Goal: Task Accomplishment & Management: Manage account settings

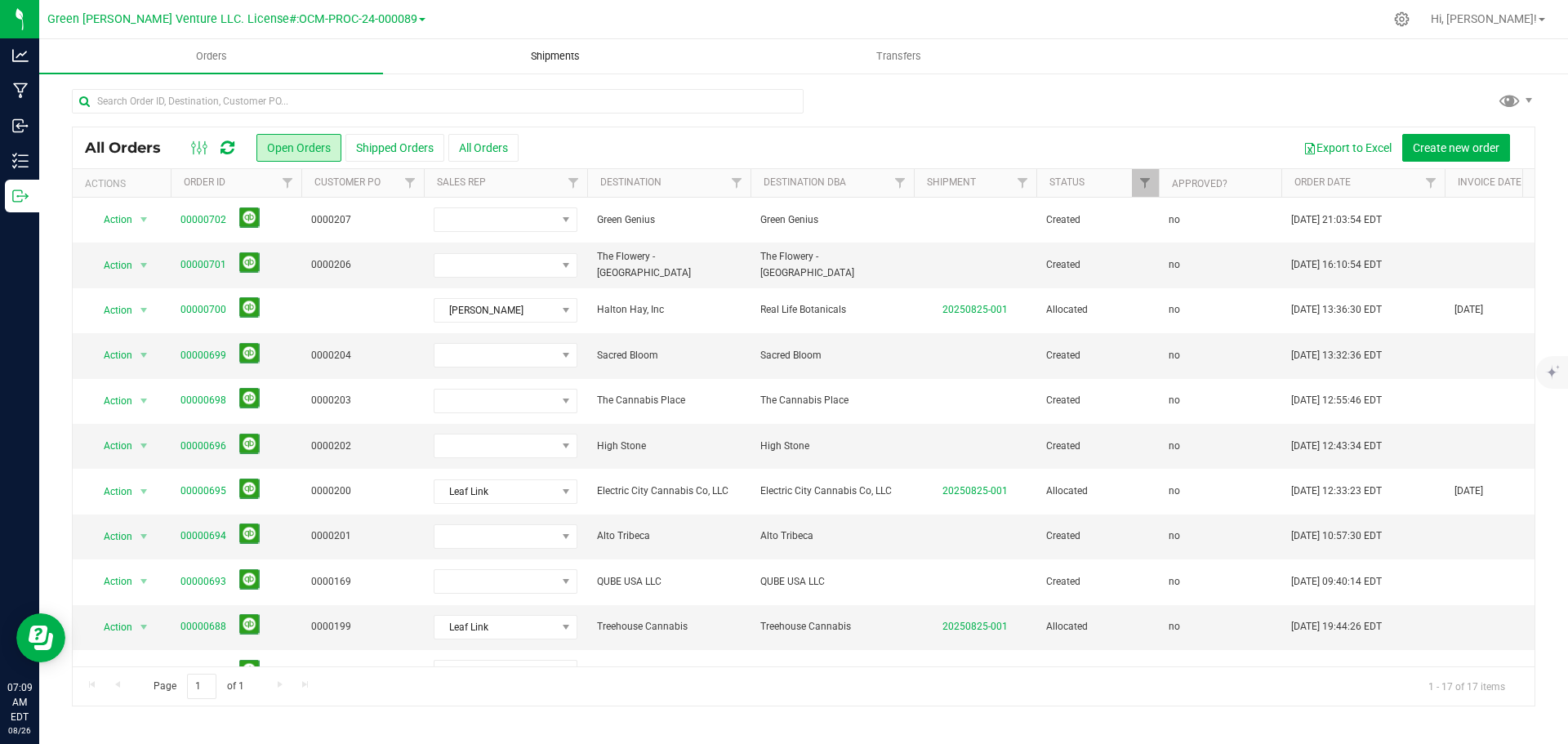
click at [553, 58] on span "Shipments" at bounding box center [555, 56] width 93 height 15
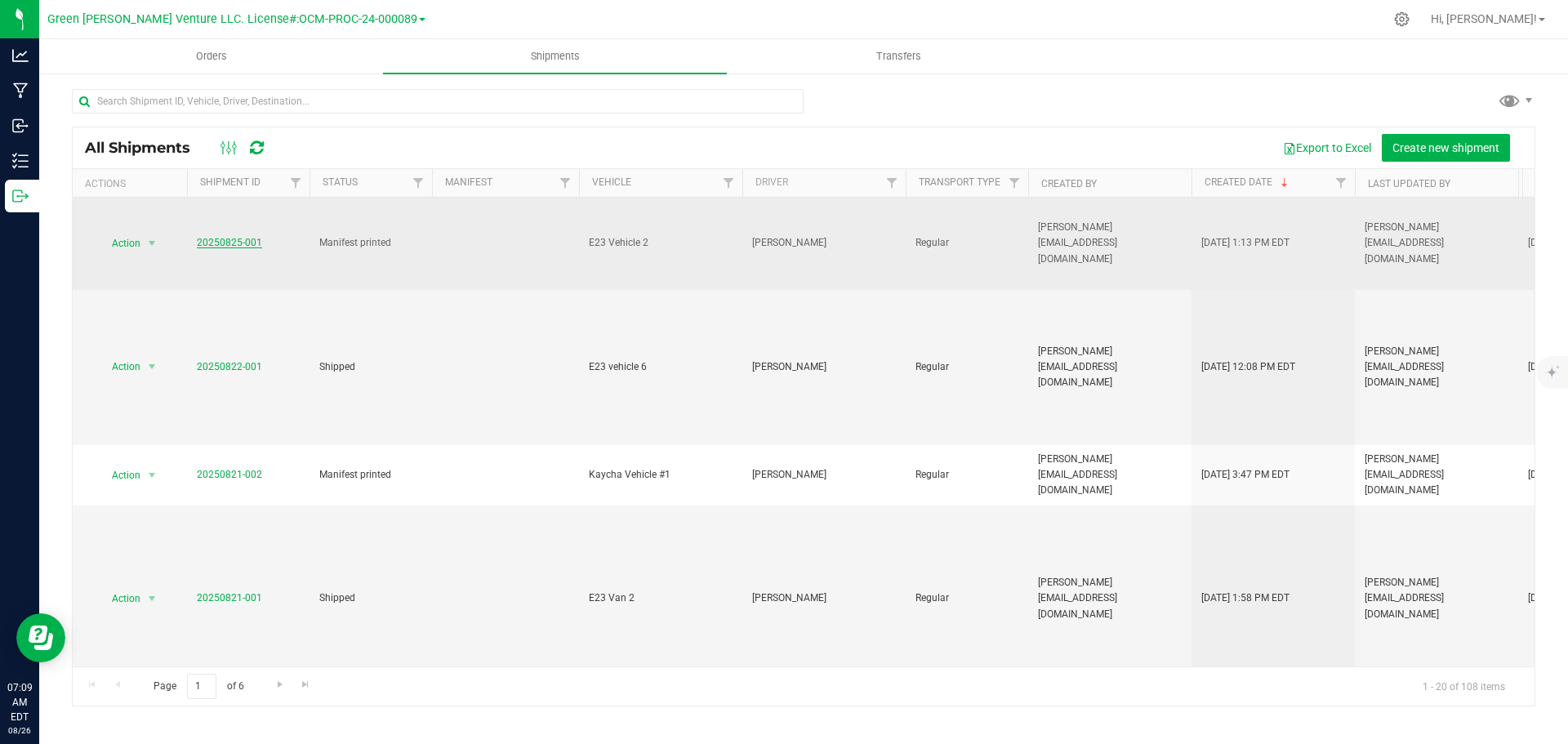
click at [234, 243] on link "20250825-001" at bounding box center [230, 242] width 66 height 11
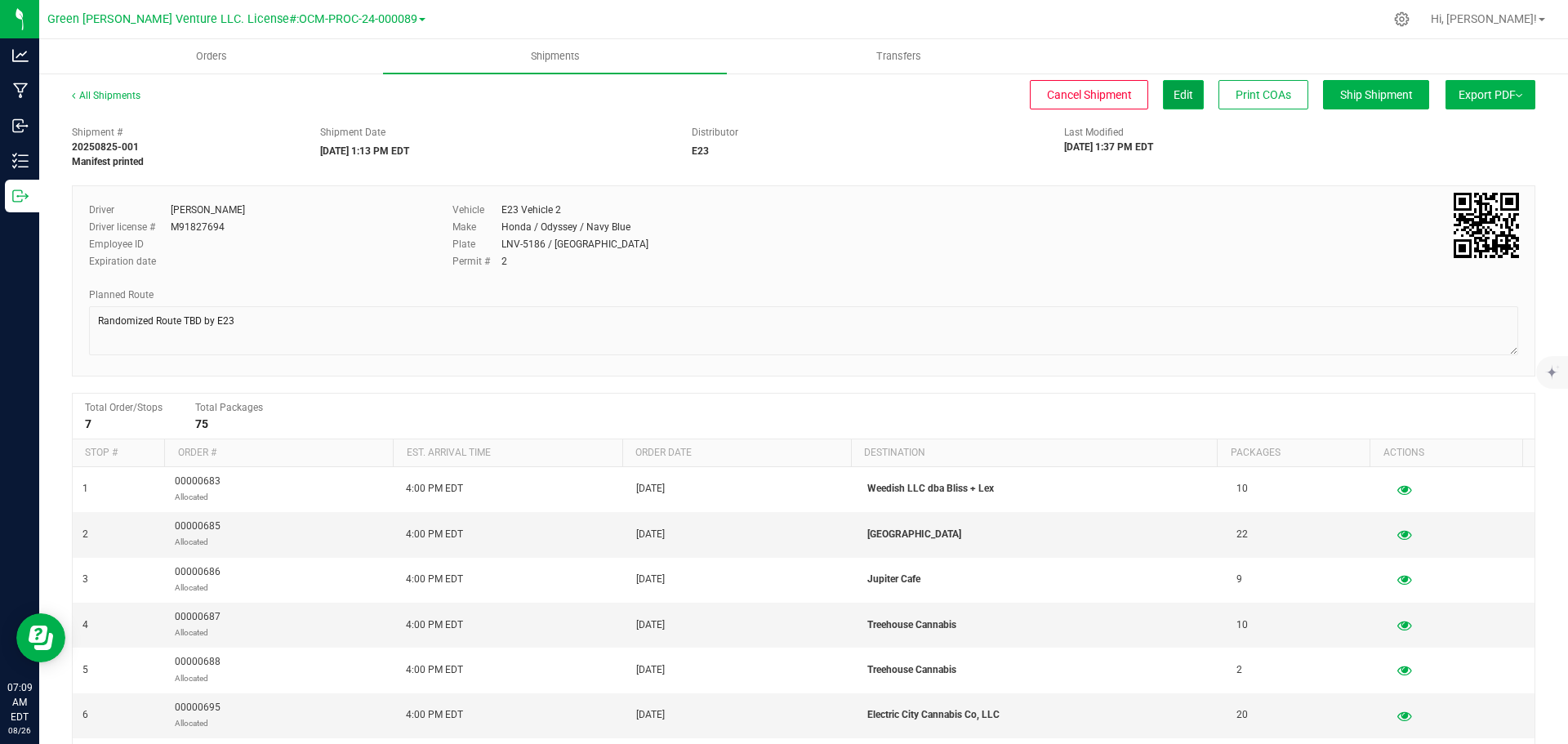
click at [1173, 98] on span "Edit" at bounding box center [1183, 94] width 20 height 13
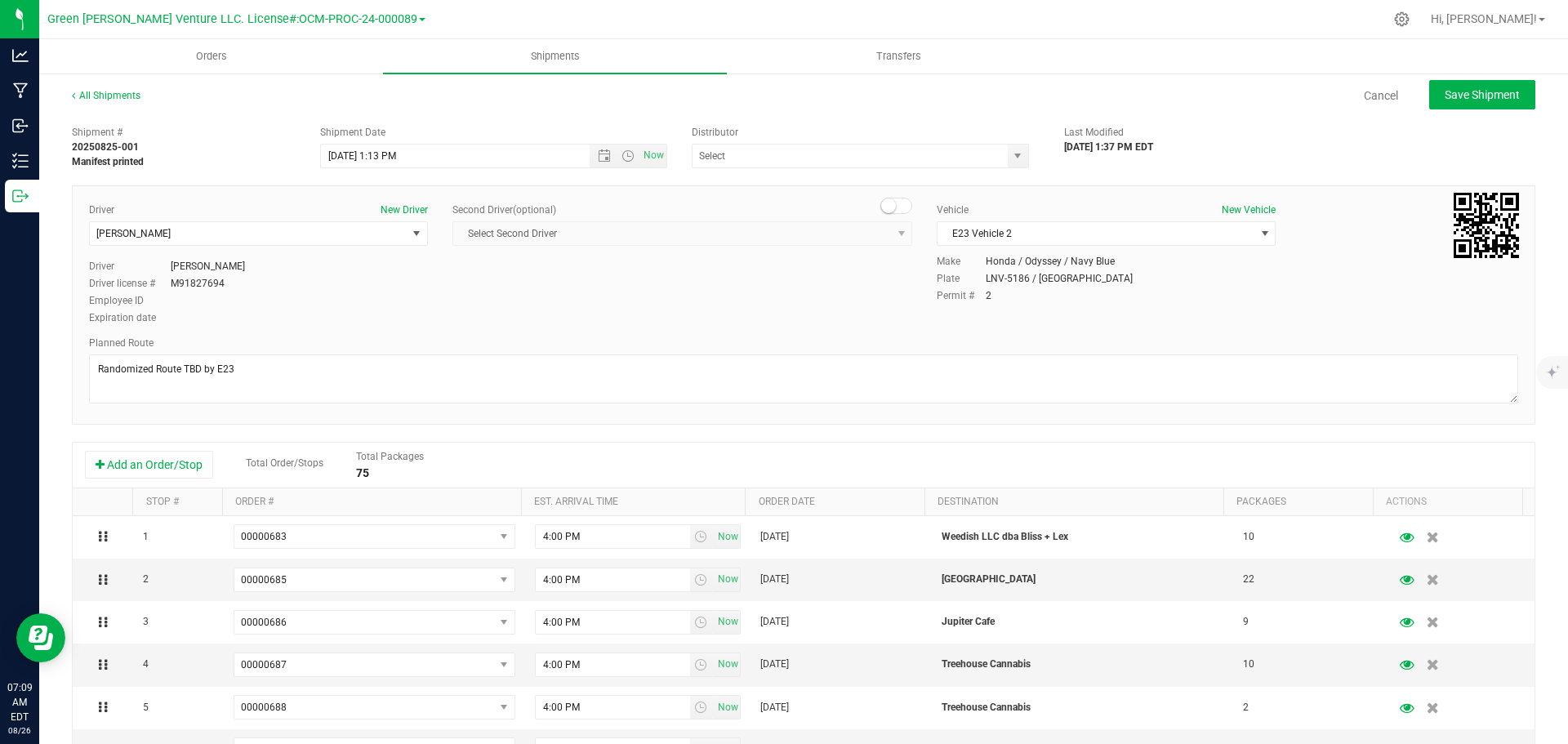
type input "E23"
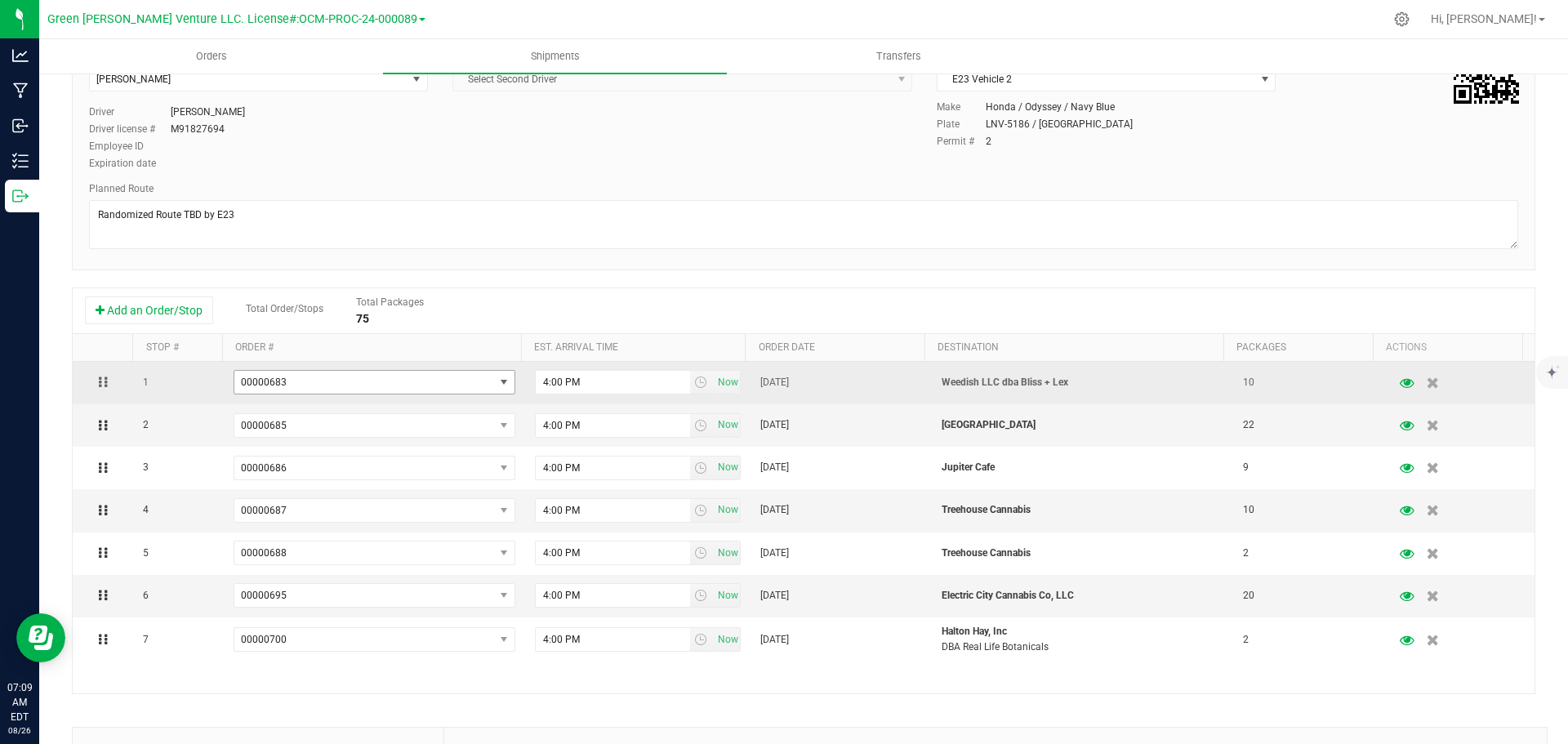
scroll to position [245, 0]
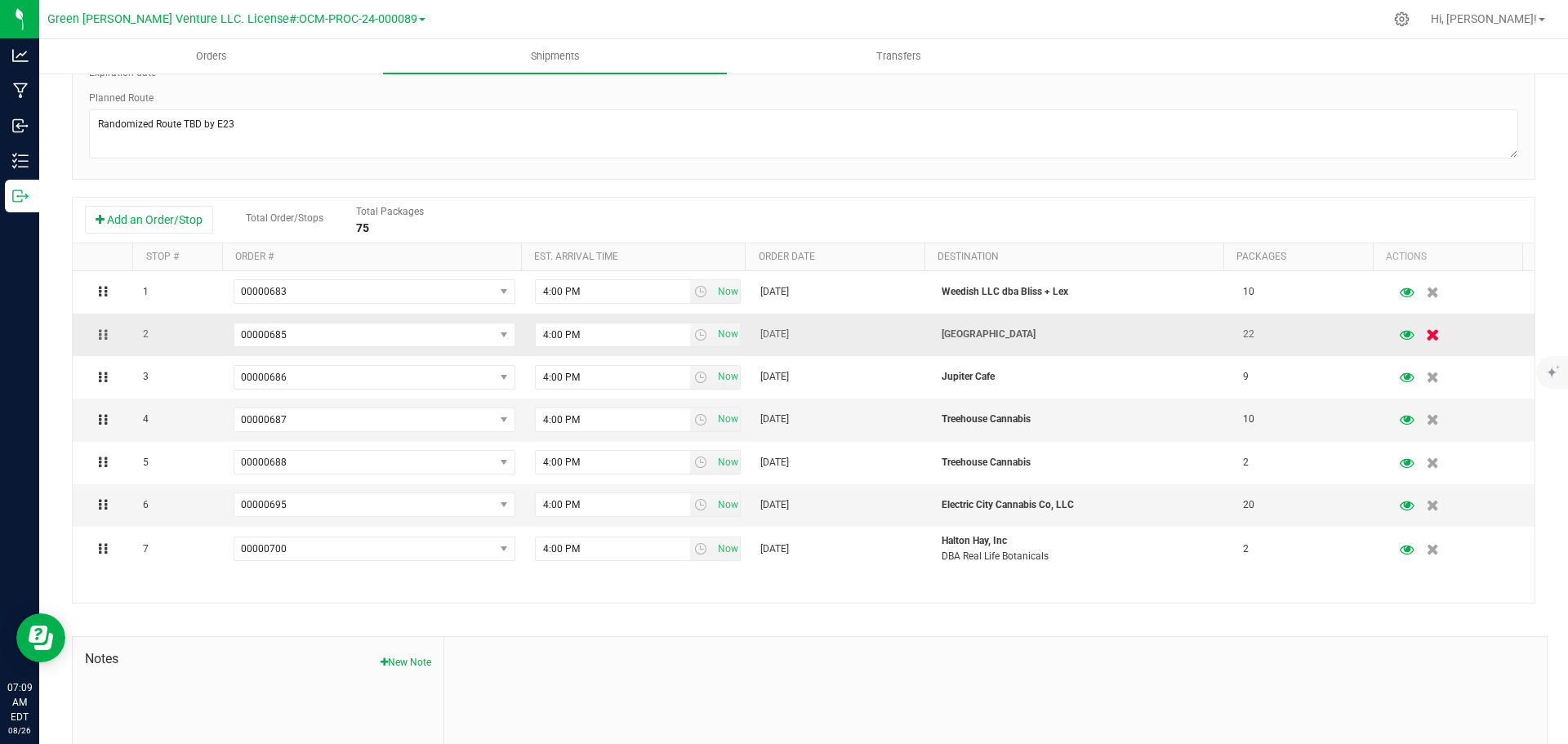
click at [1427, 335] on icon "button" at bounding box center [1434, 335] width 14 height 12
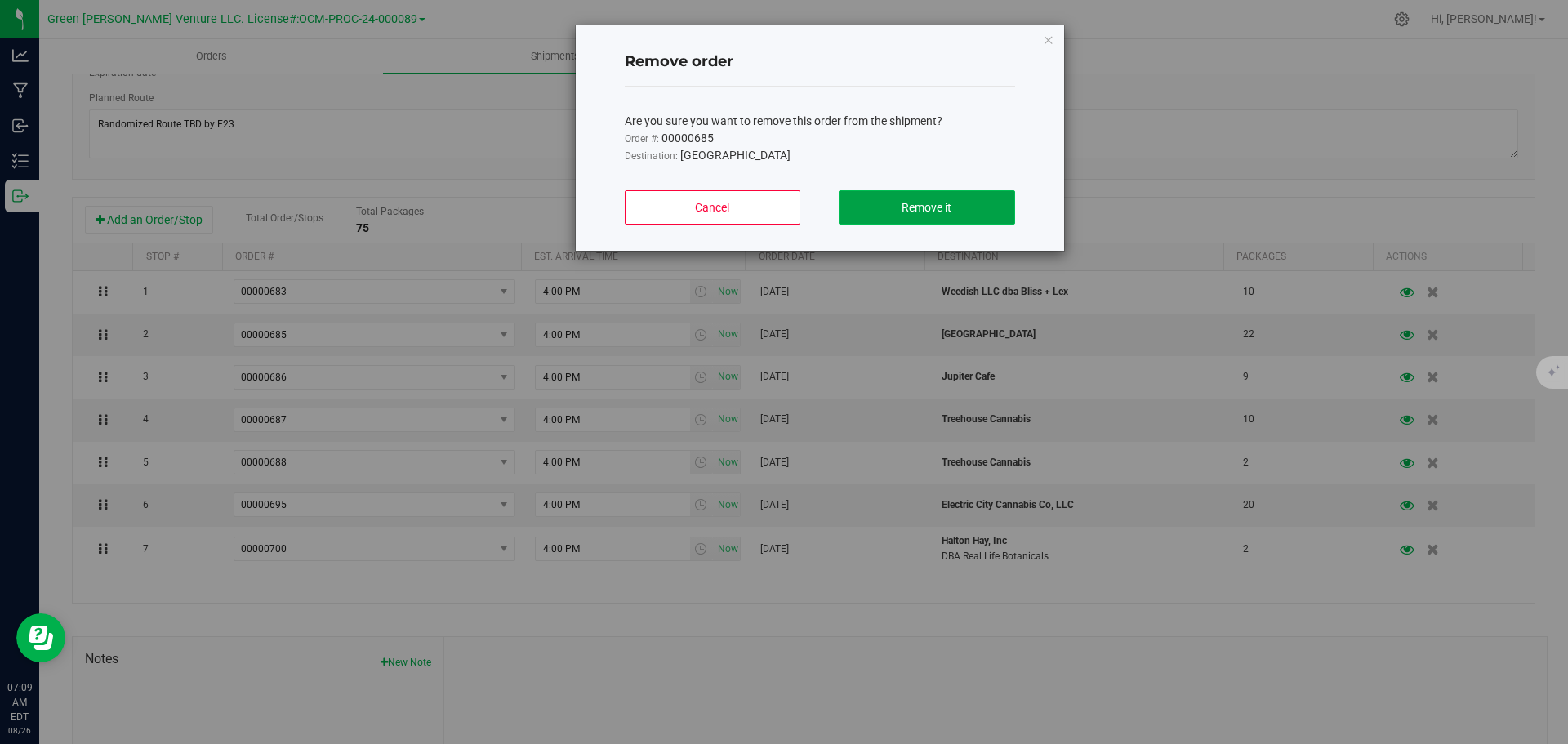
click at [899, 197] on button "Remove it" at bounding box center [927, 208] width 176 height 34
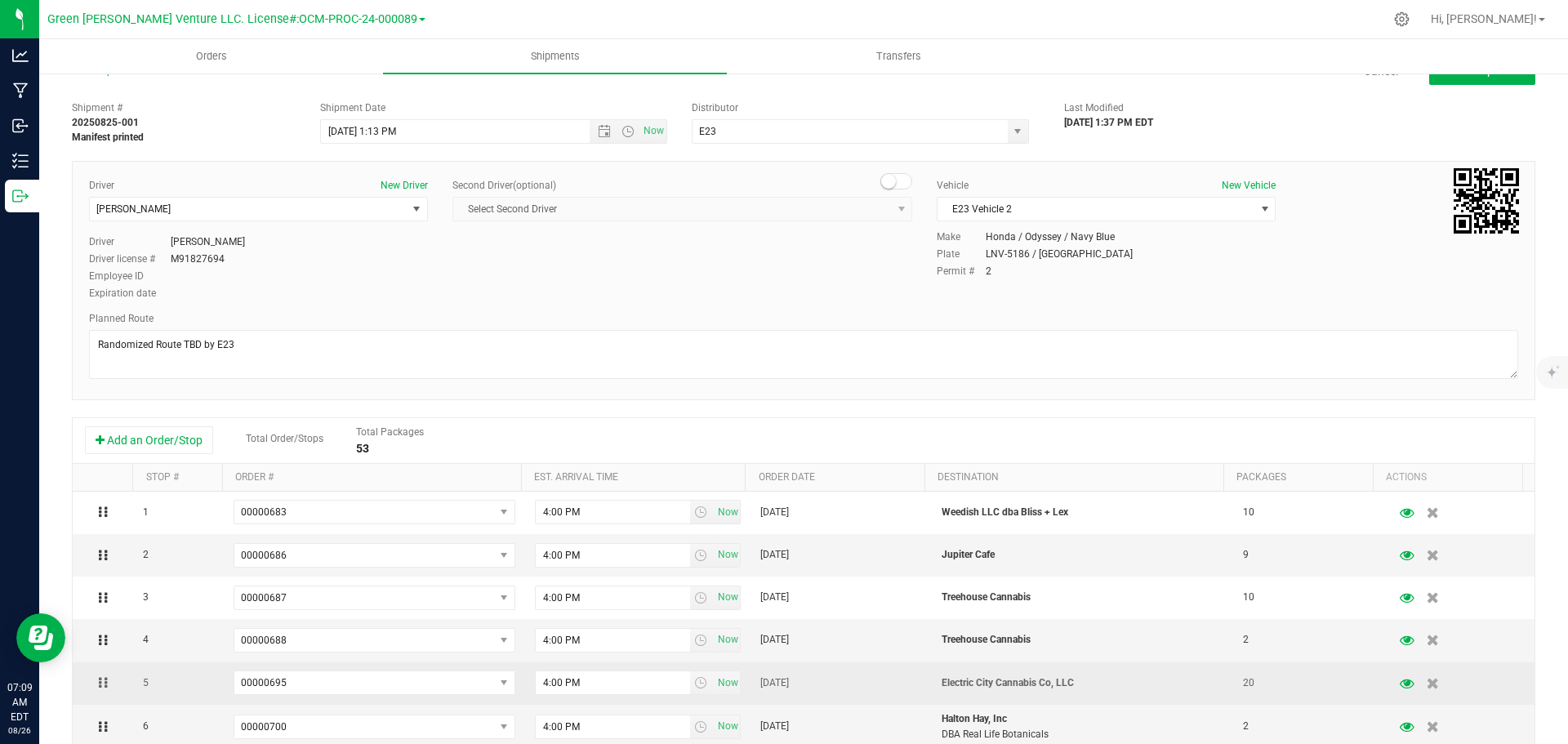
scroll to position [0, 0]
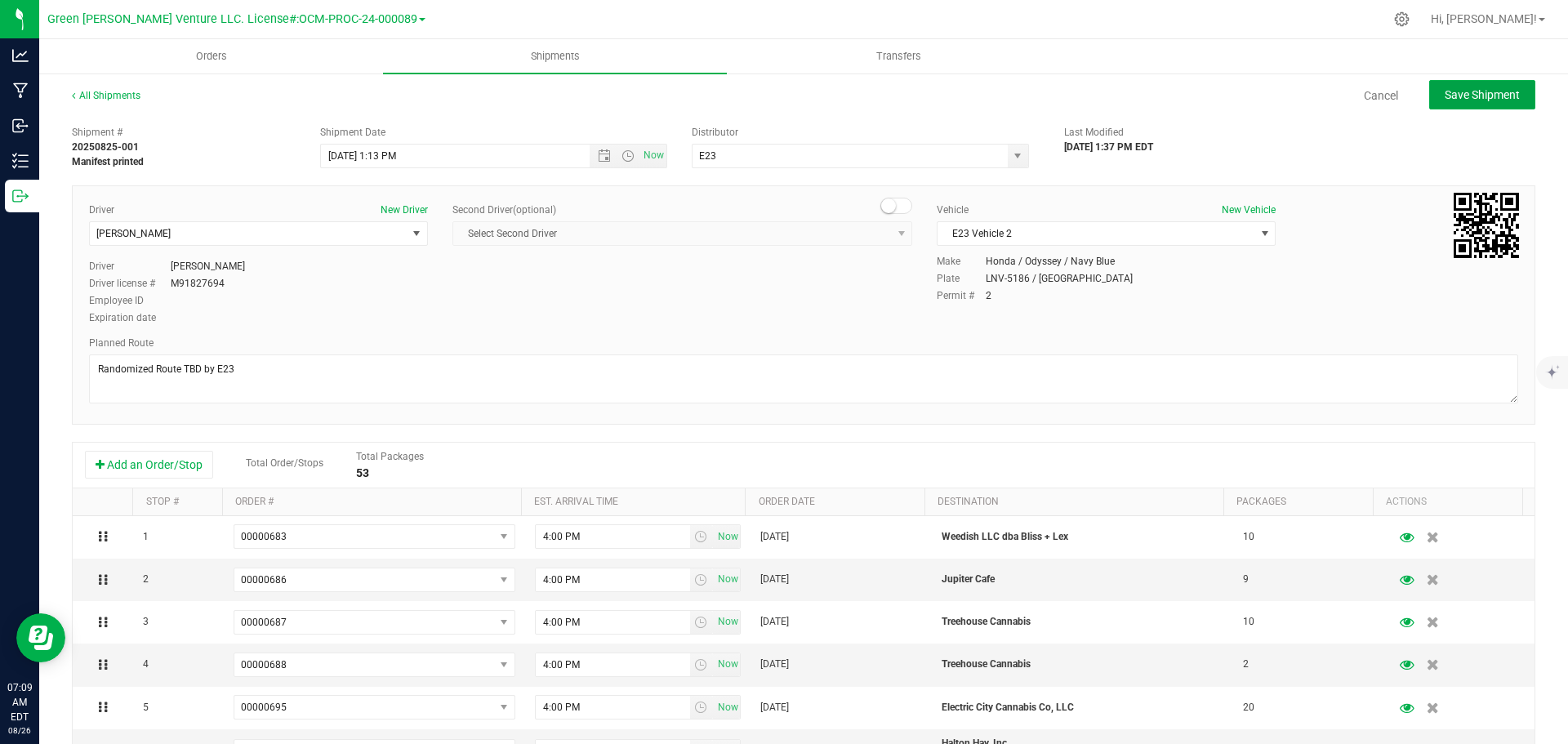
drag, startPoint x: 1471, startPoint y: 102, endPoint x: 1454, endPoint y: 121, distance: 25.5
click at [1470, 102] on span "Save Shipment" at bounding box center [1483, 94] width 75 height 13
type input "8/26/2025 5:13 PM"
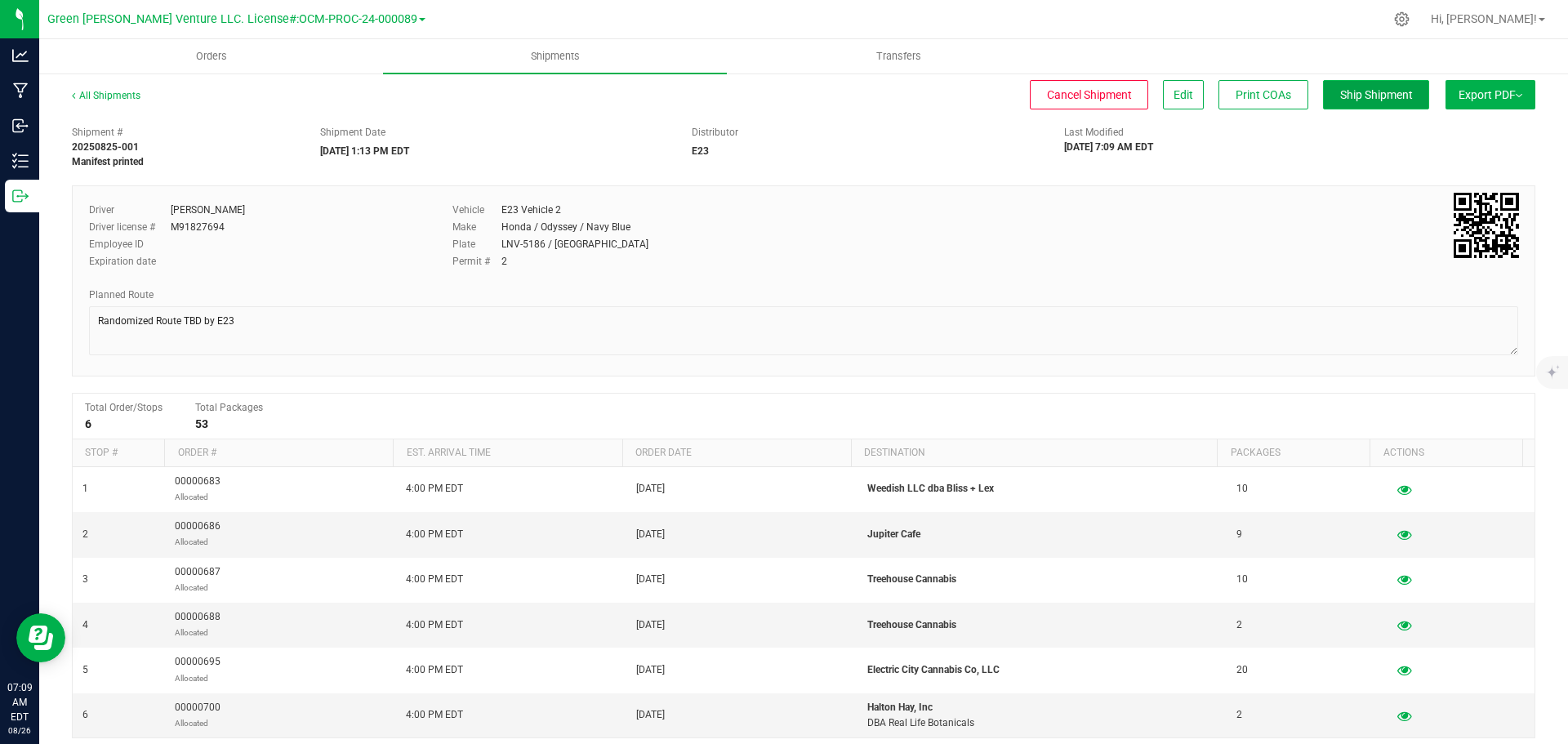
click at [1360, 103] on button "Ship Shipment" at bounding box center [1376, 95] width 106 height 29
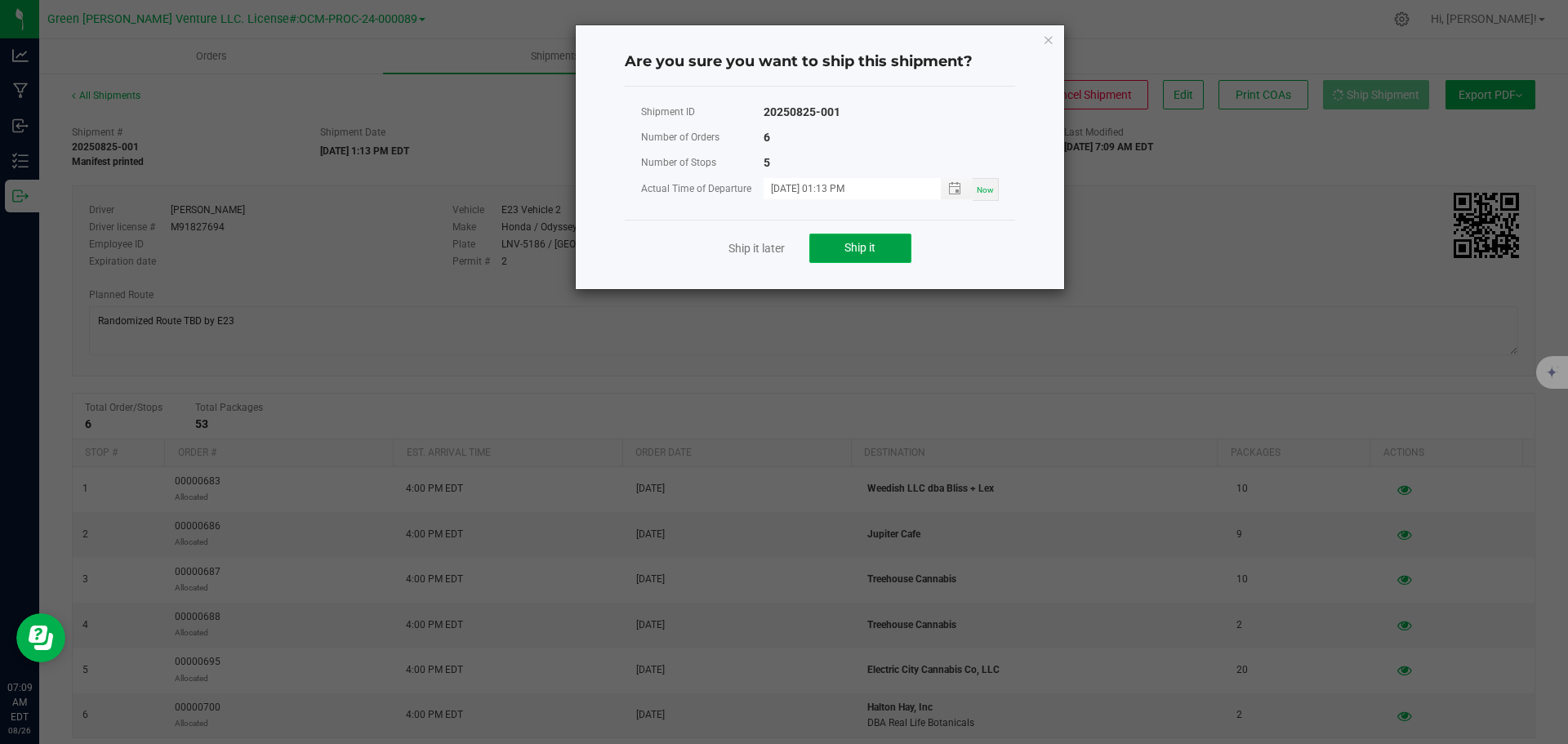
click at [877, 248] on button "Ship it" at bounding box center [861, 249] width 102 height 29
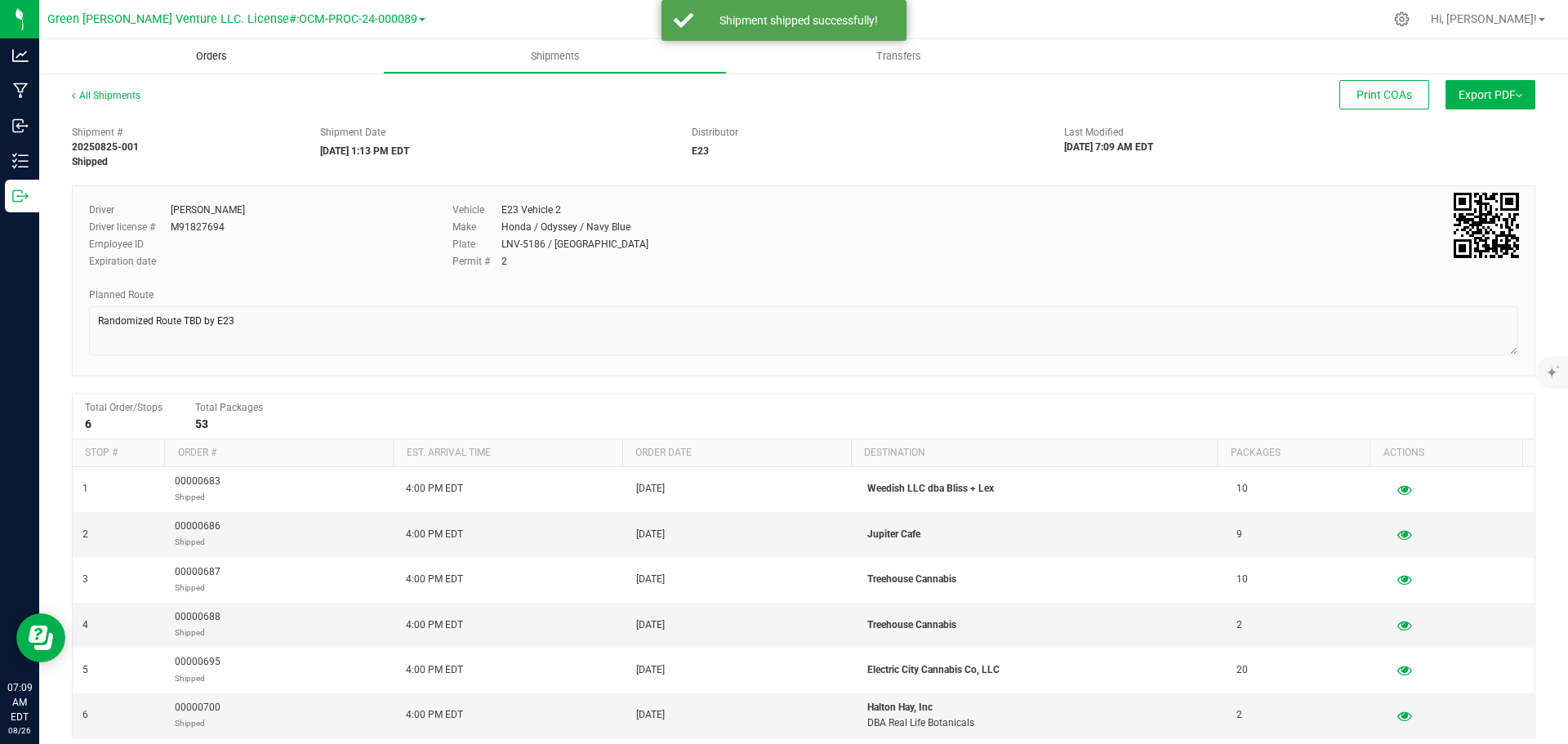
click at [196, 53] on span "Orders" at bounding box center [212, 56] width 75 height 15
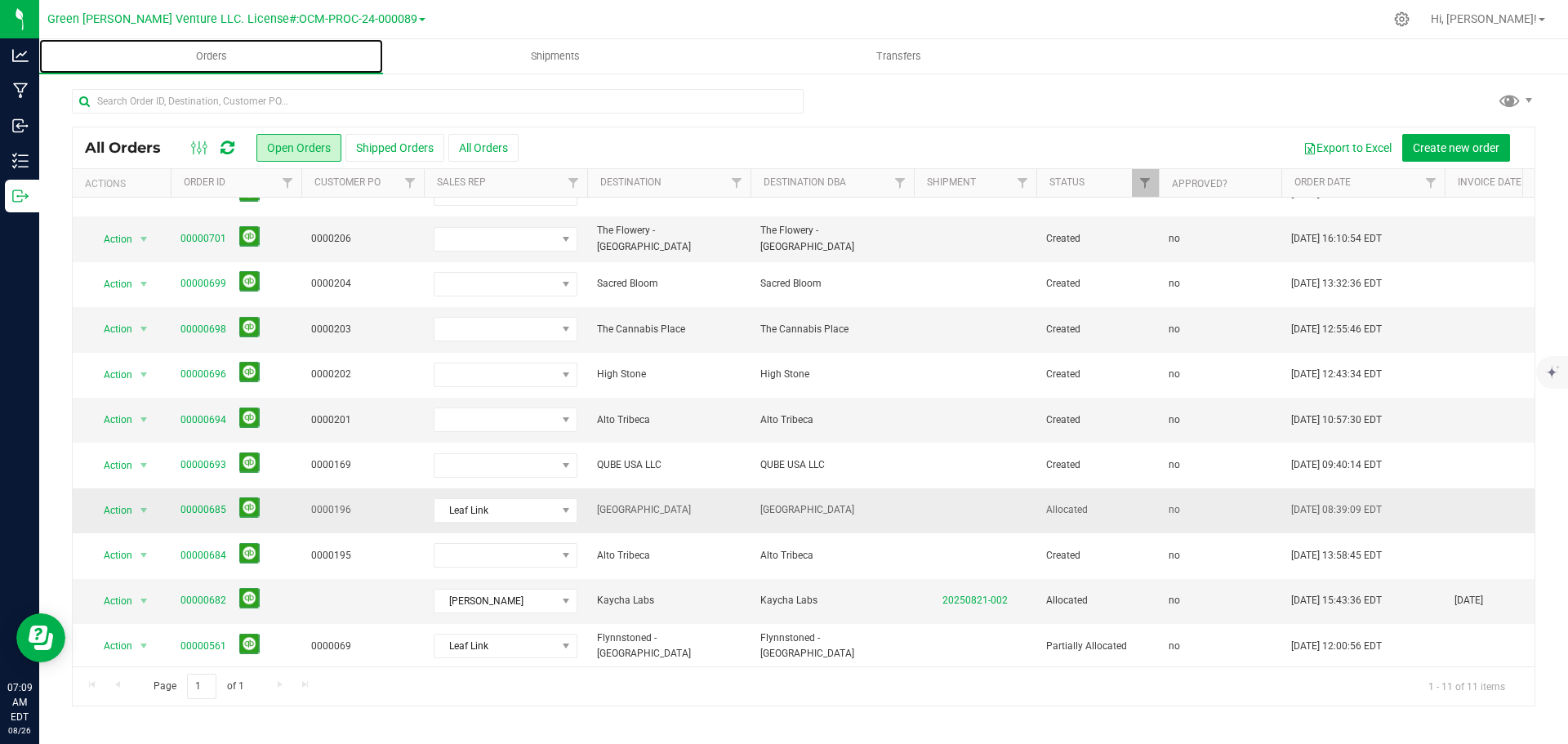
scroll to position [40, 0]
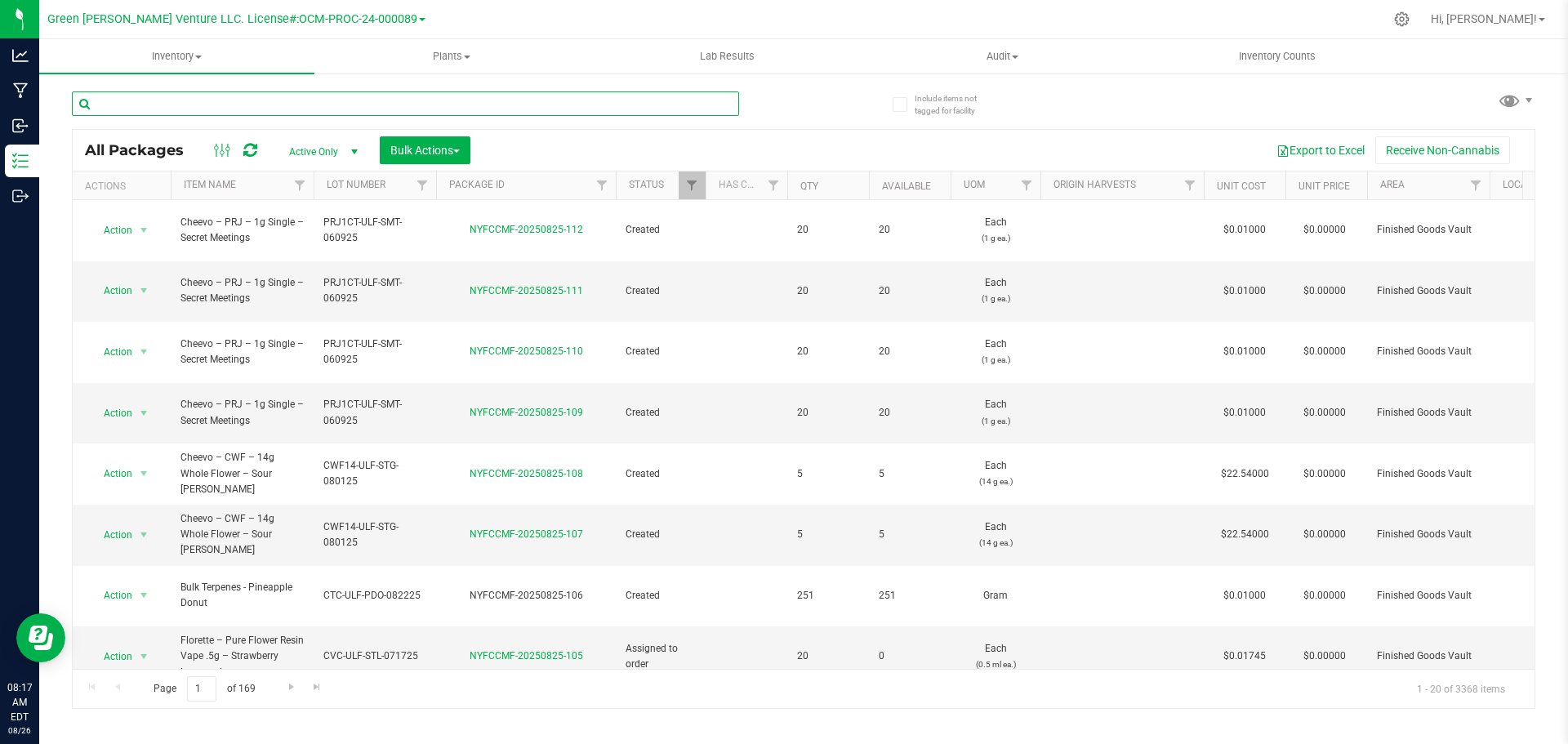
click at [204, 107] on input "text" at bounding box center [405, 103] width 667 height 25
type input "gorilla diesel"
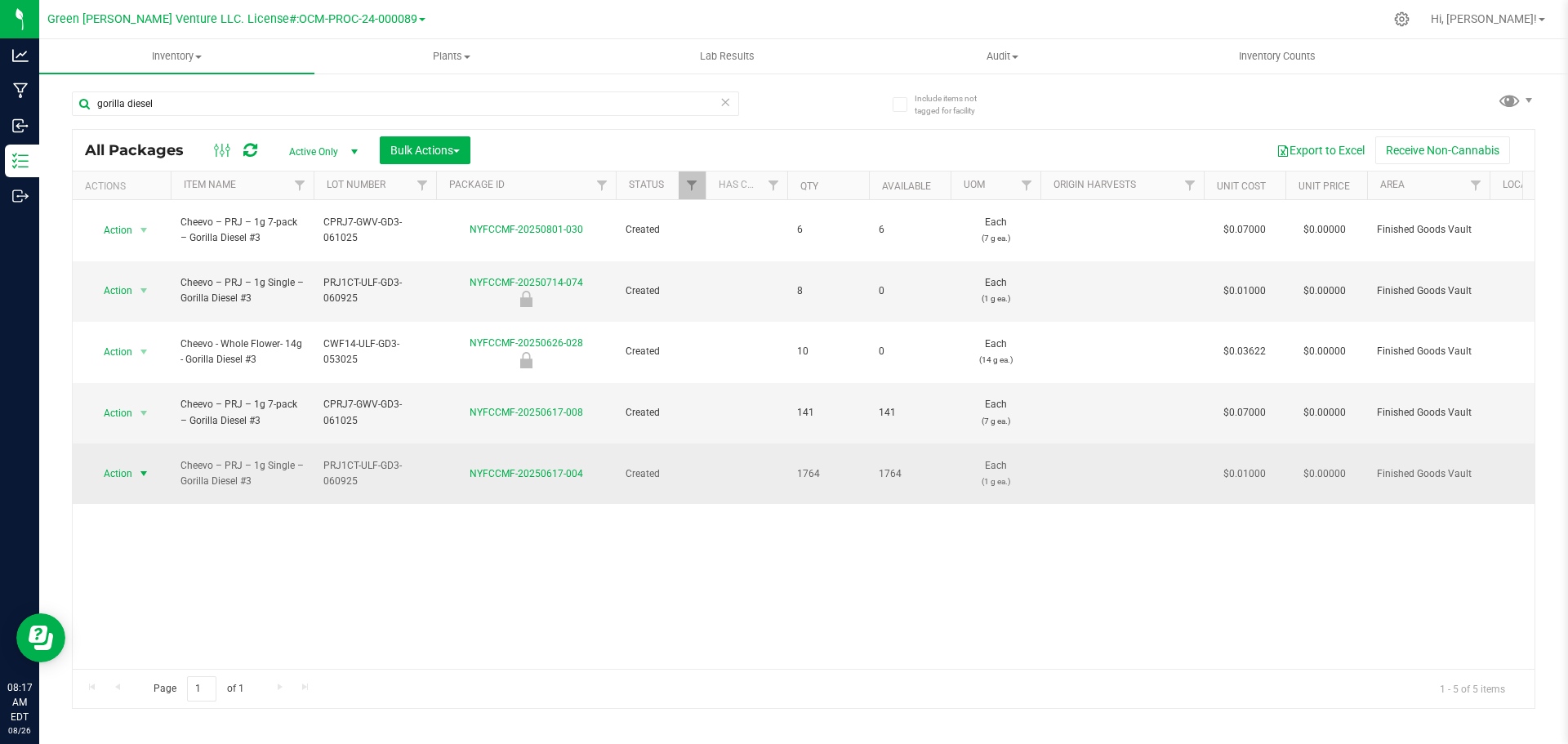
click at [127, 462] on span "Action" at bounding box center [111, 473] width 44 height 23
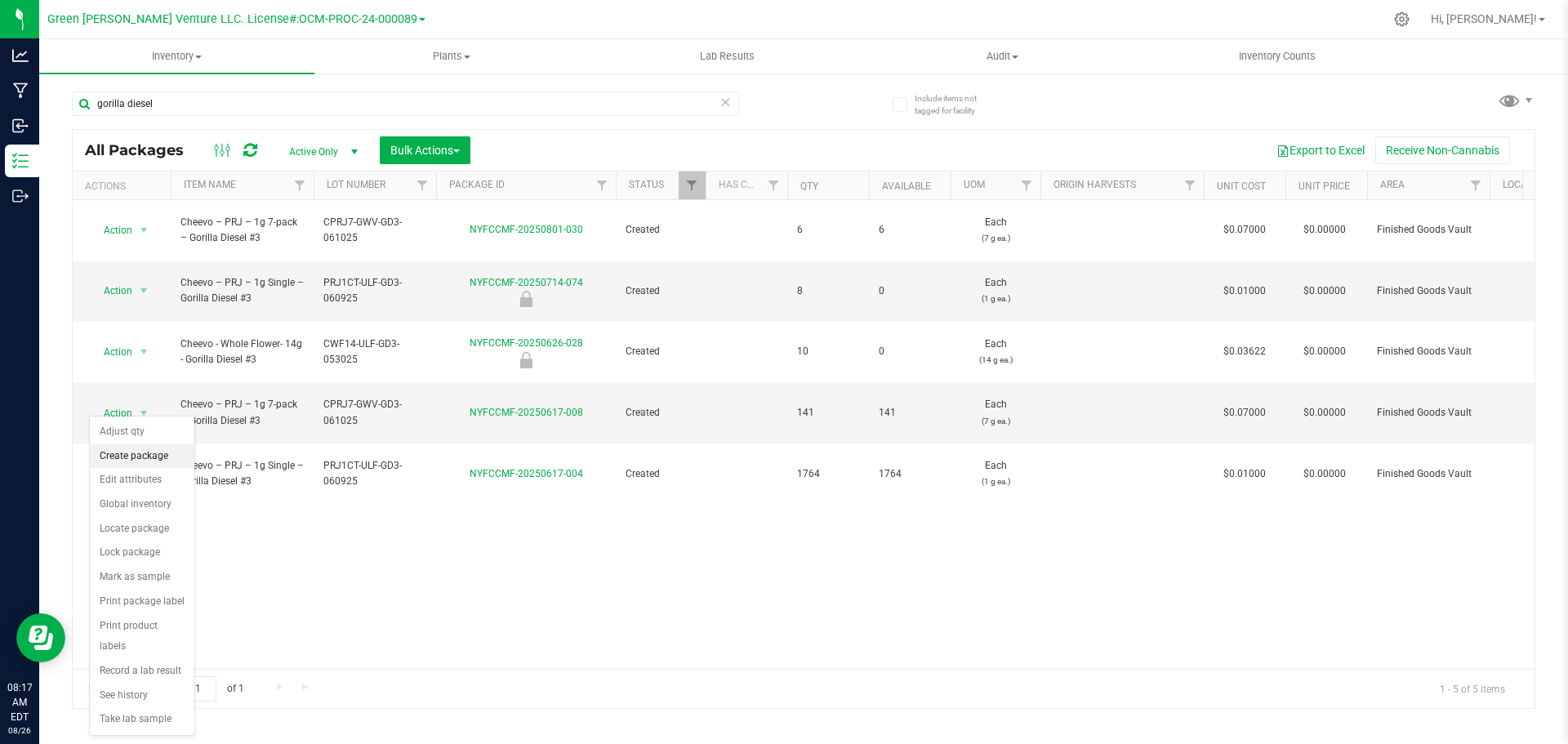
click at [155, 460] on li "Create package" at bounding box center [142, 456] width 104 height 25
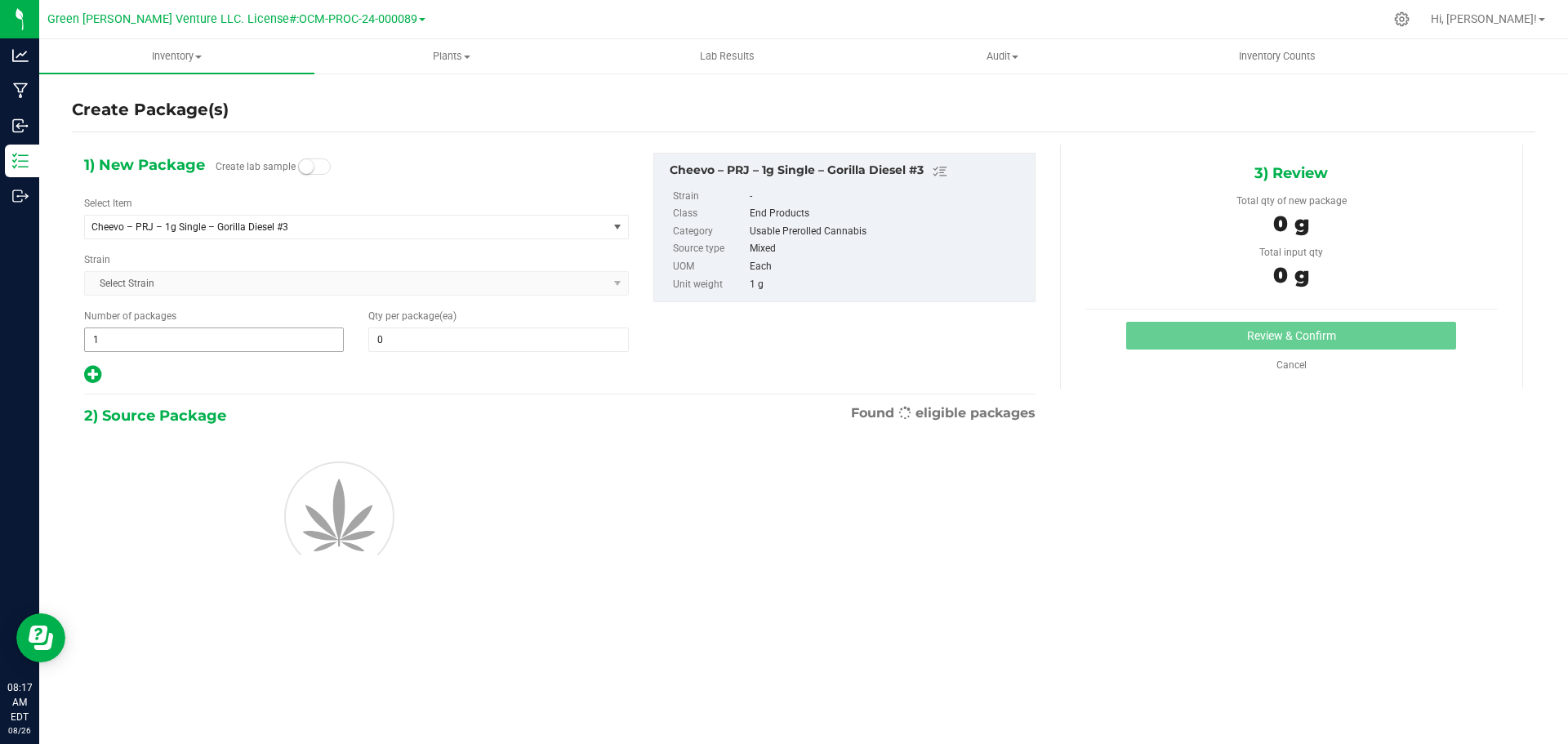
click at [138, 333] on span "1 1" at bounding box center [214, 340] width 260 height 25
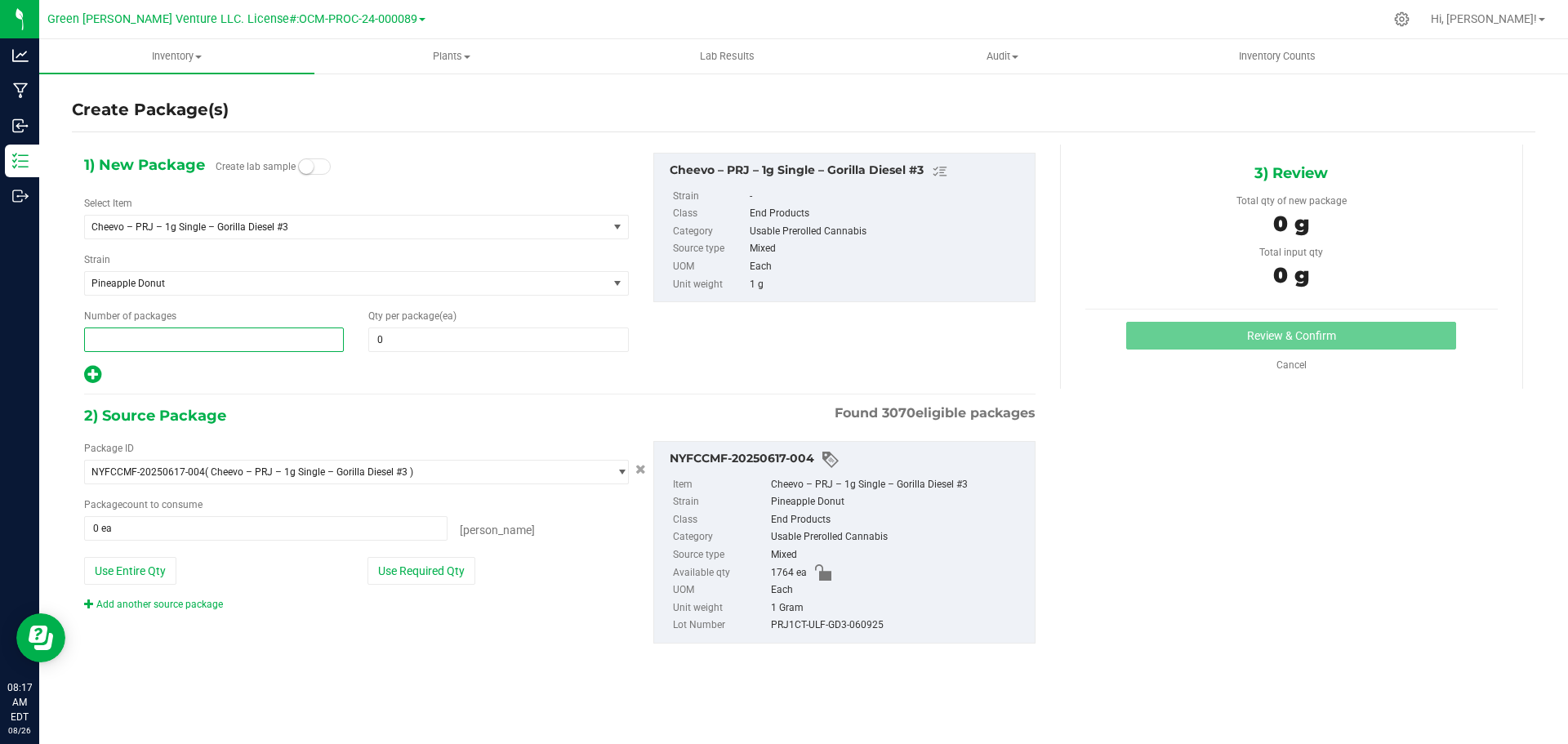
type input "2"
click at [420, 341] on span at bounding box center [498, 340] width 260 height 25
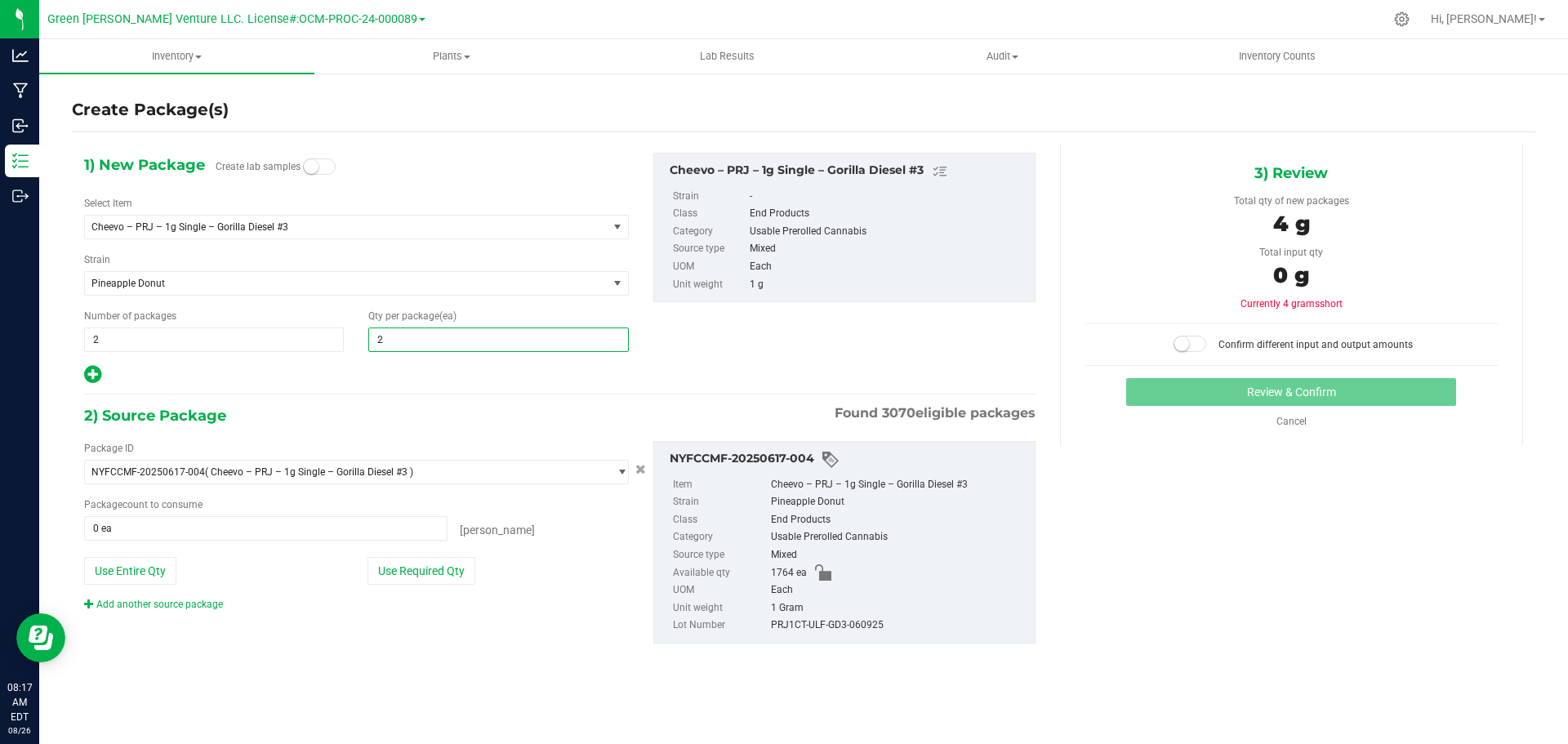
type input "20"
click at [423, 560] on button "Use Required Qty" at bounding box center [421, 571] width 108 height 28
type input "40 ea"
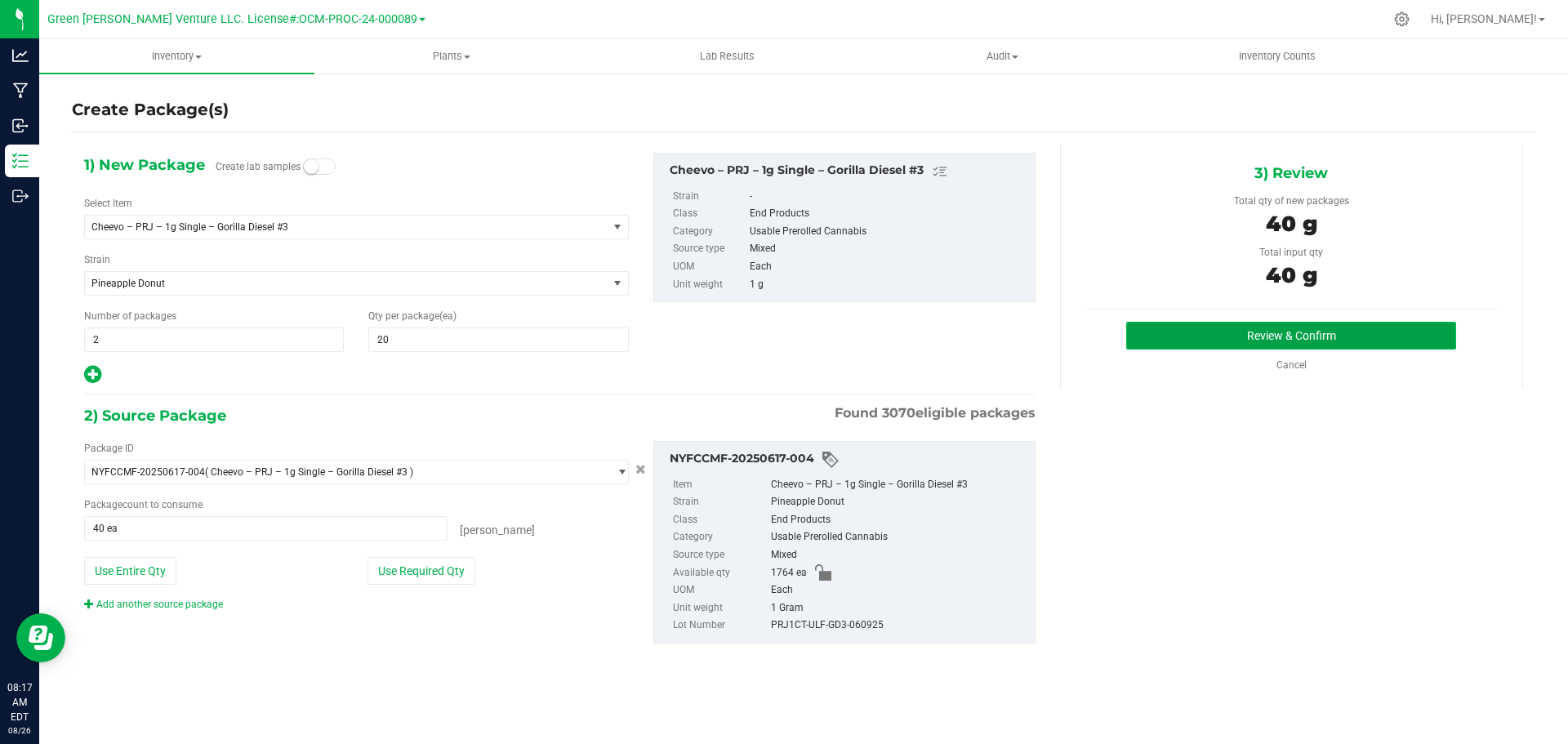
click at [1193, 339] on button "Review & Confirm" at bounding box center [1291, 336] width 330 height 28
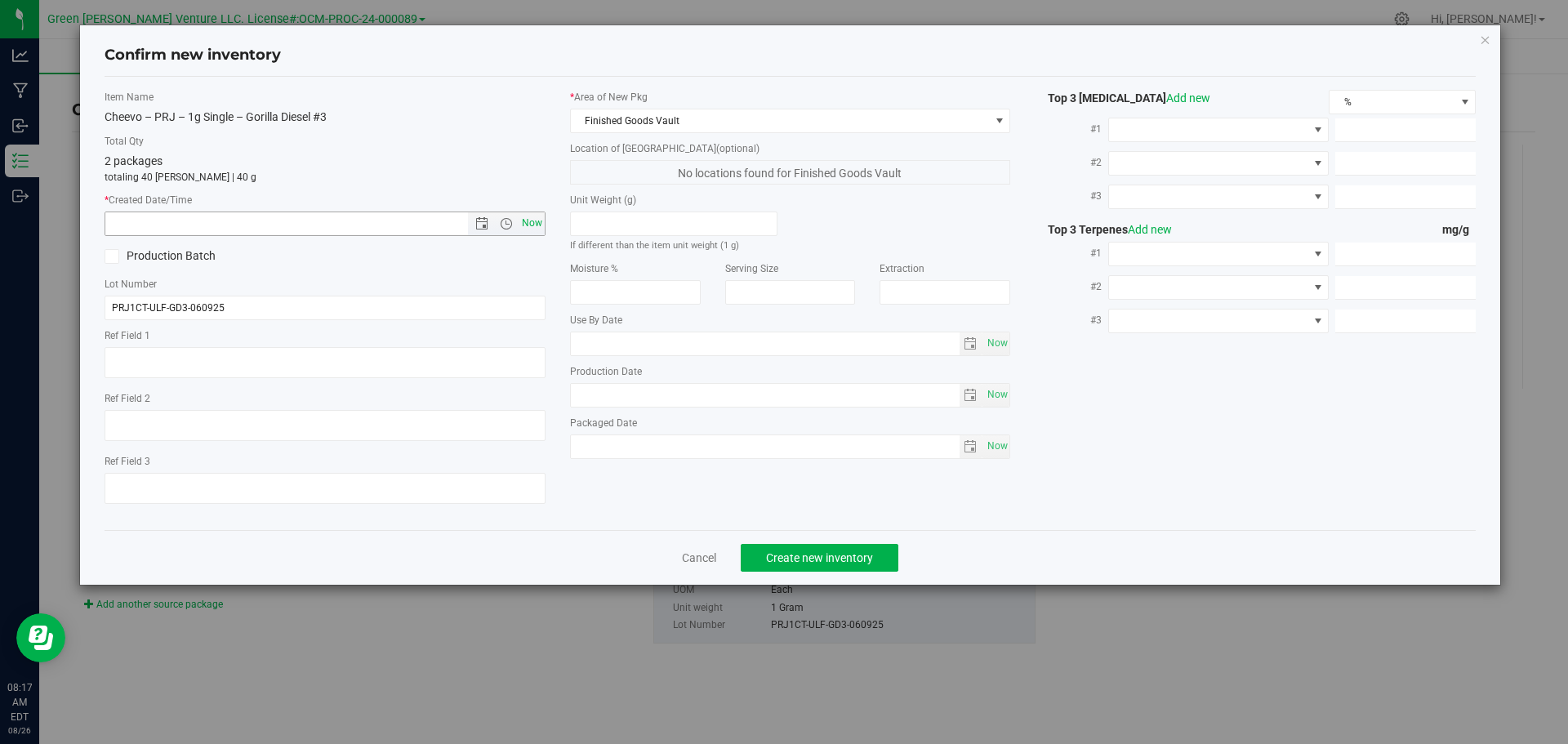
click at [536, 220] on span "Now" at bounding box center [531, 224] width 28 height 24
type input "8/26/2025 8:17 AM"
click at [775, 556] on span "Create new inventory" at bounding box center [819, 558] width 107 height 13
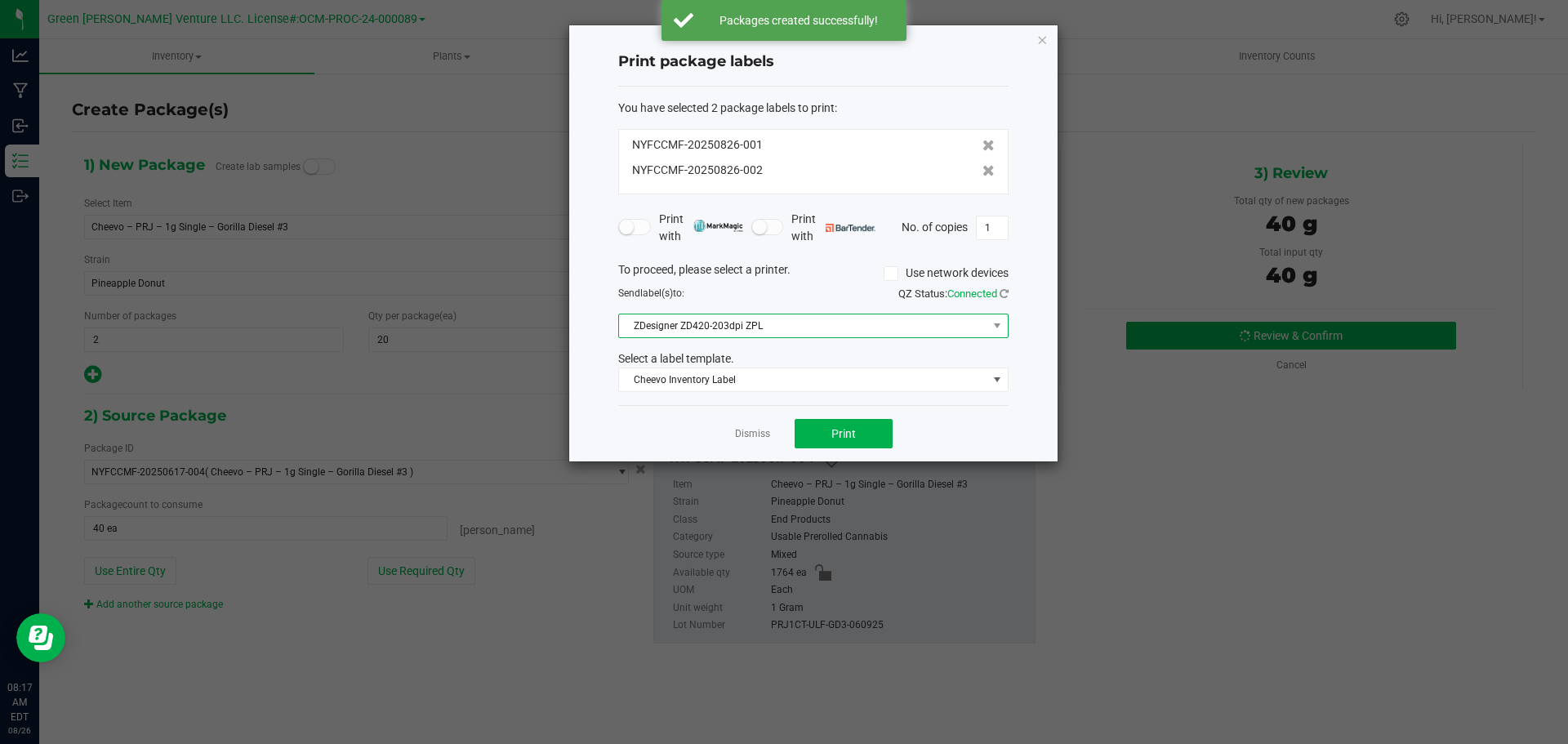
click at [787, 327] on span "ZDesigner ZD420-203dpi ZPL" at bounding box center [803, 325] width 368 height 23
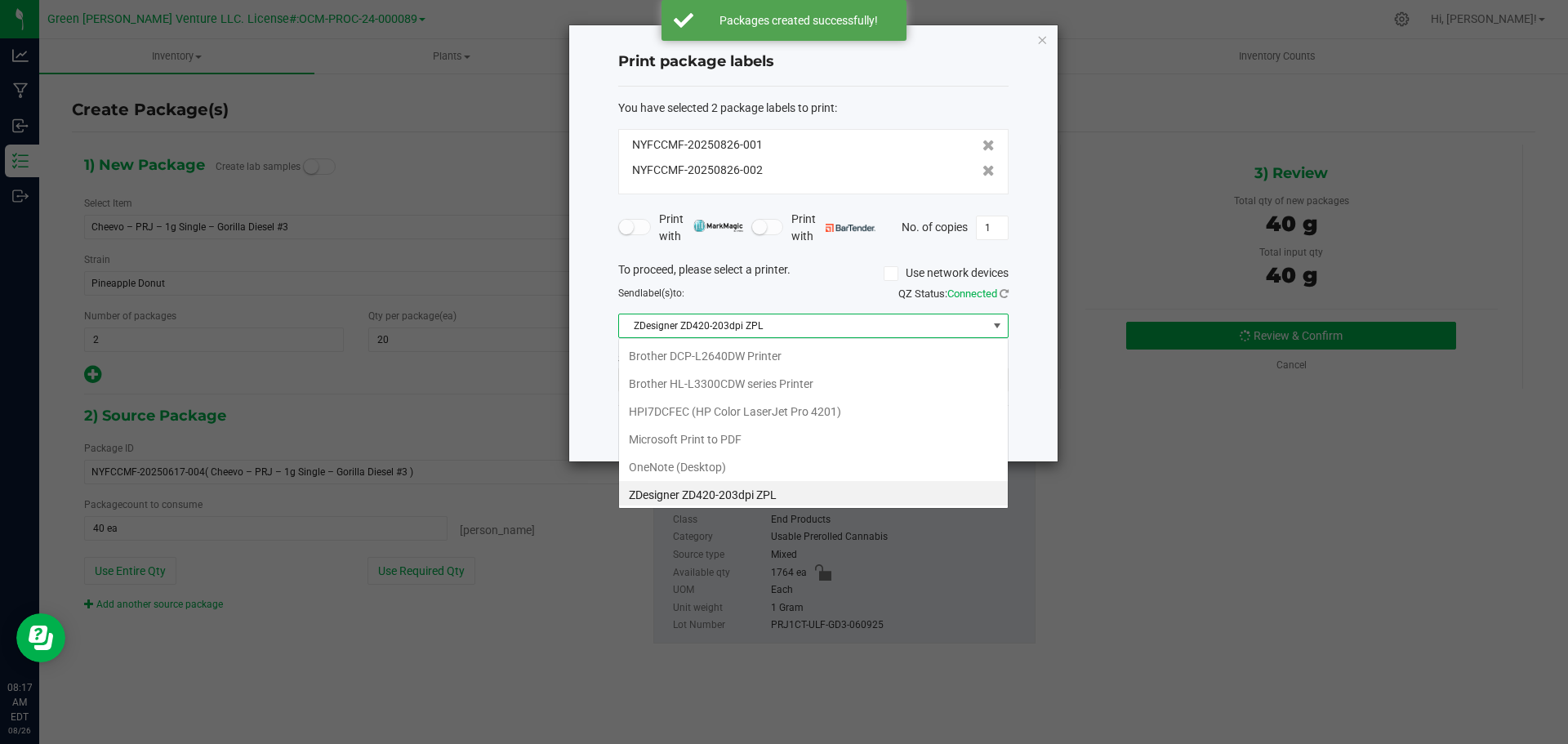
scroll to position [25, 390]
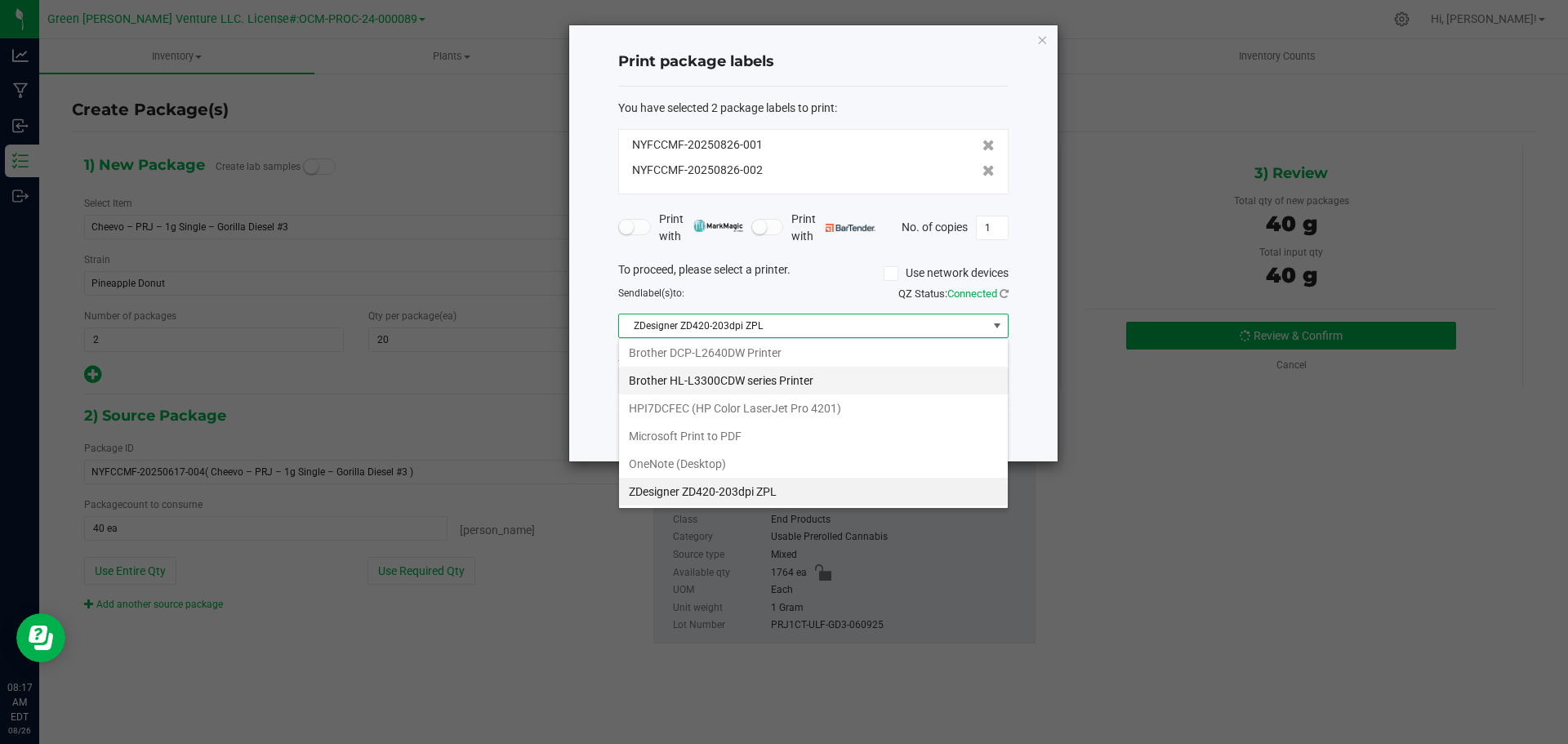
click at [786, 385] on Printer "Brother HL-L3300CDW series Printer" at bounding box center [813, 380] width 389 height 28
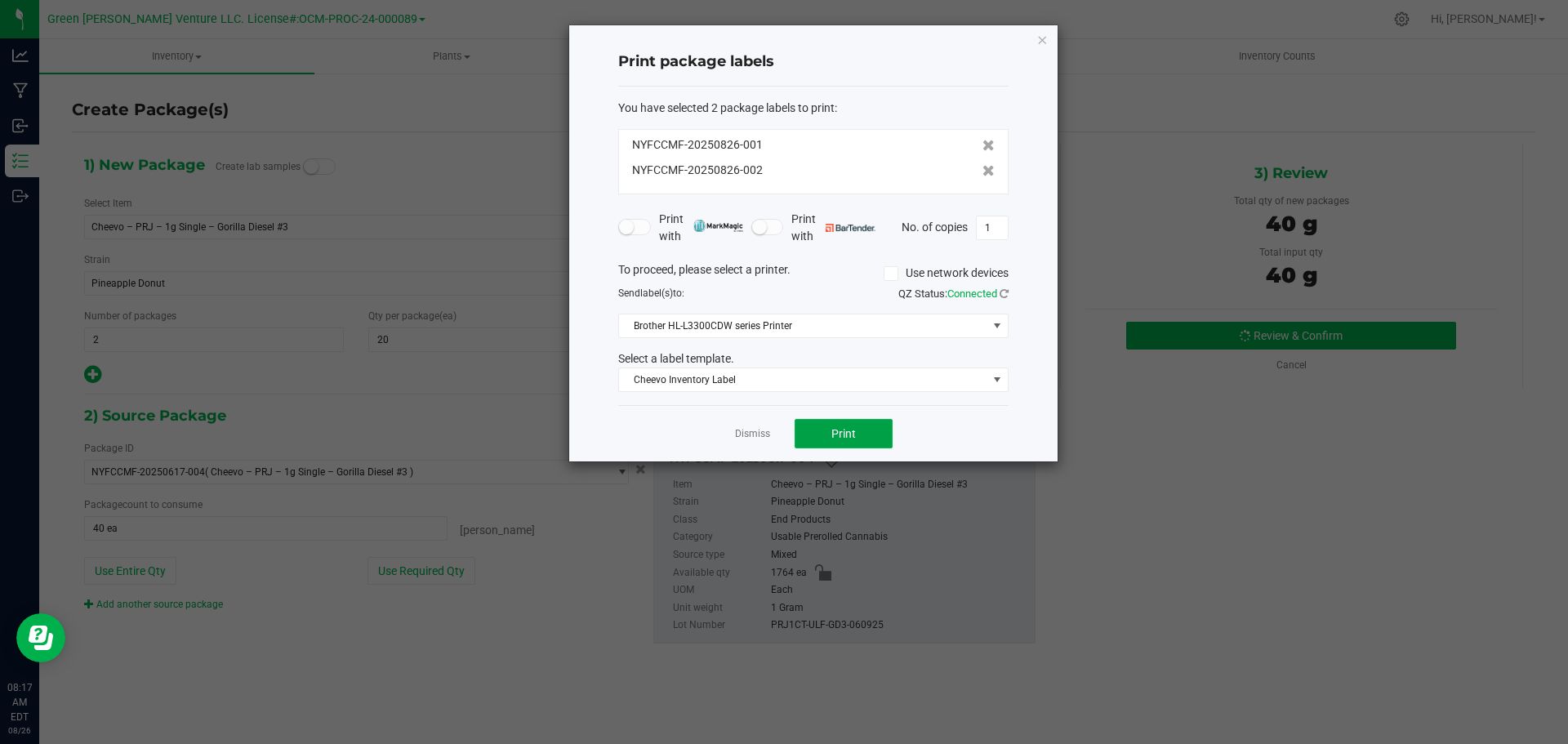
click at [869, 437] on button "Print" at bounding box center [844, 434] width 98 height 29
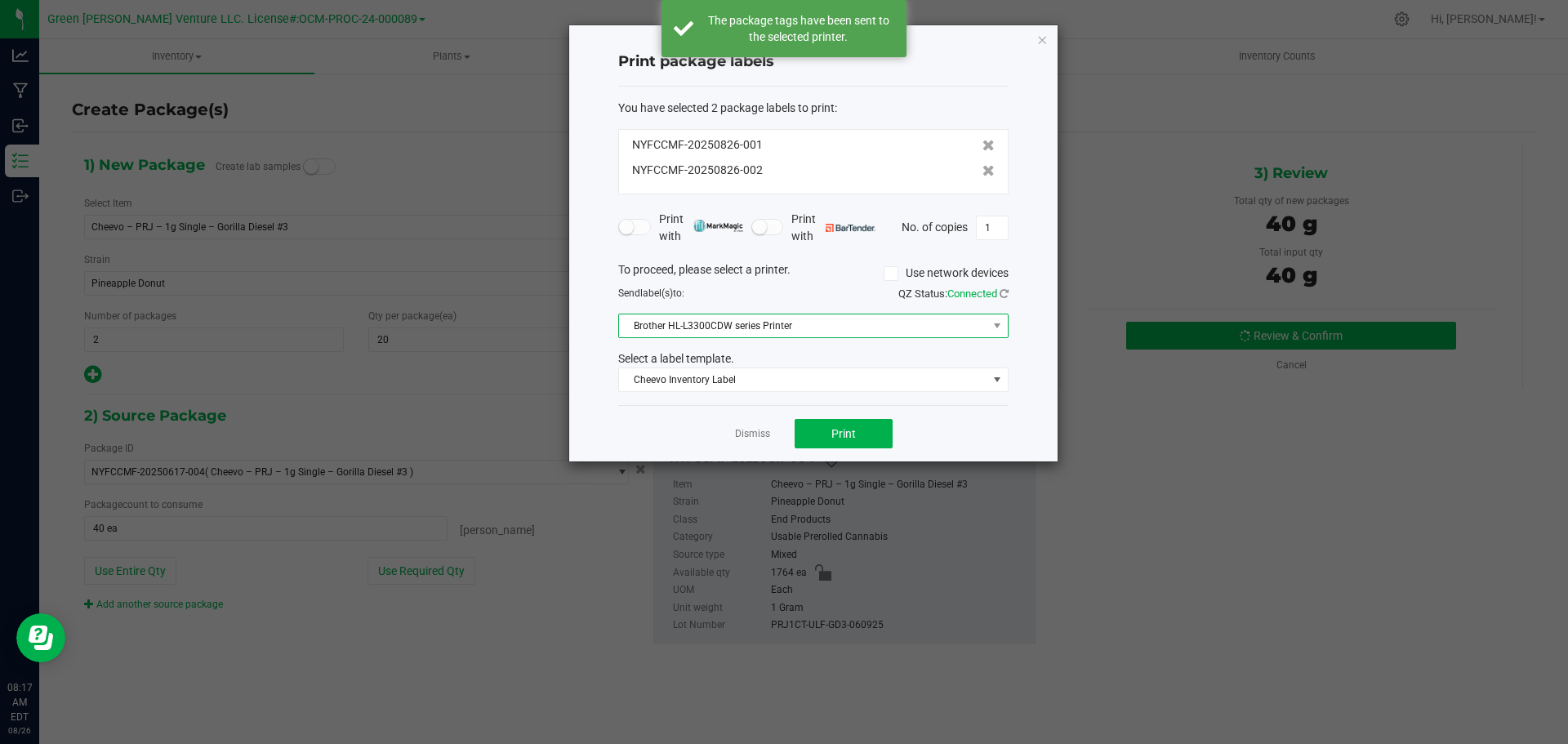
click at [784, 329] on span "Brother HL-L3300CDW series Printer" at bounding box center [803, 325] width 368 height 23
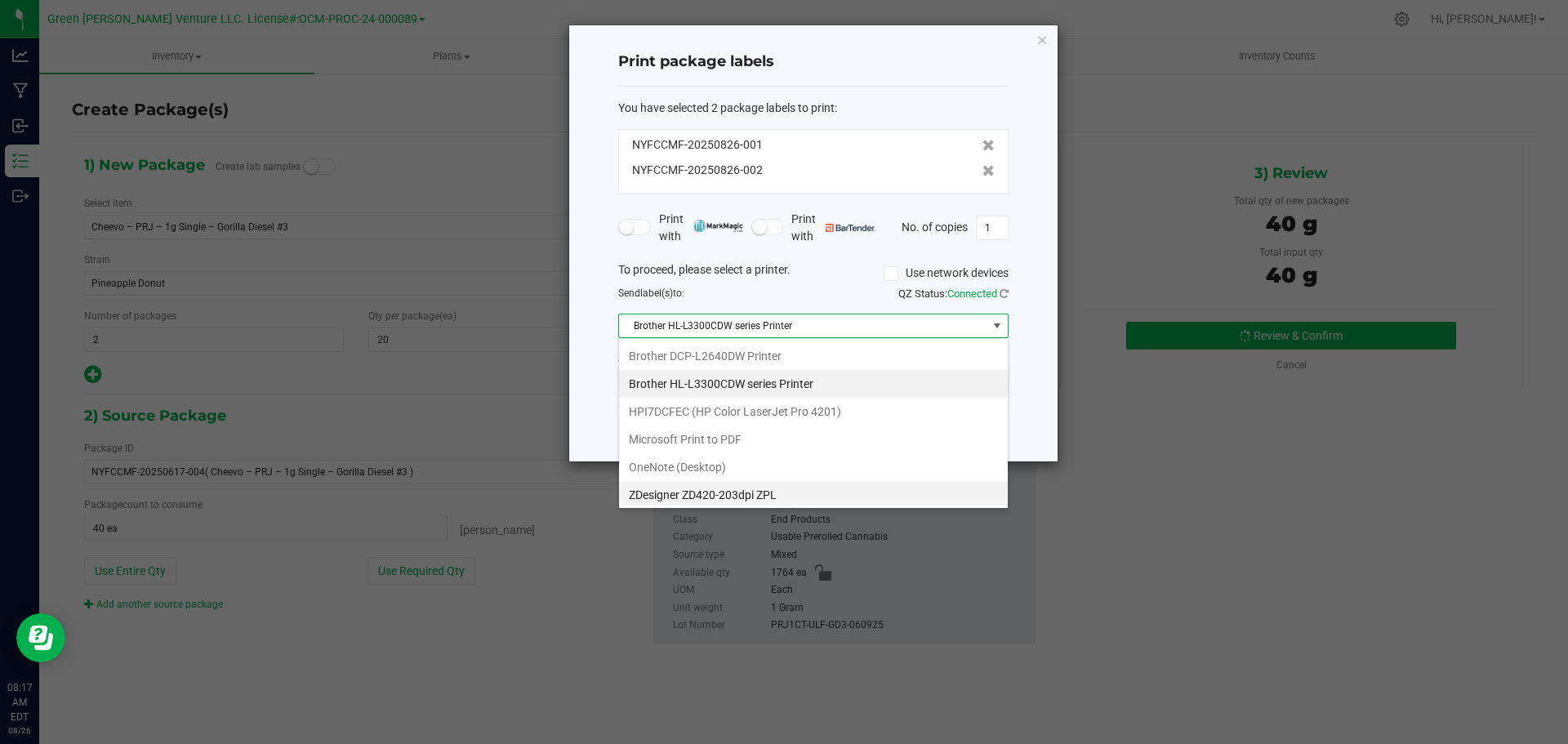
click at [751, 495] on ZPL "ZDesigner ZD420-203dpi ZPL" at bounding box center [813, 495] width 389 height 28
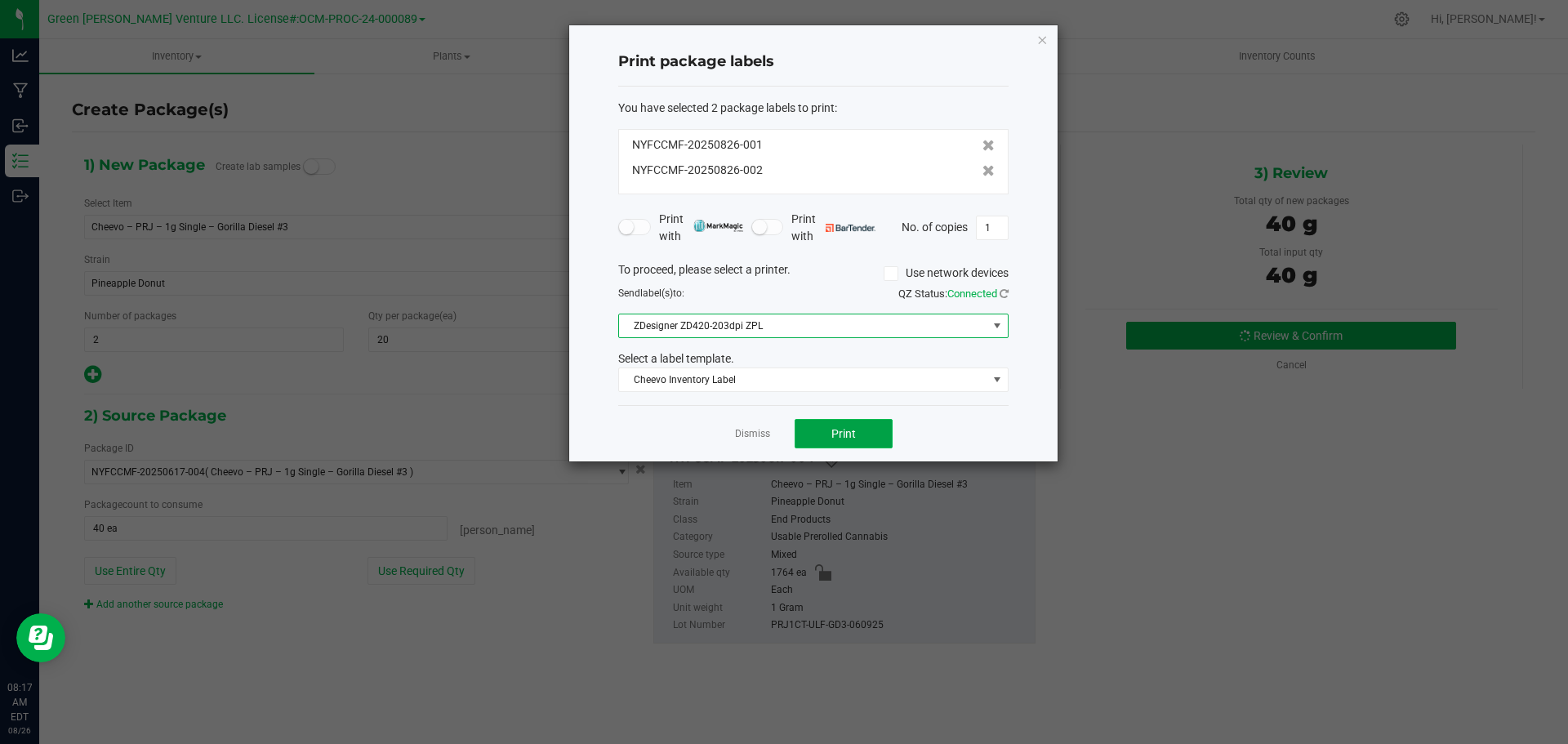
click at [820, 431] on button "Print" at bounding box center [844, 434] width 98 height 29
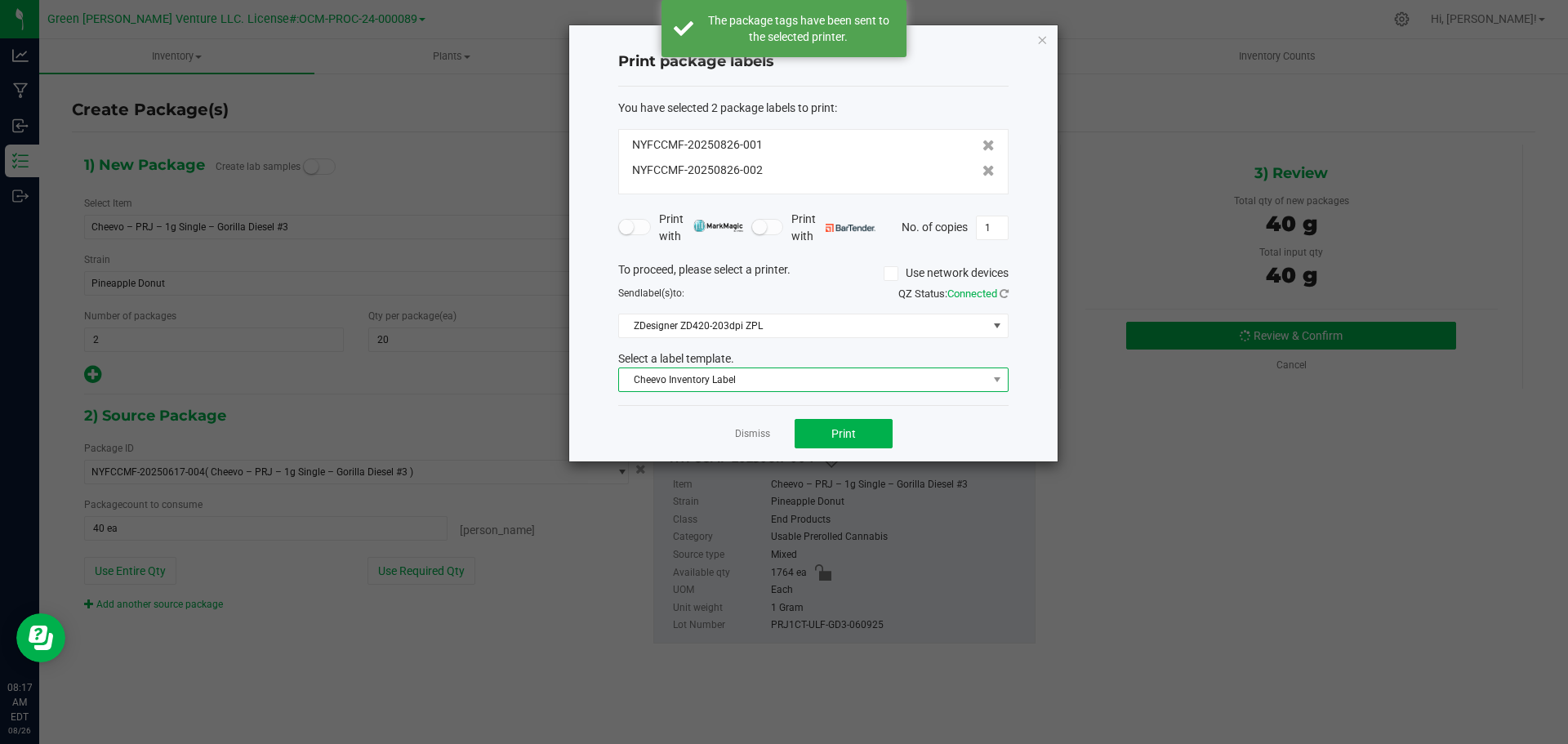
click at [791, 379] on span "Cheevo Inventory Label" at bounding box center [803, 379] width 368 height 23
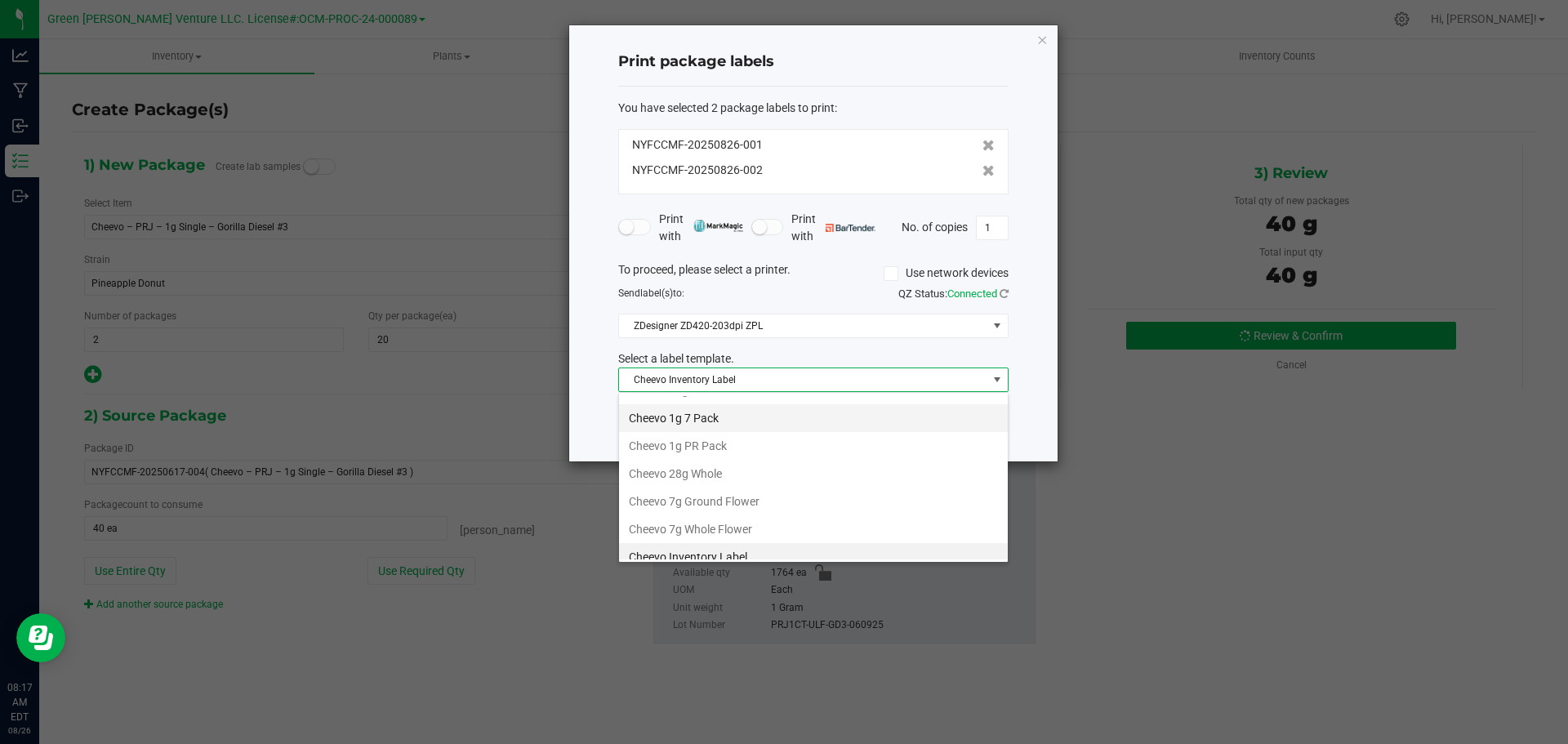
scroll to position [0, 0]
click at [717, 466] on li "Cheevo 1g PR Pack" at bounding box center [813, 466] width 389 height 28
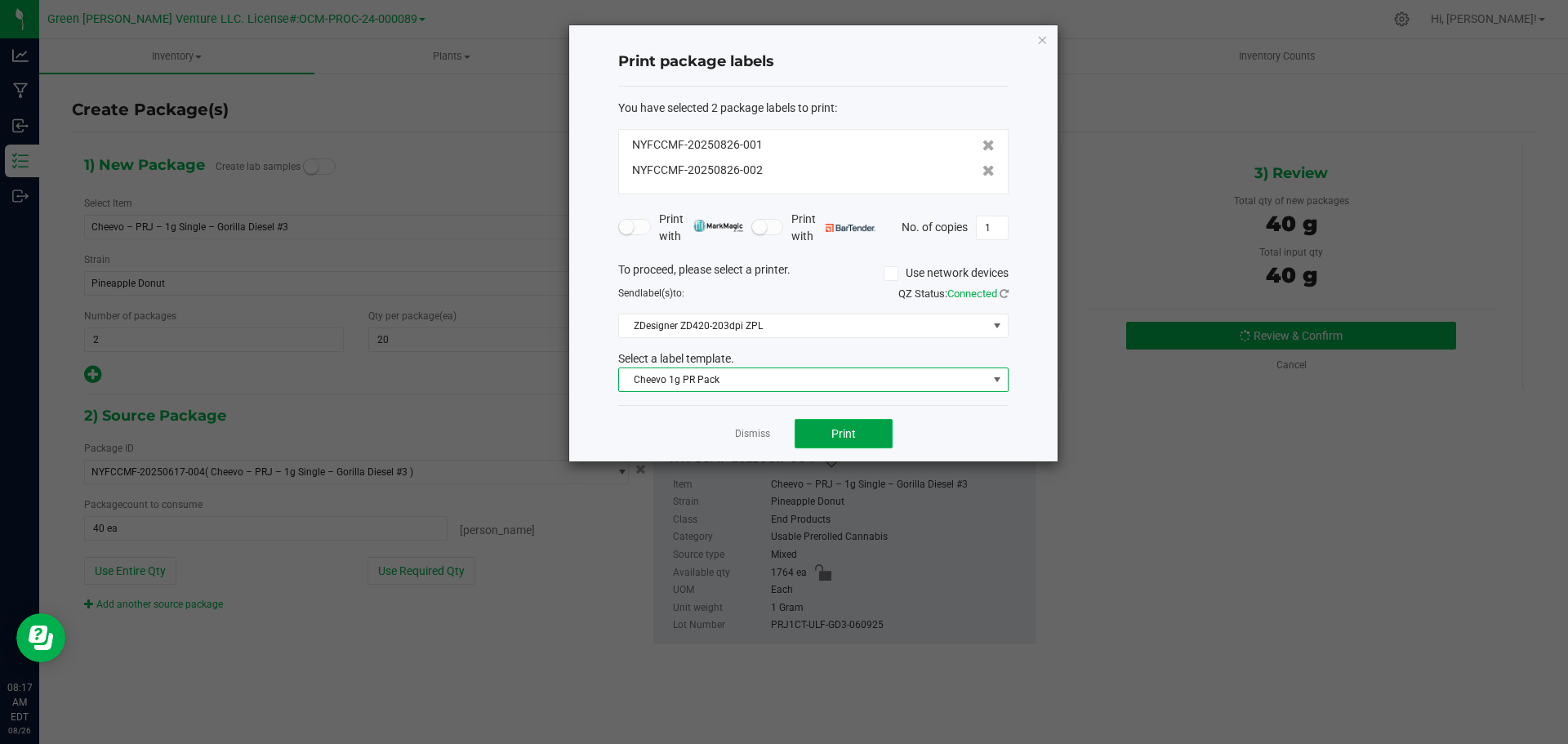
click at [818, 432] on button "Print" at bounding box center [844, 434] width 98 height 29
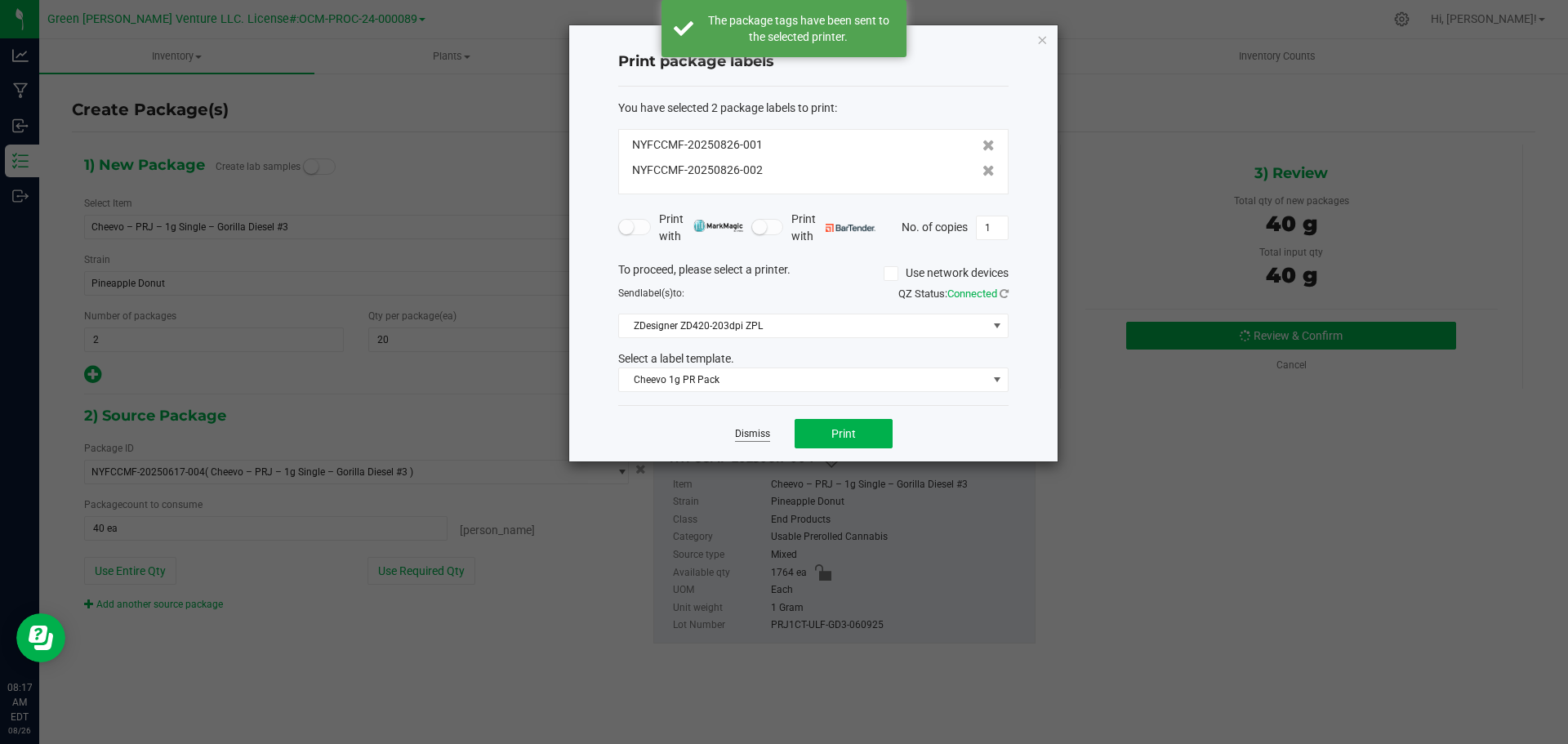
click at [754, 436] on link "Dismiss" at bounding box center [752, 434] width 35 height 14
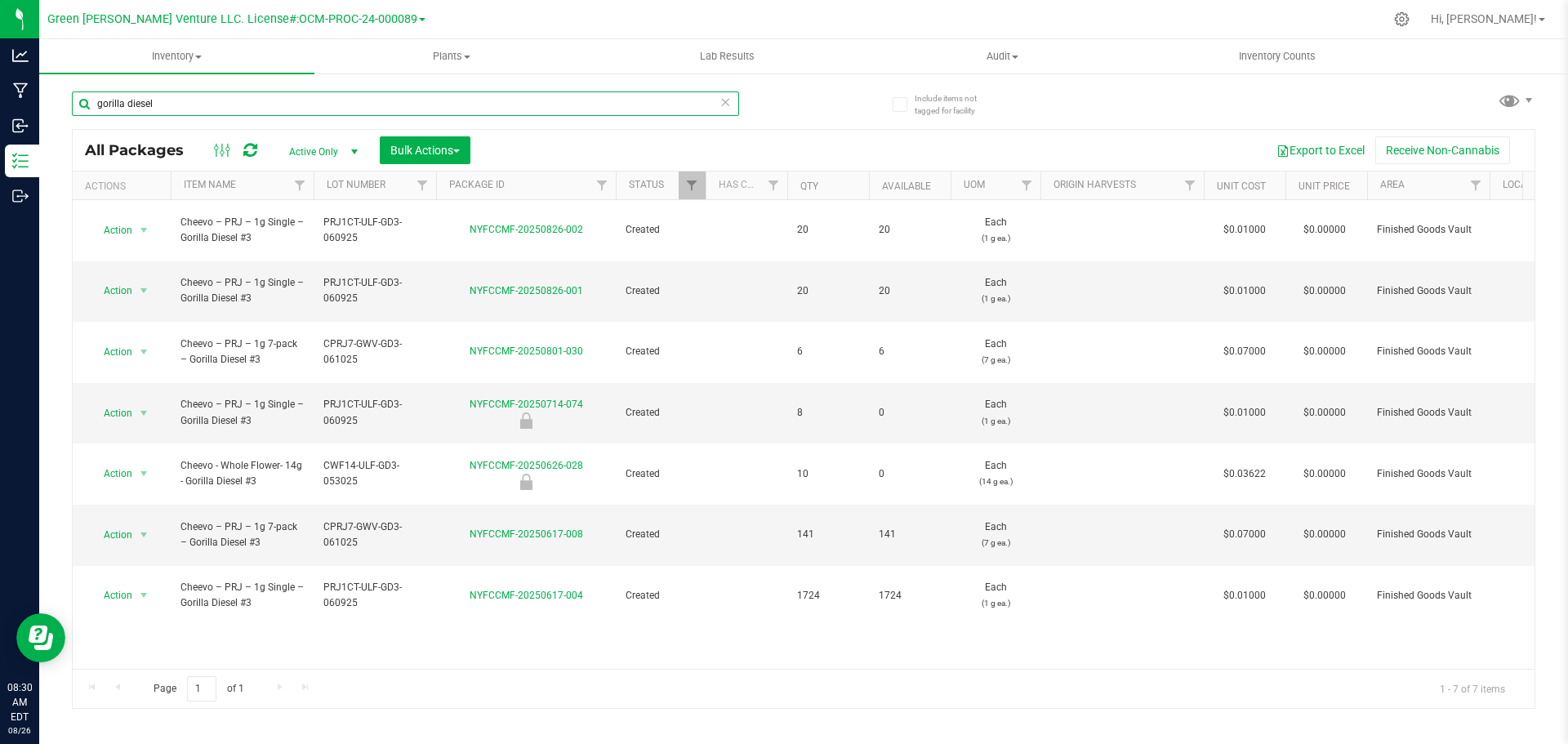
click at [202, 103] on input "gorilla diesel" at bounding box center [405, 103] width 667 height 25
click at [197, 103] on input "gorilla diesel" at bounding box center [405, 103] width 667 height 25
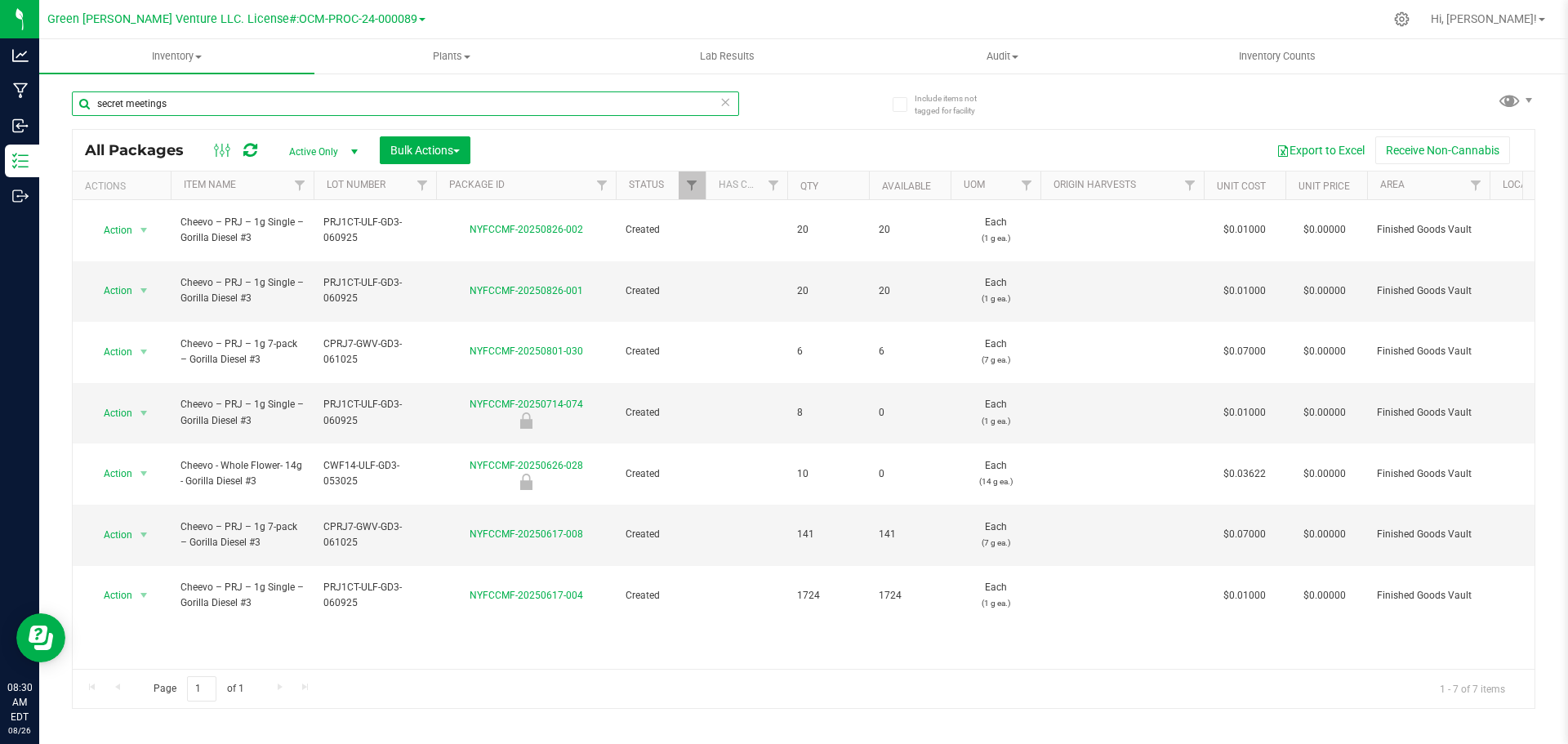
type input "secret meetings"
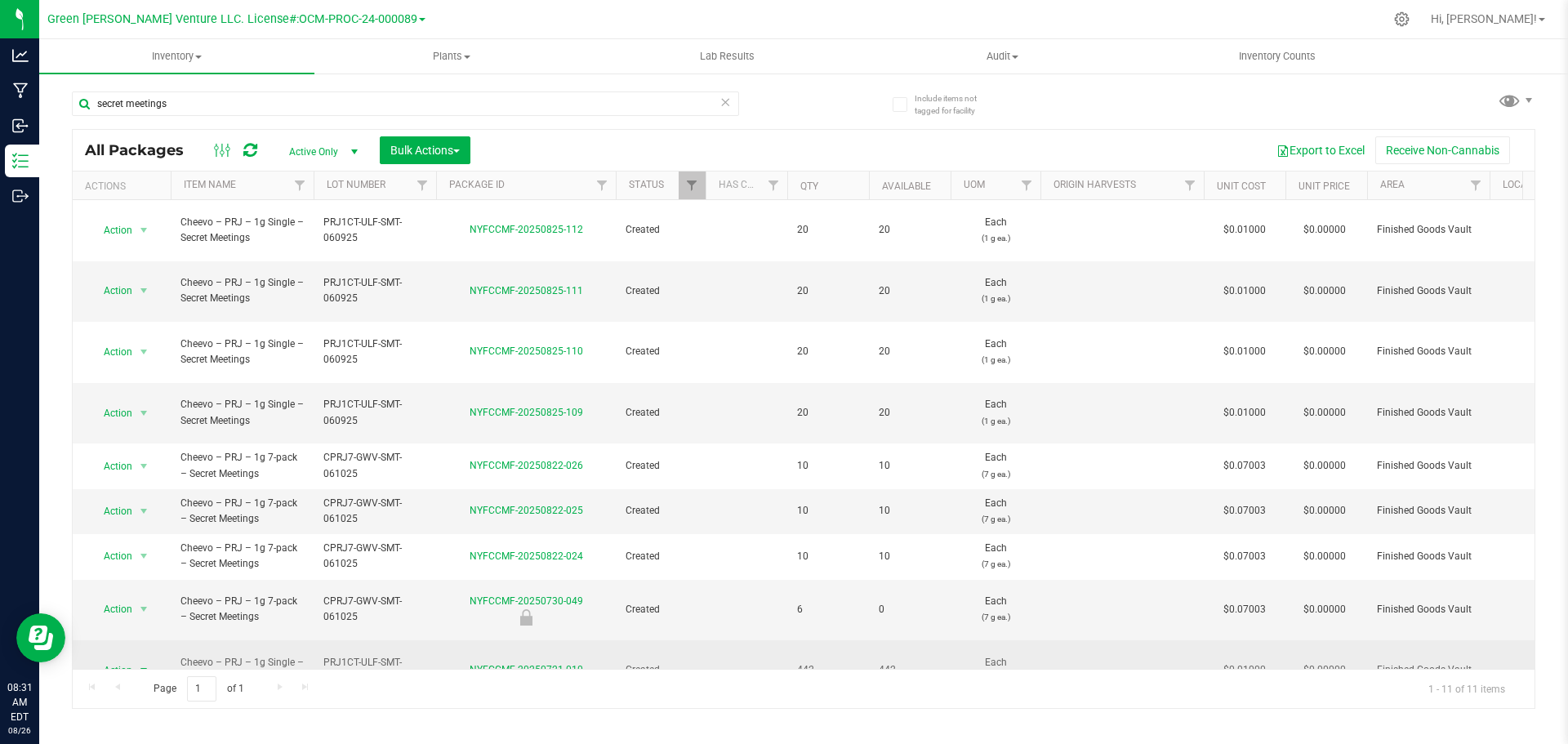
click at [132, 659] on span "Action" at bounding box center [111, 671] width 44 height 23
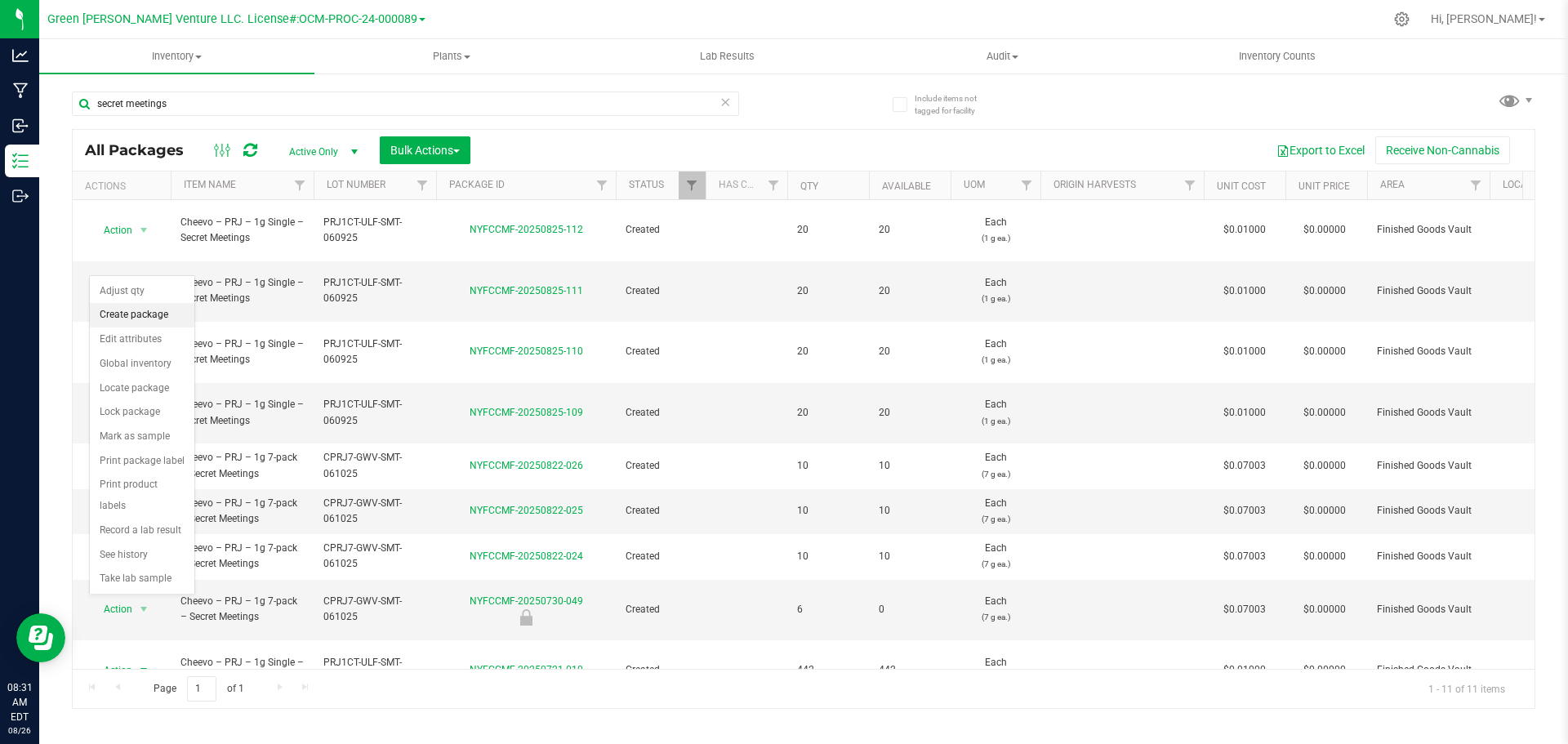
click at [138, 310] on li "Create package" at bounding box center [142, 315] width 104 height 25
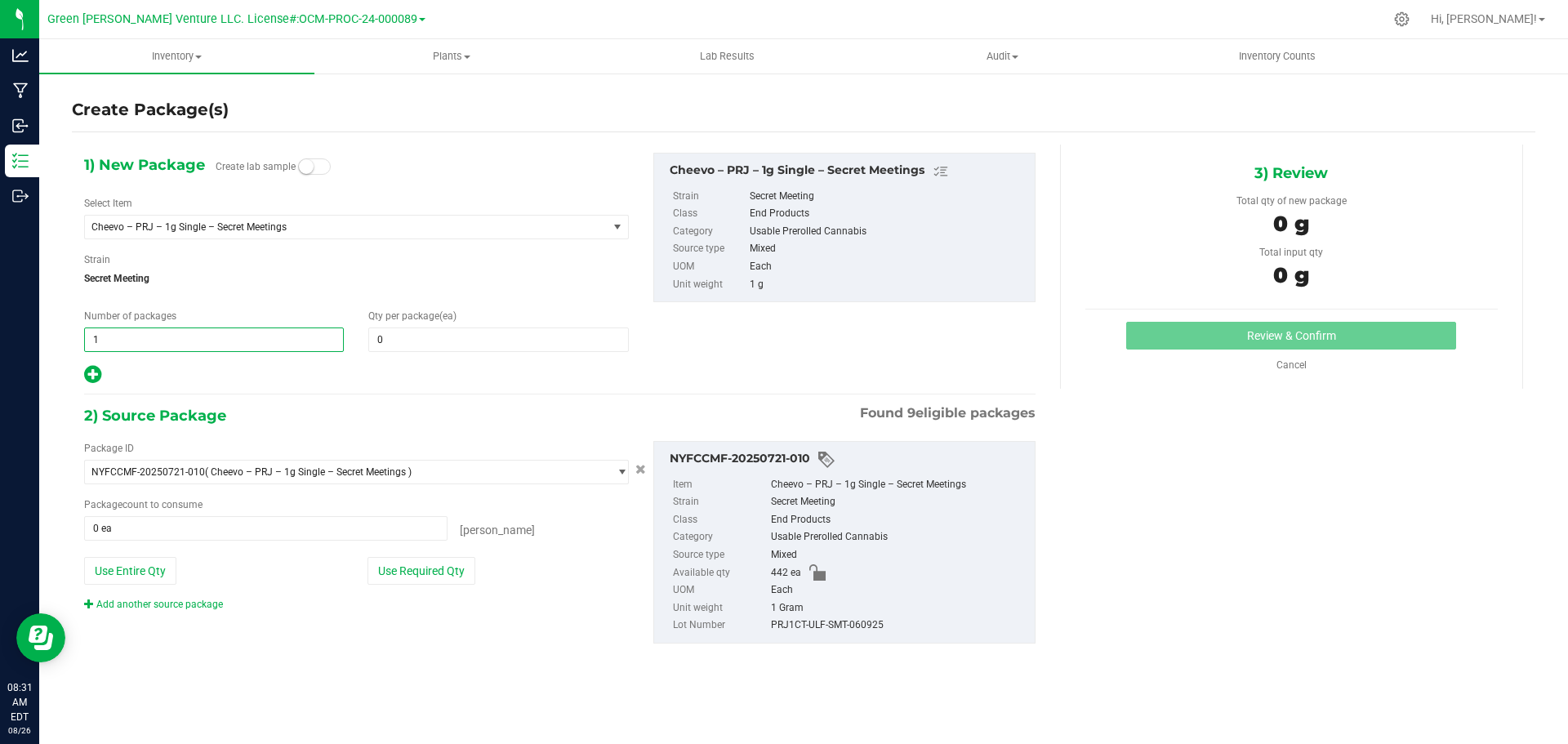
click at [184, 337] on span "1 1" at bounding box center [214, 340] width 260 height 25
type input "2"
click at [404, 332] on span at bounding box center [498, 340] width 260 height 25
type input "20"
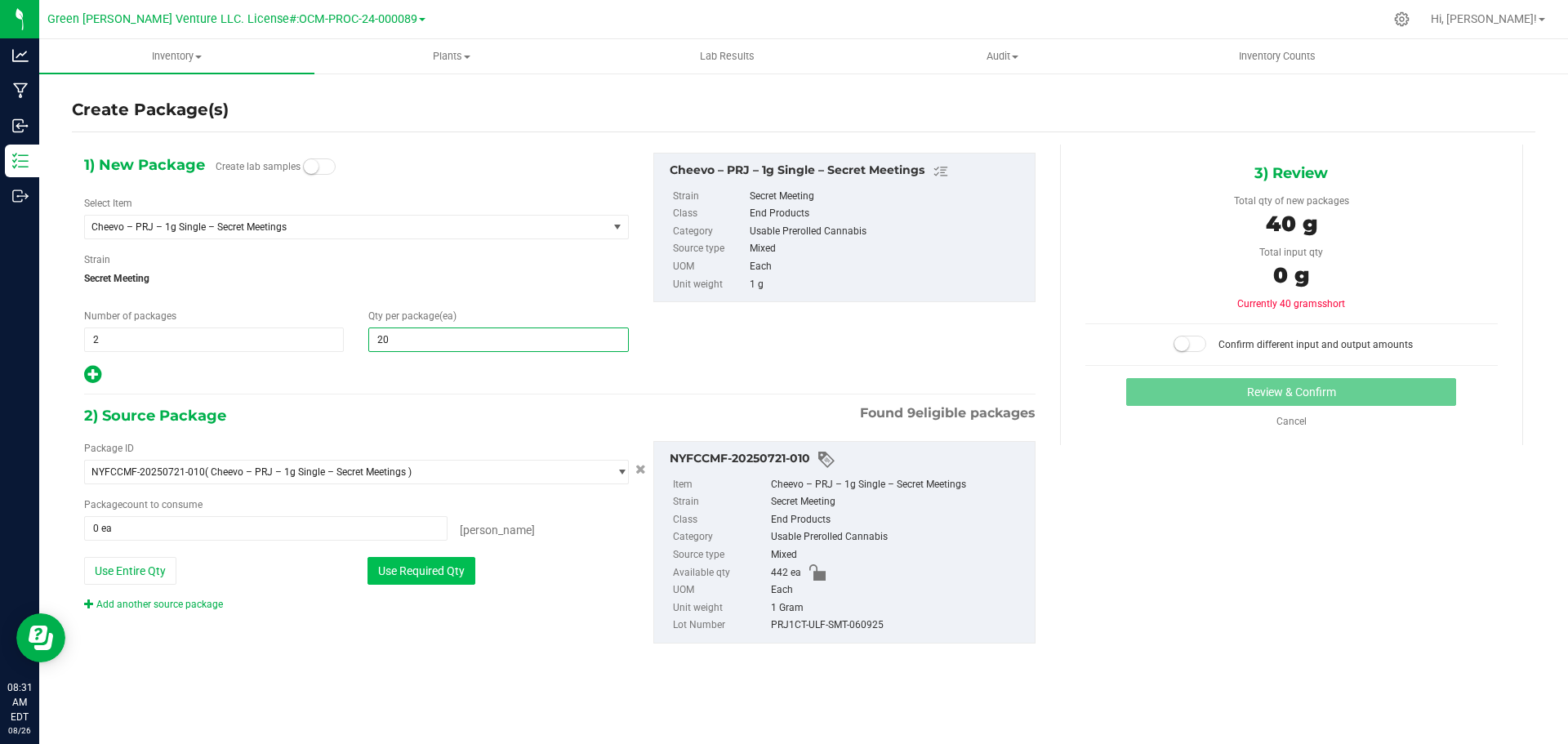
type input "20"
click at [463, 565] on button "Use Required Qty" at bounding box center [421, 571] width 108 height 28
type input "40 ea"
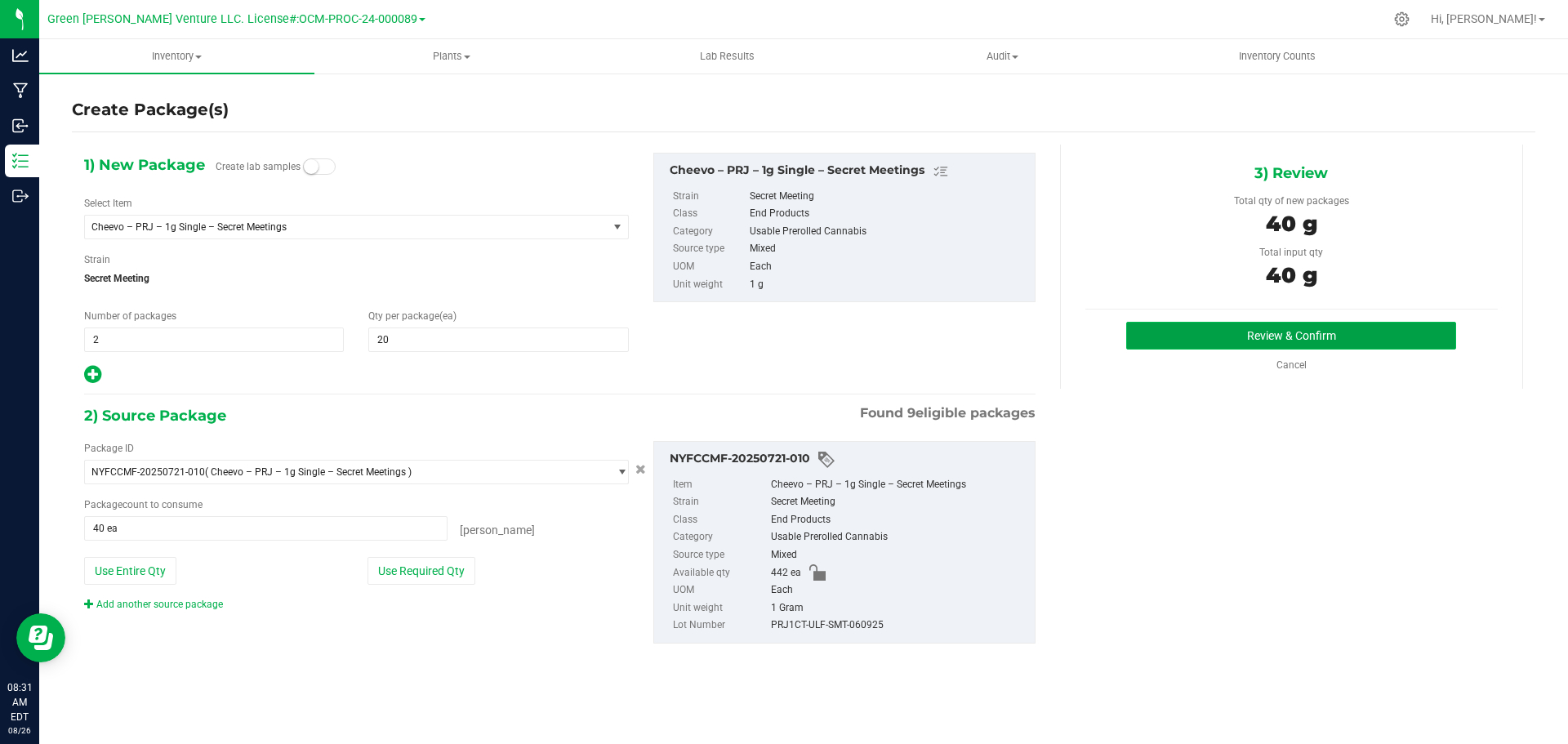
click at [1206, 333] on button "Review & Confirm" at bounding box center [1291, 336] width 330 height 28
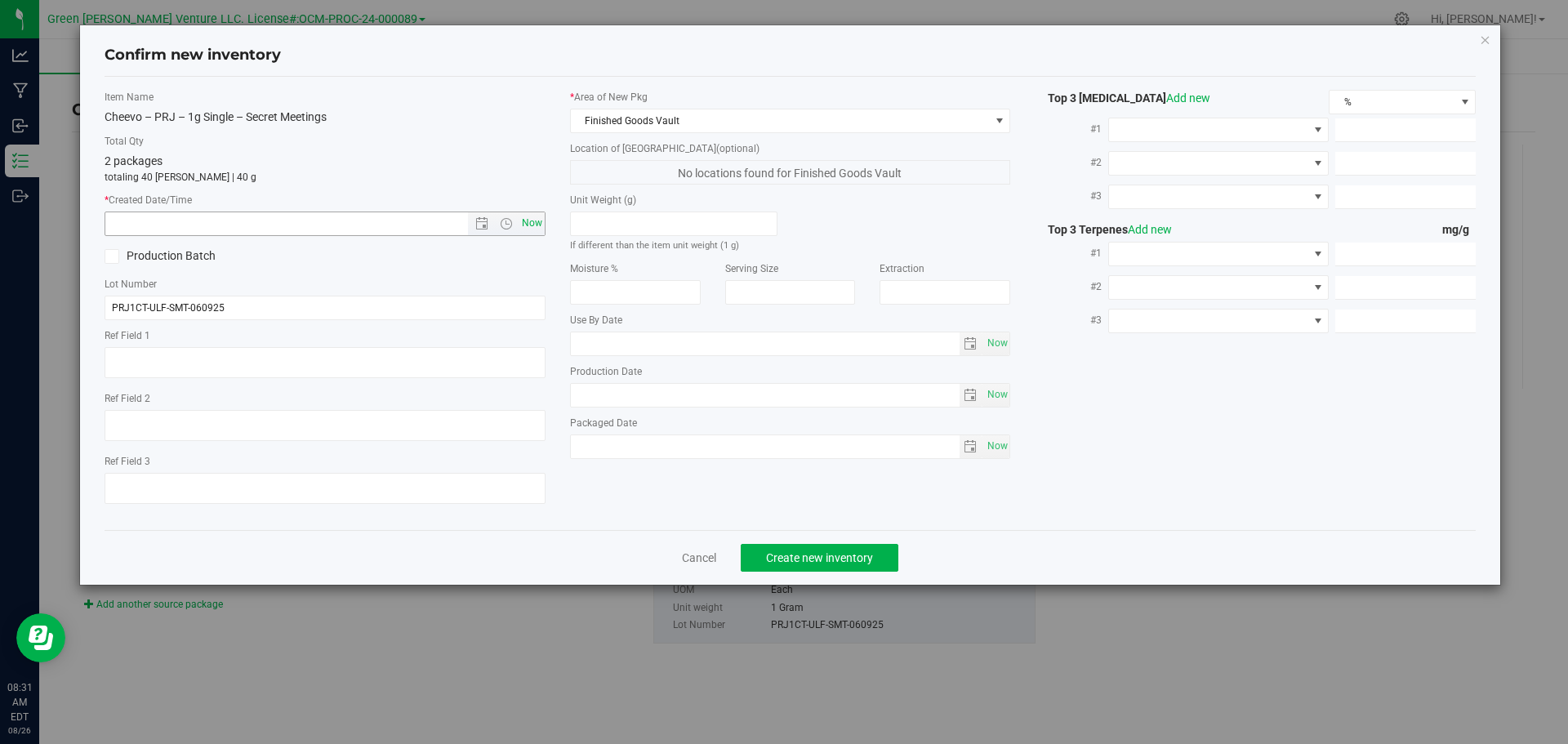
click at [535, 226] on span "Now" at bounding box center [531, 224] width 28 height 24
type input "8/26/2025 8:31 AM"
click at [806, 546] on button "Create new inventory" at bounding box center [820, 558] width 158 height 28
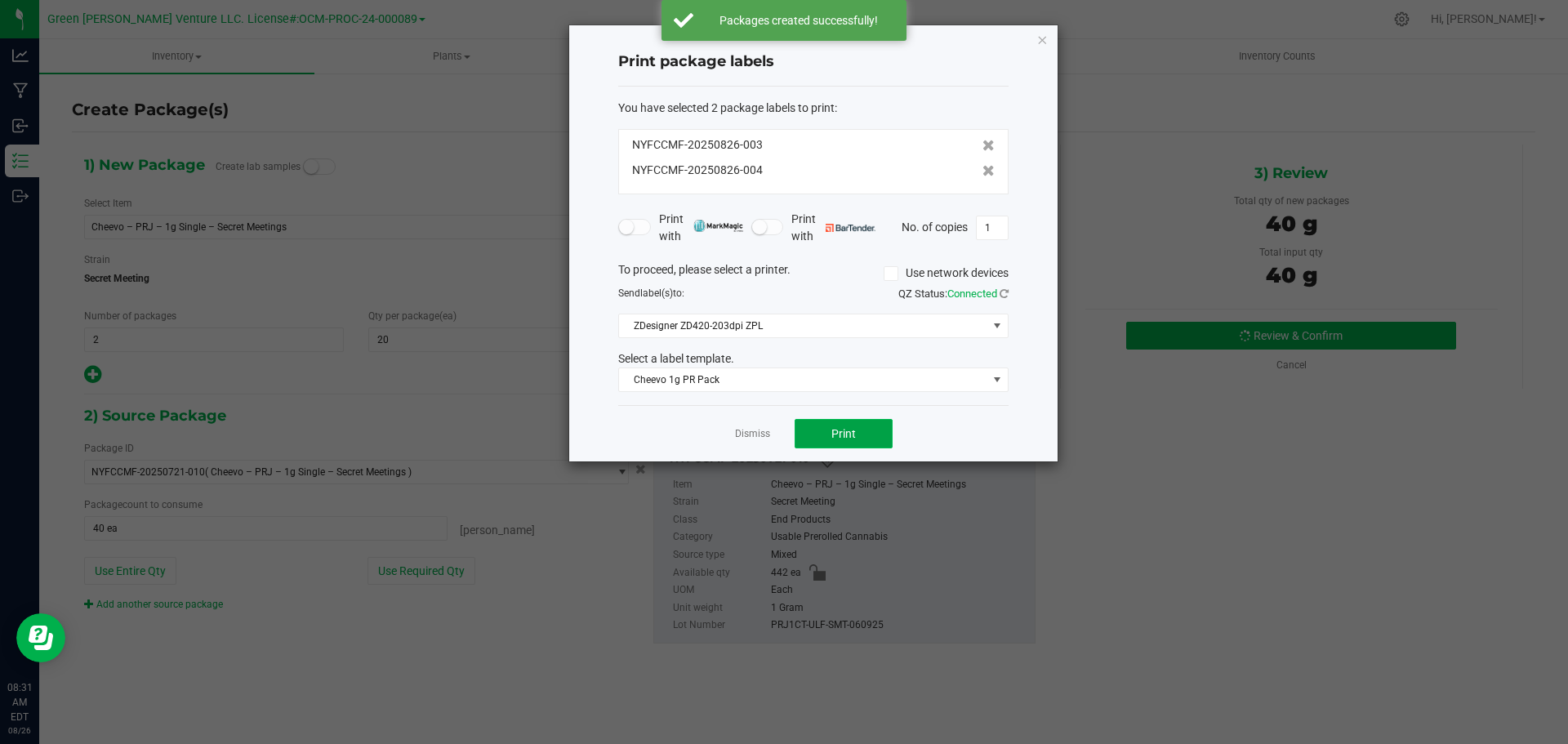
click at [817, 441] on button "Print" at bounding box center [844, 434] width 98 height 29
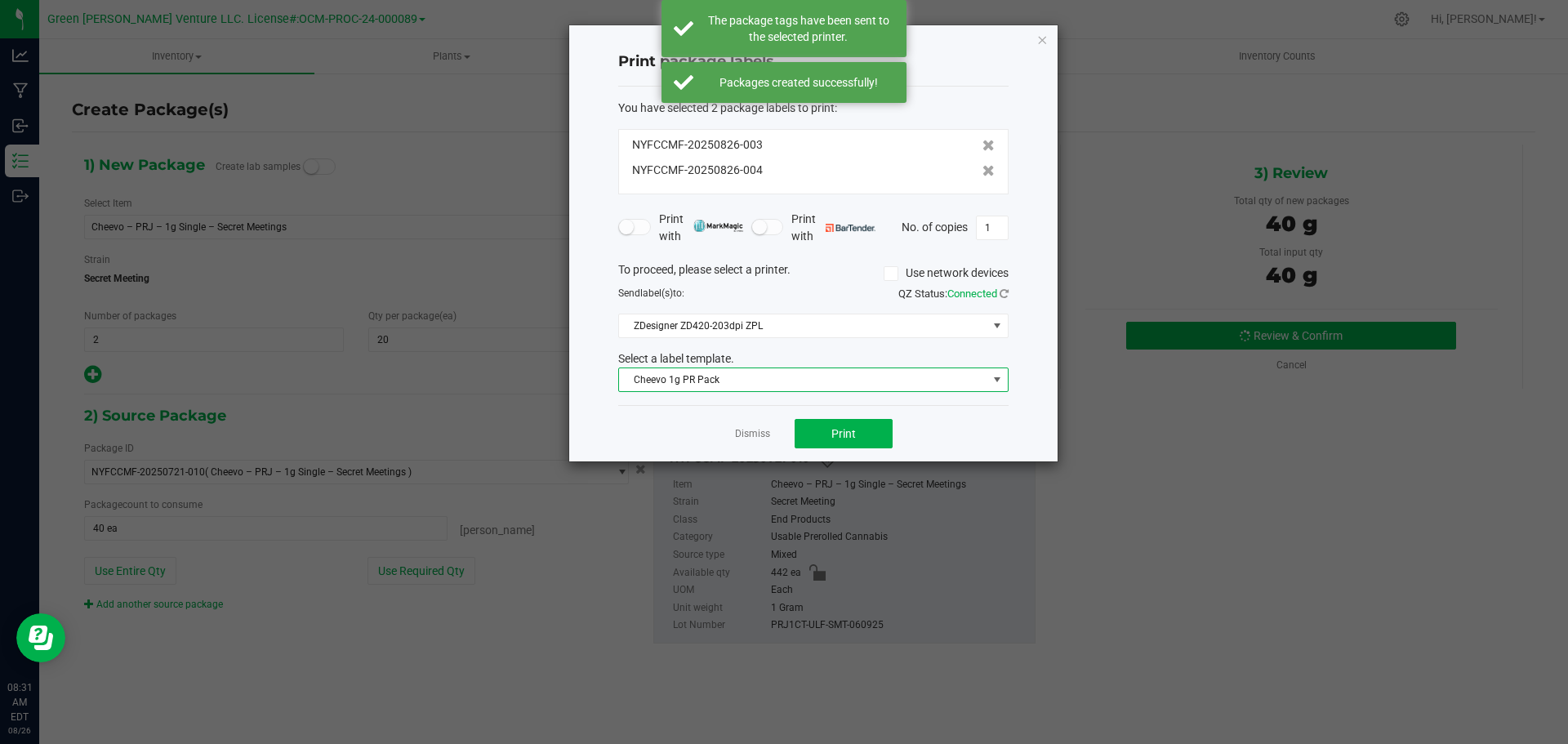
click at [800, 385] on span "Cheevo 1g PR Pack" at bounding box center [803, 379] width 368 height 23
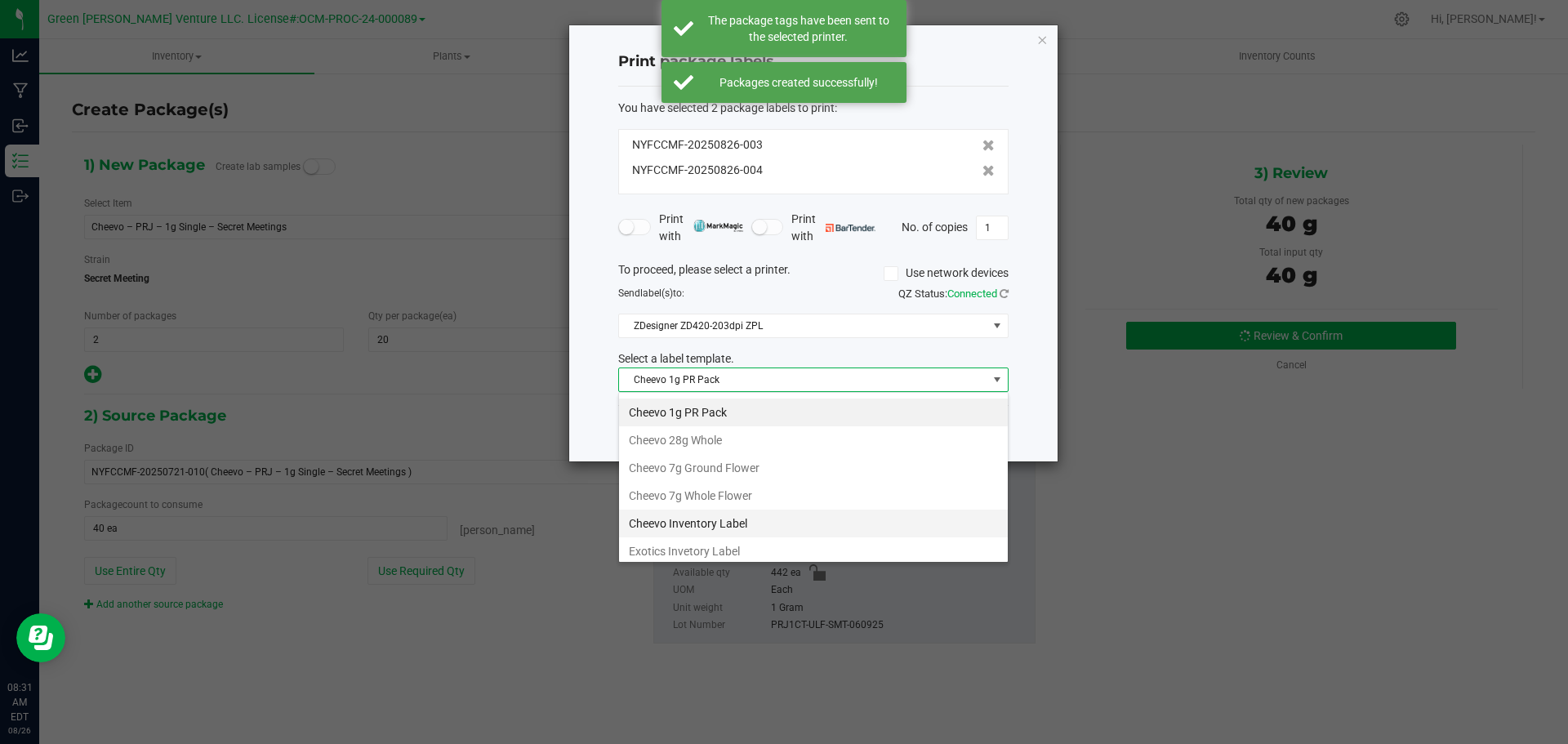
scroll to position [82, 0]
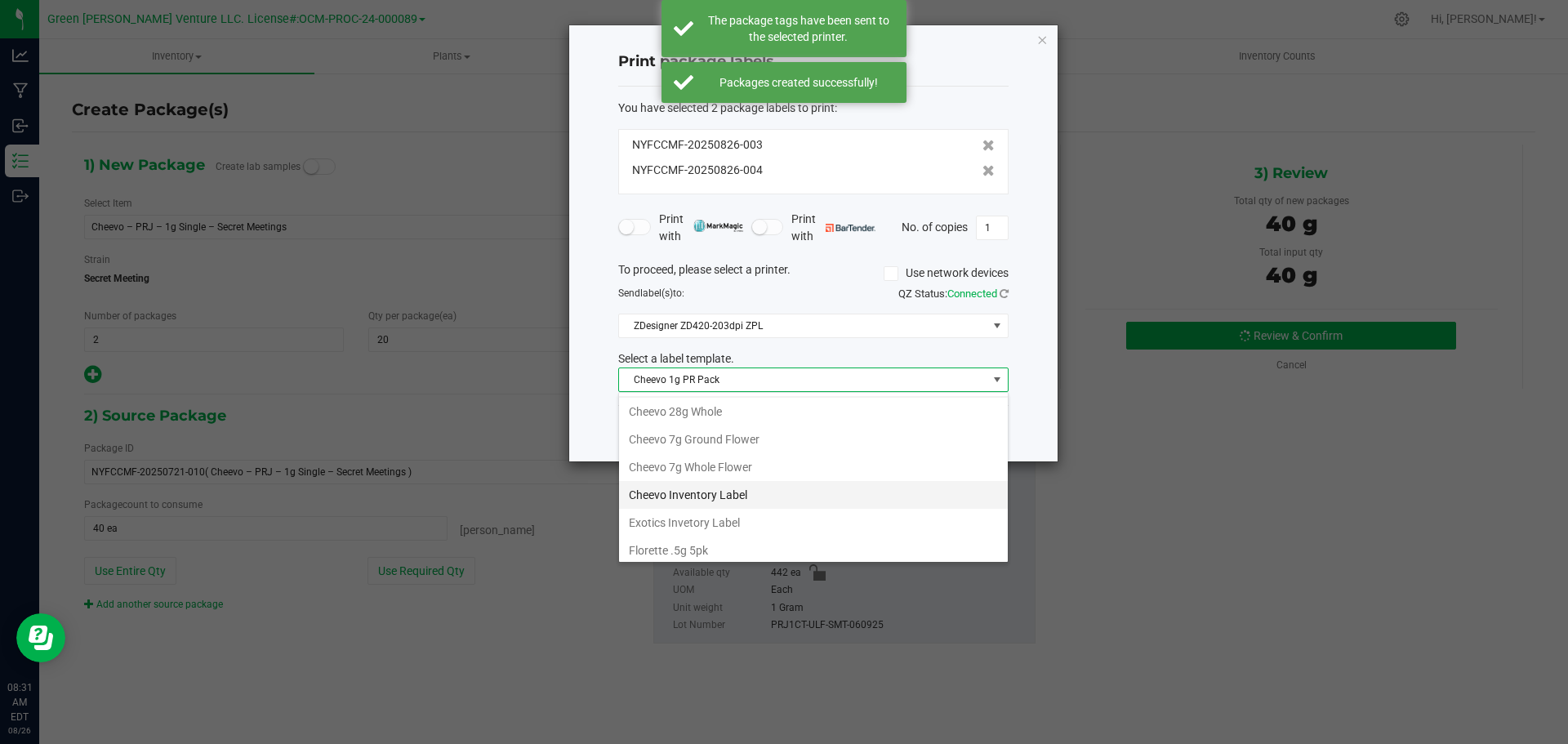
click at [740, 488] on li "Cheevo Inventory Label" at bounding box center [813, 495] width 389 height 28
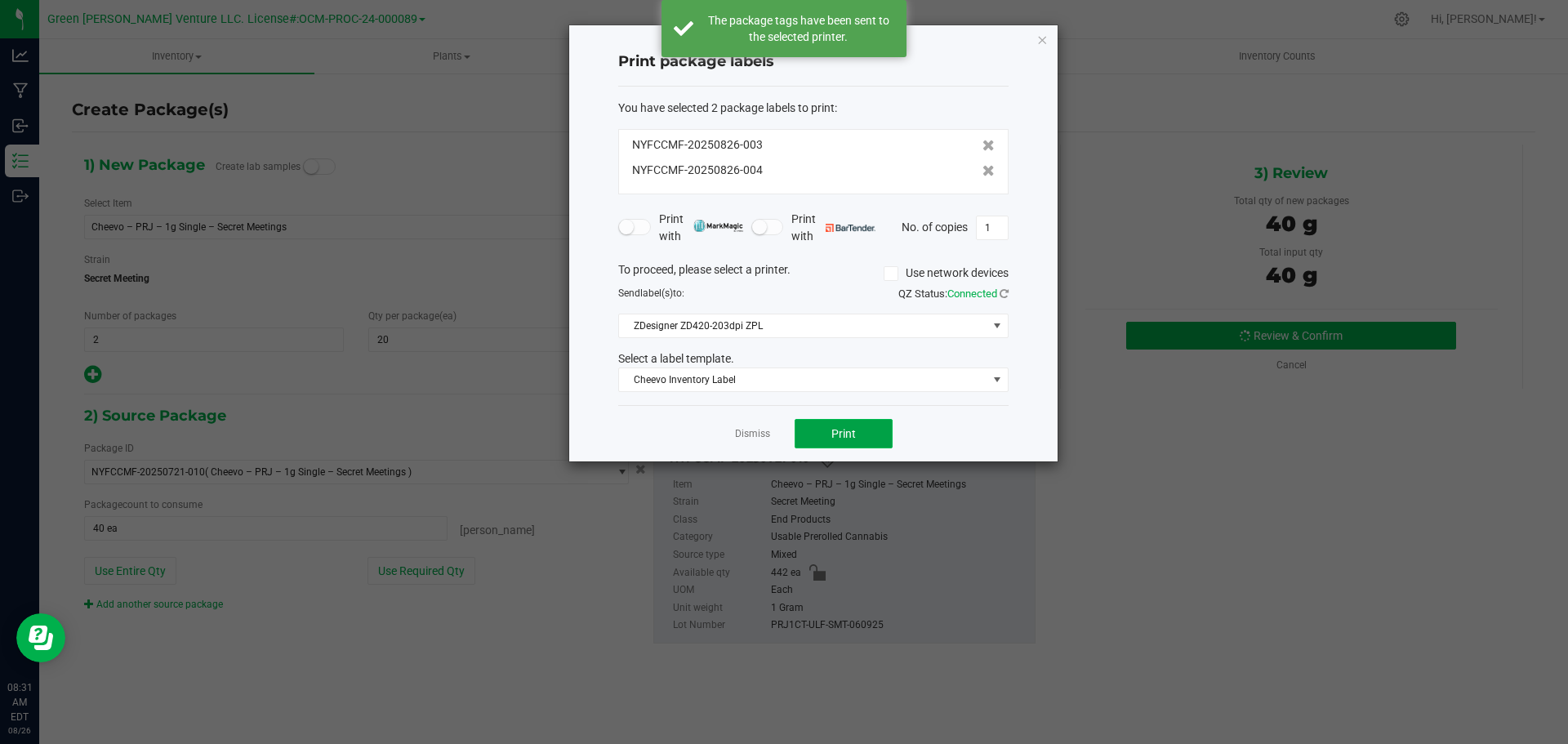
click at [810, 436] on button "Print" at bounding box center [844, 434] width 98 height 29
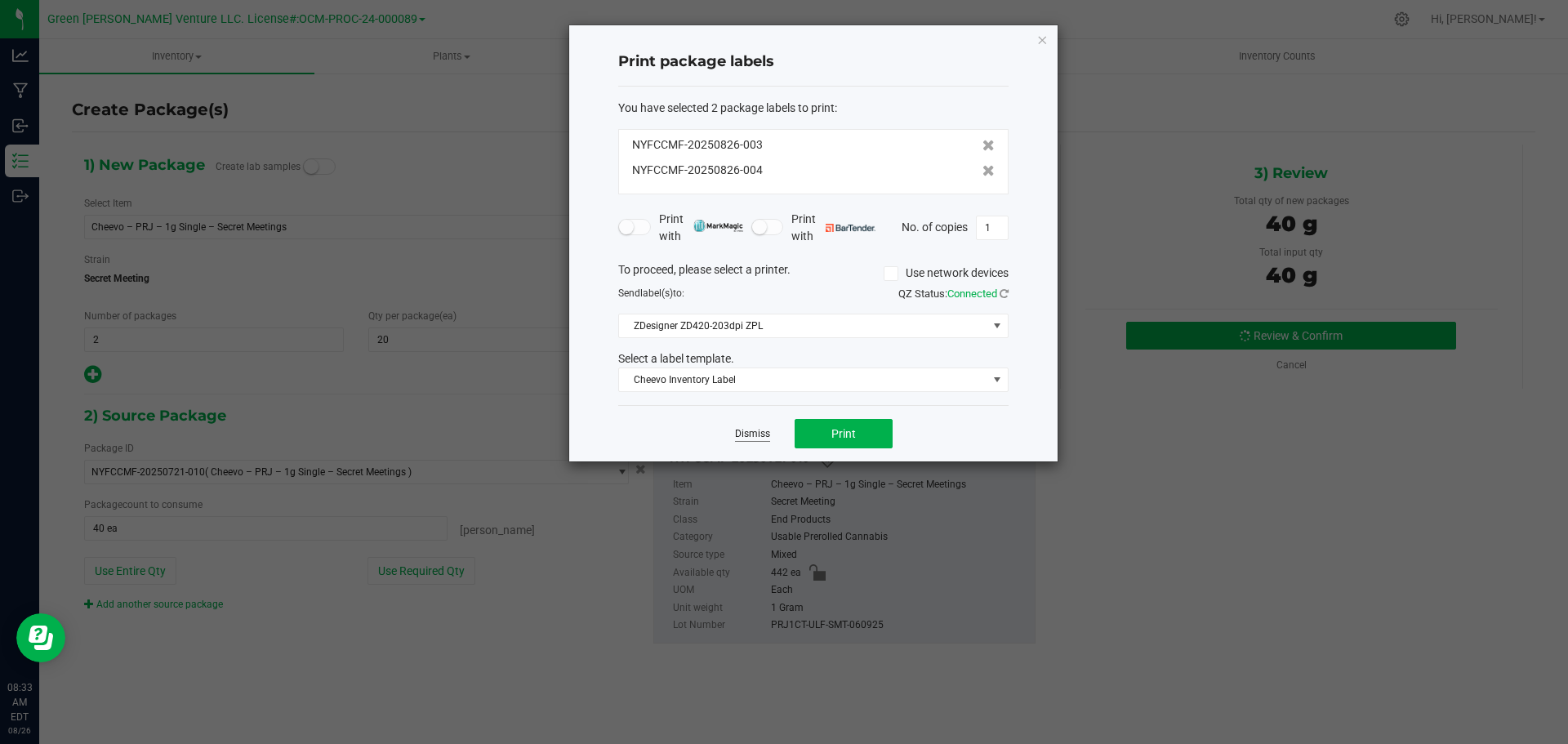
click at [767, 434] on link "Dismiss" at bounding box center [752, 434] width 35 height 14
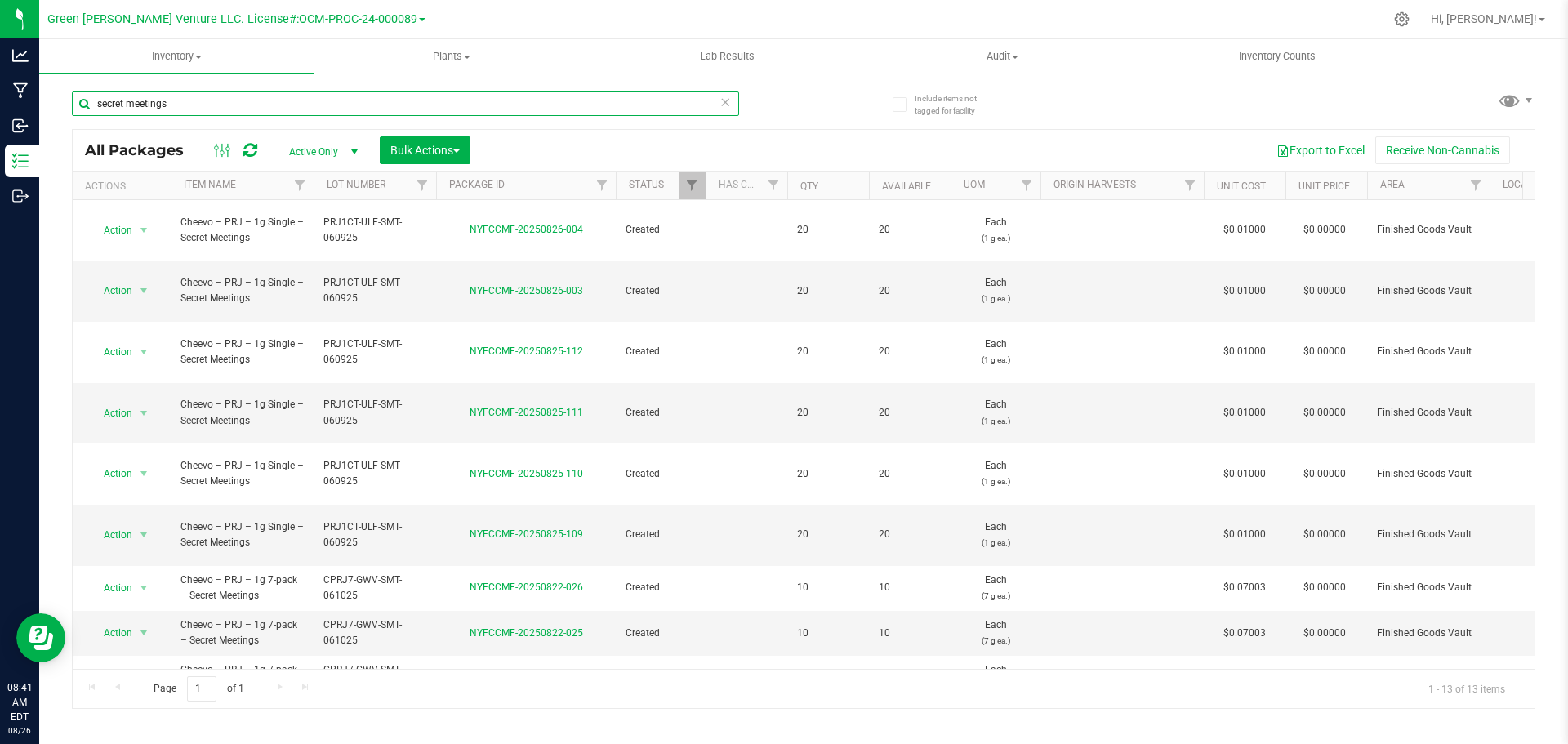
click at [212, 94] on input "secret meetings" at bounding box center [405, 103] width 667 height 25
type input "grape bubblegum"
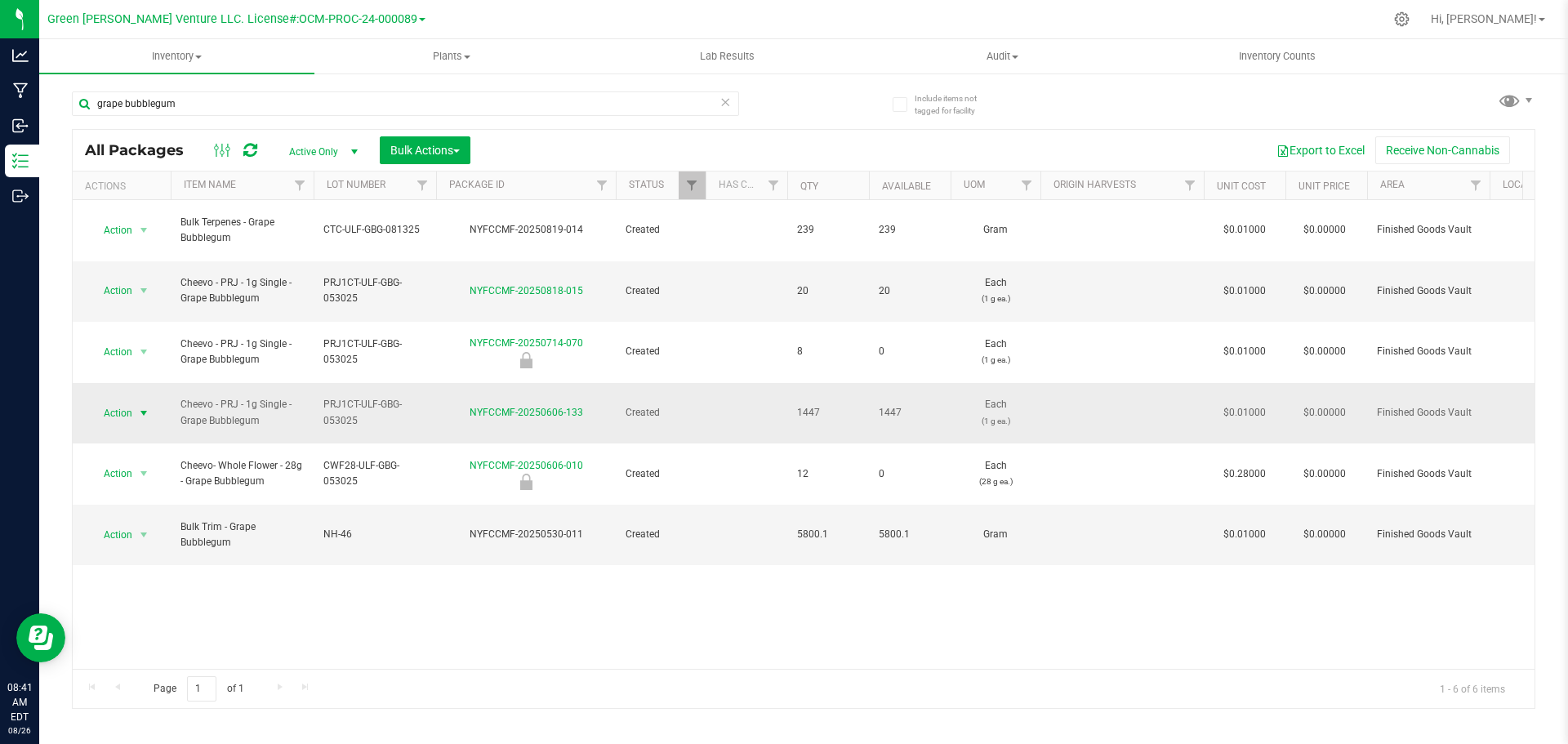
click at [120, 402] on span "Action" at bounding box center [111, 413] width 44 height 23
click at [161, 408] on li "Create package" at bounding box center [142, 410] width 104 height 25
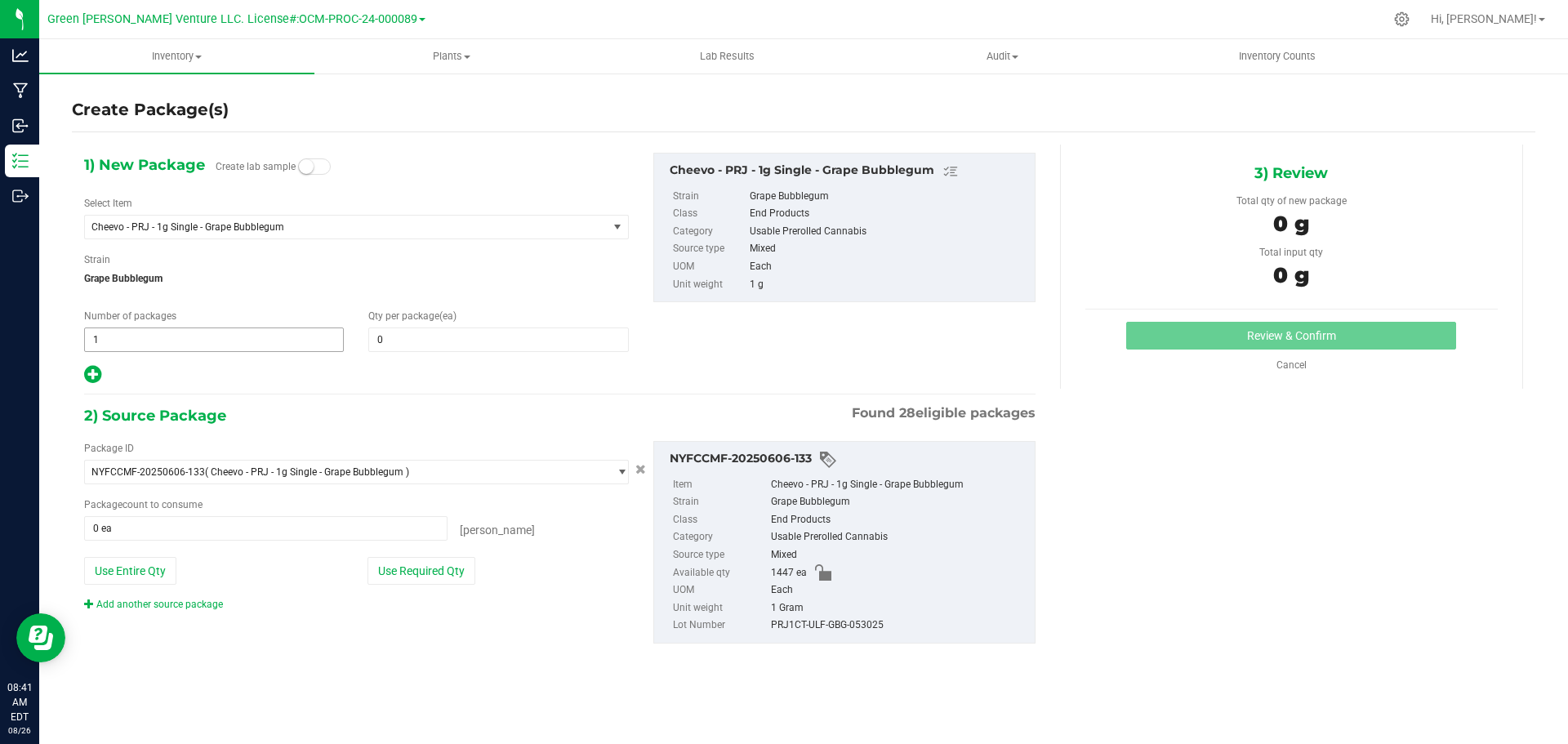
click at [130, 340] on span "1 1" at bounding box center [214, 340] width 260 height 25
type input "2"
click at [390, 331] on span at bounding box center [498, 340] width 260 height 25
type input "20"
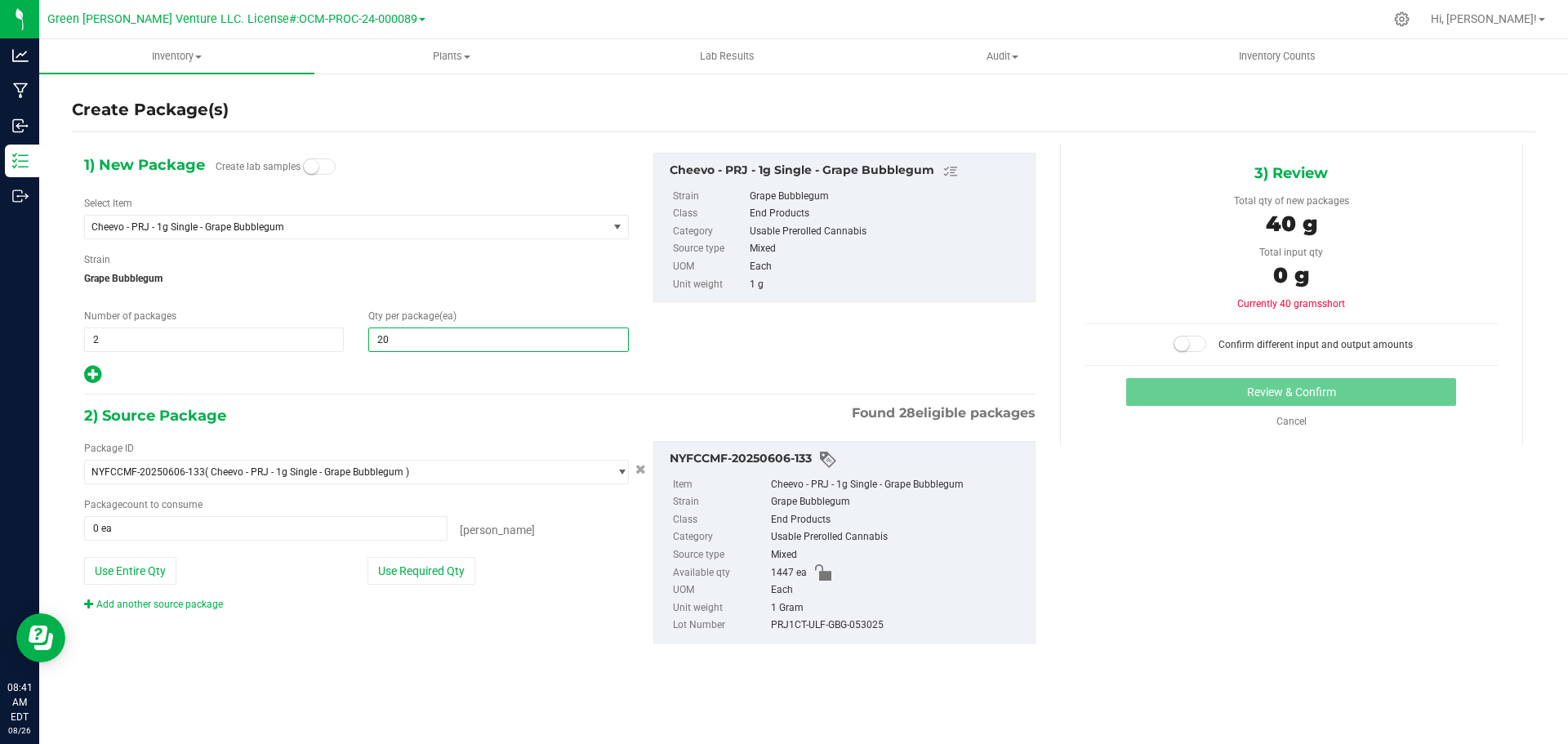
type input "20"
click at [430, 555] on div "Package ID NYFCCMF-20250606-133 ( Cheevo - PRJ - 1g Single - Grape Bubblegum ) …" at bounding box center [356, 526] width 570 height 171
click at [433, 570] on button "Use Required Qty" at bounding box center [421, 571] width 108 height 28
type input "40 ea"
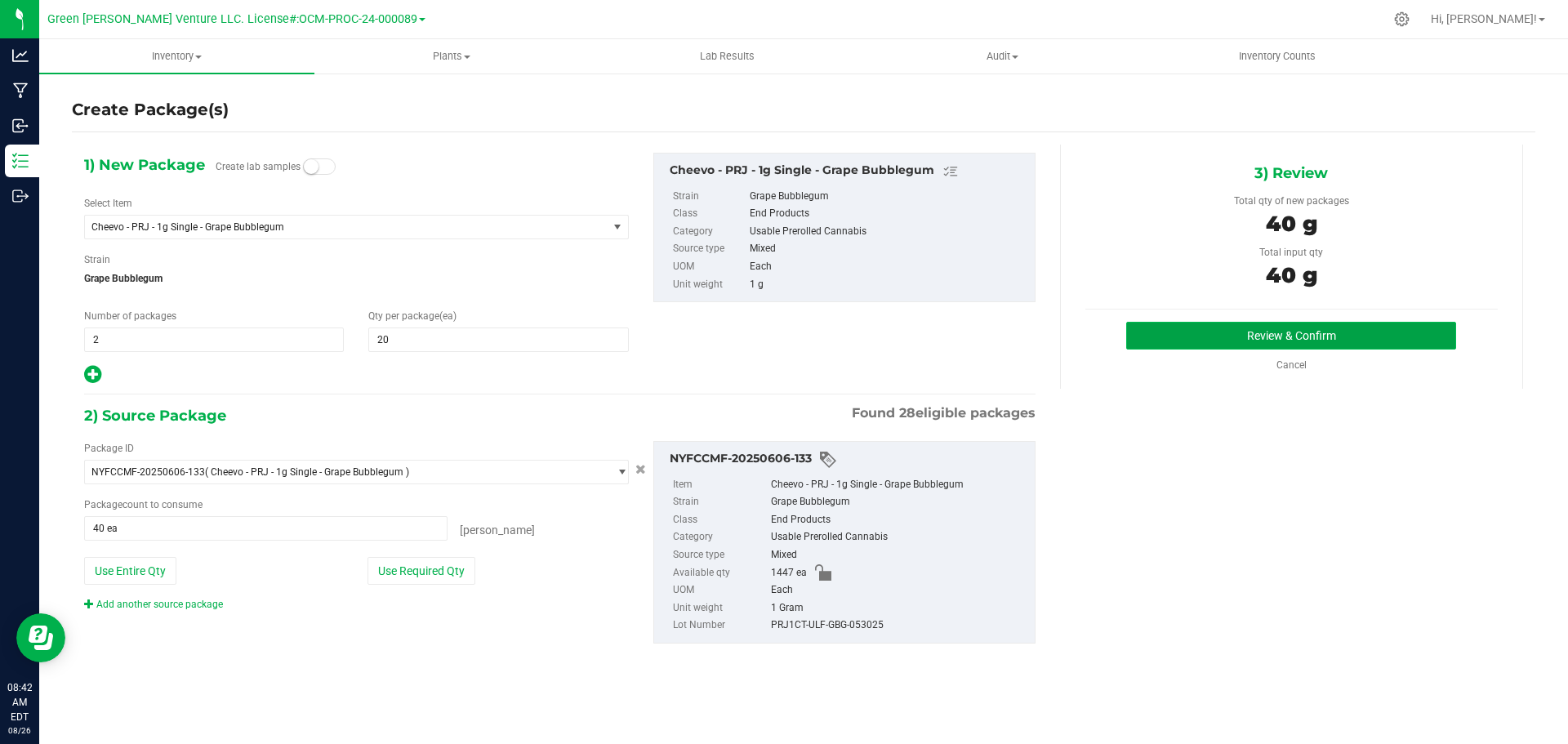
click at [1340, 329] on button "Review & Confirm" at bounding box center [1291, 336] width 330 height 28
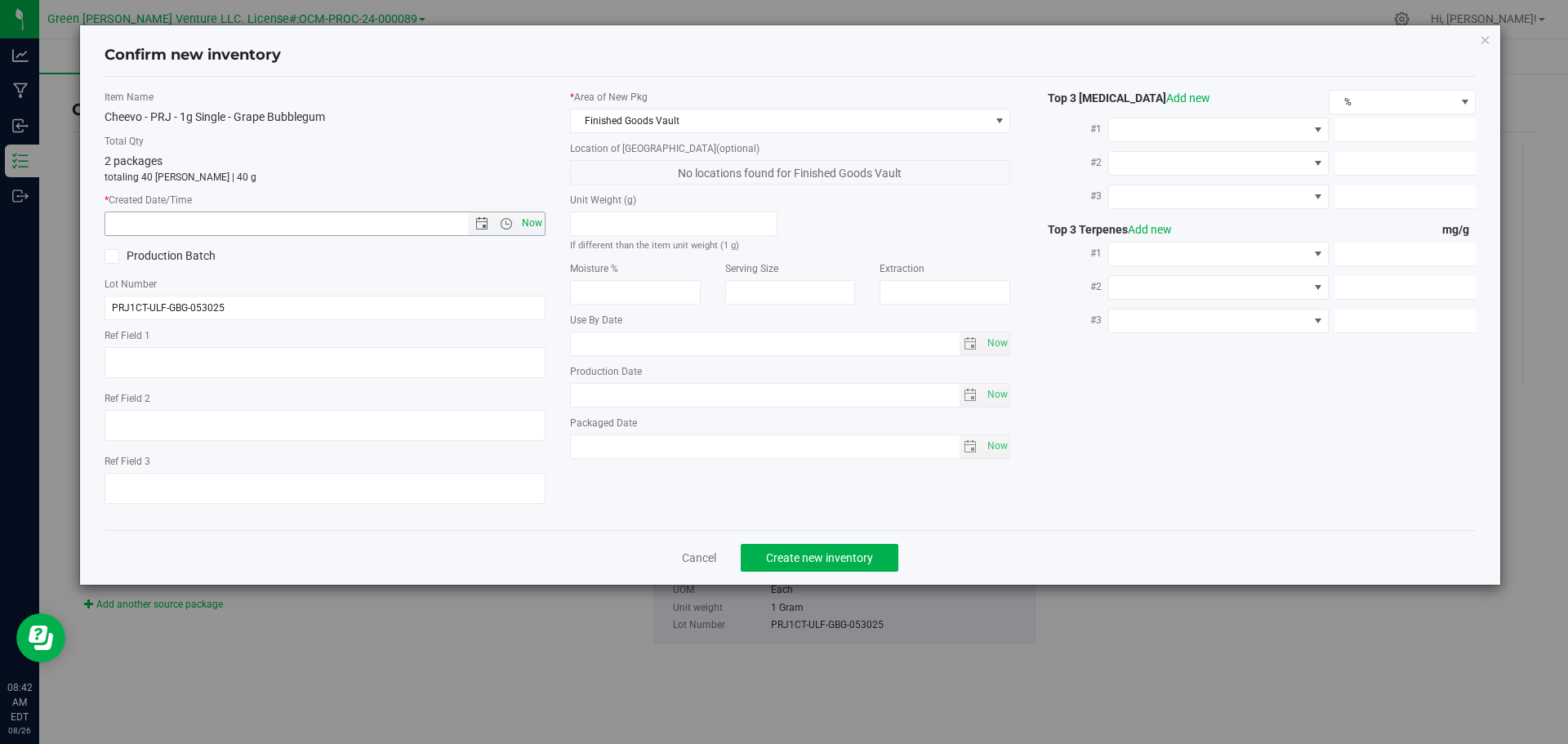
click at [541, 225] on span "Now" at bounding box center [531, 224] width 28 height 24
type input "8/26/2025 8:42 AM"
drag, startPoint x: 824, startPoint y: 552, endPoint x: 810, endPoint y: 550, distance: 14.1
click at [824, 552] on span "Create new inventory" at bounding box center [819, 558] width 107 height 13
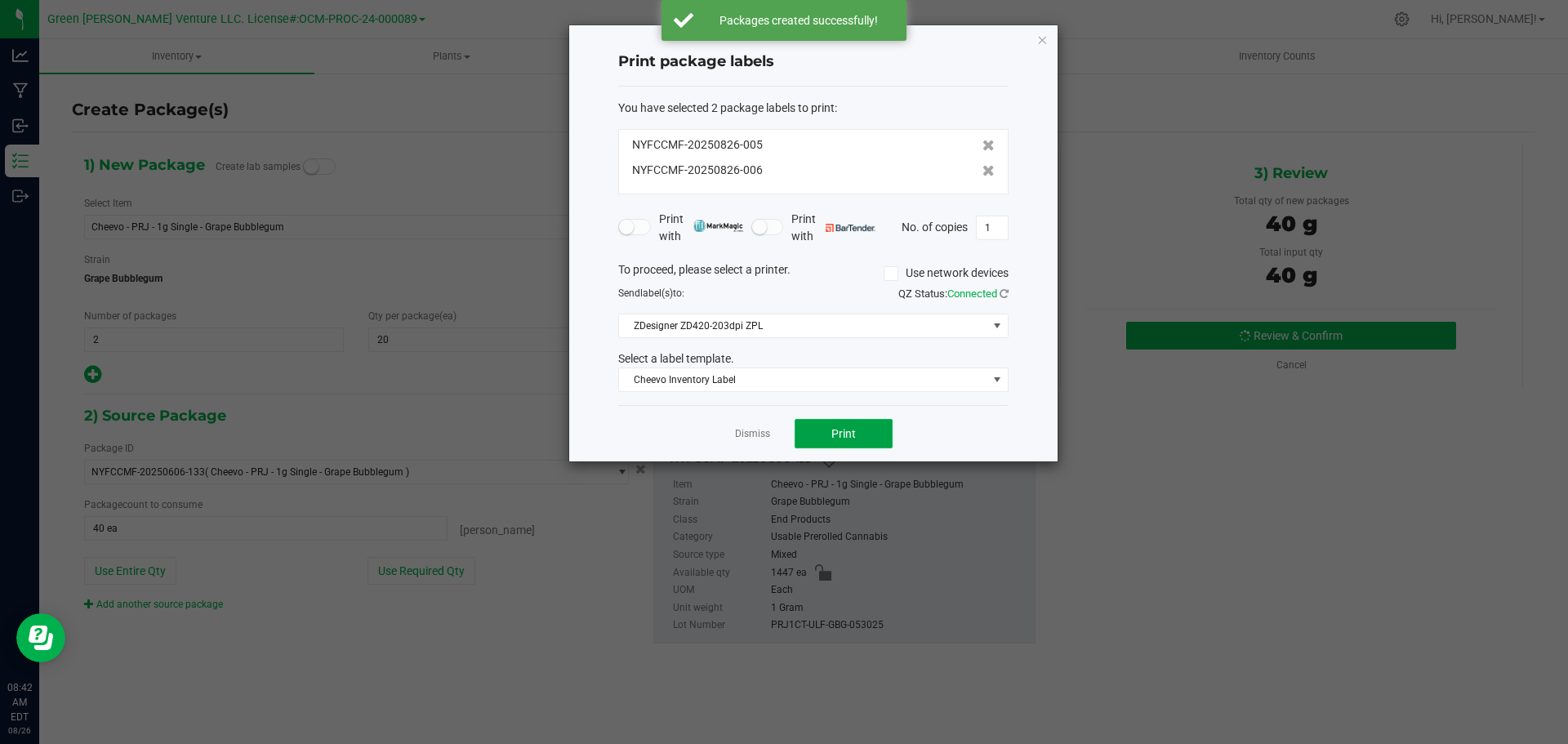
click at [815, 428] on button "Print" at bounding box center [844, 434] width 98 height 29
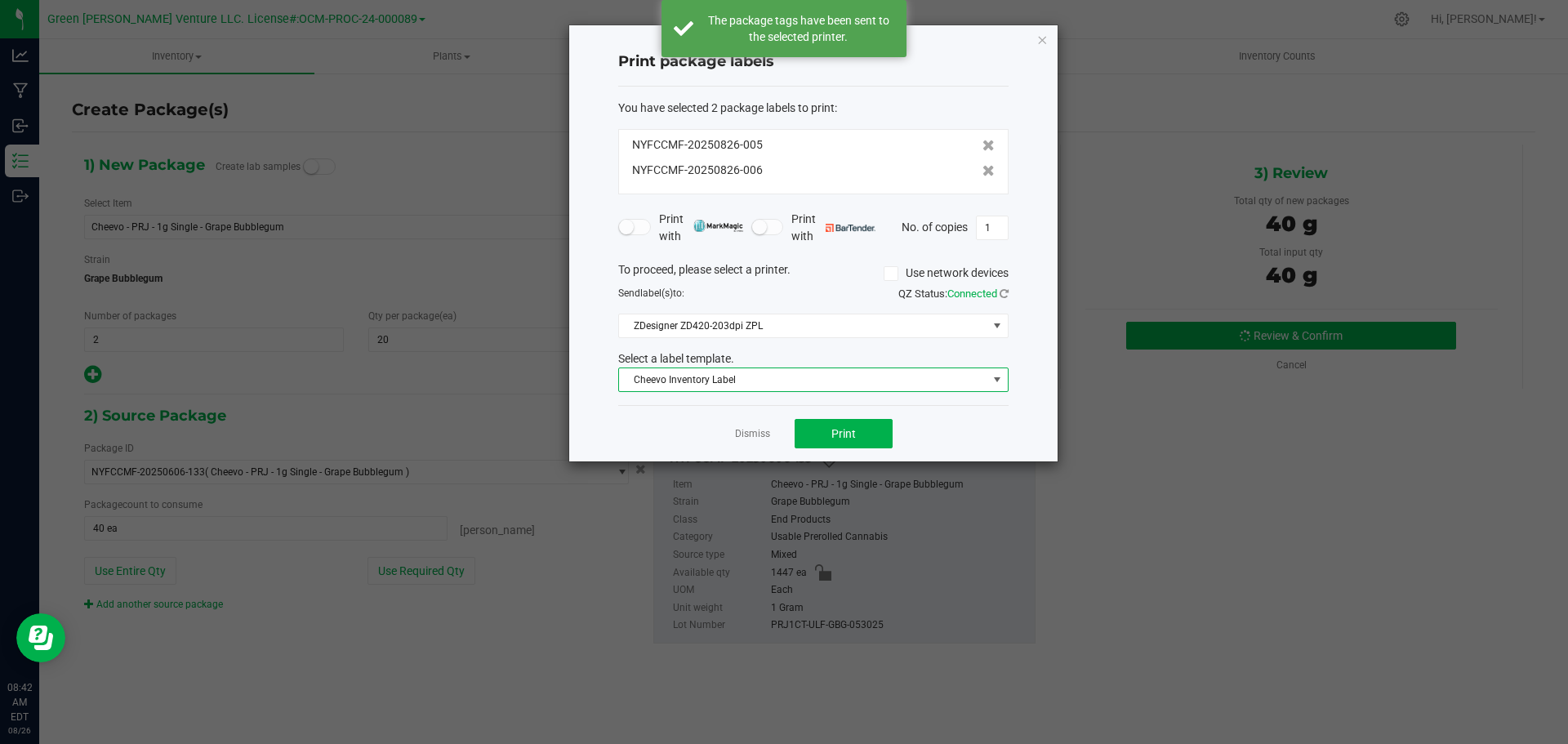
click at [835, 383] on span "Cheevo Inventory Label" at bounding box center [803, 379] width 368 height 23
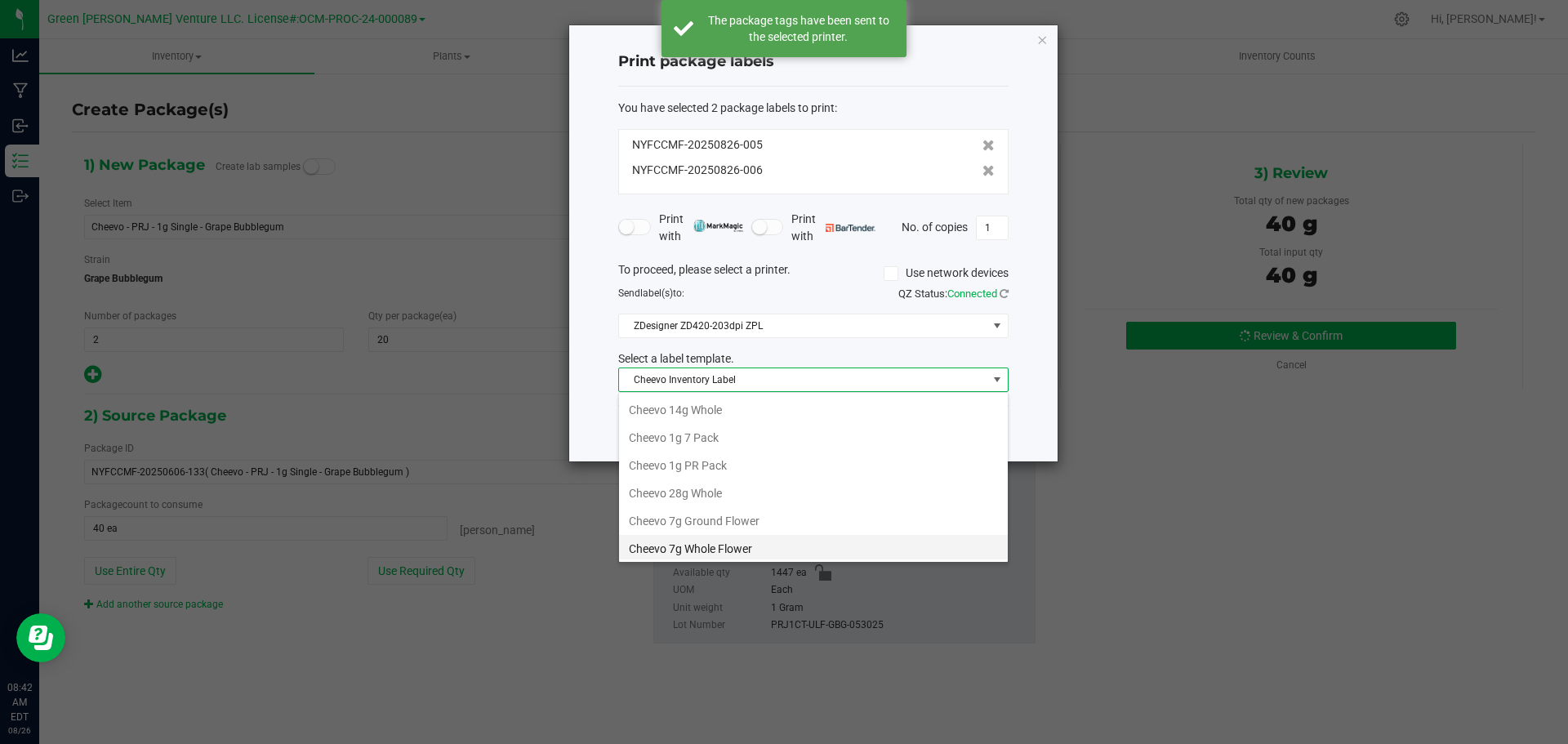
scroll to position [25, 390]
click at [711, 439] on li "Cheevo 1g PR Pack" at bounding box center [813, 435] width 389 height 28
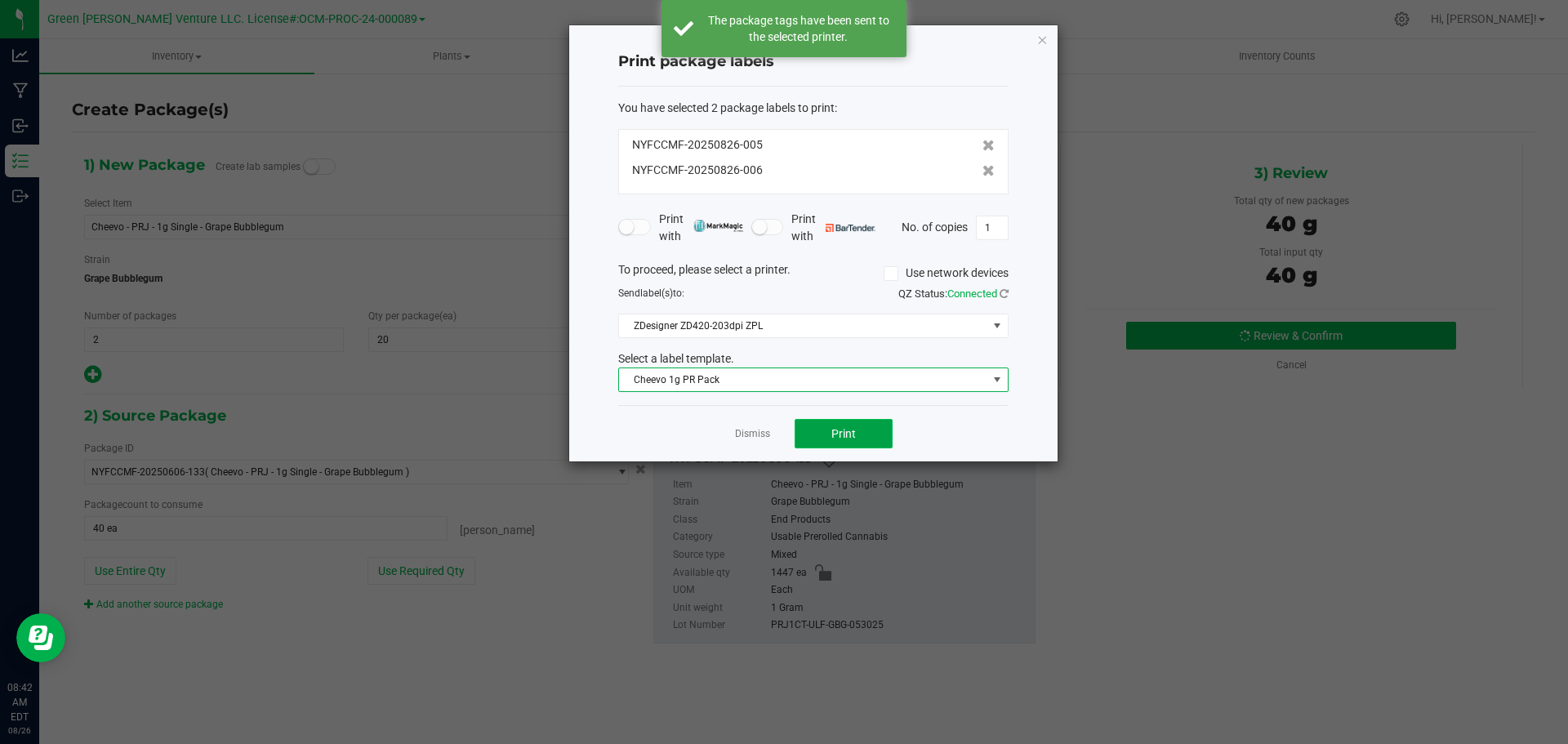
click at [823, 431] on button "Print" at bounding box center [844, 434] width 98 height 29
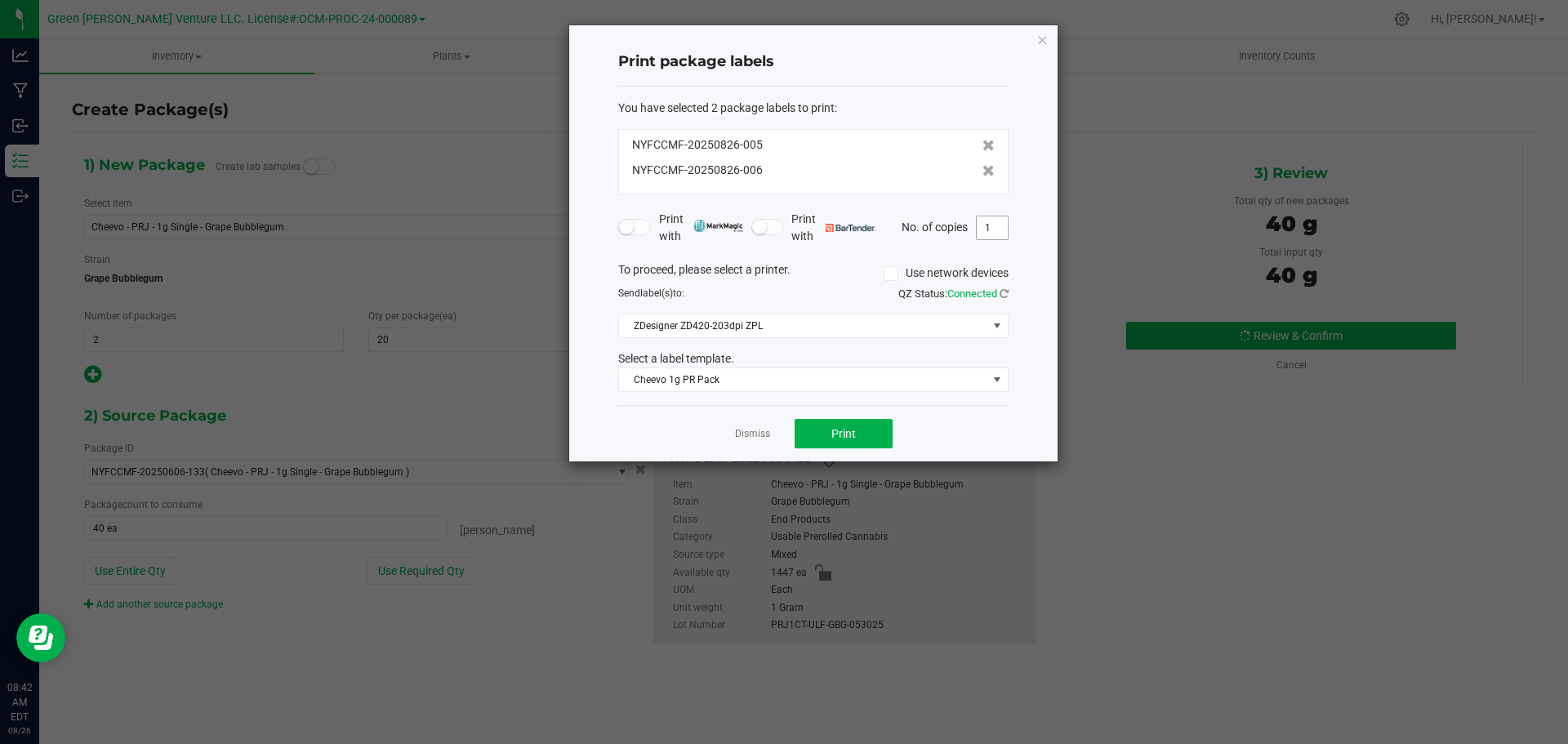
click at [990, 225] on input "1" at bounding box center [992, 227] width 31 height 23
type input "20"
click at [873, 426] on button "Print" at bounding box center [844, 434] width 98 height 29
click at [746, 438] on link "Dismiss" at bounding box center [752, 434] width 35 height 14
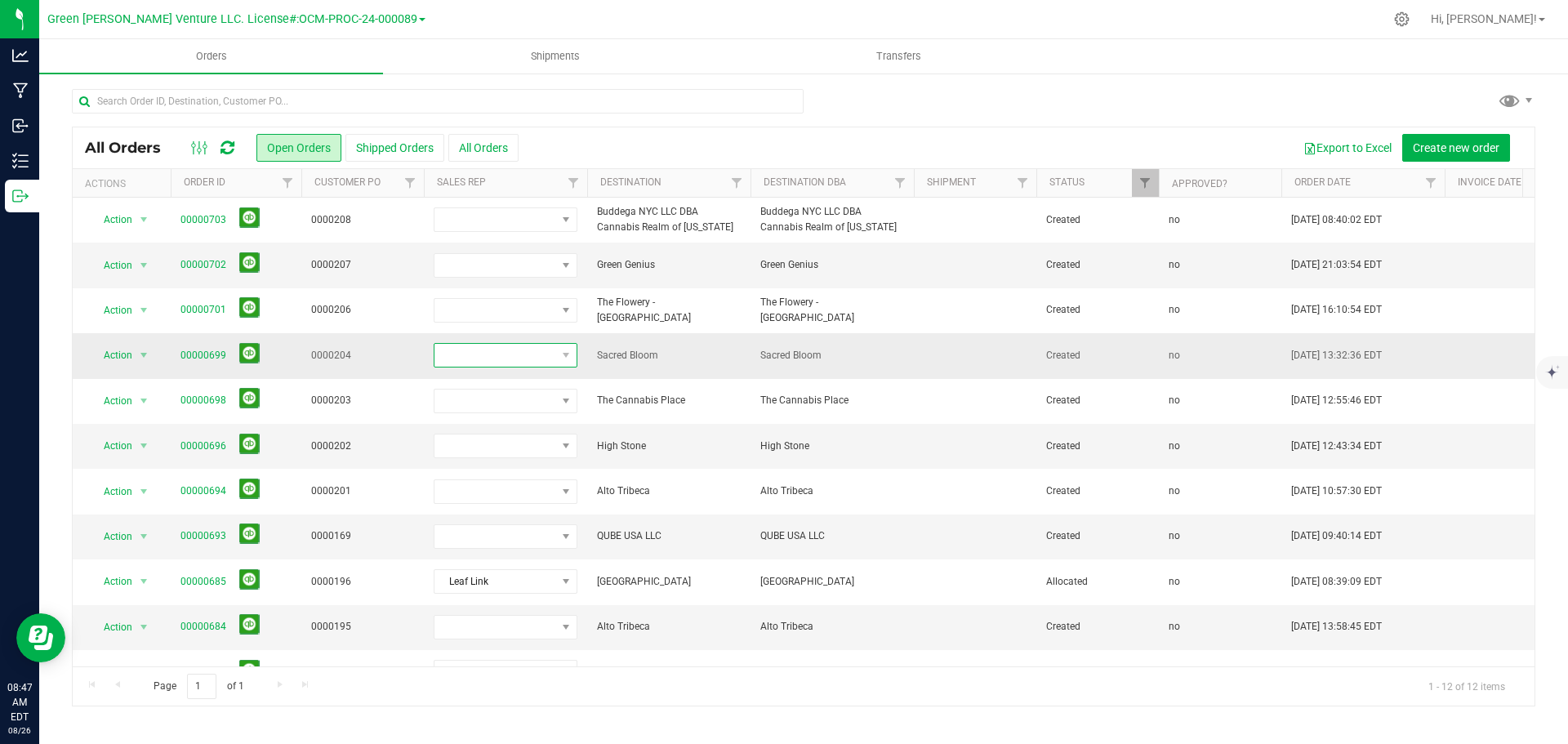
click at [558, 356] on span at bounding box center [566, 355] width 20 height 23
click at [494, 506] on li "Leaf Link" at bounding box center [511, 509] width 153 height 28
click at [205, 351] on link "00000699" at bounding box center [203, 355] width 46 height 15
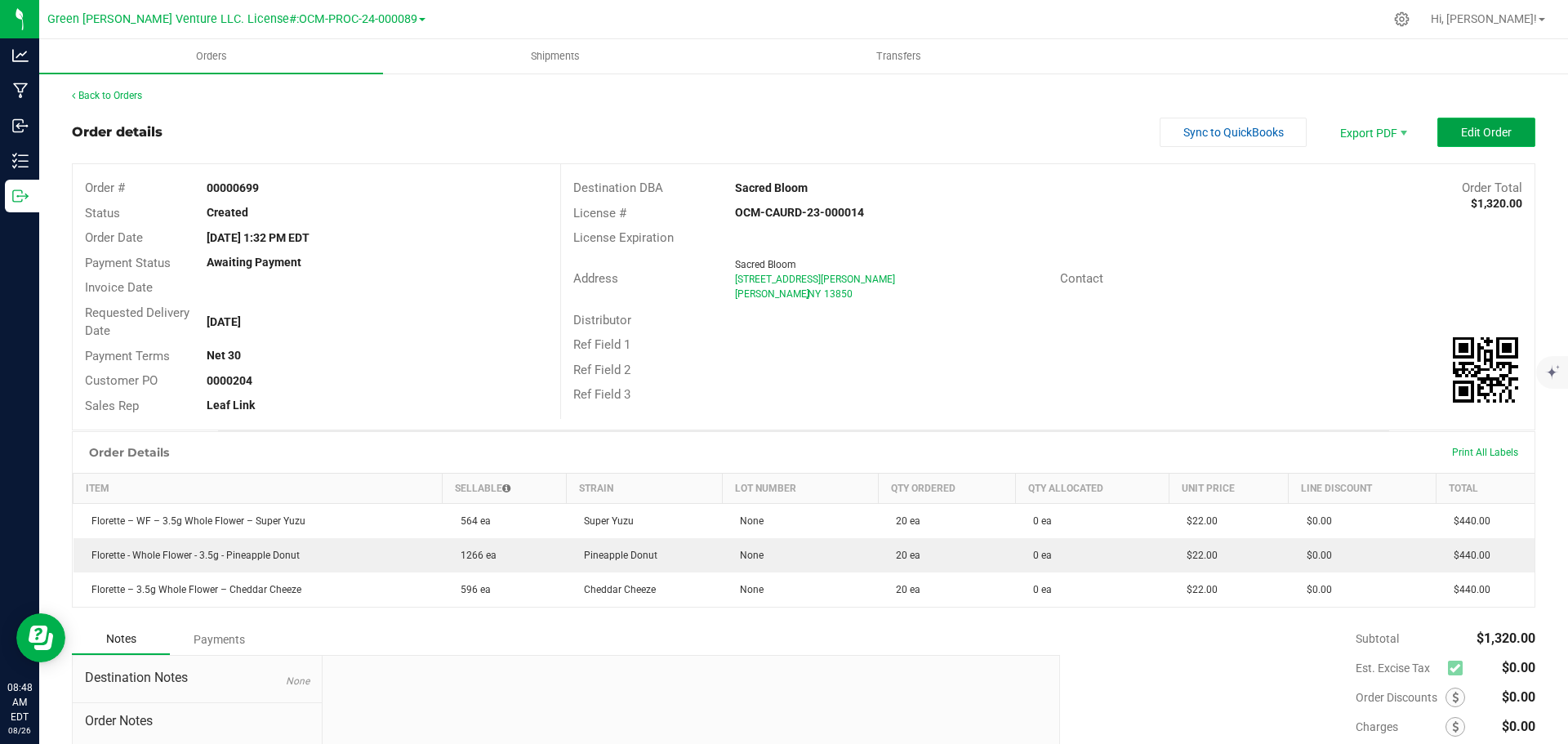
click at [1440, 127] on button "Edit Order" at bounding box center [1486, 132] width 98 height 29
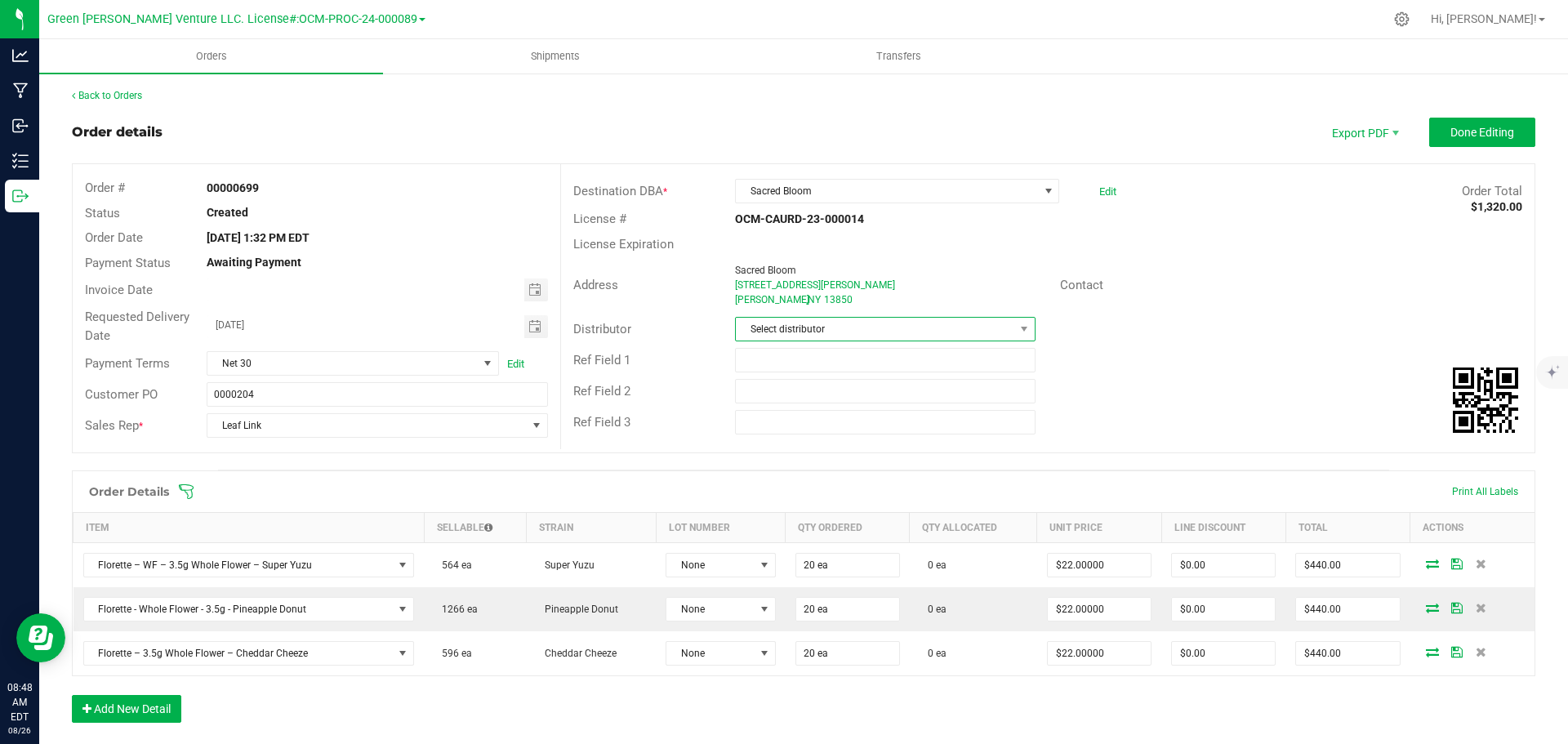
click at [938, 337] on span "Select distributor" at bounding box center [875, 329] width 278 height 23
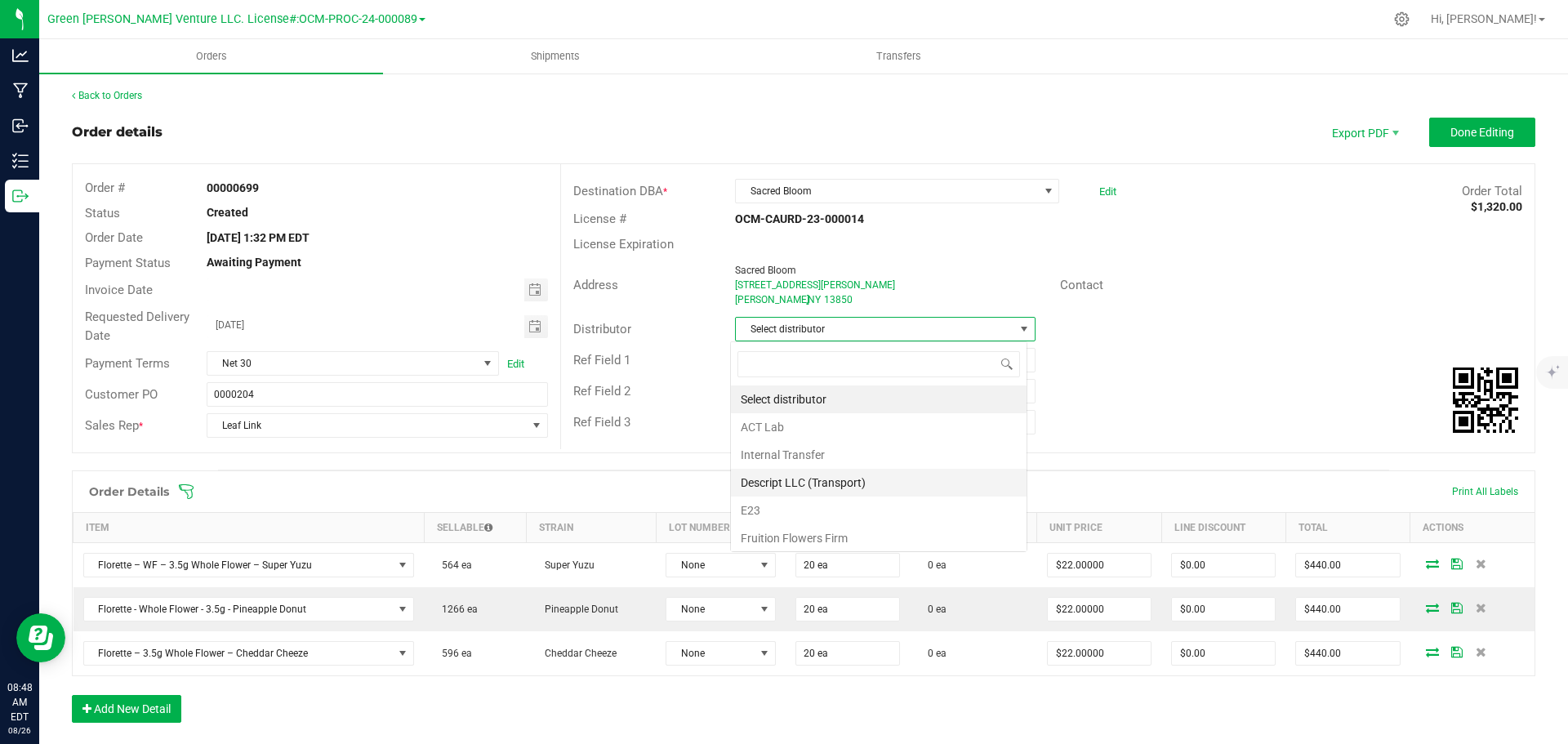
scroll to position [25, 297]
click at [787, 507] on li "E23" at bounding box center [879, 511] width 295 height 28
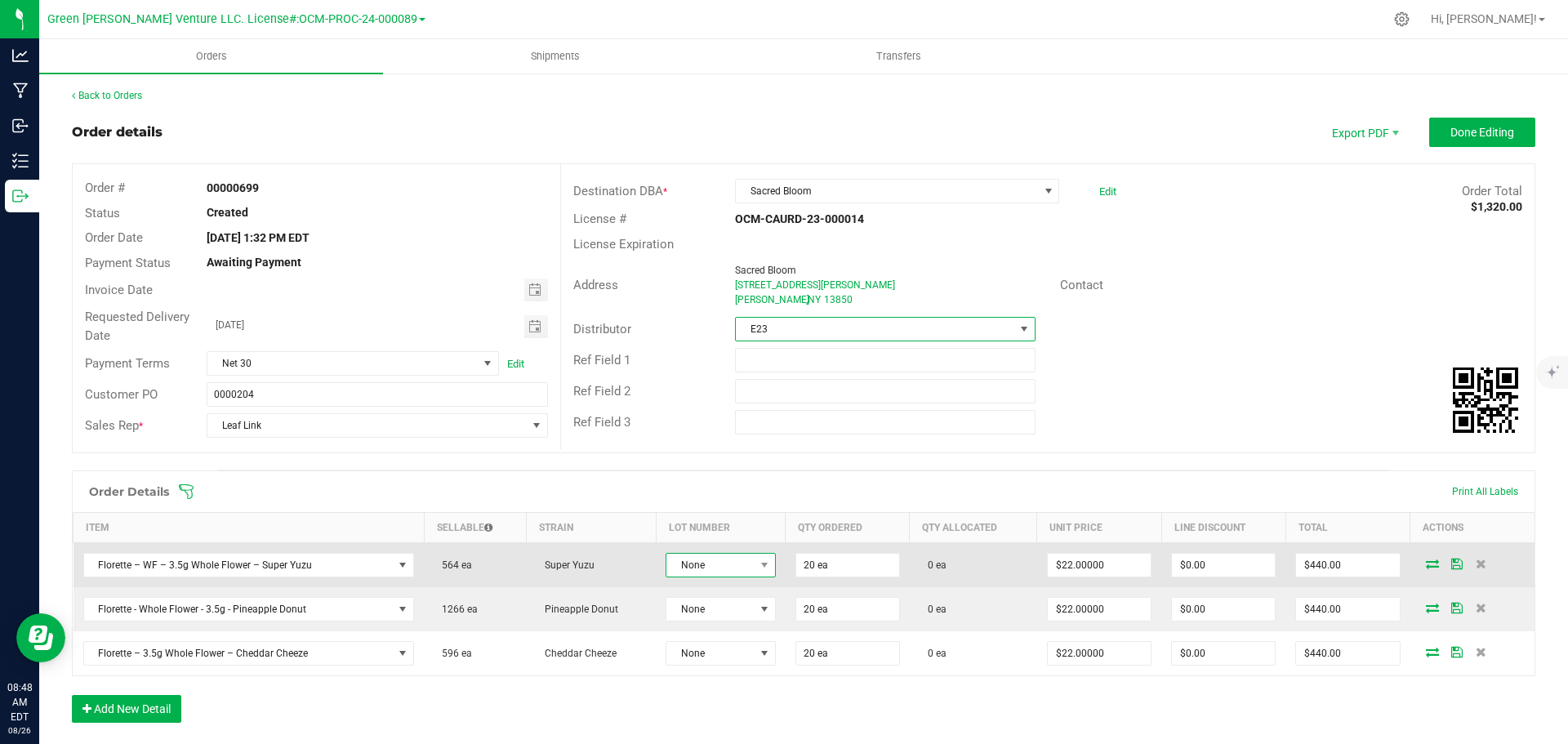
click at [723, 568] on span "None" at bounding box center [710, 565] width 88 height 23
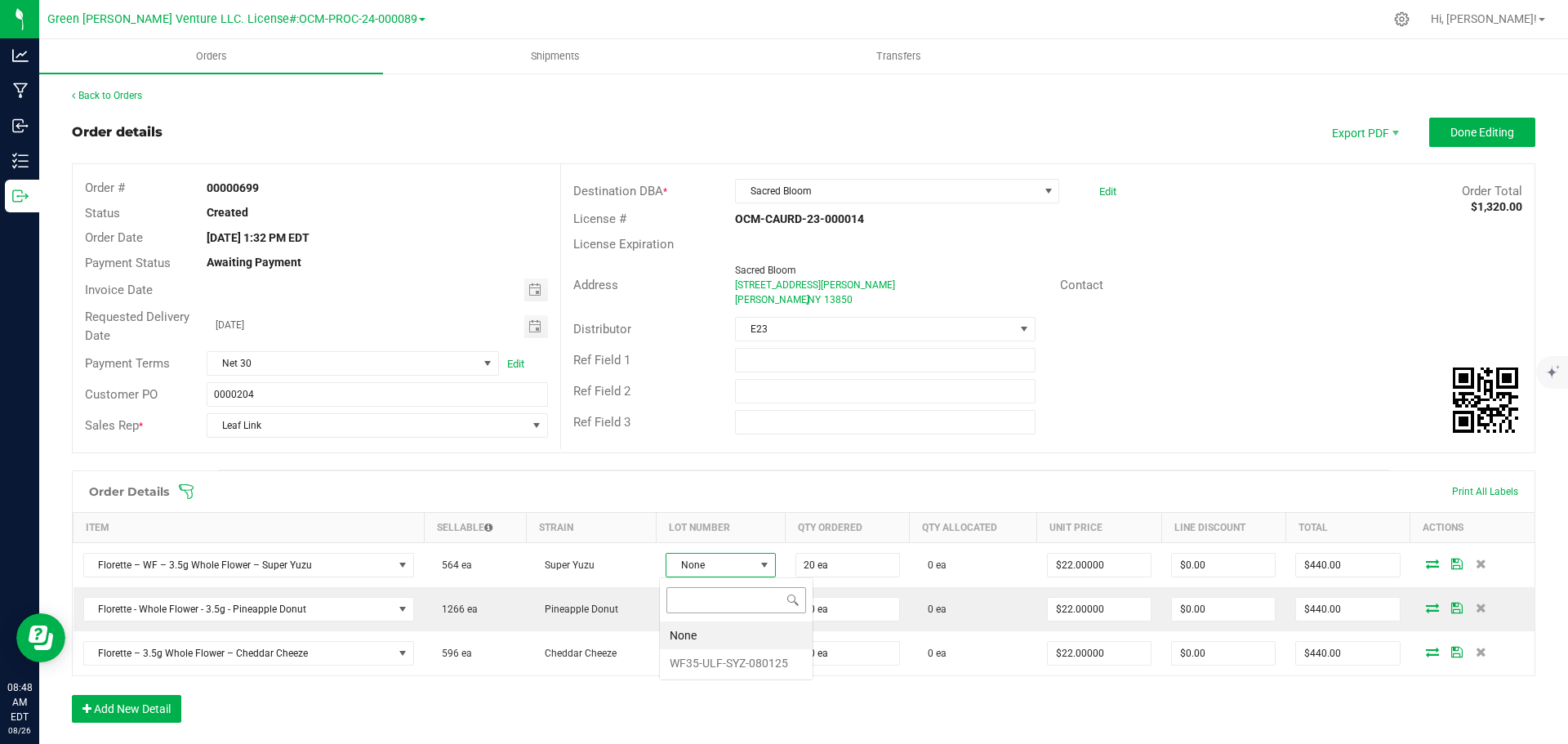
scroll to position [25, 109]
click at [721, 662] on li "WF35-ULF-SYZ-080125" at bounding box center [736, 663] width 153 height 28
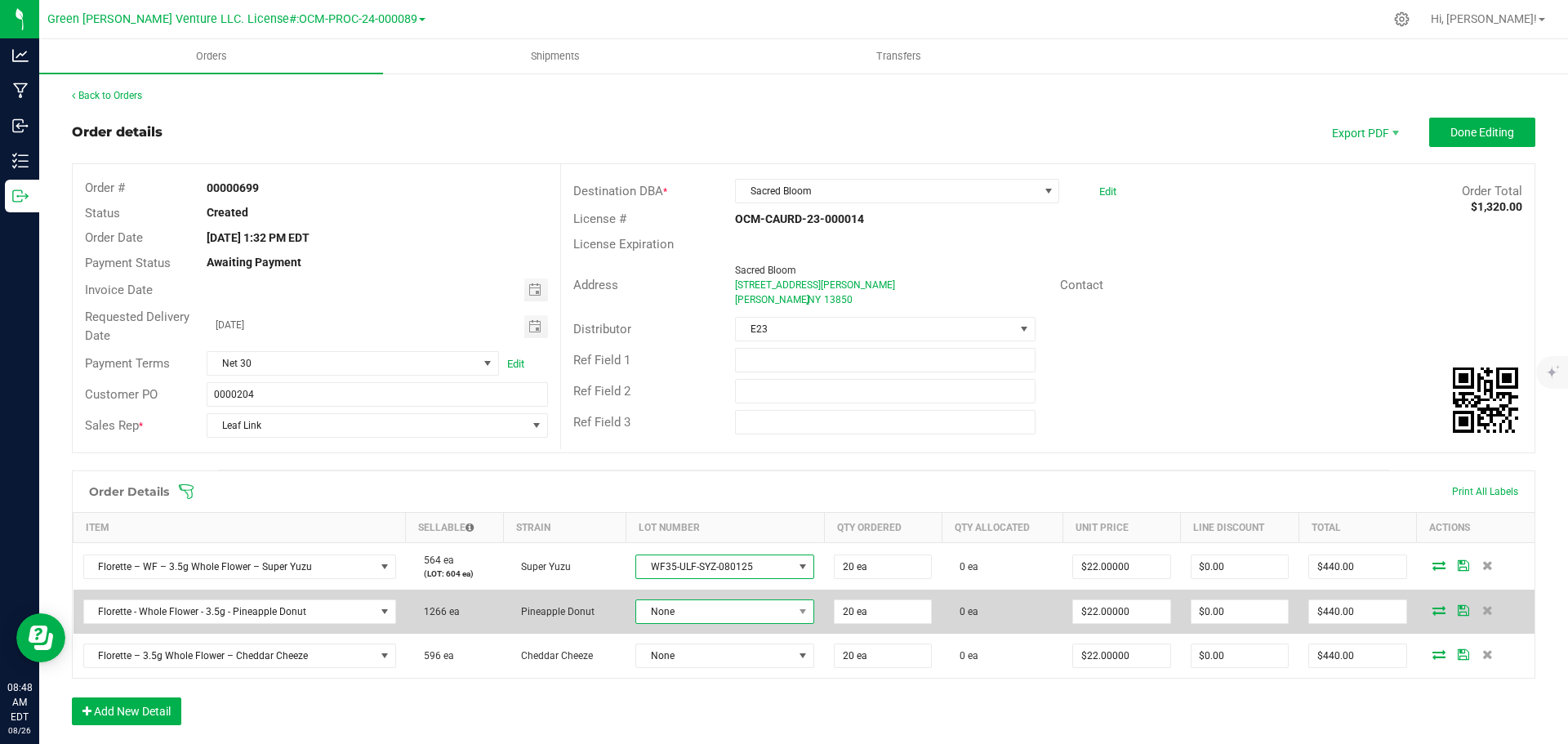
click at [729, 606] on span "None" at bounding box center [715, 612] width 157 height 23
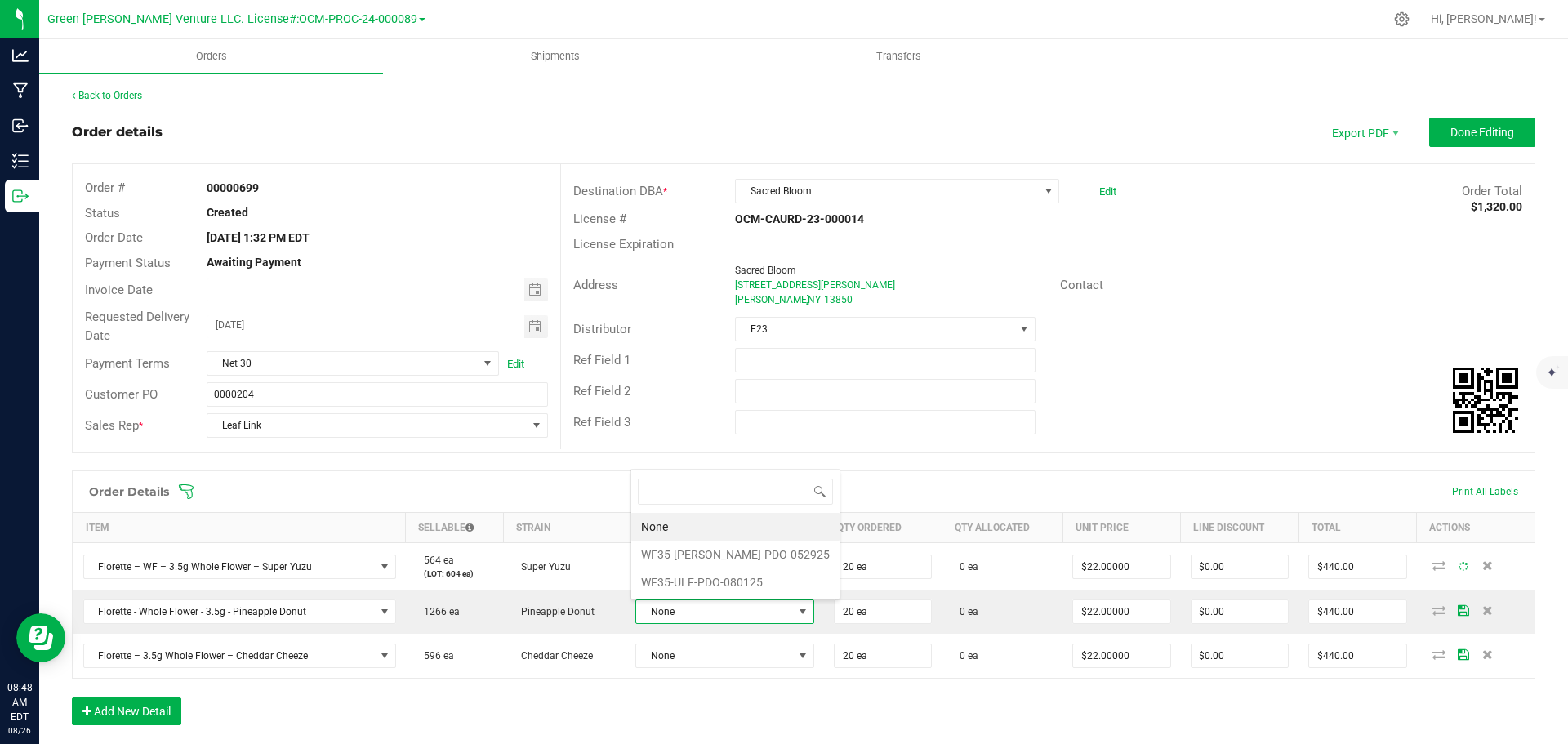
scroll to position [25, 175]
click at [710, 590] on li "WF35-ULF-PDO-080125" at bounding box center [735, 583] width 208 height 28
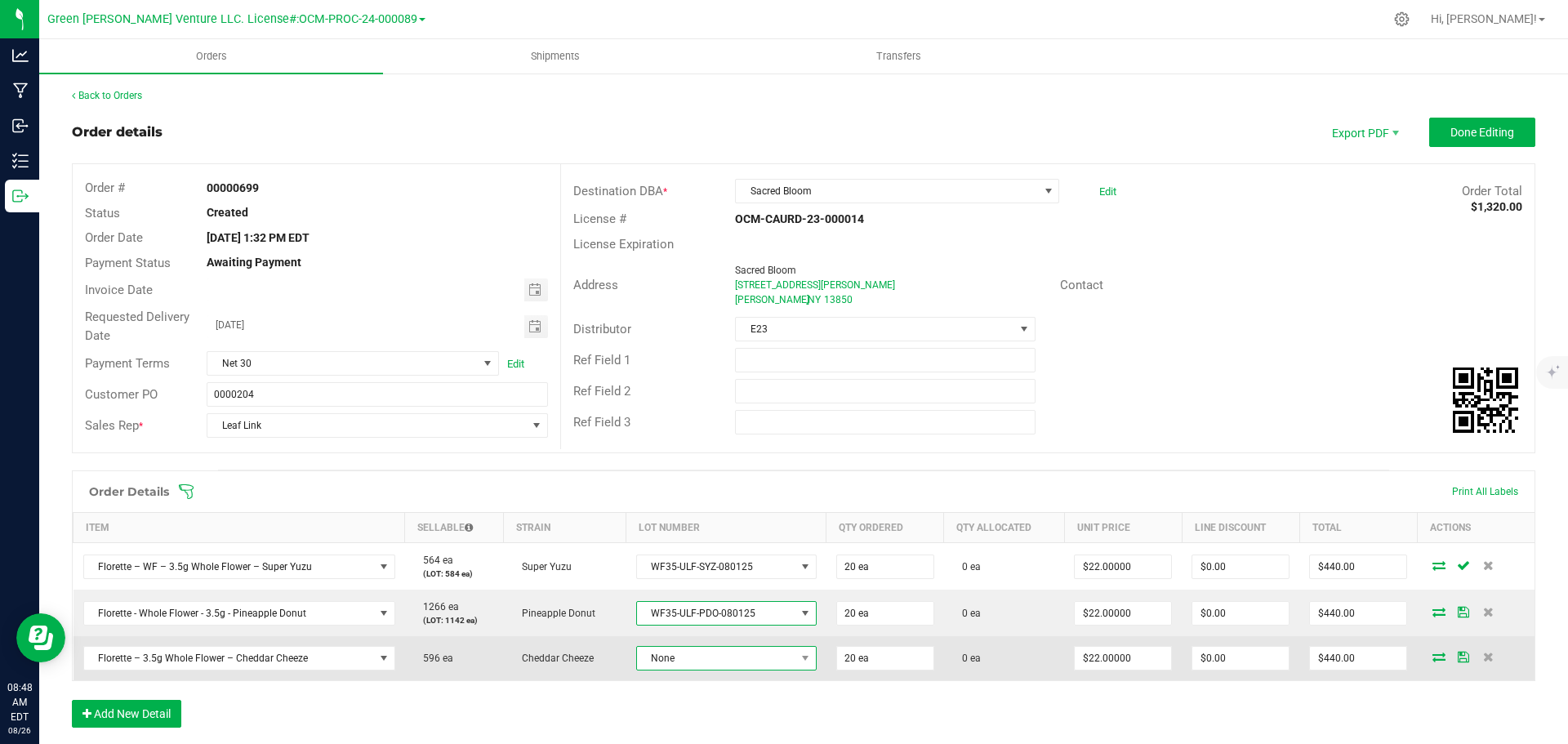
click at [723, 657] on span "None" at bounding box center [717, 659] width 159 height 23
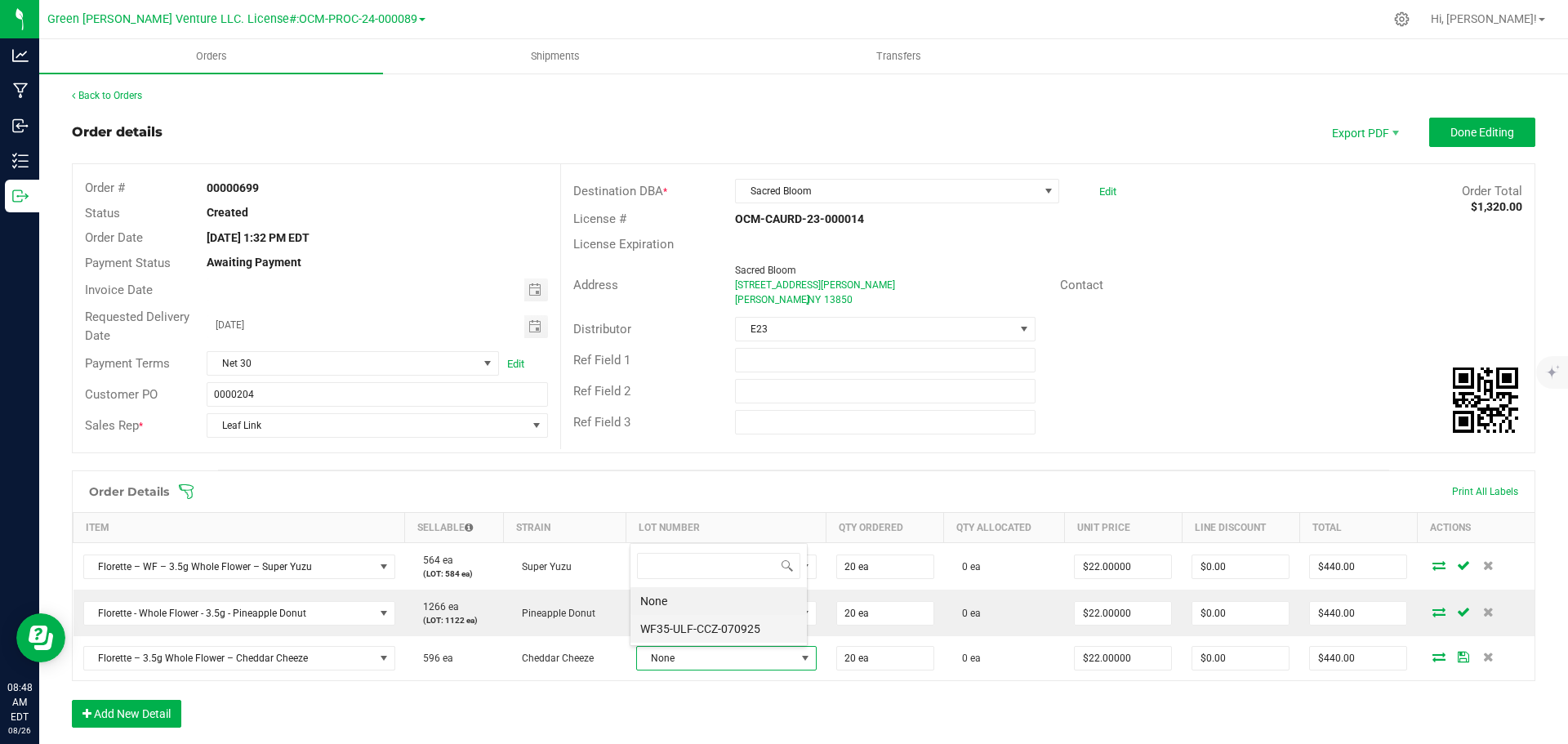
click at [704, 634] on li "WF35-ULF-CCZ-070925" at bounding box center [718, 629] width 177 height 28
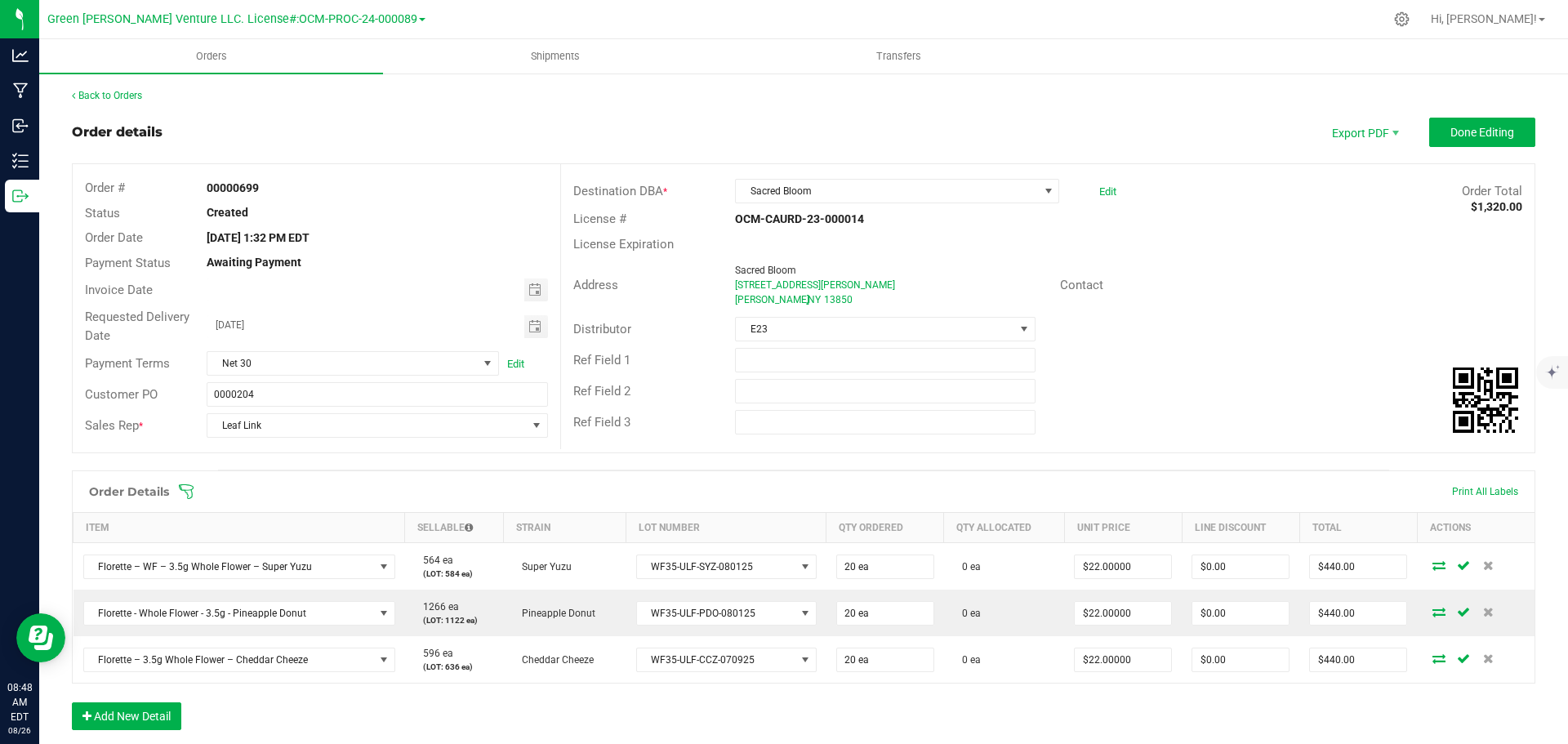
click at [190, 489] on icon at bounding box center [186, 491] width 16 height 16
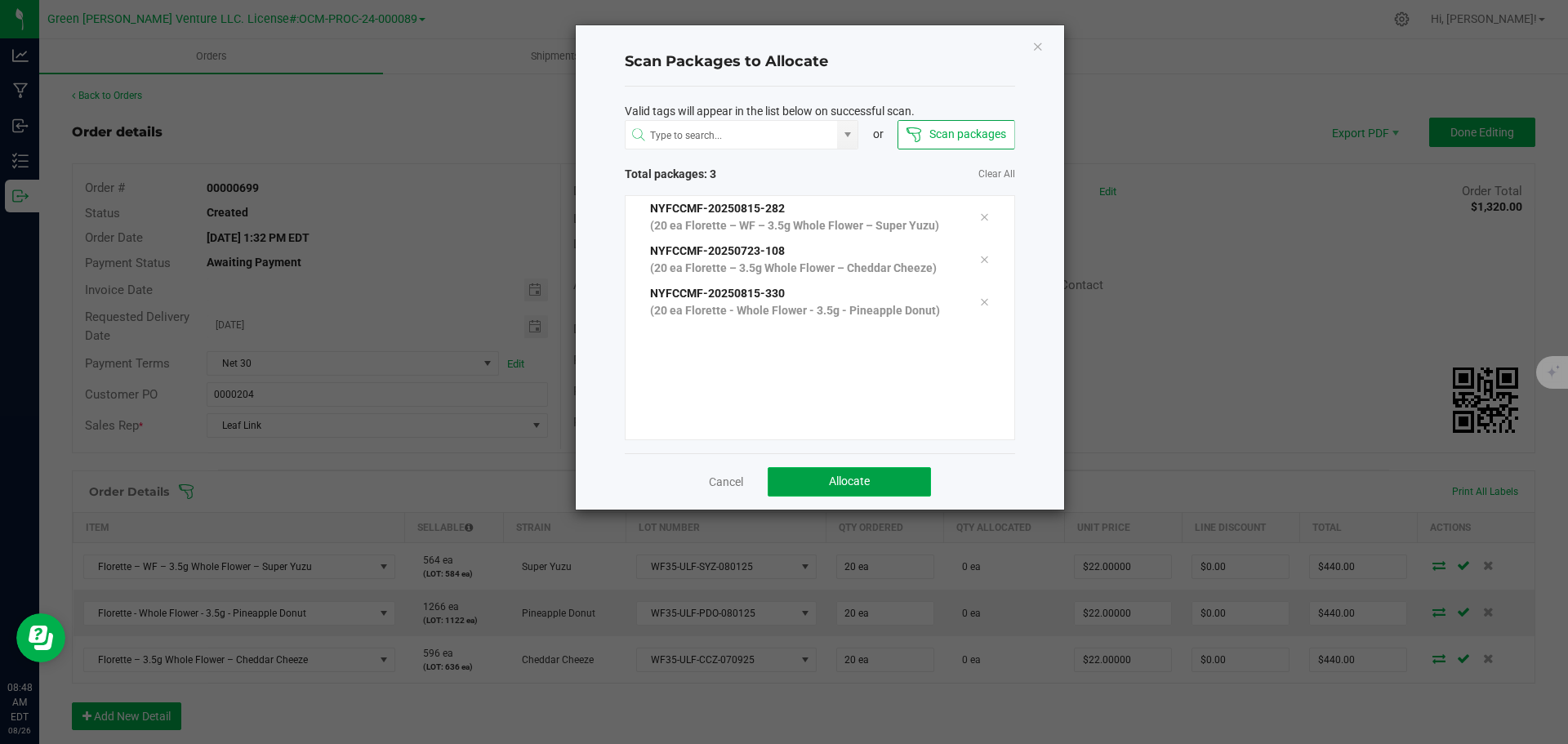
click at [794, 490] on button "Allocate" at bounding box center [849, 482] width 163 height 29
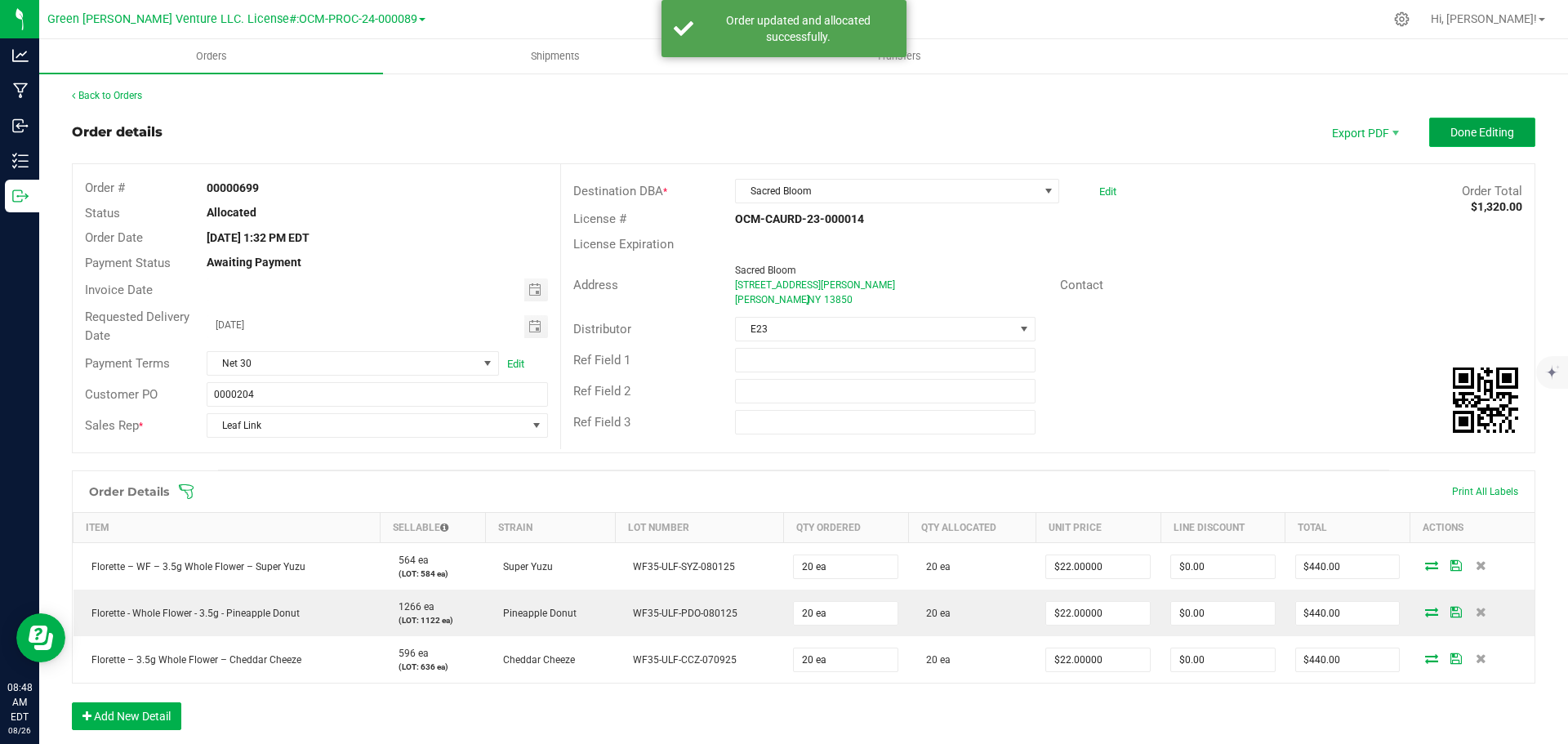
click at [1508, 136] on button "Done Editing" at bounding box center [1483, 132] width 106 height 29
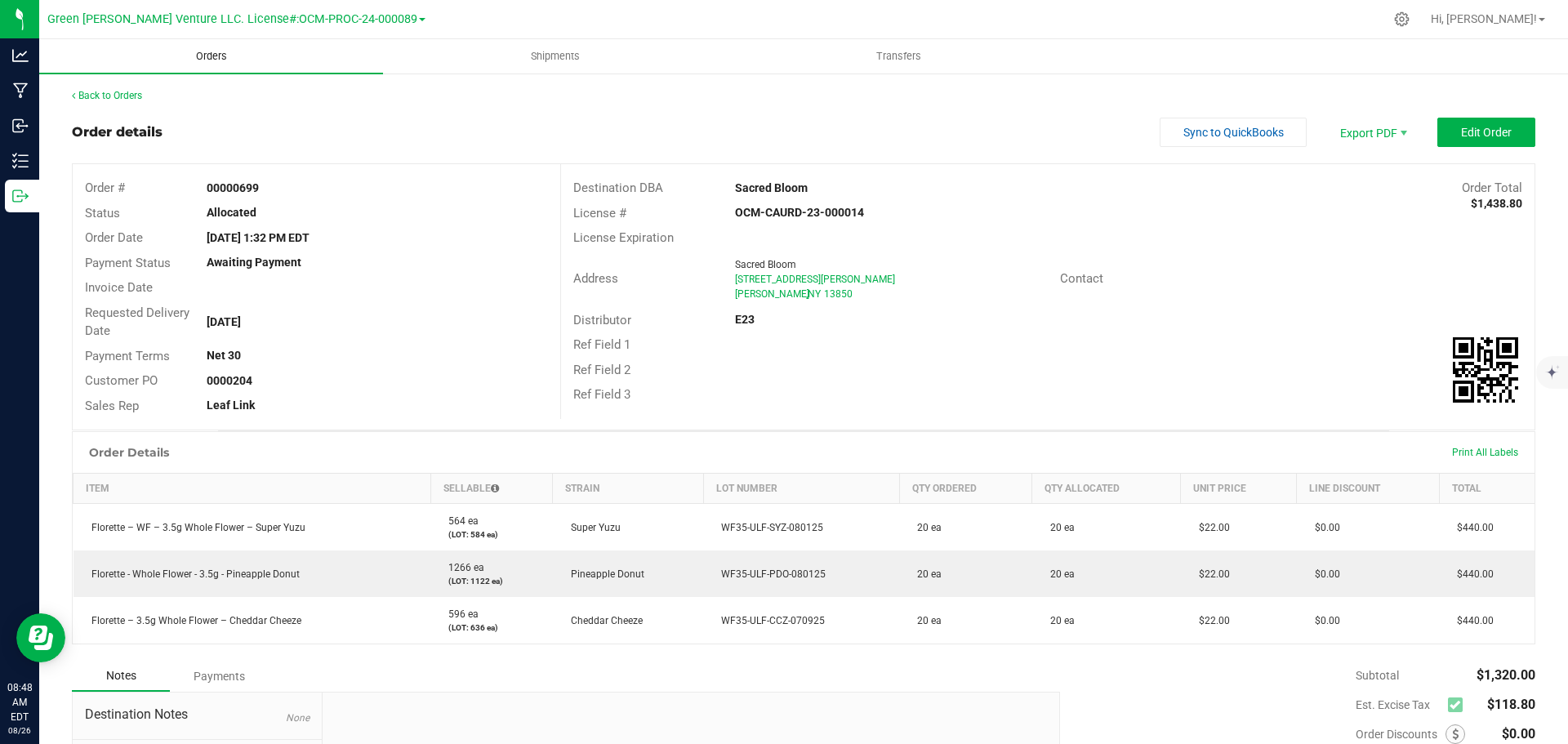
click at [222, 58] on span "Orders" at bounding box center [212, 56] width 75 height 15
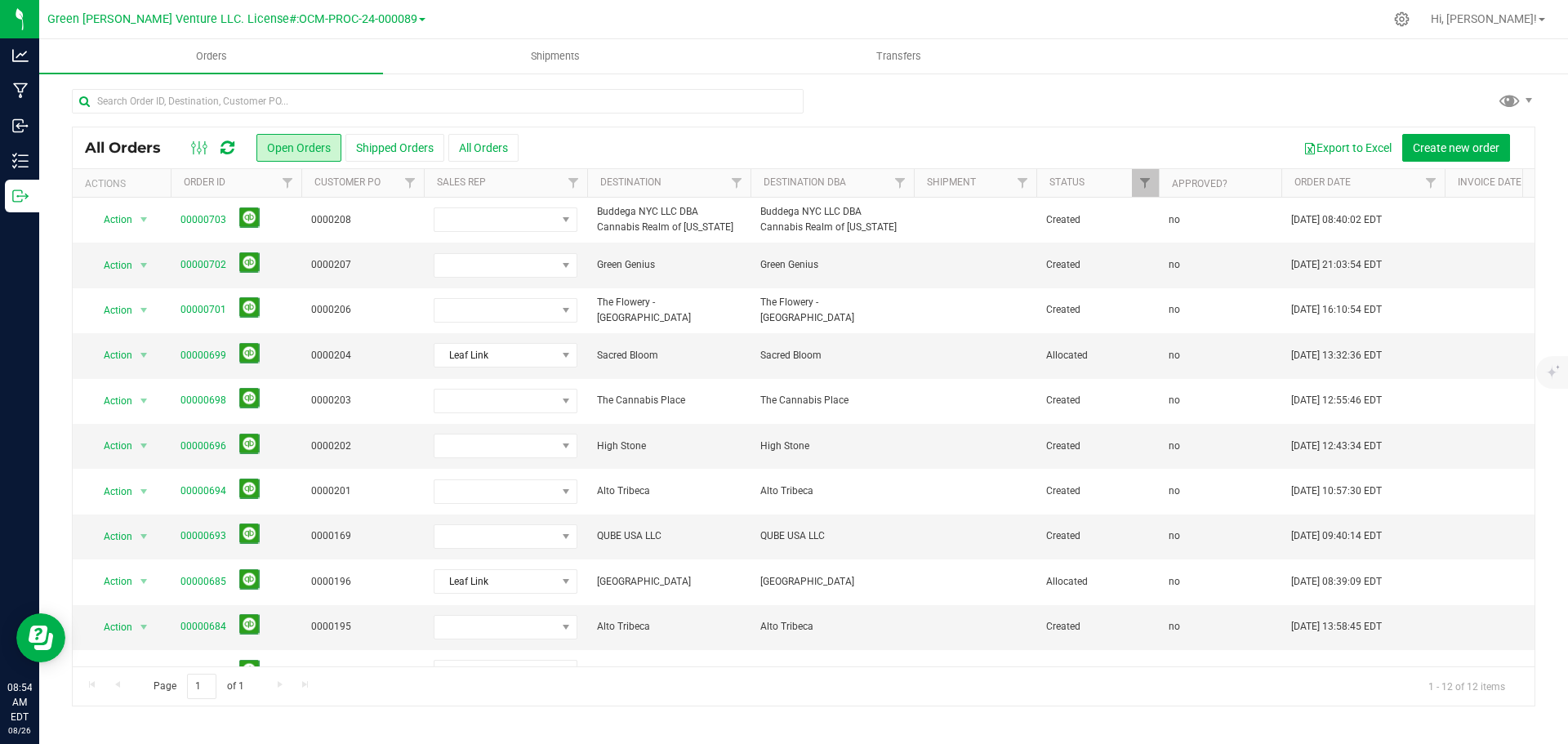
click at [1317, 11] on div at bounding box center [908, 19] width 951 height 32
click at [1369, 85] on div "All Orders Open Orders Shipped Orders All Orders Export to Excel Create new ord…" at bounding box center [804, 397] width 1530 height 651
click at [536, 449] on span at bounding box center [495, 446] width 122 height 23
click at [490, 602] on li "Leaf Link" at bounding box center [511, 600] width 153 height 28
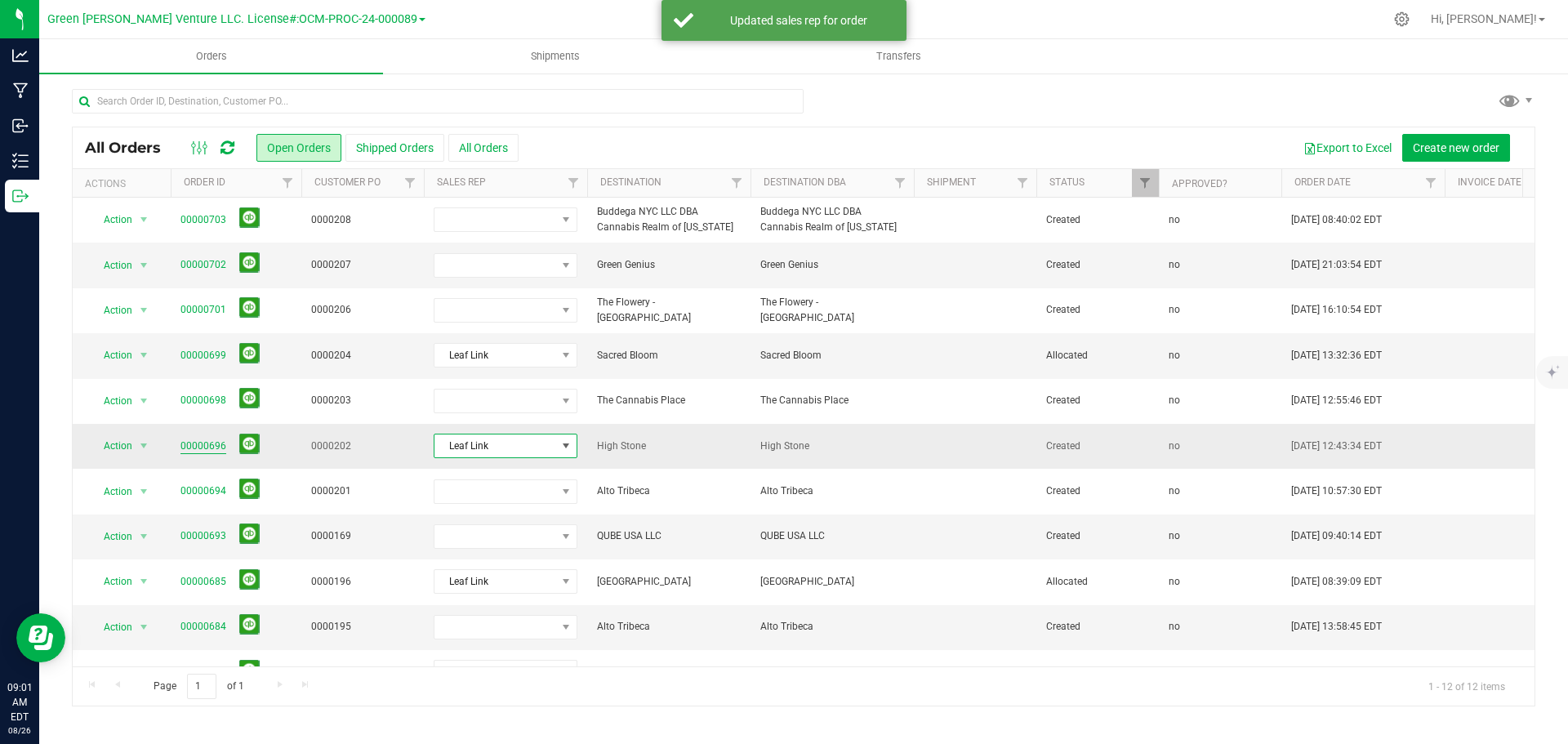
click at [208, 447] on link "00000696" at bounding box center [203, 447] width 46 height 15
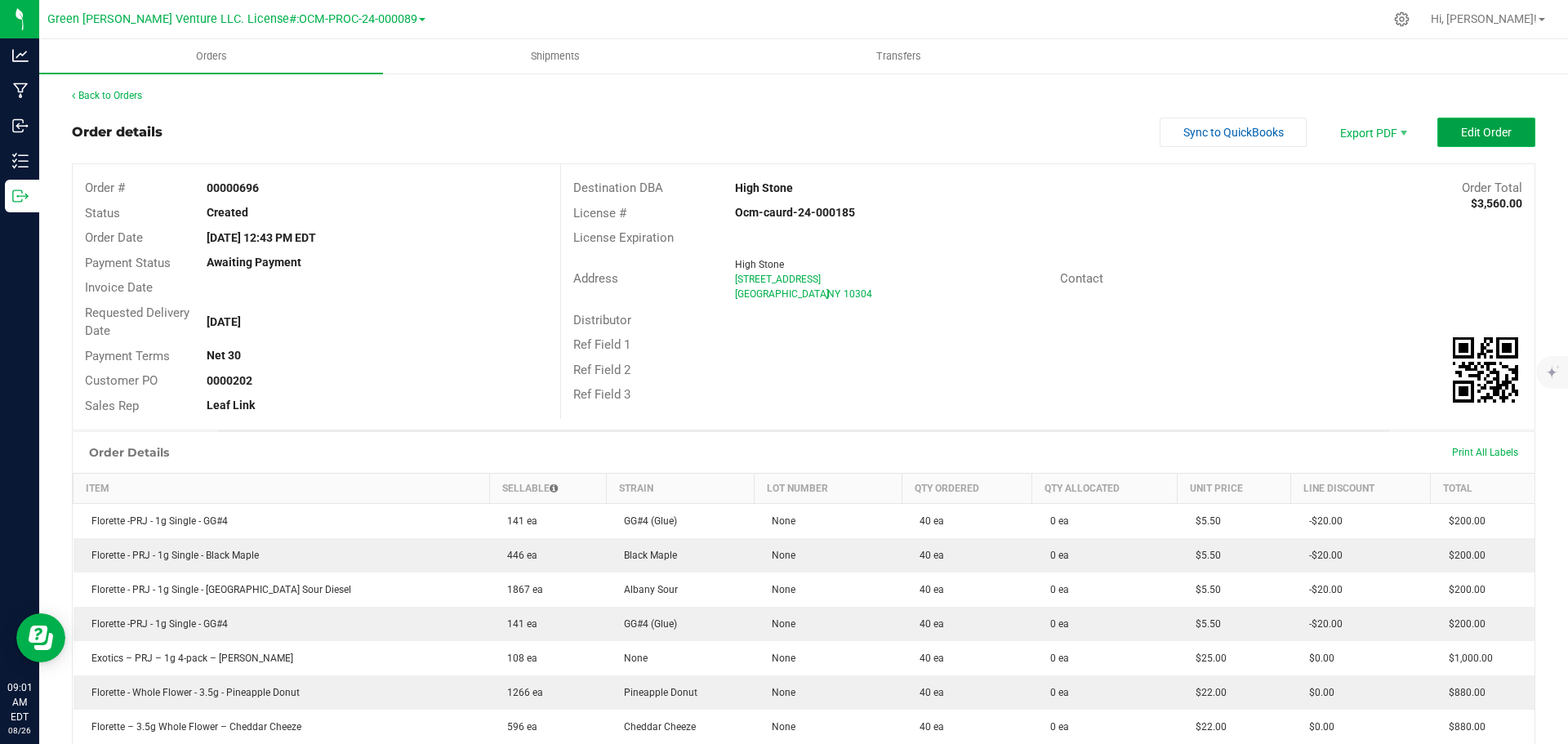
click at [1440, 128] on button "Edit Order" at bounding box center [1486, 132] width 98 height 29
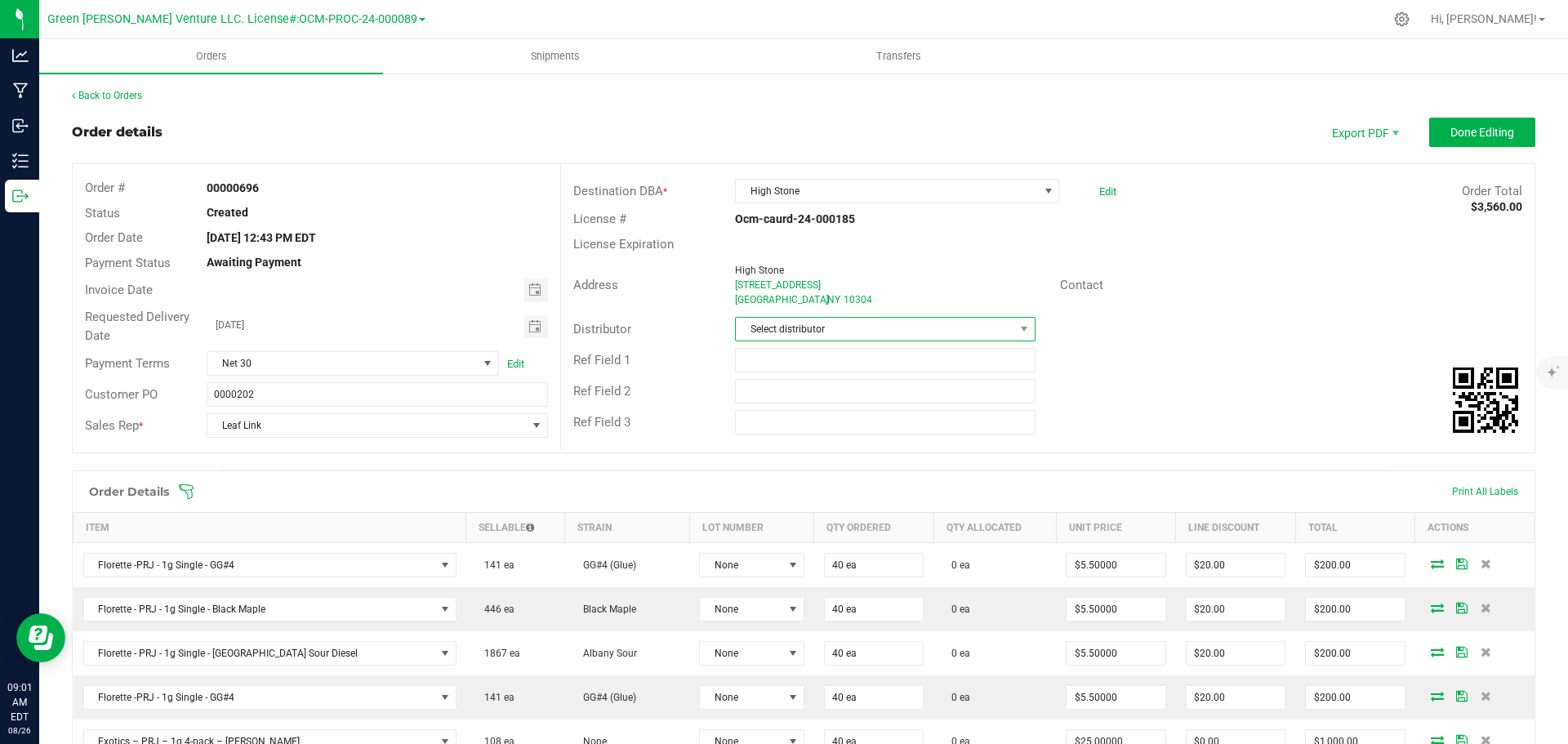
click at [877, 333] on span "Select distributor" at bounding box center [875, 329] width 278 height 23
click at [795, 507] on li "E23" at bounding box center [879, 511] width 295 height 28
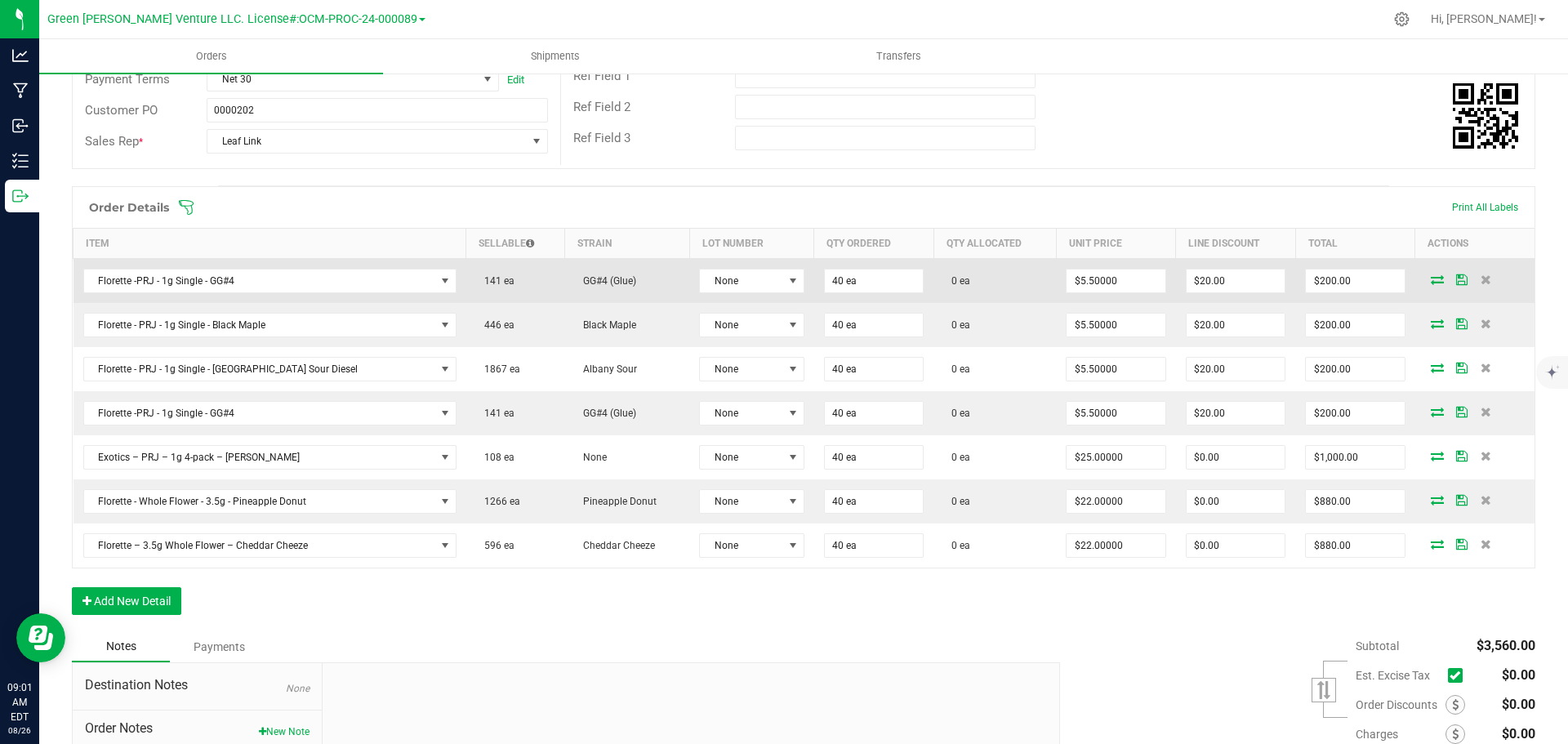
scroll to position [327, 0]
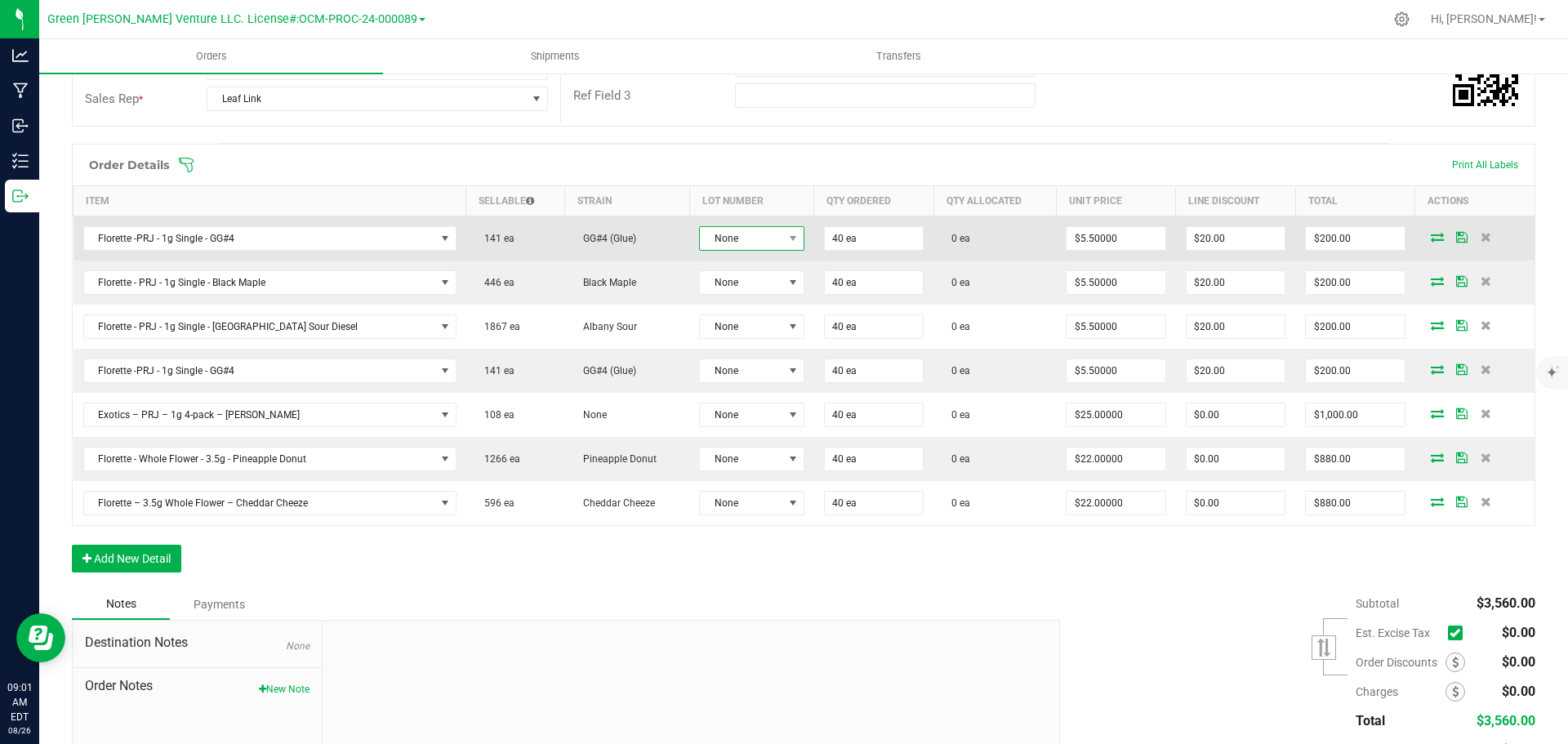
click at [738, 233] on span "None" at bounding box center [742, 238] width 84 height 23
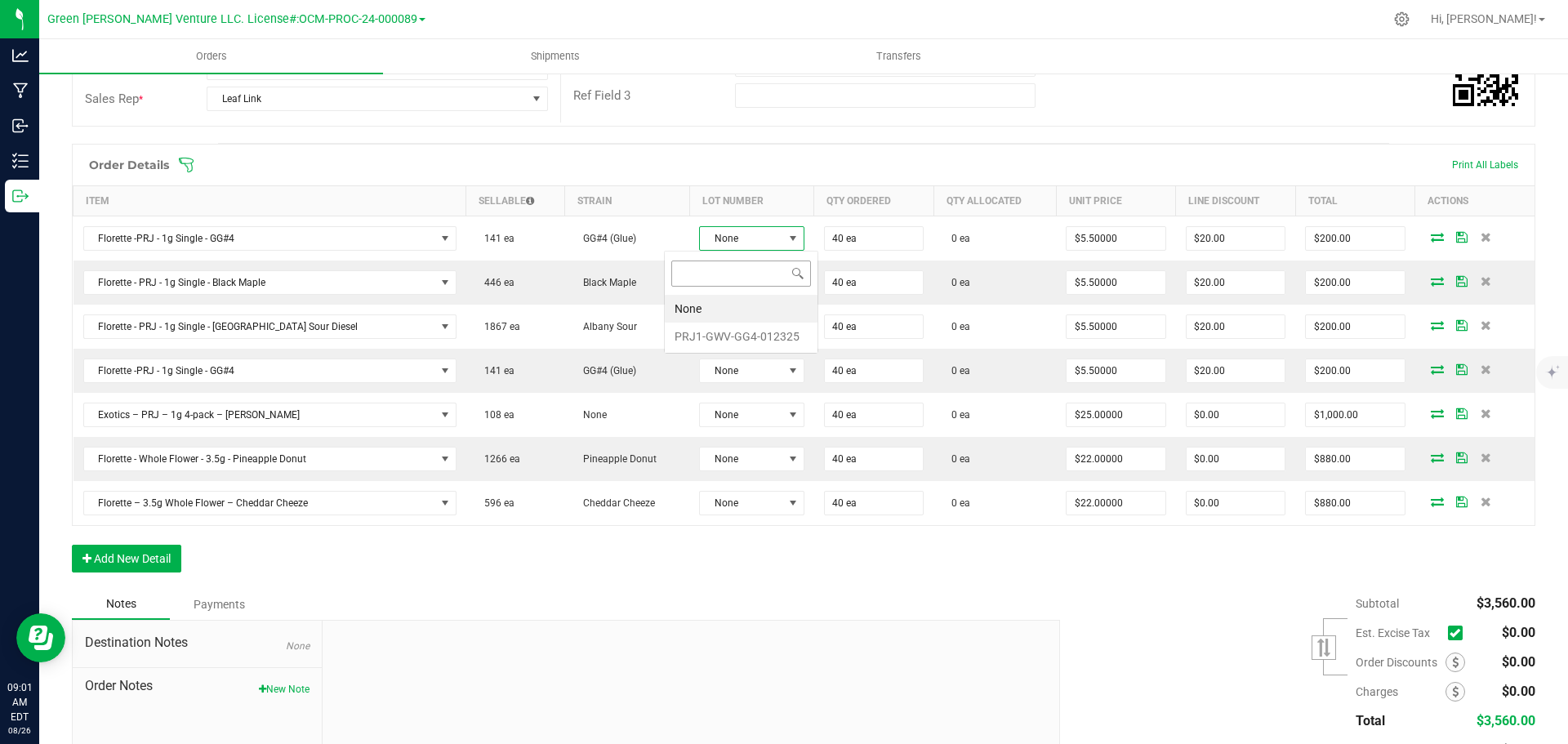
scroll to position [25, 108]
click at [740, 332] on li "PRJ1-GWV-GG4-012325" at bounding box center [741, 337] width 153 height 28
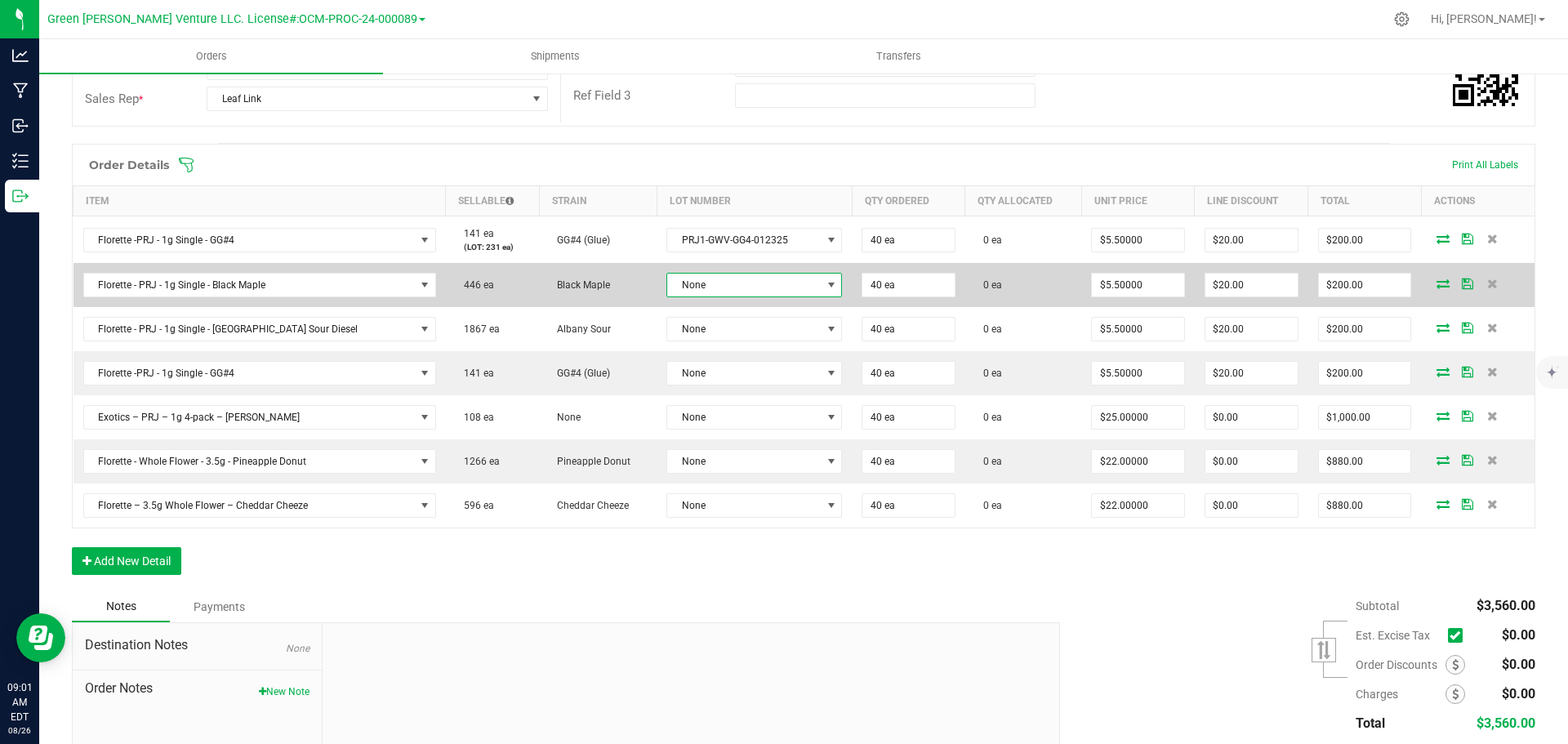
click at [727, 282] on span "None" at bounding box center [744, 284] width 154 height 23
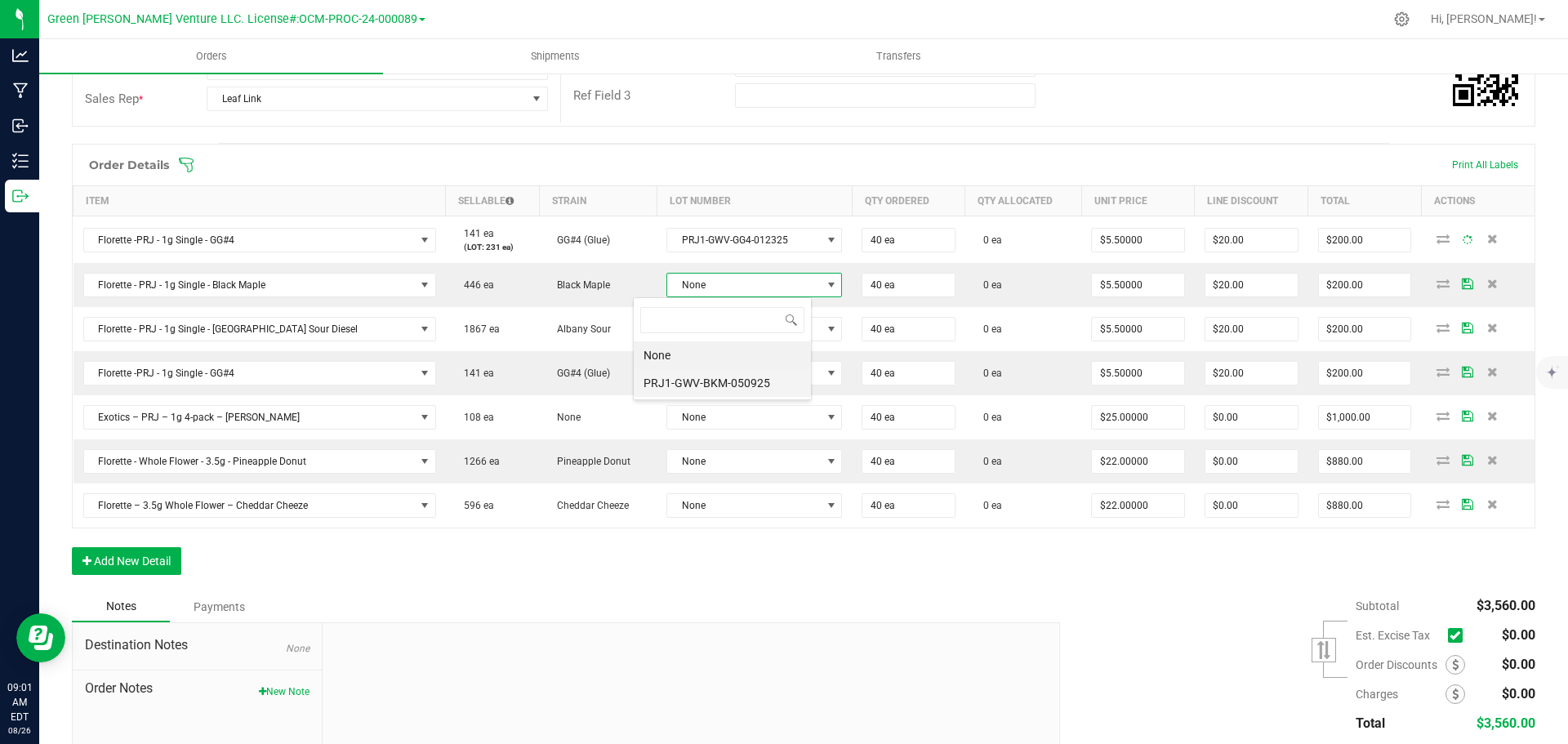
scroll to position [25, 178]
click at [736, 374] on li "PRJ1-GWV-BKM-050925" at bounding box center [723, 383] width 178 height 28
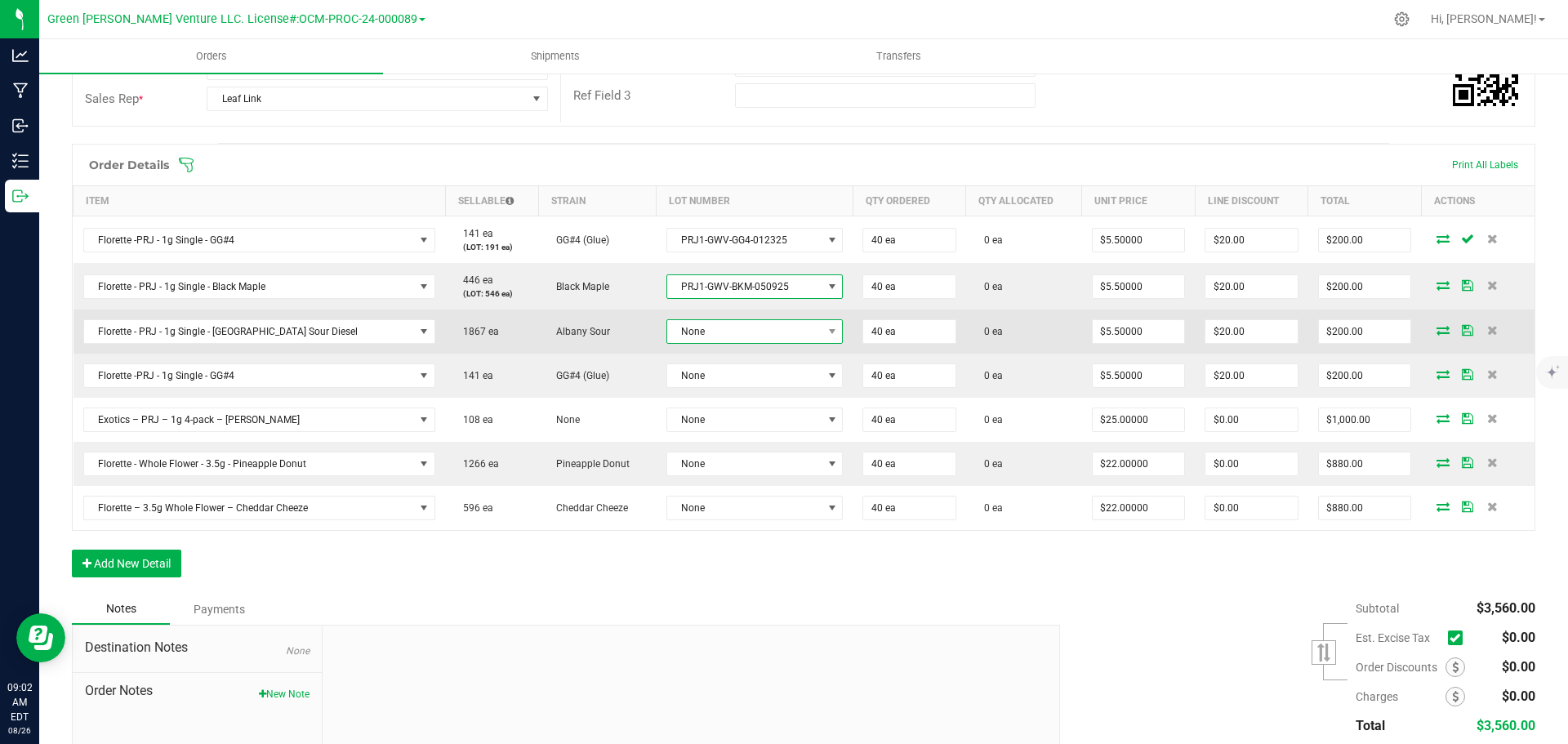
click at [723, 325] on span "None" at bounding box center [745, 331] width 155 height 23
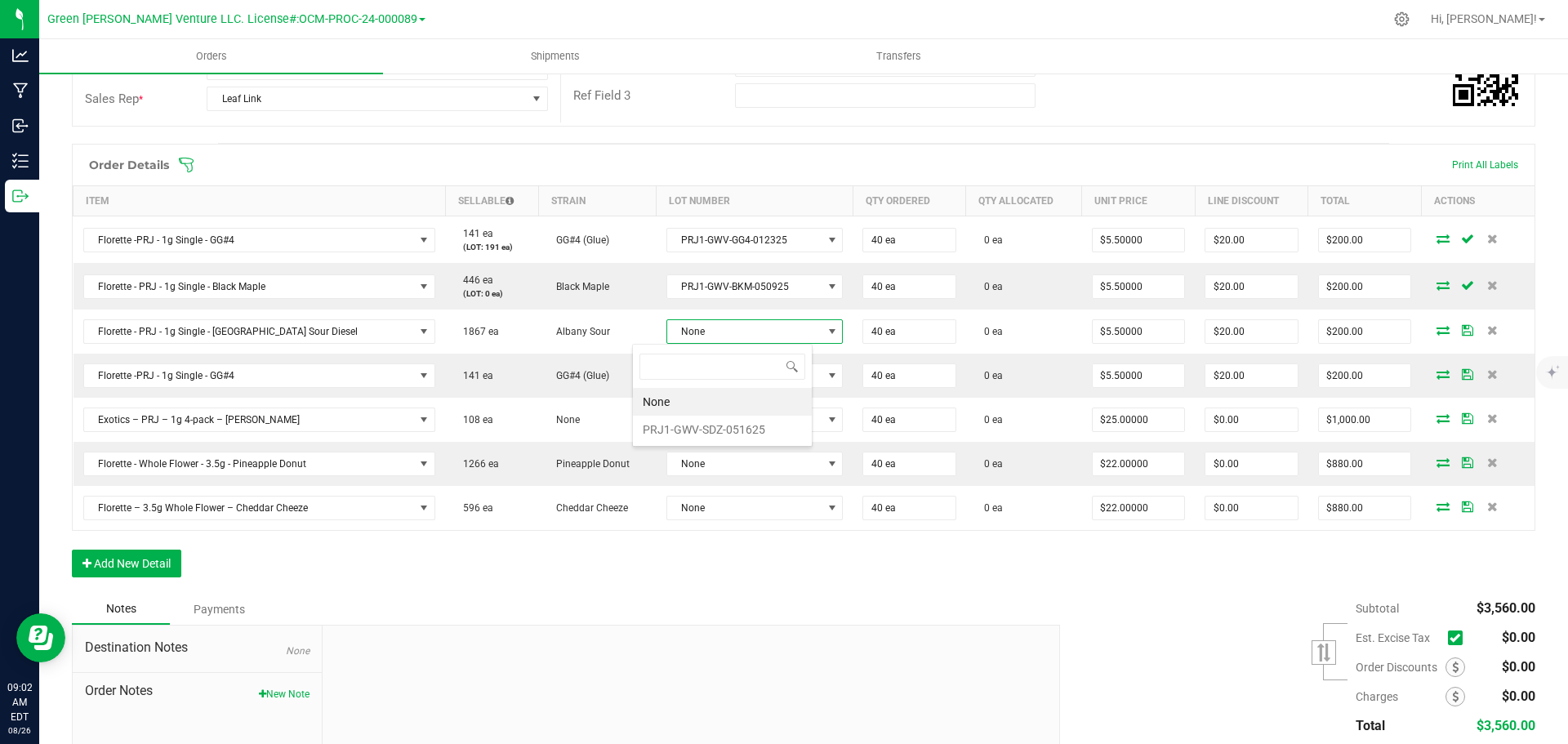
scroll to position [81677, 81505]
click at [730, 425] on li "PRJ1-GWV-SDZ-051625" at bounding box center [722, 430] width 178 height 28
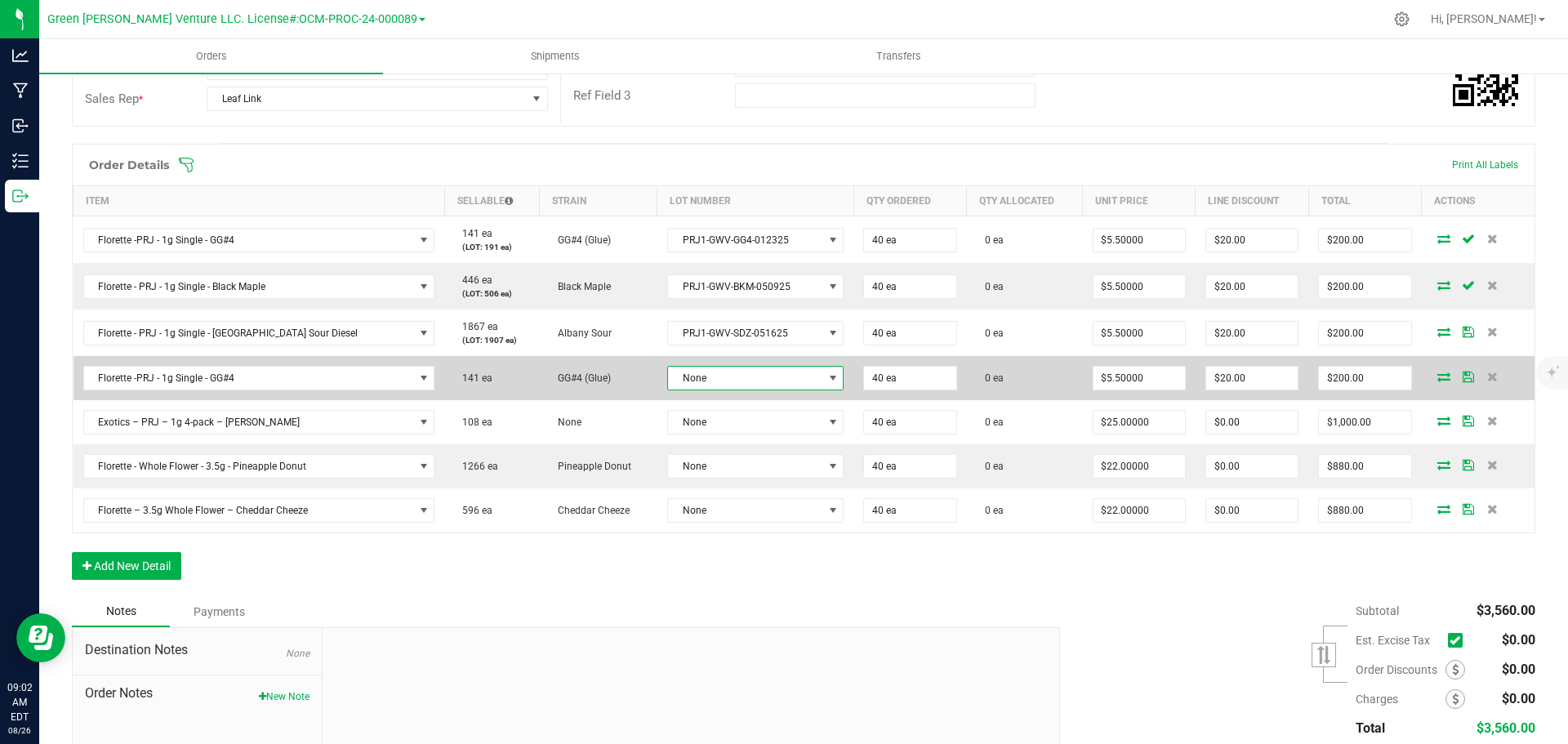
click at [728, 378] on span "None" at bounding box center [745, 378] width 155 height 23
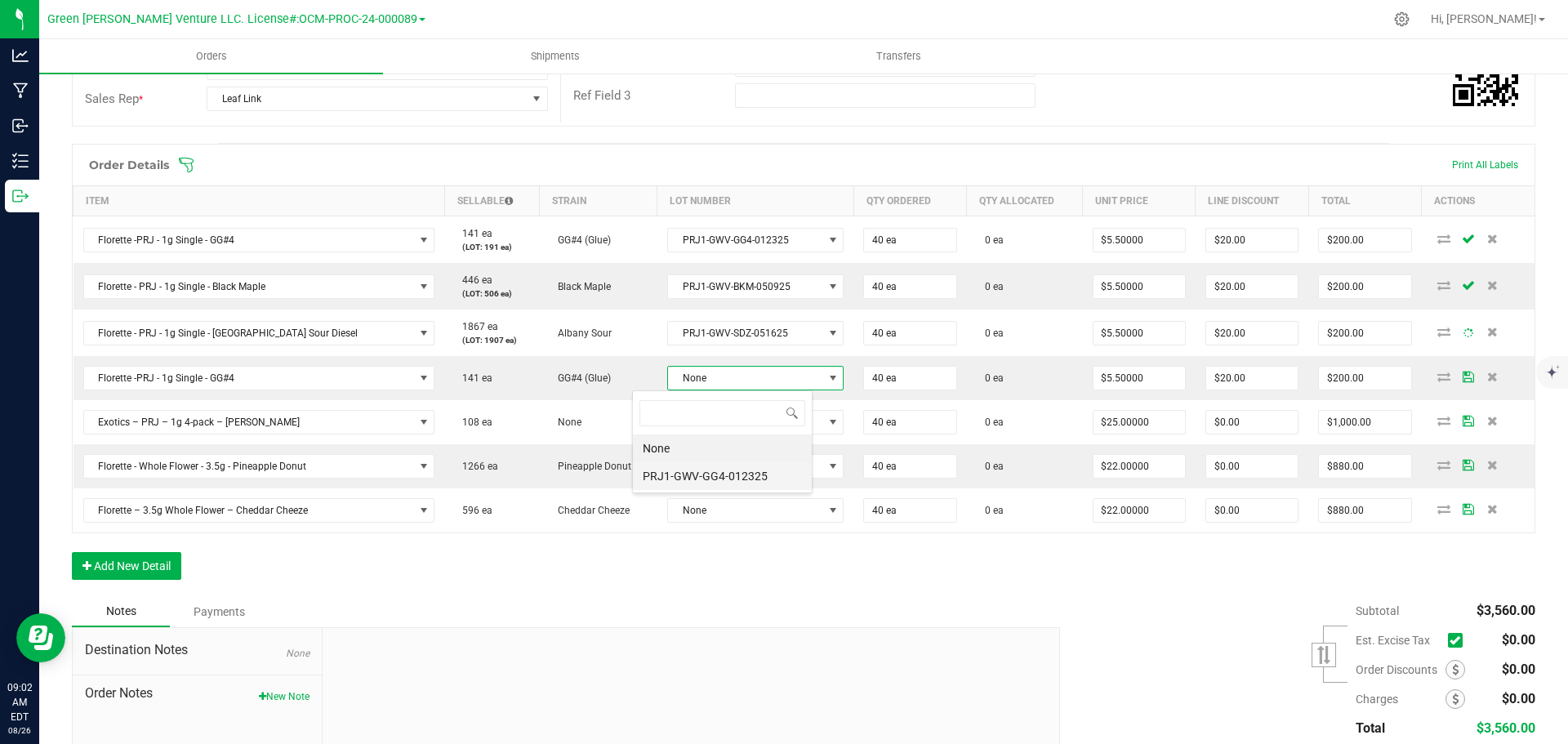
scroll to position [25, 181]
click at [725, 470] on li "PRJ1-GWV-GG4-012325" at bounding box center [722, 476] width 178 height 28
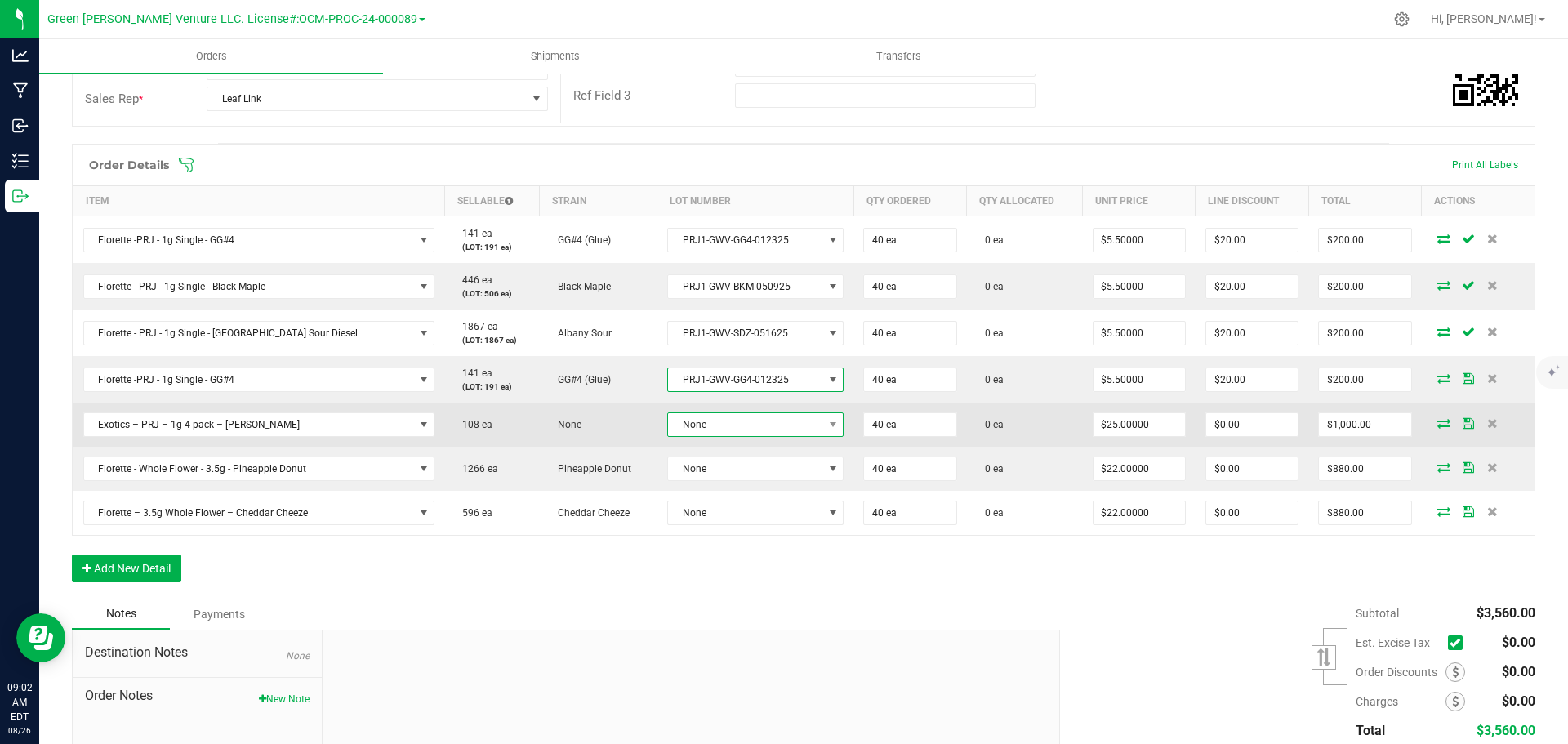
click at [722, 422] on span "None" at bounding box center [745, 425] width 155 height 23
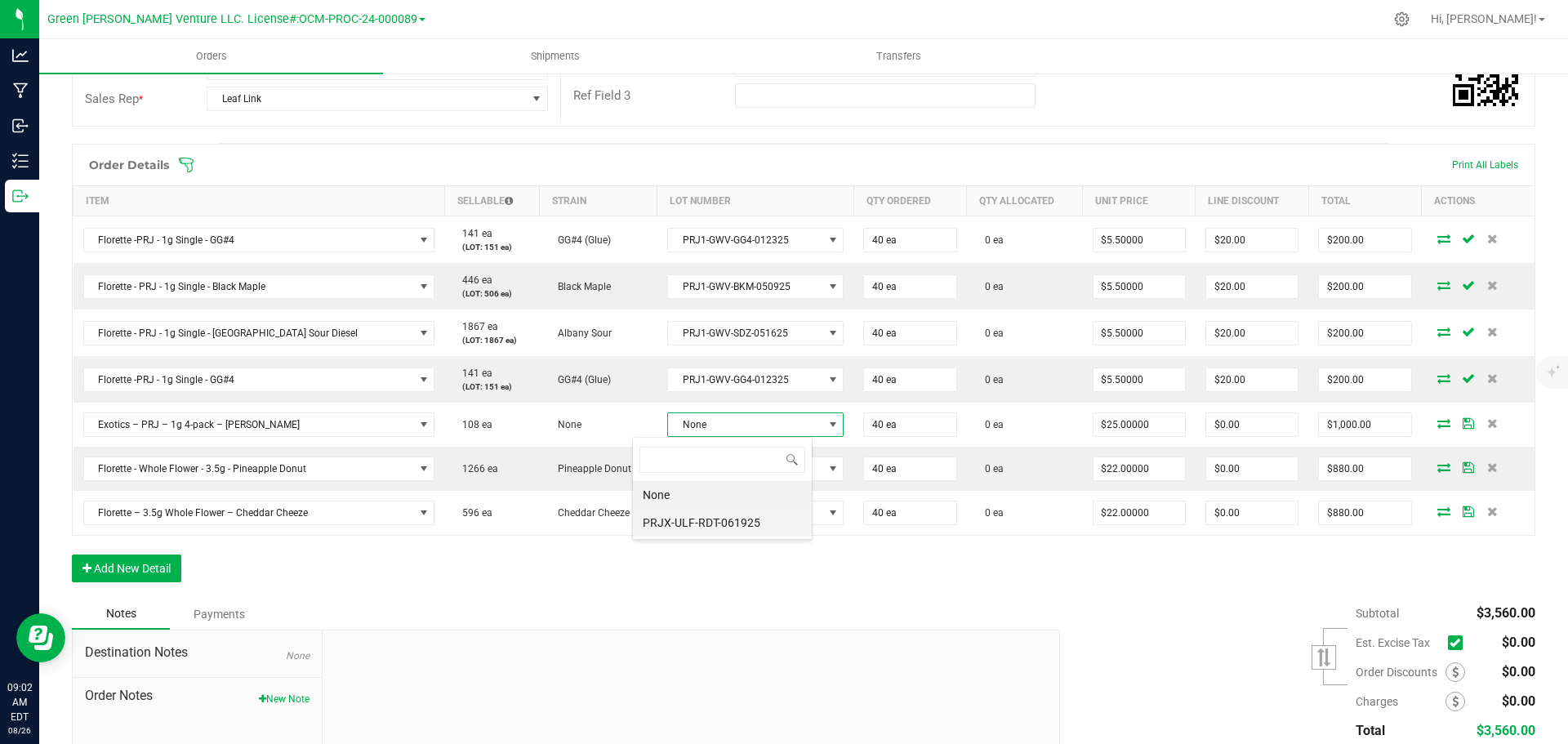
click at [722, 517] on li "PRJX-ULF-RDT-061925" at bounding box center [722, 523] width 178 height 28
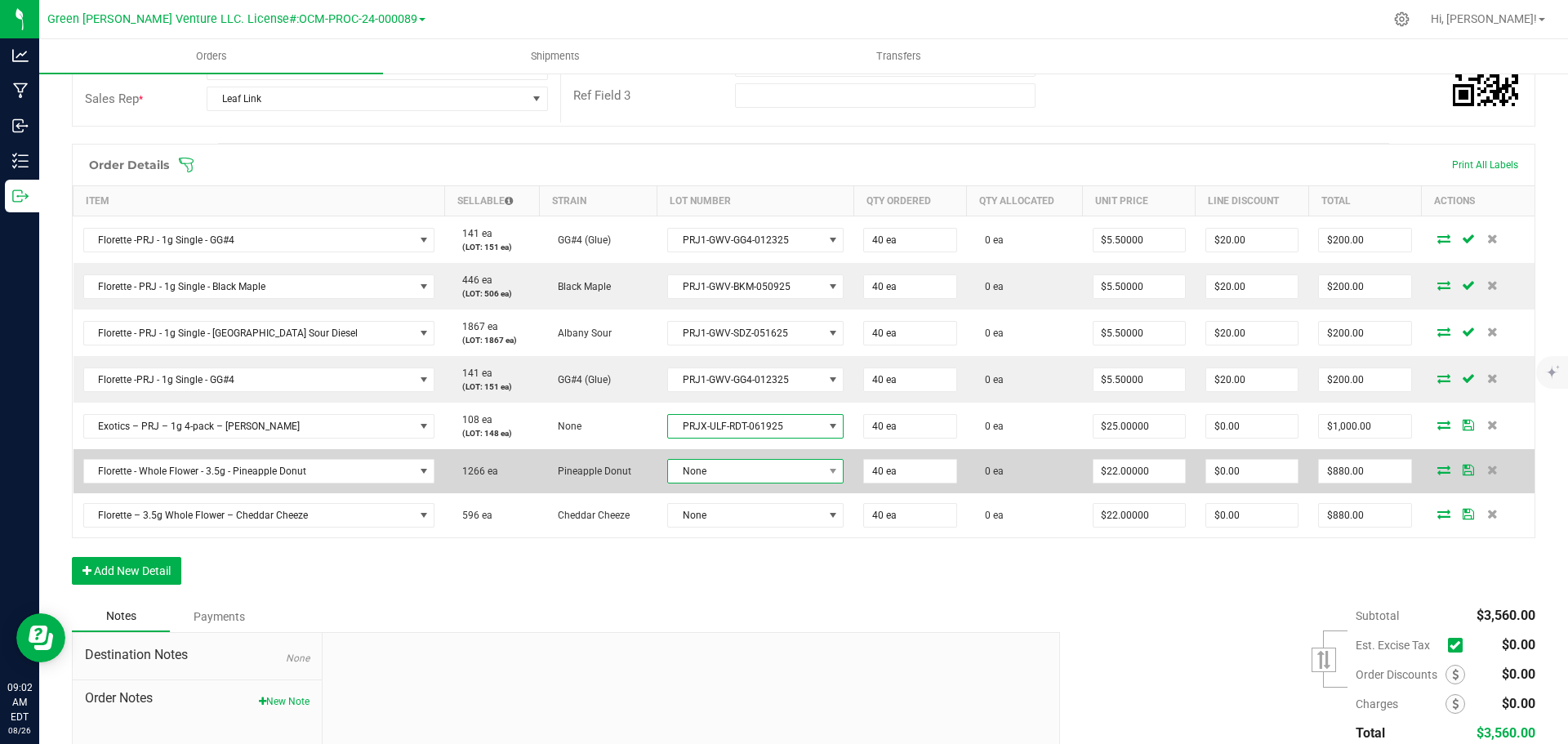
click at [725, 461] on span "None" at bounding box center [745, 471] width 155 height 23
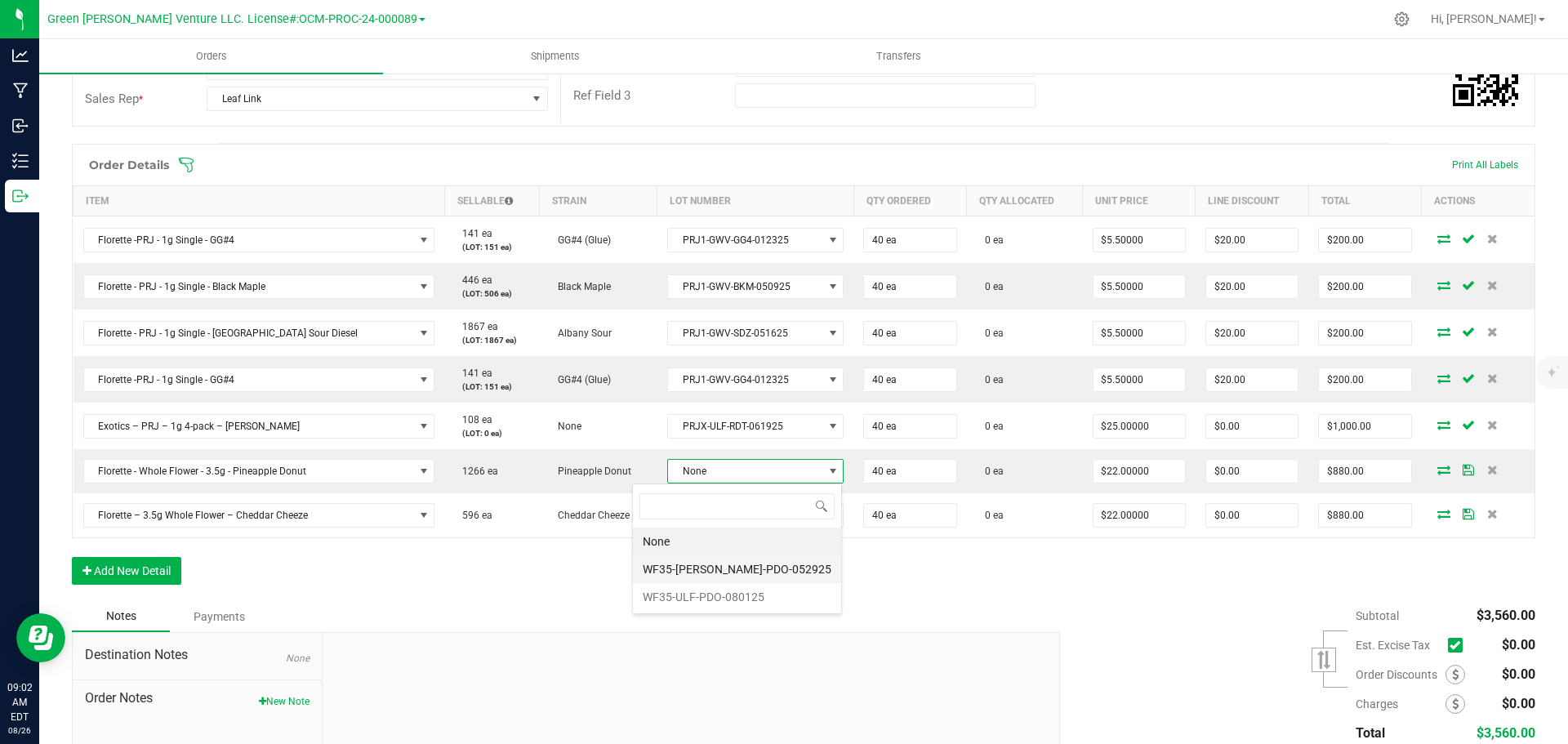
scroll to position [81677, 81504]
click at [732, 598] on li "WF35-ULF-PDO-080125" at bounding box center [737, 597] width 208 height 28
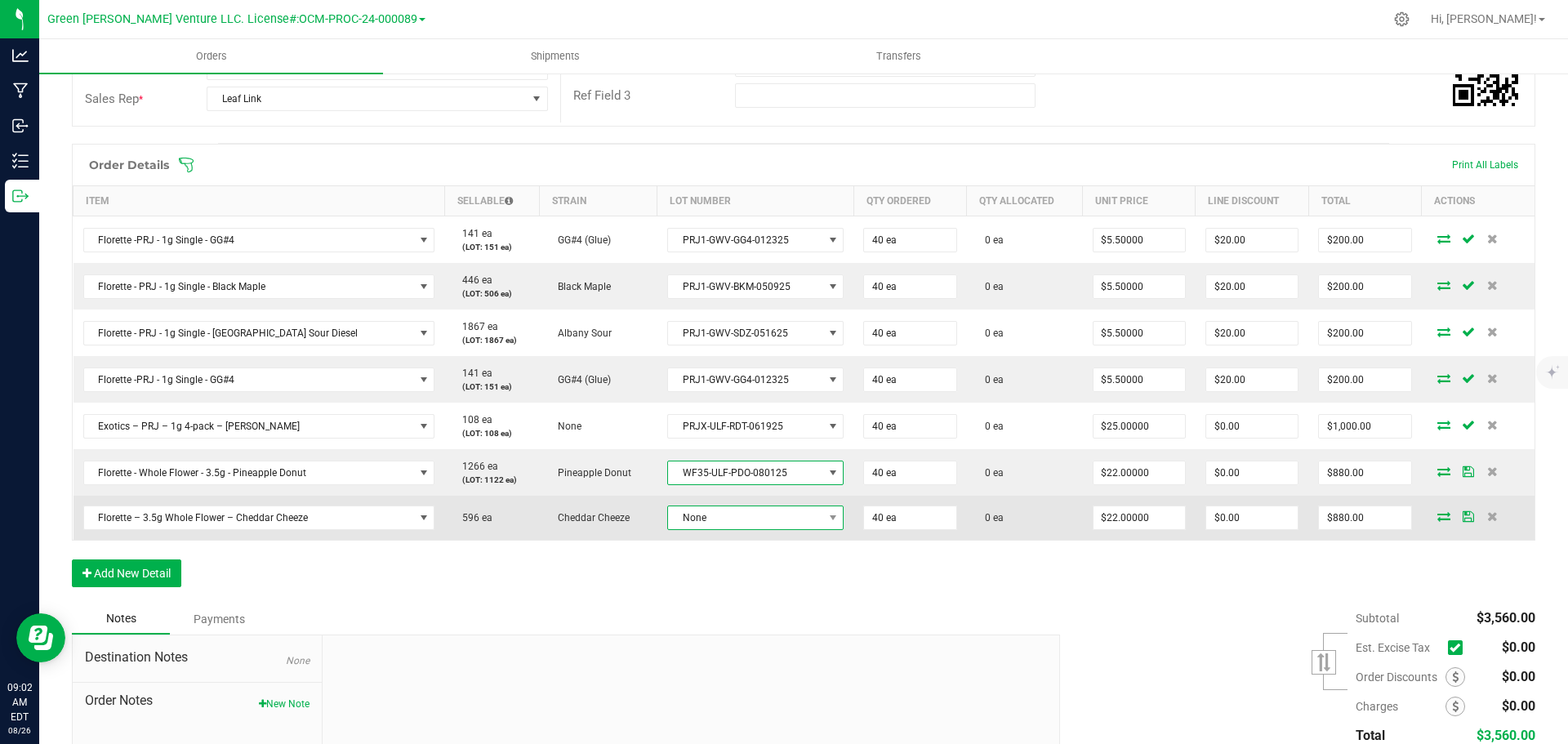
click at [729, 524] on span "None" at bounding box center [745, 518] width 155 height 23
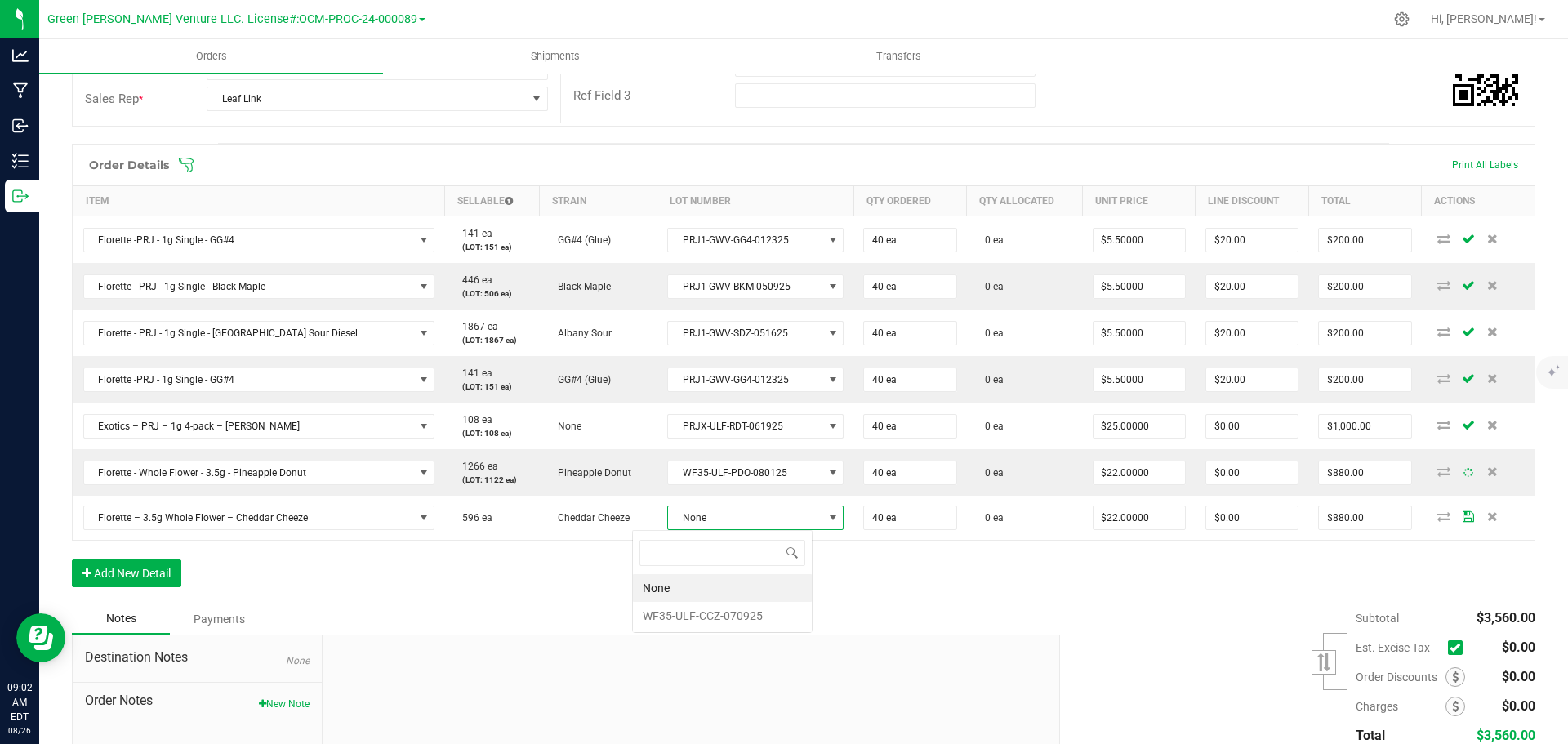
scroll to position [25, 181]
click at [725, 617] on li "WF35-ULF-CCZ-070925" at bounding box center [722, 616] width 178 height 28
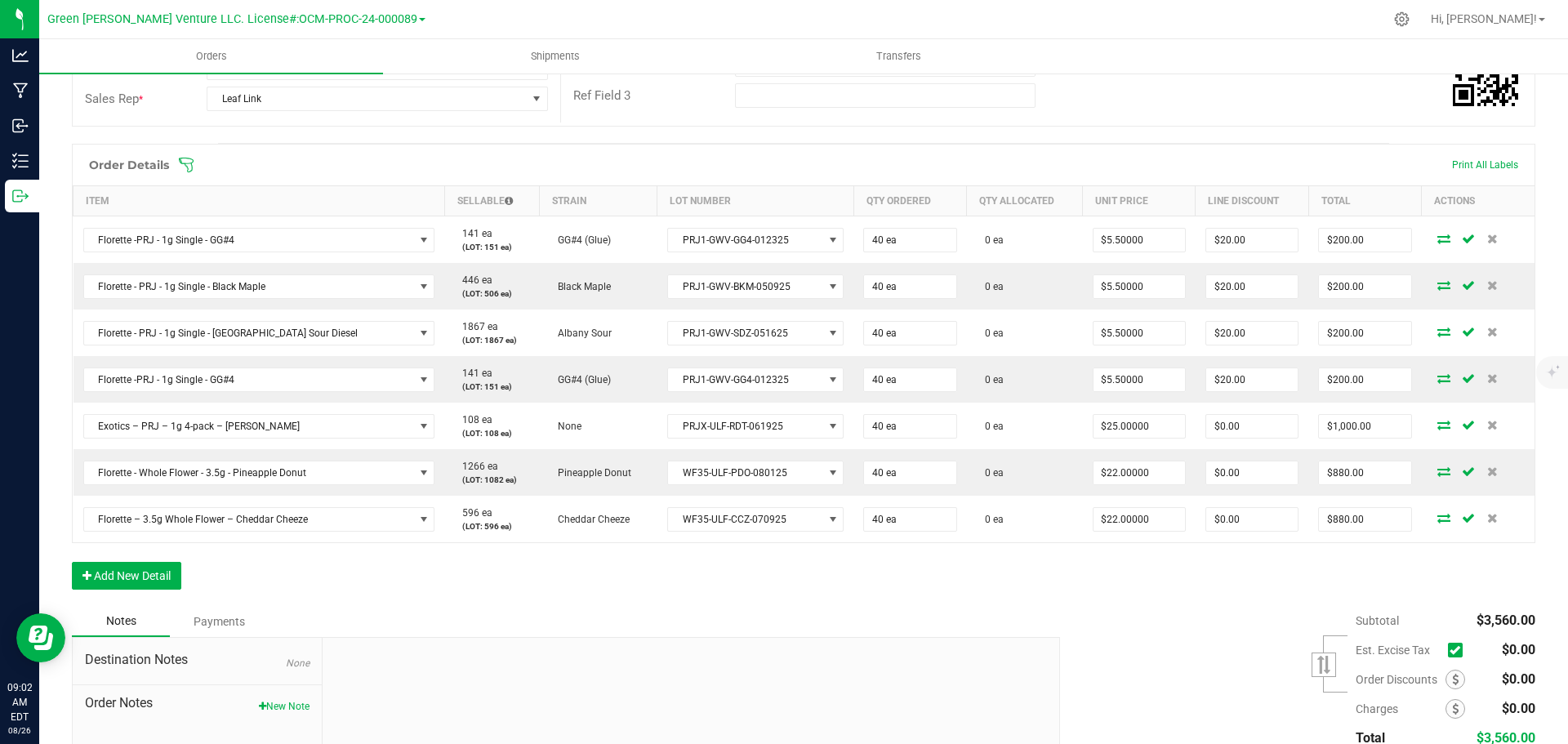
click at [184, 165] on icon at bounding box center [186, 165] width 16 height 16
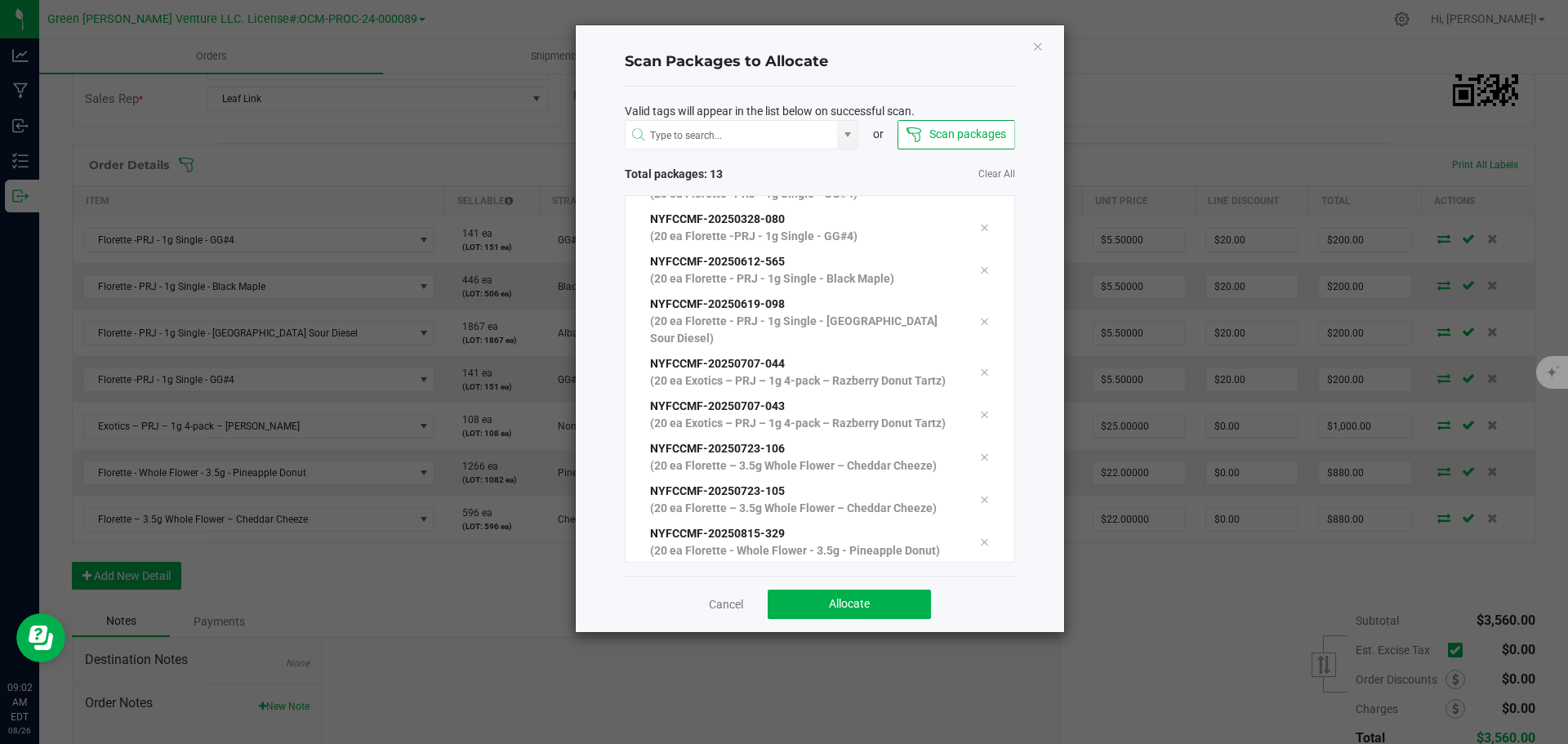
scroll to position [261, 0]
click at [798, 607] on button "Allocate" at bounding box center [849, 605] width 163 height 29
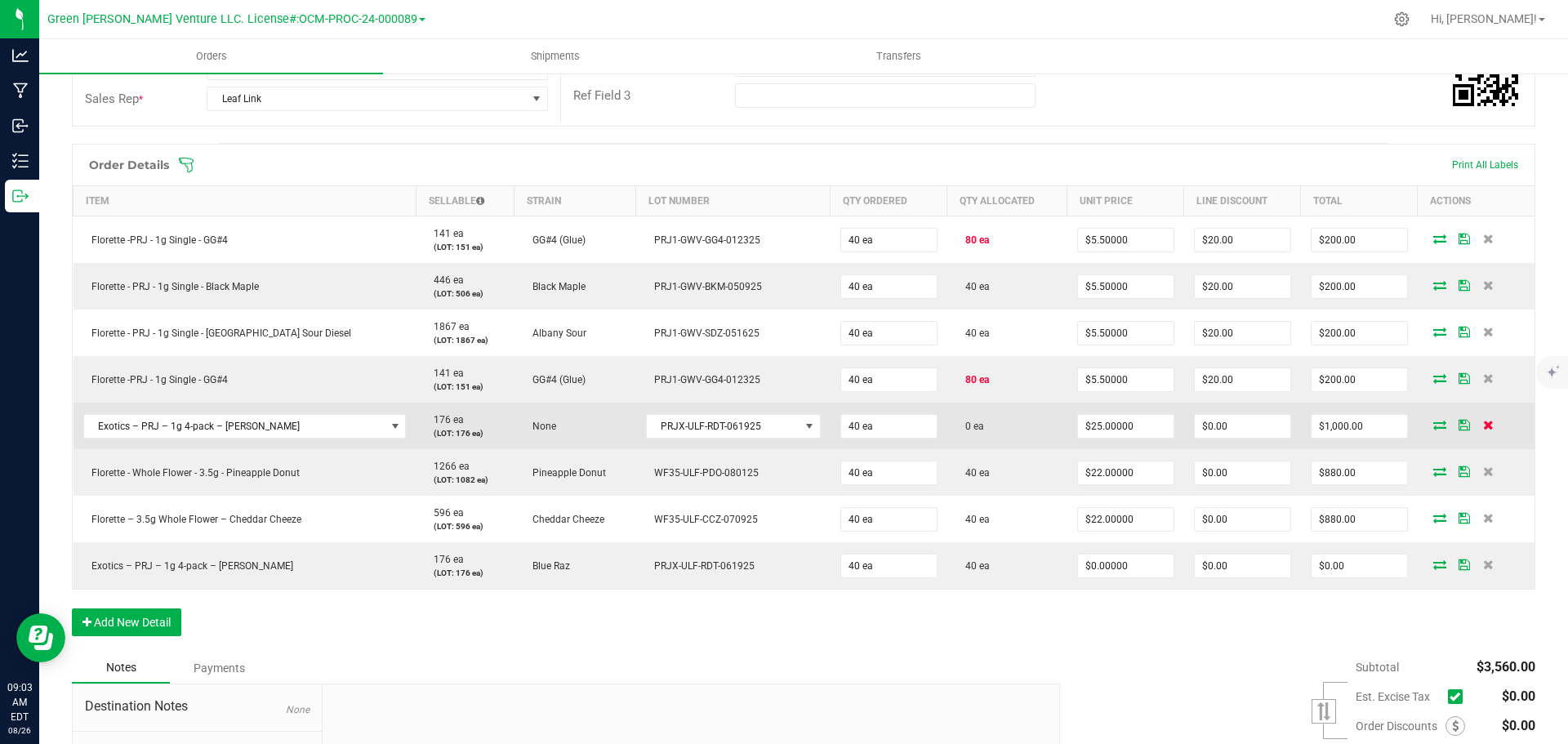
click at [1483, 421] on icon at bounding box center [1489, 425] width 10 height 9
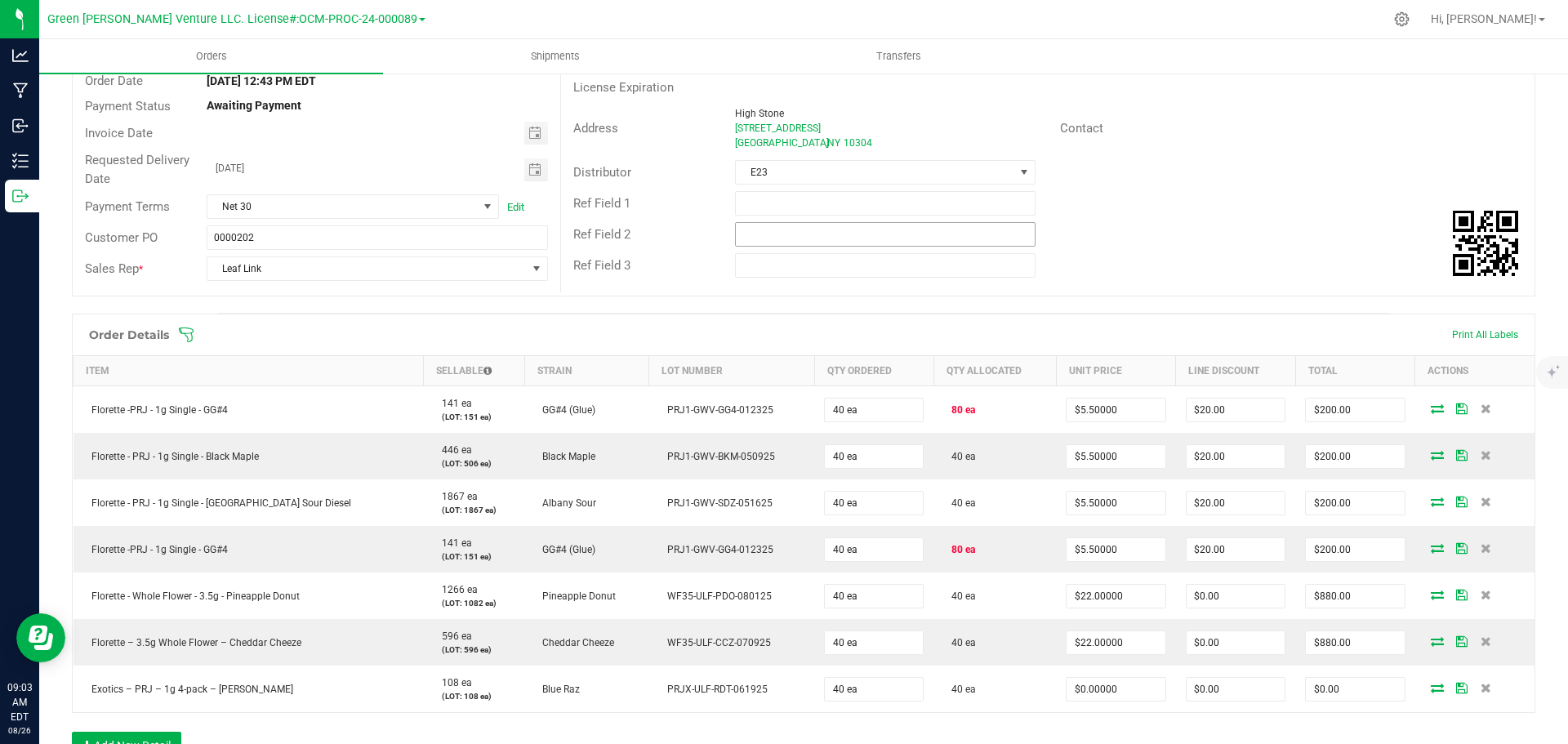
scroll to position [0, 0]
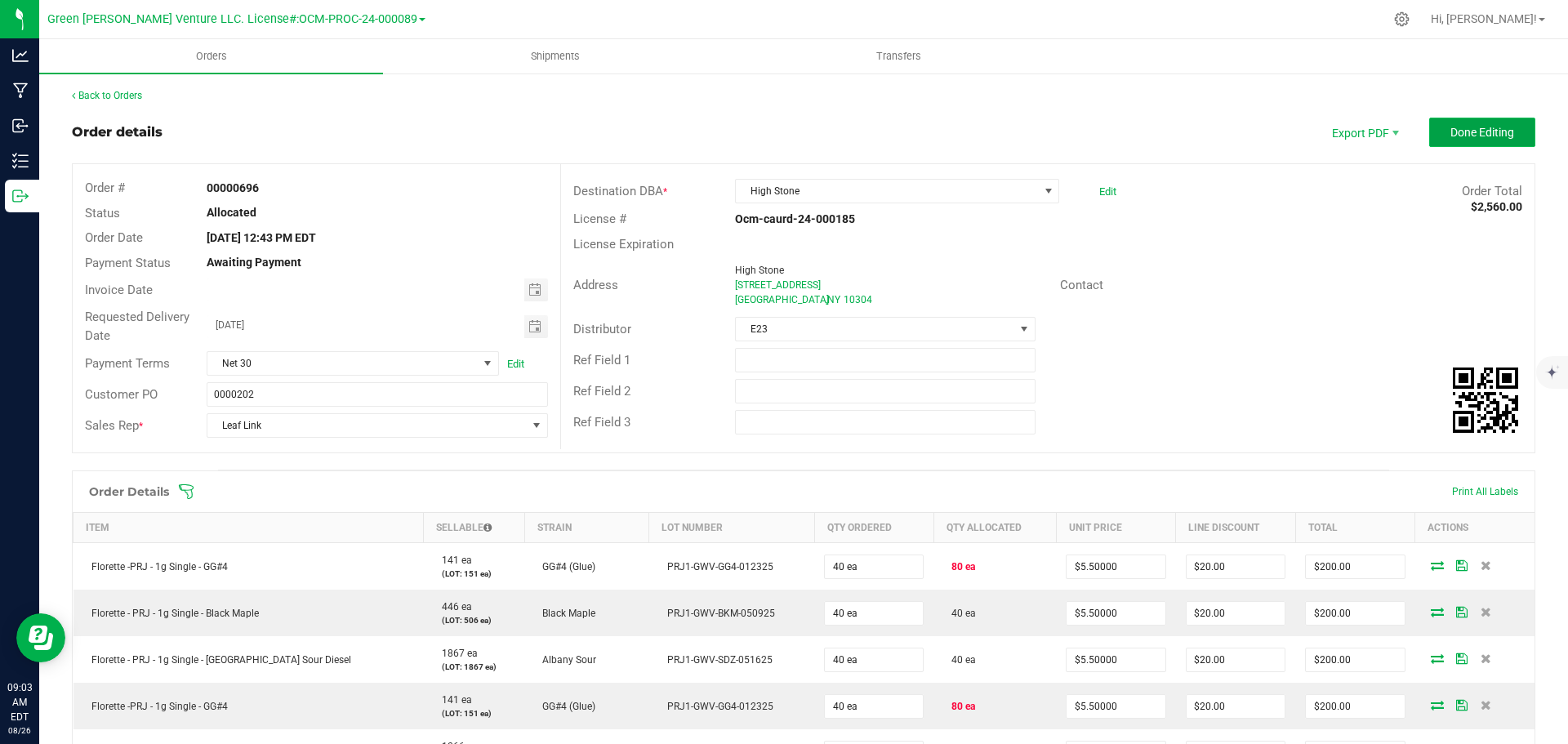
click at [1430, 134] on button "Done Editing" at bounding box center [1483, 132] width 106 height 29
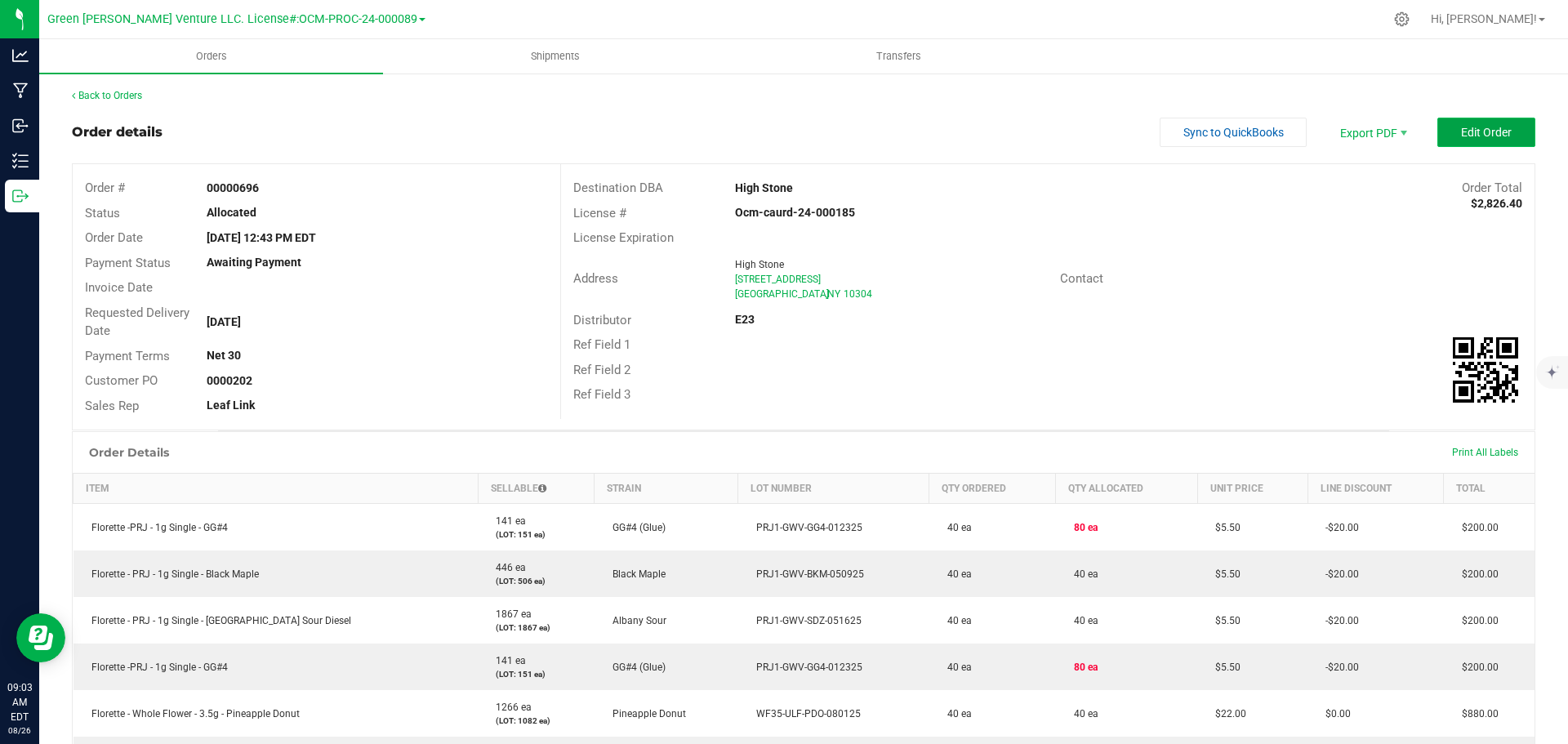
click at [1478, 123] on button "Edit Order" at bounding box center [1486, 132] width 98 height 29
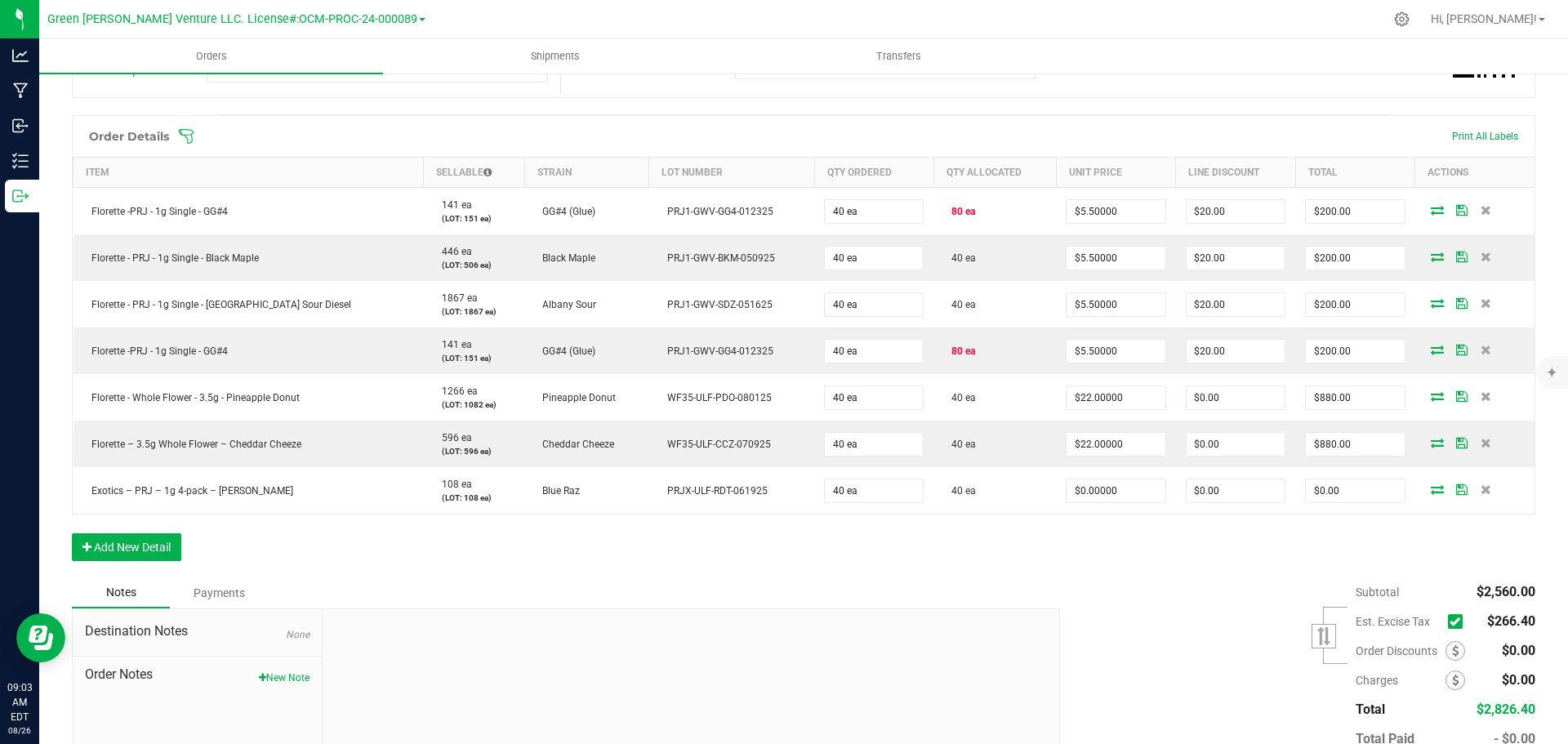
scroll to position [327, 0]
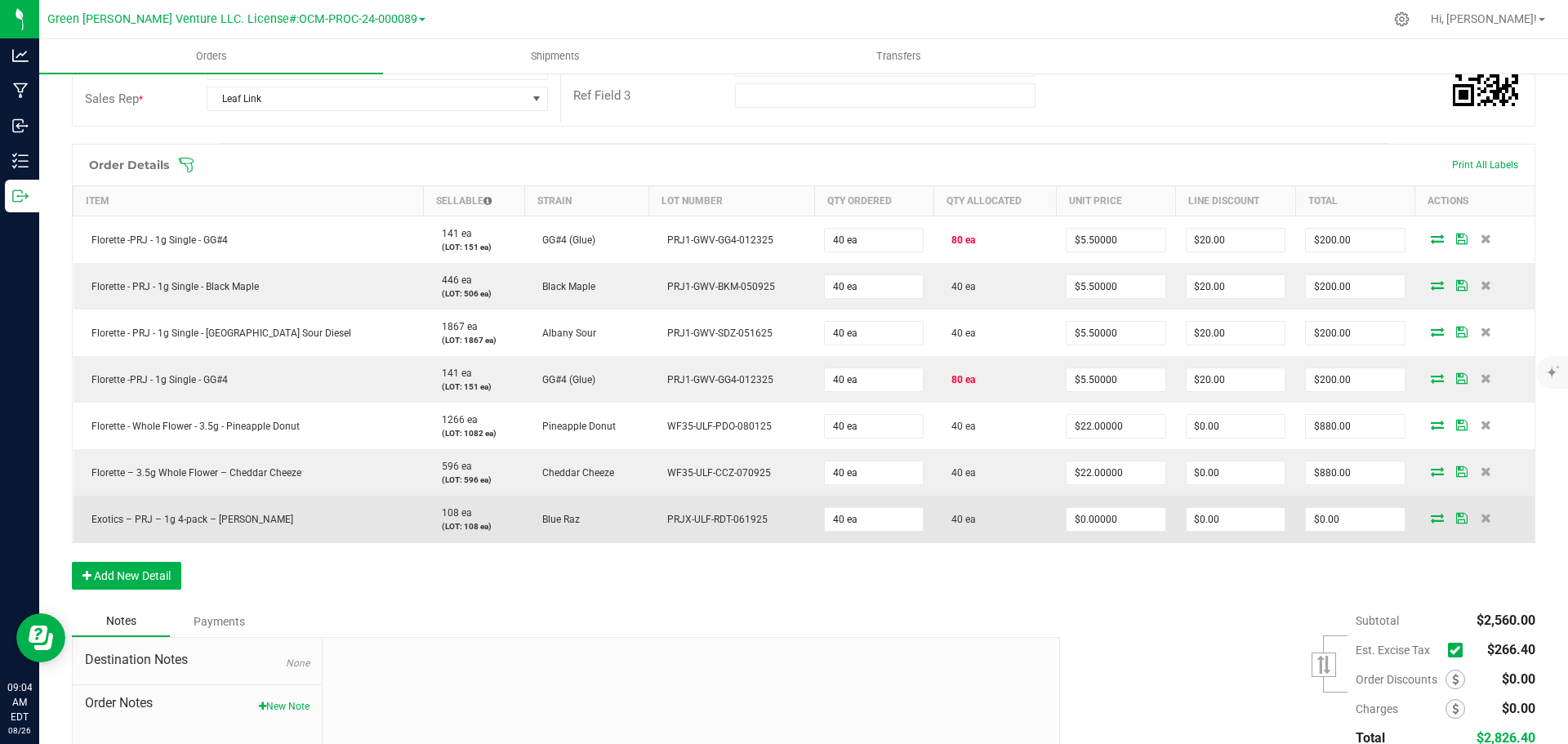
click at [1456, 516] on icon at bounding box center [1461, 518] width 11 height 9
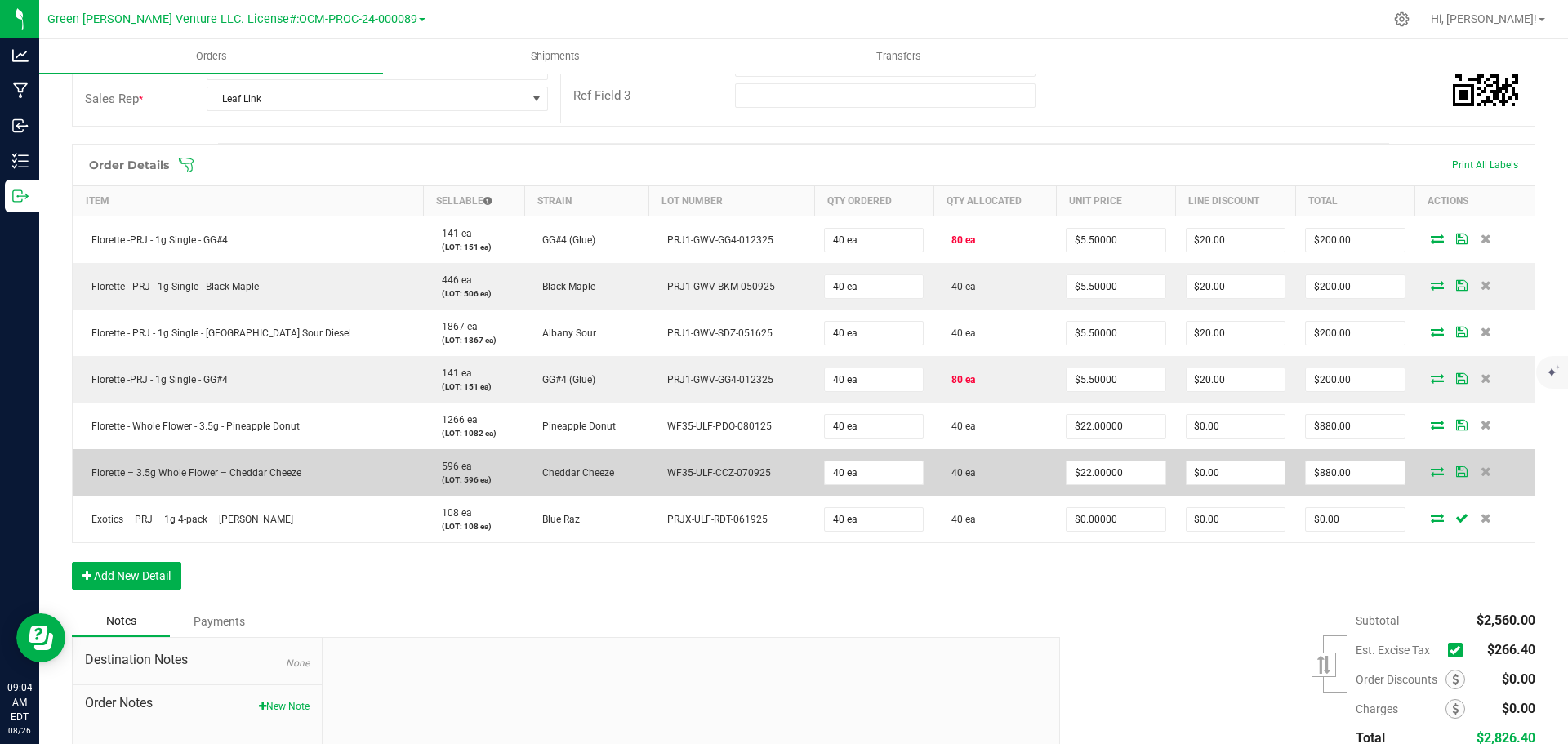
click at [1456, 472] on icon at bounding box center [1461, 471] width 11 height 9
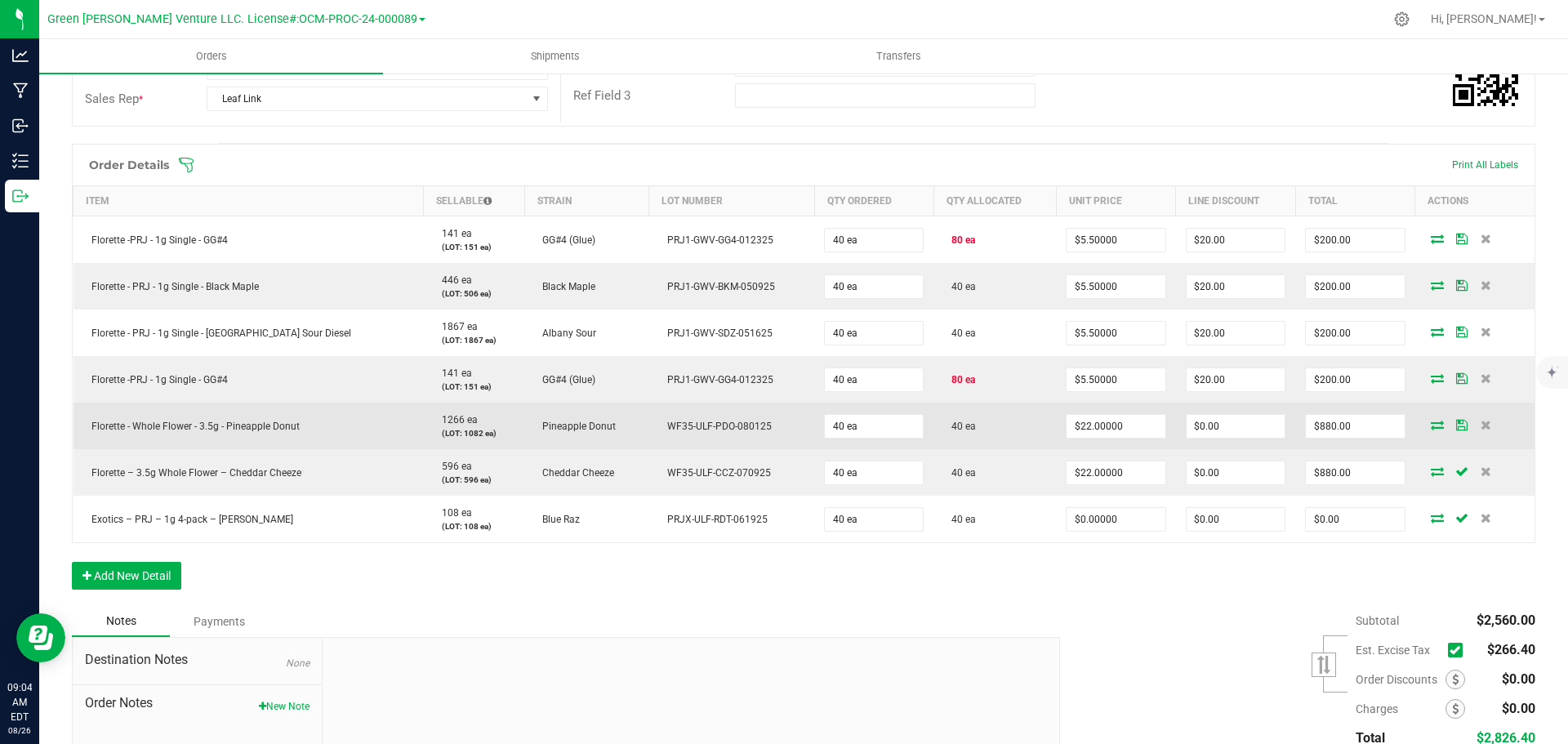
click at [1456, 425] on icon at bounding box center [1461, 425] width 11 height 9
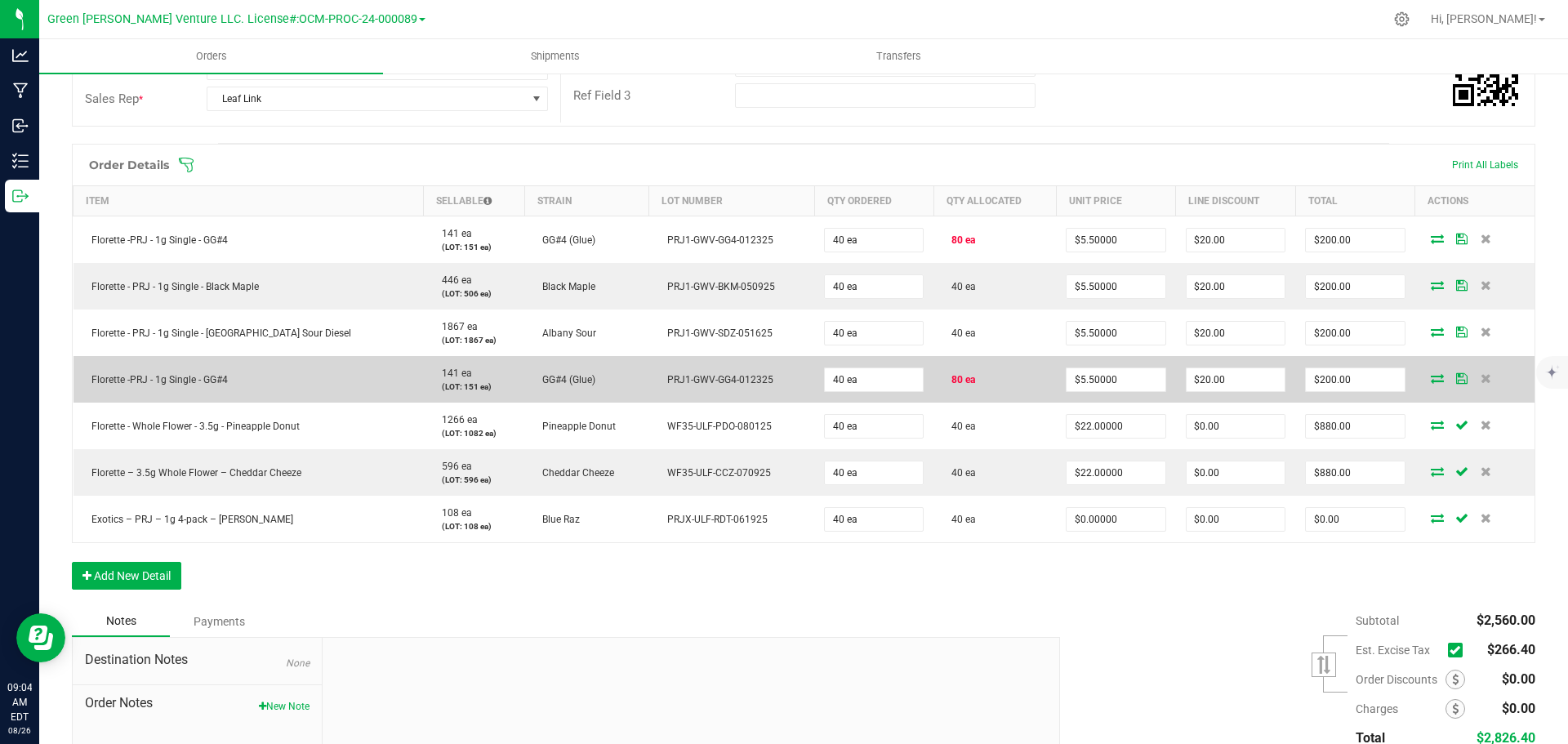
click at [1456, 379] on icon at bounding box center [1461, 378] width 11 height 9
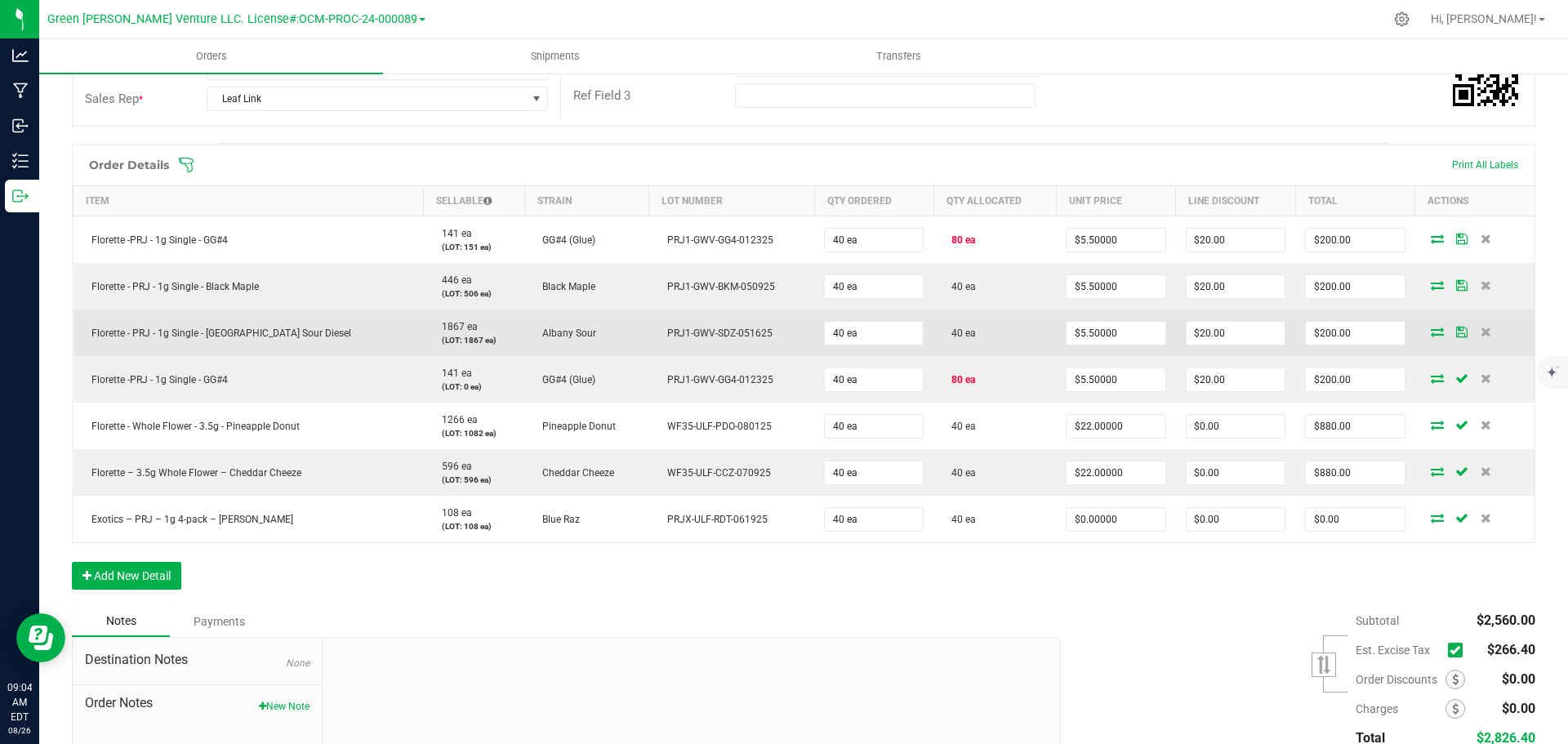
click at [1456, 335] on icon at bounding box center [1461, 331] width 11 height 9
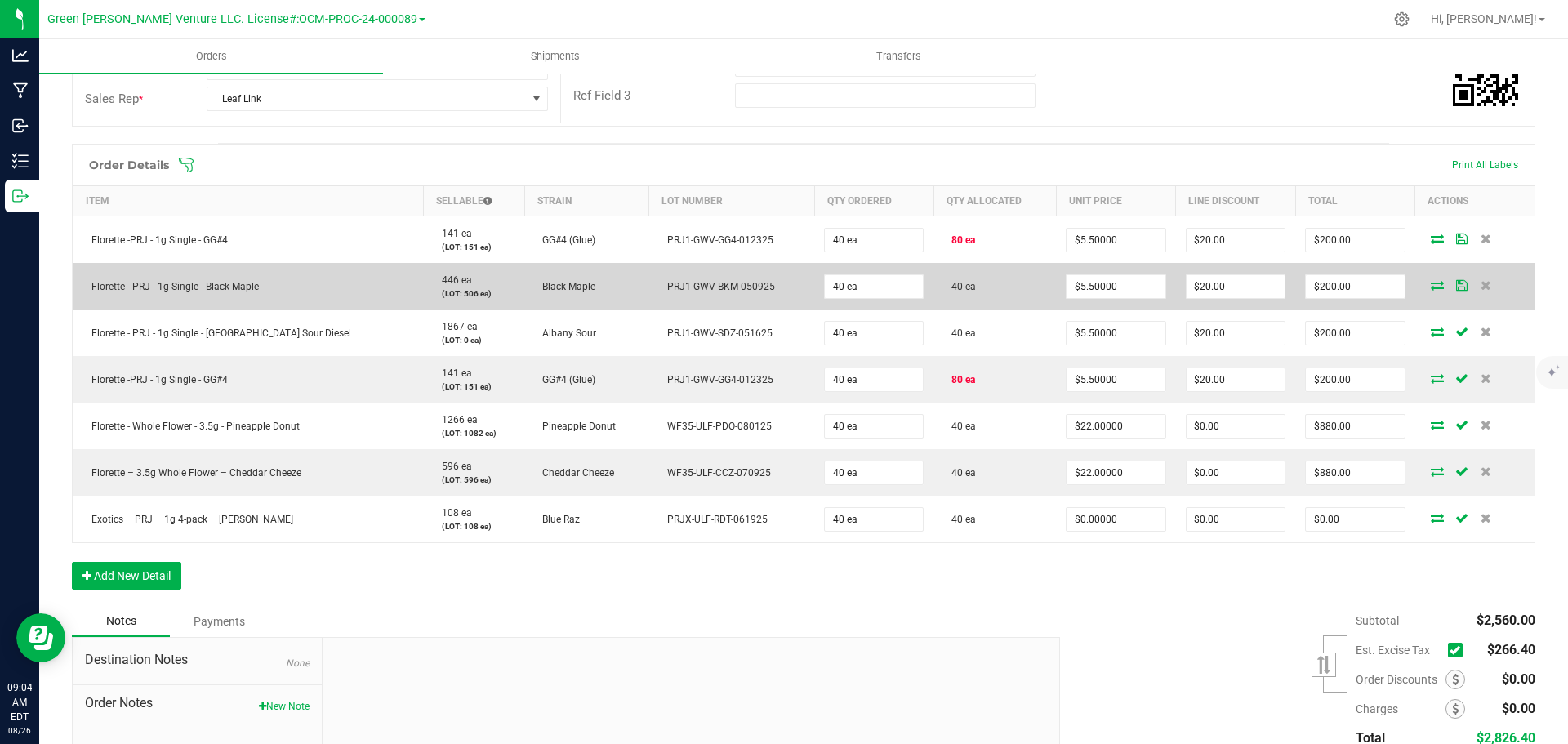
click at [1456, 280] on icon at bounding box center [1461, 284] width 11 height 9
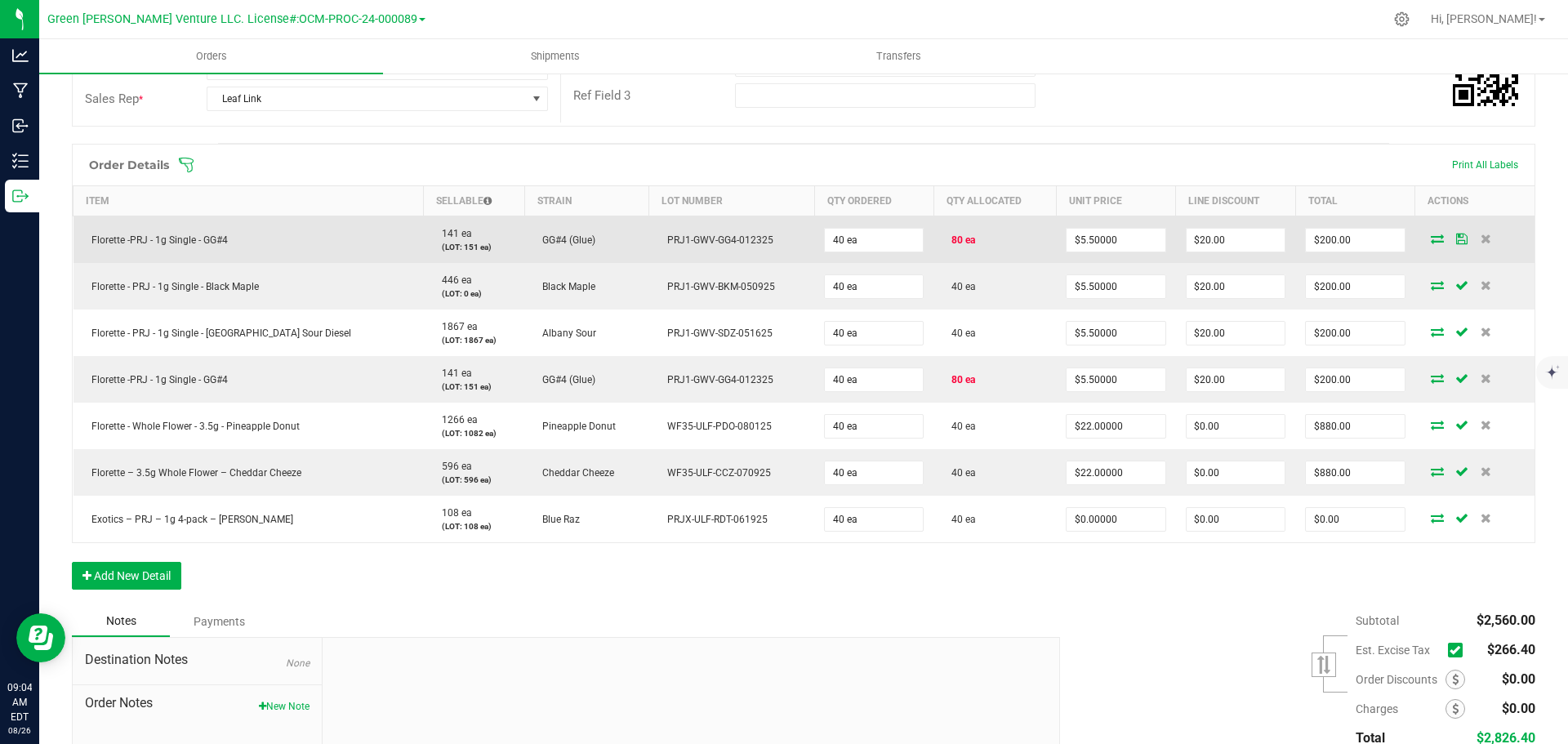
click at [1456, 237] on icon at bounding box center [1461, 238] width 11 height 9
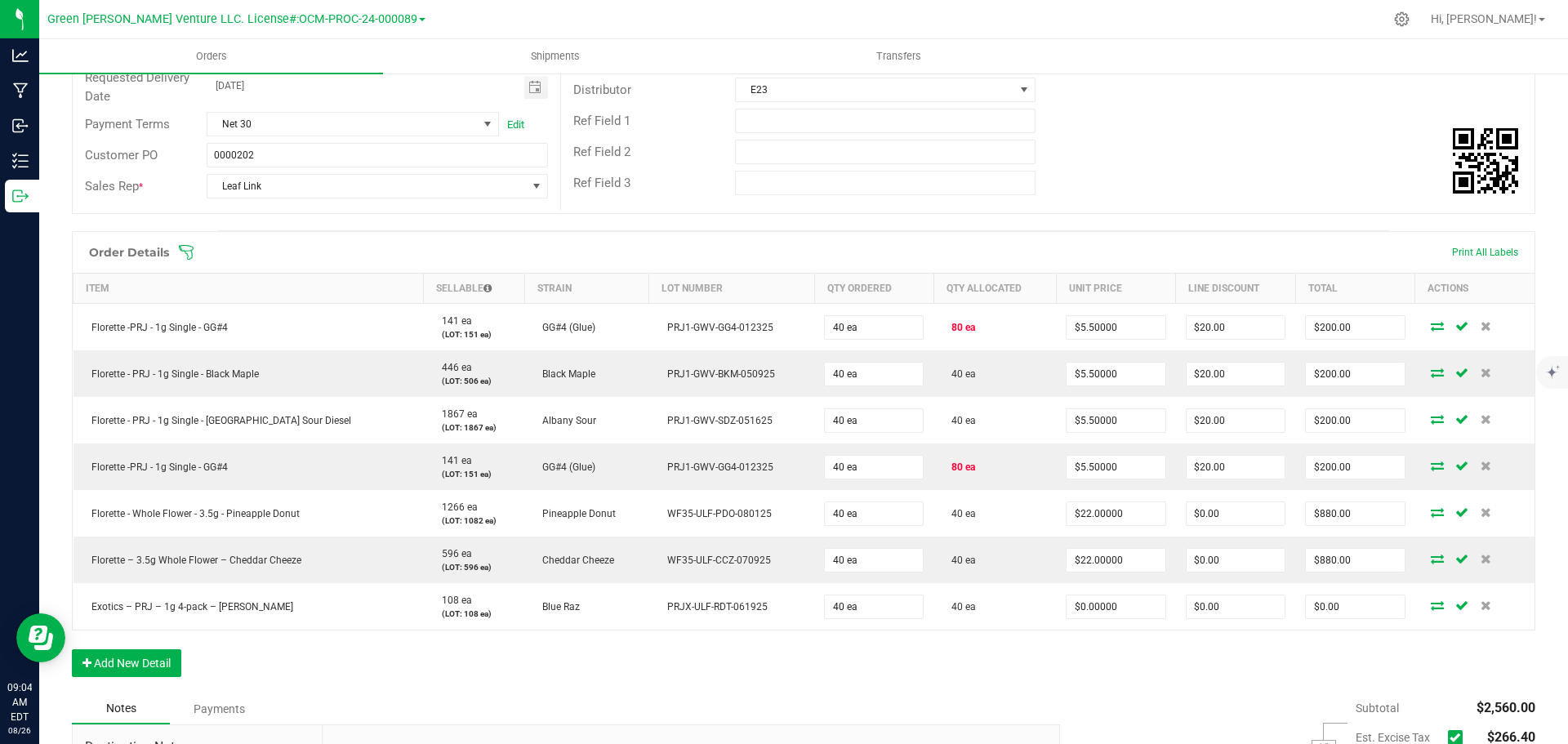
scroll to position [0, 0]
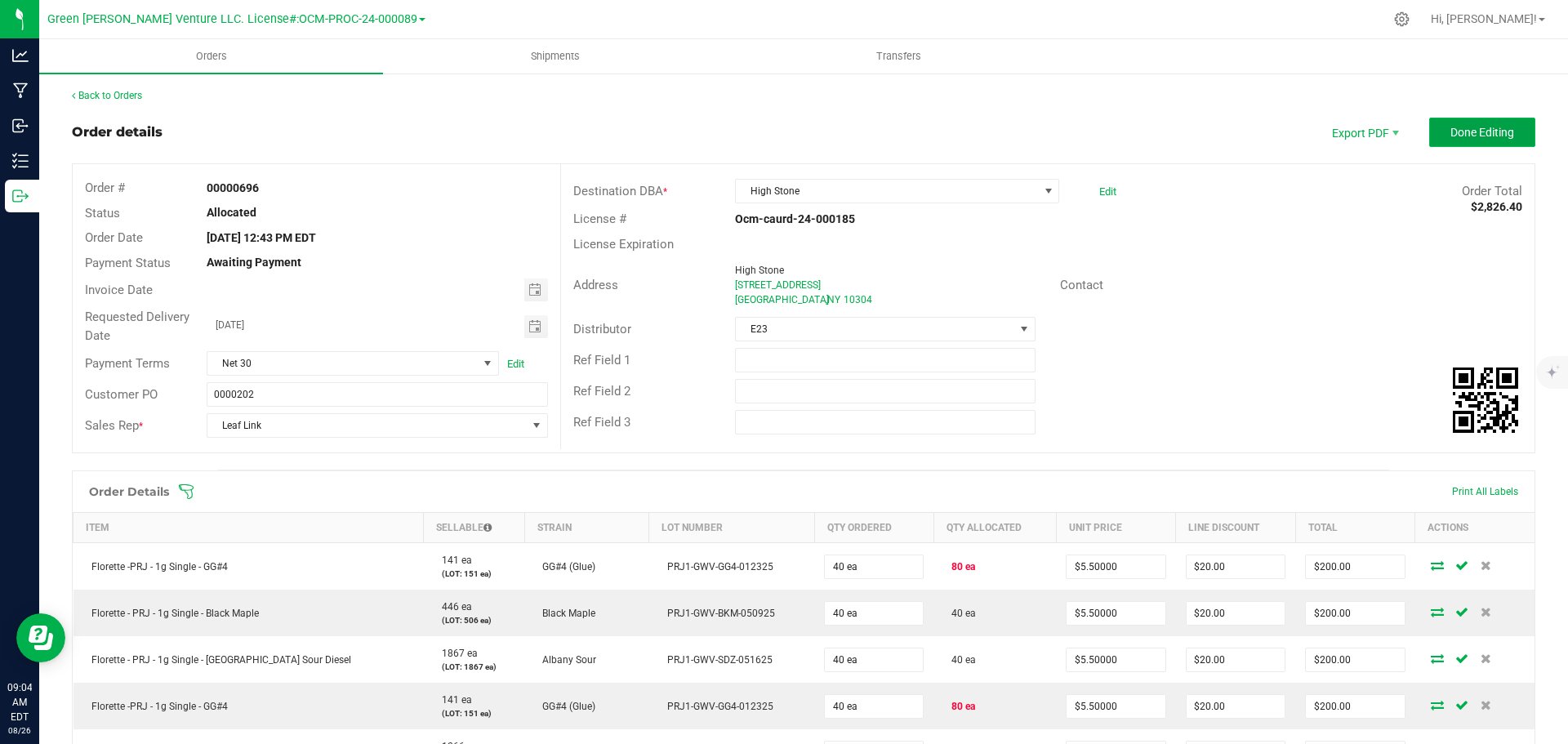
click at [1479, 127] on span "Done Editing" at bounding box center [1483, 132] width 64 height 13
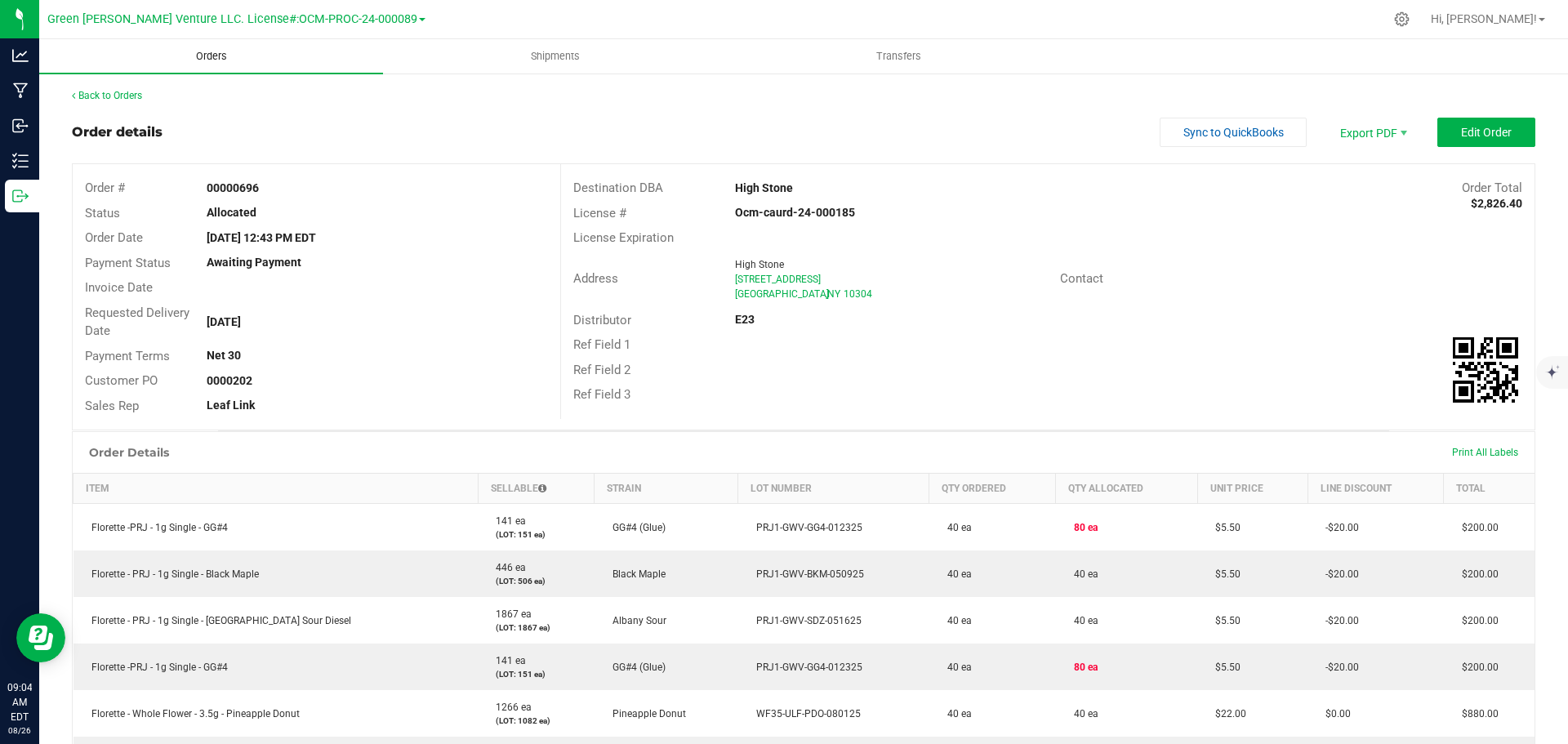
click at [207, 56] on span "Orders" at bounding box center [212, 56] width 75 height 15
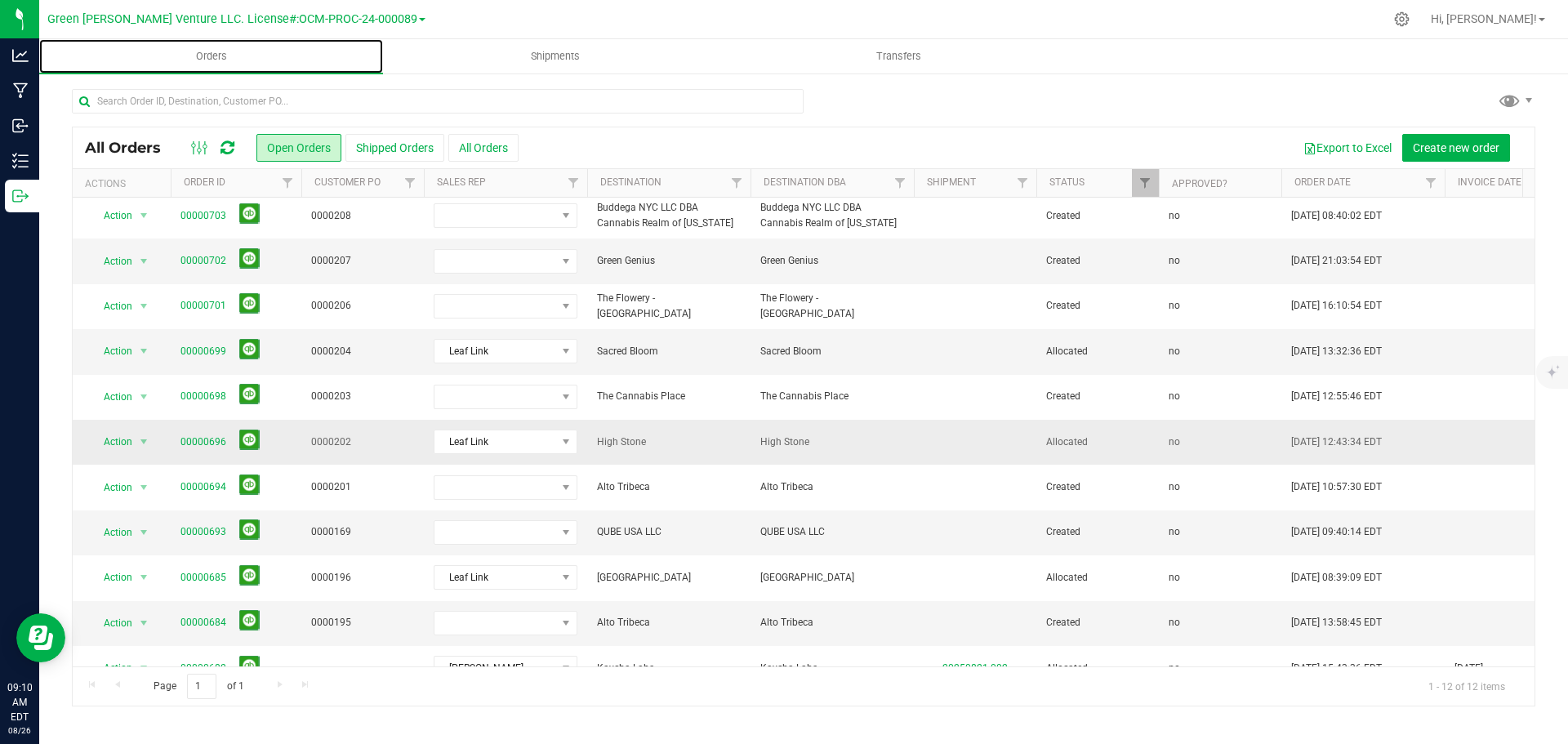
scroll to position [85, 0]
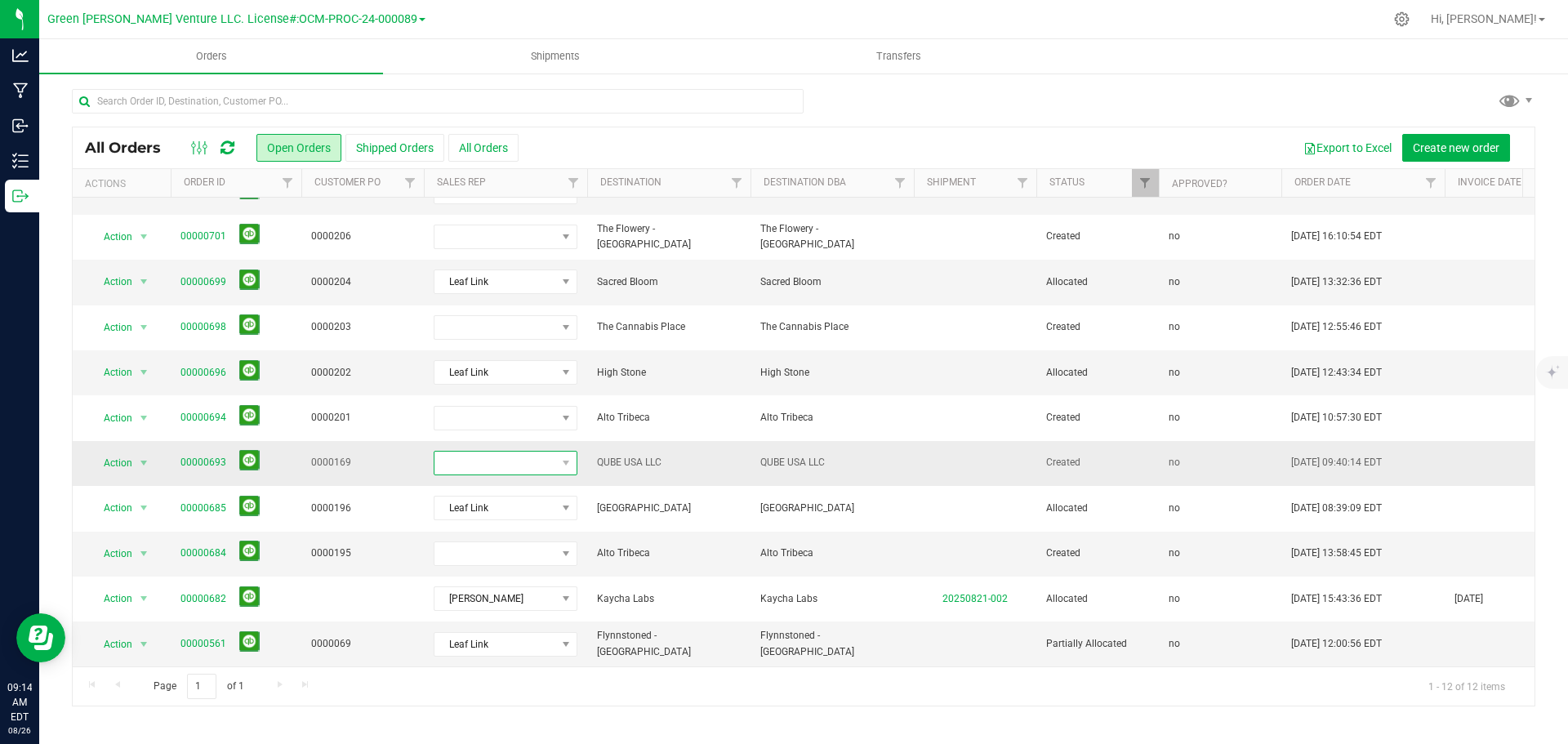
click at [545, 459] on span at bounding box center [495, 463] width 122 height 23
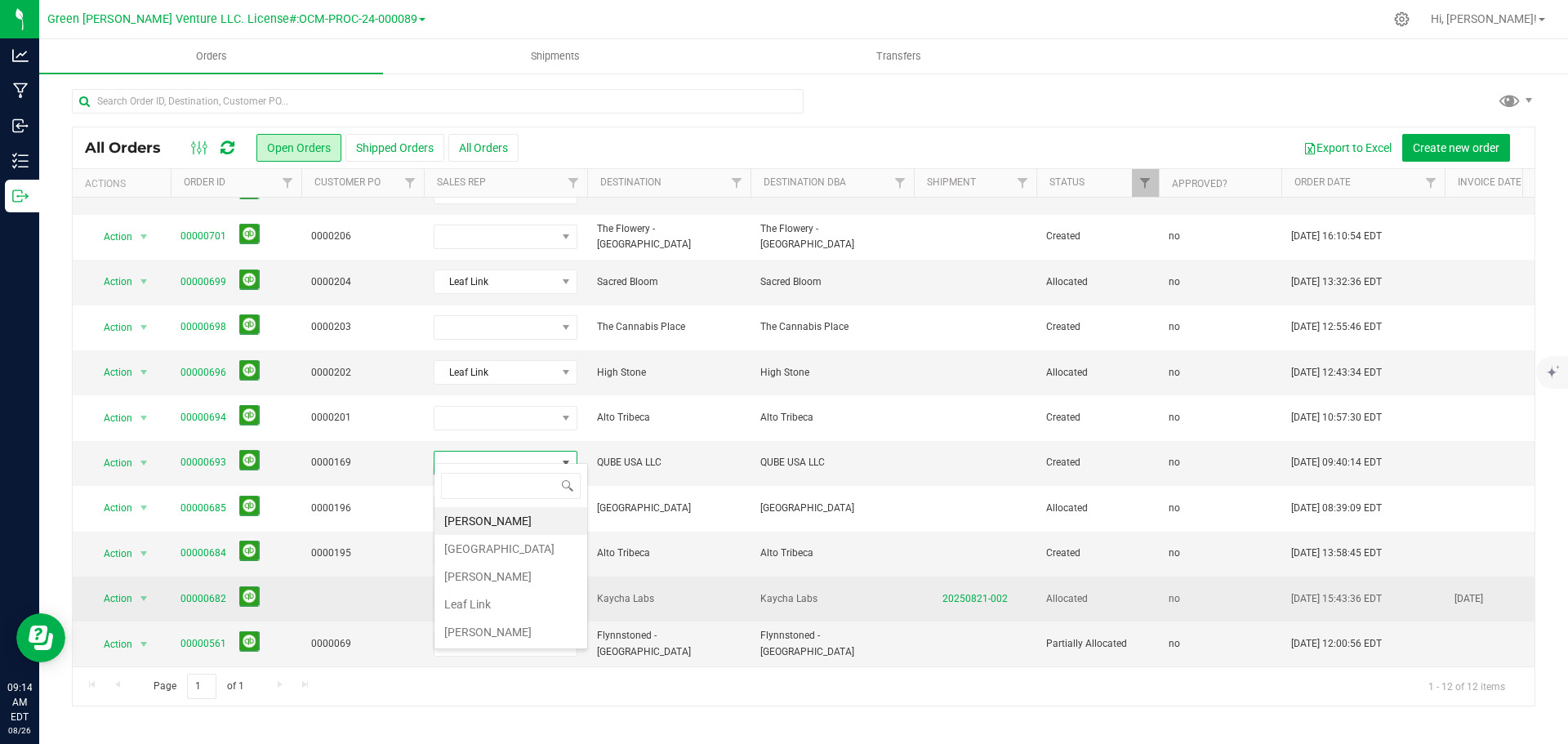
click at [484, 606] on li "Leaf Link" at bounding box center [511, 605] width 153 height 28
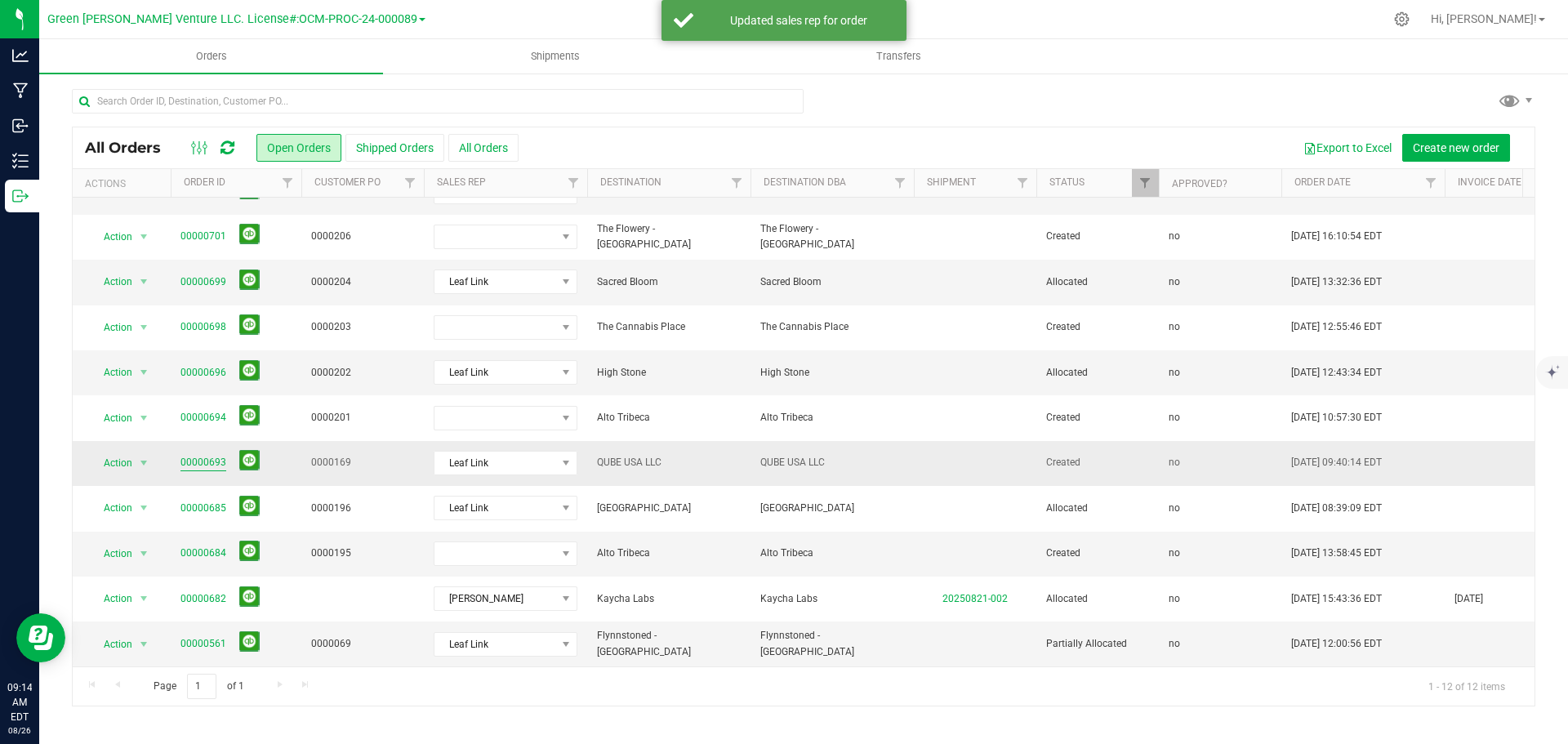
click at [213, 455] on link "00000693" at bounding box center [203, 463] width 46 height 15
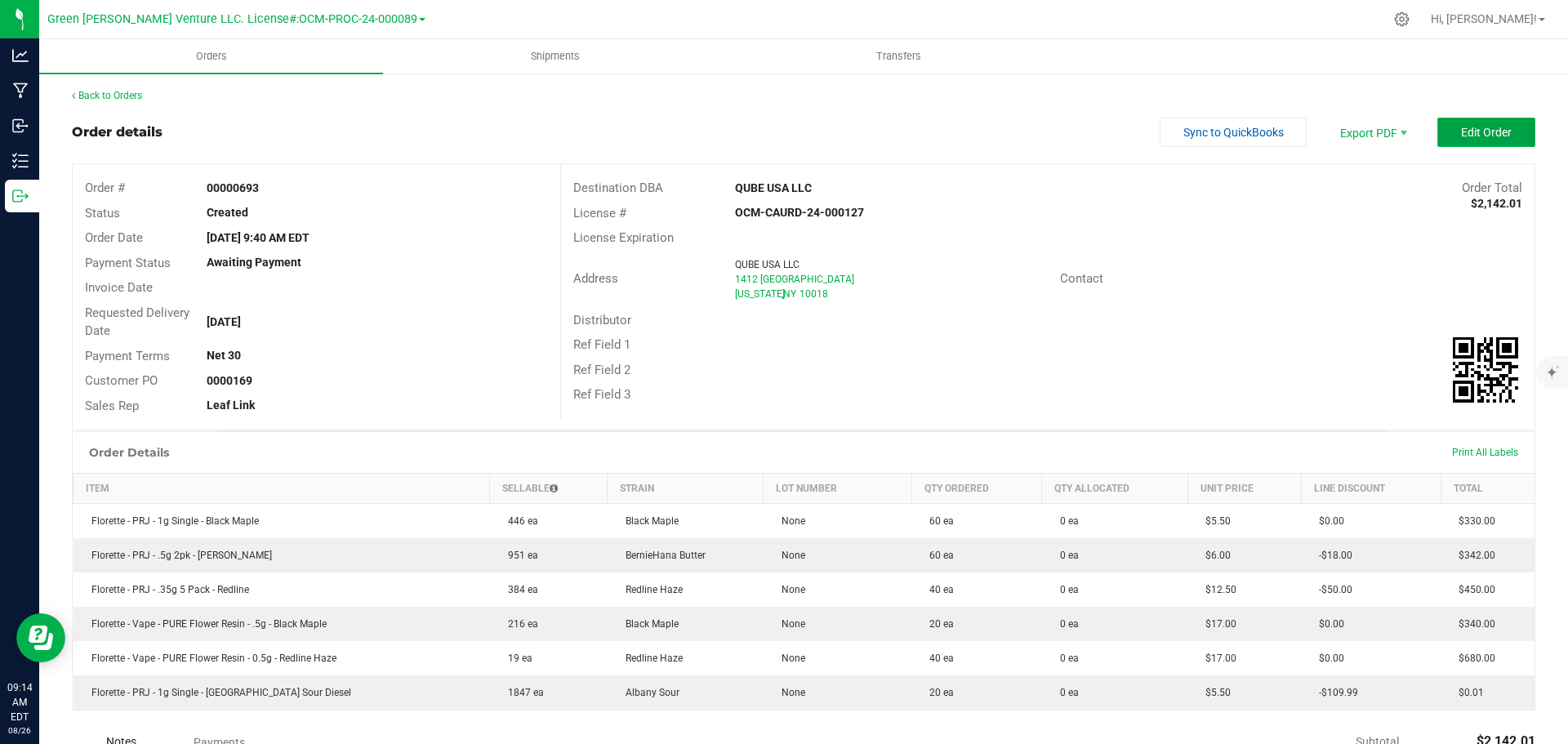
click at [1443, 129] on button "Edit Order" at bounding box center [1486, 132] width 98 height 29
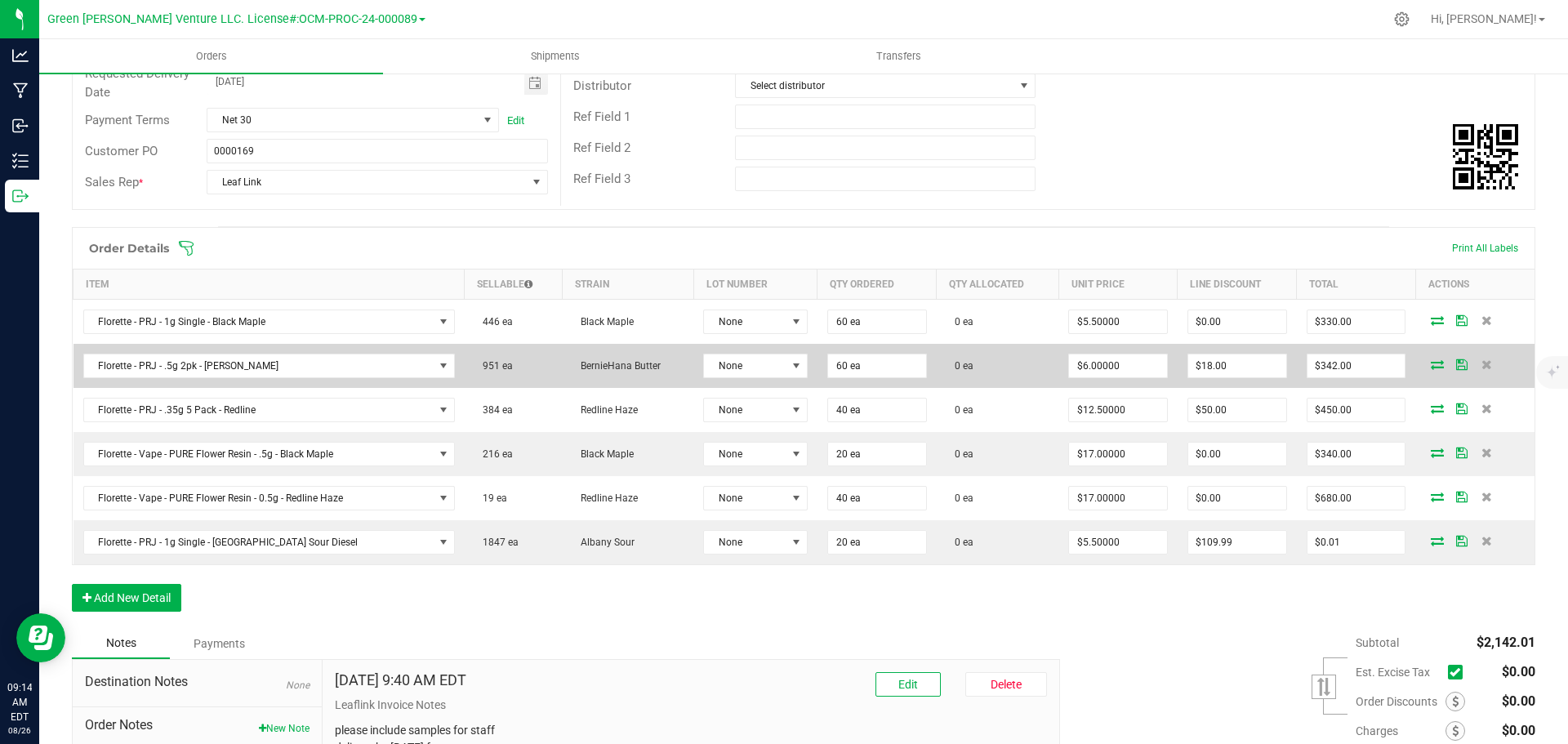
scroll to position [245, 0]
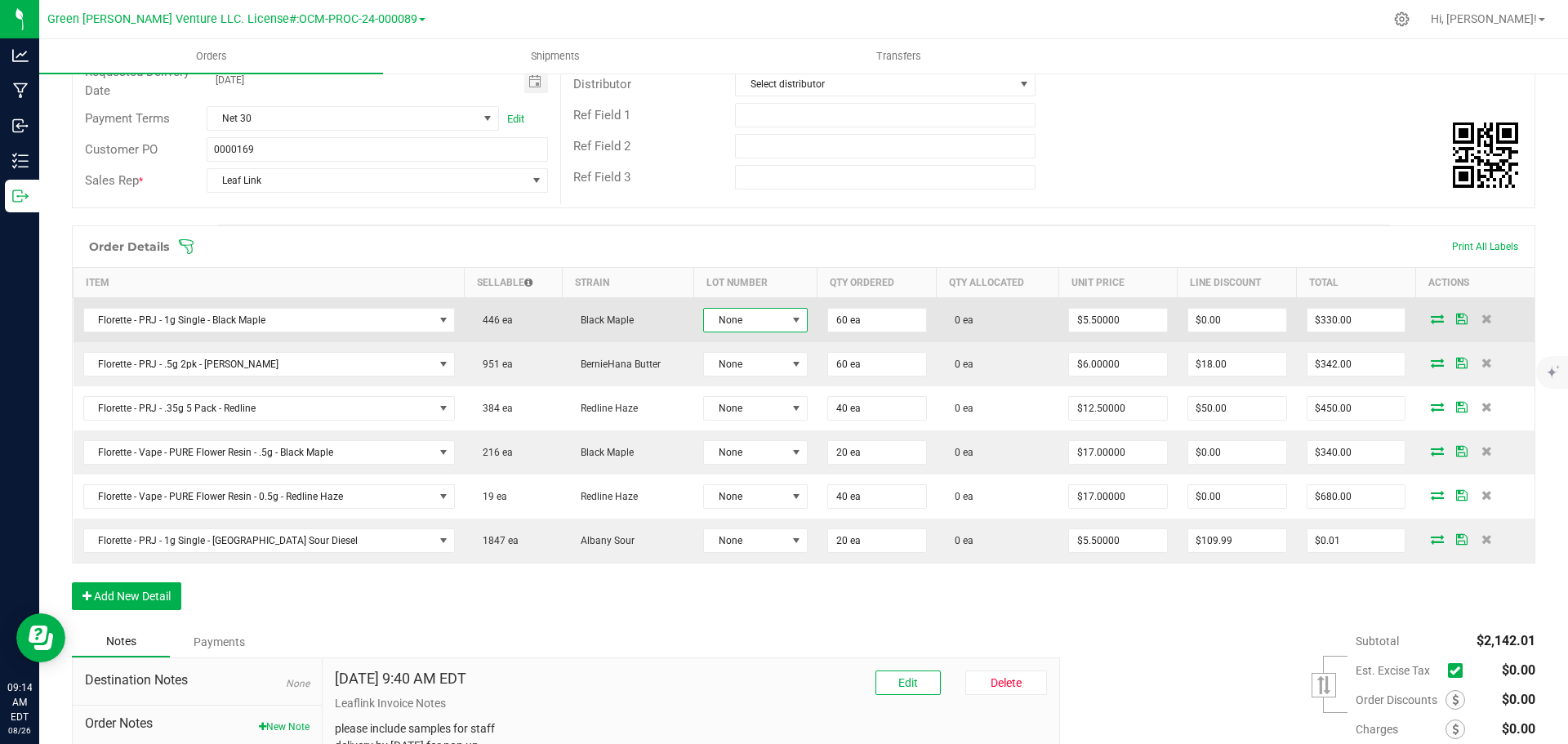
click at [756, 313] on span "None" at bounding box center [745, 320] width 83 height 23
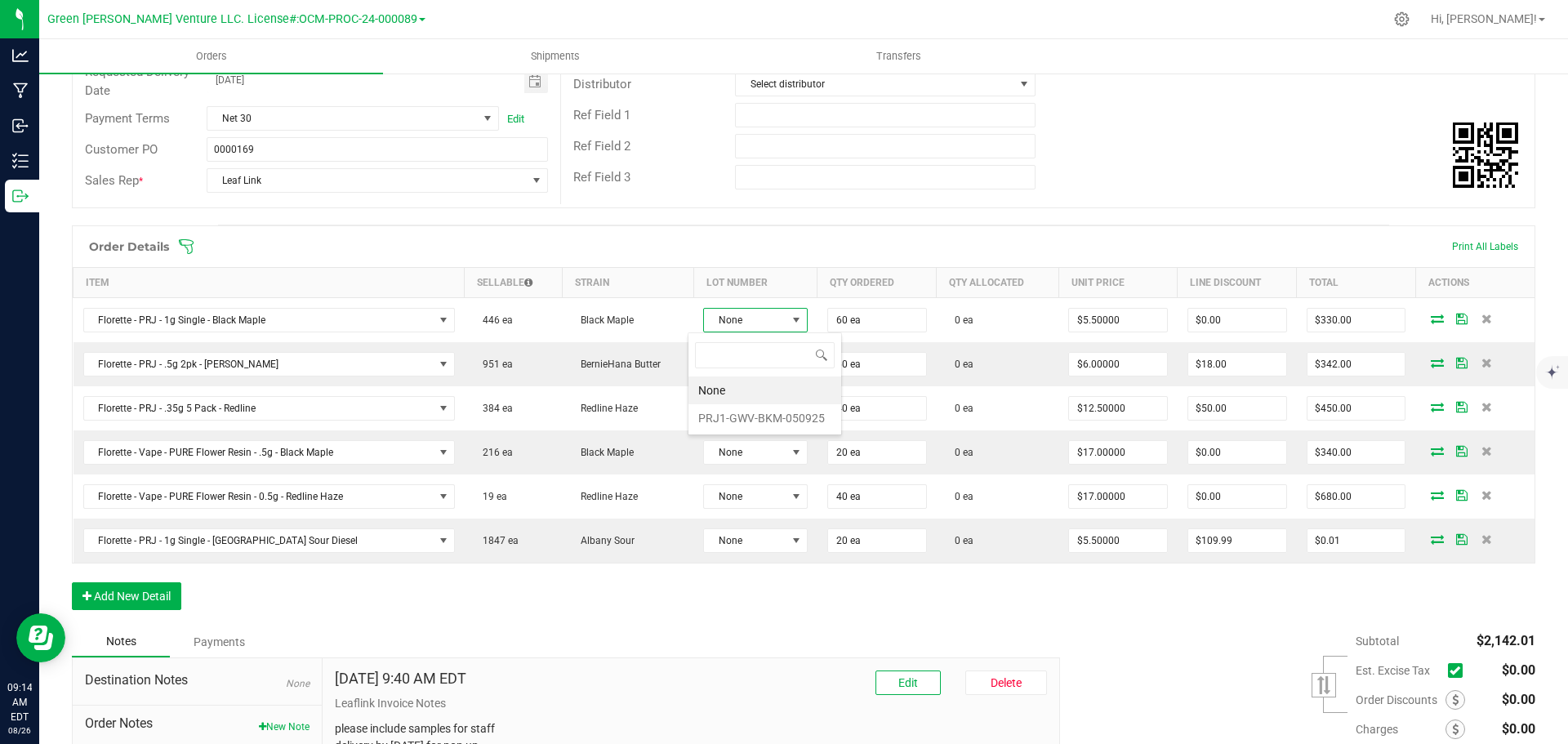
scroll to position [25, 105]
click at [764, 423] on li "PRJ1-GWV-BKM-050925" at bounding box center [764, 418] width 153 height 28
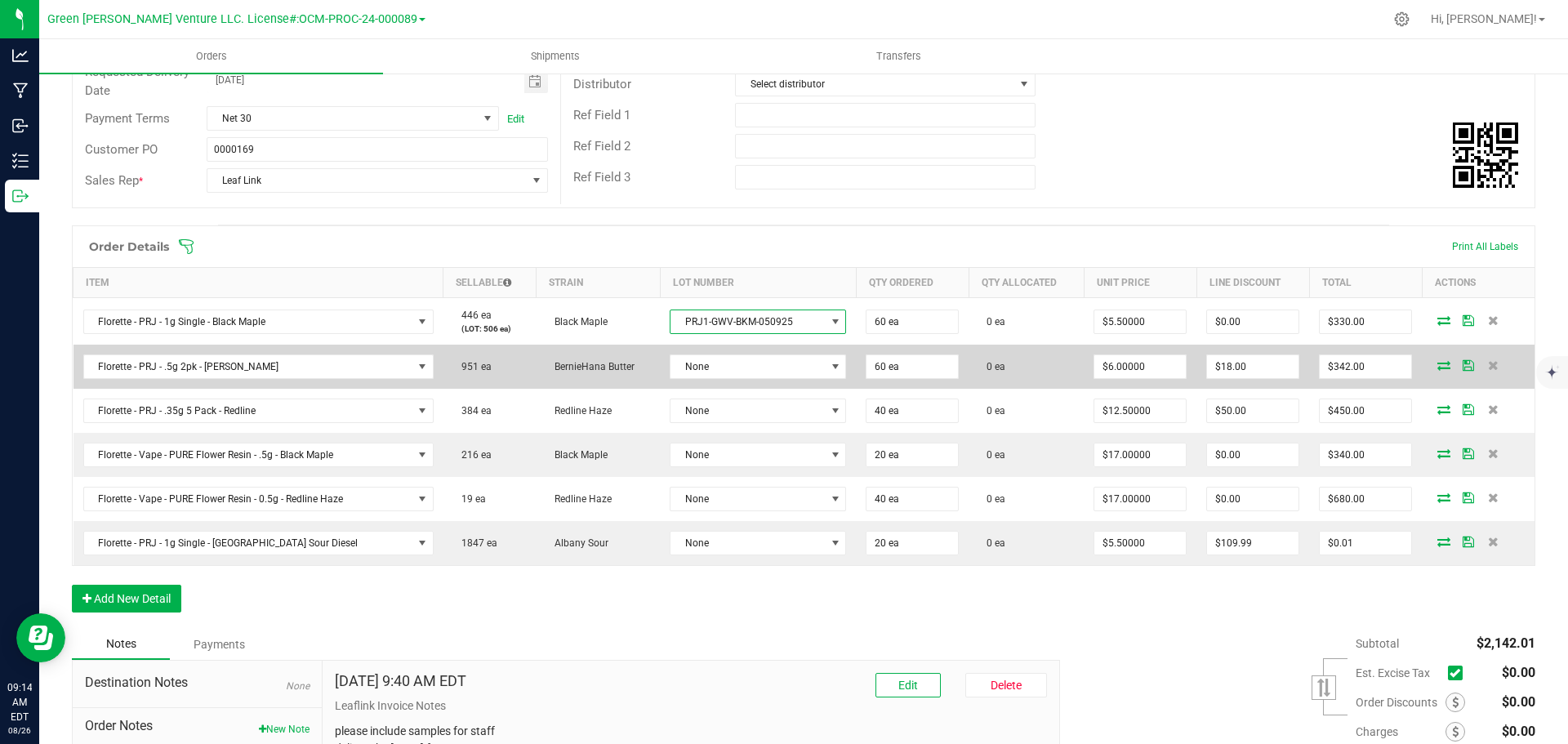
click at [755, 382] on td "None" at bounding box center [758, 367] width 196 height 44
click at [754, 364] on span "None" at bounding box center [747, 366] width 155 height 23
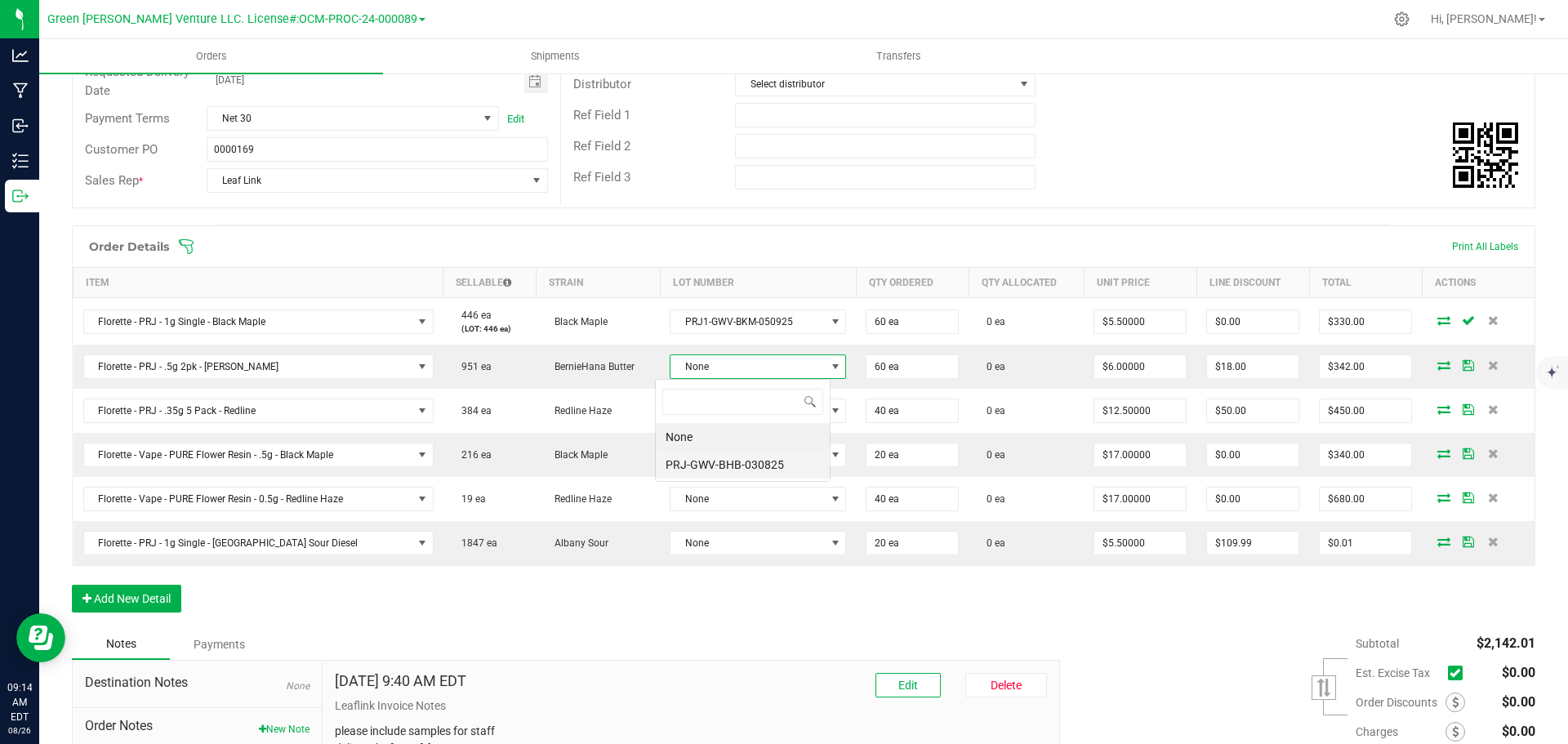
scroll to position [25, 176]
click at [757, 460] on li "PRJ-GWV-BHB-030825" at bounding box center [743, 465] width 174 height 28
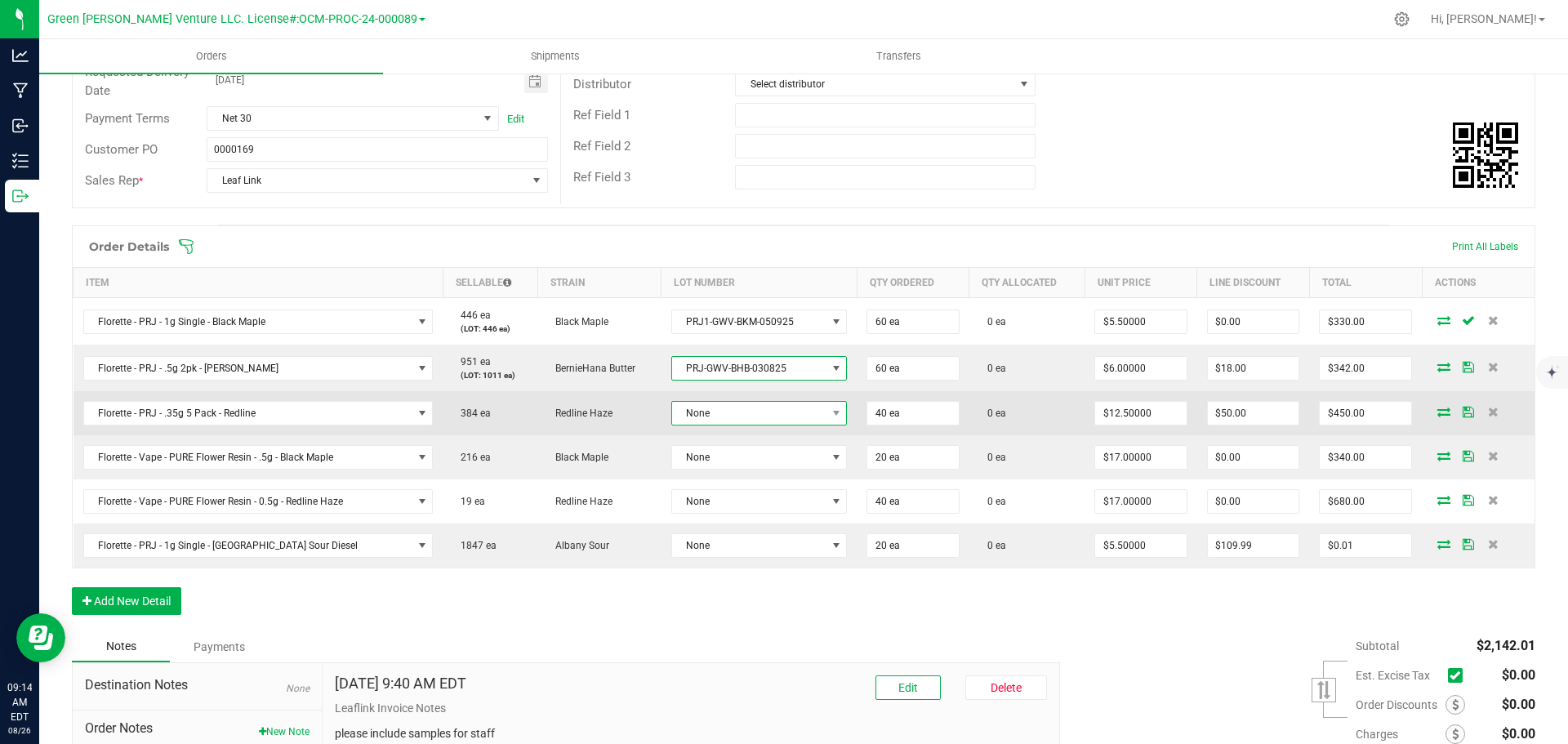
click at [758, 409] on span "None" at bounding box center [749, 413] width 154 height 23
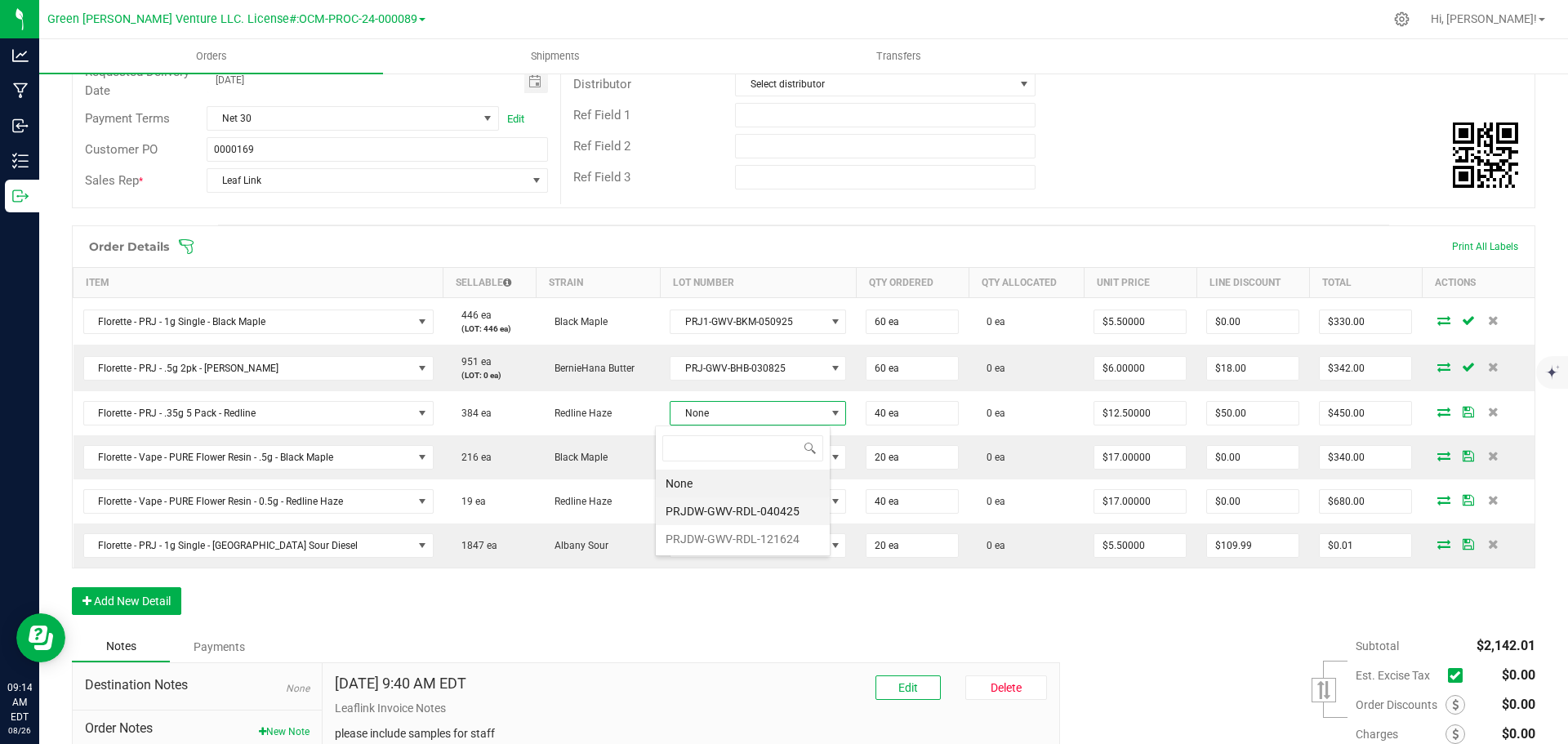
click at [764, 513] on li "PRJDW-GWV-RDL-040425" at bounding box center [743, 511] width 174 height 28
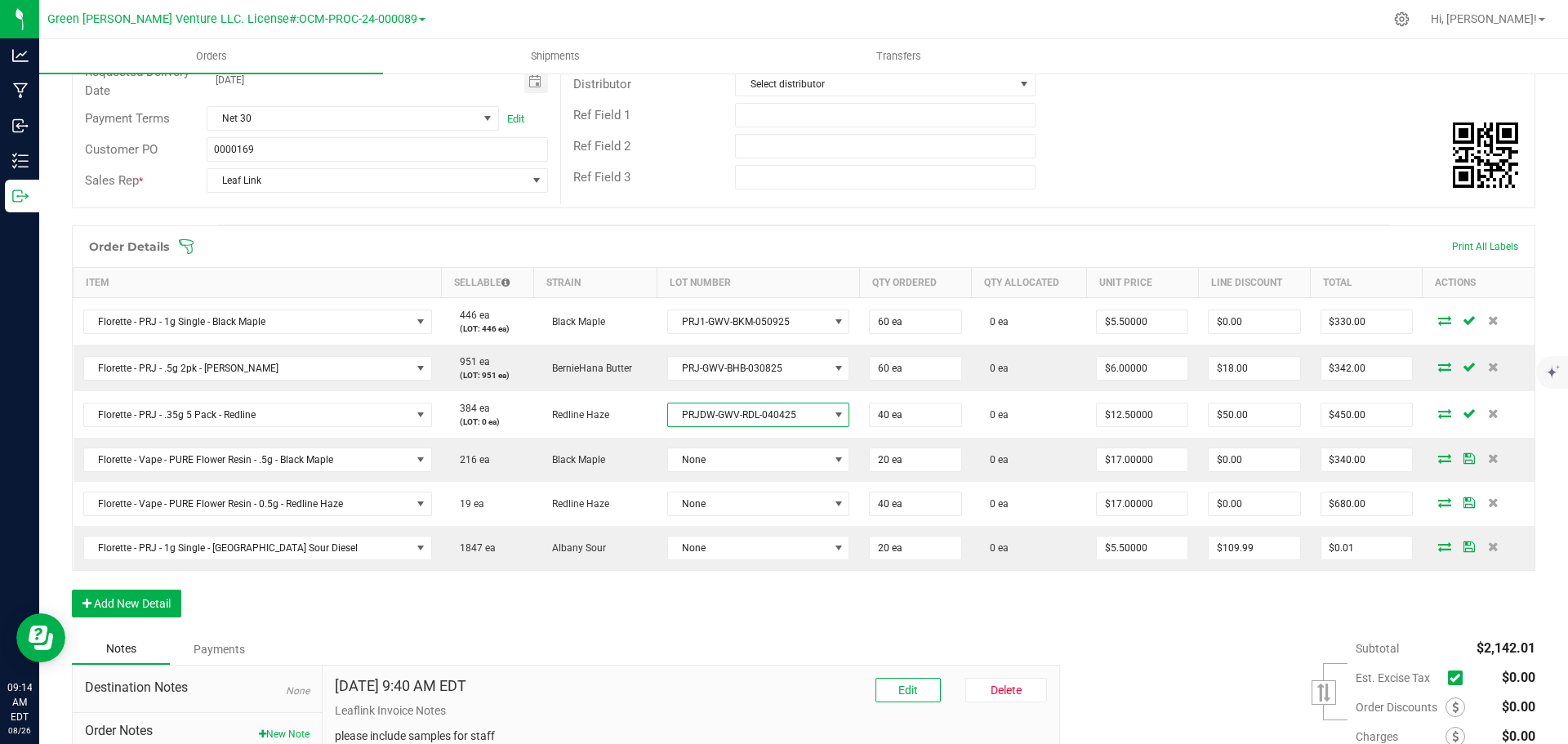
click at [761, 405] on span "PRJDW-GWV-RDL-040425" at bounding box center [748, 415] width 161 height 23
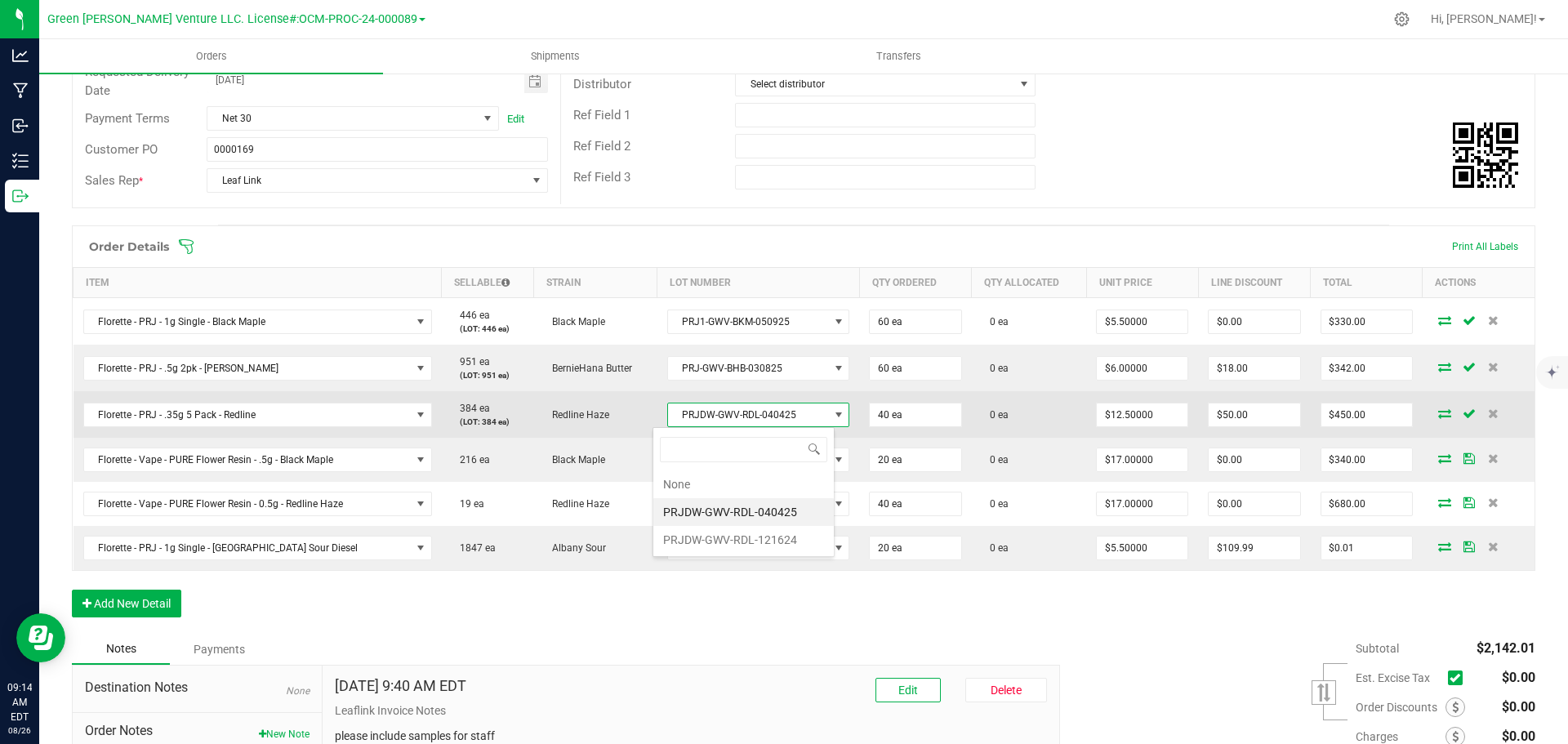
scroll to position [25, 181]
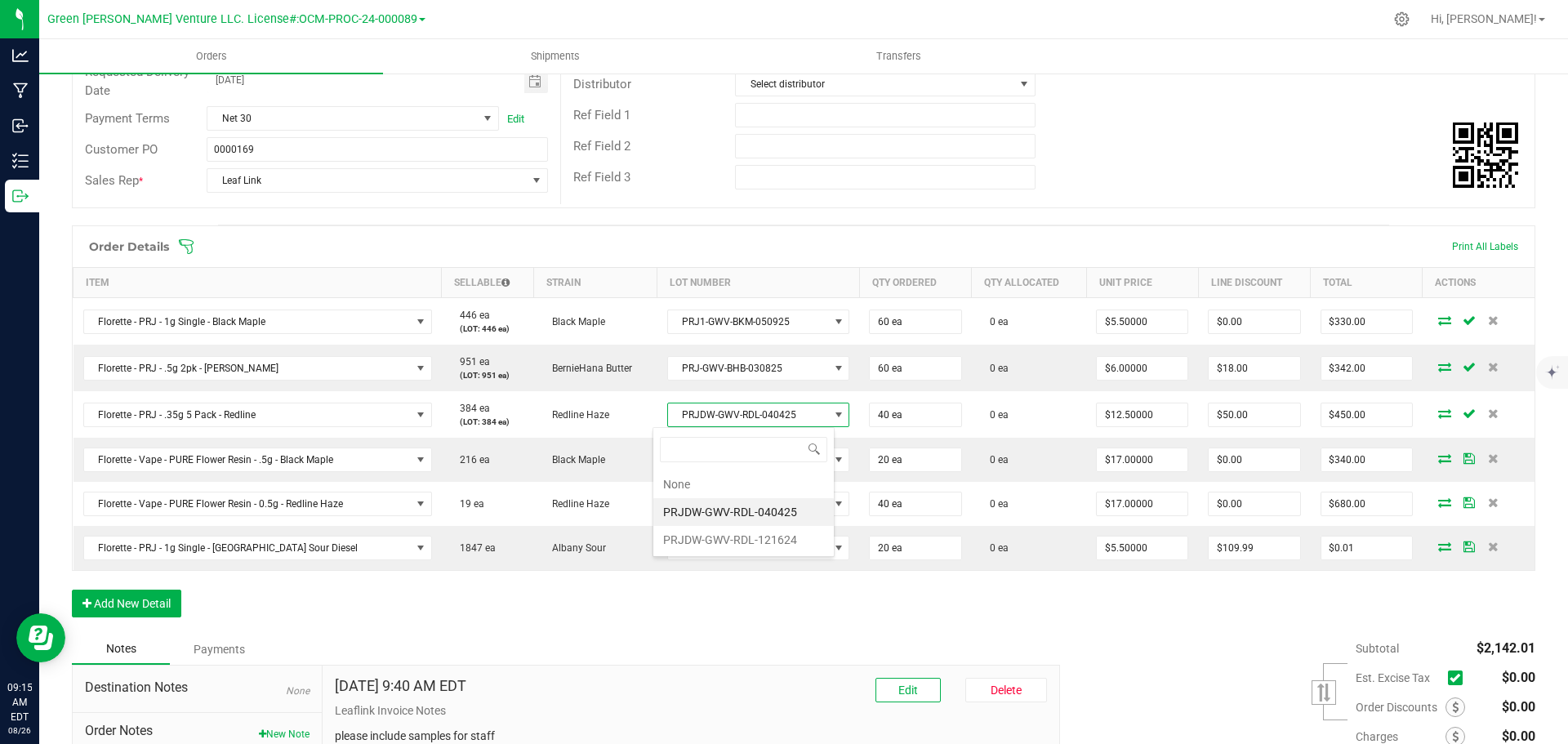
click at [803, 516] on li "PRJDW-GWV-RDL-040425" at bounding box center [743, 512] width 180 height 28
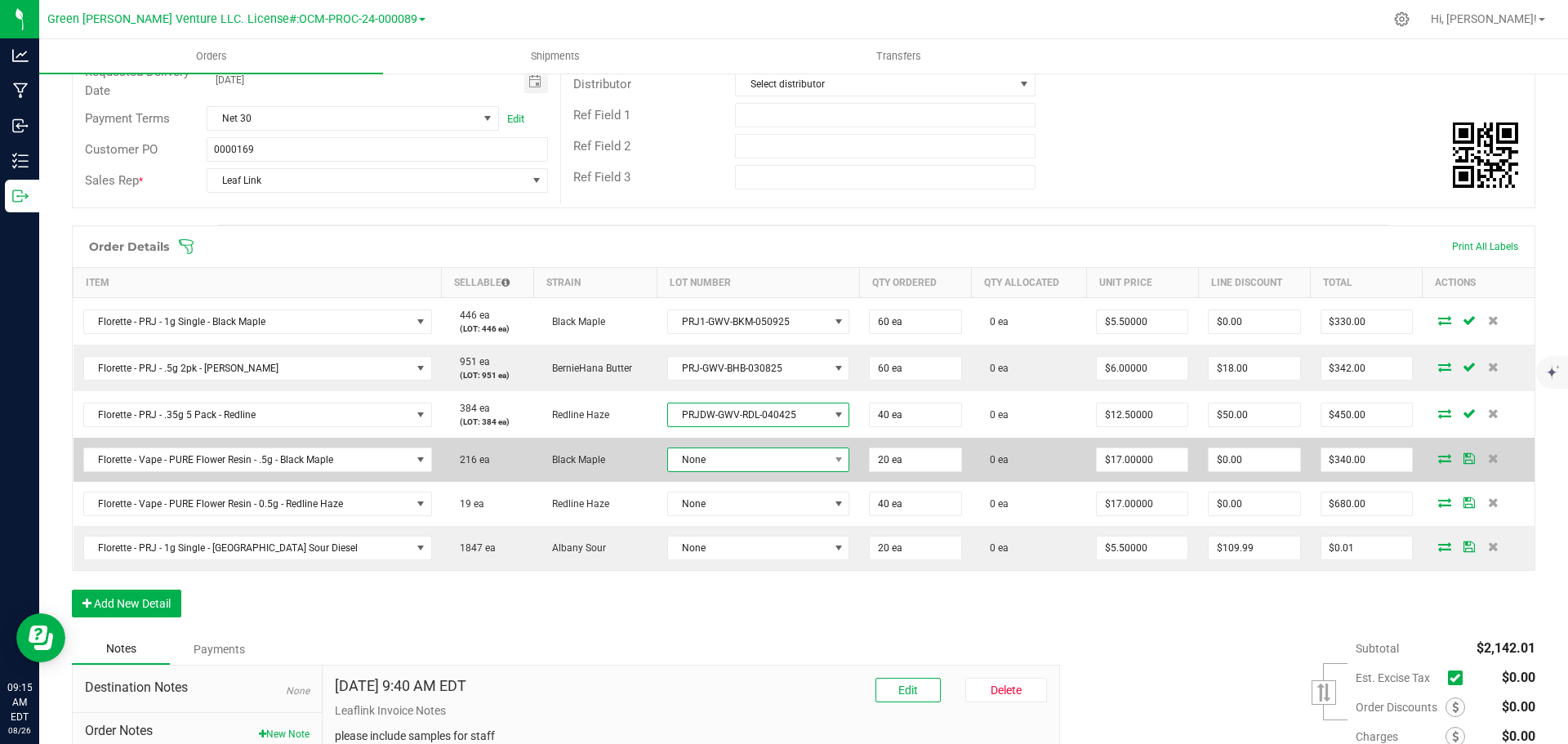
click at [770, 463] on span "None" at bounding box center [748, 460] width 161 height 23
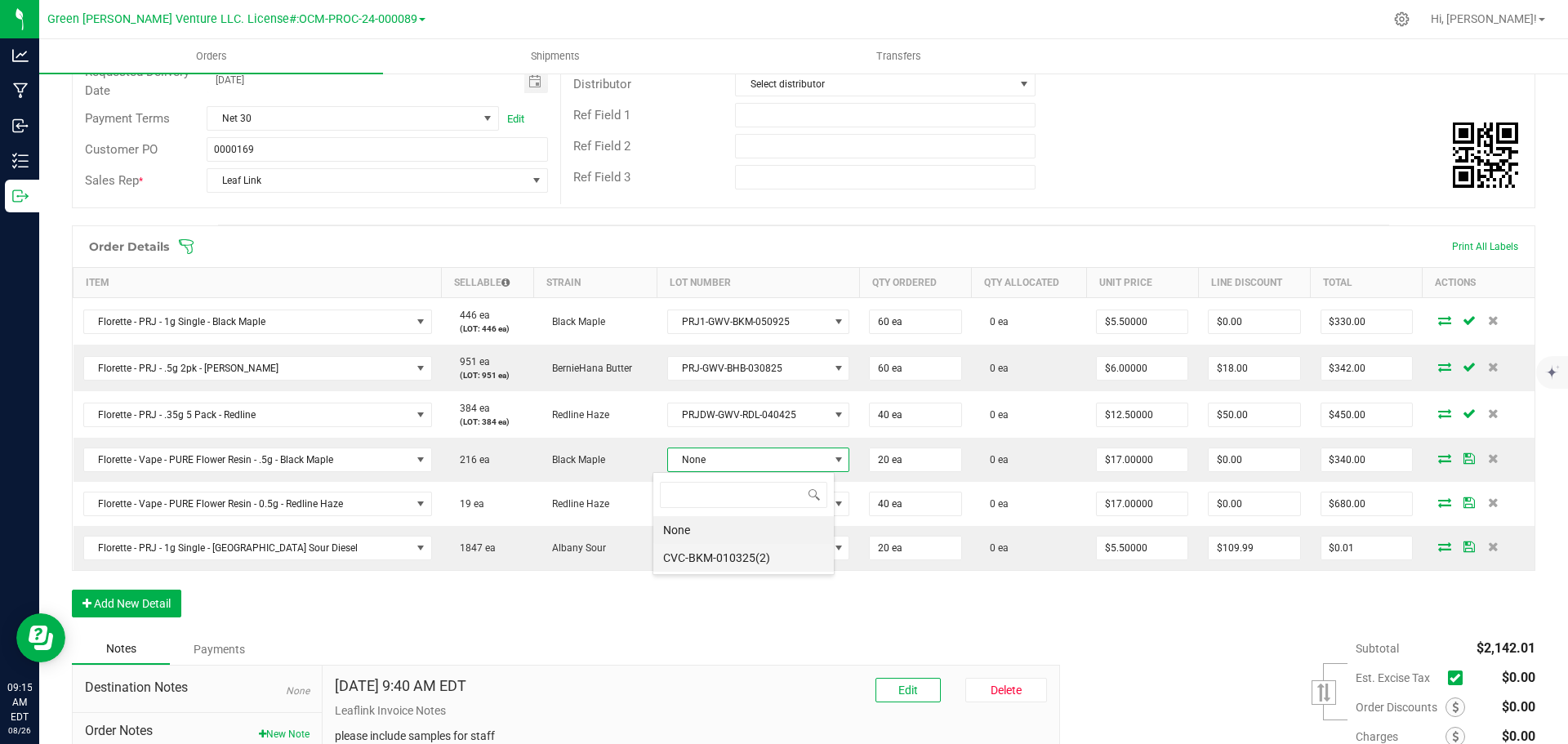
click at [746, 561] on li "CVC-BKM-010325(2)" at bounding box center [743, 558] width 180 height 28
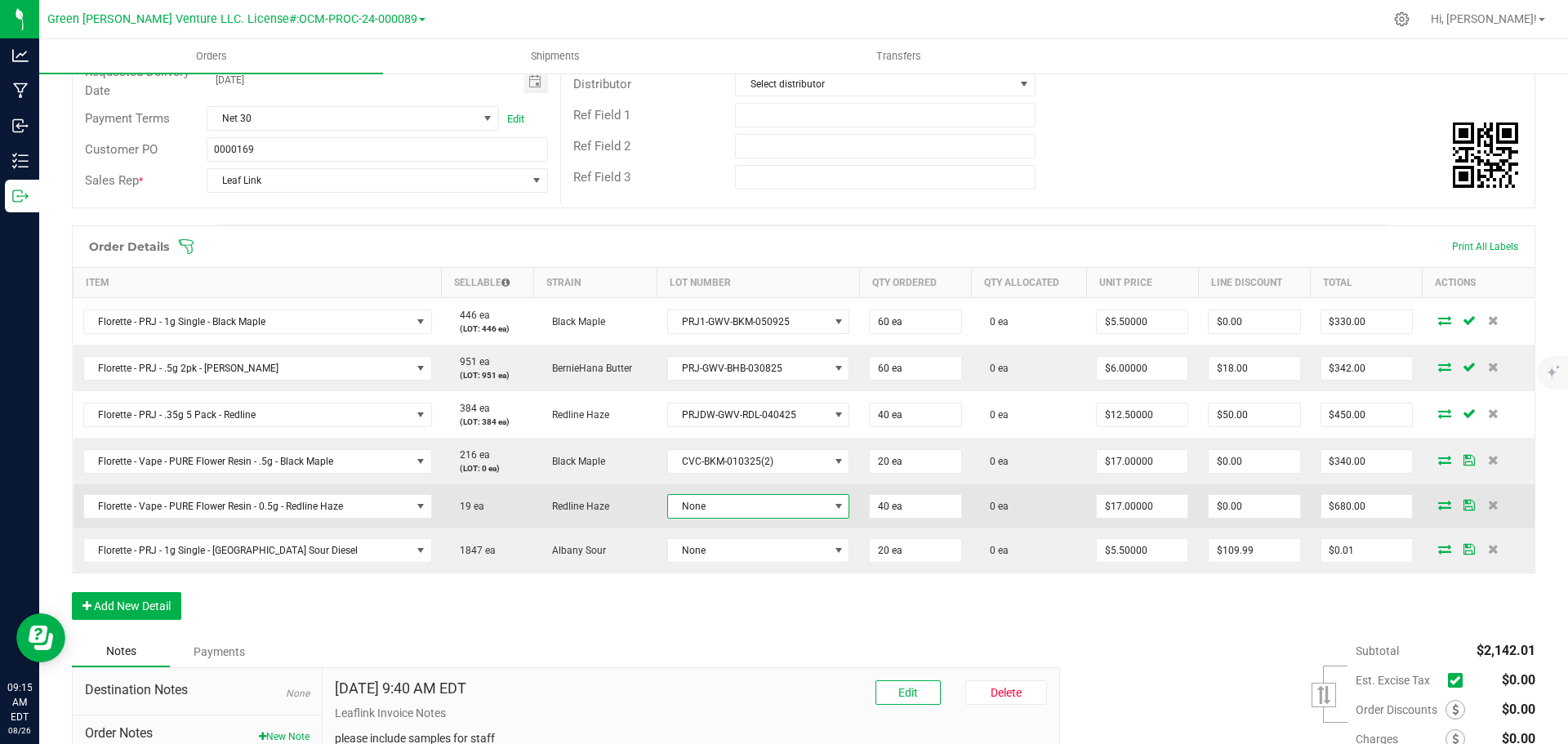
click at [750, 507] on span "None" at bounding box center [748, 507] width 161 height 23
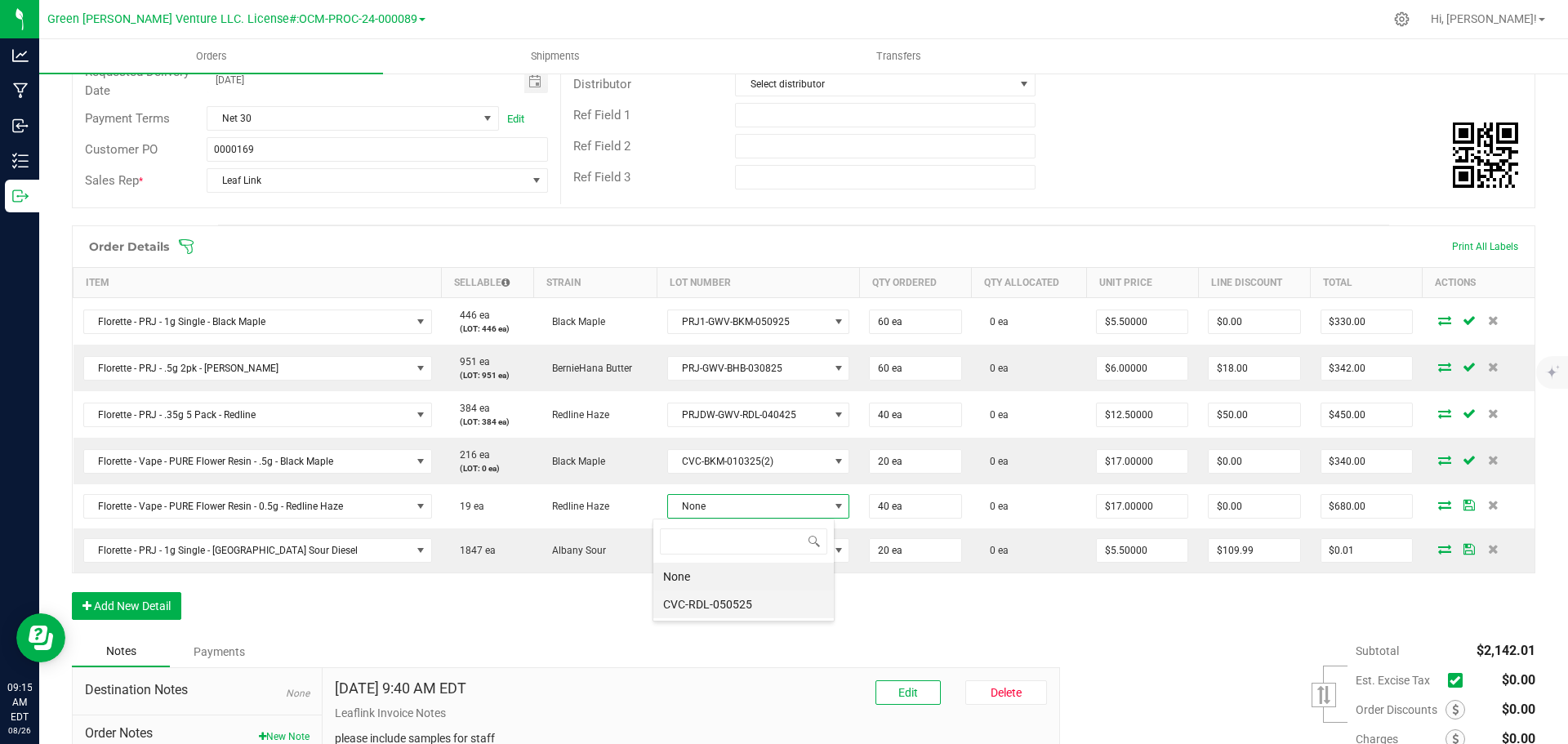
click at [711, 612] on li "CVC-RDL-050525" at bounding box center [743, 605] width 180 height 28
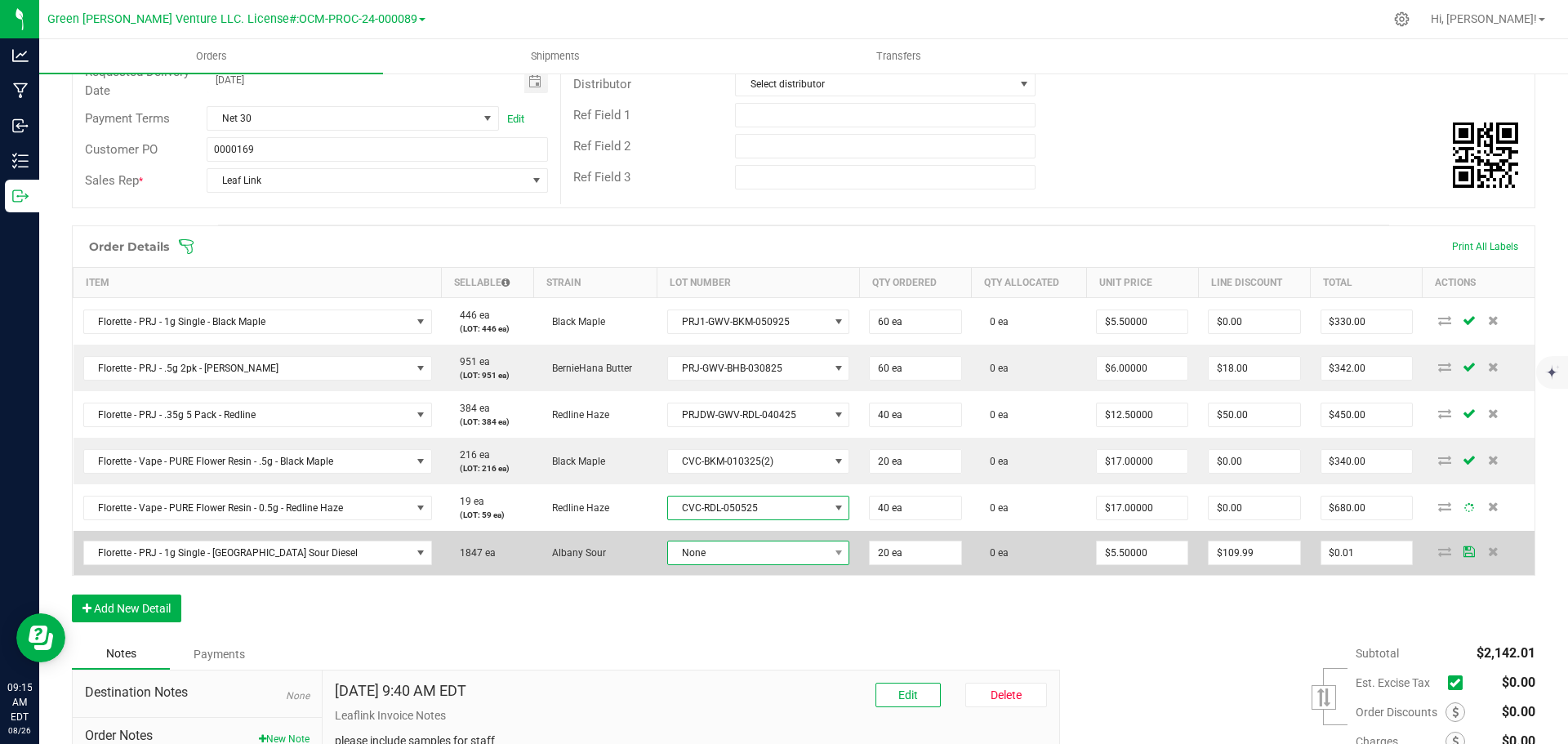
click at [749, 556] on span "None" at bounding box center [748, 553] width 161 height 23
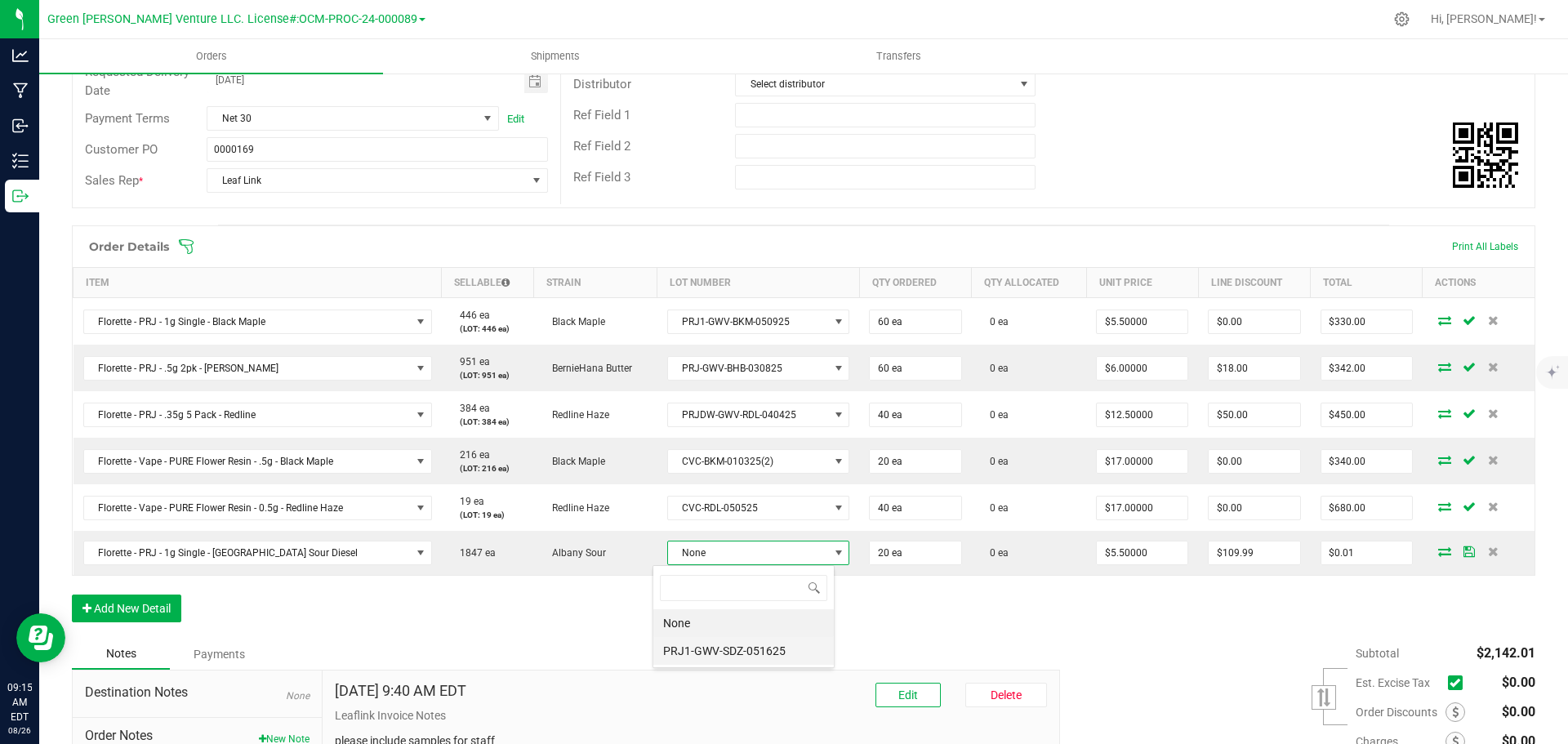
click at [724, 649] on li "PRJ1-GWV-SDZ-051625" at bounding box center [743, 651] width 180 height 28
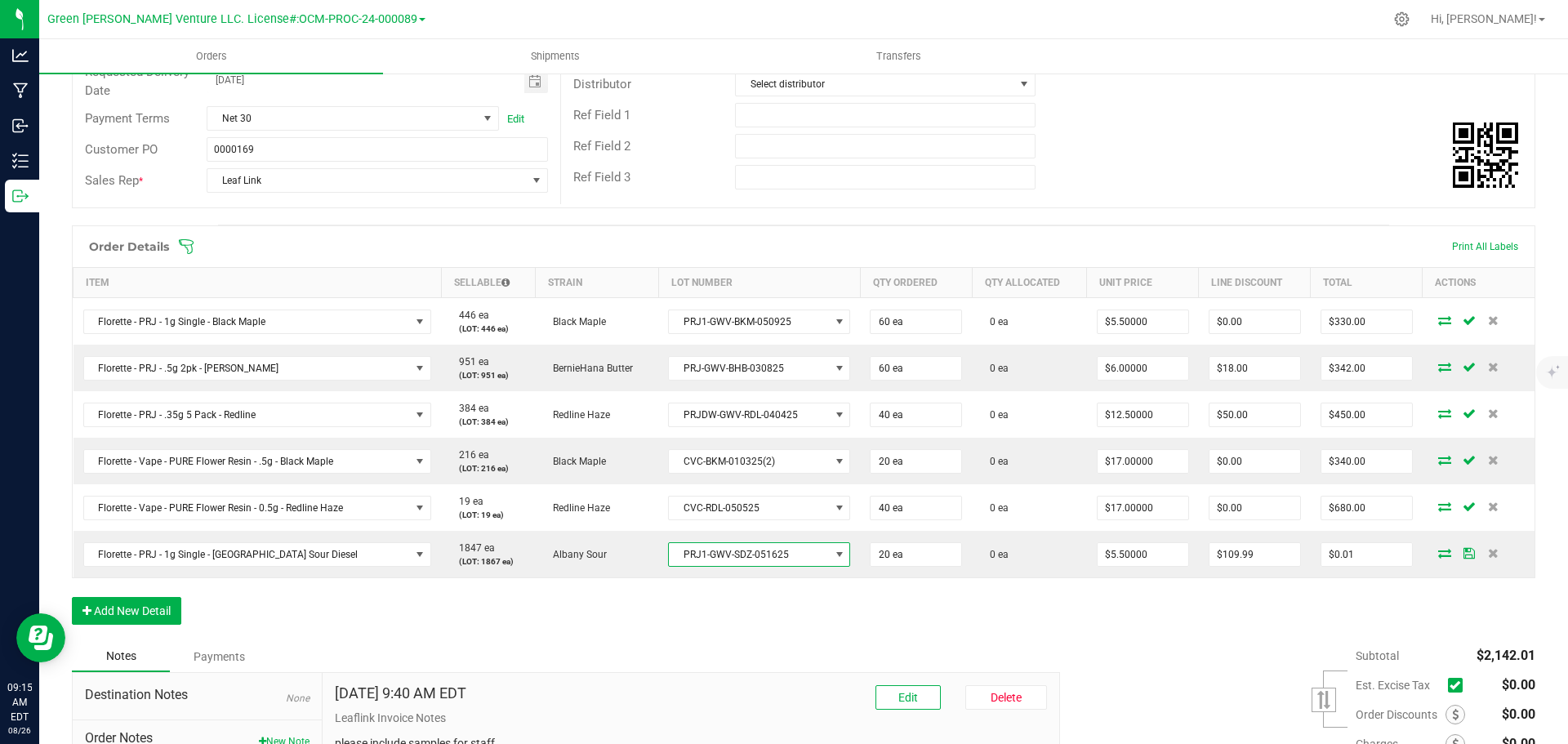
click at [190, 253] on icon at bounding box center [186, 246] width 16 height 16
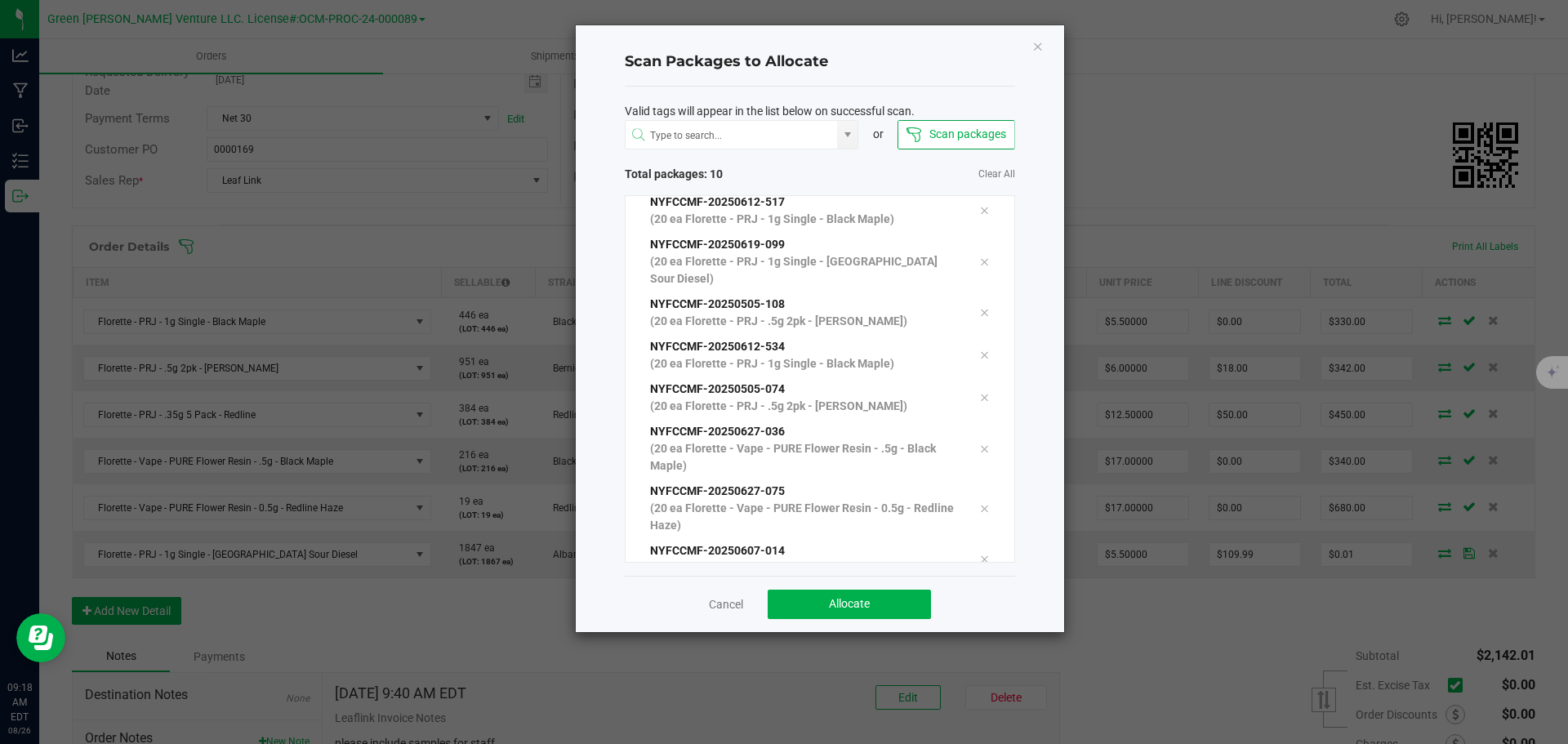
scroll to position [134, 0]
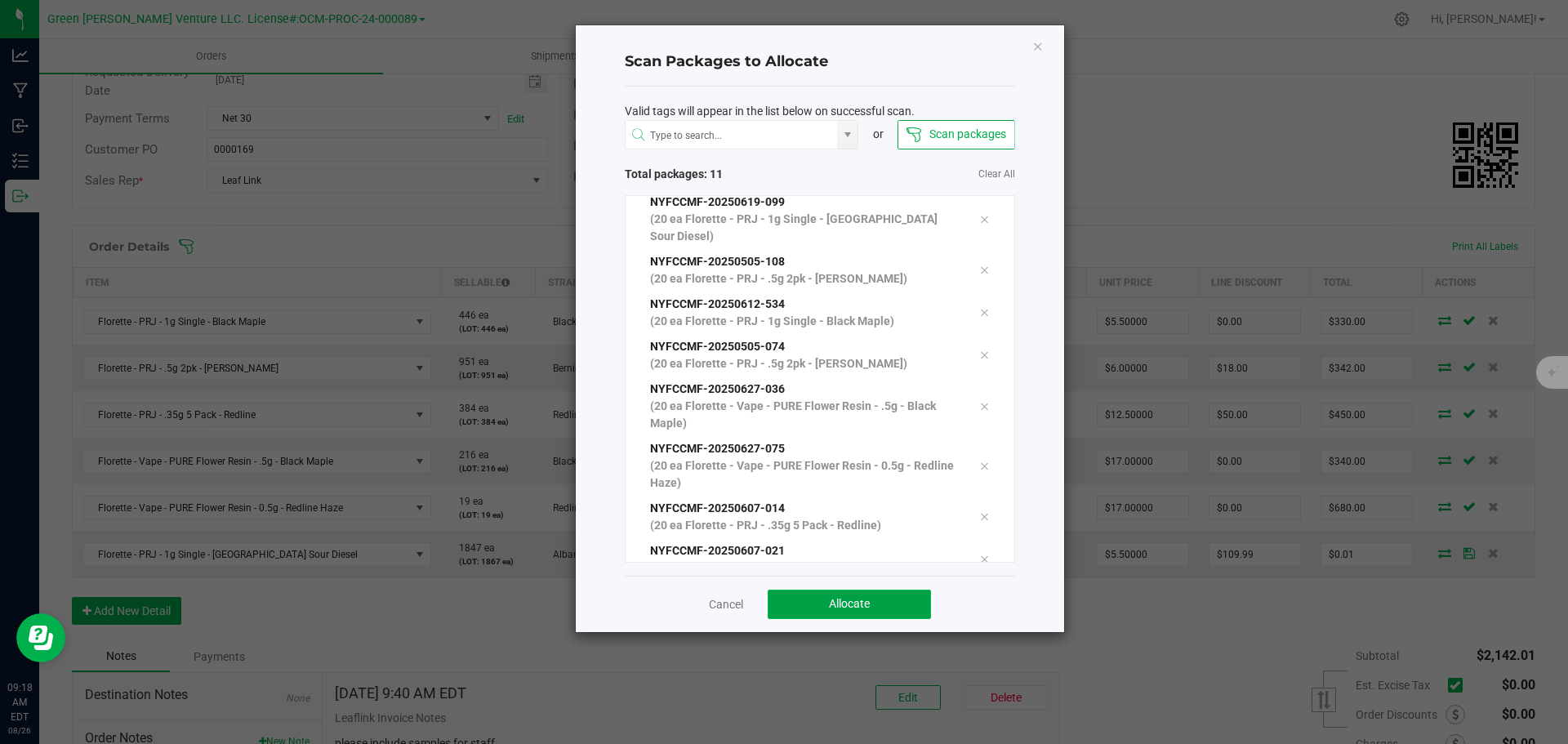
click at [795, 595] on button "Allocate" at bounding box center [849, 605] width 163 height 29
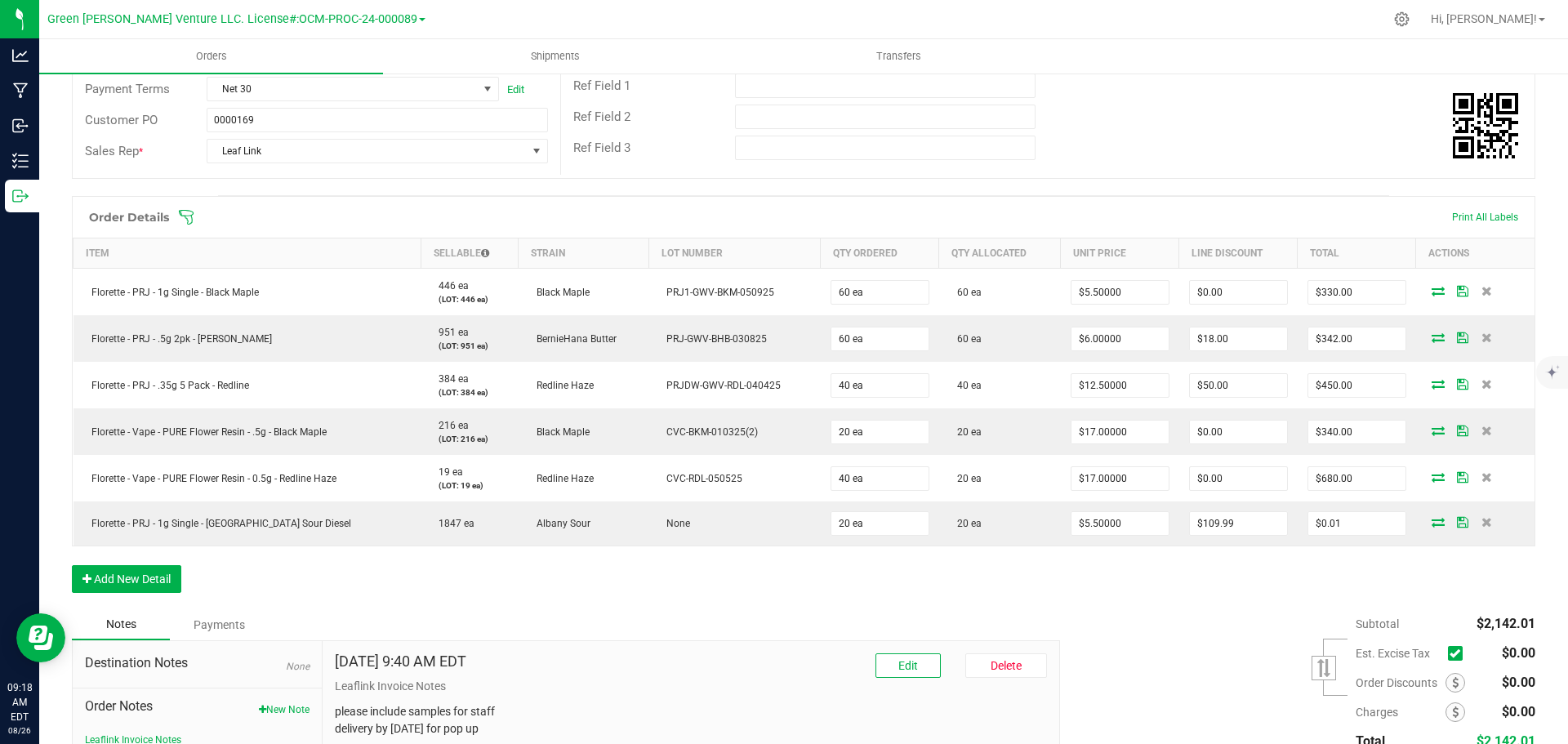
scroll to position [327, 0]
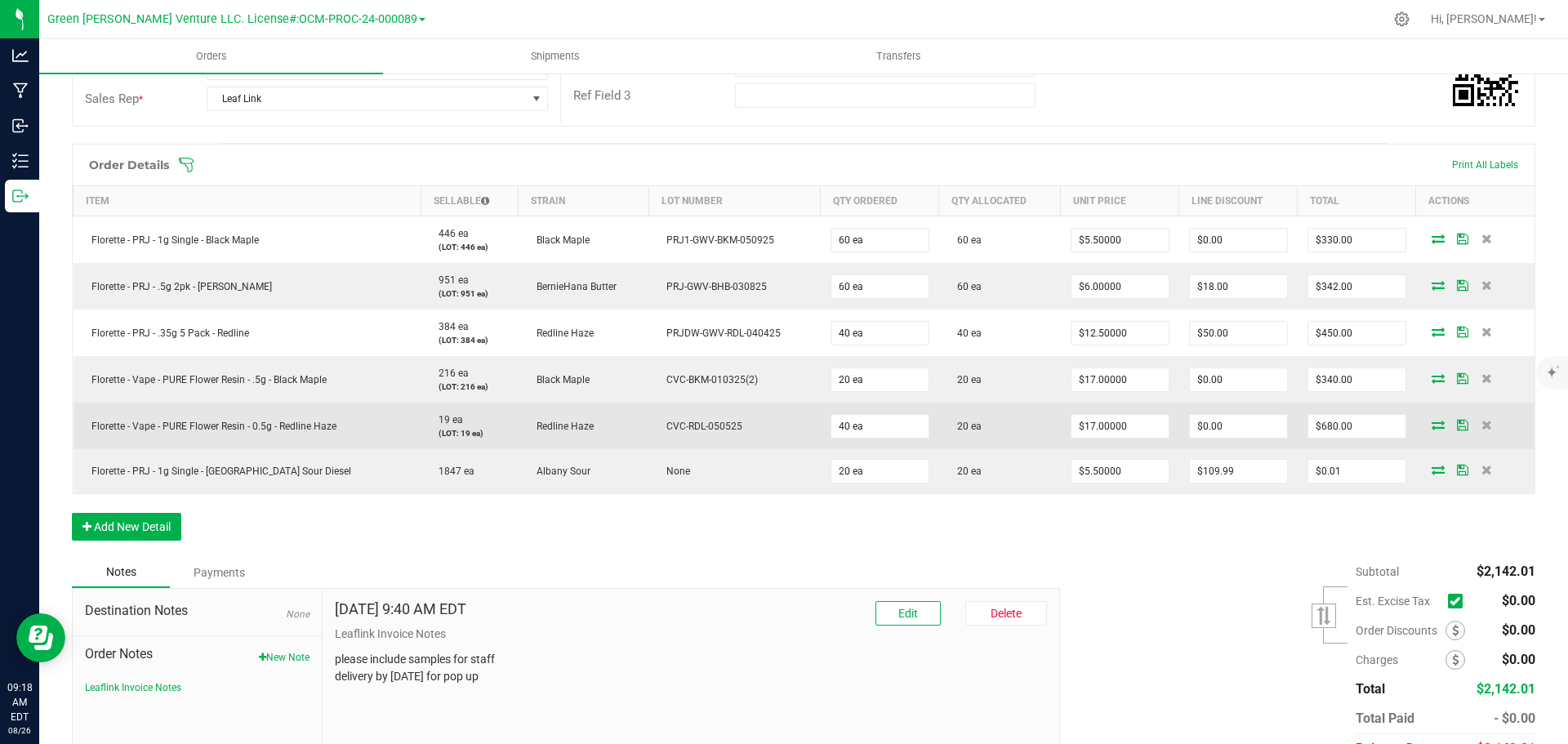
click at [1432, 430] on icon at bounding box center [1438, 425] width 13 height 9
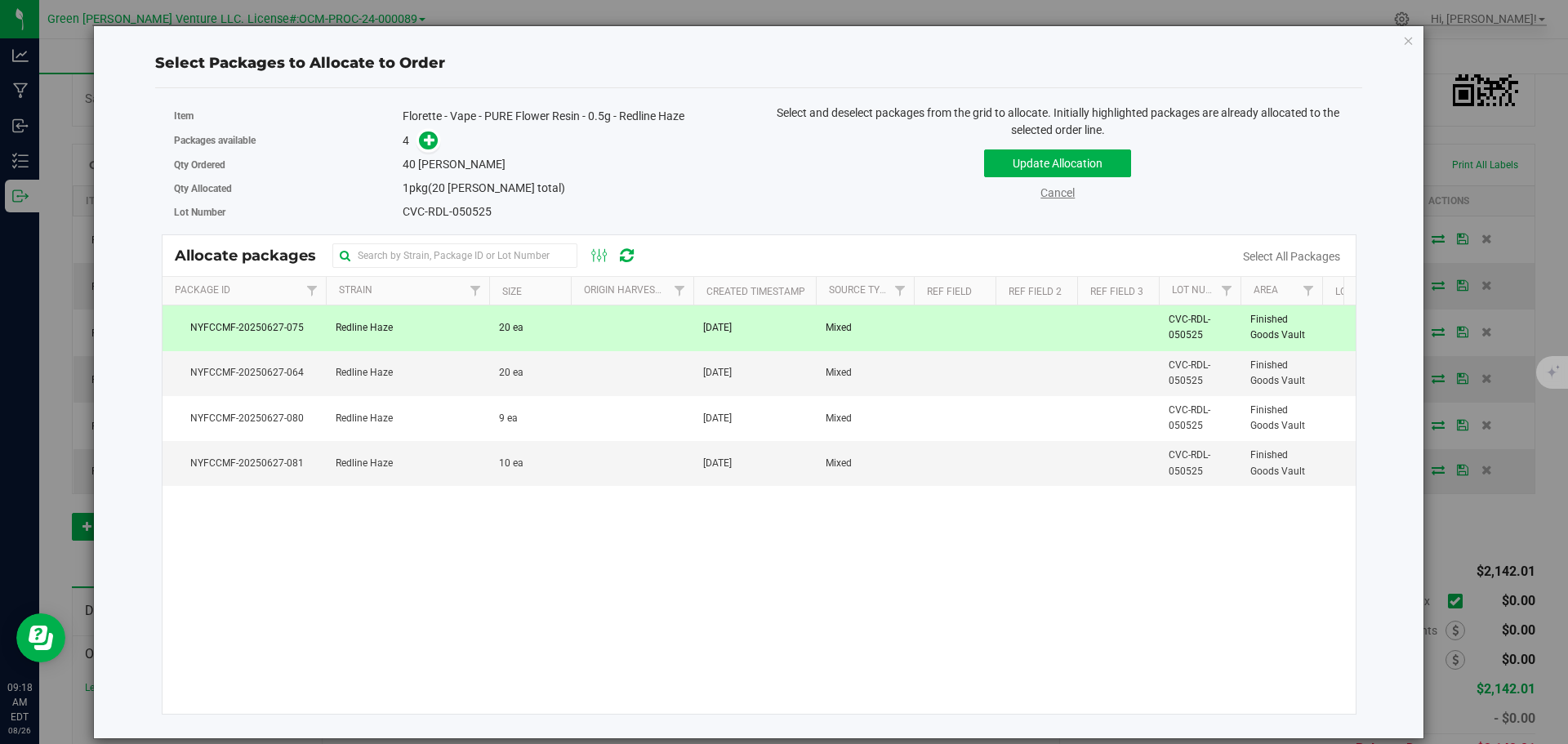
click at [1047, 198] on link "Cancel" at bounding box center [1058, 192] width 34 height 13
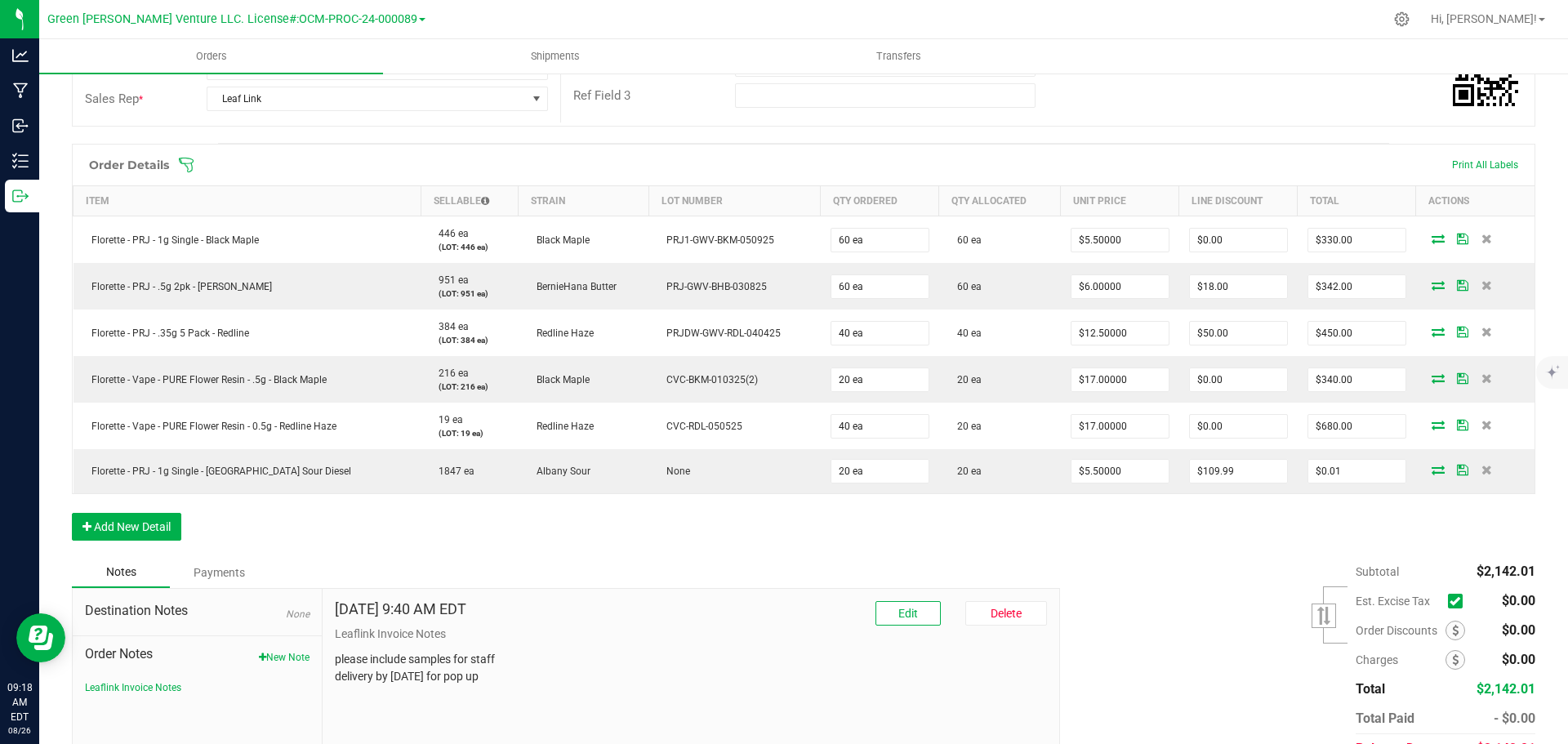
click at [192, 163] on icon at bounding box center [186, 165] width 16 height 16
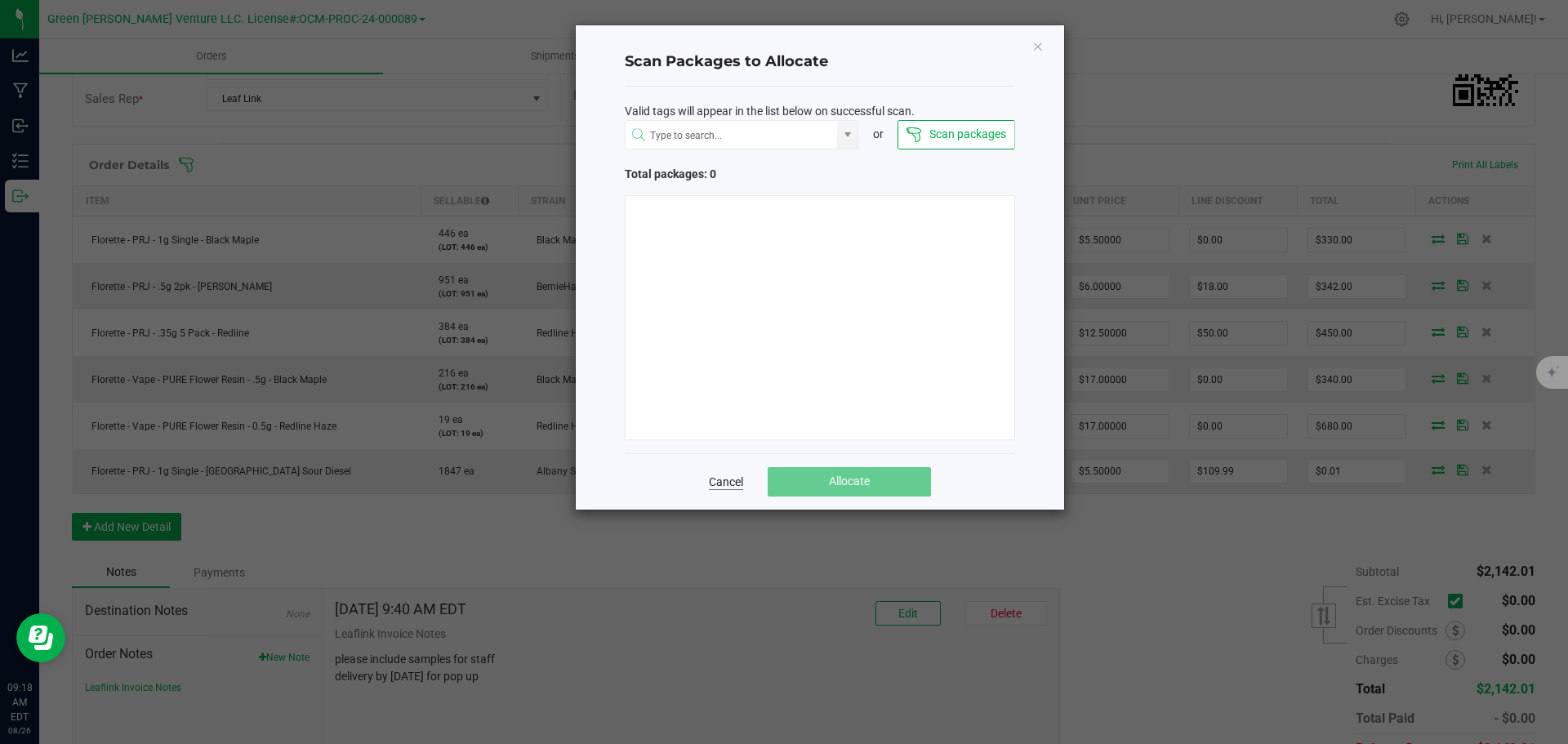
click at [723, 484] on link "Cancel" at bounding box center [726, 482] width 34 height 16
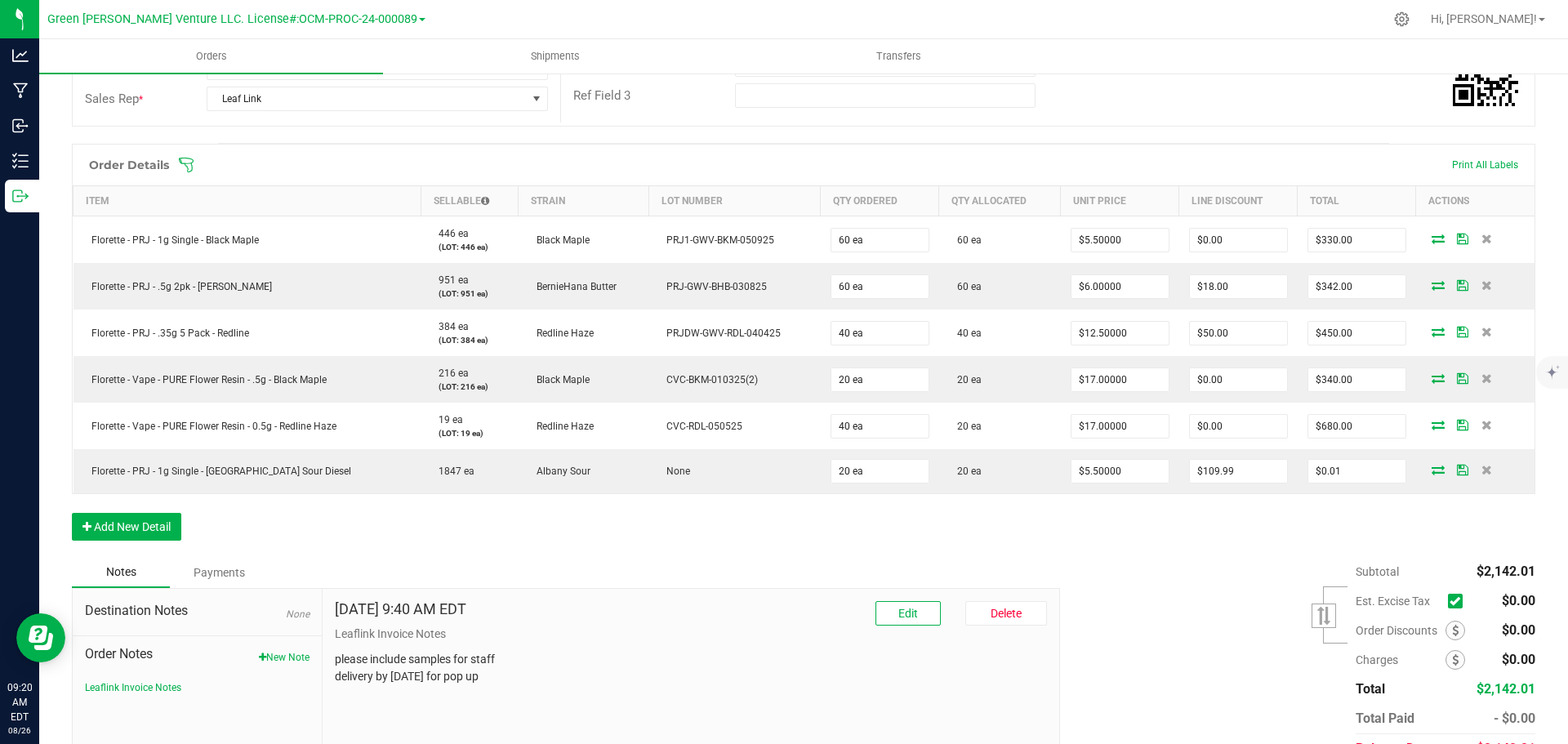
click at [189, 161] on icon at bounding box center [186, 165] width 16 height 16
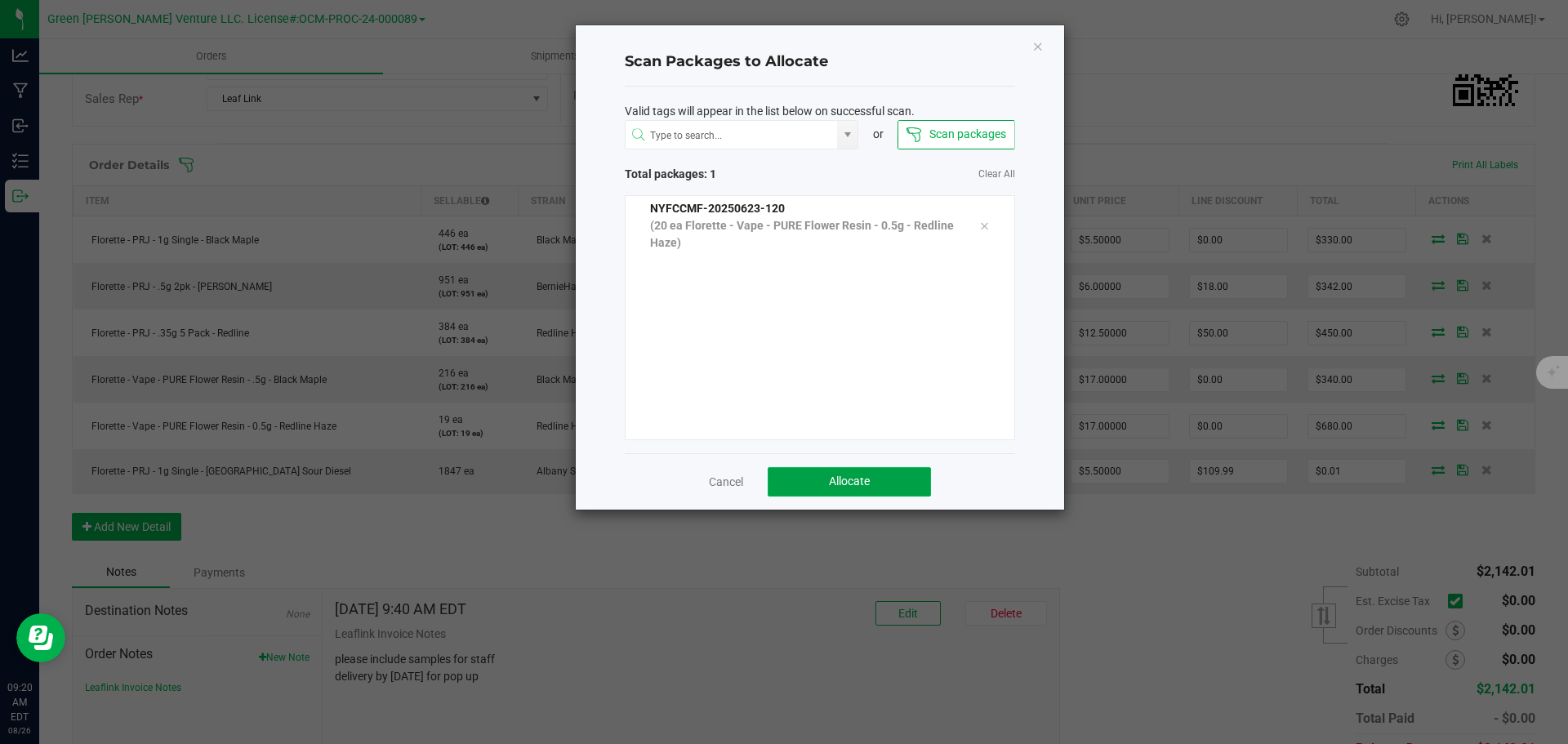
click at [816, 489] on button "Allocate" at bounding box center [849, 482] width 163 height 29
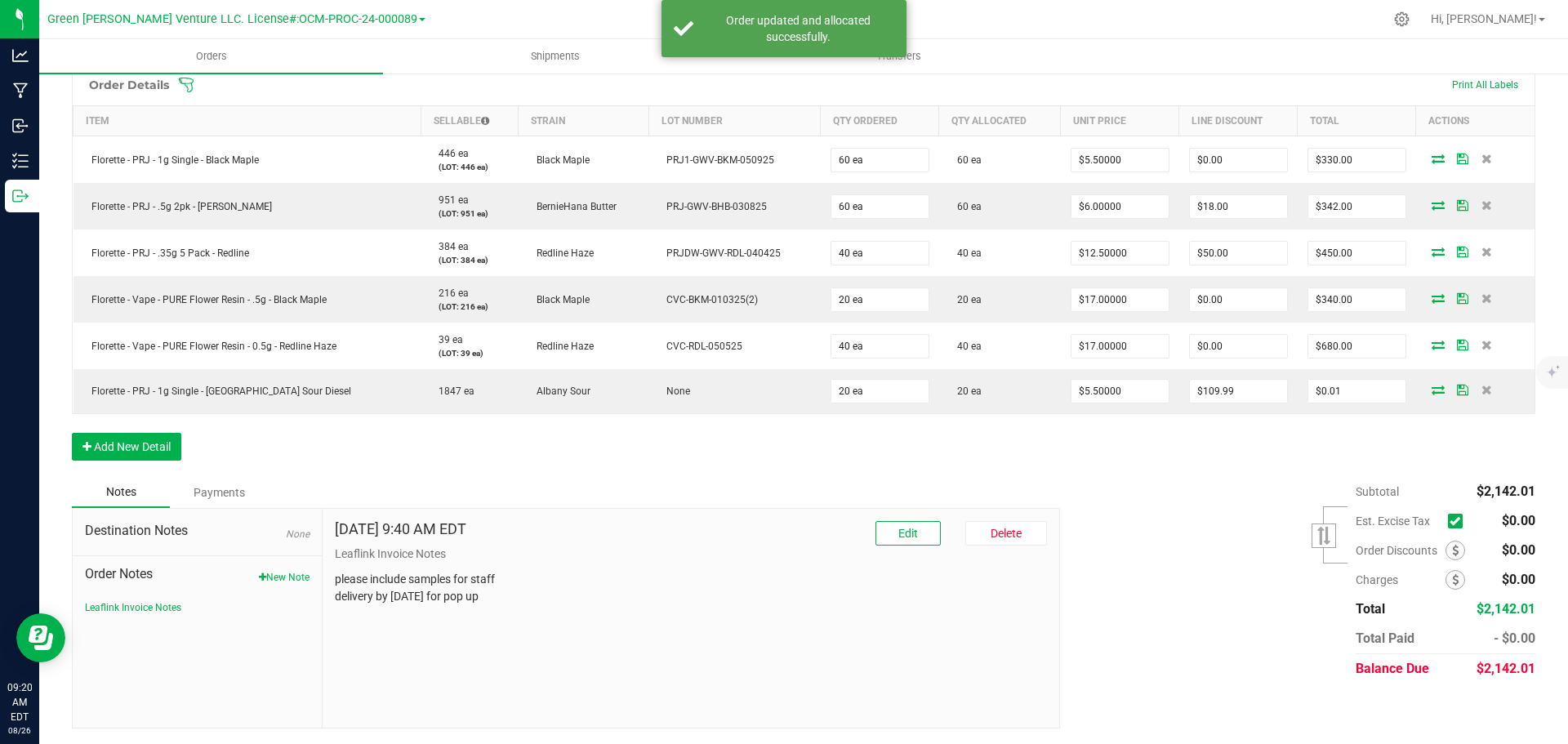
scroll to position [407, 0]
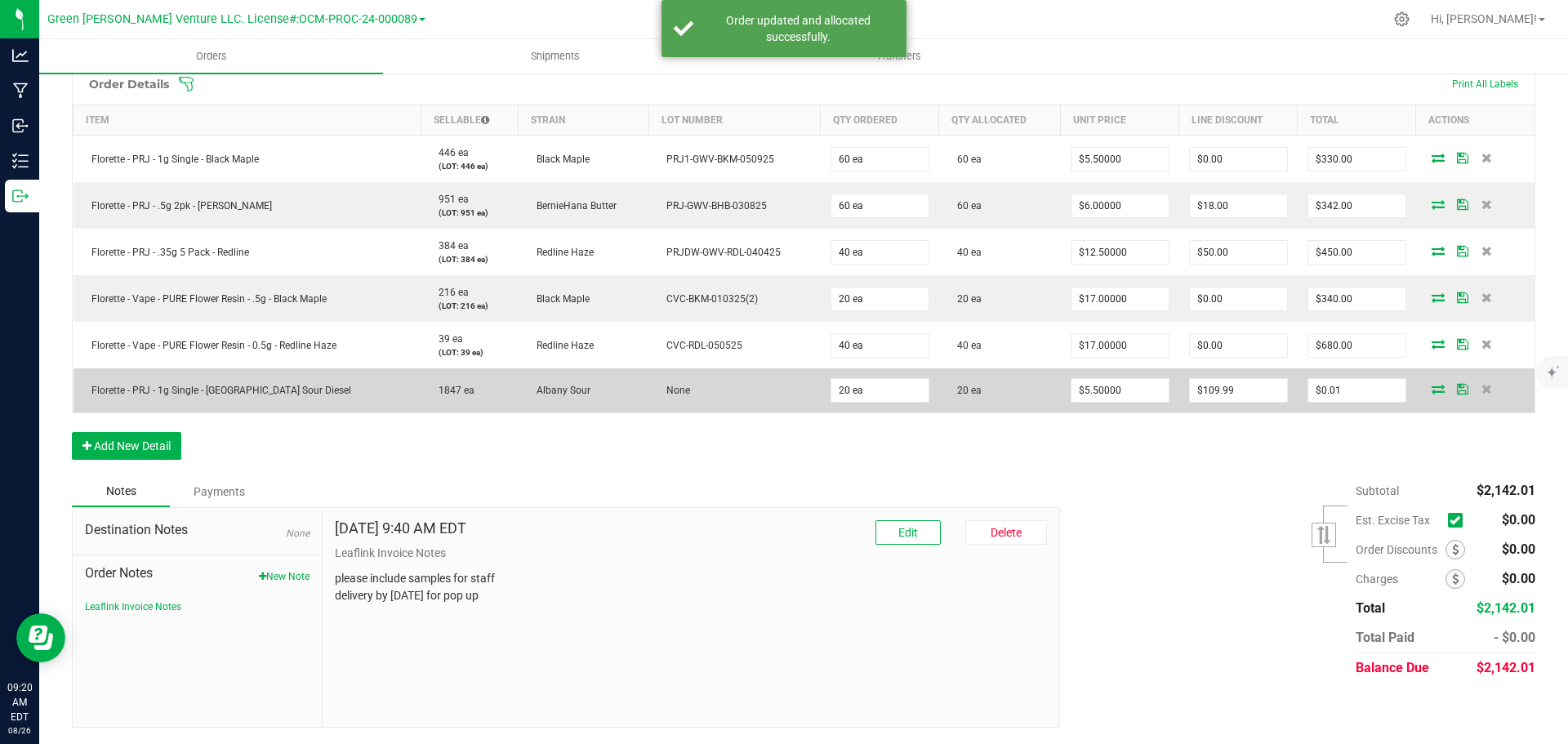
click at [1457, 388] on icon at bounding box center [1462, 389] width 11 height 9
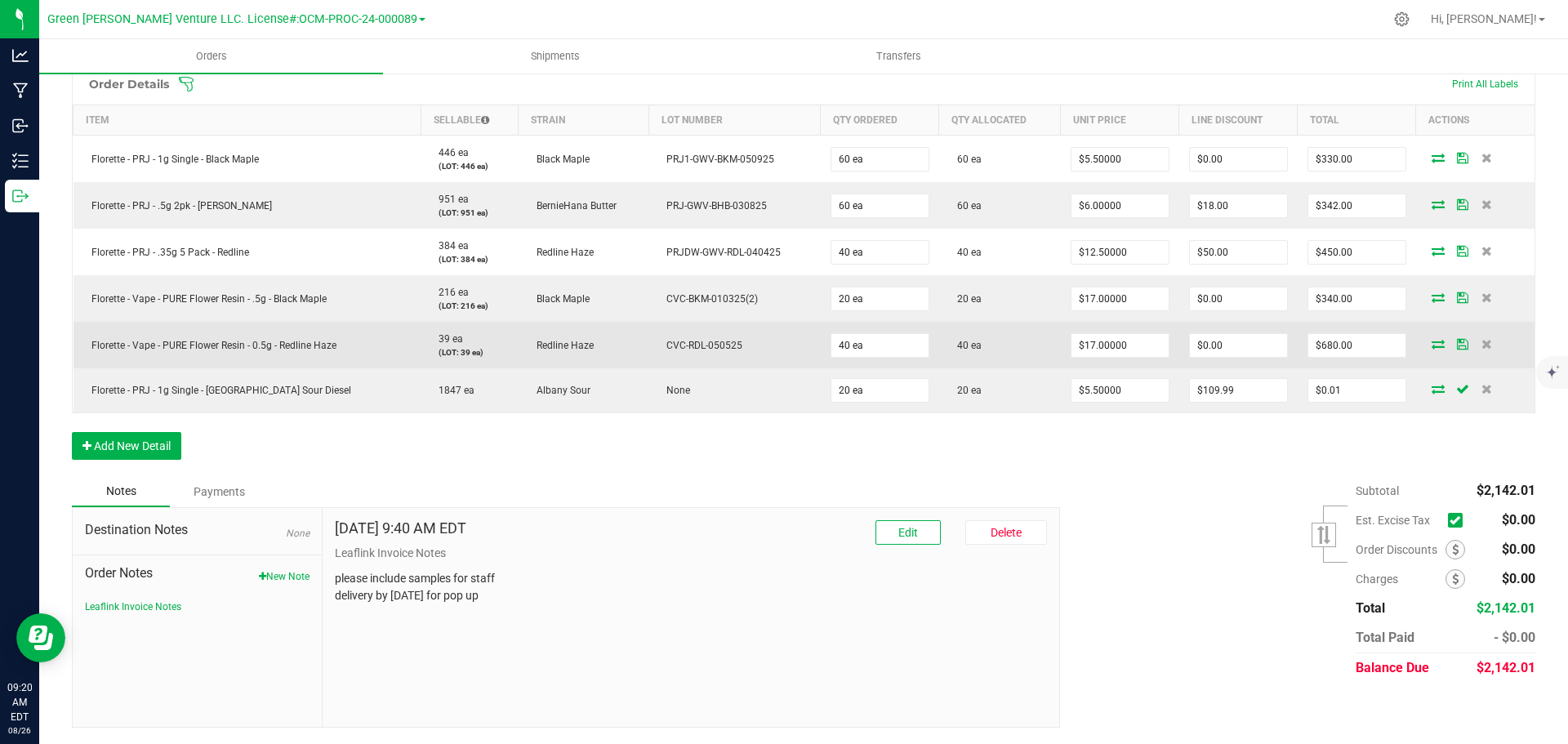
click at [1457, 349] on icon at bounding box center [1462, 343] width 11 height 9
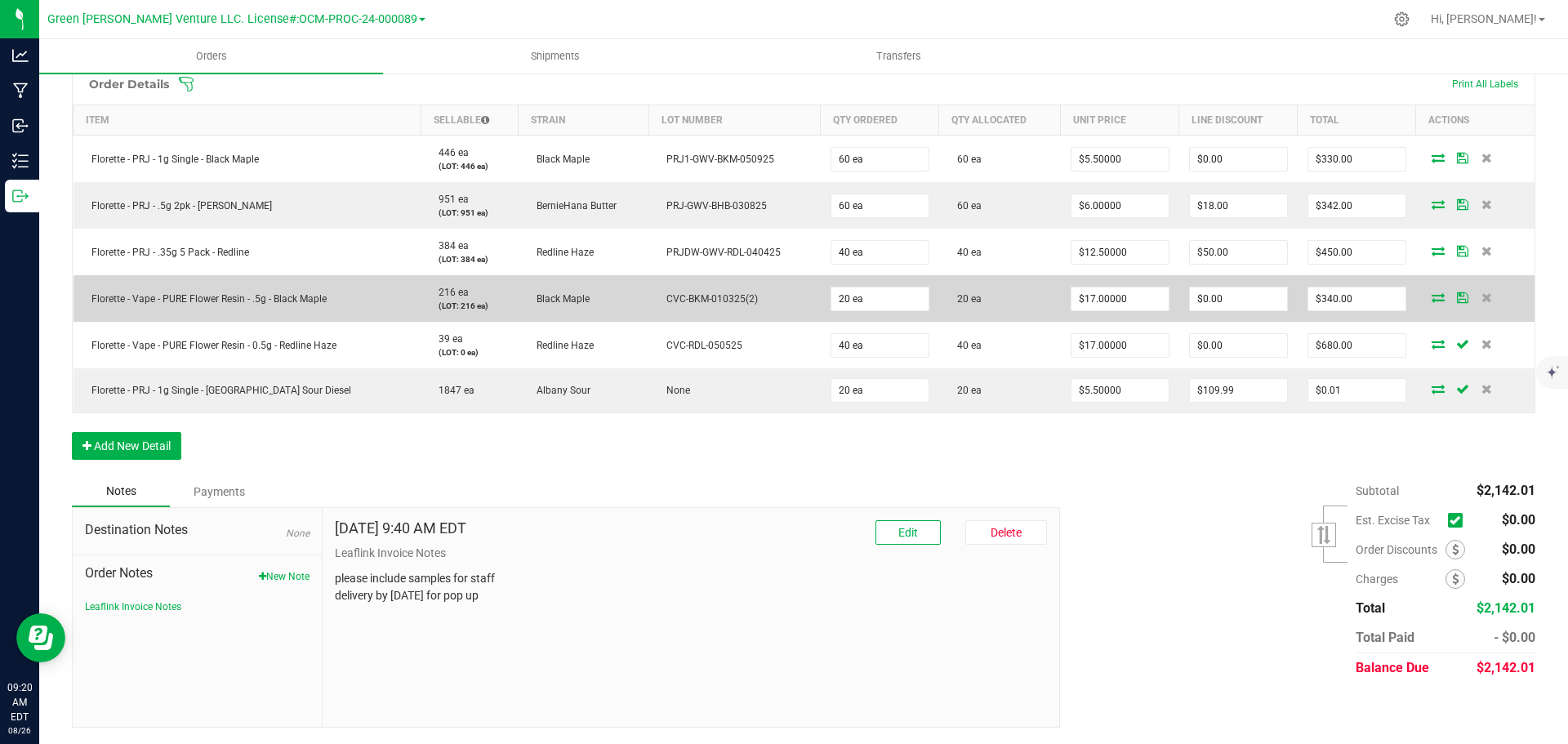
click at [1451, 292] on span at bounding box center [1463, 296] width 25 height 9
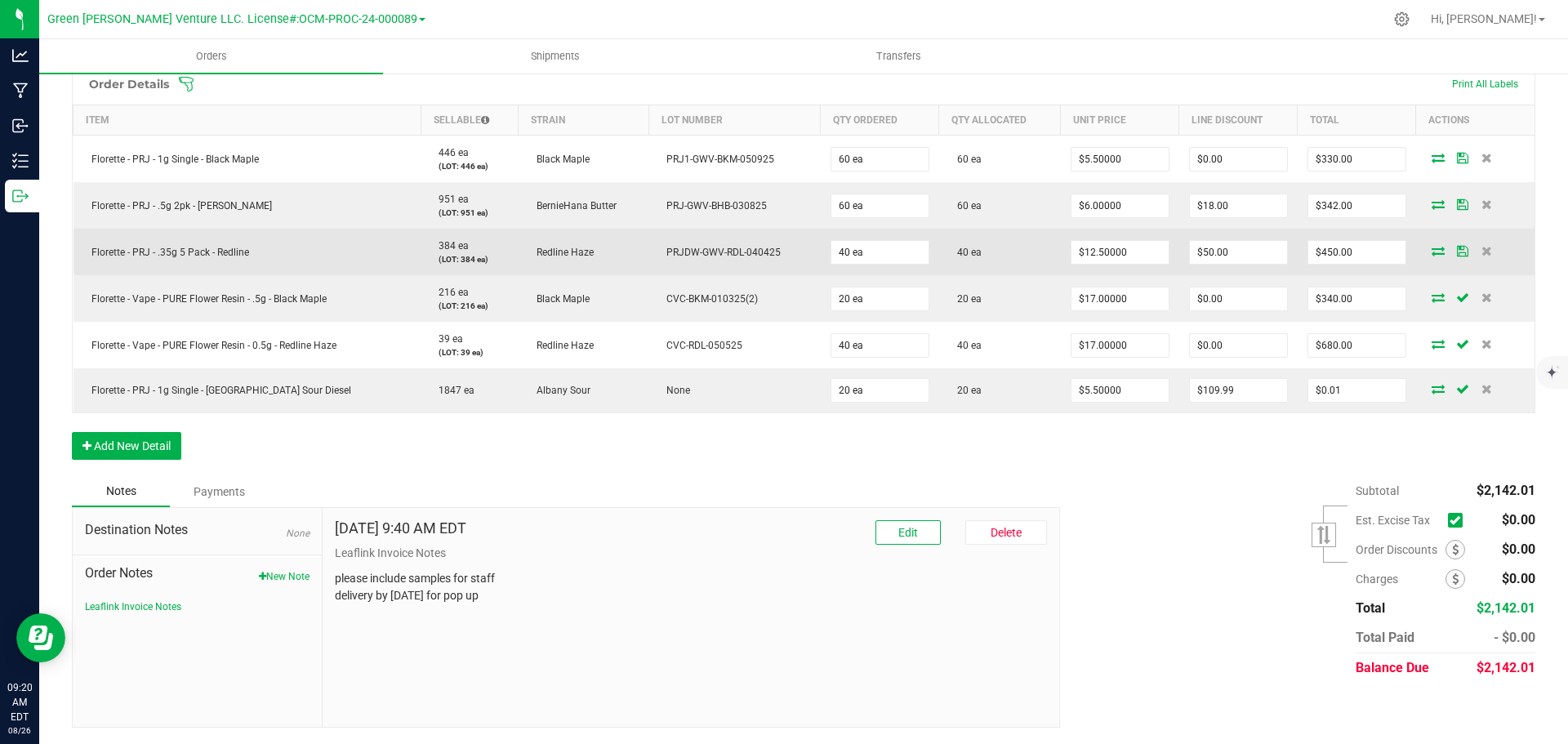
click at [1448, 244] on td at bounding box center [1476, 252] width 119 height 47
click at [1457, 246] on icon at bounding box center [1462, 250] width 11 height 9
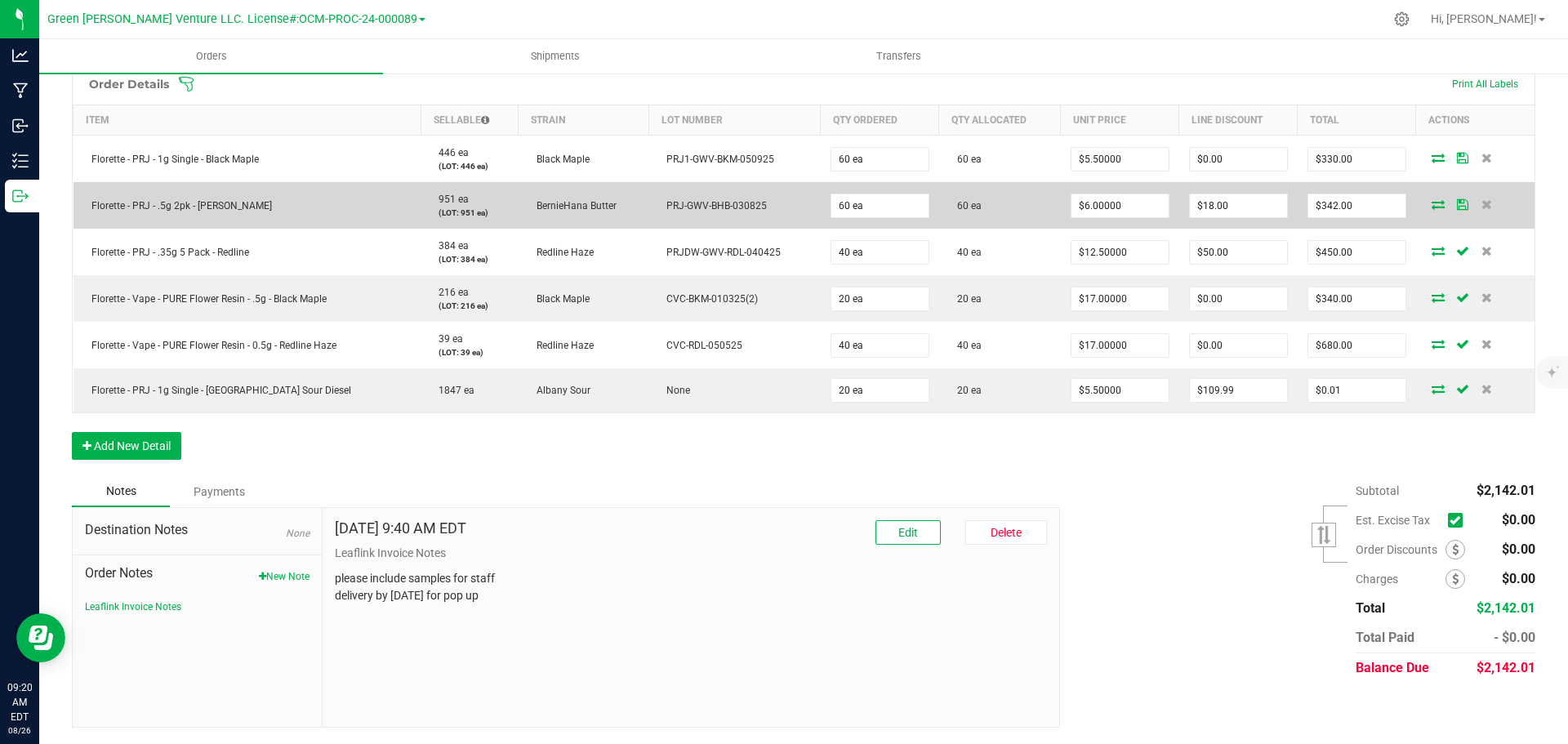
click at [1457, 199] on icon at bounding box center [1462, 203] width 11 height 9
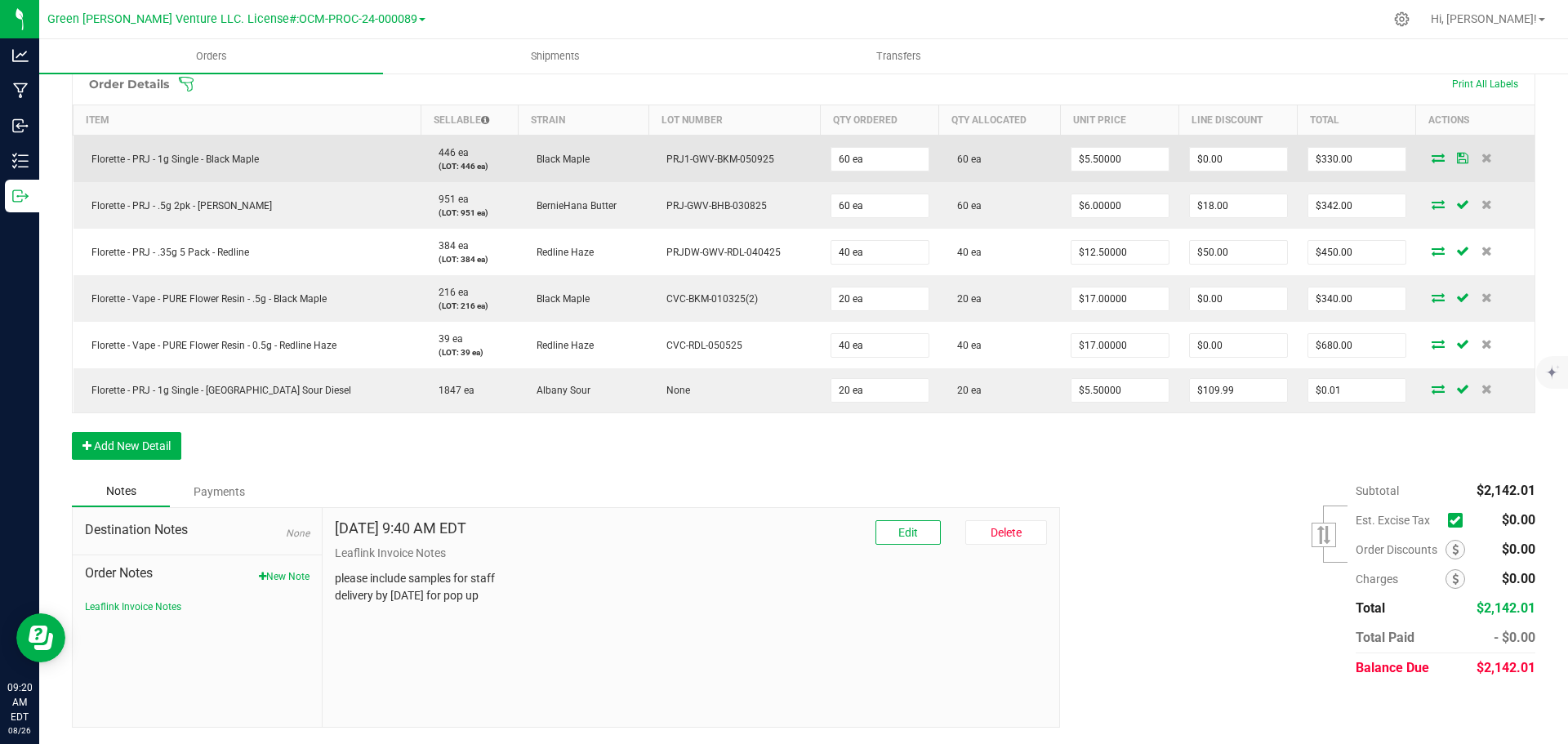
click at [1457, 157] on icon at bounding box center [1462, 157] width 11 height 9
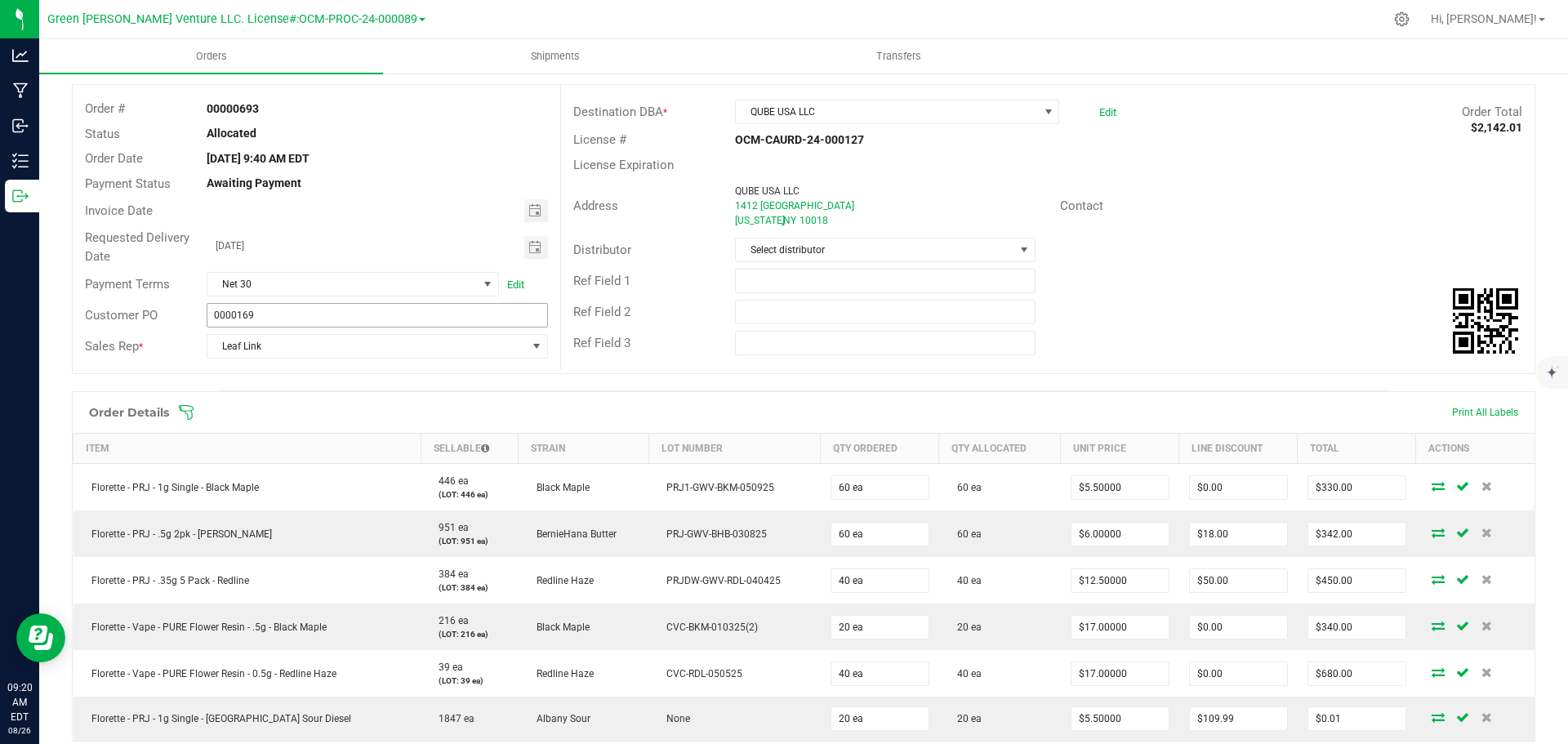
scroll to position [0, 0]
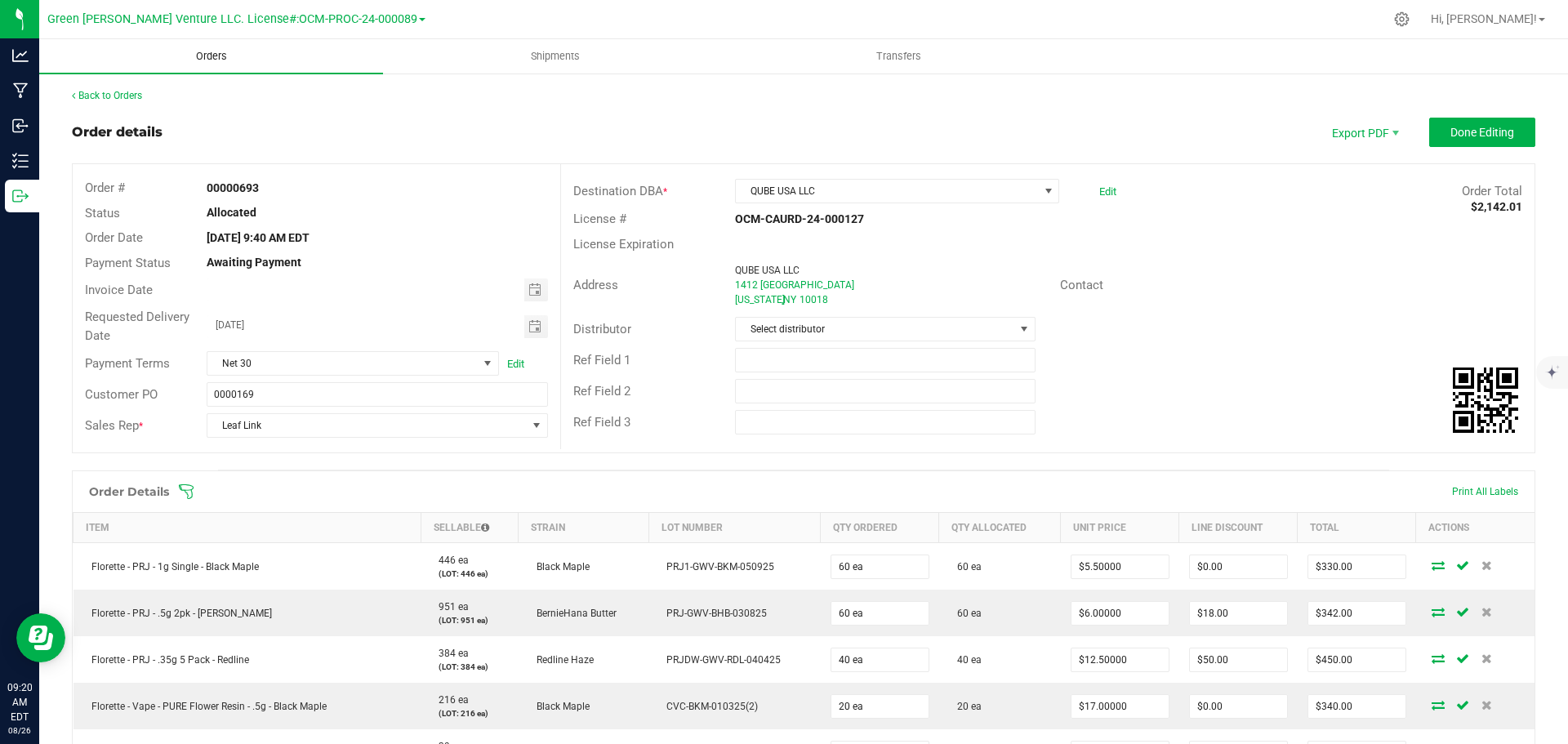
click at [219, 59] on span "Orders" at bounding box center [212, 56] width 75 height 15
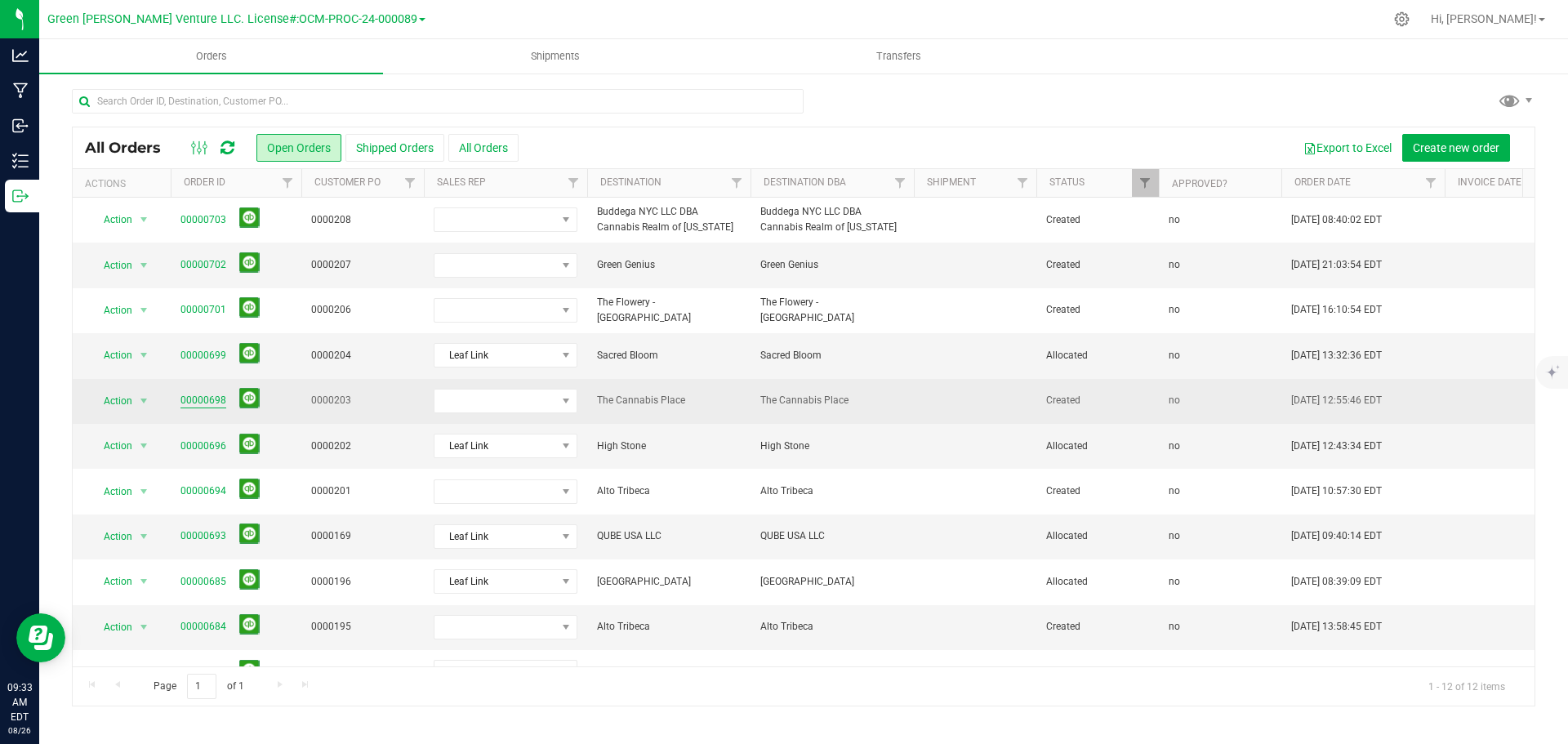
click at [199, 399] on link "00000698" at bounding box center [203, 401] width 46 height 15
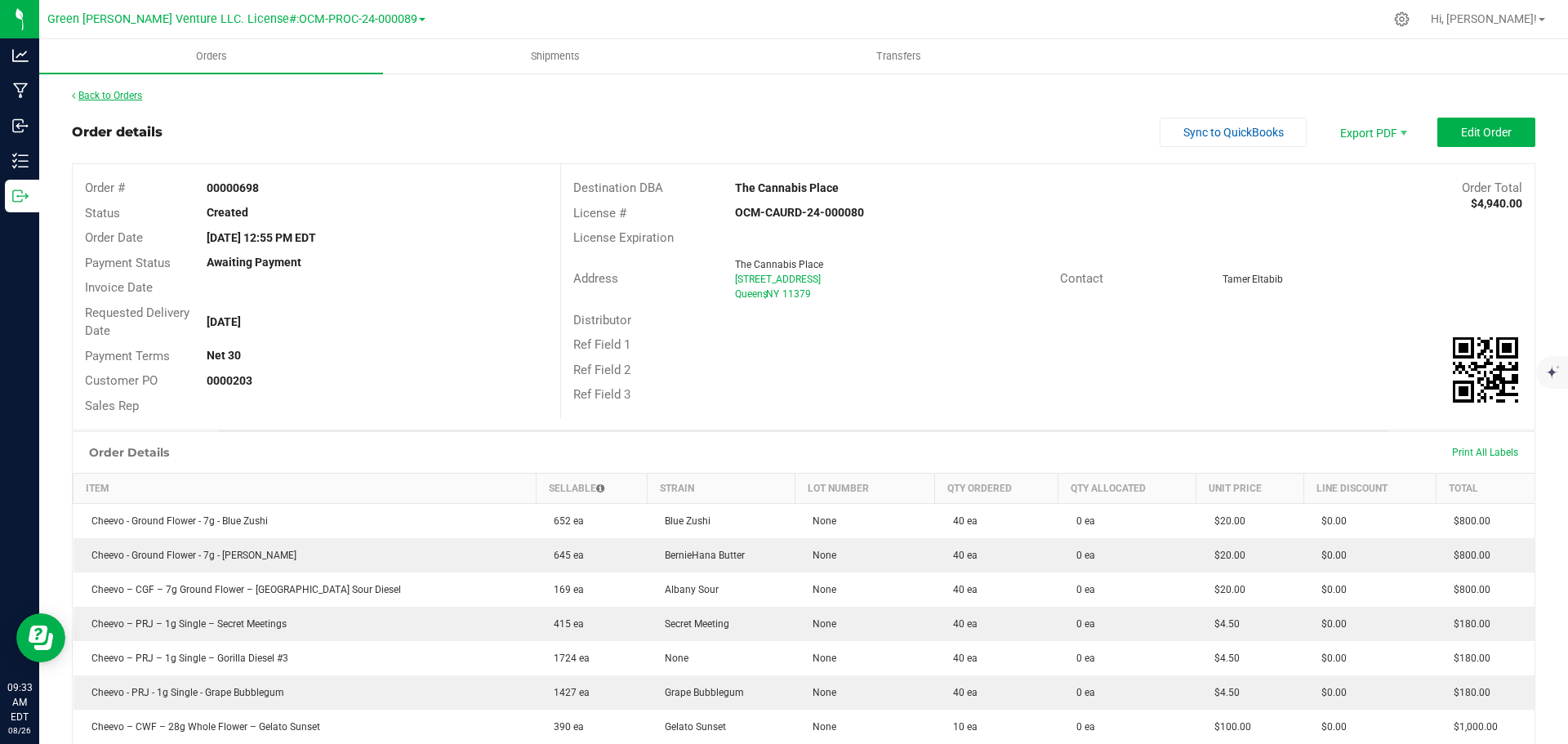
click at [122, 90] on link "Back to Orders" at bounding box center [107, 95] width 70 height 11
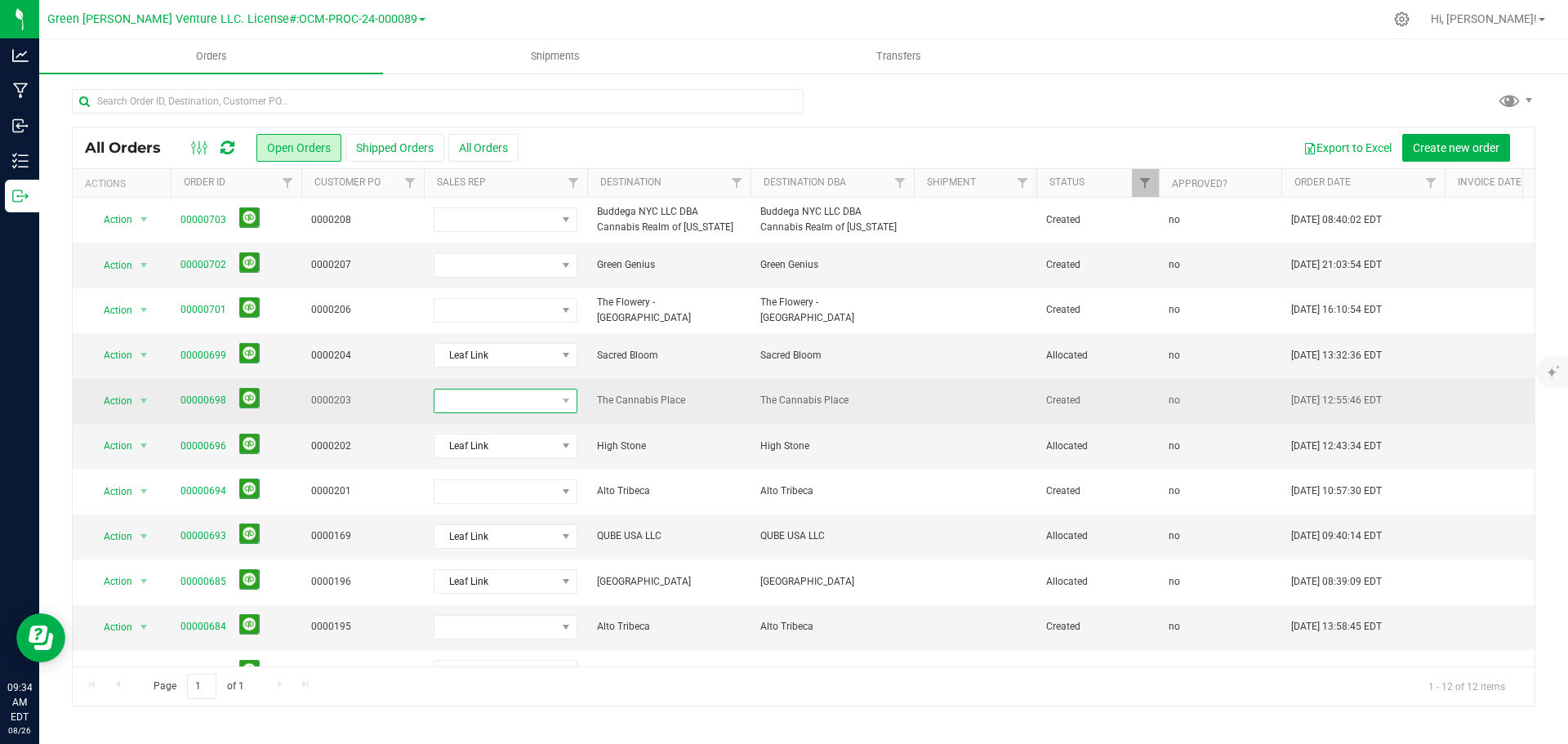
click at [558, 396] on span at bounding box center [566, 401] width 20 height 23
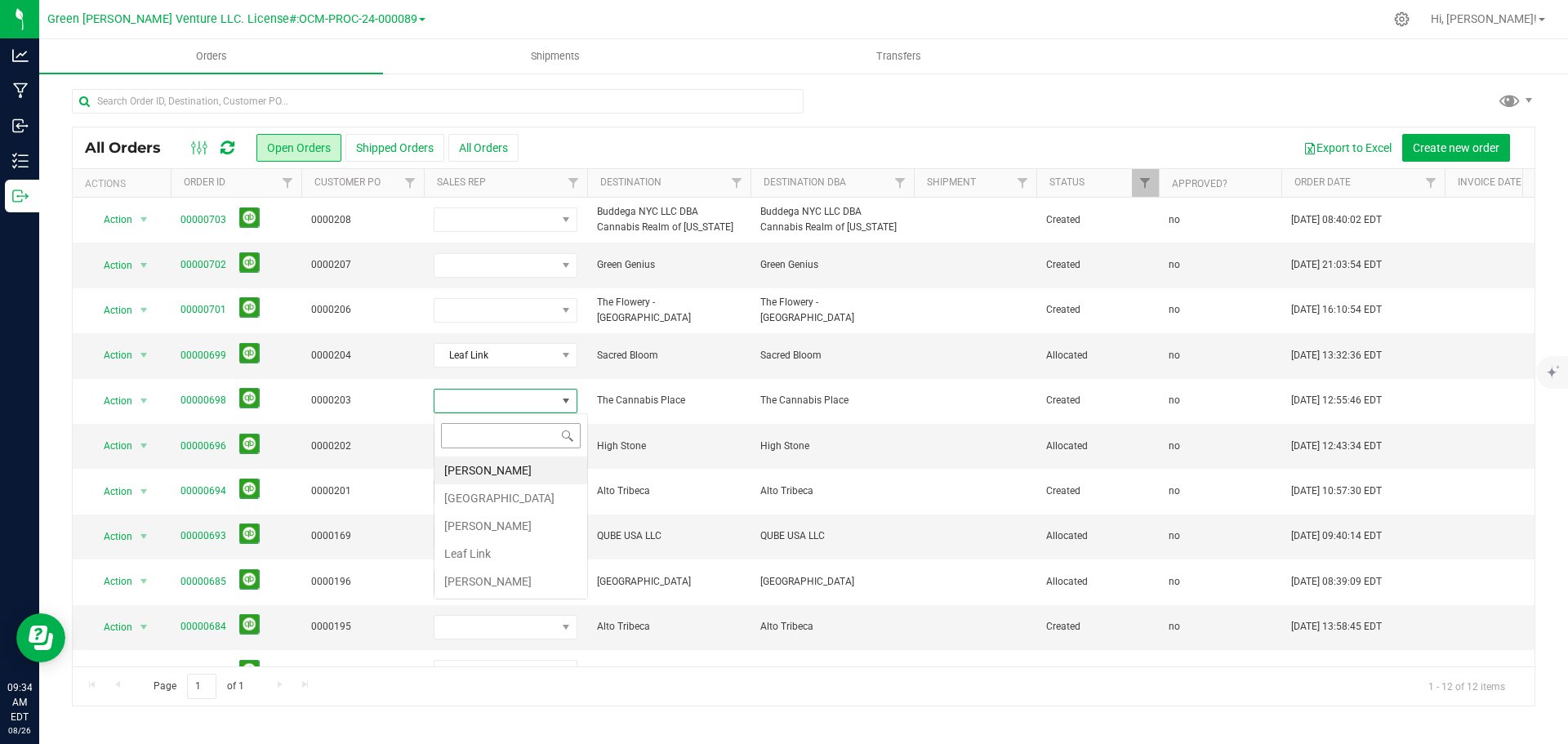
scroll to position [25, 143]
click at [500, 554] on li "Leaf Link" at bounding box center [511, 554] width 153 height 28
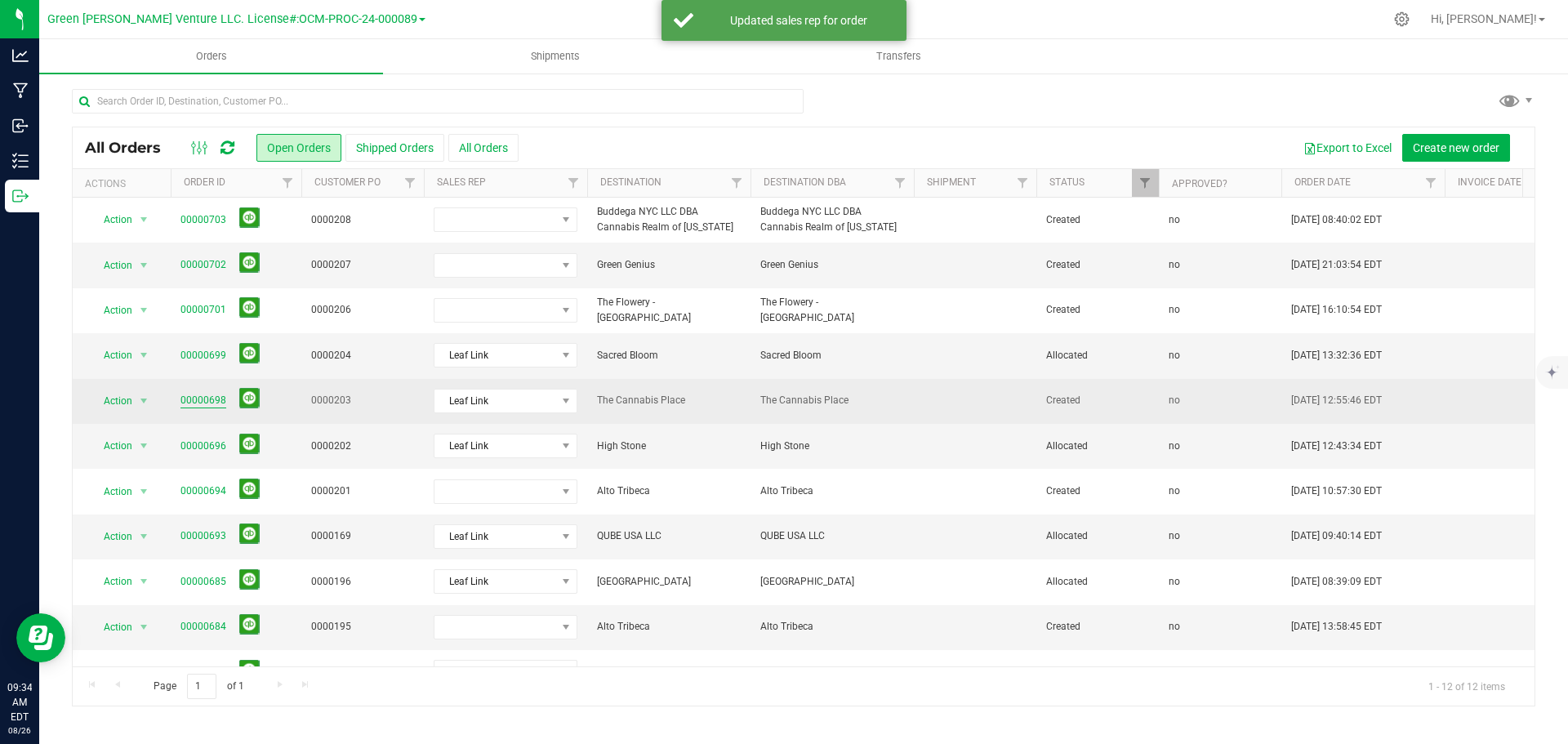
click at [213, 397] on link "00000698" at bounding box center [203, 401] width 46 height 15
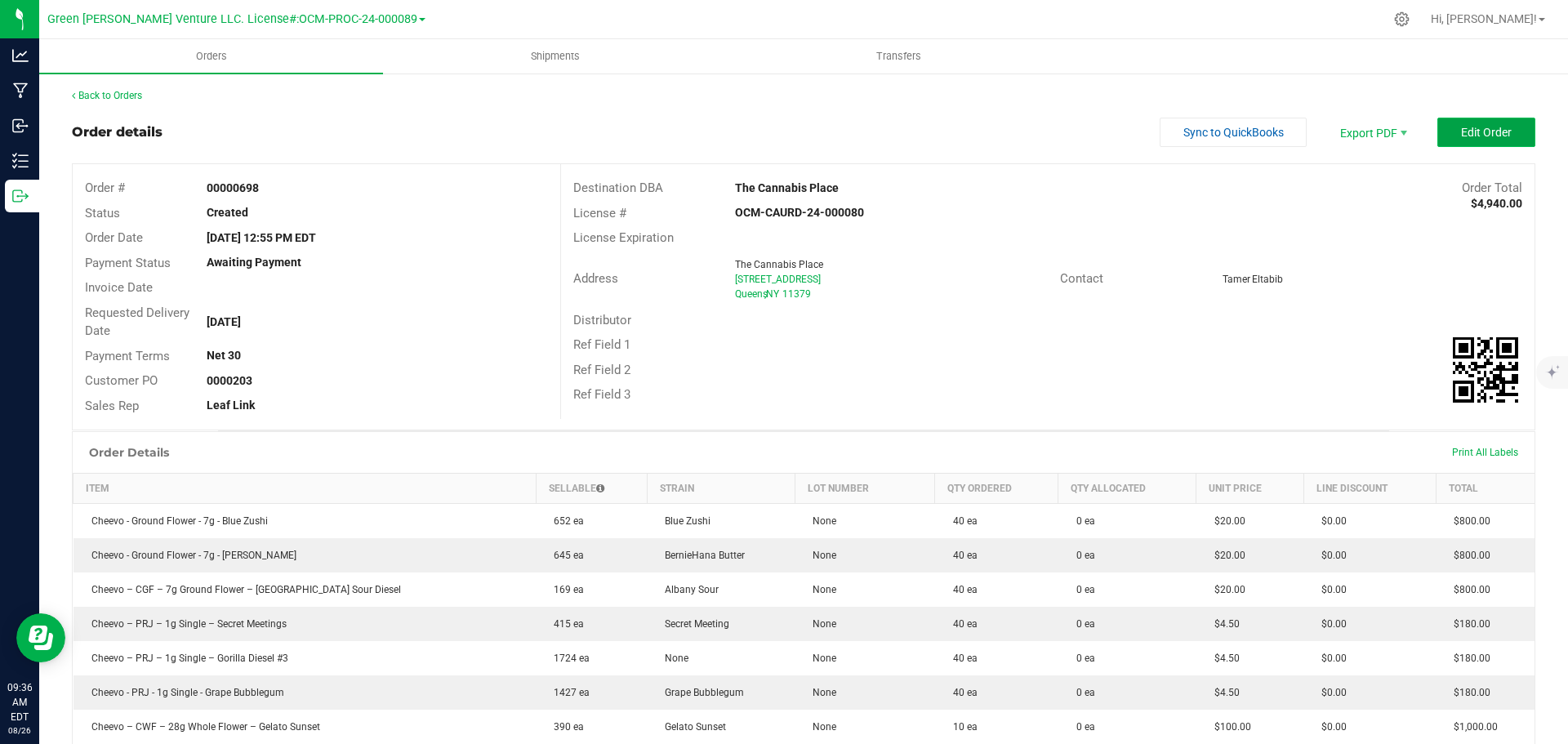
click at [1437, 136] on button "Edit Order" at bounding box center [1486, 132] width 98 height 29
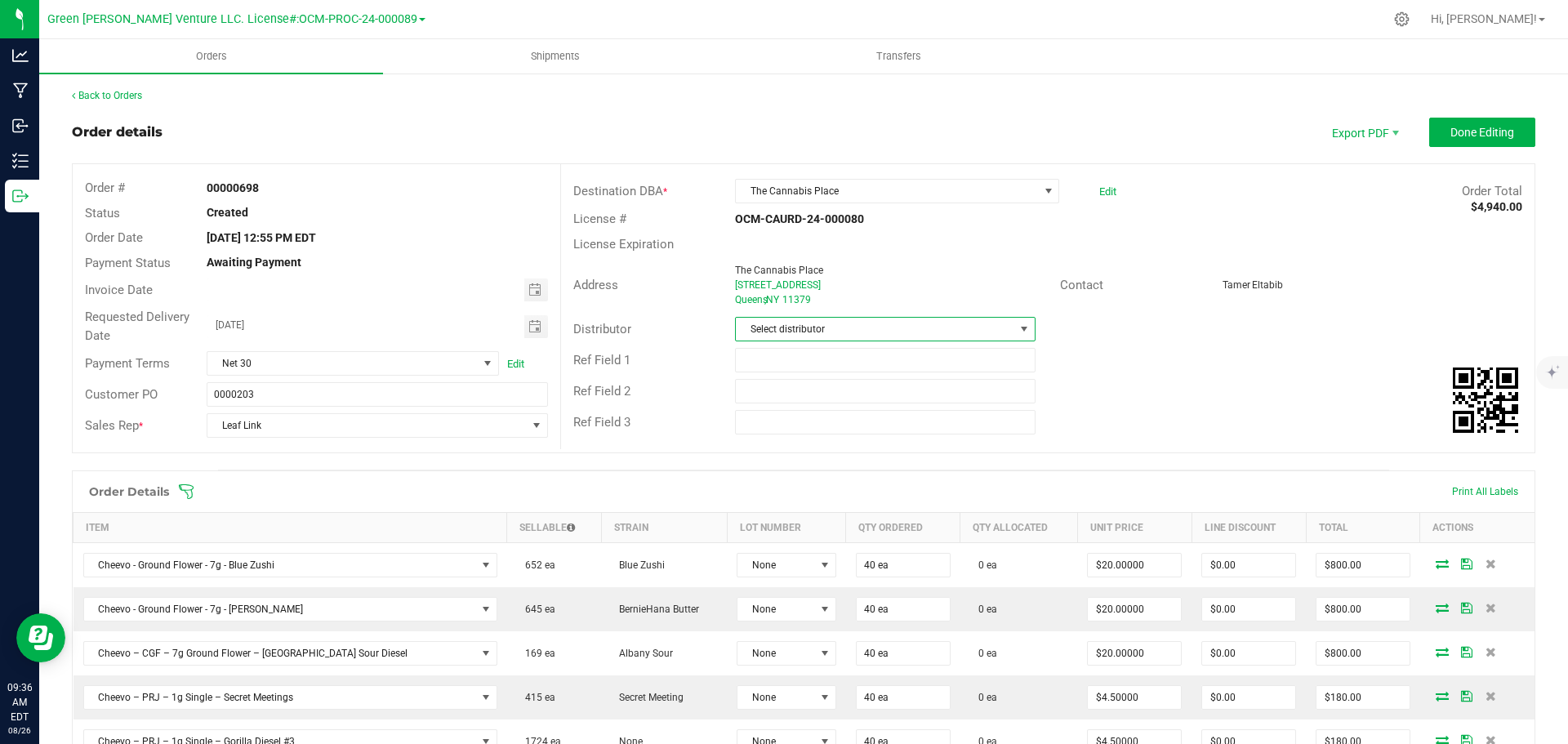
click at [886, 330] on span "Select distributor" at bounding box center [875, 329] width 278 height 23
click at [794, 513] on li "E23" at bounding box center [879, 511] width 295 height 28
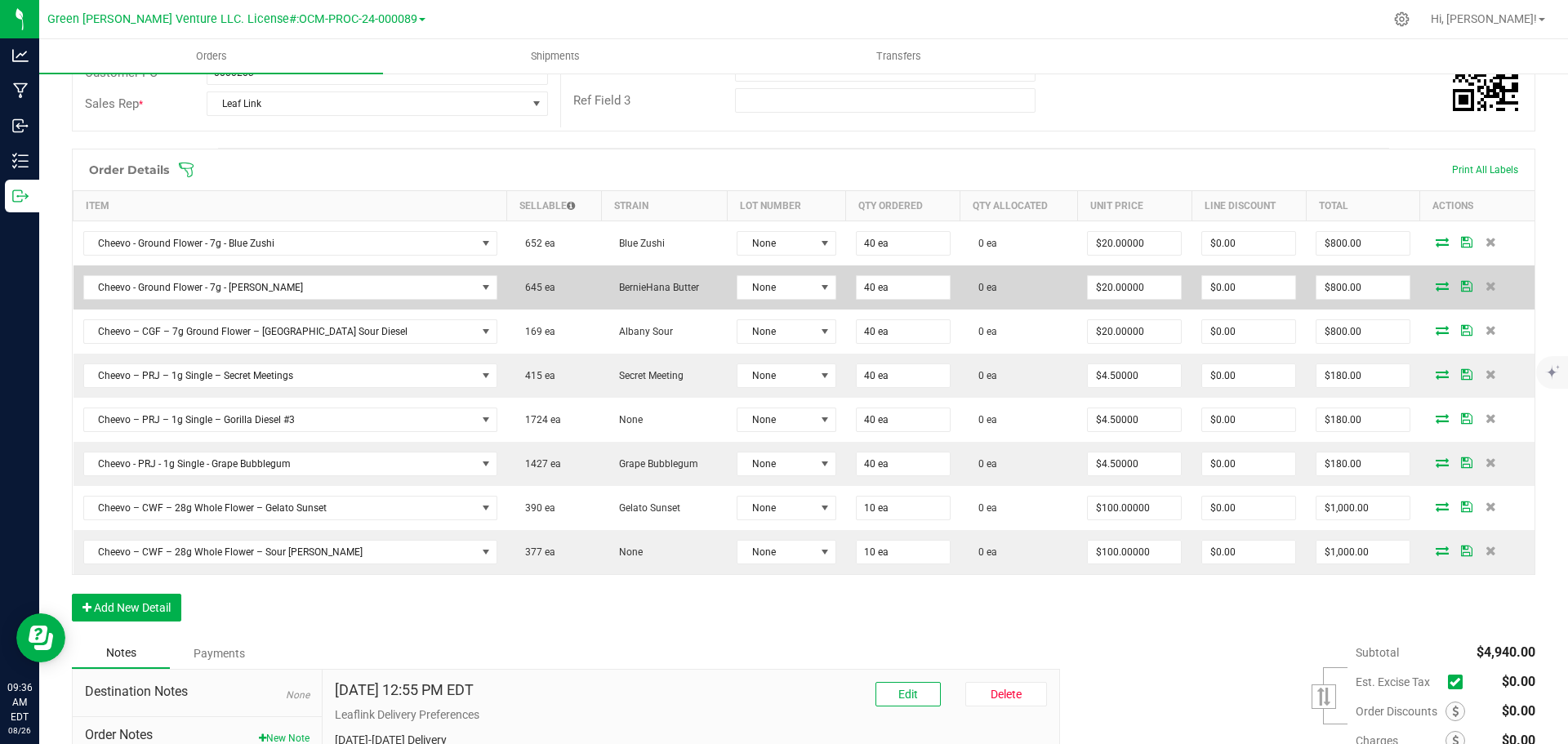
scroll to position [327, 0]
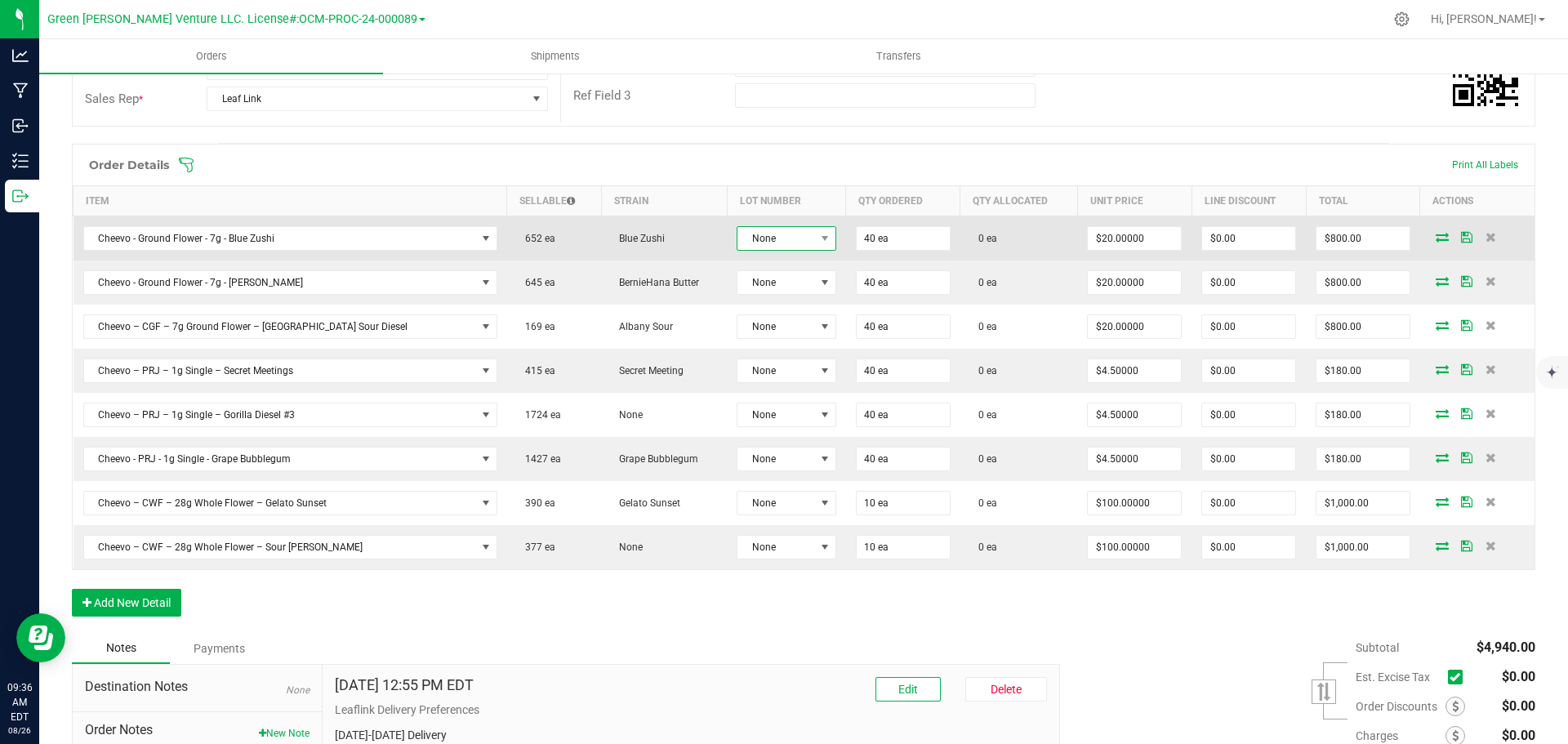
click at [751, 242] on span "None" at bounding box center [776, 238] width 78 height 23
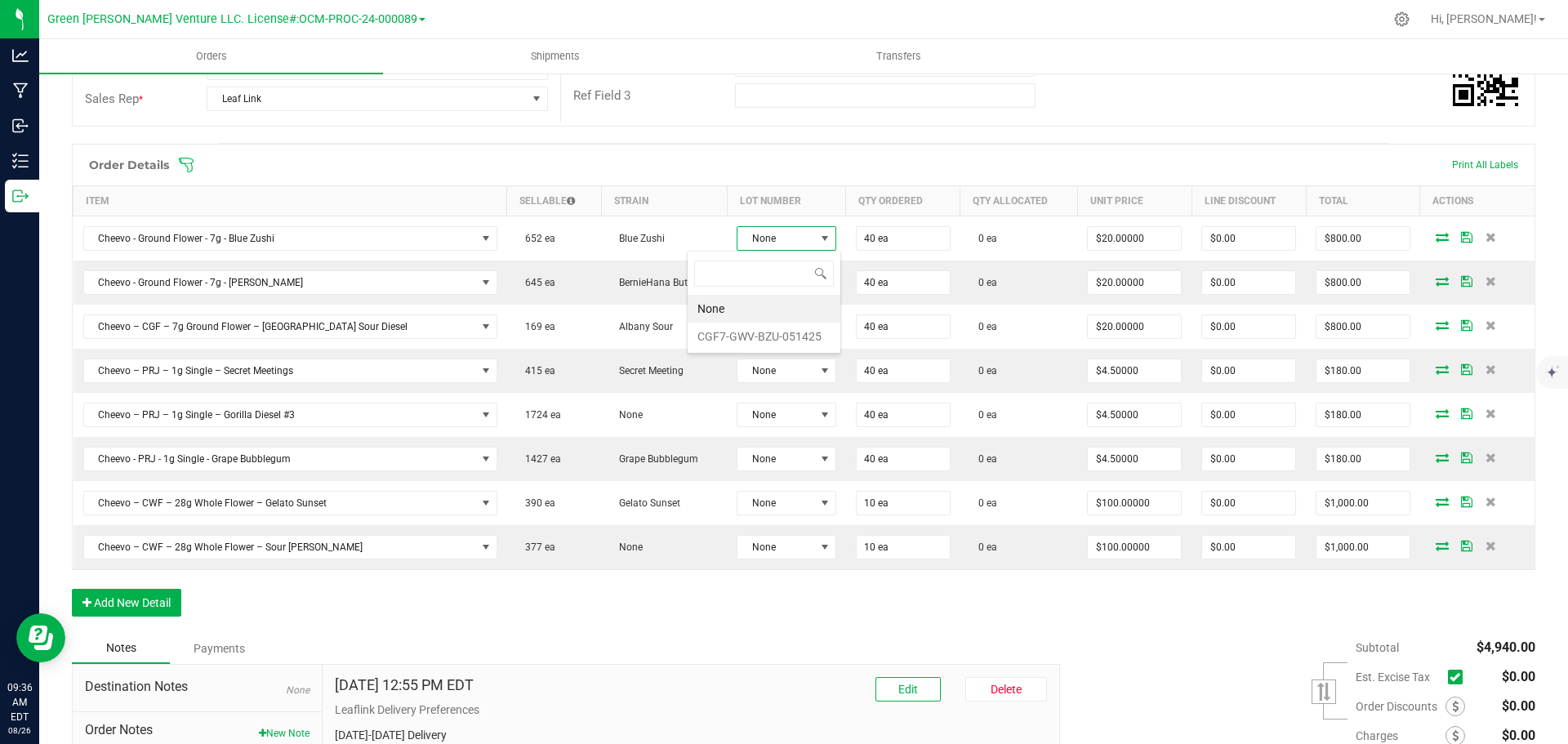
scroll to position [25, 104]
click at [744, 329] on li "CGF7-GWV-BZU-051425" at bounding box center [764, 337] width 153 height 28
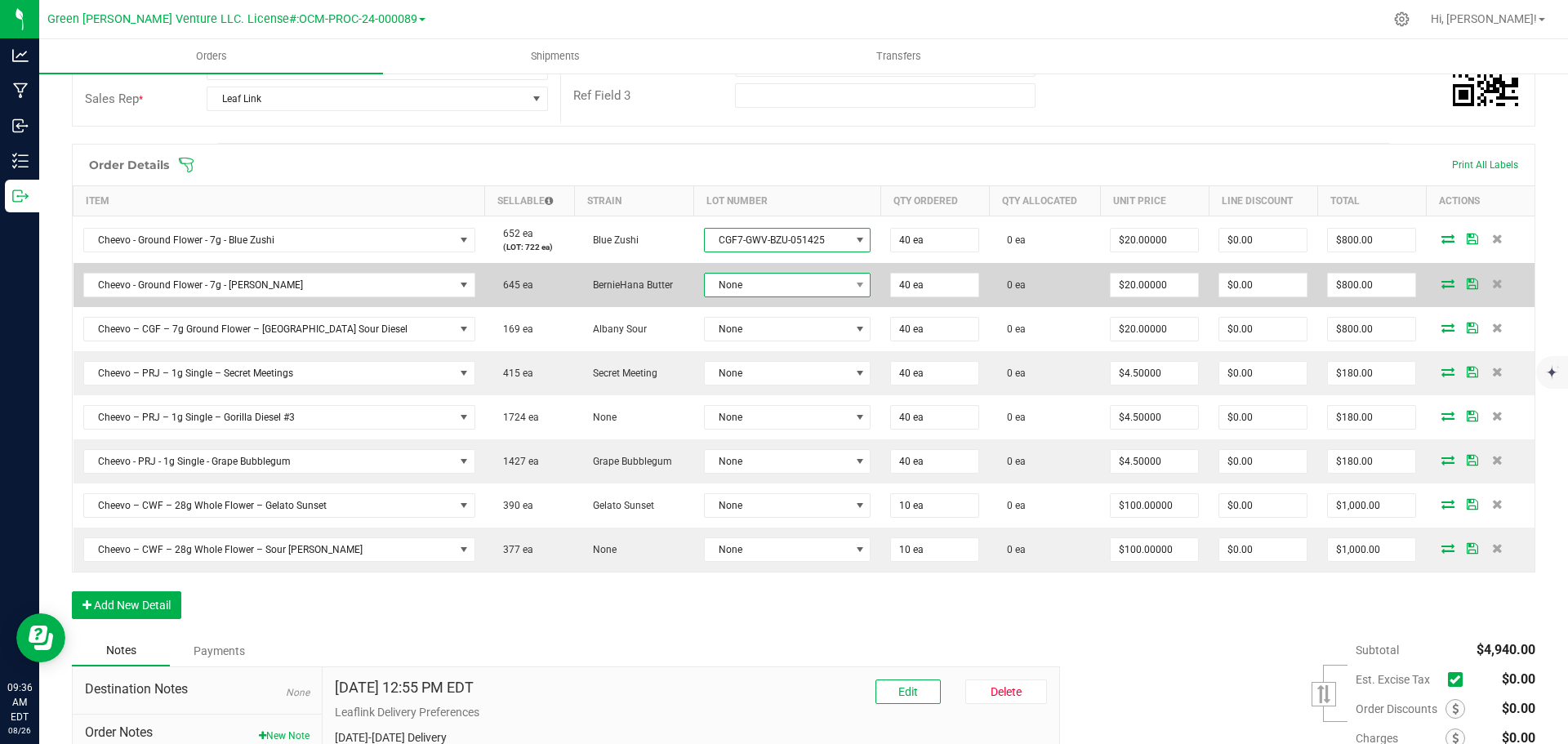
click at [744, 289] on span "None" at bounding box center [777, 284] width 145 height 23
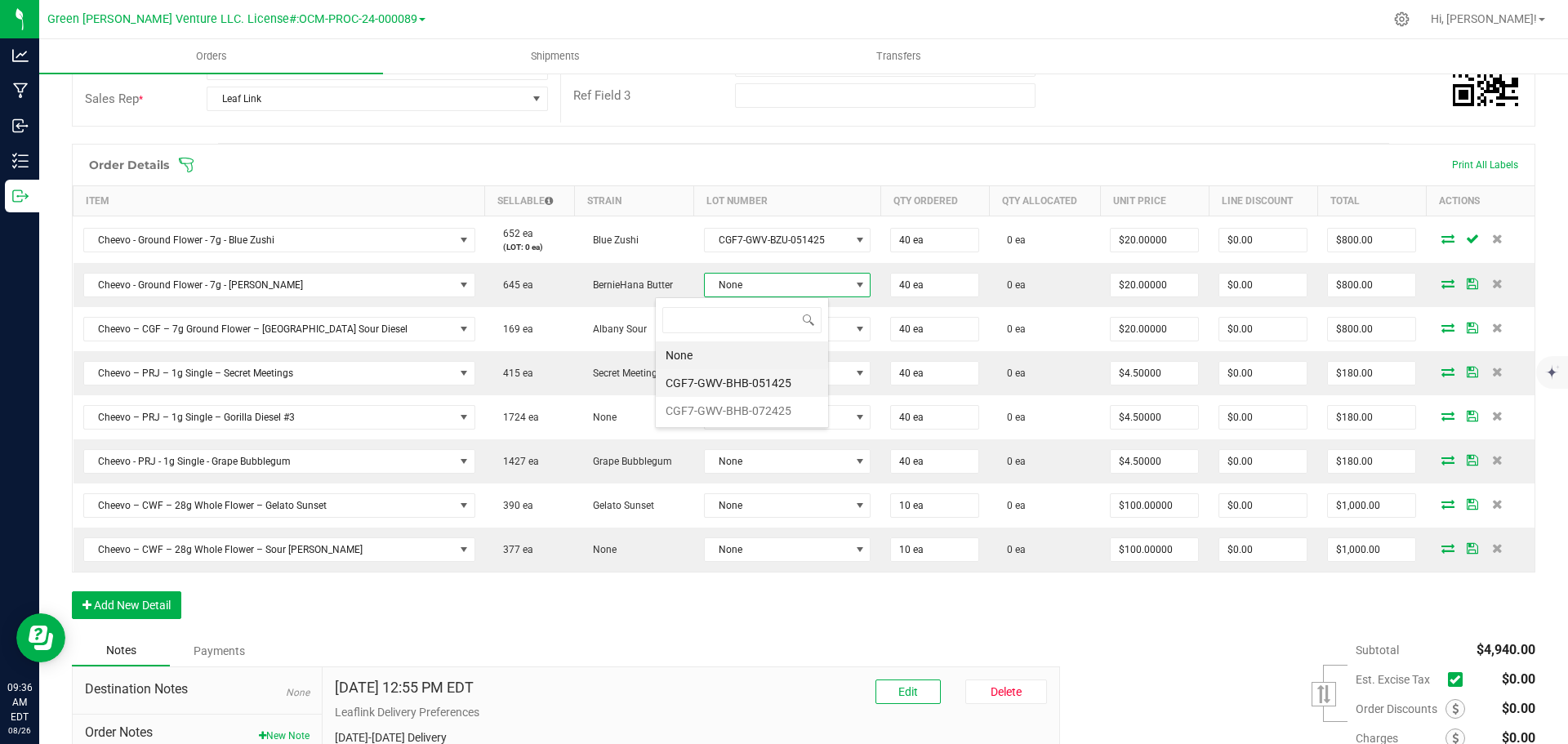
scroll to position [81677, 81512]
click at [744, 383] on li "CGF7-GWV-BHB-051425" at bounding box center [742, 383] width 173 height 28
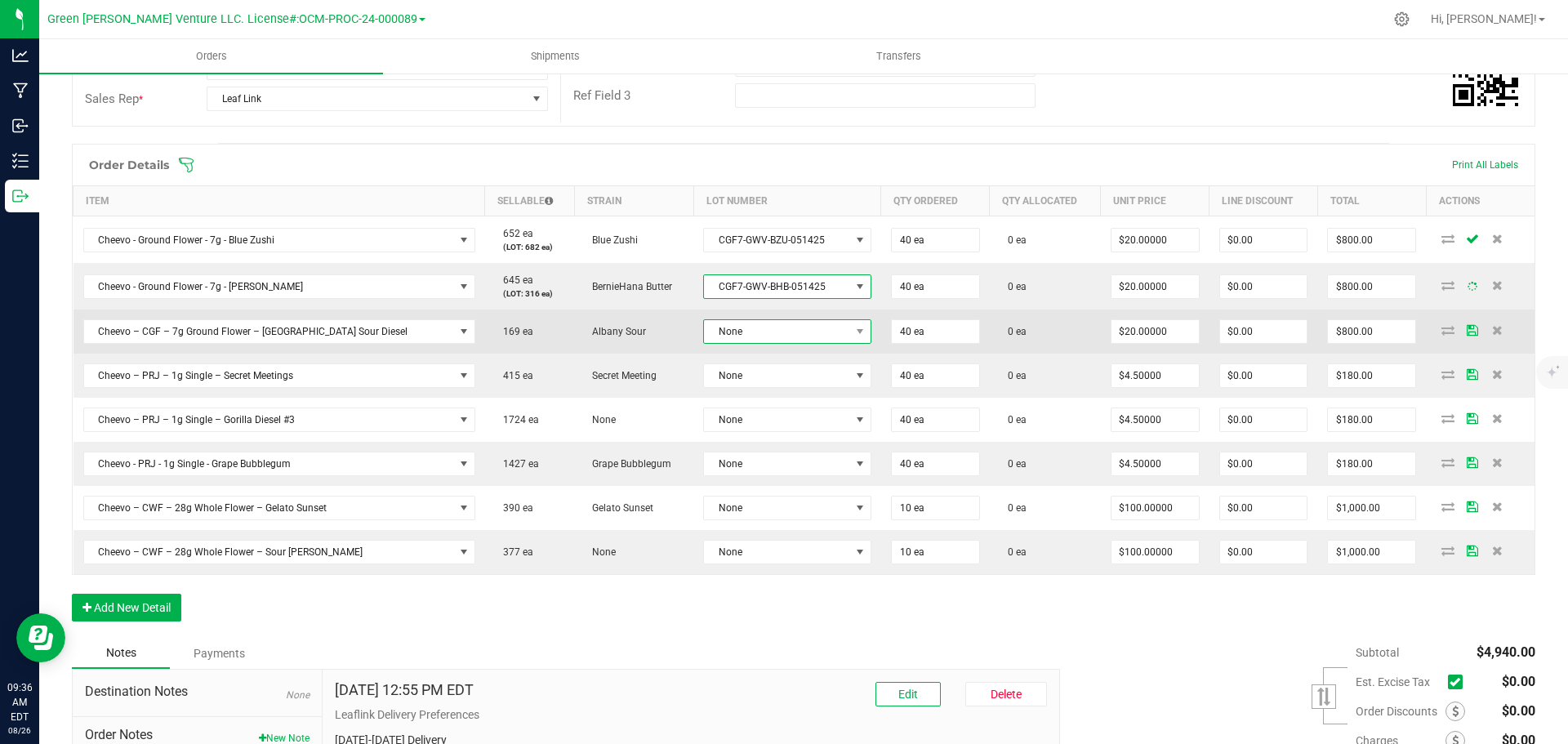
click at [744, 330] on span "None" at bounding box center [776, 331] width 146 height 23
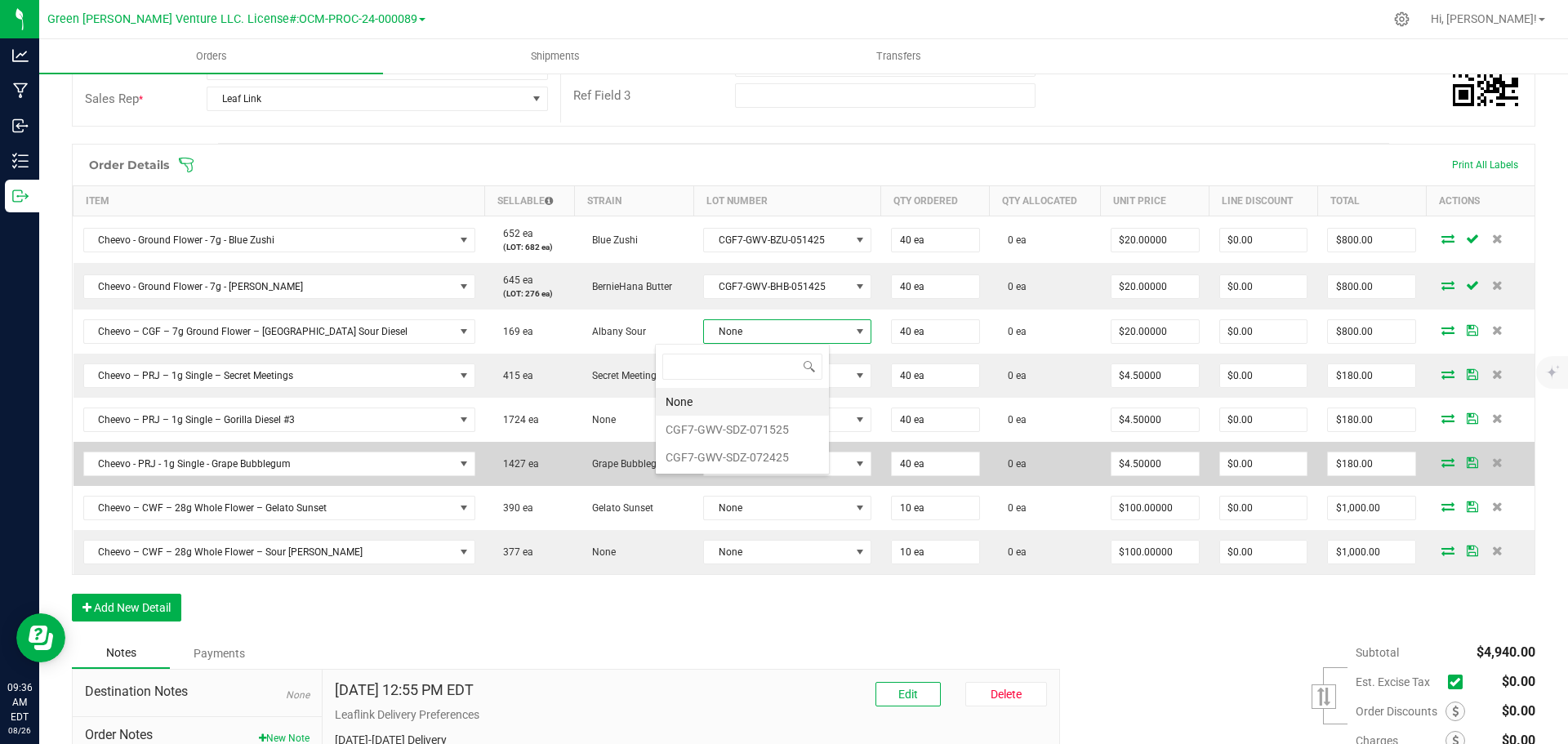
click at [741, 454] on li "CGF7-GWV-SDZ-072425" at bounding box center [742, 457] width 173 height 28
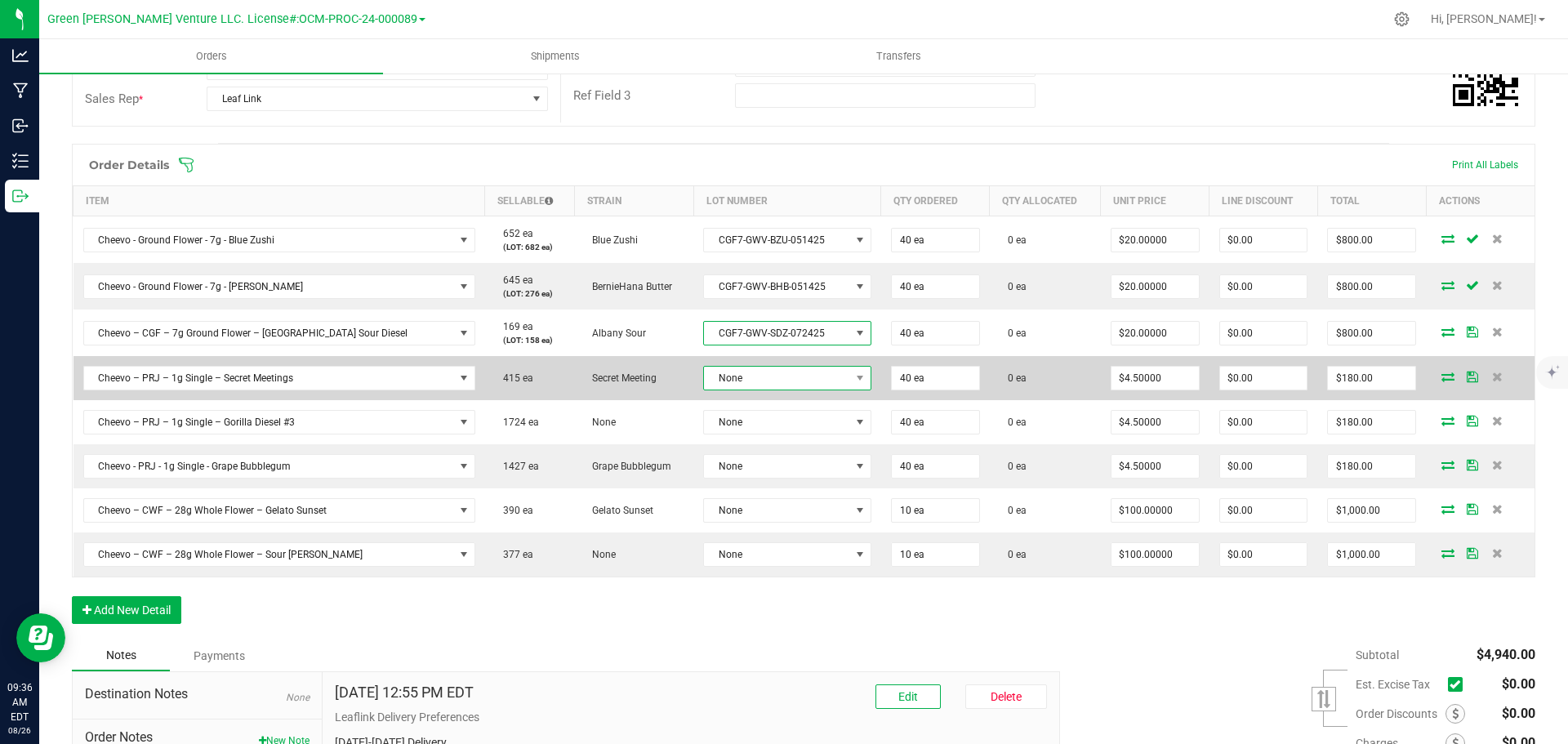
click at [731, 375] on span "None" at bounding box center [776, 378] width 146 height 23
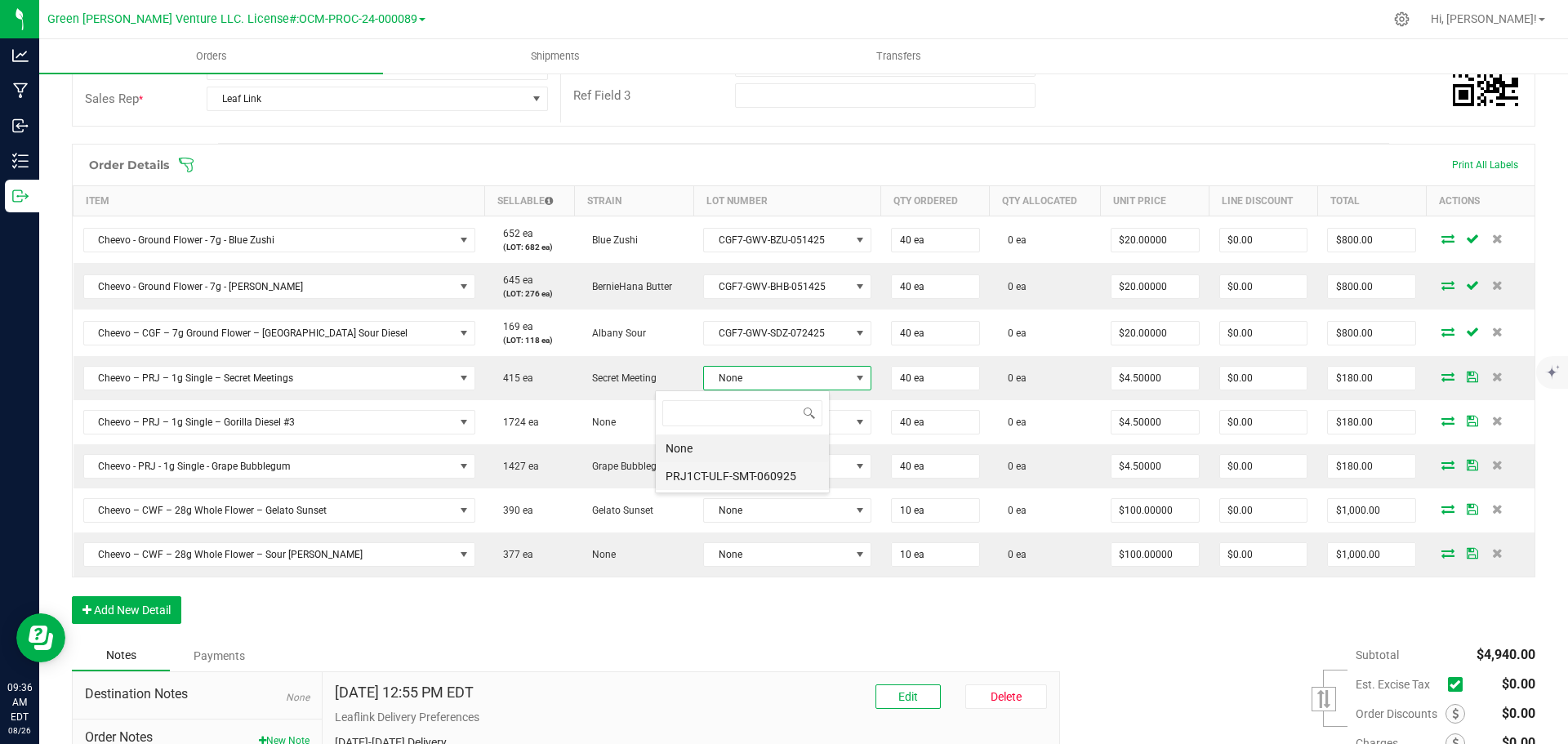
click at [734, 472] on li "PRJ1CT-ULF-SMT-060925" at bounding box center [742, 476] width 173 height 28
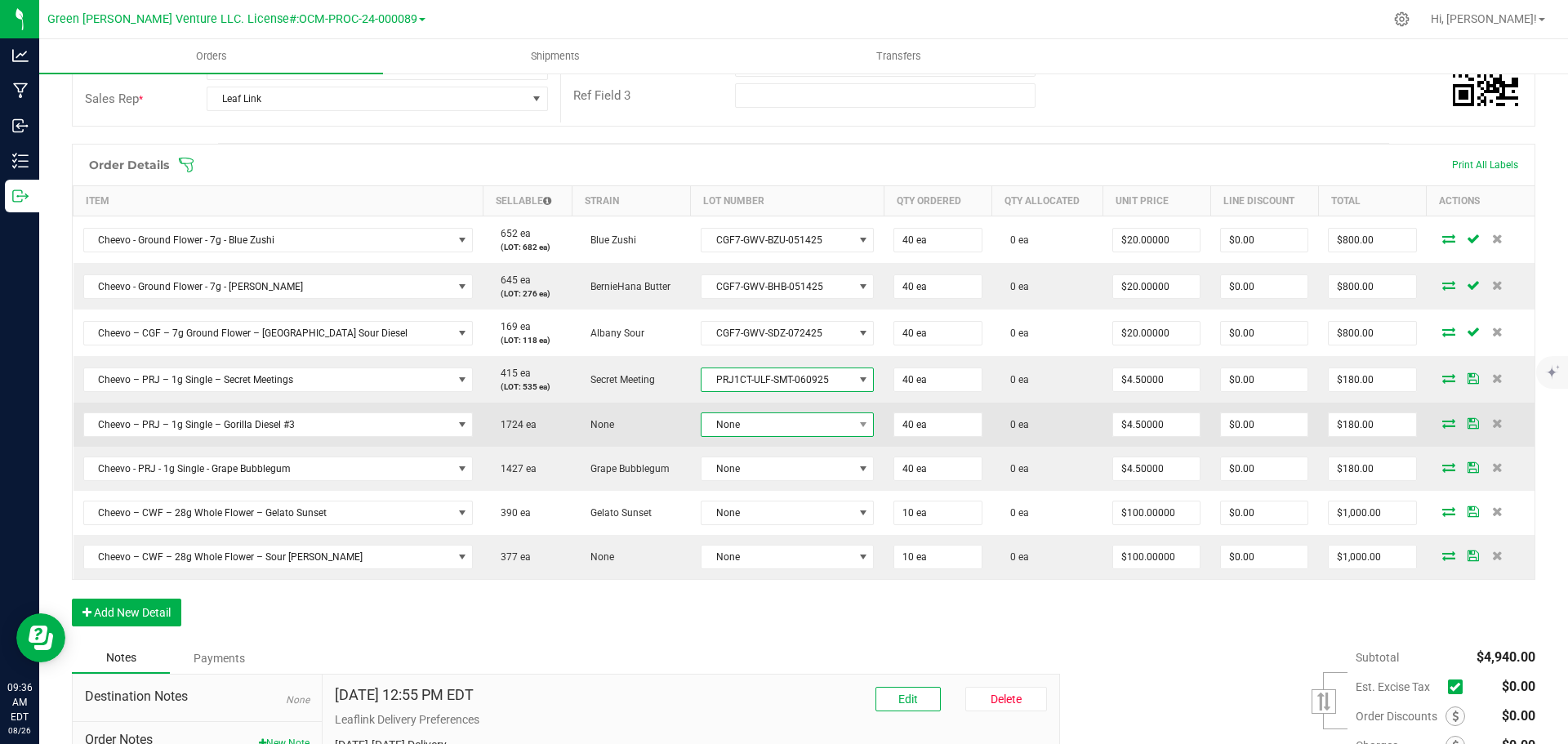
click at [734, 429] on span "None" at bounding box center [777, 425] width 151 height 23
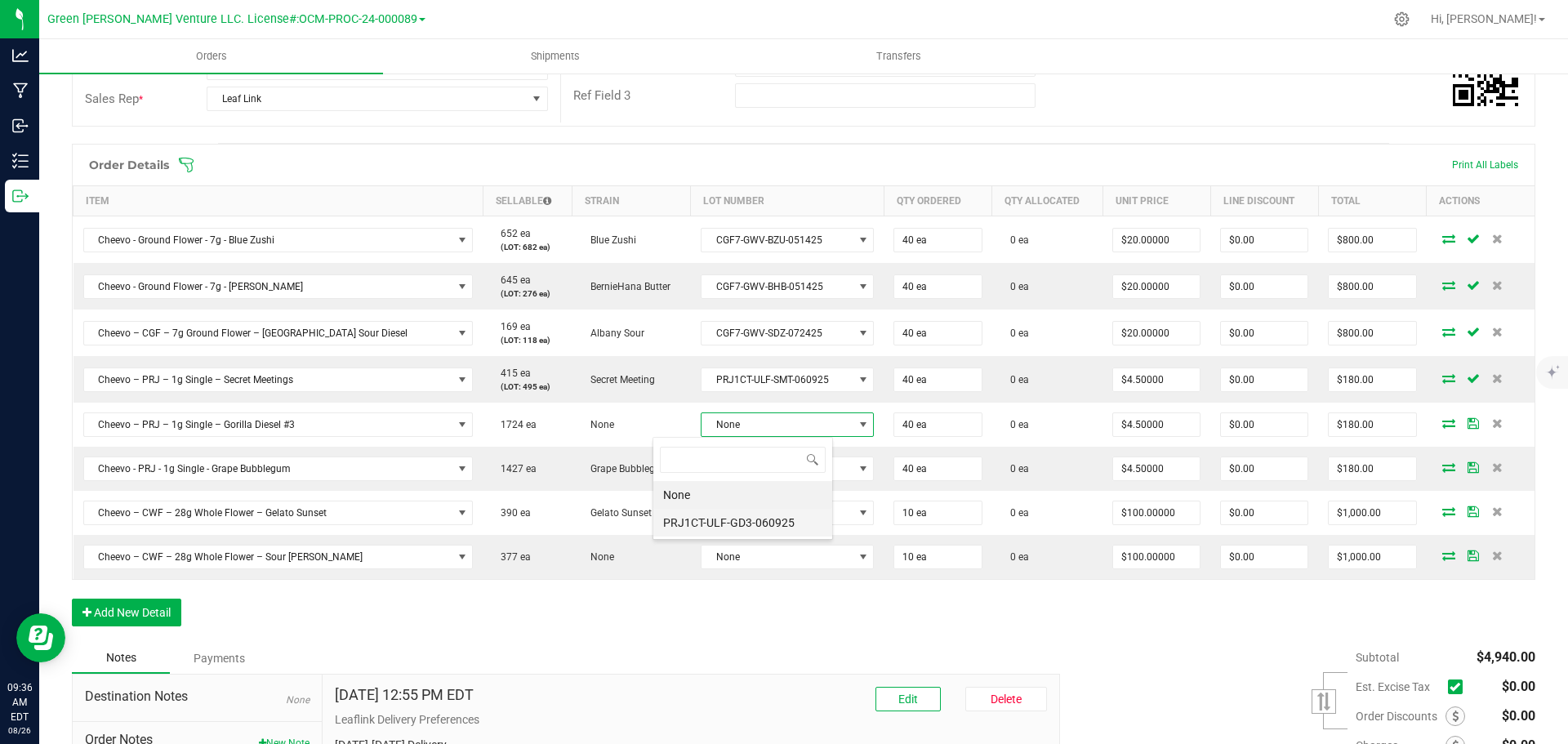
click at [726, 526] on li "PRJ1CT-ULF-GD3-060925" at bounding box center [742, 523] width 178 height 28
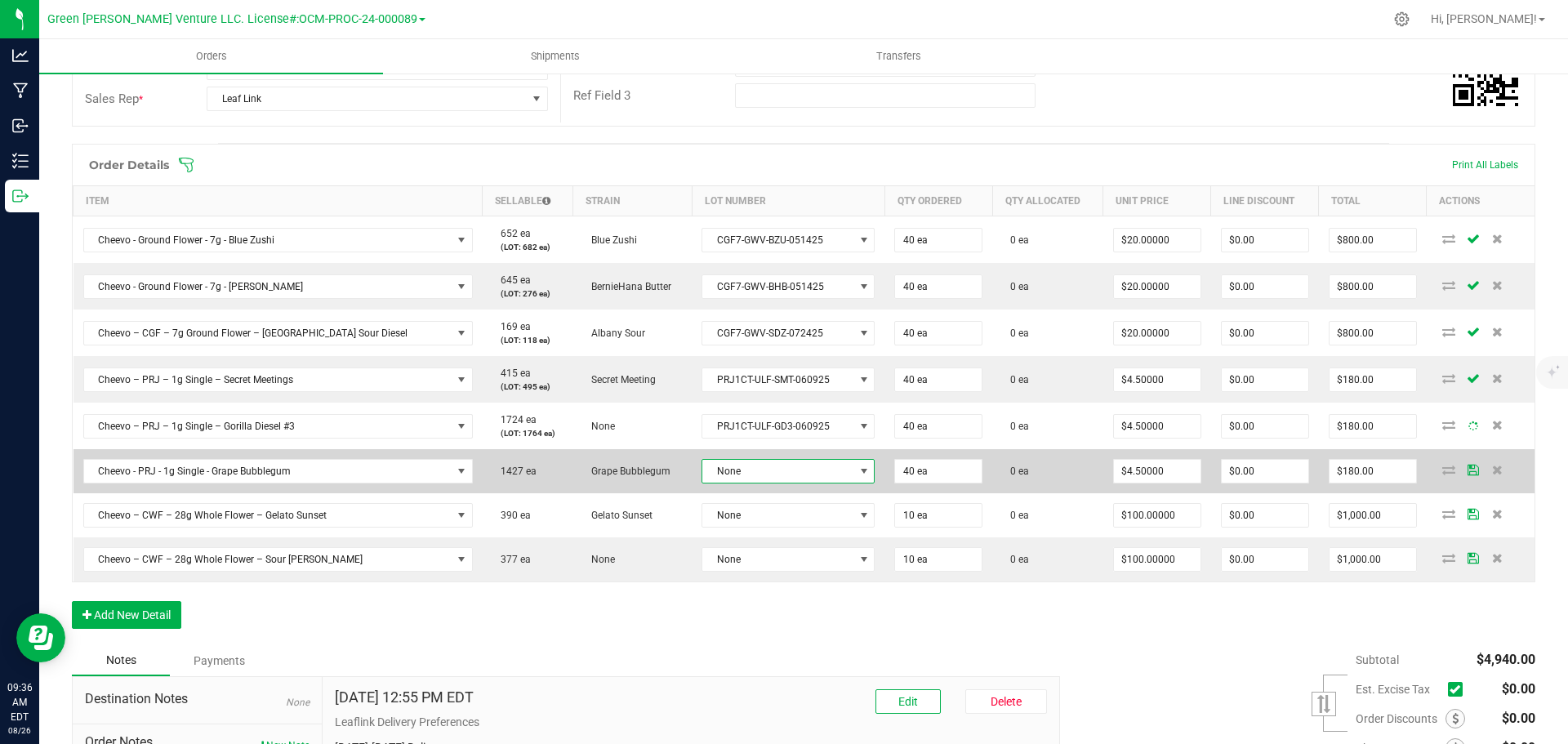
click at [723, 475] on span "None" at bounding box center [778, 471] width 151 height 23
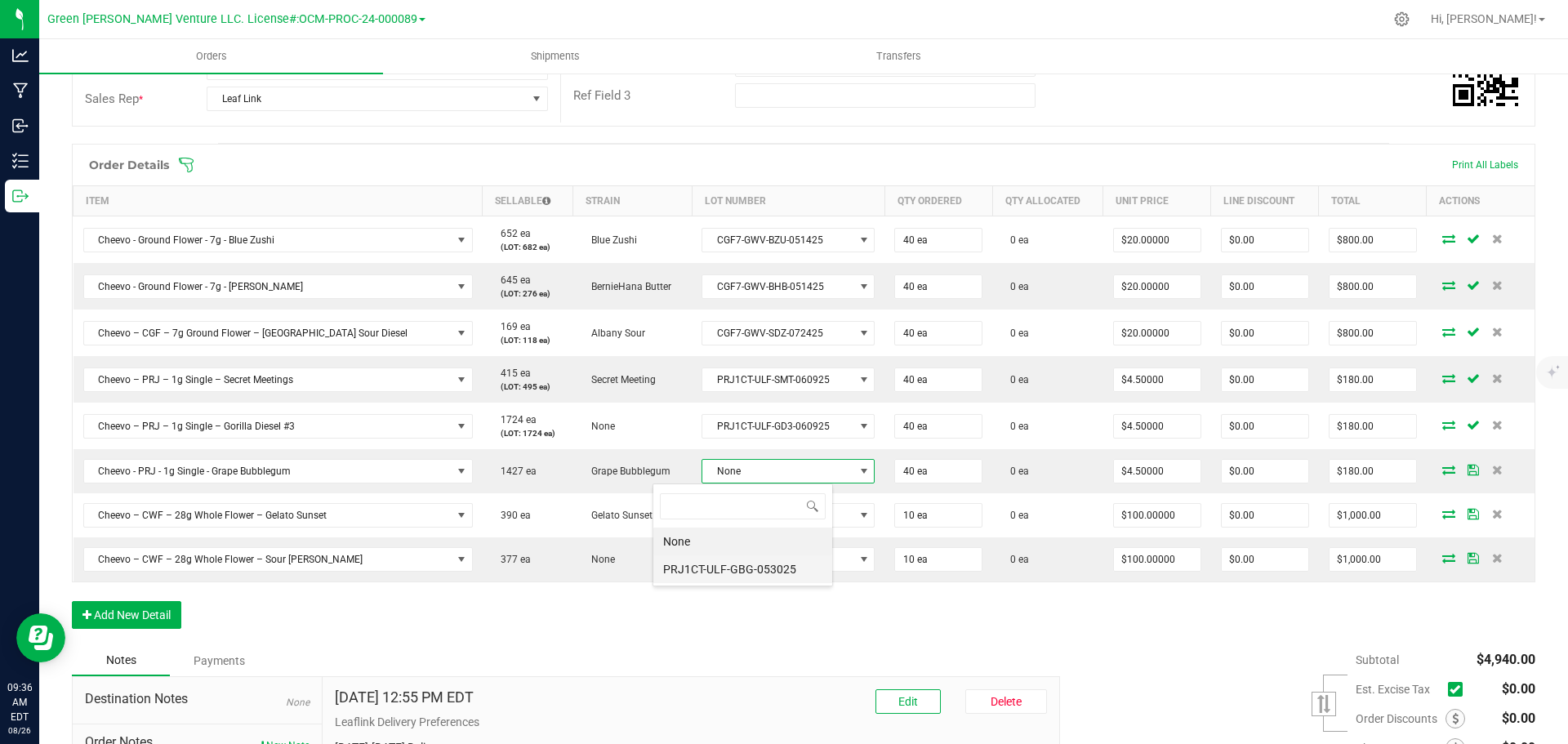
click at [716, 573] on li "PRJ1CT-ULF-GBG-053025" at bounding box center [742, 569] width 178 height 28
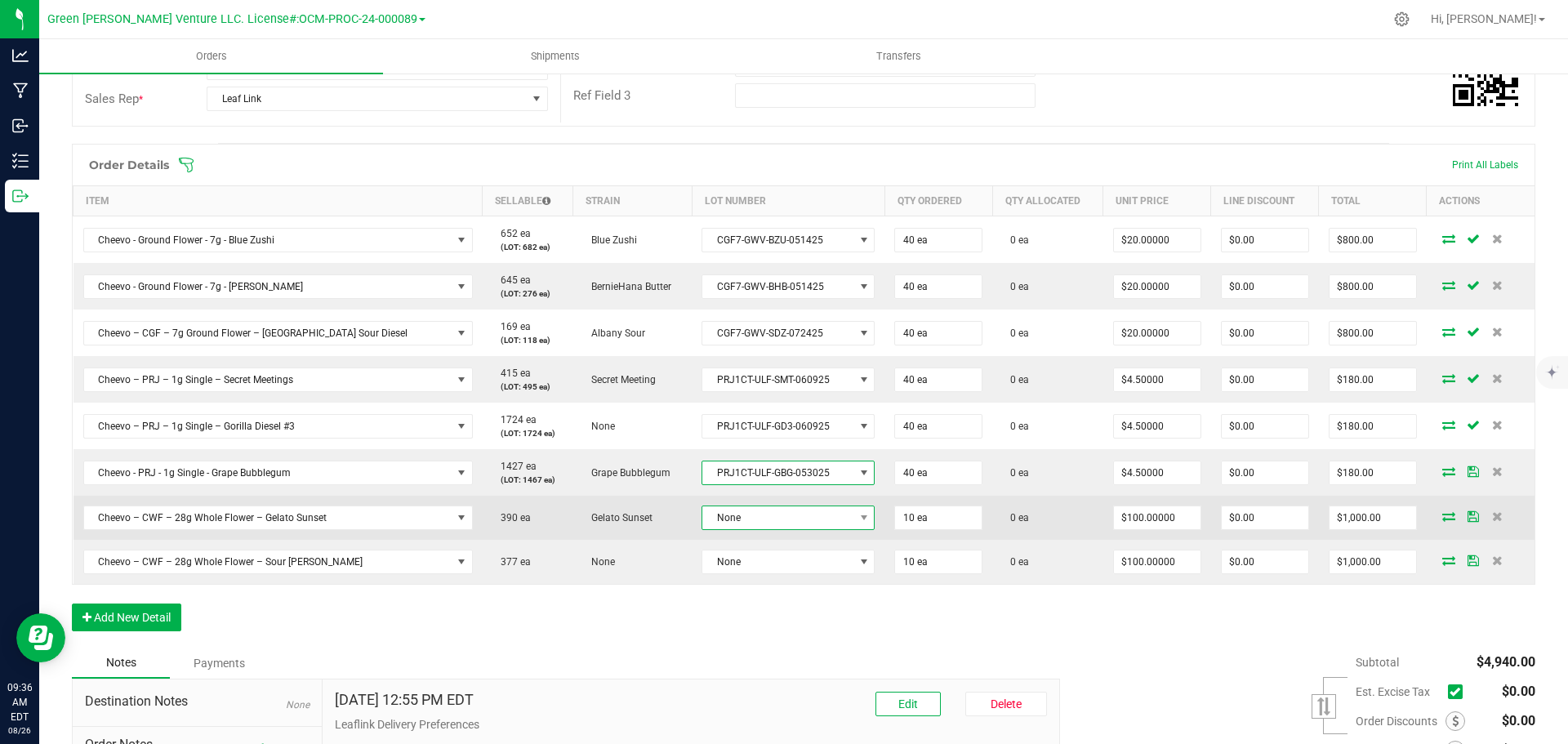
click at [726, 516] on span "None" at bounding box center [778, 518] width 151 height 23
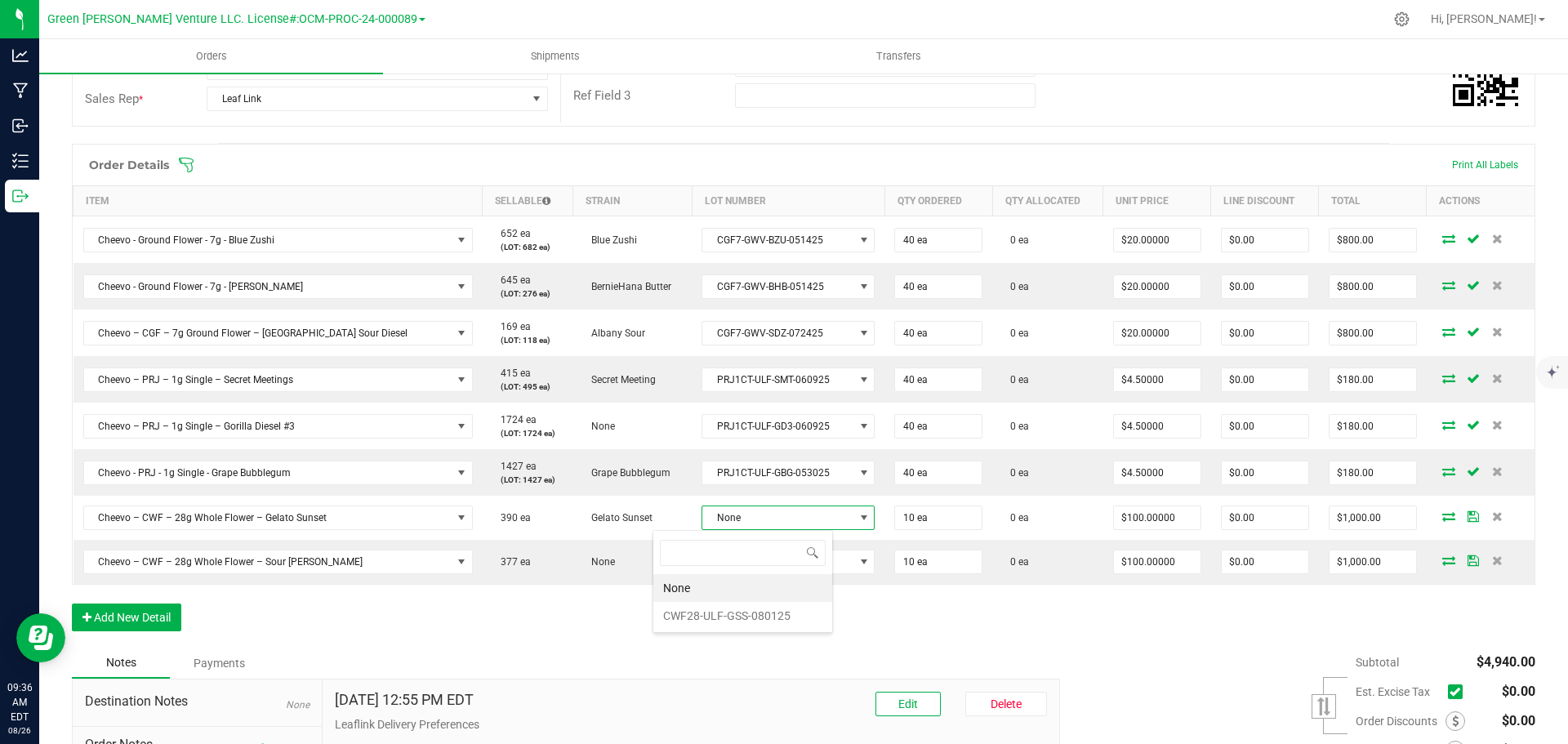
scroll to position [81677, 81505]
click at [729, 619] on li "CWF28-ULF-GSS-080125" at bounding box center [743, 616] width 179 height 28
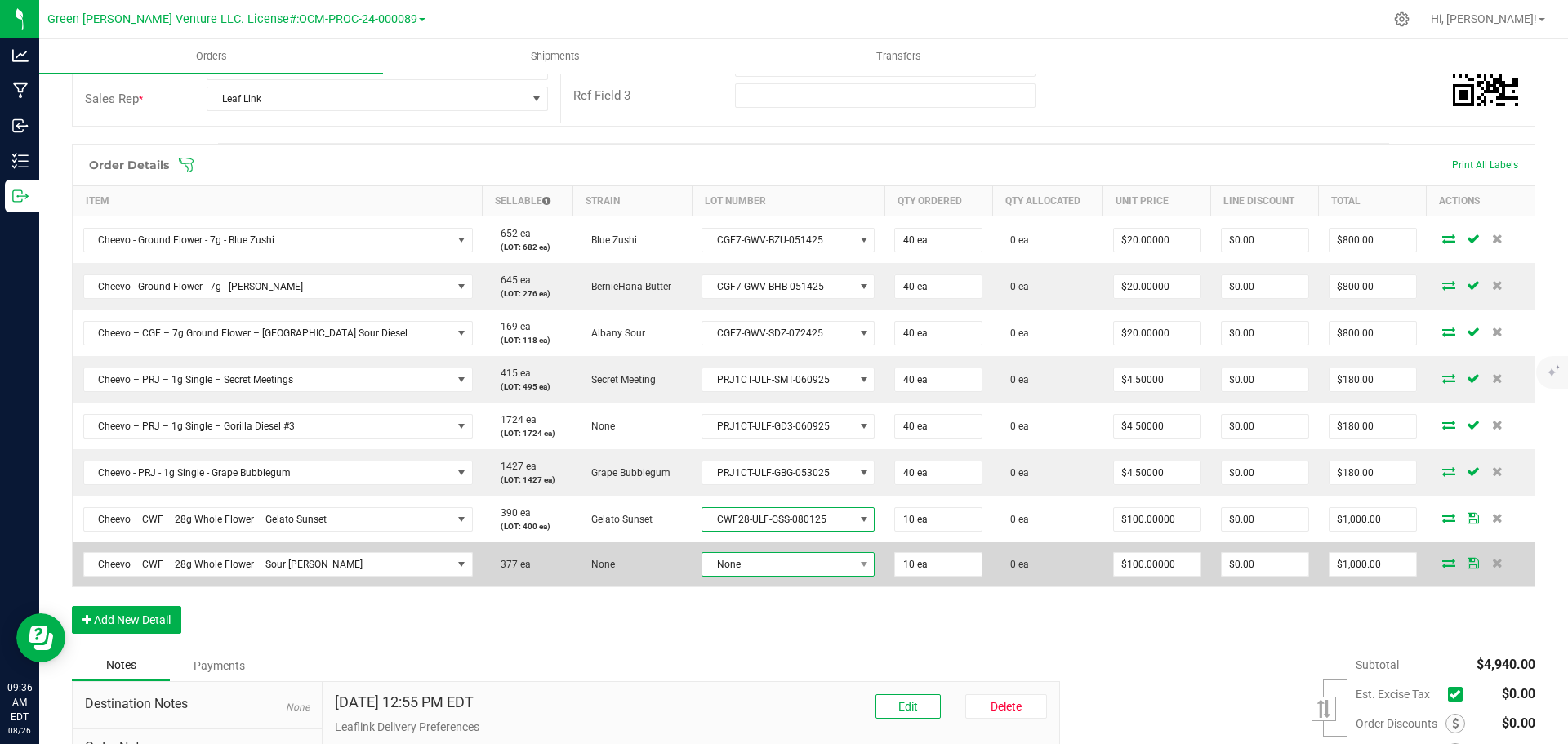
click at [729, 563] on span "None" at bounding box center [778, 565] width 151 height 23
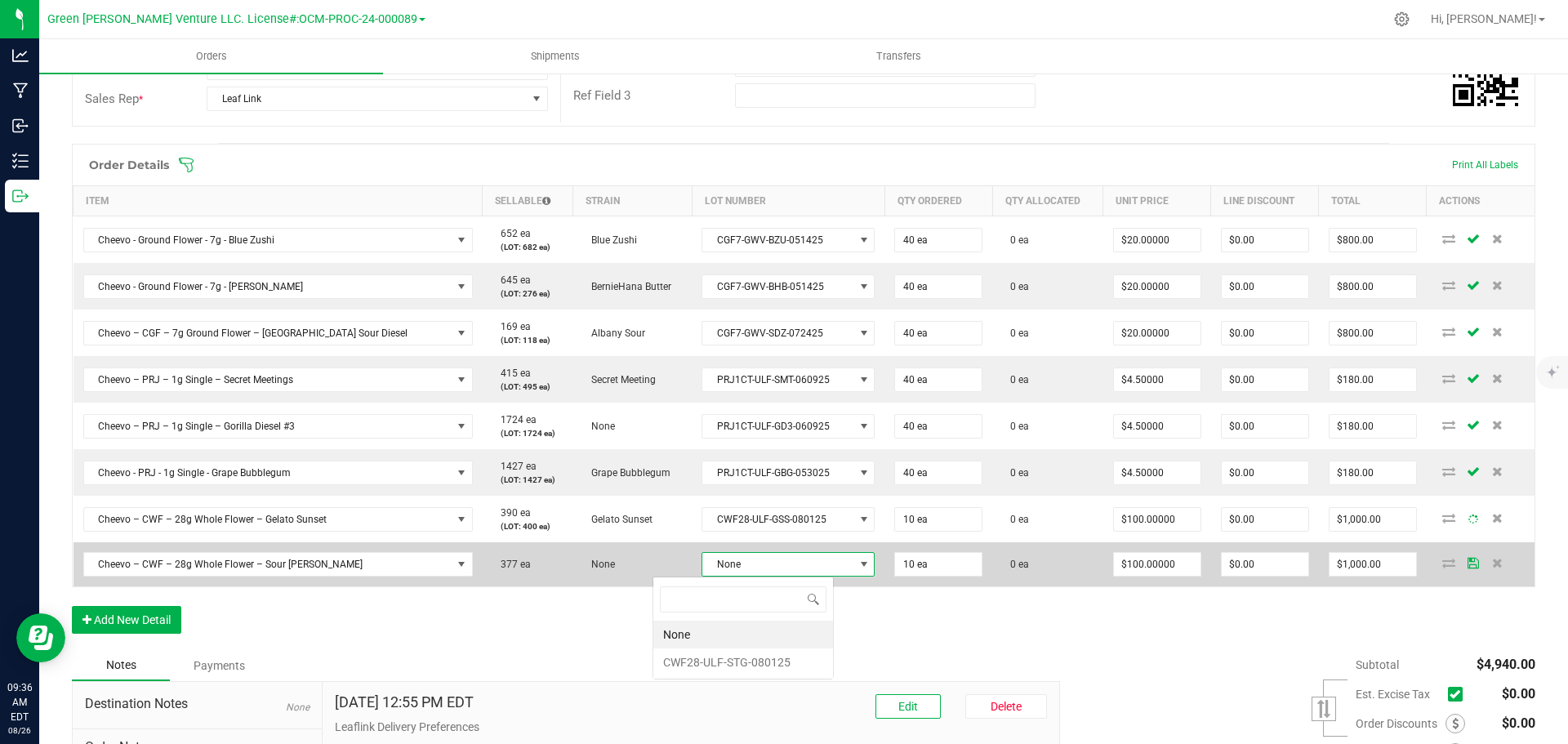
scroll to position [25, 180]
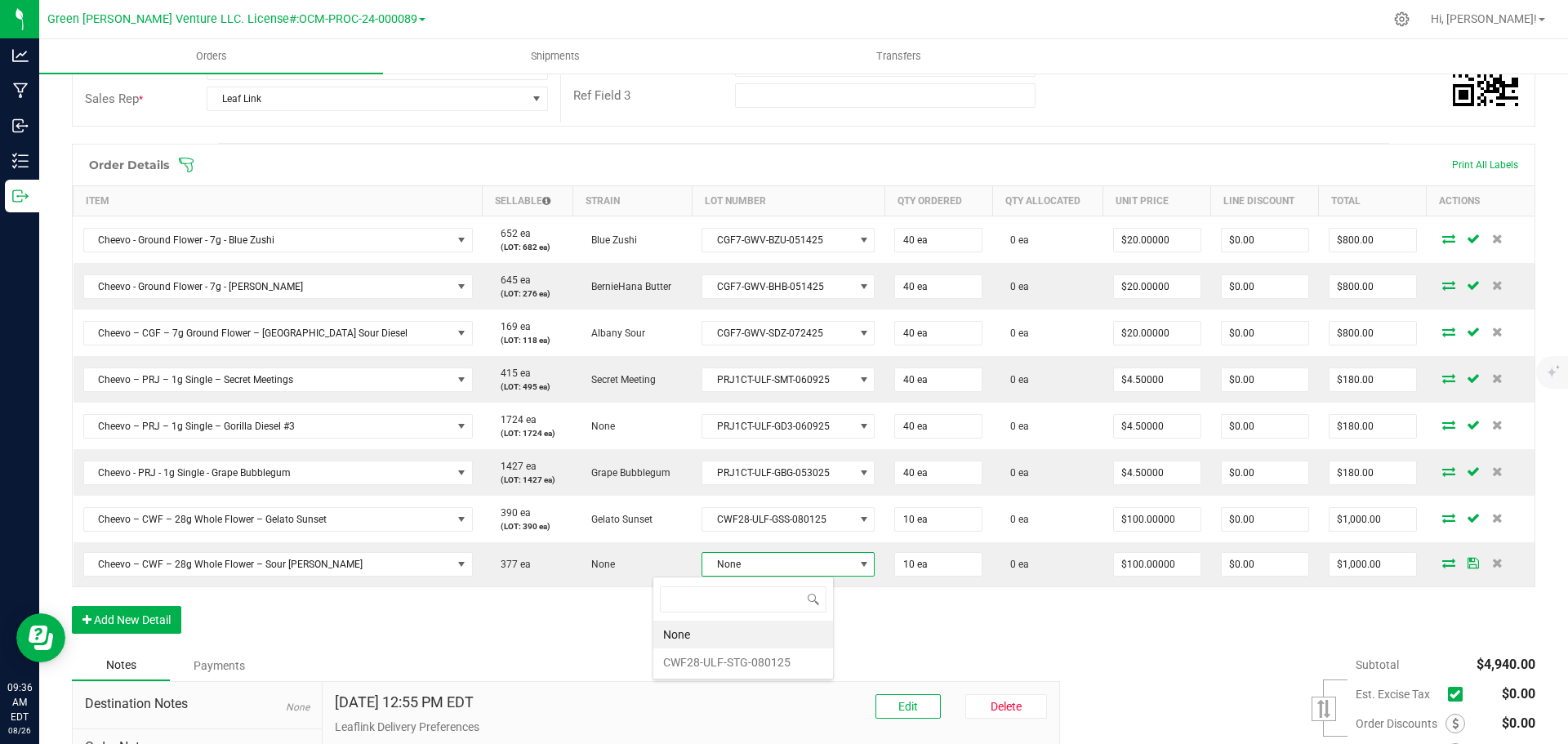
click at [733, 650] on li "CWF28-ULF-STG-080125" at bounding box center [743, 662] width 179 height 28
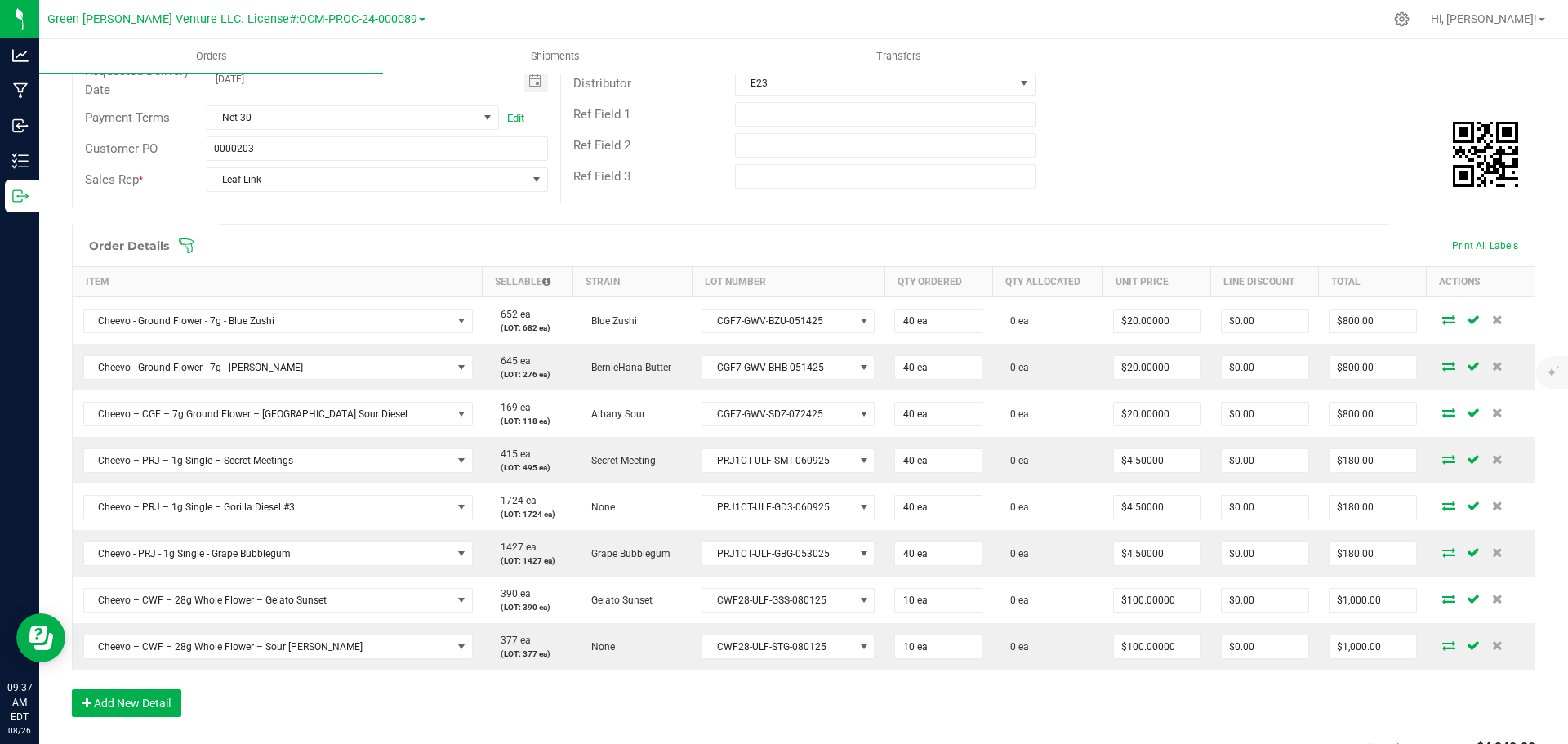
scroll to position [327, 0]
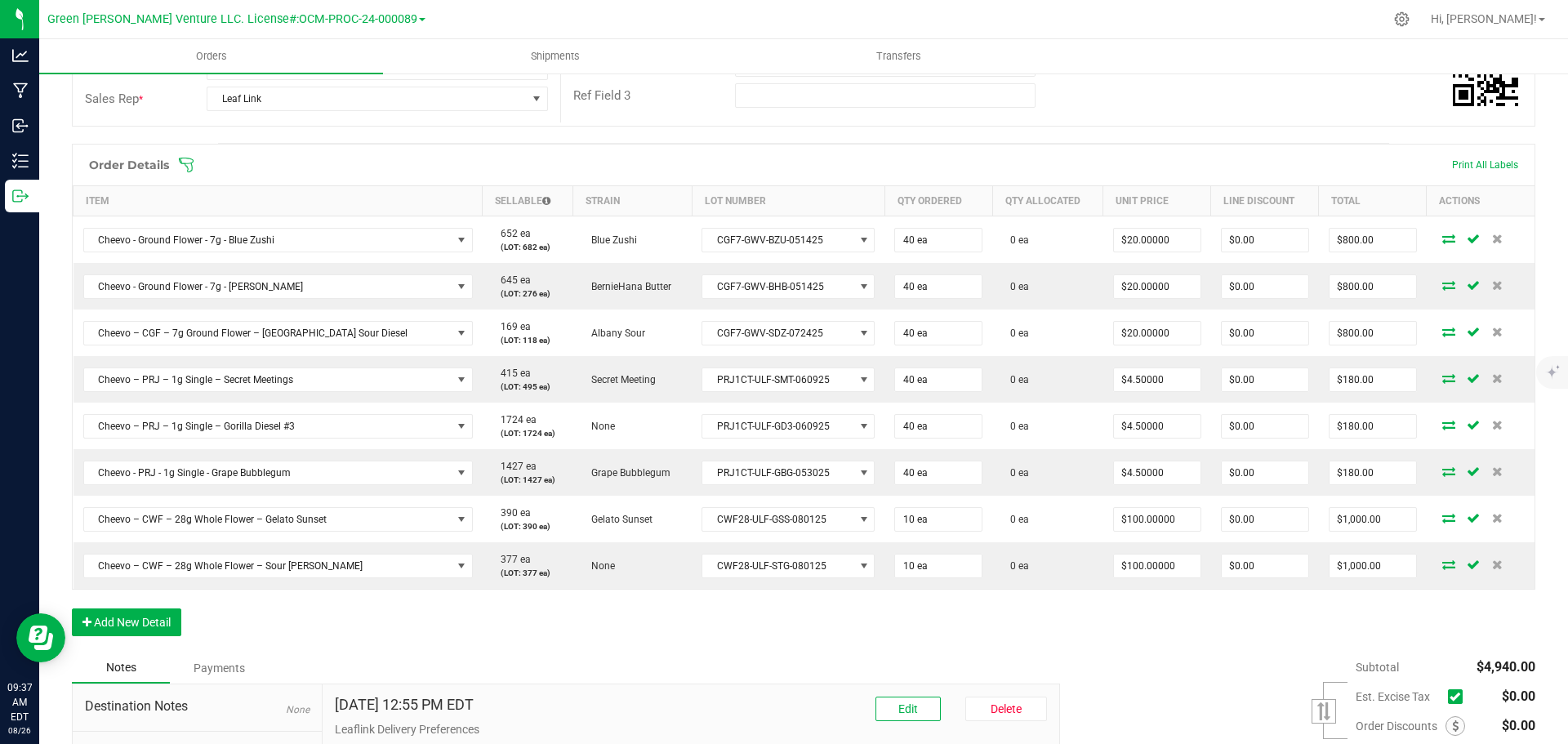
click at [192, 164] on icon at bounding box center [186, 165] width 16 height 16
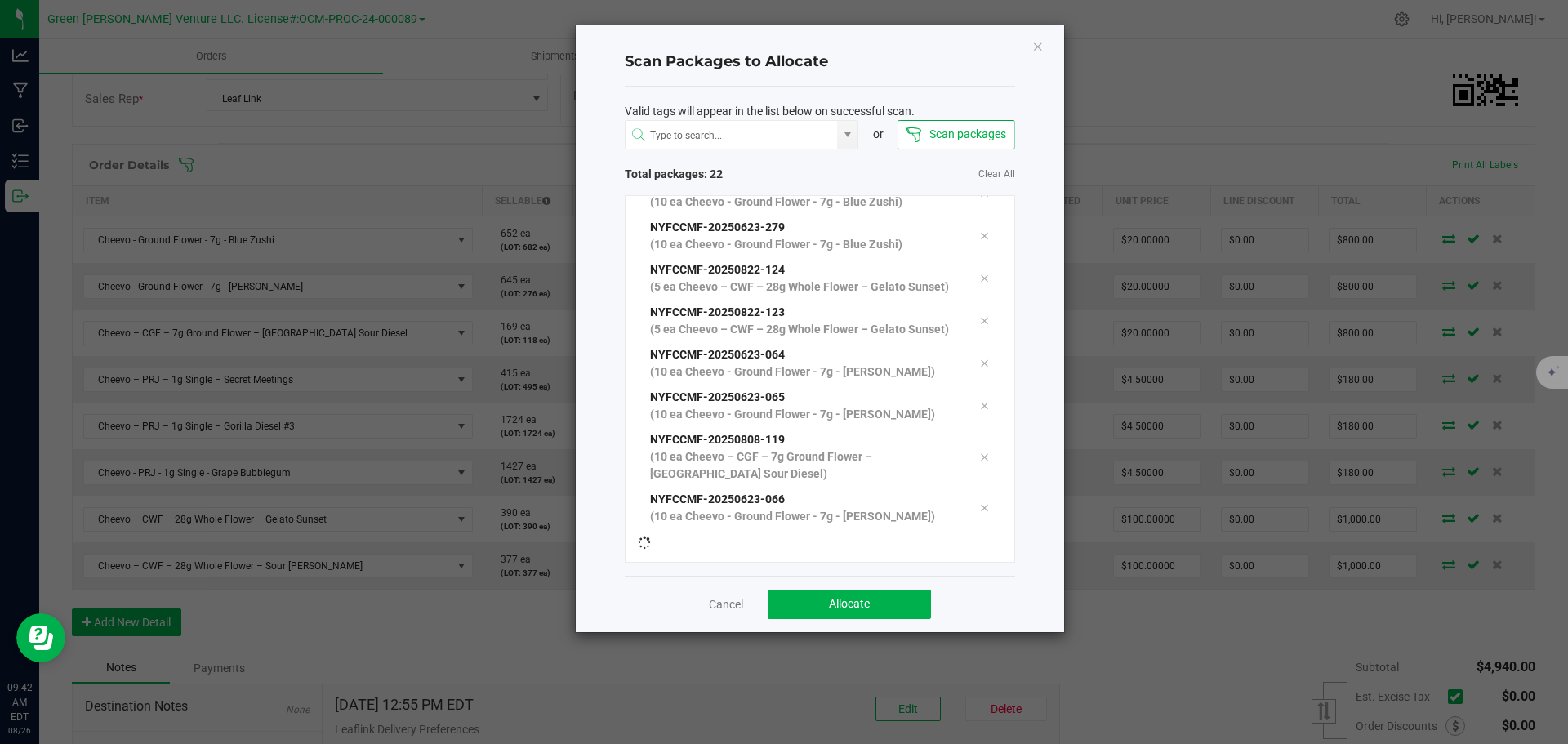
scroll to position [722, 0]
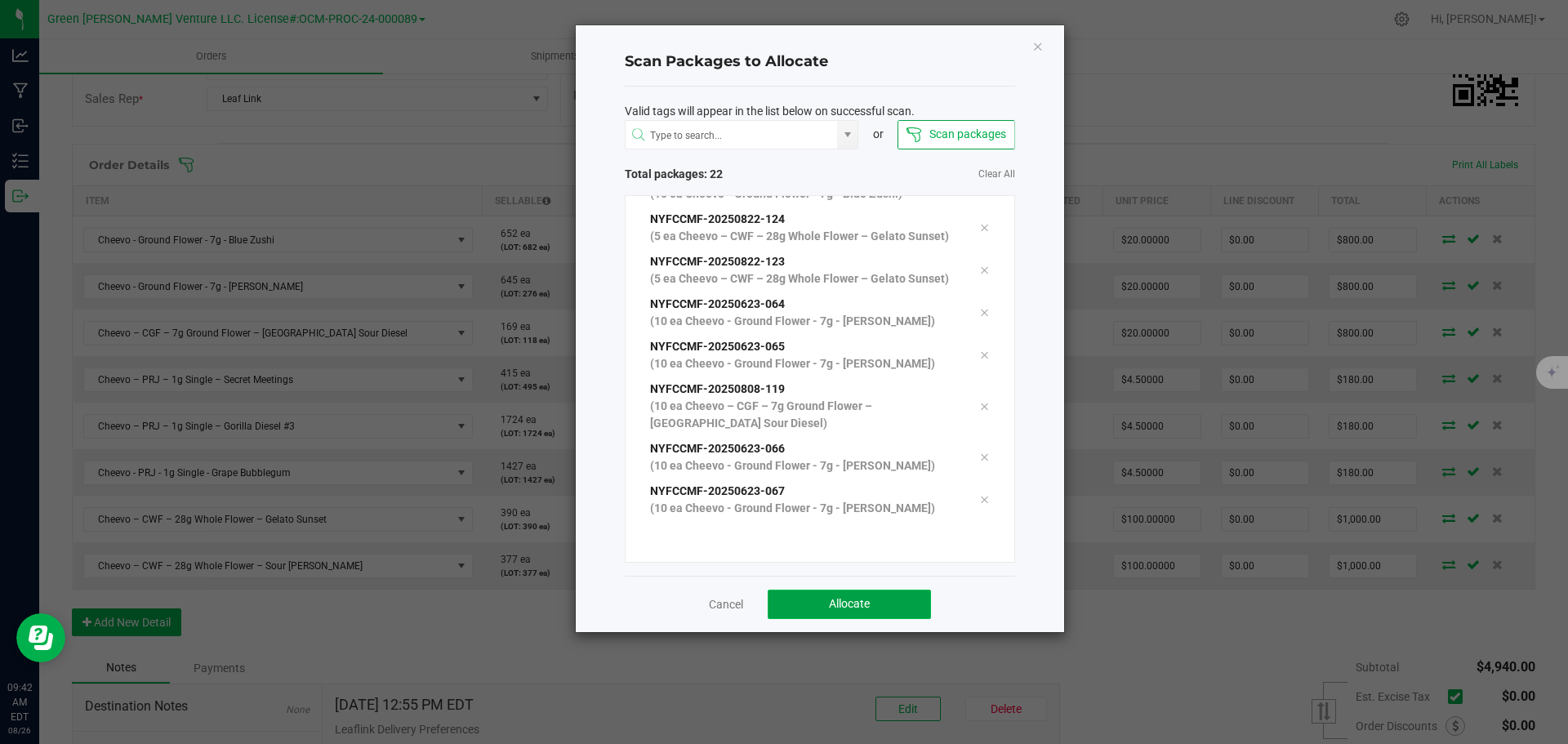
click at [805, 603] on button "Allocate" at bounding box center [849, 605] width 163 height 29
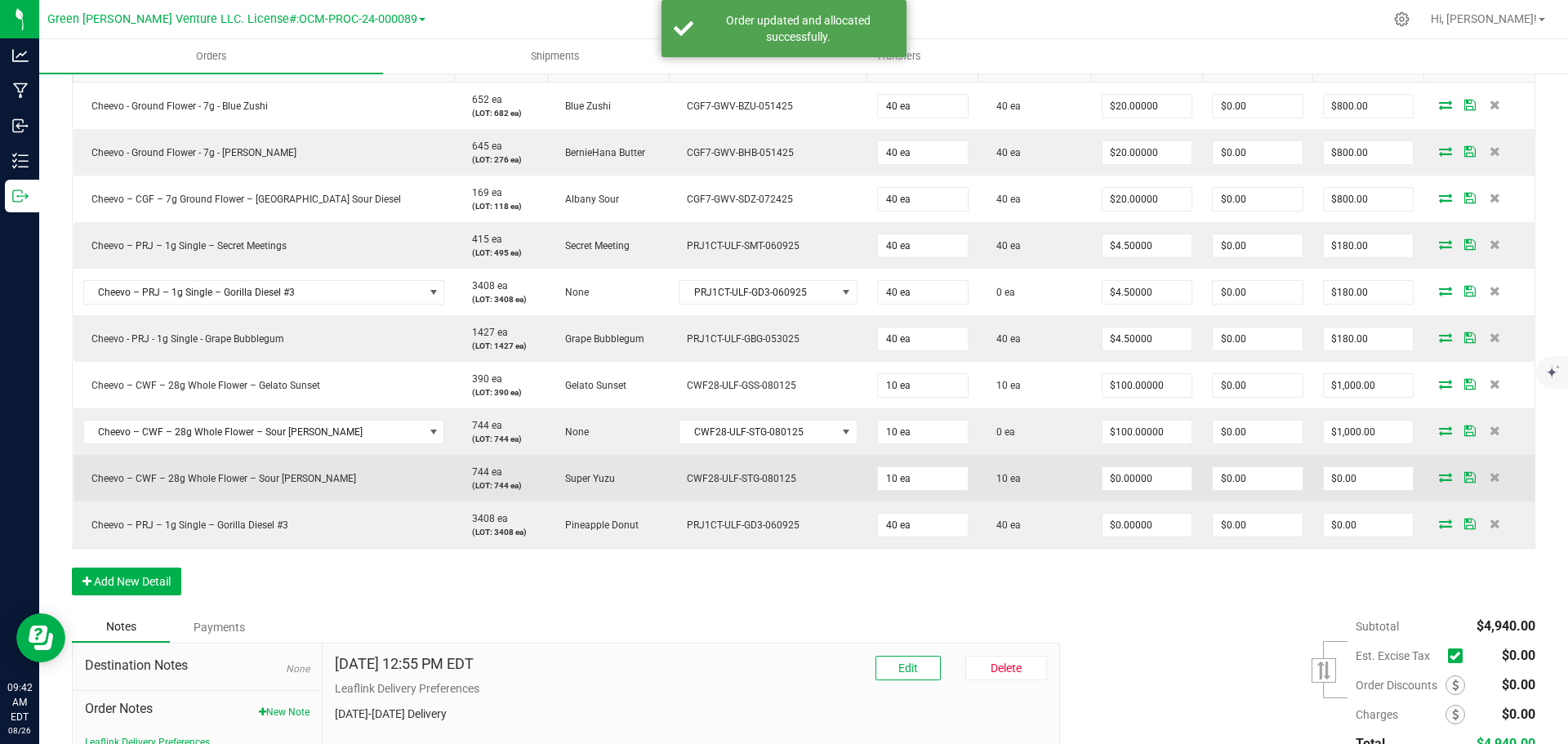
scroll to position [490, 0]
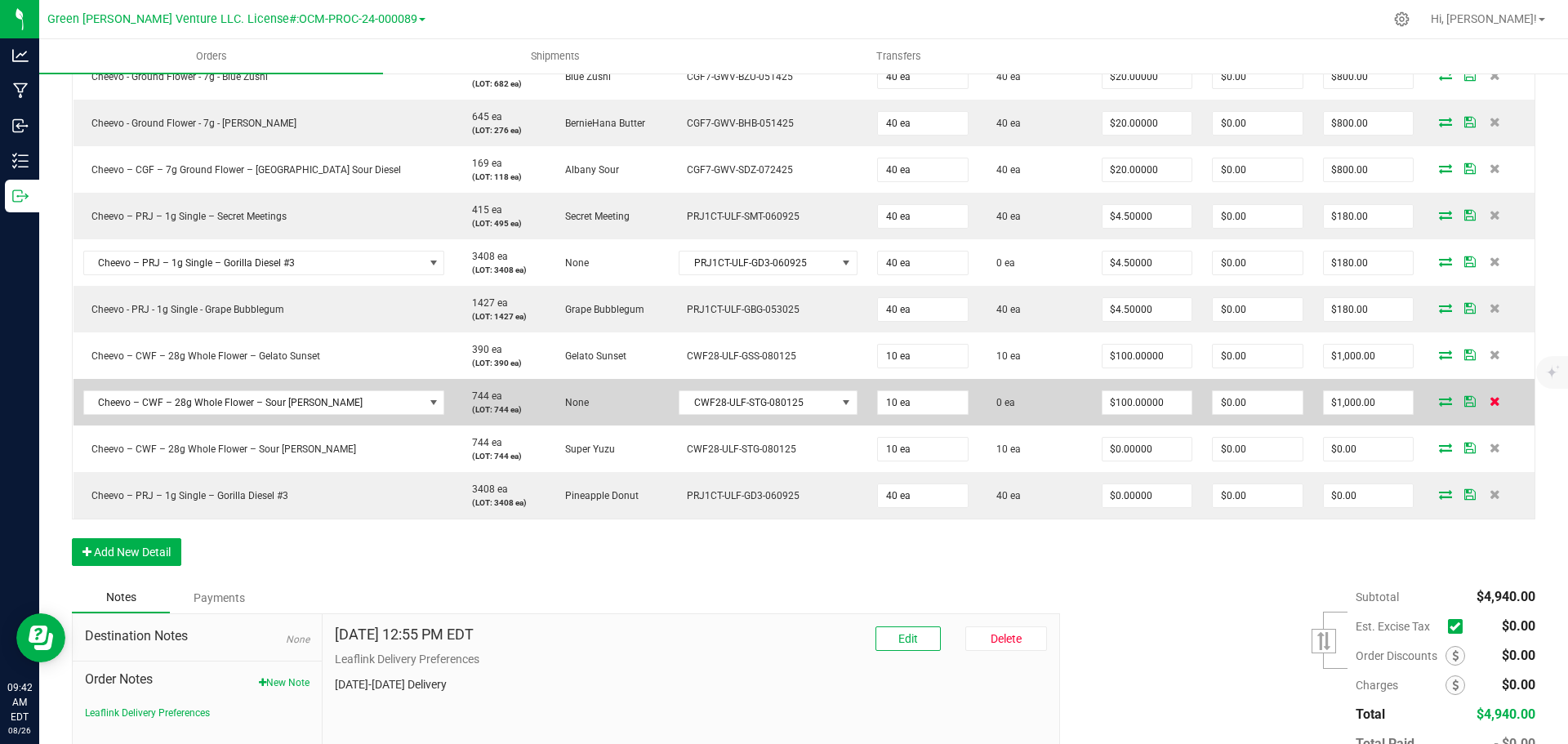
click at [1490, 400] on icon at bounding box center [1495, 401] width 10 height 9
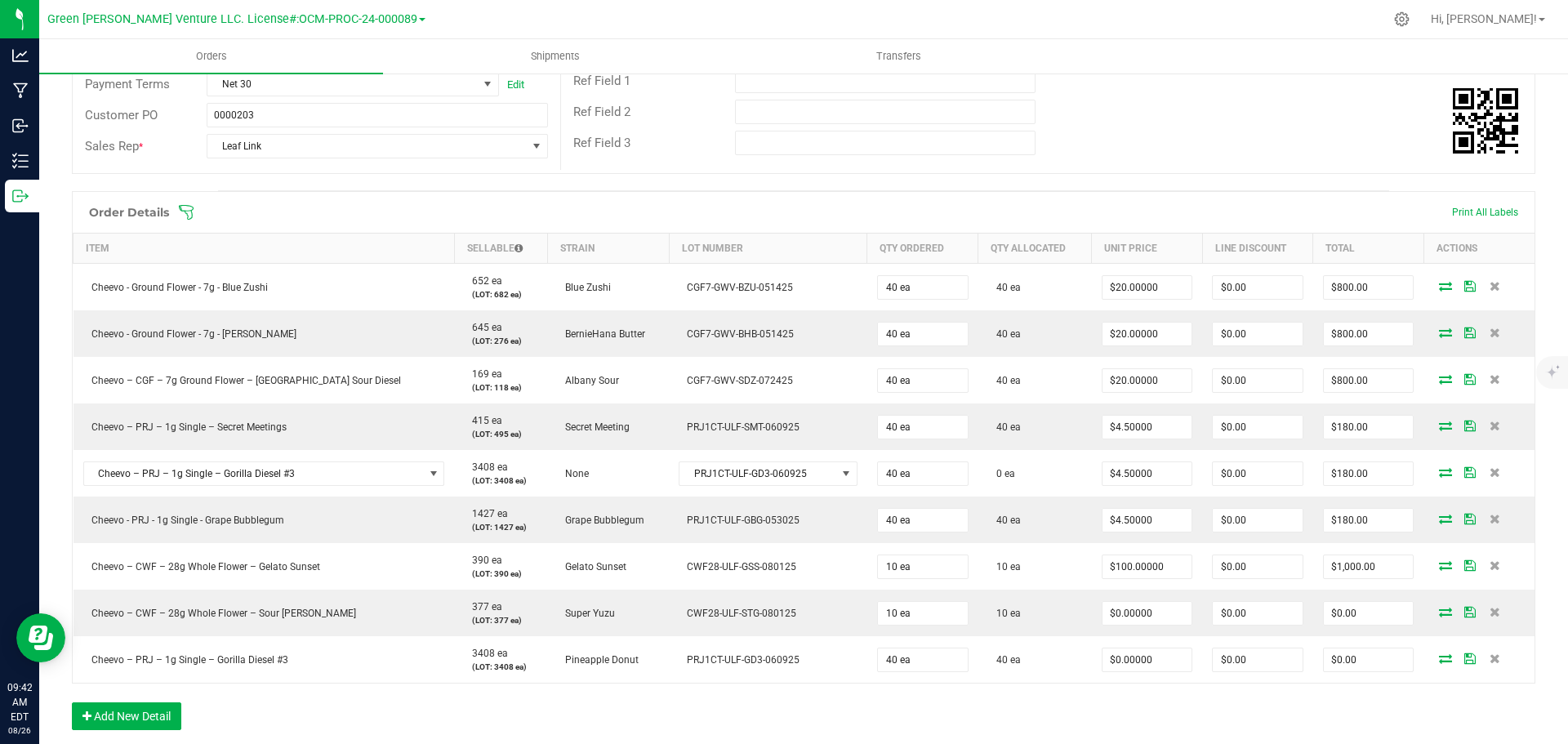
scroll to position [245, 0]
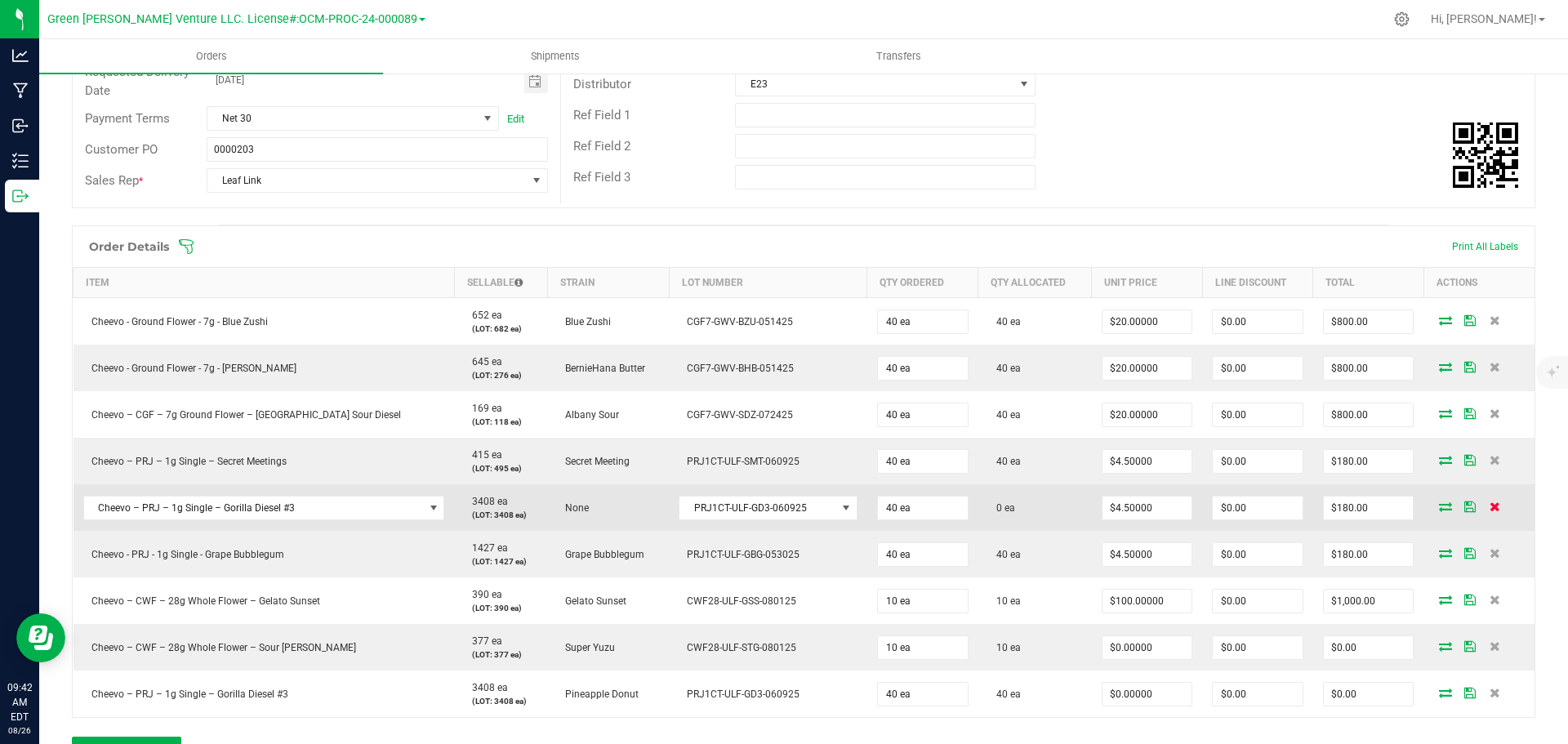
click at [1490, 508] on icon at bounding box center [1495, 506] width 10 height 9
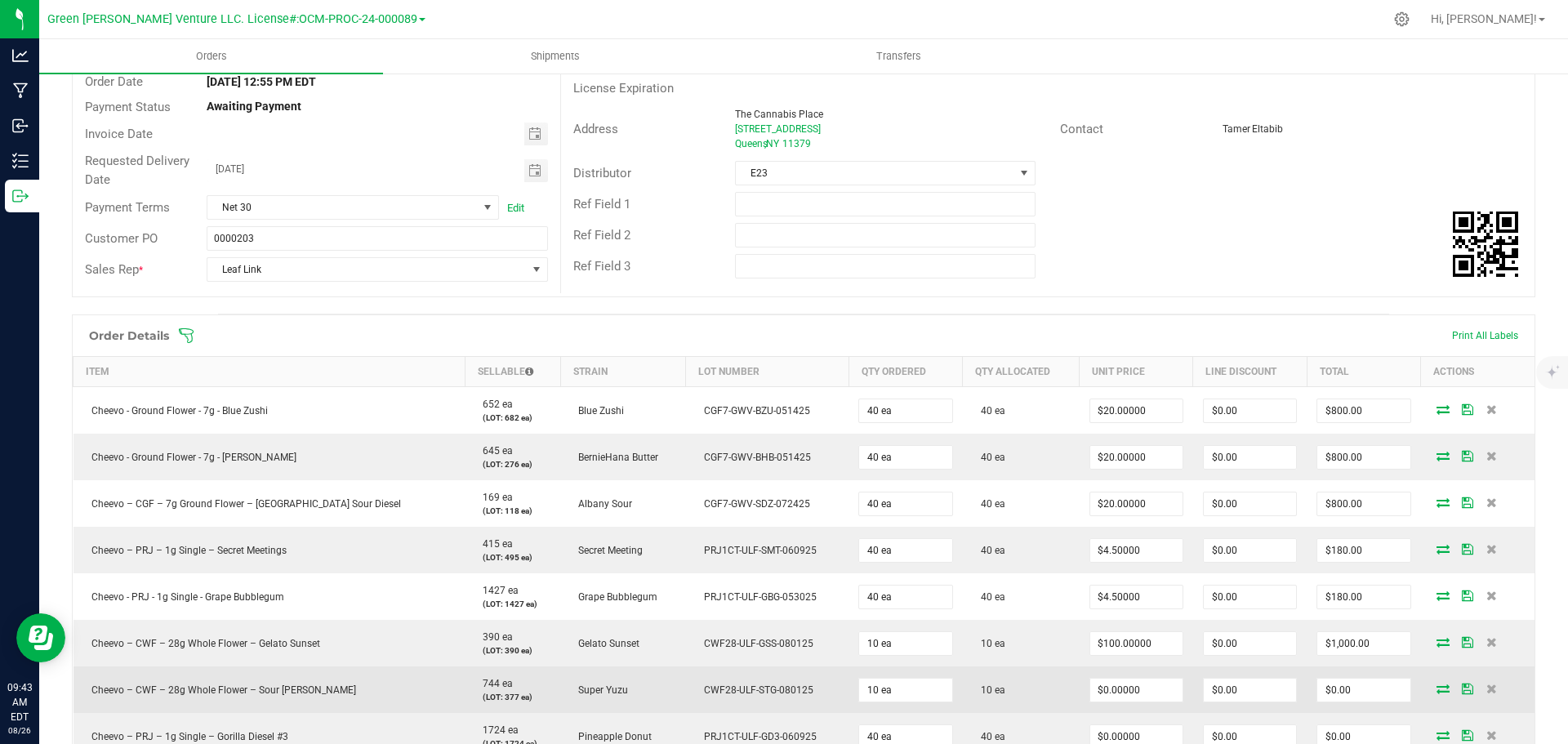
scroll to position [408, 0]
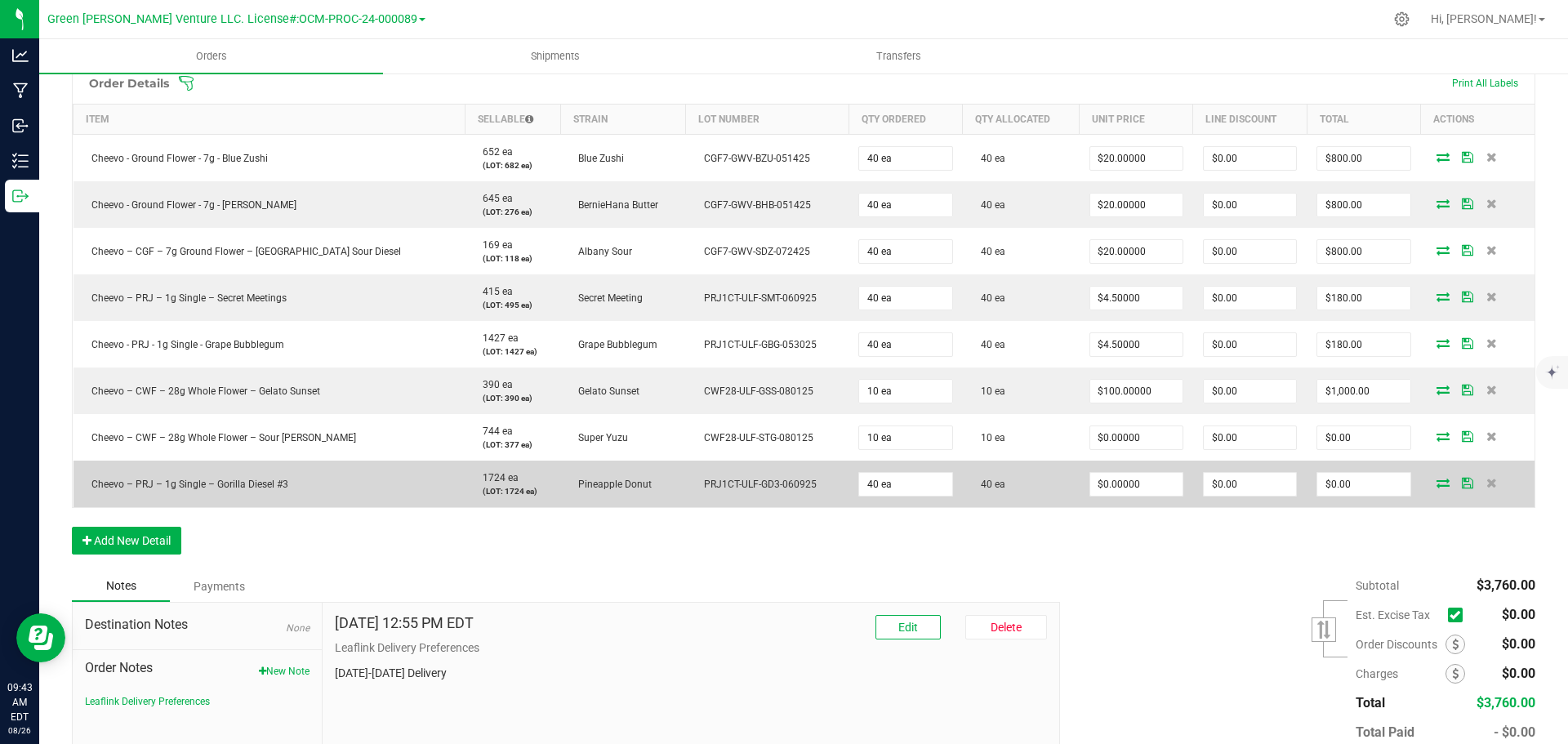
click at [1462, 483] on icon at bounding box center [1467, 483] width 11 height 9
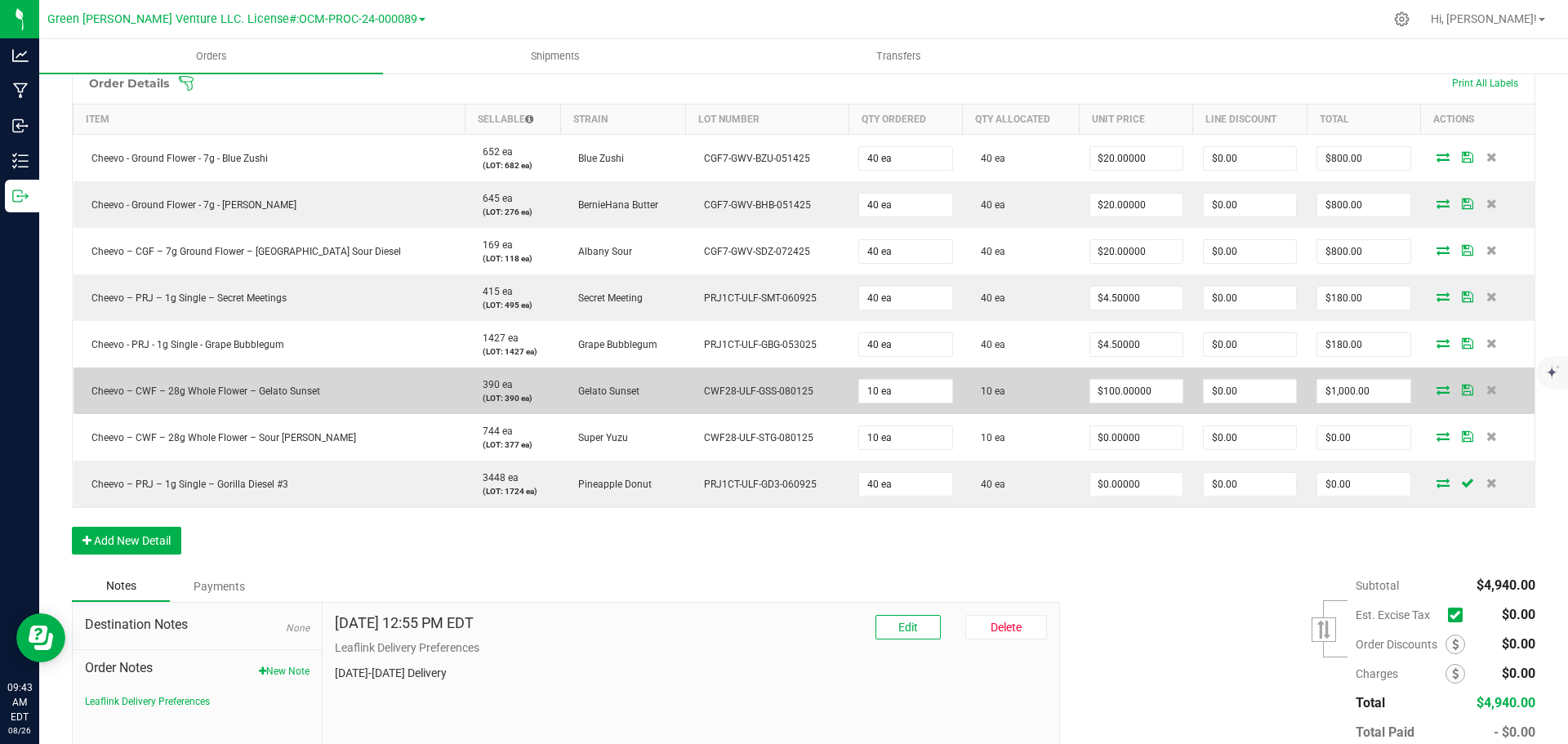
drag, startPoint x: 1449, startPoint y: 433, endPoint x: 1449, endPoint y: 407, distance: 26.0
click at [1462, 432] on icon at bounding box center [1467, 436] width 11 height 9
click at [1462, 389] on icon at bounding box center [1467, 390] width 11 height 9
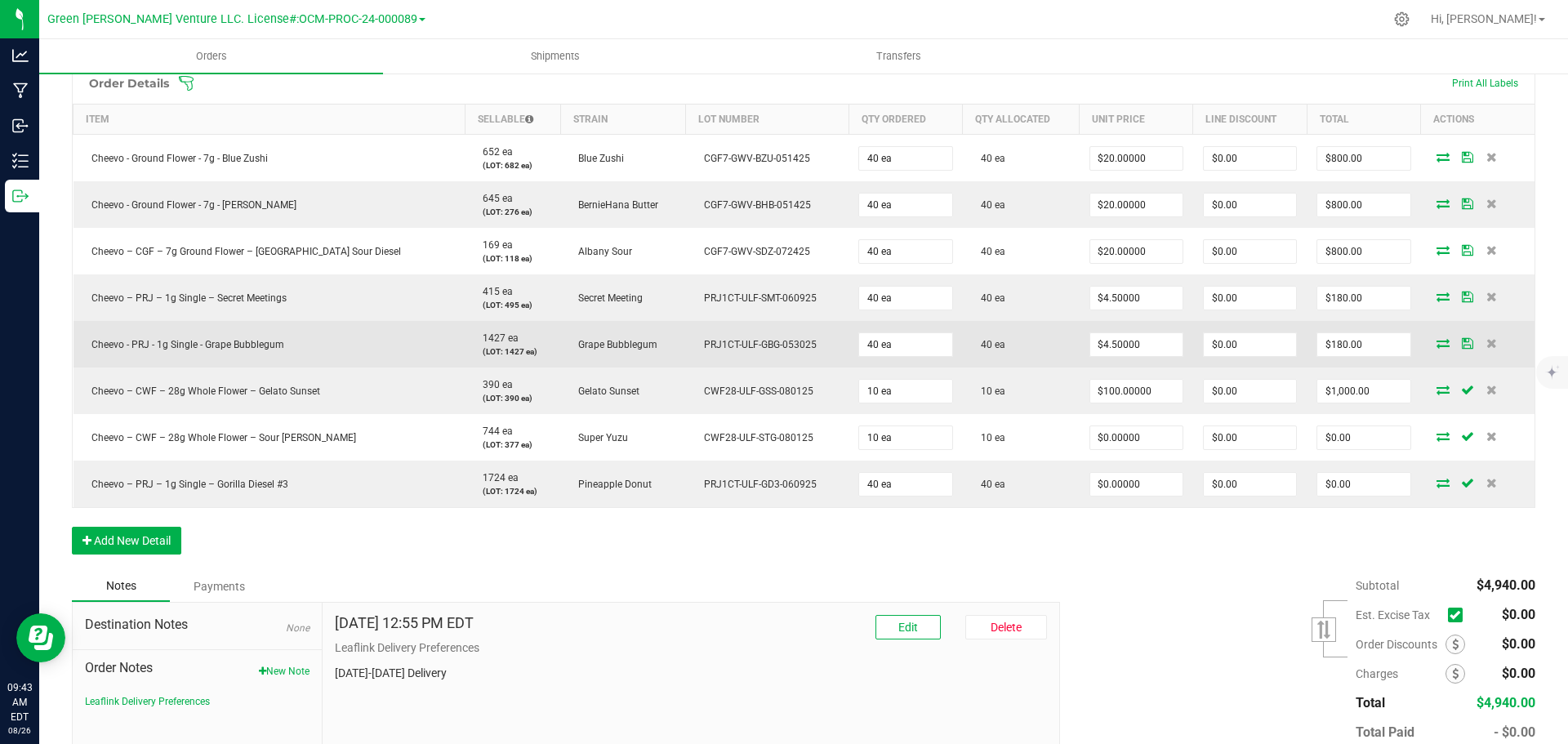
click at [1462, 348] on icon at bounding box center [1467, 343] width 11 height 9
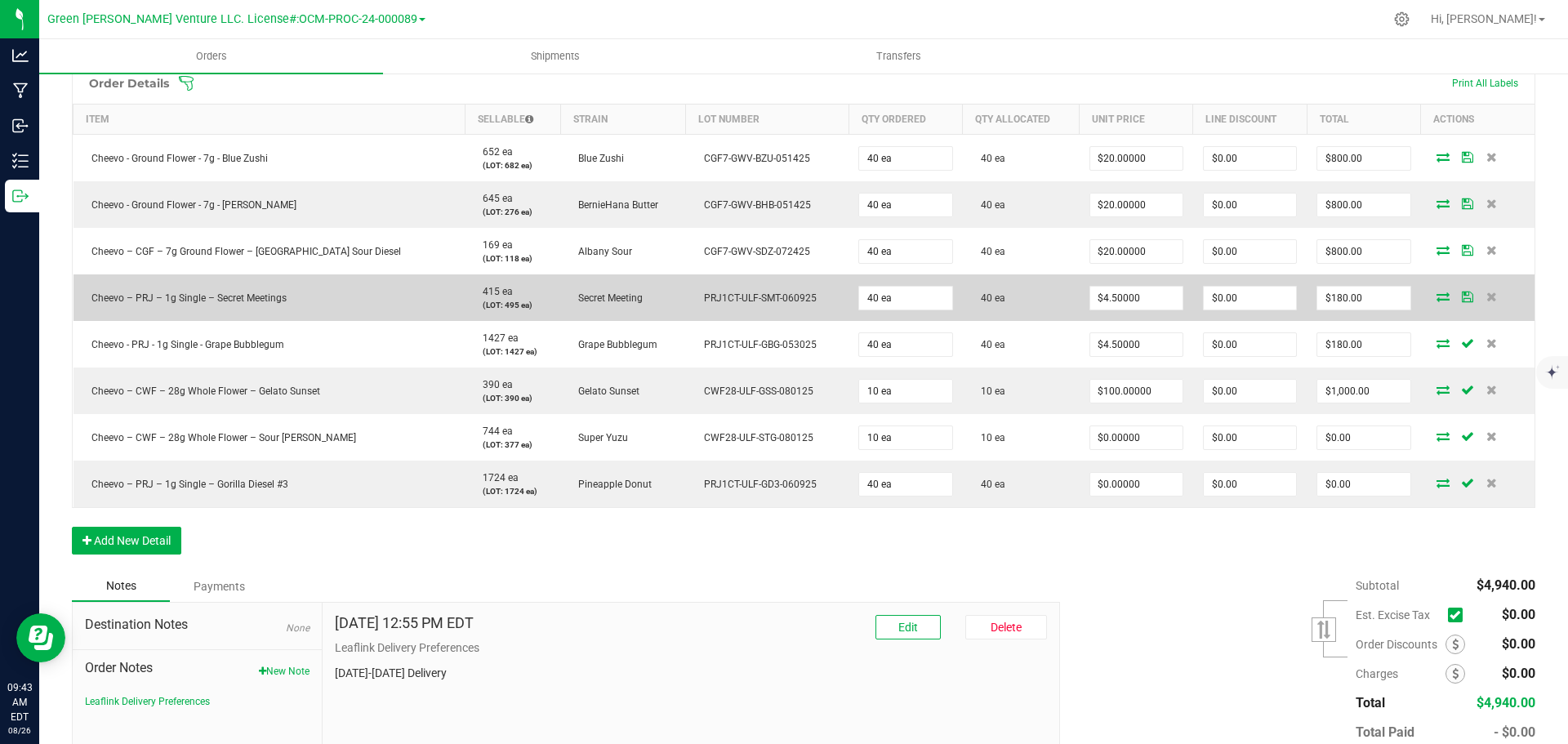
click at [1462, 296] on icon at bounding box center [1467, 296] width 11 height 9
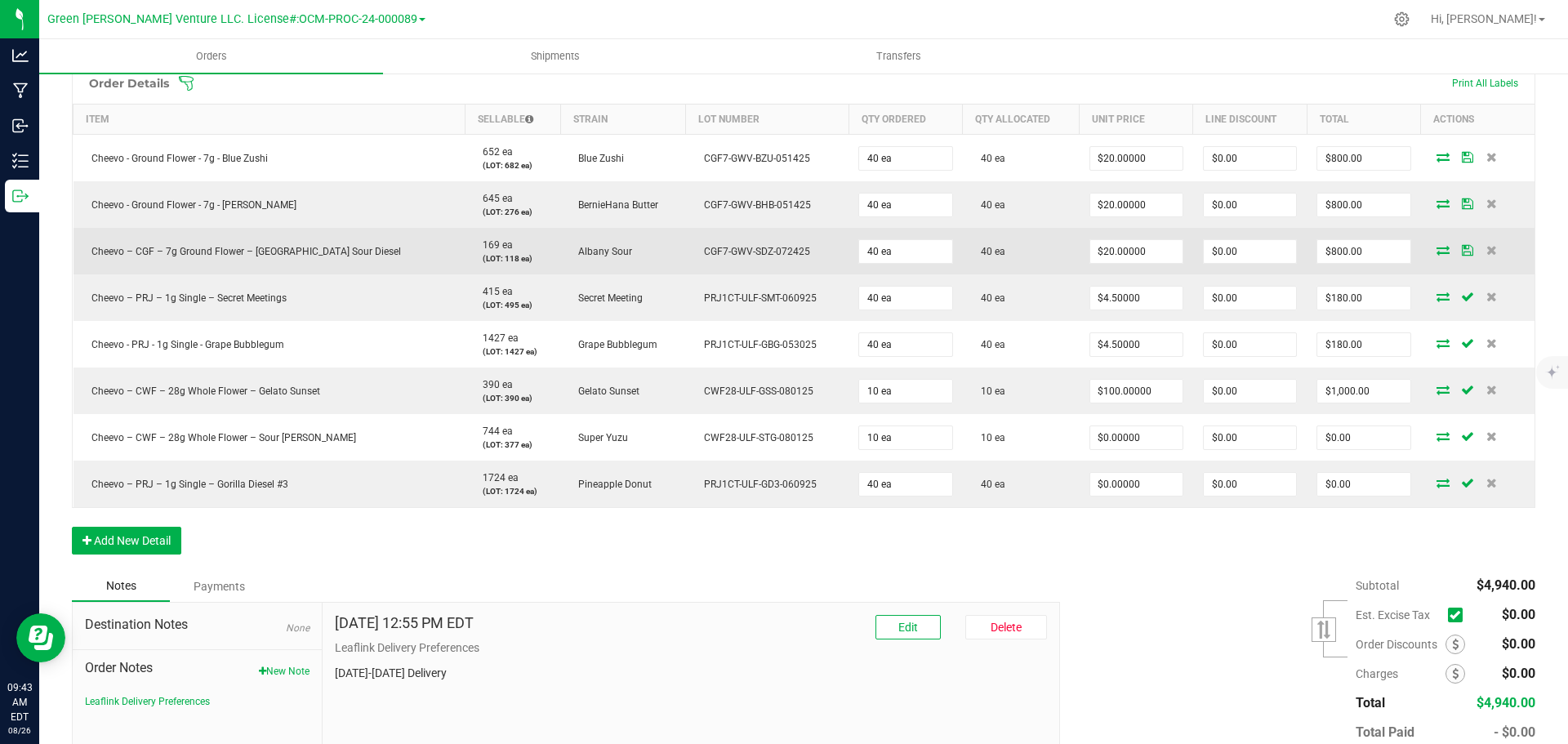
click at [1462, 254] on icon at bounding box center [1467, 249] width 11 height 9
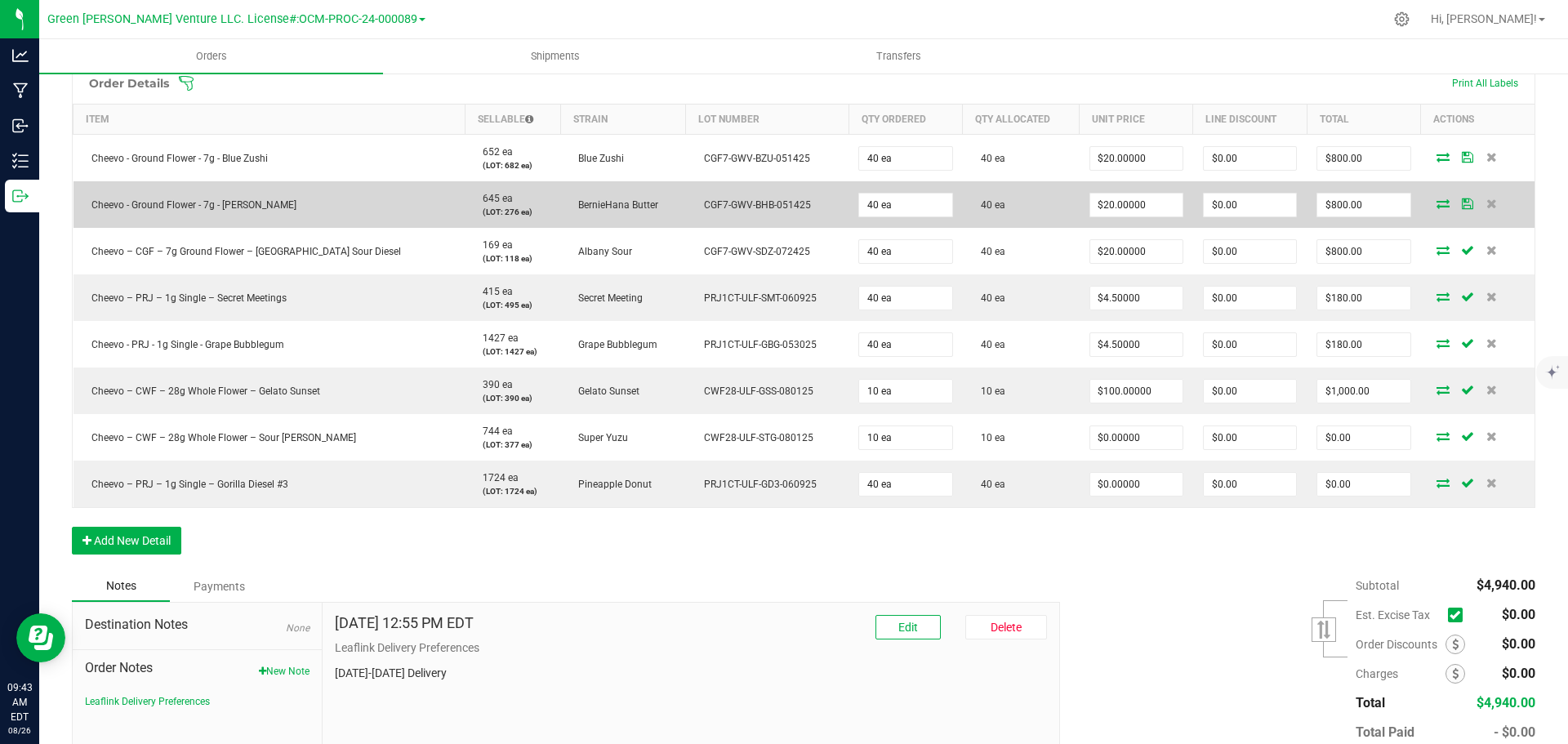
click at [1462, 204] on icon at bounding box center [1467, 202] width 11 height 9
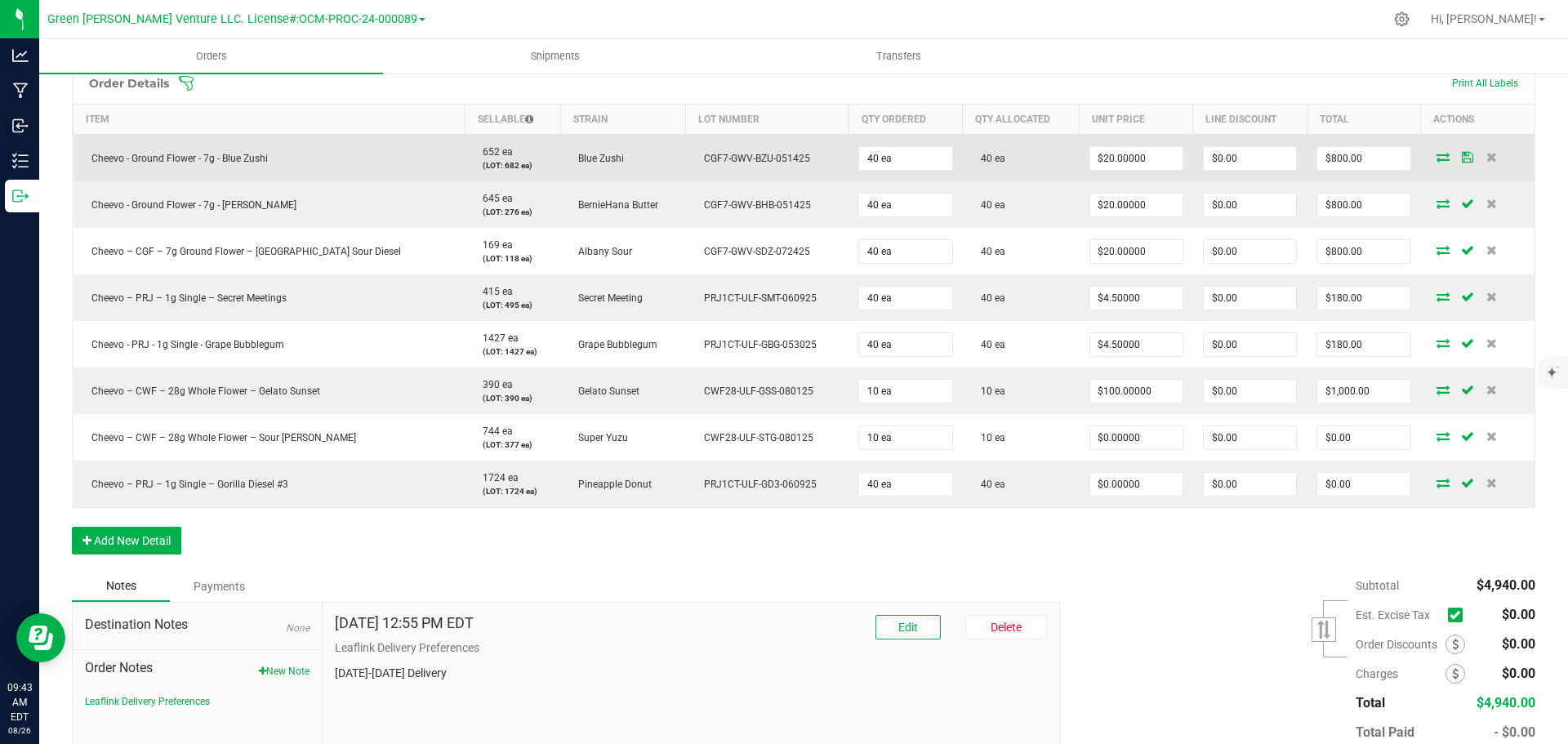
click at [1462, 153] on icon at bounding box center [1467, 156] width 11 height 9
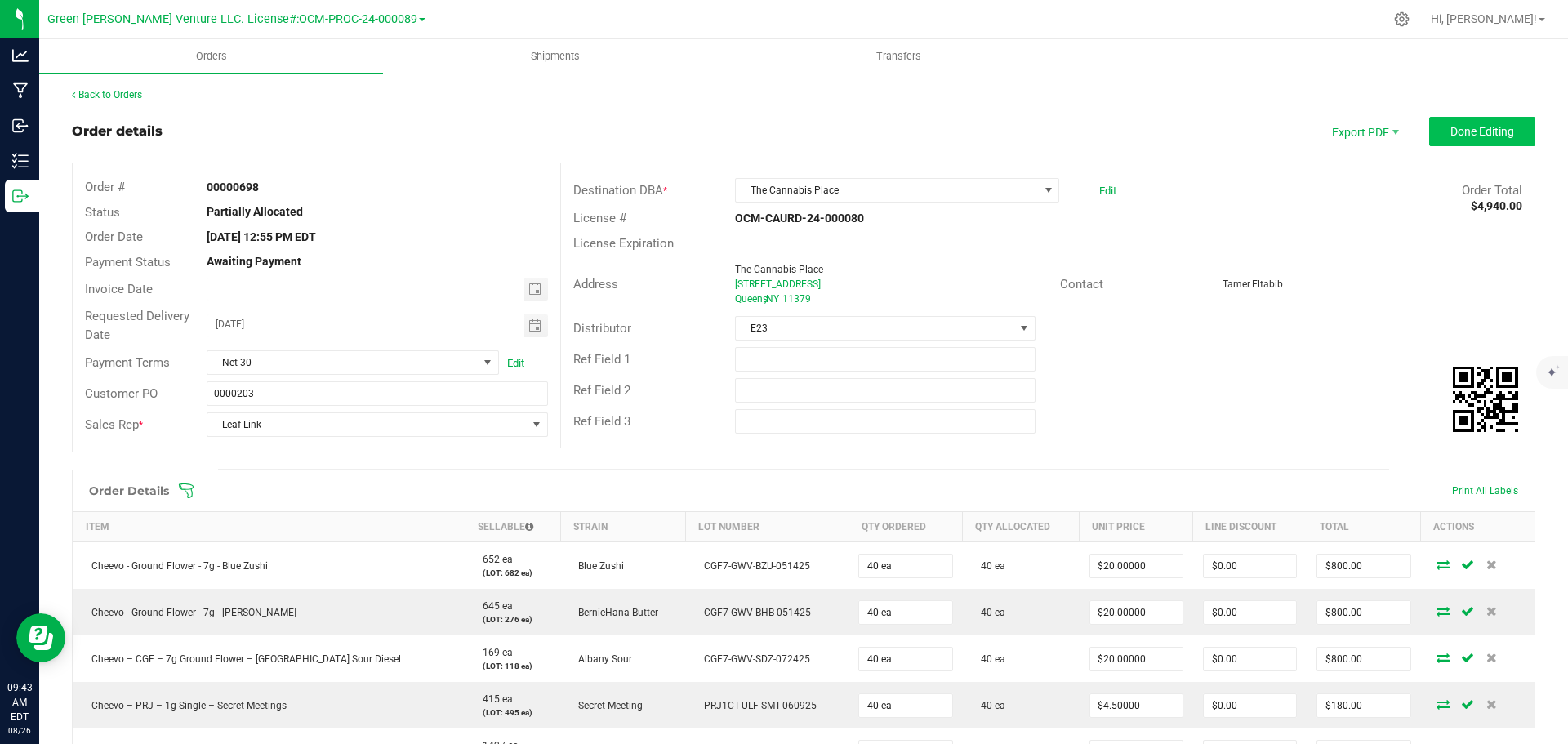
scroll to position [0, 0]
click at [1512, 142] on button "Done Editing" at bounding box center [1483, 132] width 106 height 29
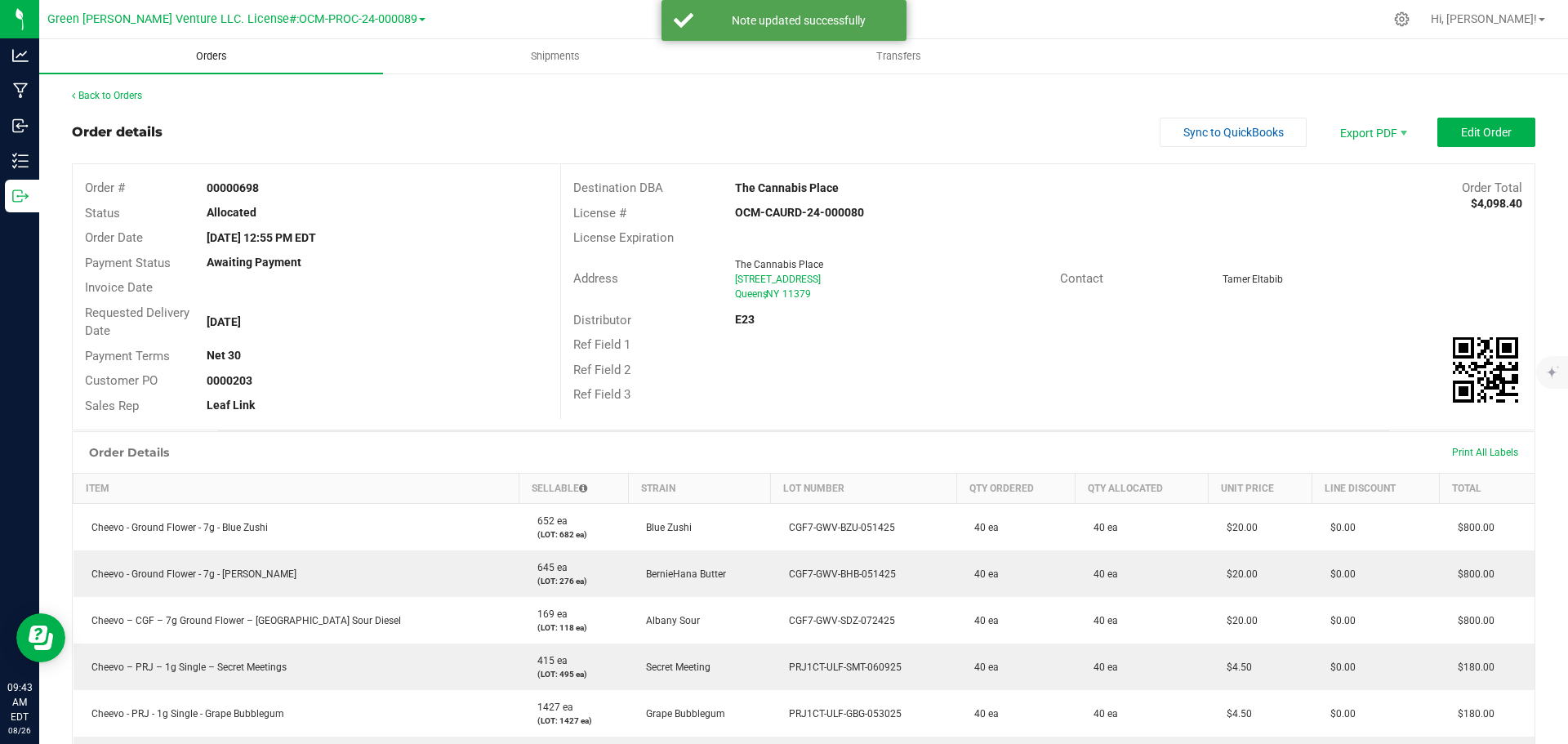
click at [211, 54] on span "Orders" at bounding box center [212, 56] width 75 height 15
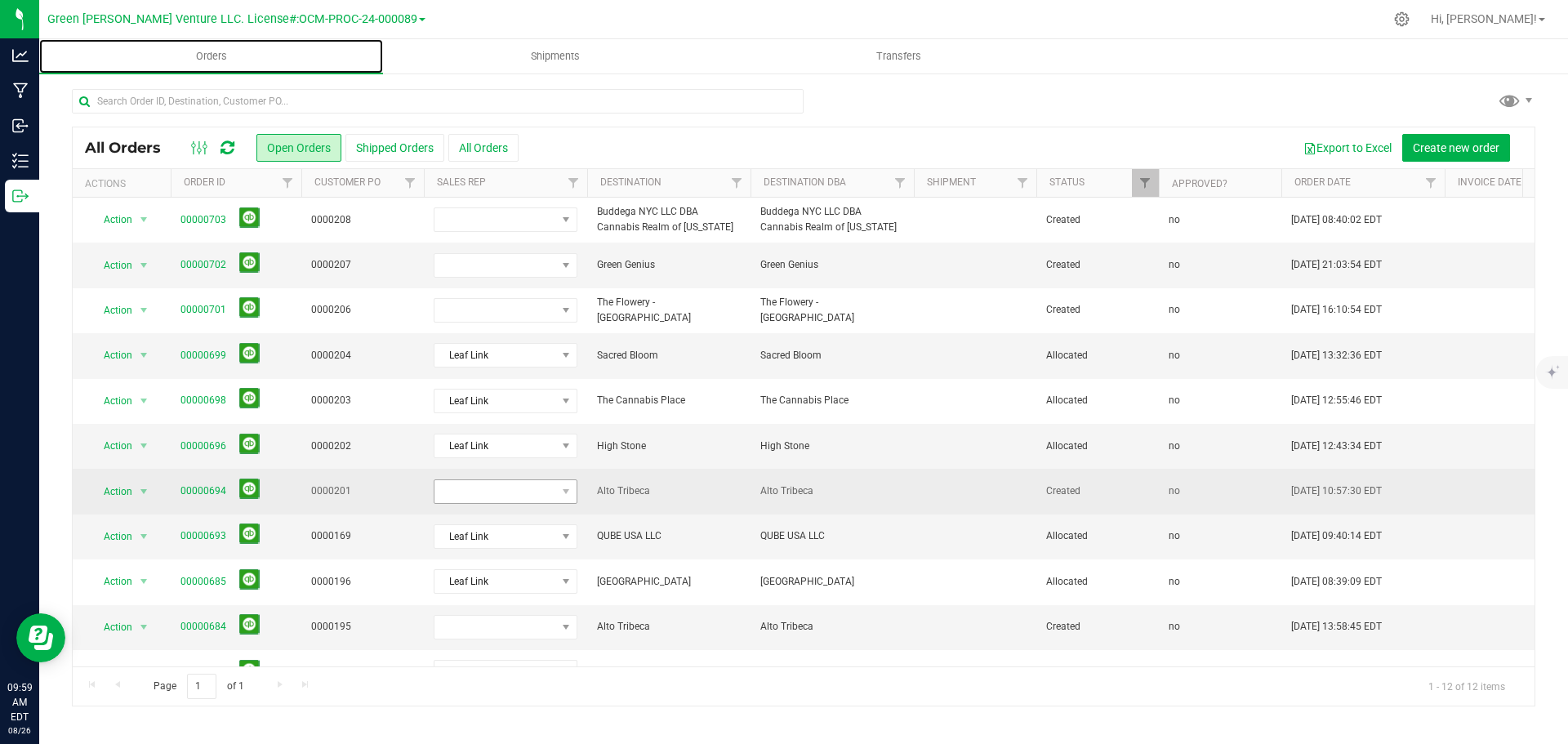
scroll to position [85, 0]
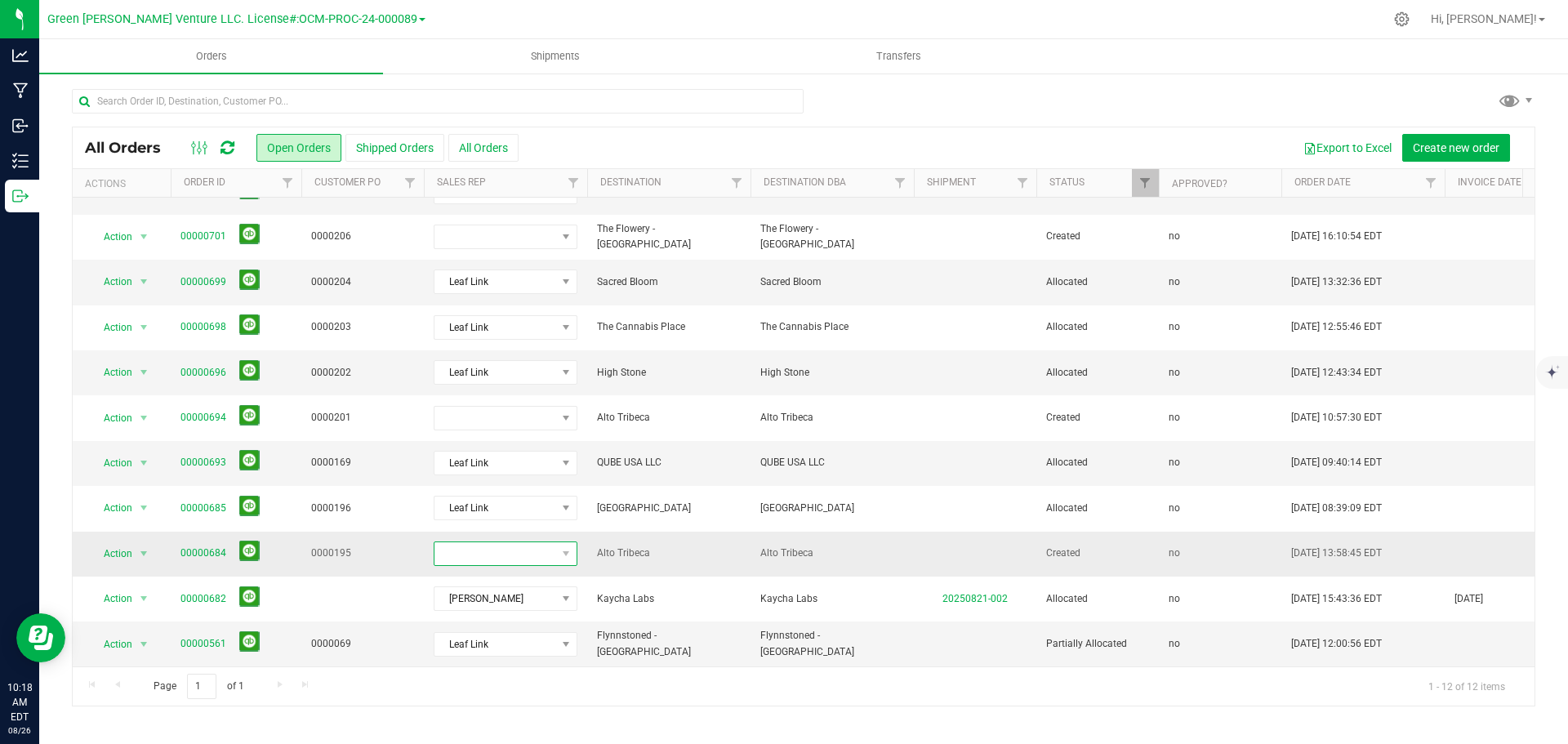
click at [546, 551] on span at bounding box center [495, 554] width 122 height 23
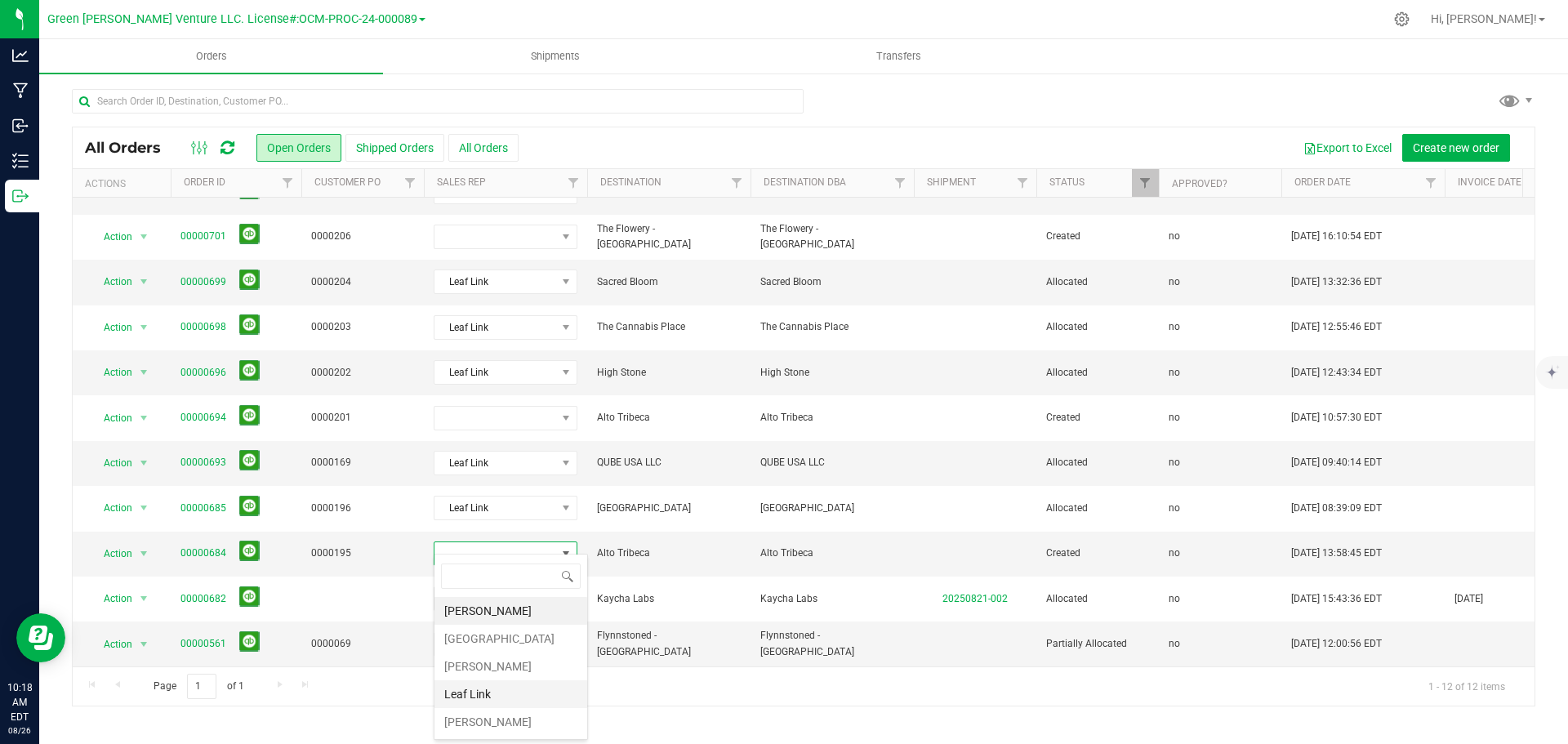
click at [507, 694] on li "Leaf Link" at bounding box center [511, 694] width 153 height 28
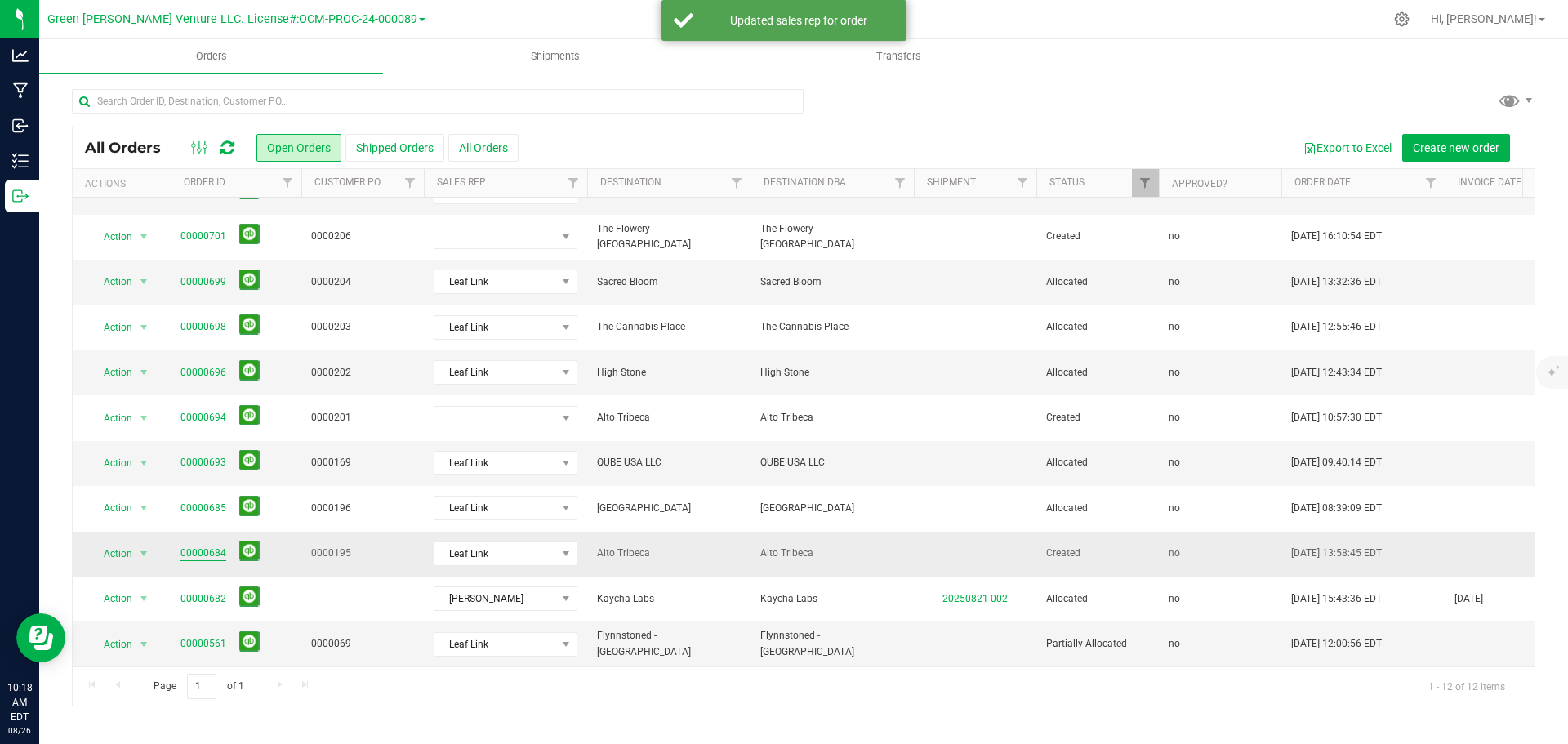
click at [211, 546] on link "00000684" at bounding box center [203, 554] width 46 height 15
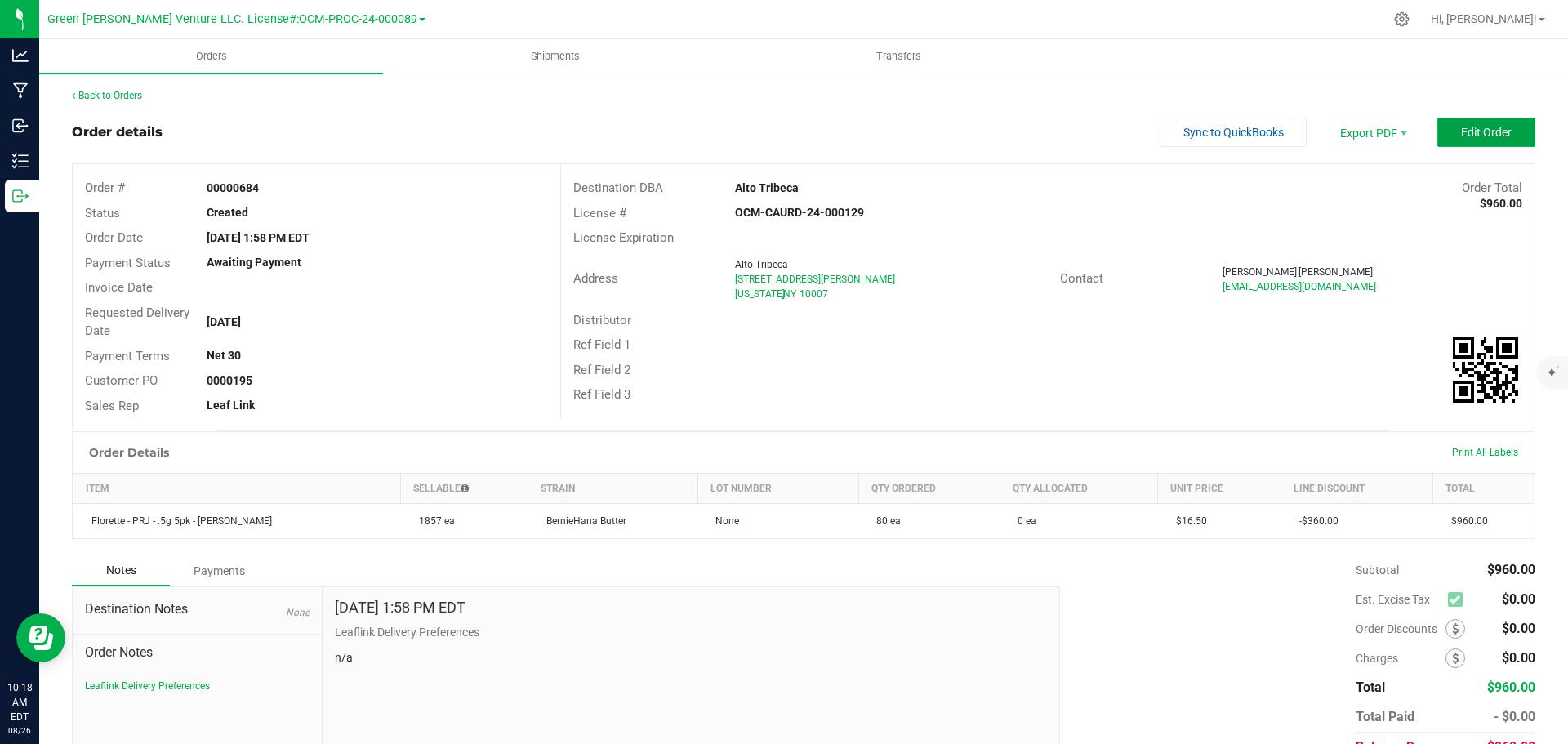
click at [1504, 135] on button "Edit Order" at bounding box center [1486, 132] width 98 height 29
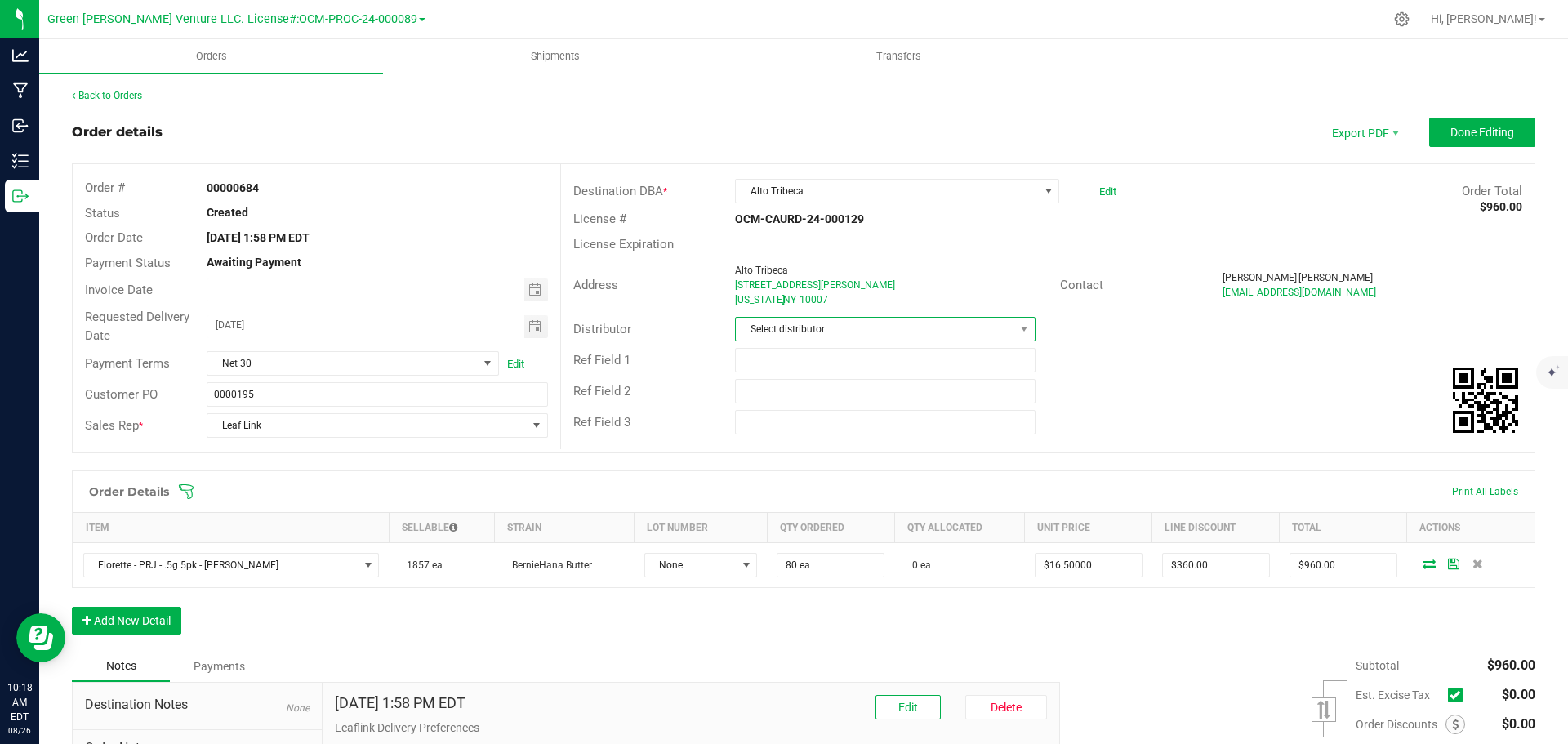
click at [979, 329] on span "Select distributor" at bounding box center [875, 329] width 278 height 23
click at [810, 505] on li "E23" at bounding box center [879, 511] width 295 height 28
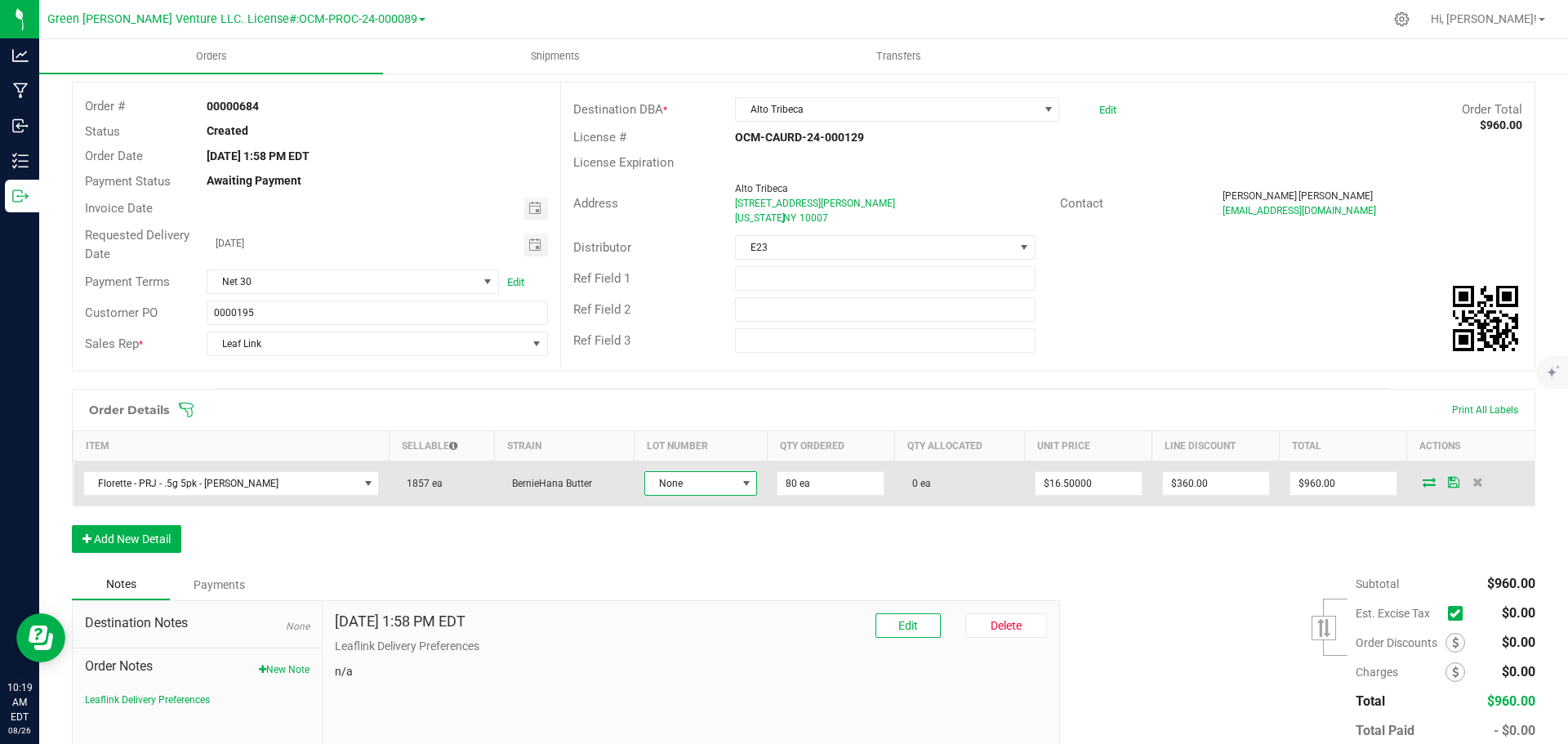
drag, startPoint x: 730, startPoint y: 478, endPoint x: 733, endPoint y: 489, distance: 11.4
click at [730, 479] on span "None" at bounding box center [691, 483] width 91 height 23
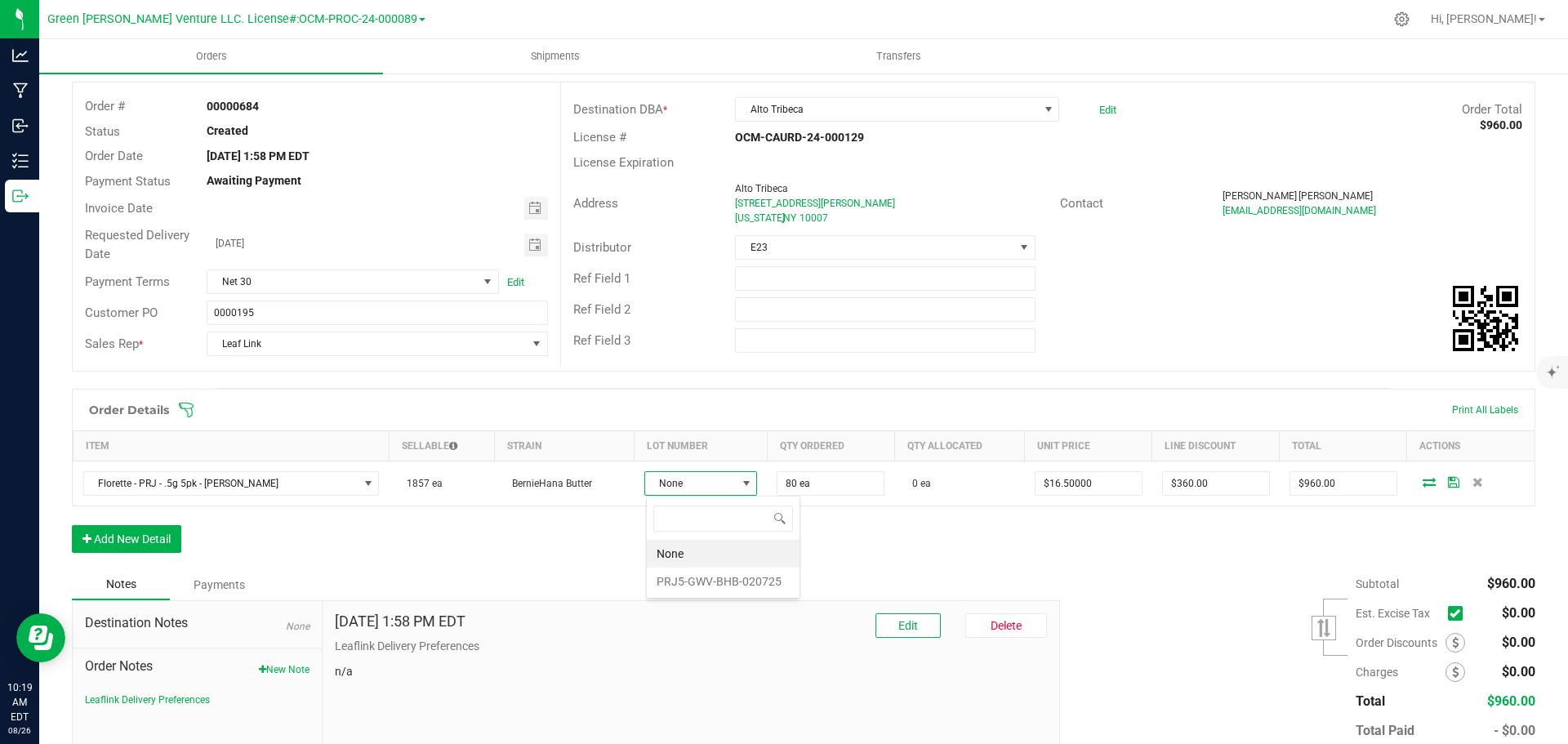
scroll to position [25, 111]
click at [723, 581] on li "PRJ5-GWV-BHB-020725" at bounding box center [723, 582] width 153 height 28
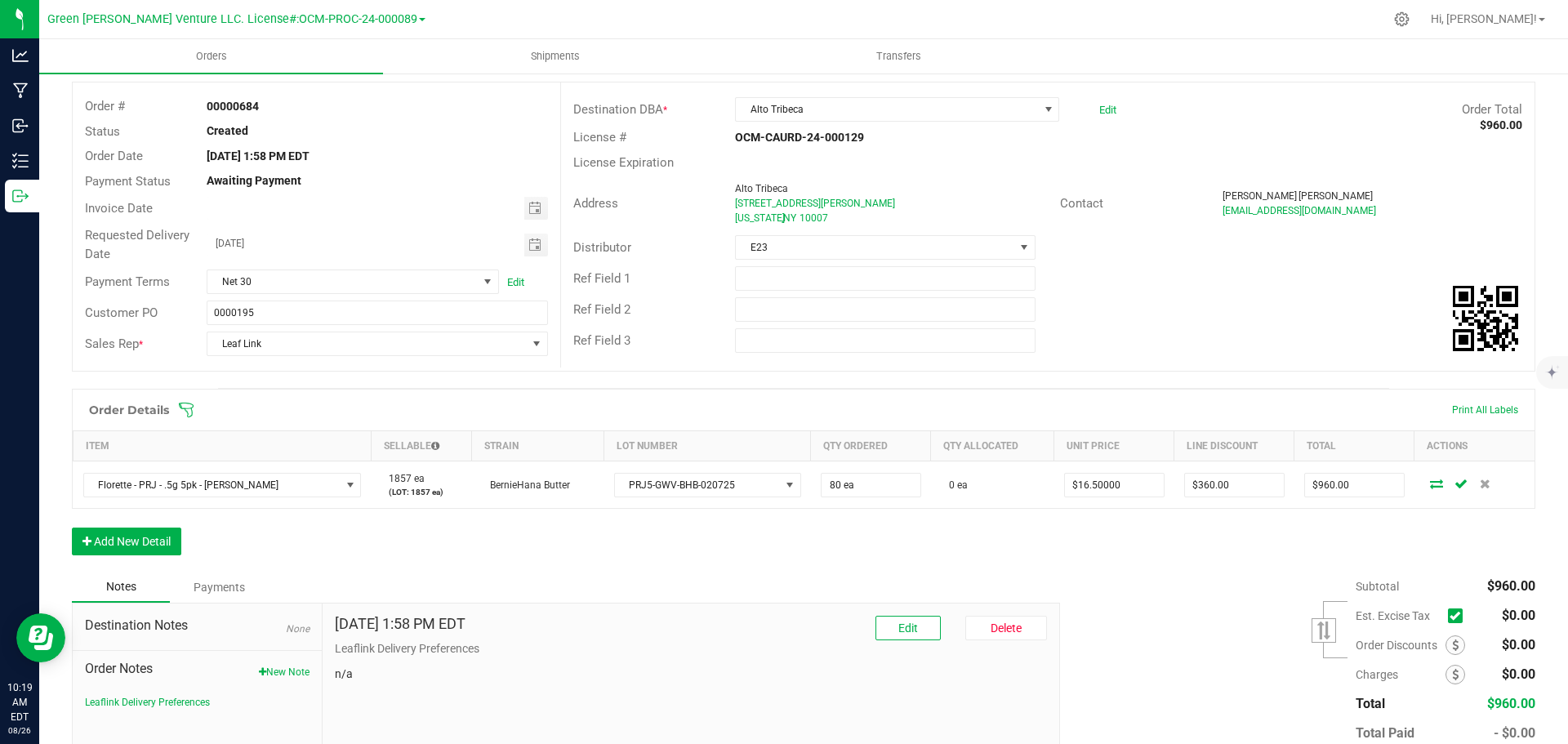
click at [185, 418] on icon at bounding box center [186, 410] width 16 height 16
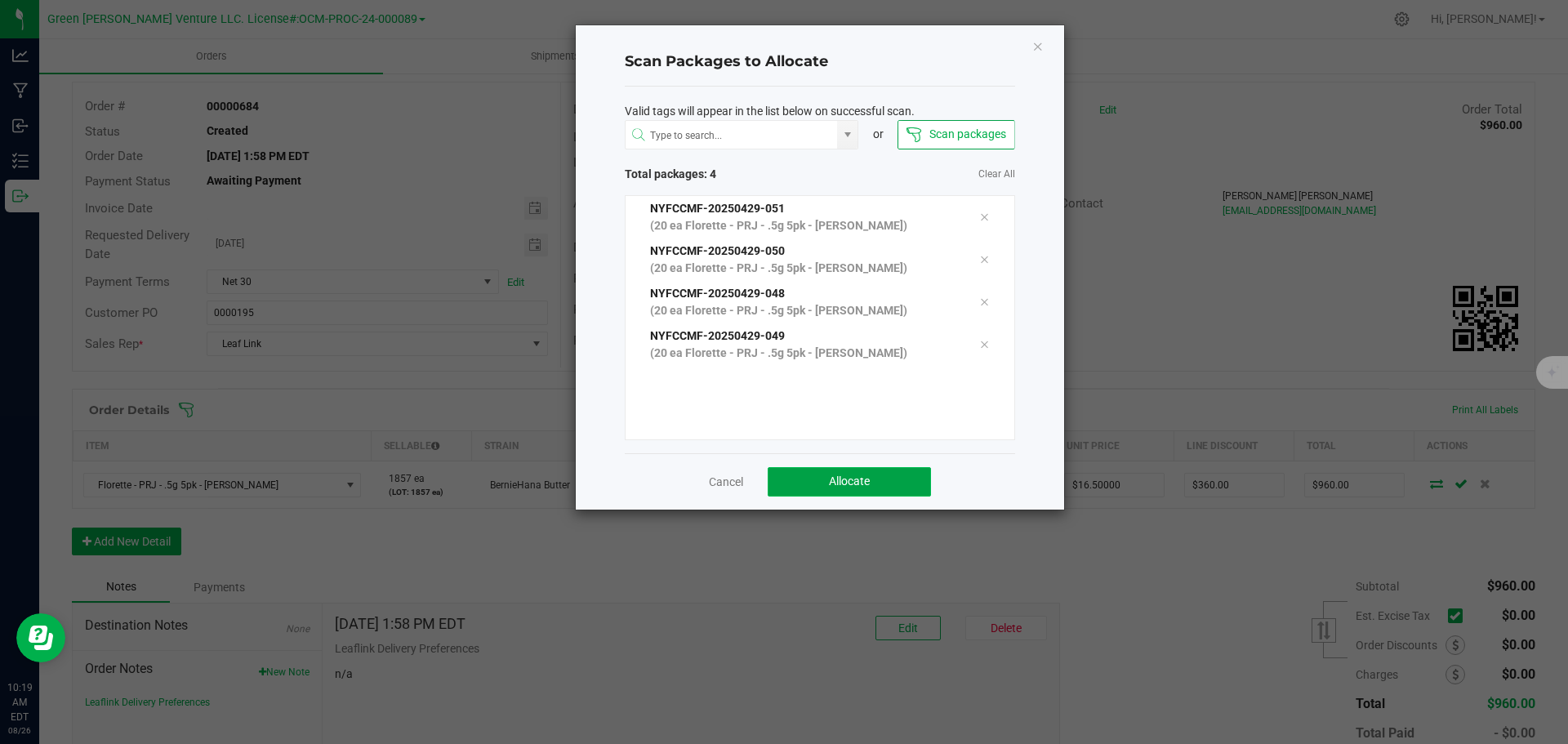
click at [792, 483] on button "Allocate" at bounding box center [849, 482] width 163 height 29
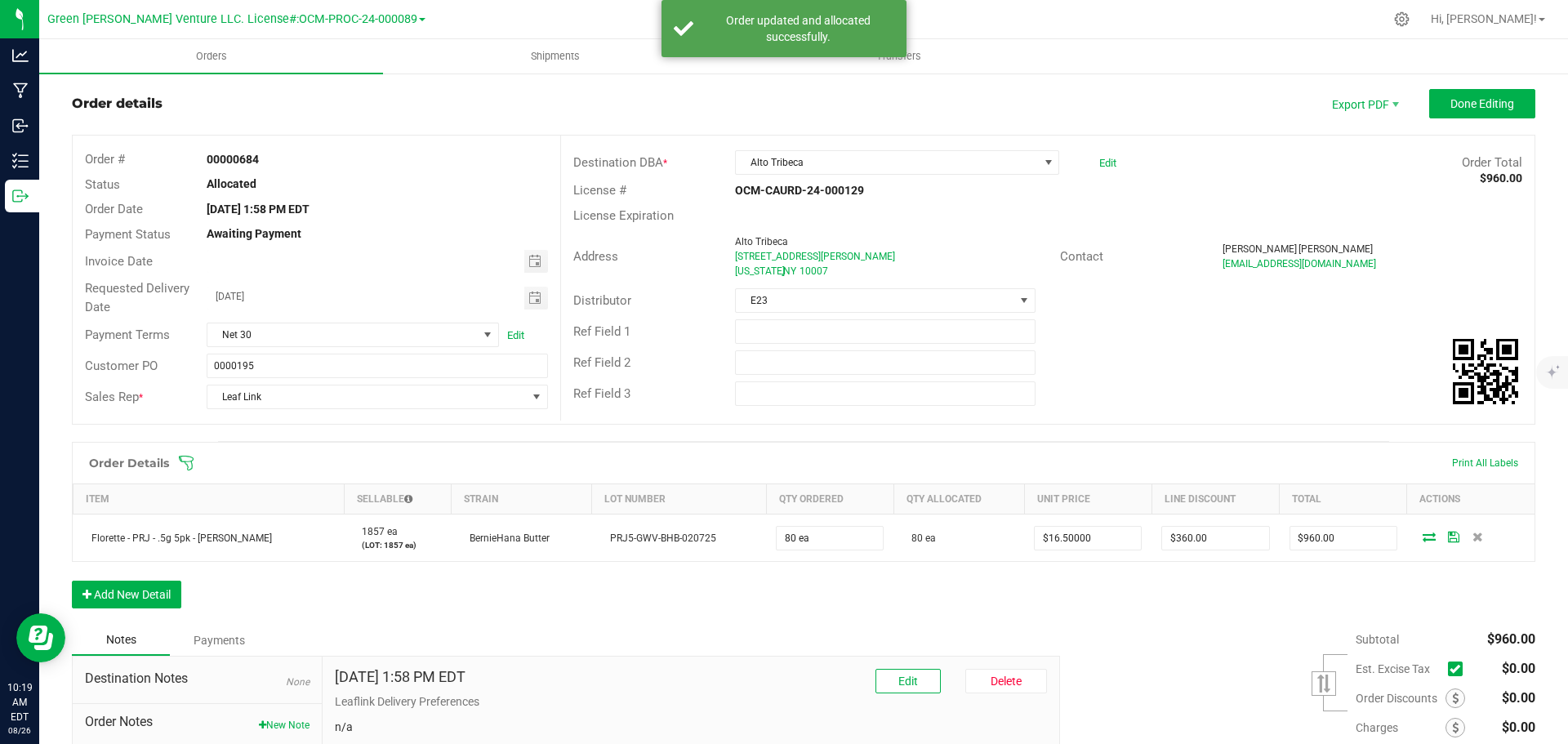
scroll to position [0, 0]
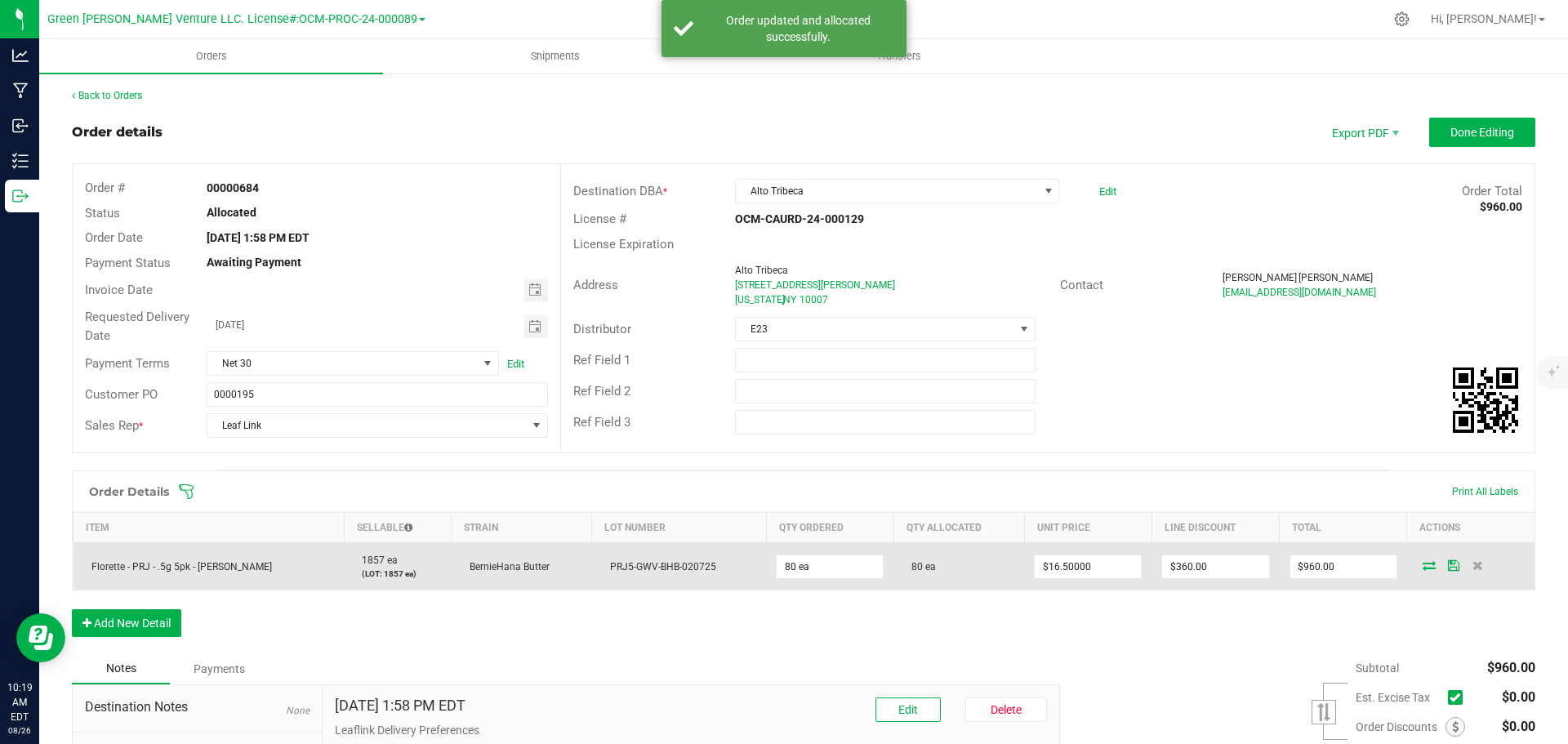
click at [1448, 566] on icon at bounding box center [1454, 565] width 11 height 9
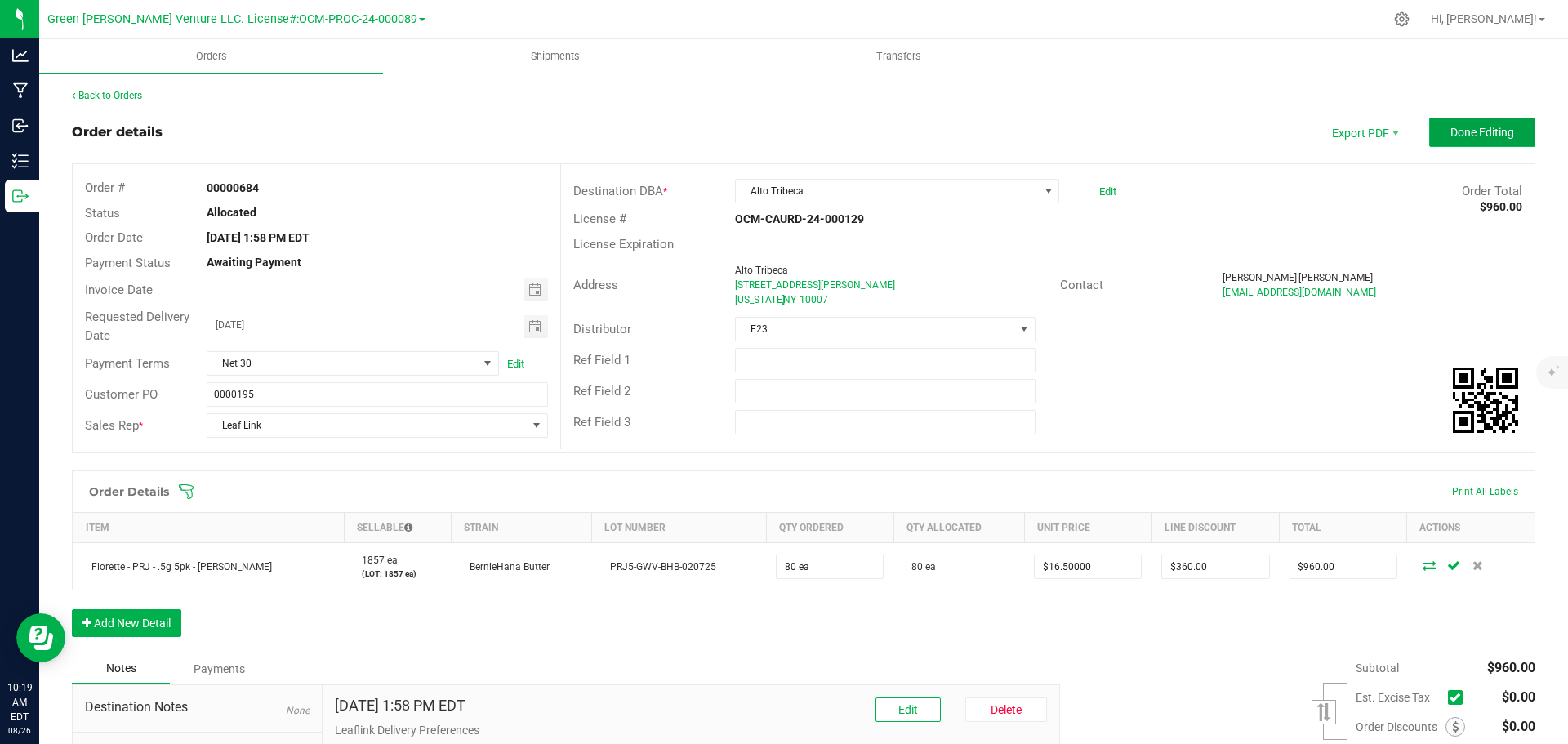
click at [1513, 136] on button "Done Editing" at bounding box center [1483, 132] width 106 height 29
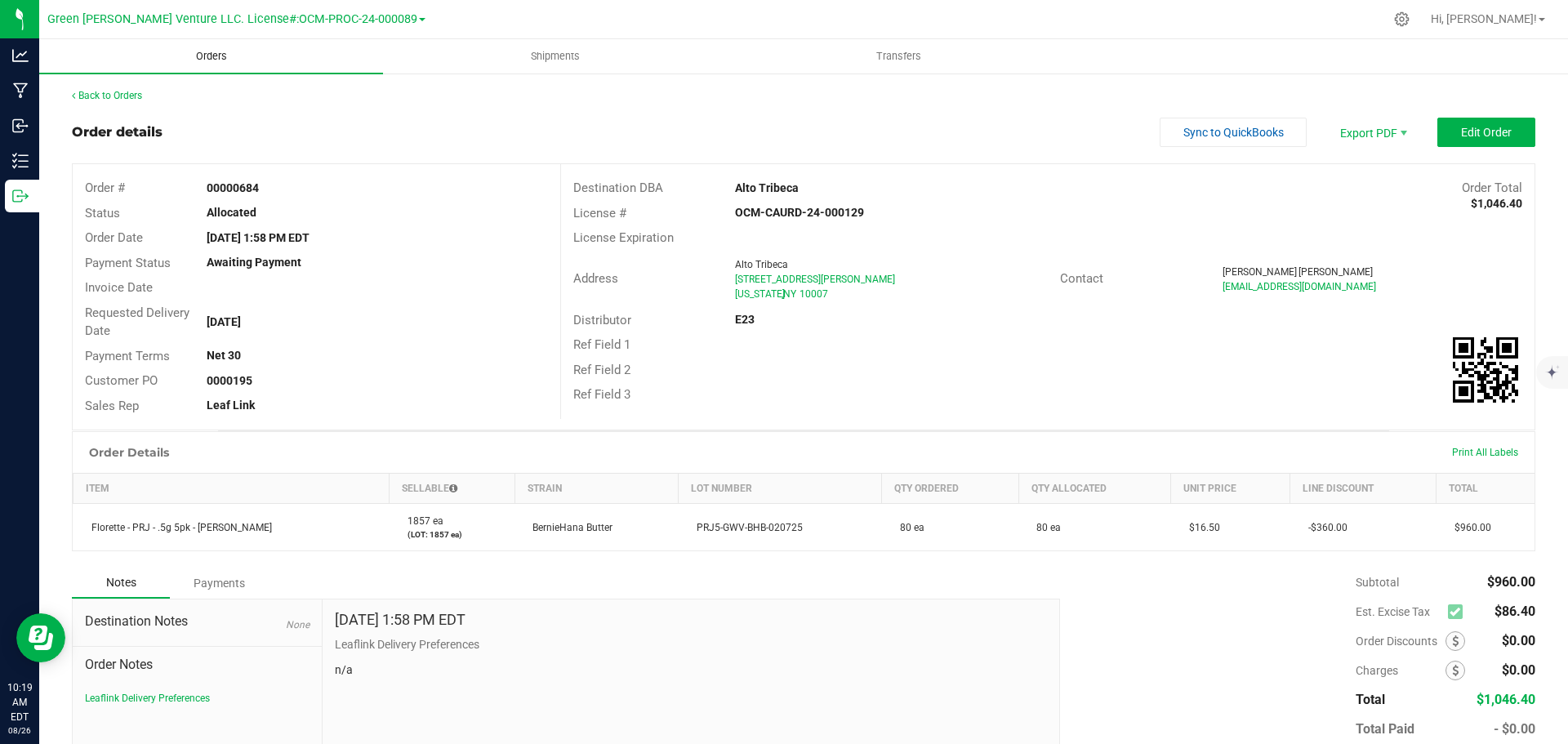
click at [216, 57] on span "Orders" at bounding box center [212, 56] width 75 height 15
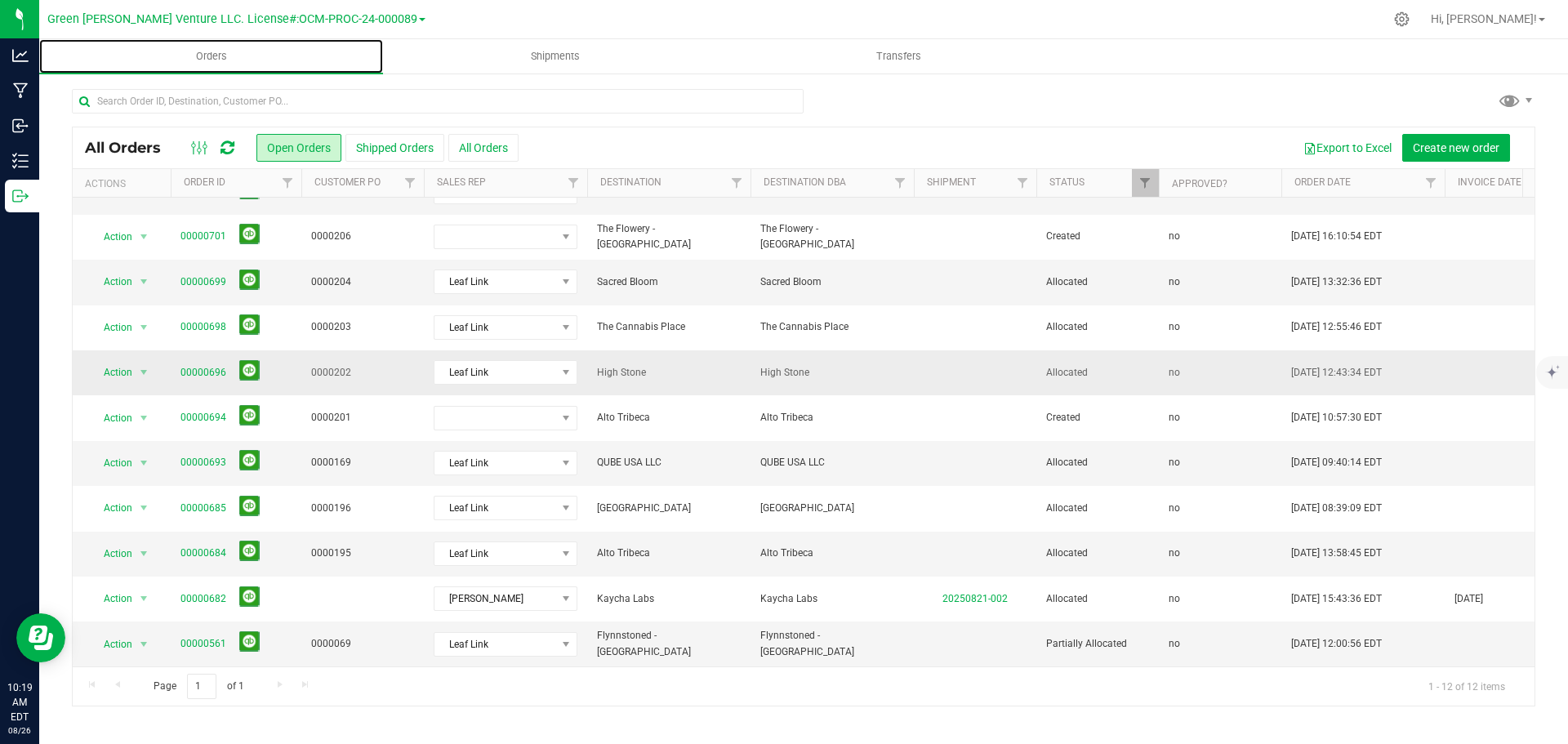
scroll to position [85, 0]
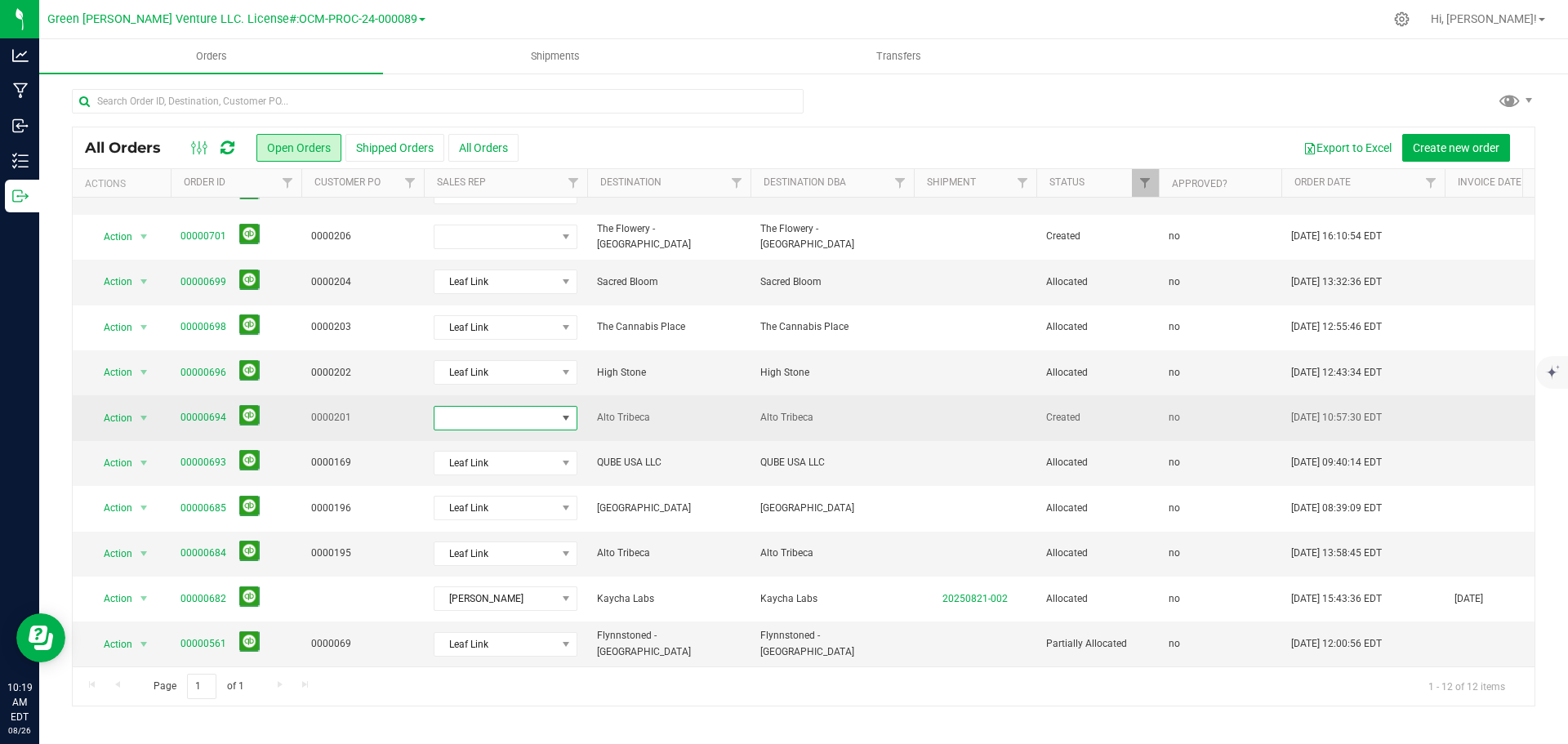
click at [565, 412] on span at bounding box center [565, 418] width 13 height 13
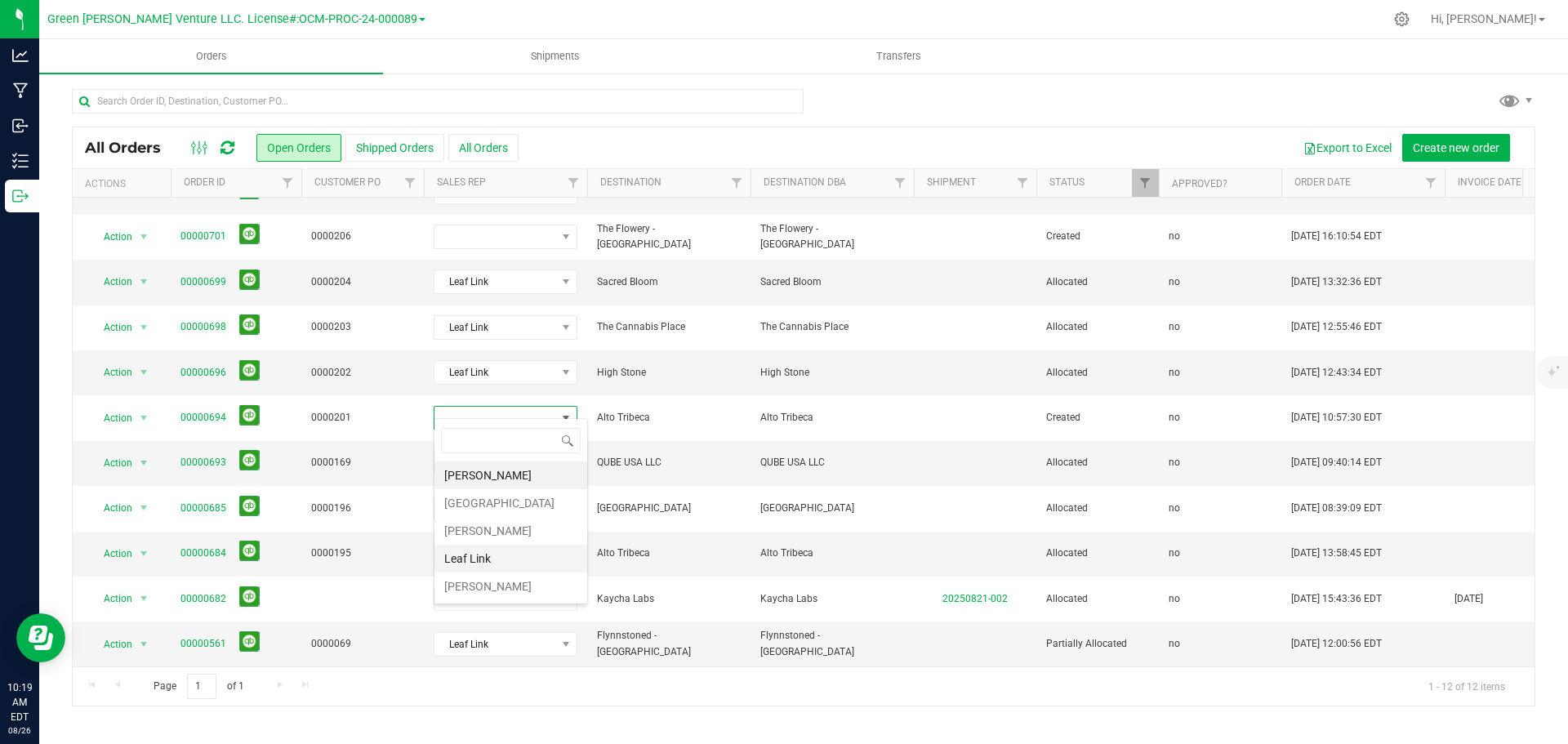
click at [514, 563] on li "Leaf Link" at bounding box center [511, 559] width 153 height 28
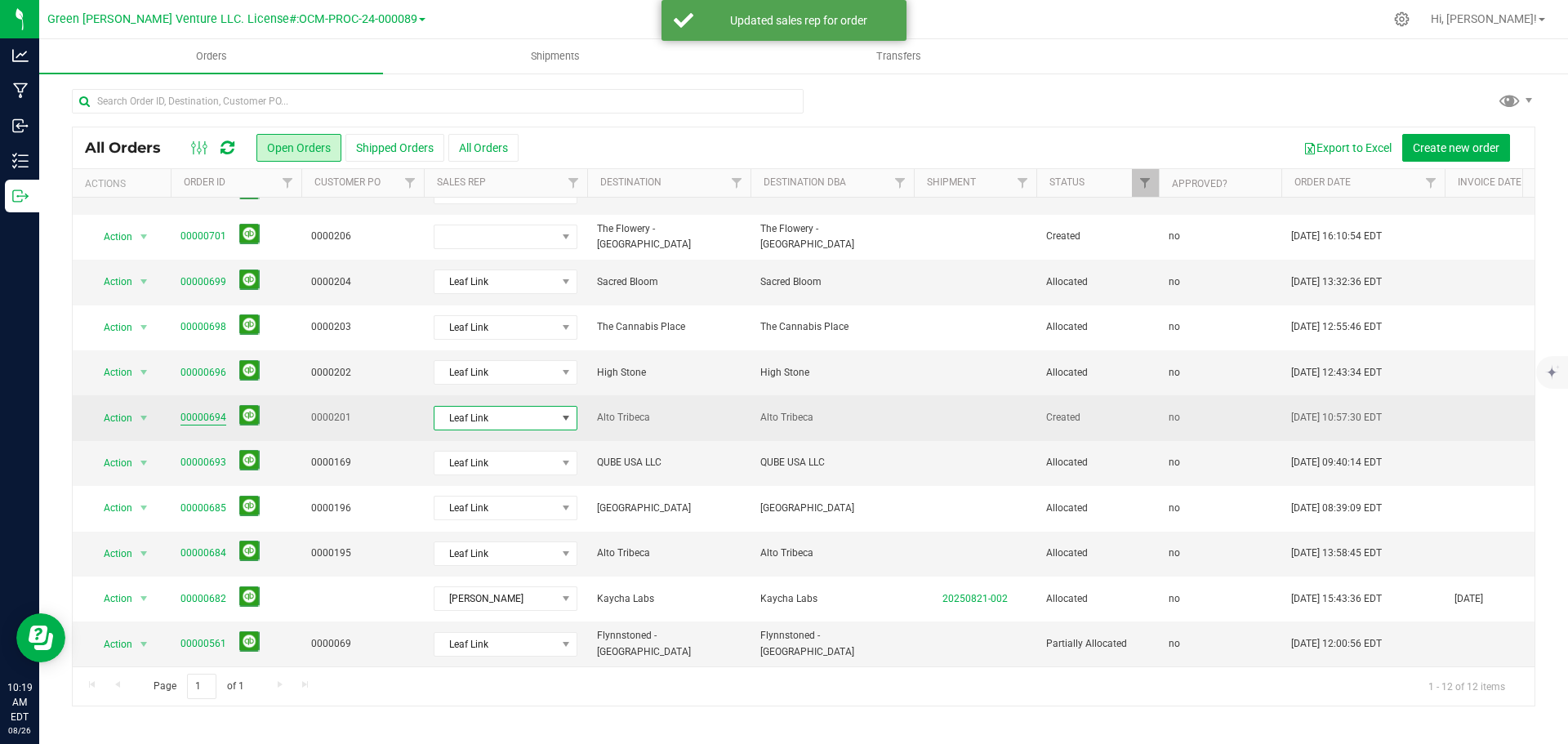
click at [200, 410] on link "00000694" at bounding box center [203, 418] width 46 height 15
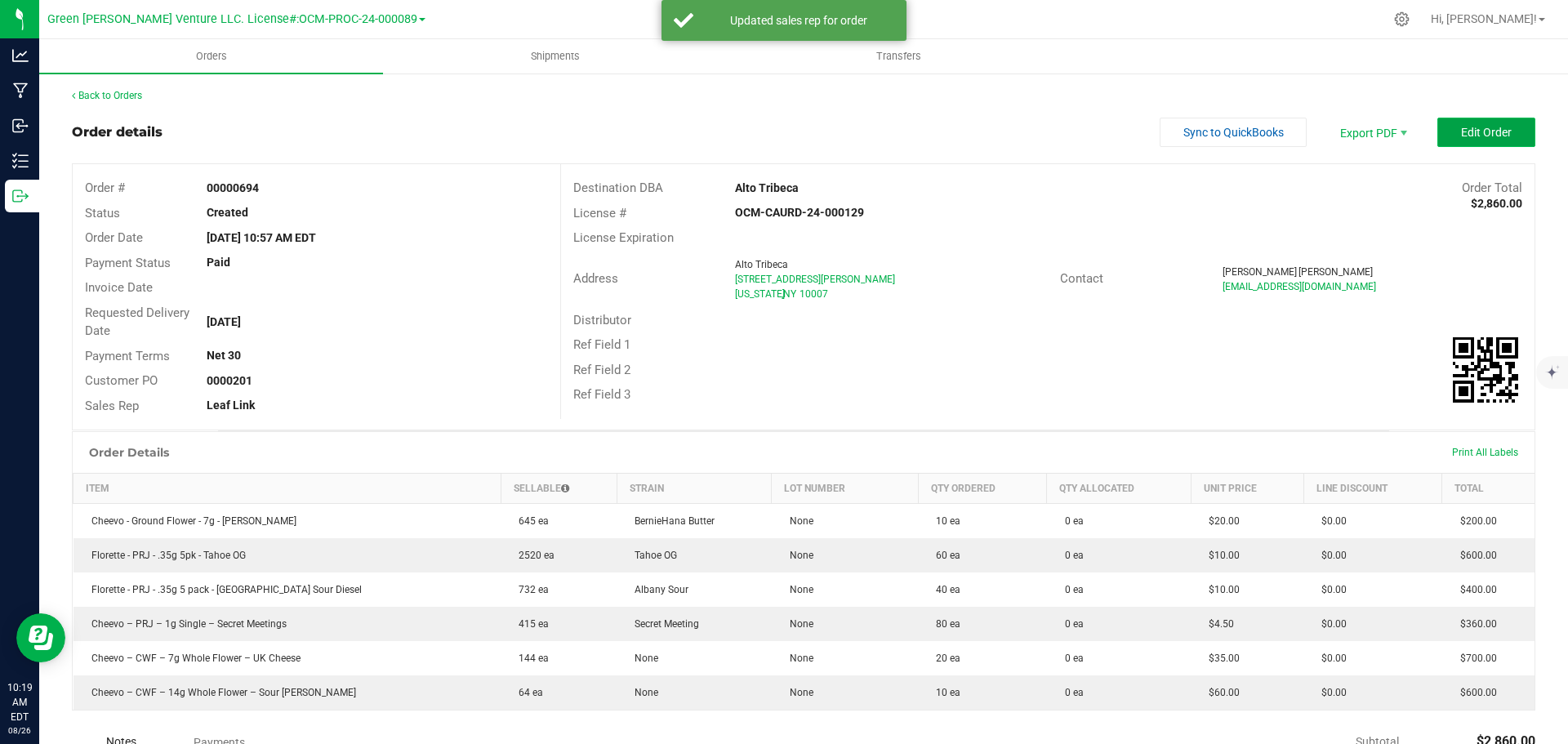
click at [1447, 138] on button "Edit Order" at bounding box center [1486, 132] width 98 height 29
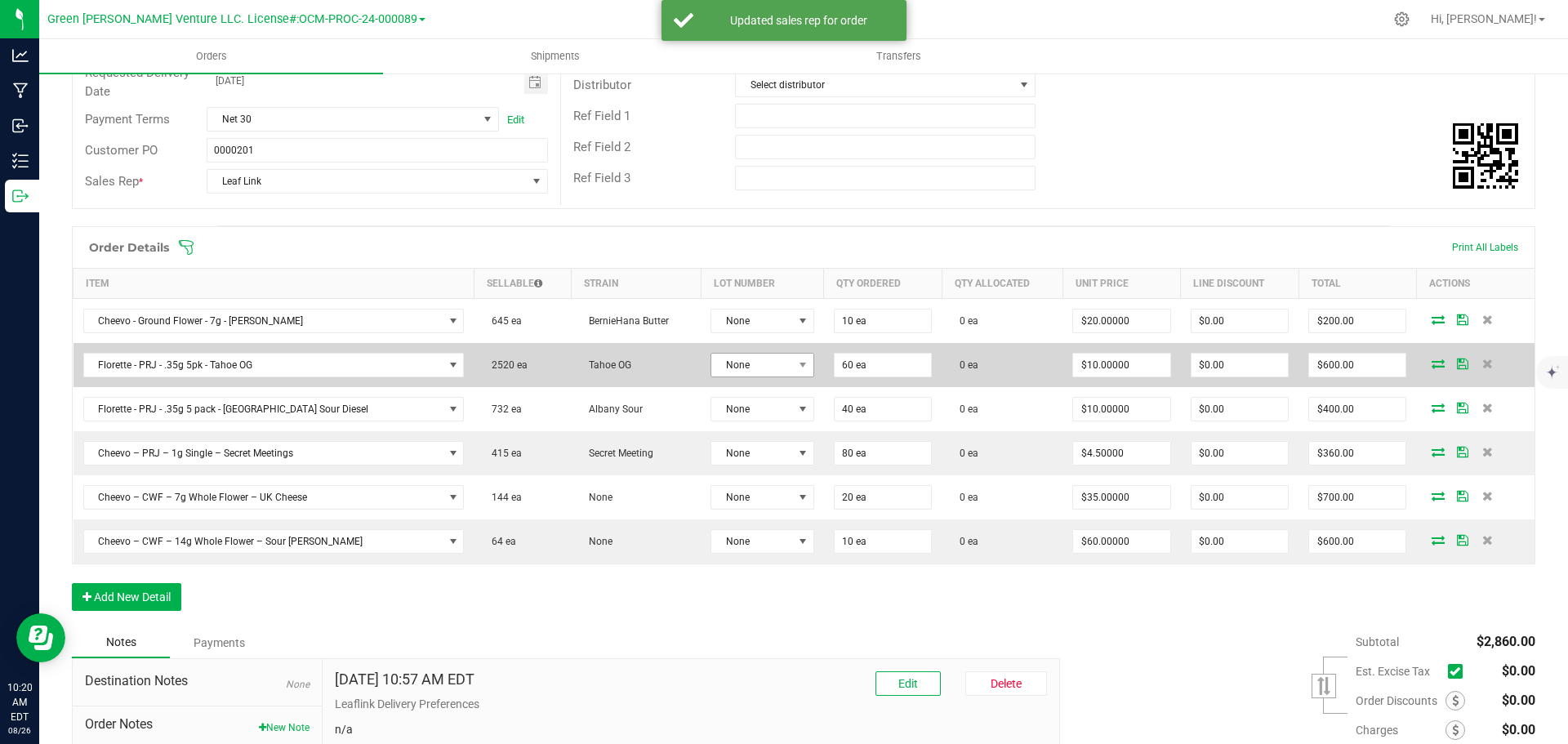
scroll to position [245, 0]
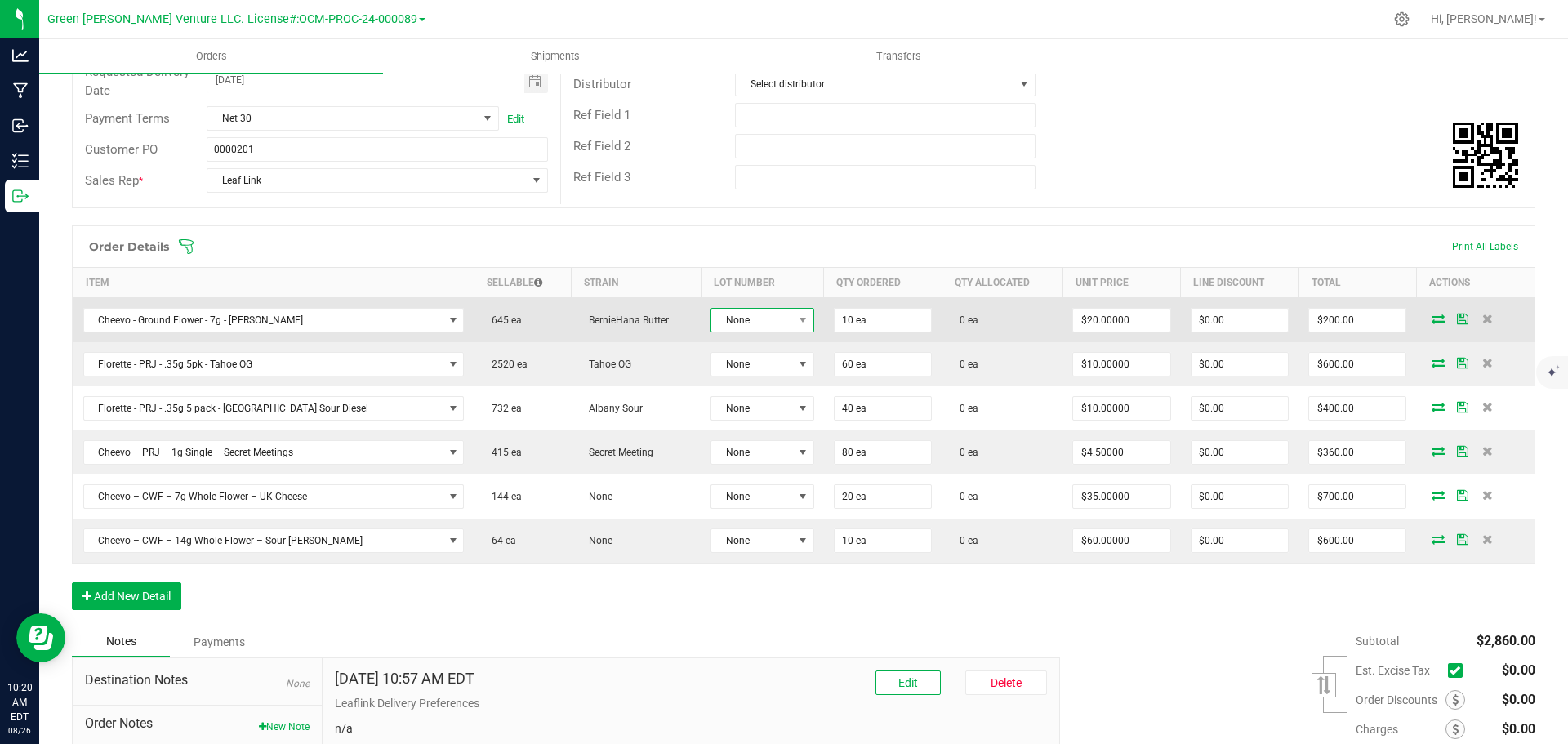
click at [793, 318] on span at bounding box center [804, 320] width 20 height 23
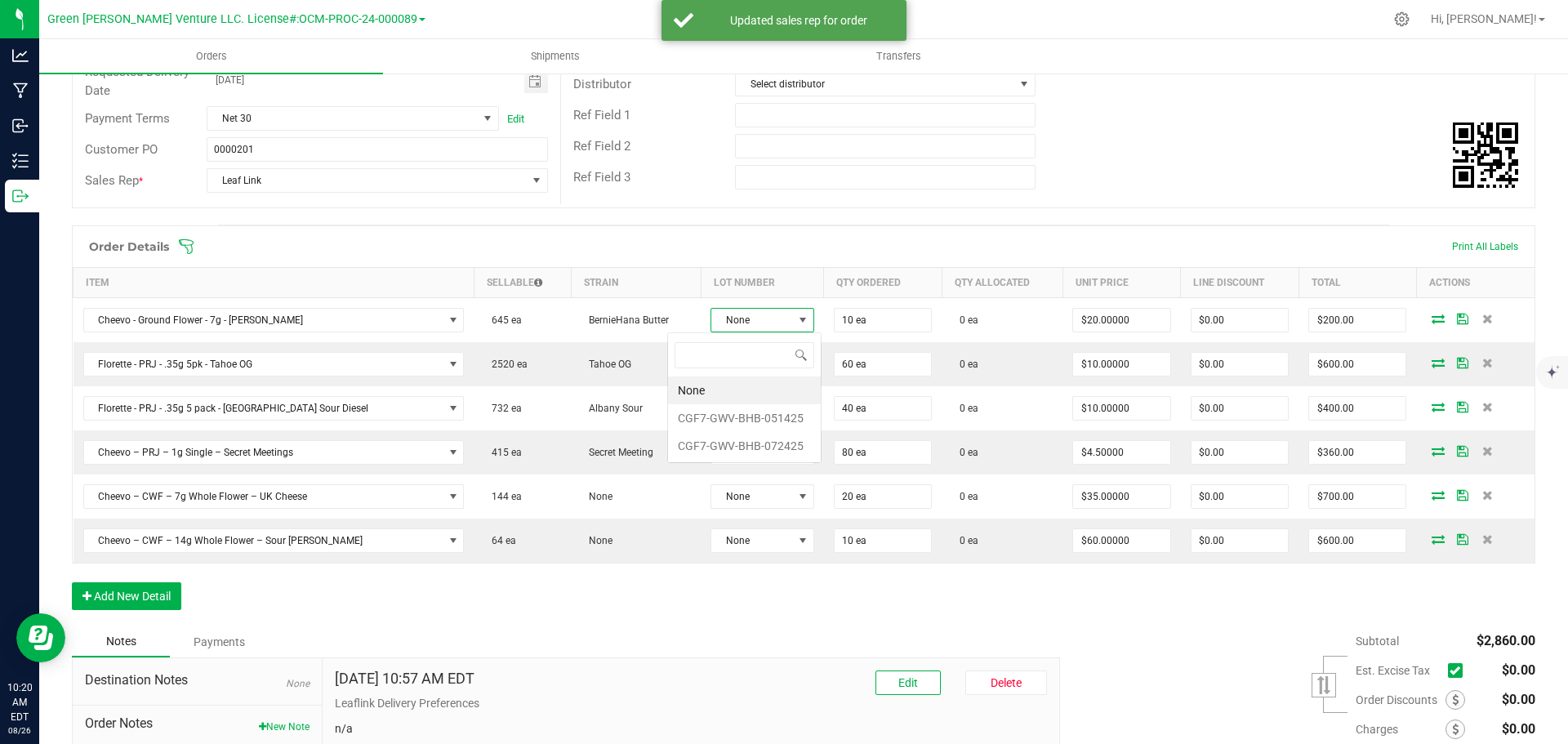
scroll to position [25, 108]
click at [752, 416] on li "CGF7-GWV-BHB-051425" at bounding box center [744, 418] width 153 height 28
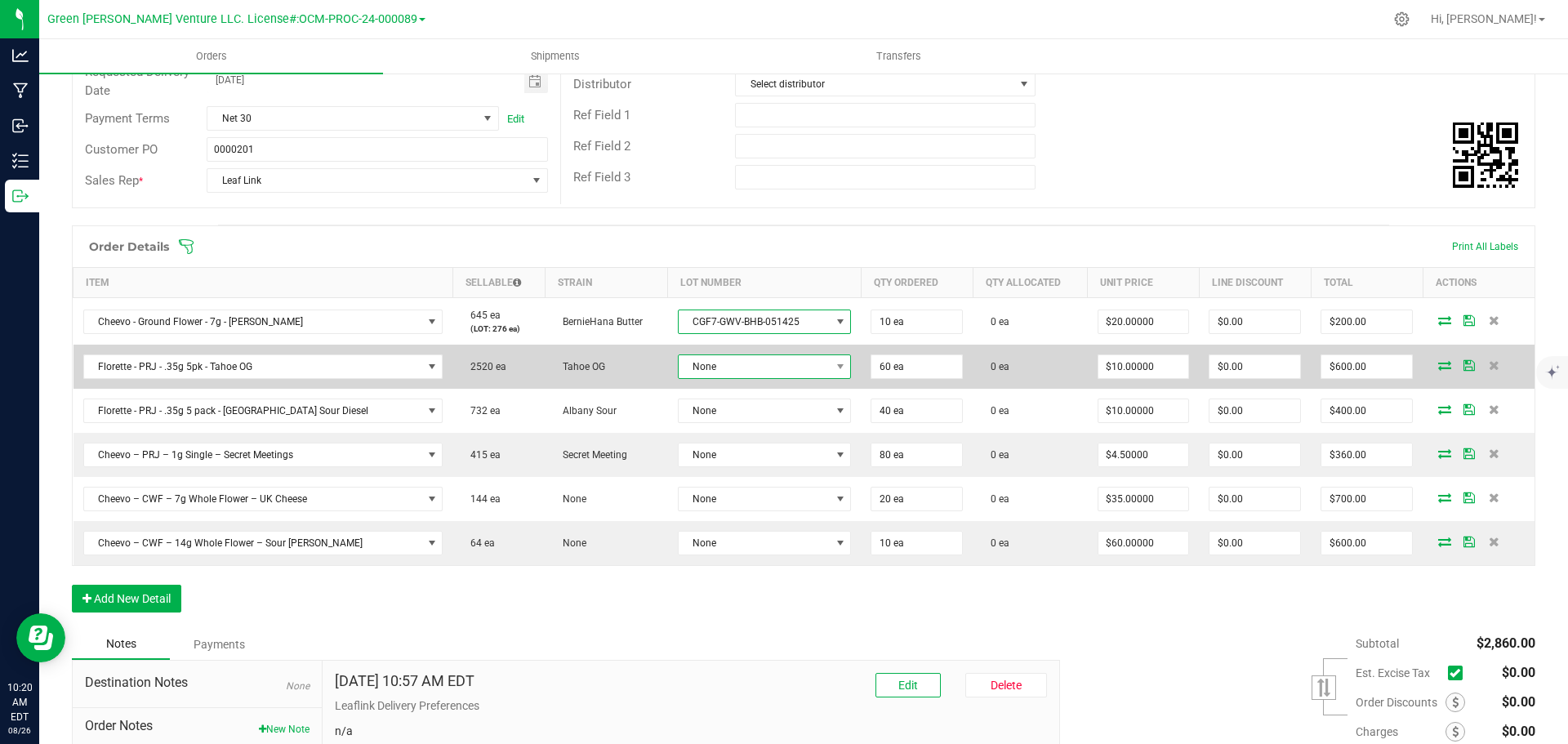
click at [721, 371] on span "None" at bounding box center [755, 366] width 152 height 23
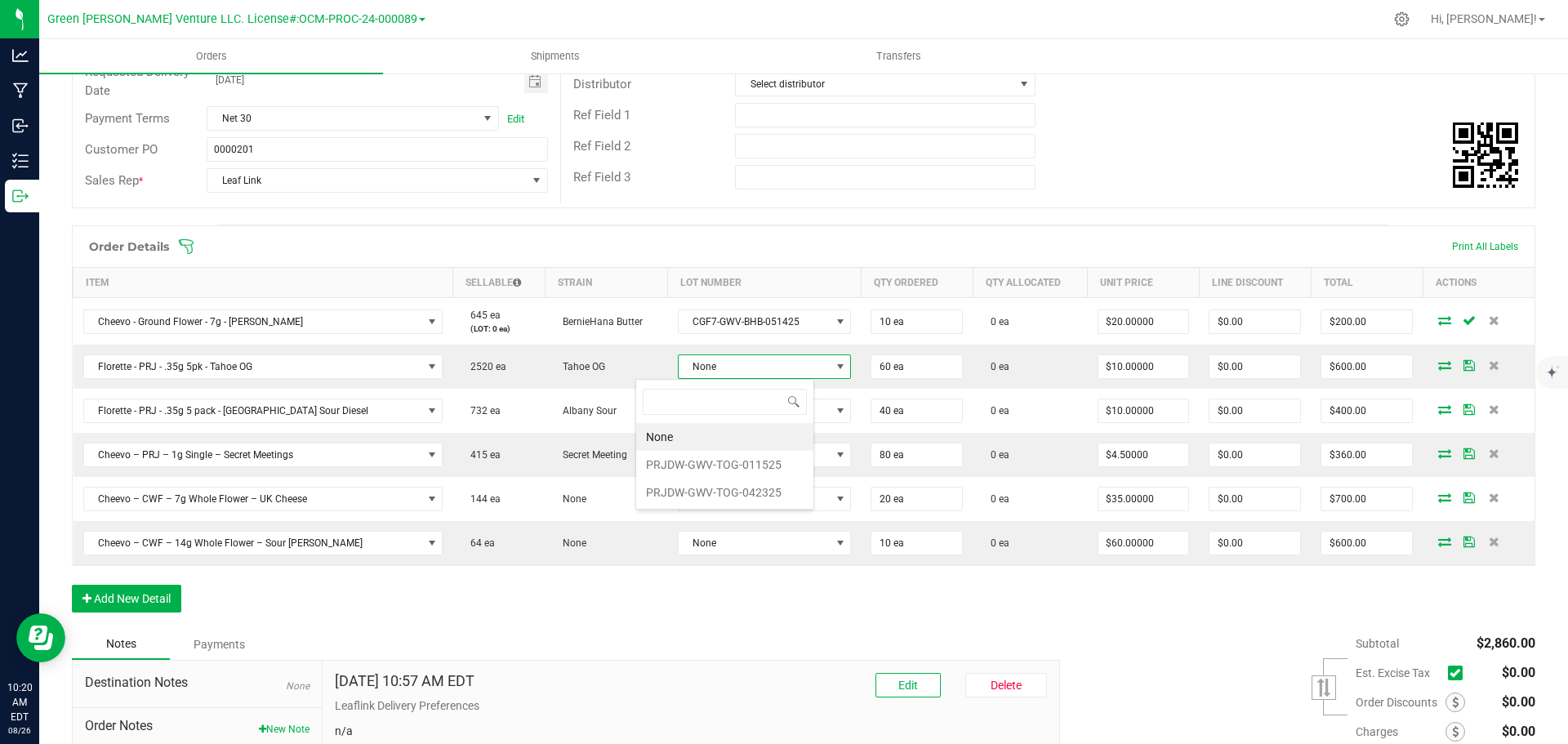
scroll to position [81677, 81507]
click at [735, 483] on li "PRJDW-GWV-TOG-042325" at bounding box center [725, 492] width 178 height 28
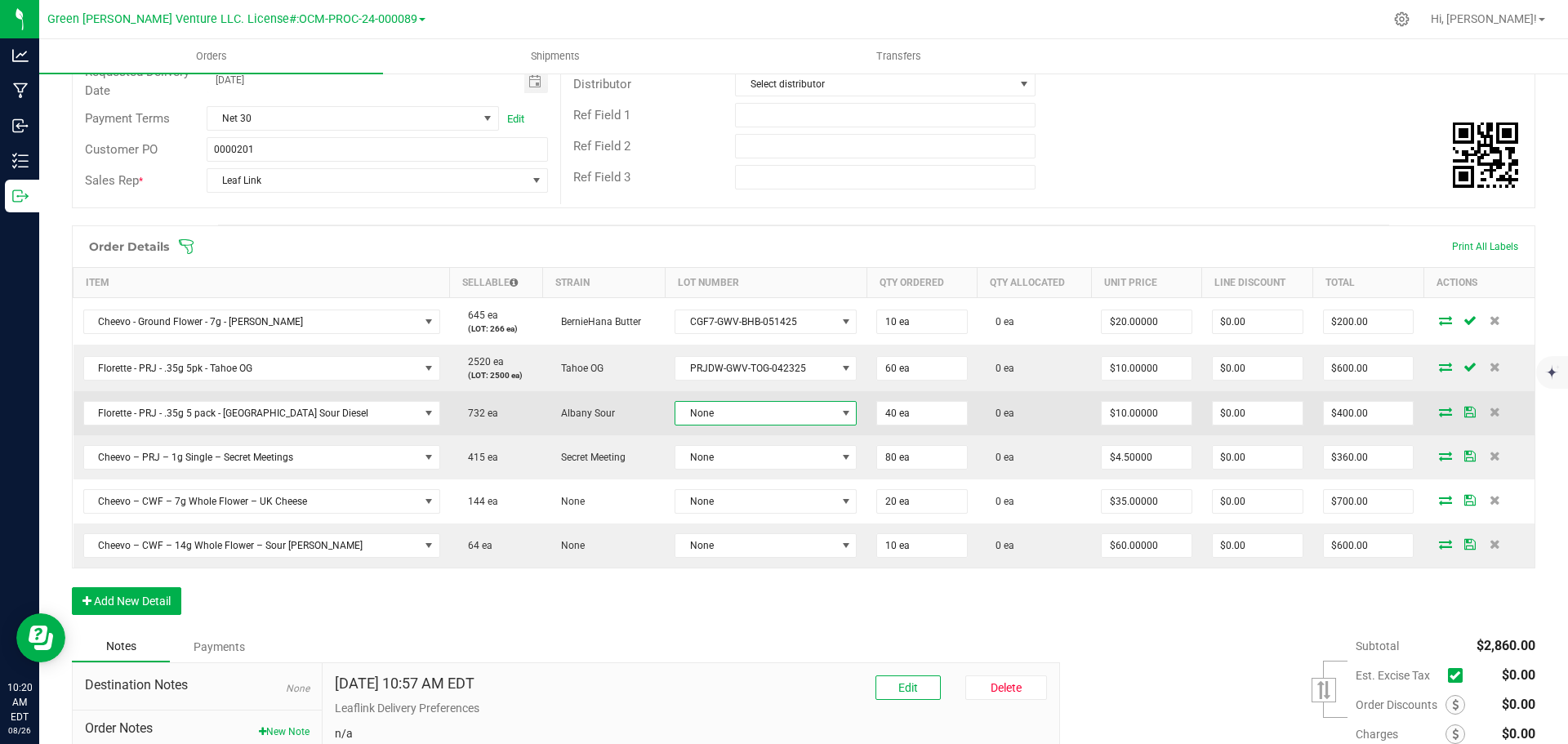
click at [722, 417] on span "None" at bounding box center [755, 413] width 160 height 23
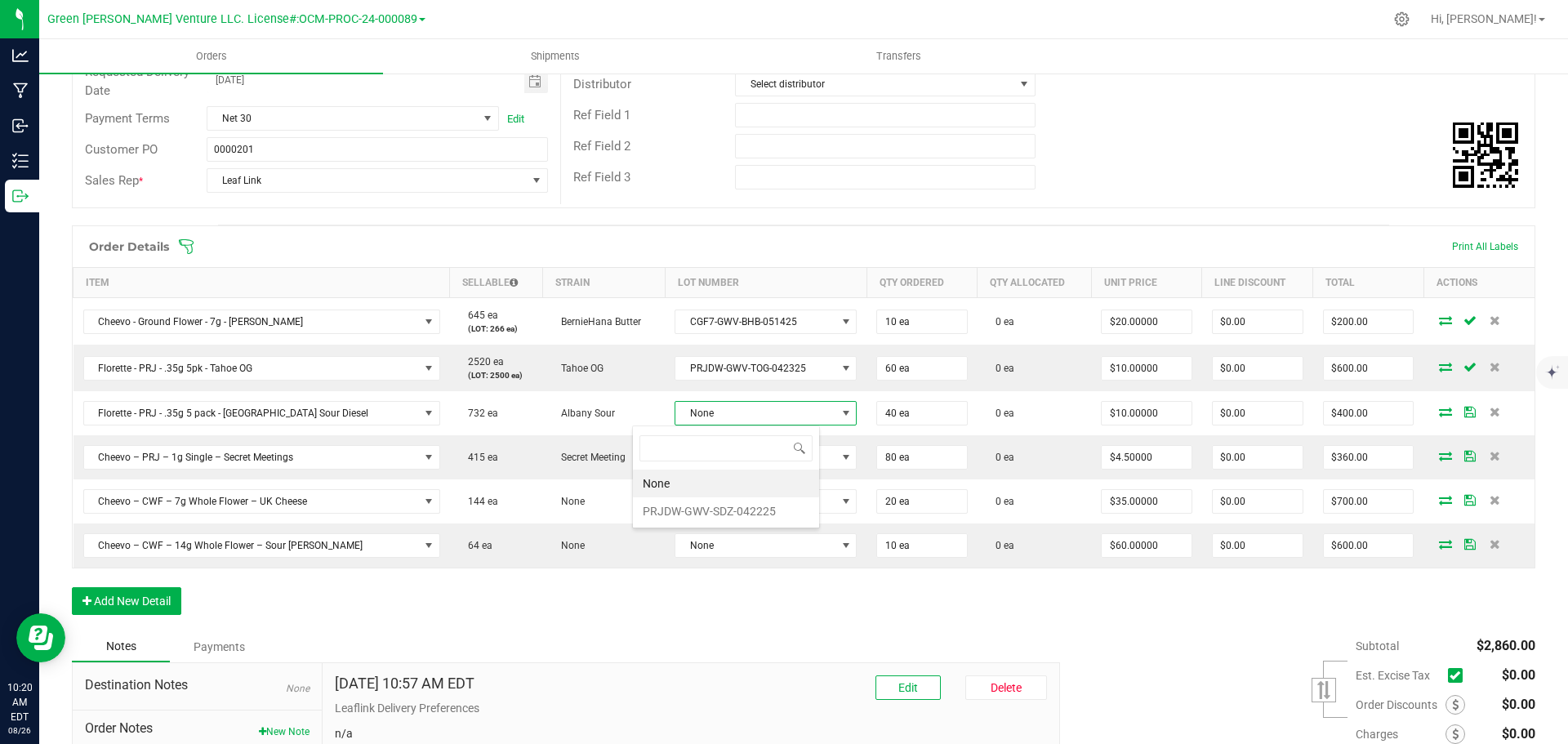
scroll to position [25, 188]
click at [724, 511] on li "PRJDW-GWV-SDZ-042225" at bounding box center [726, 511] width 186 height 28
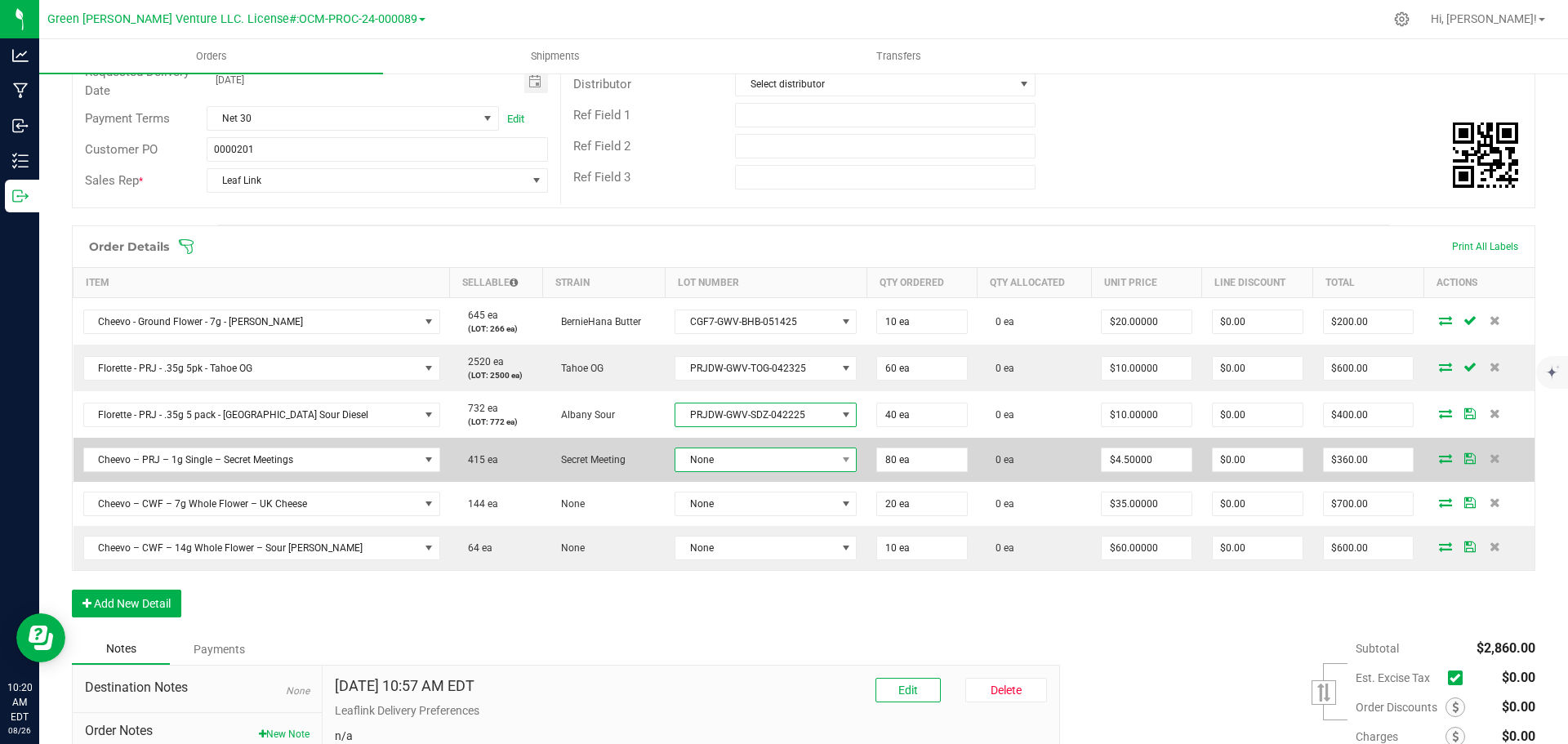
click at [716, 460] on span "None" at bounding box center [755, 460] width 160 height 23
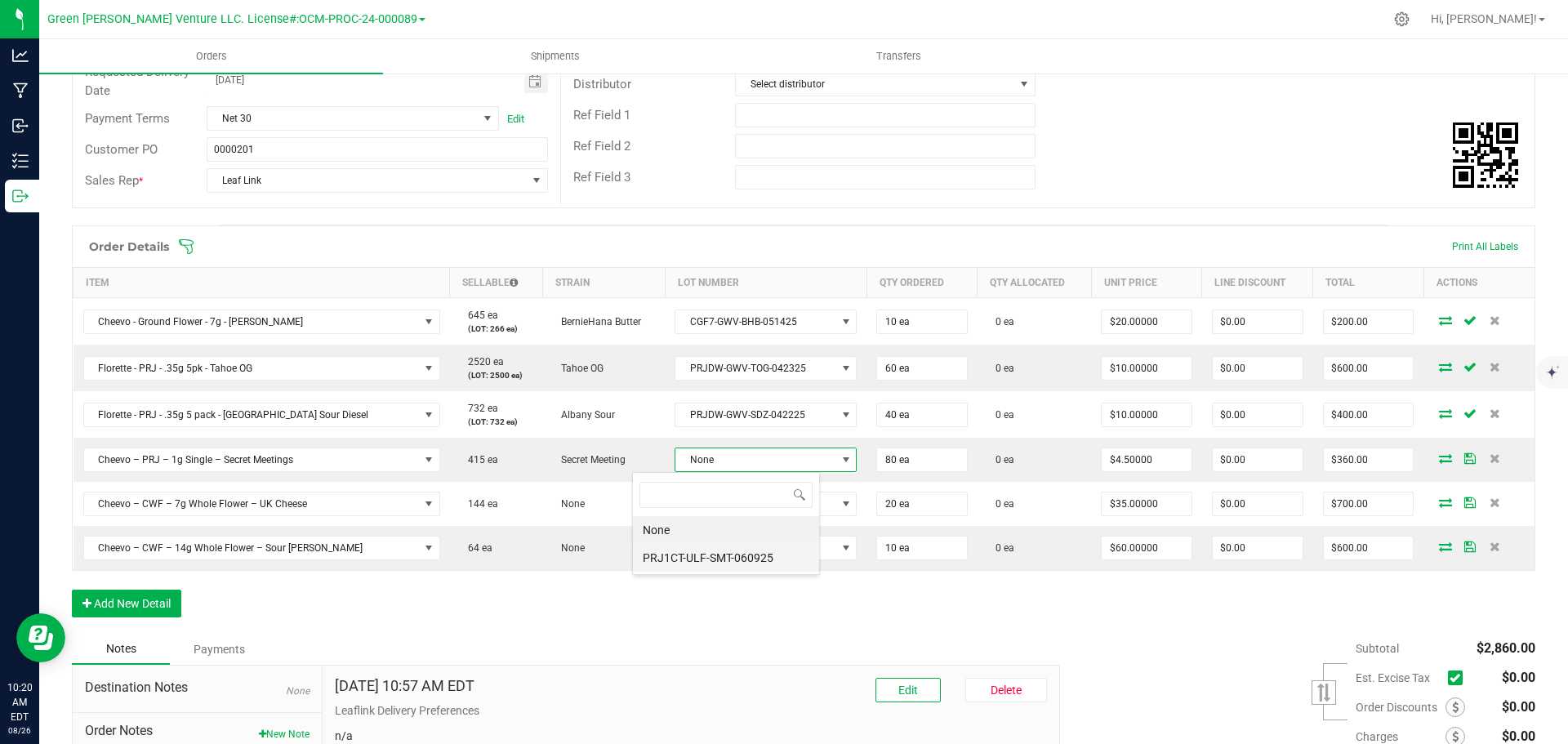
click at [715, 554] on li "PRJ1CT-ULF-SMT-060925" at bounding box center [726, 558] width 186 height 28
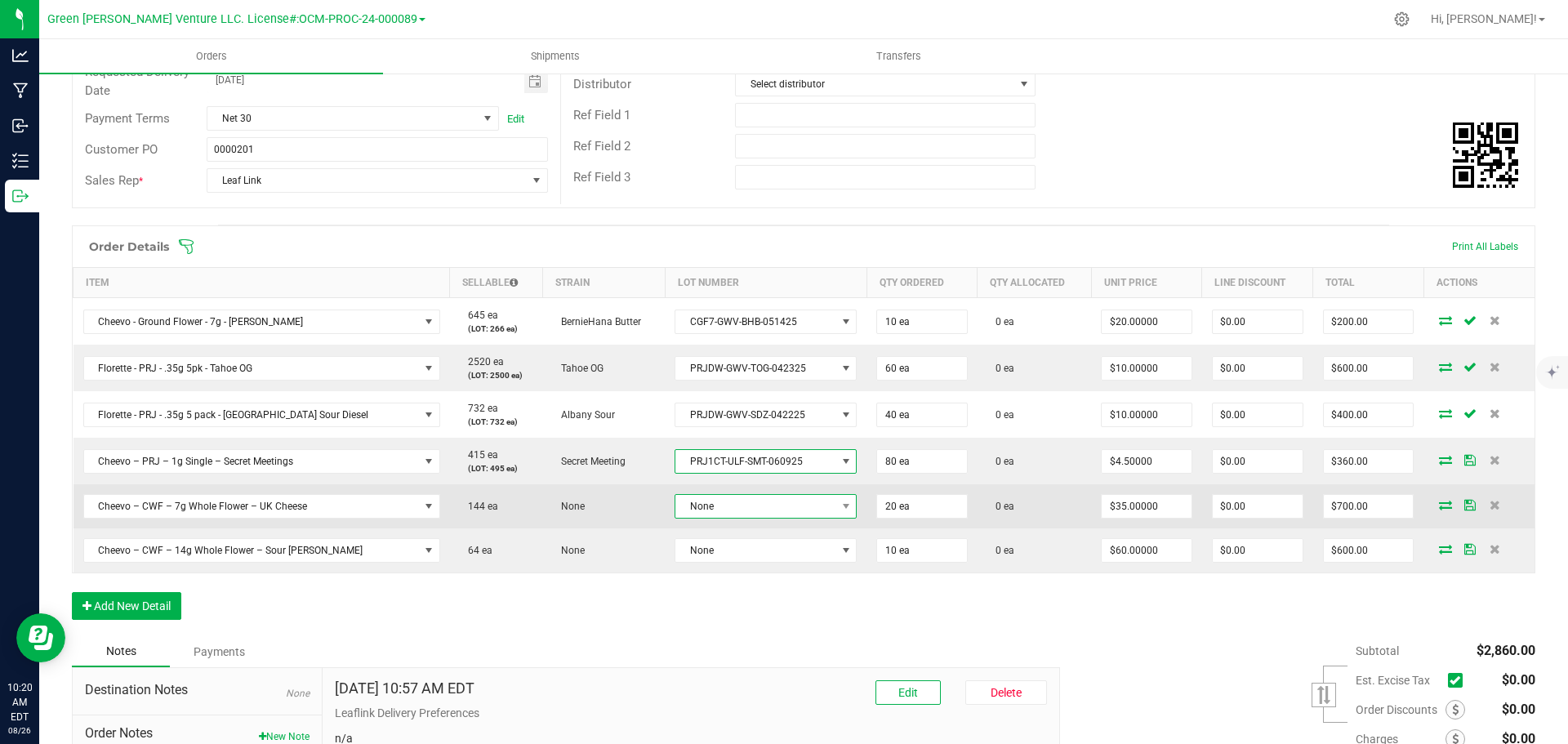
click at [710, 500] on span "None" at bounding box center [755, 507] width 160 height 23
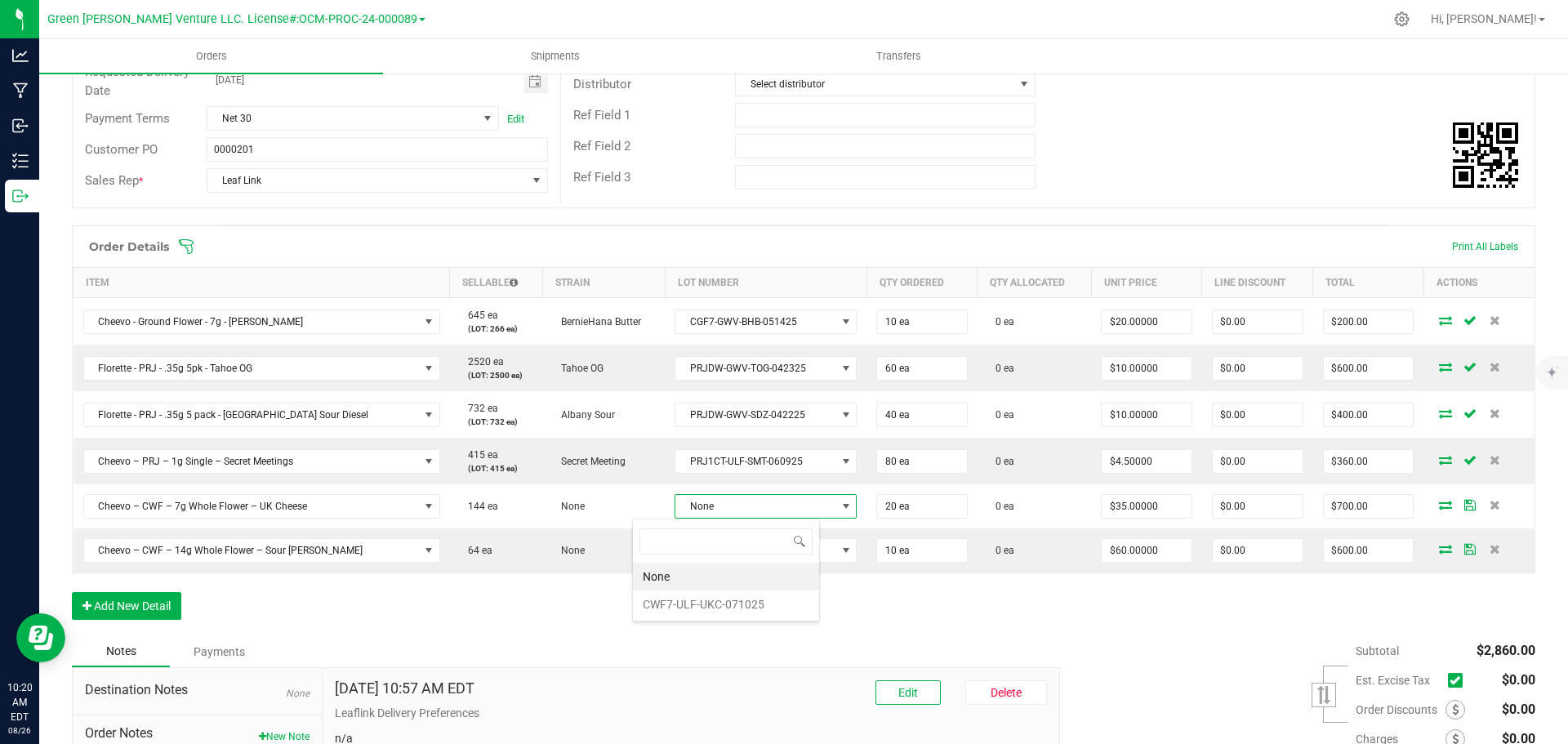
click at [713, 601] on li "CWF7-ULF-UKC-071025" at bounding box center [726, 605] width 186 height 28
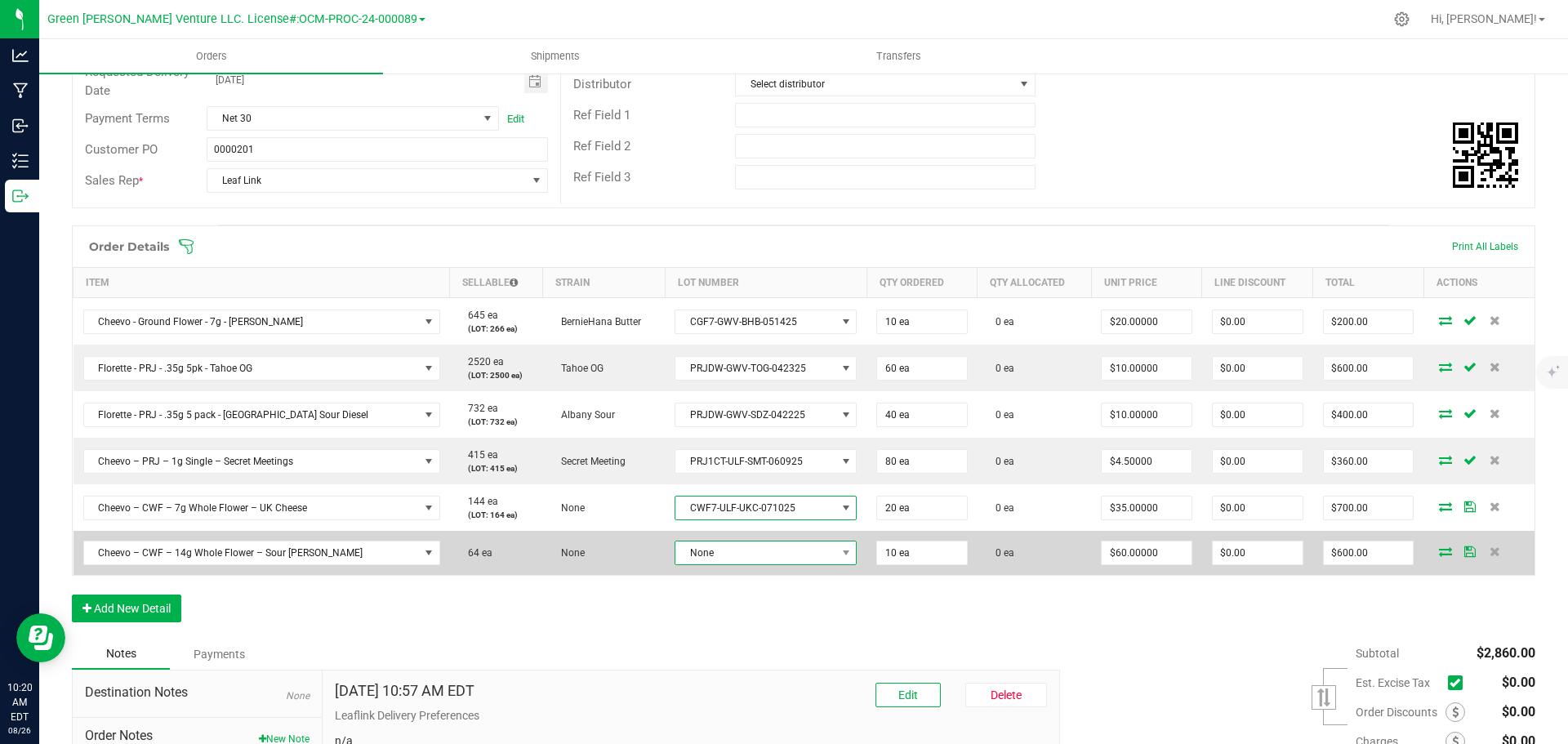
click at [712, 542] on span "None" at bounding box center [755, 553] width 160 height 23
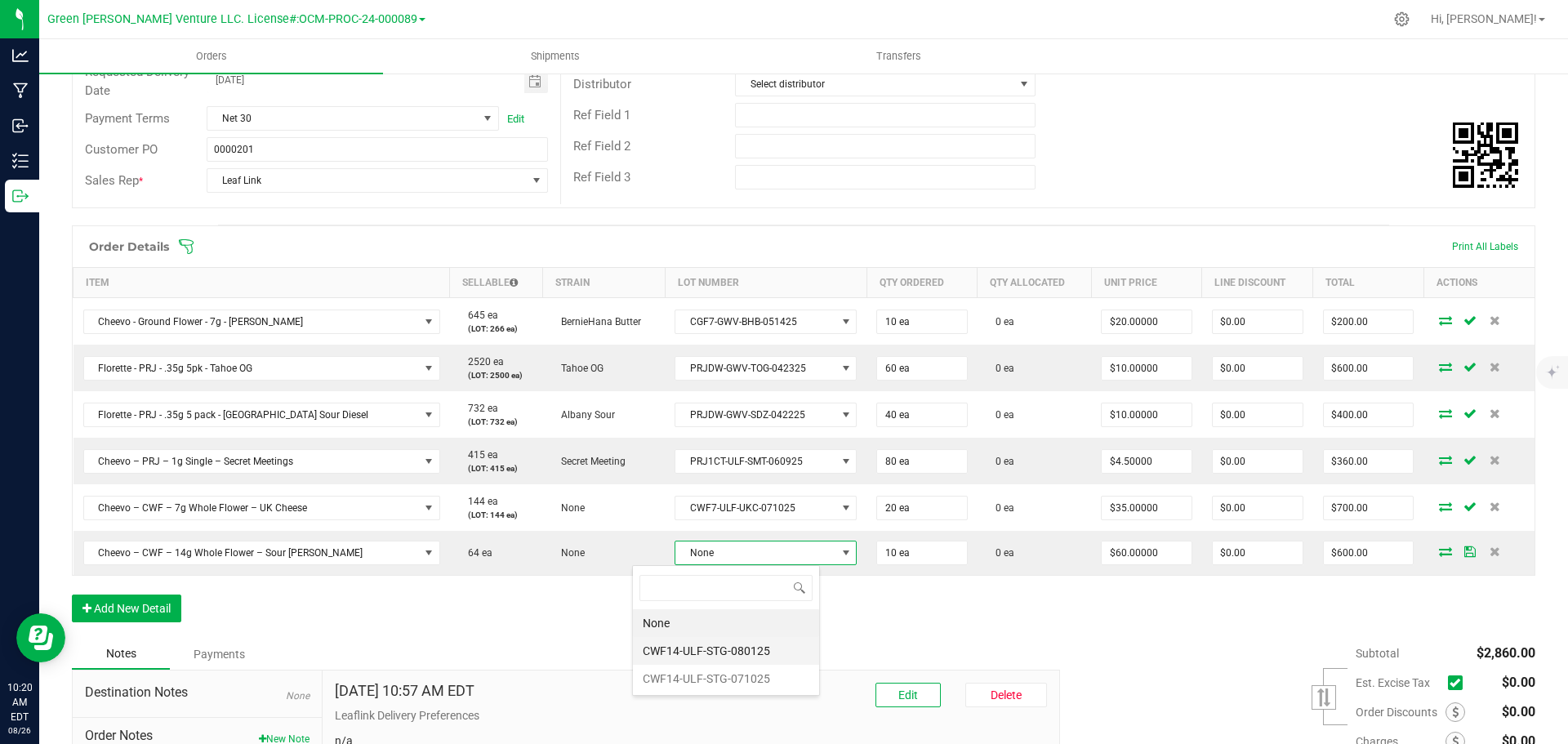
click at [710, 648] on li "CWF14-ULF-STG-080125" at bounding box center [726, 651] width 186 height 28
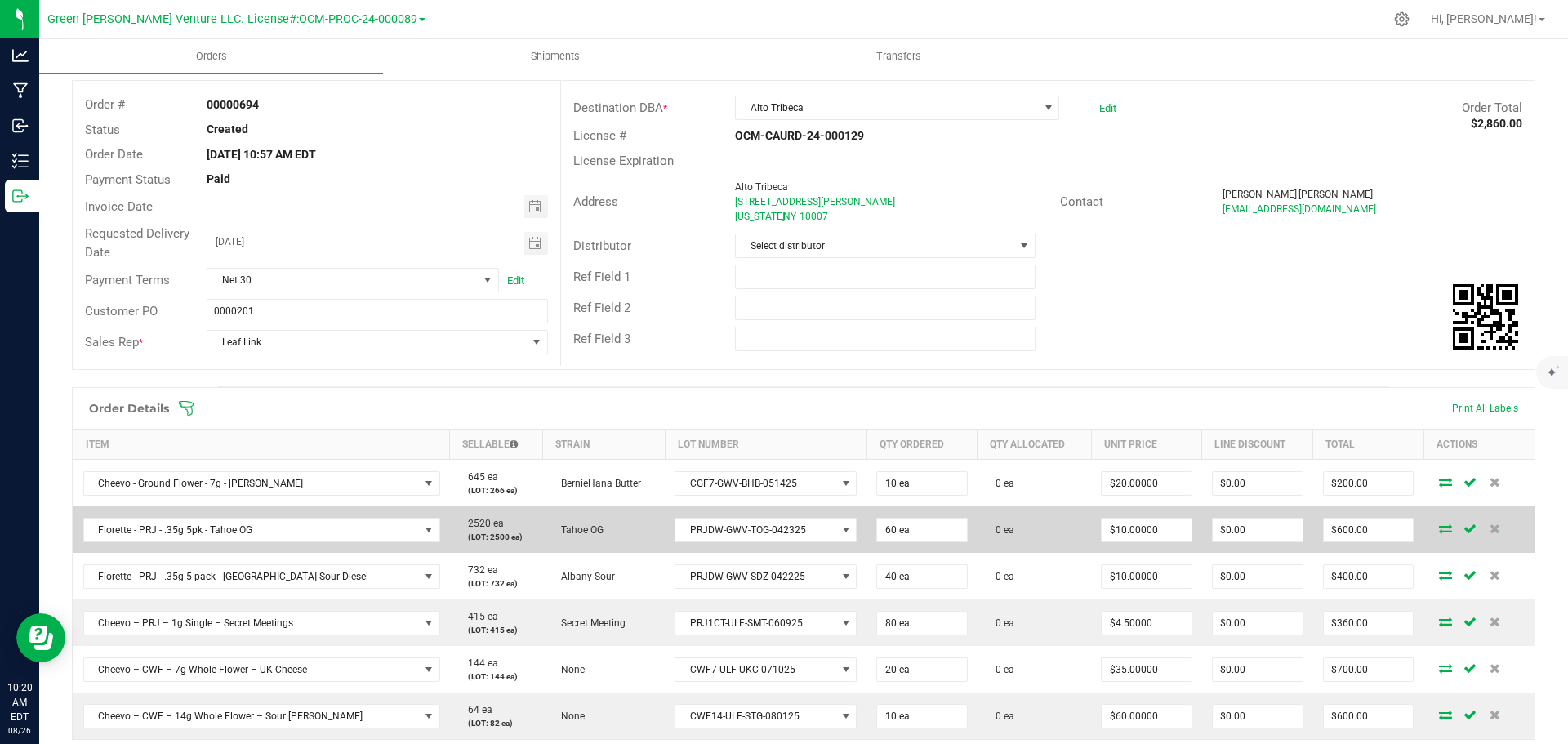
scroll to position [163, 0]
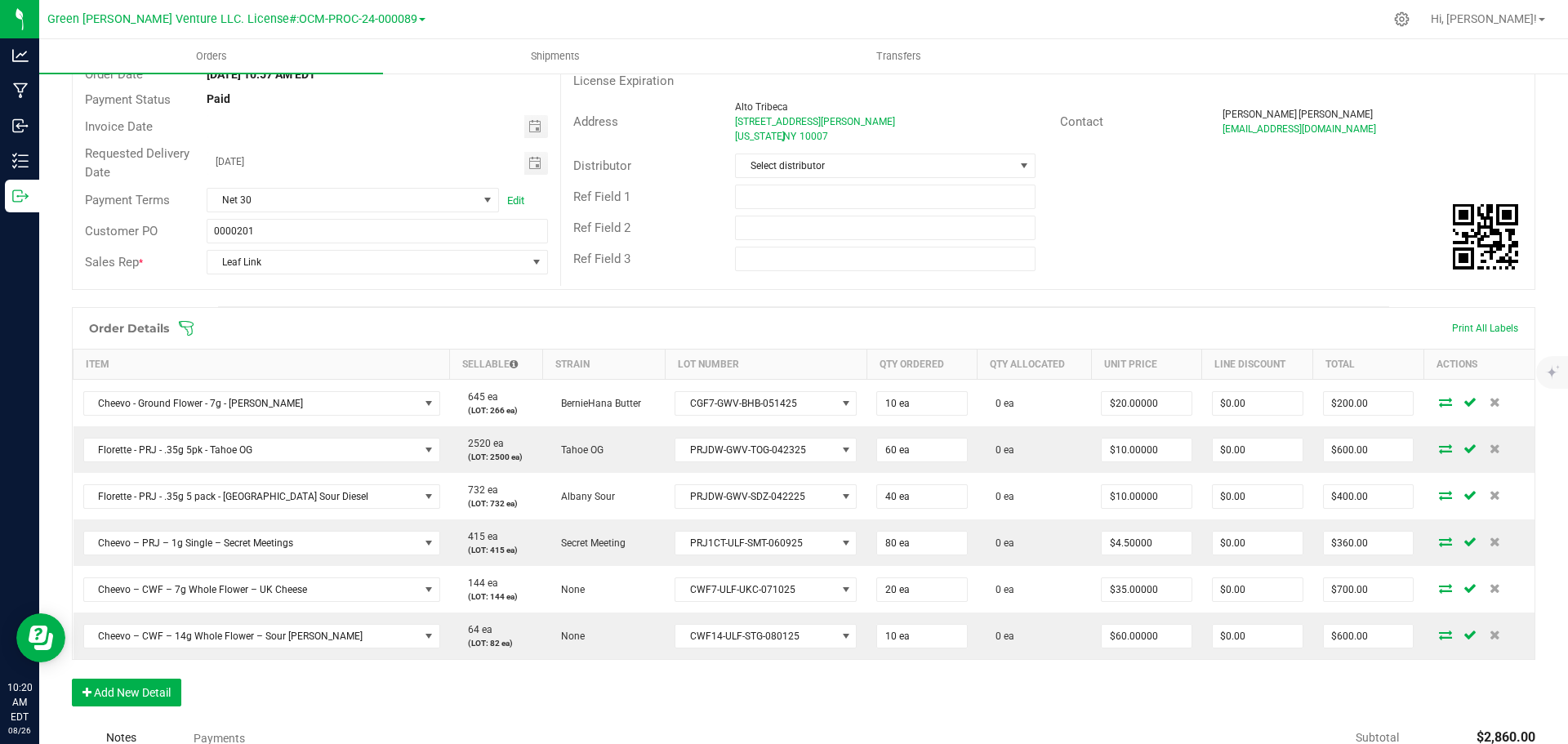
click at [193, 326] on icon at bounding box center [185, 328] width 15 height 15
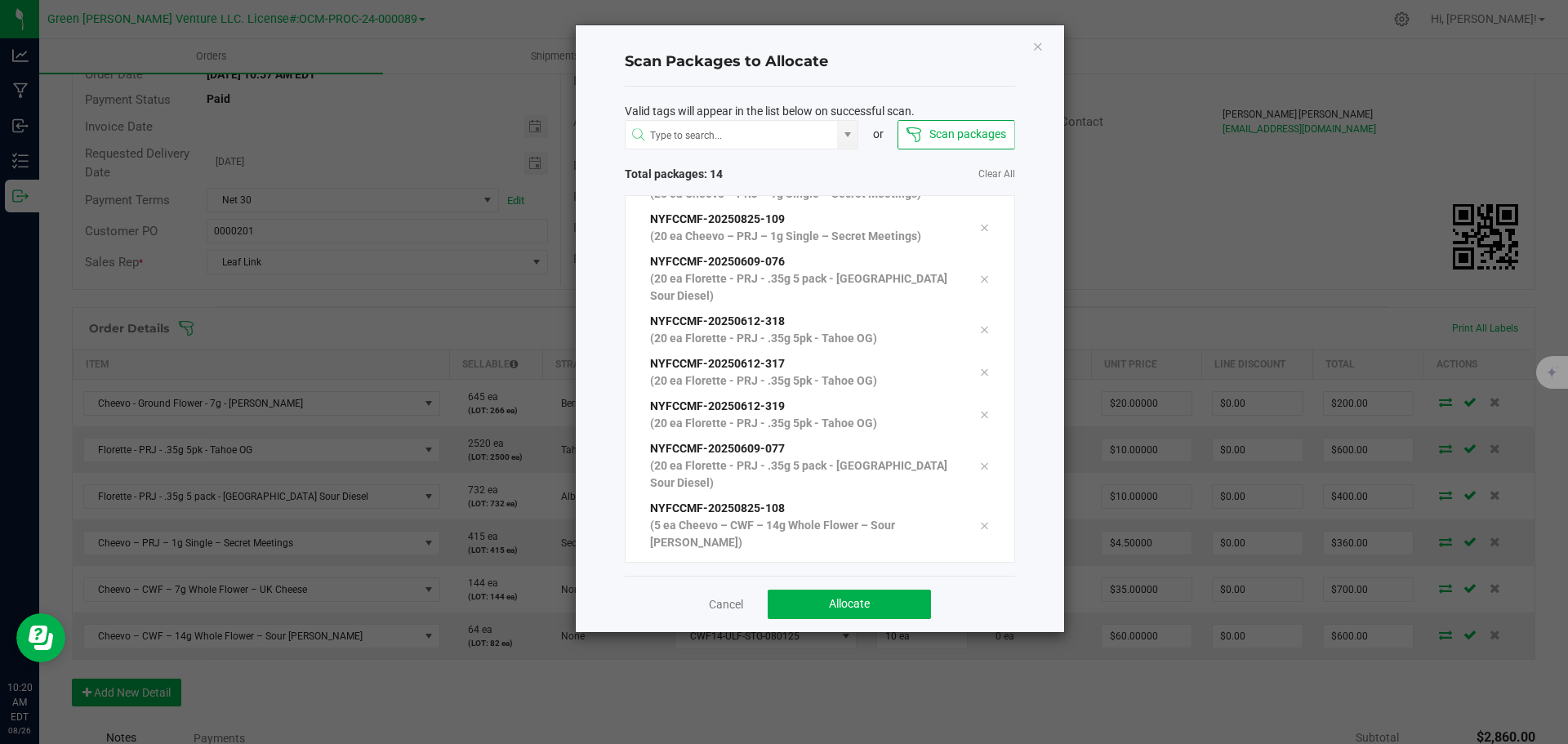
scroll to position [287, 0]
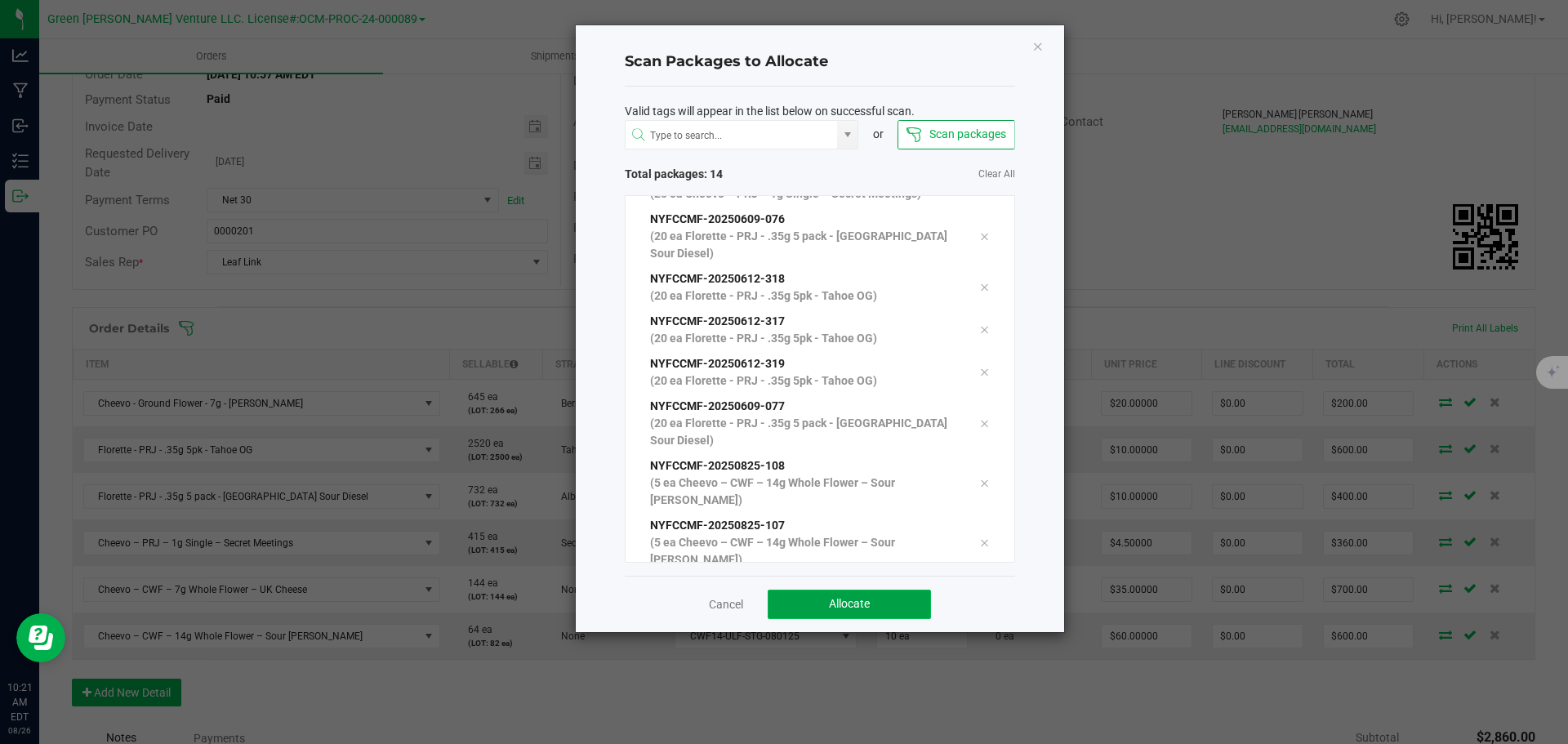
click at [827, 612] on button "Allocate" at bounding box center [849, 605] width 163 height 29
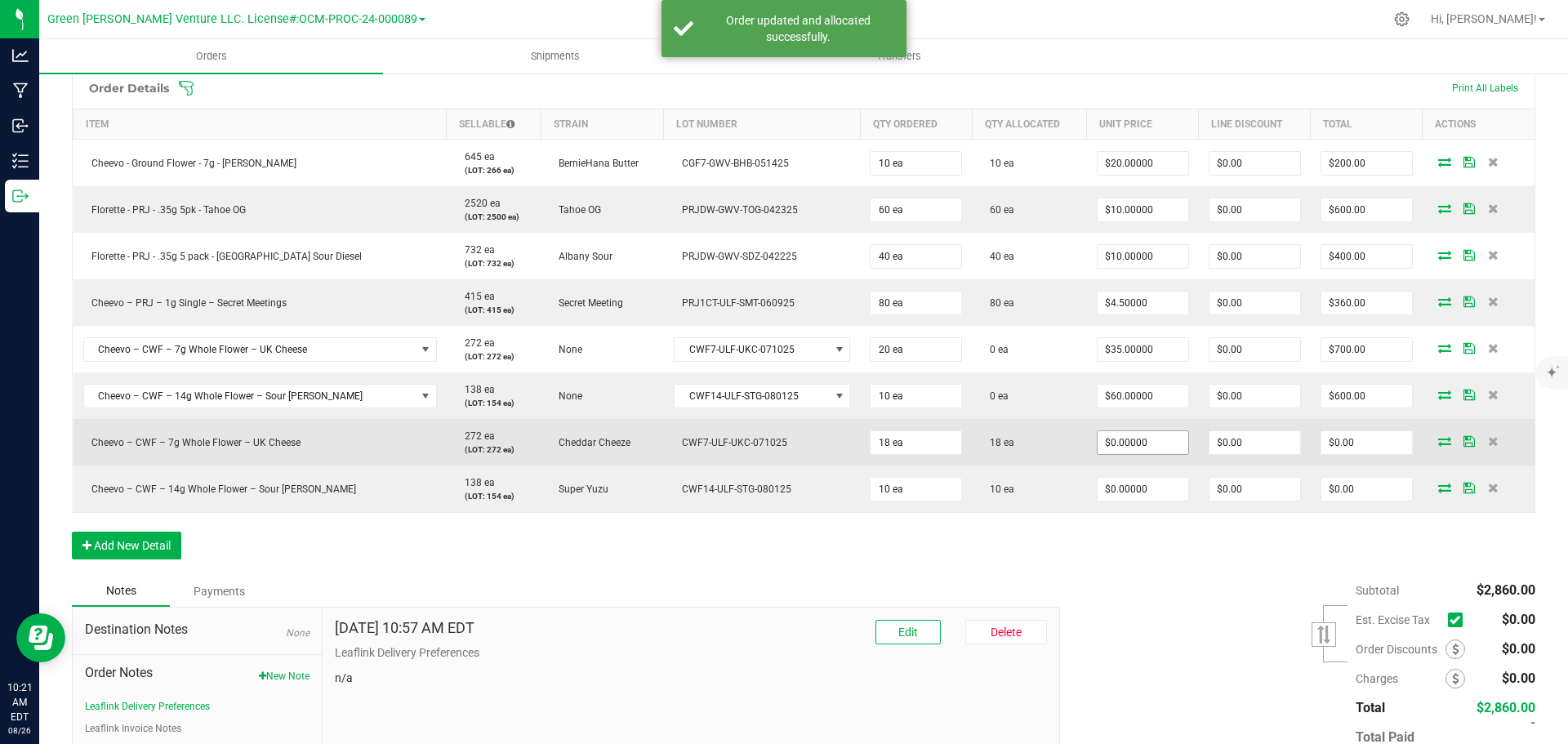
scroll to position [408, 0]
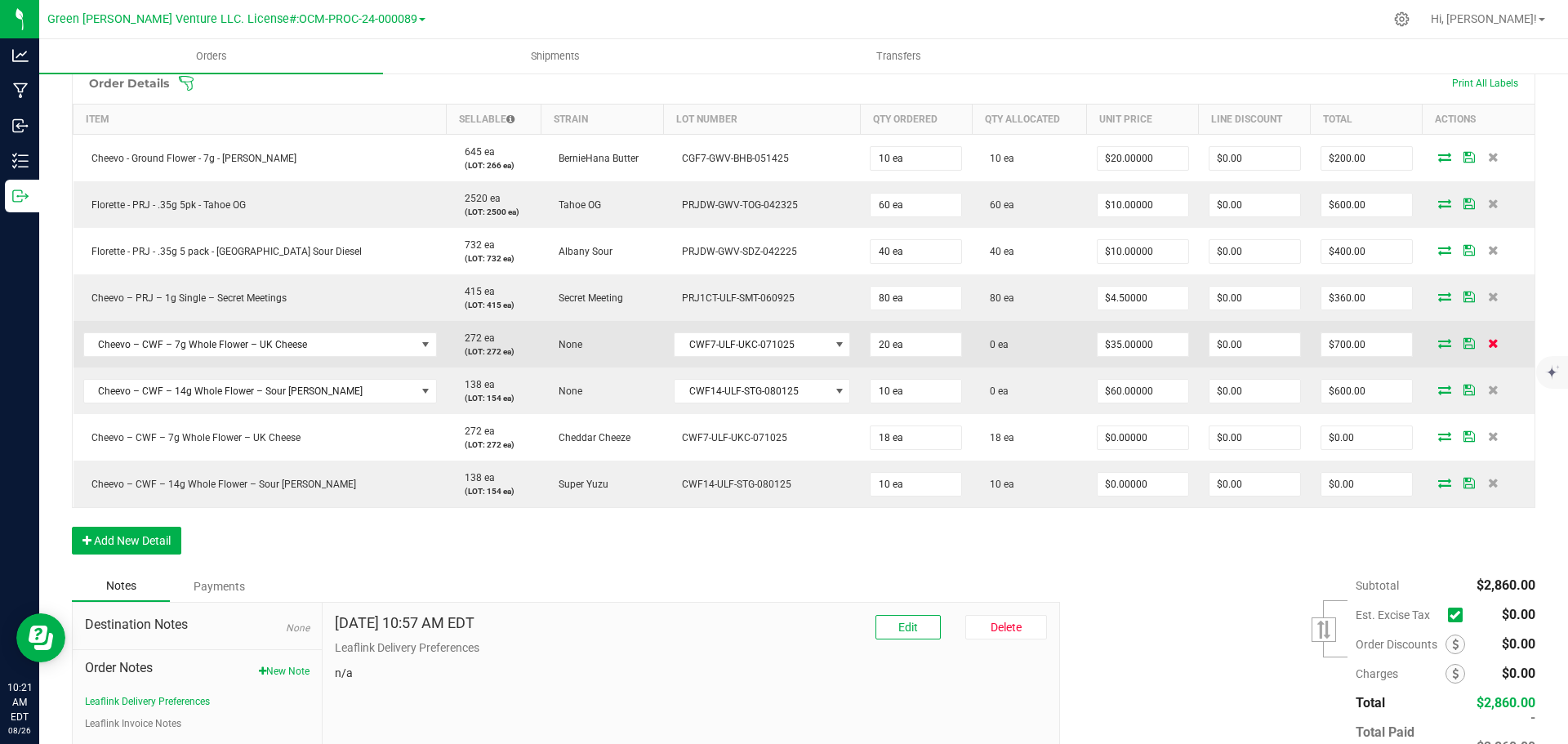
click at [1489, 343] on icon at bounding box center [1494, 343] width 10 height 9
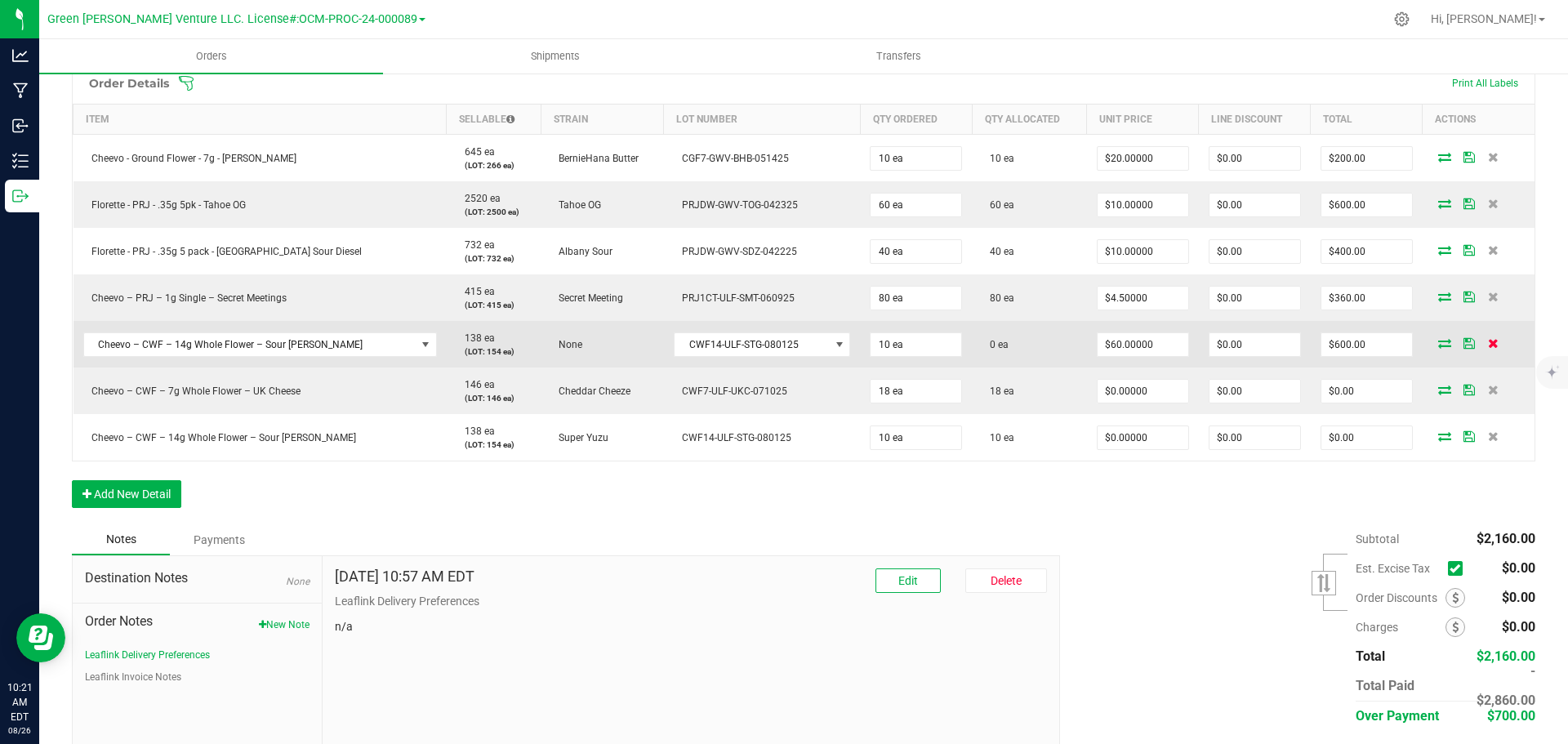
click at [1489, 346] on icon at bounding box center [1494, 343] width 10 height 9
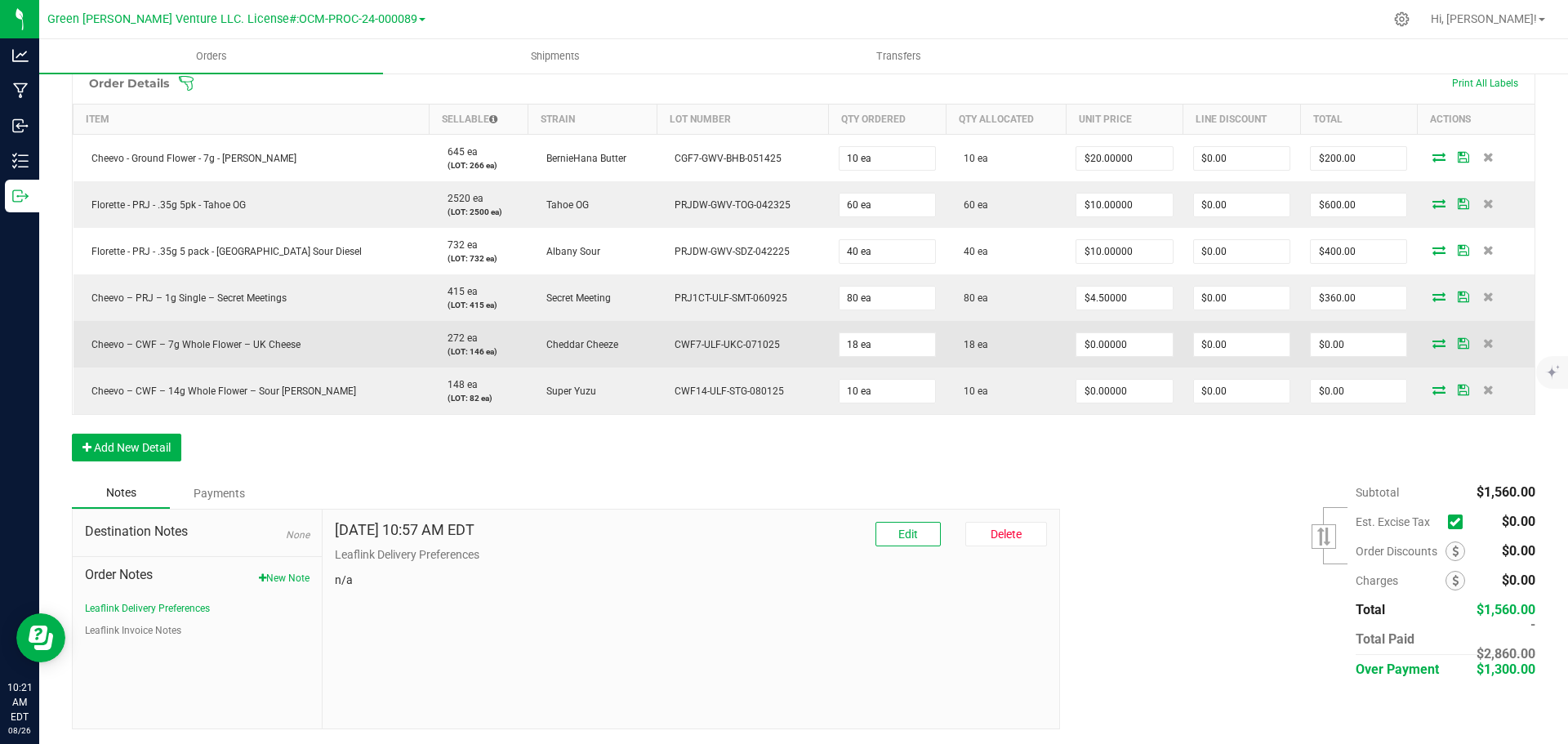
click at [1433, 343] on icon at bounding box center [1439, 343] width 13 height 9
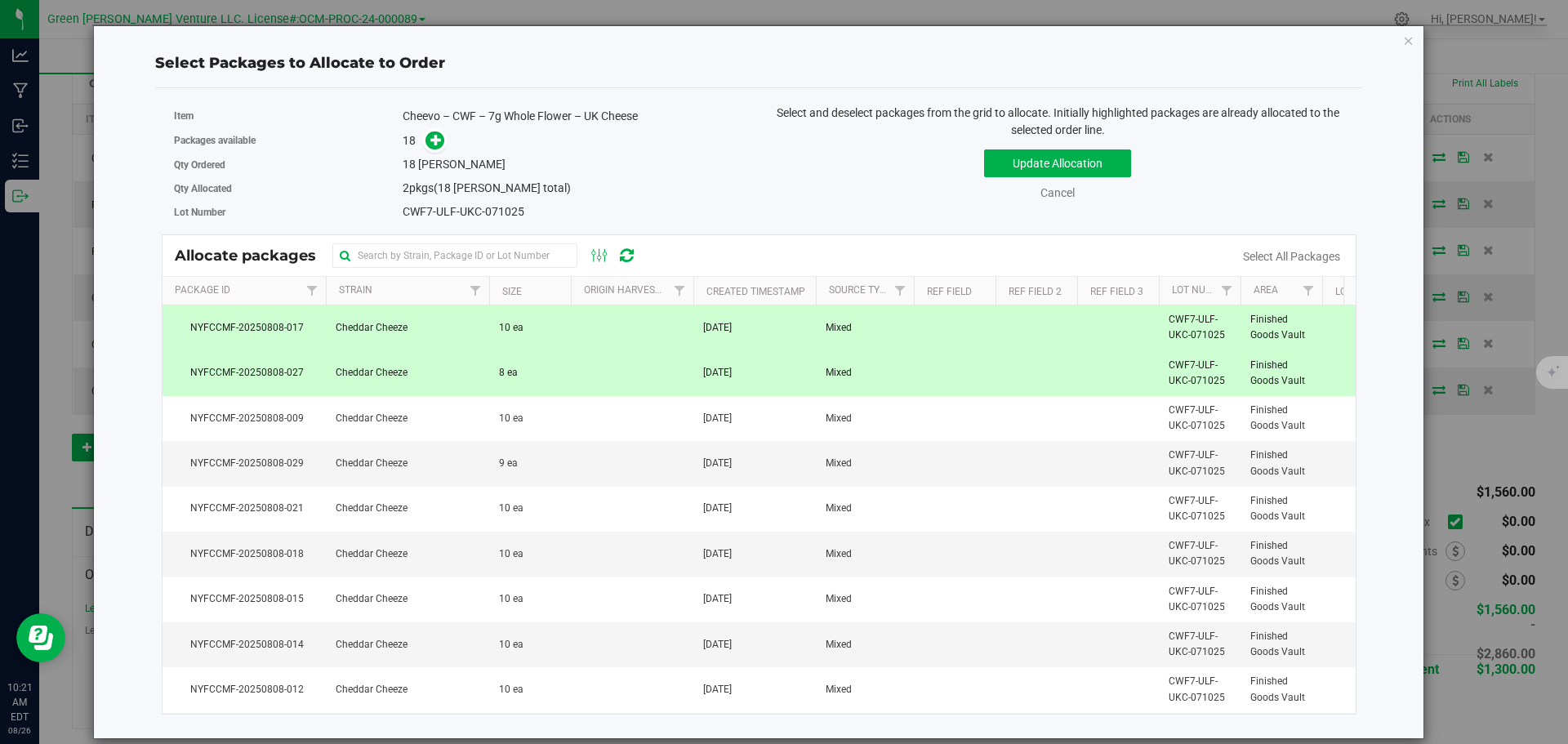
click at [584, 385] on td at bounding box center [632, 373] width 122 height 45
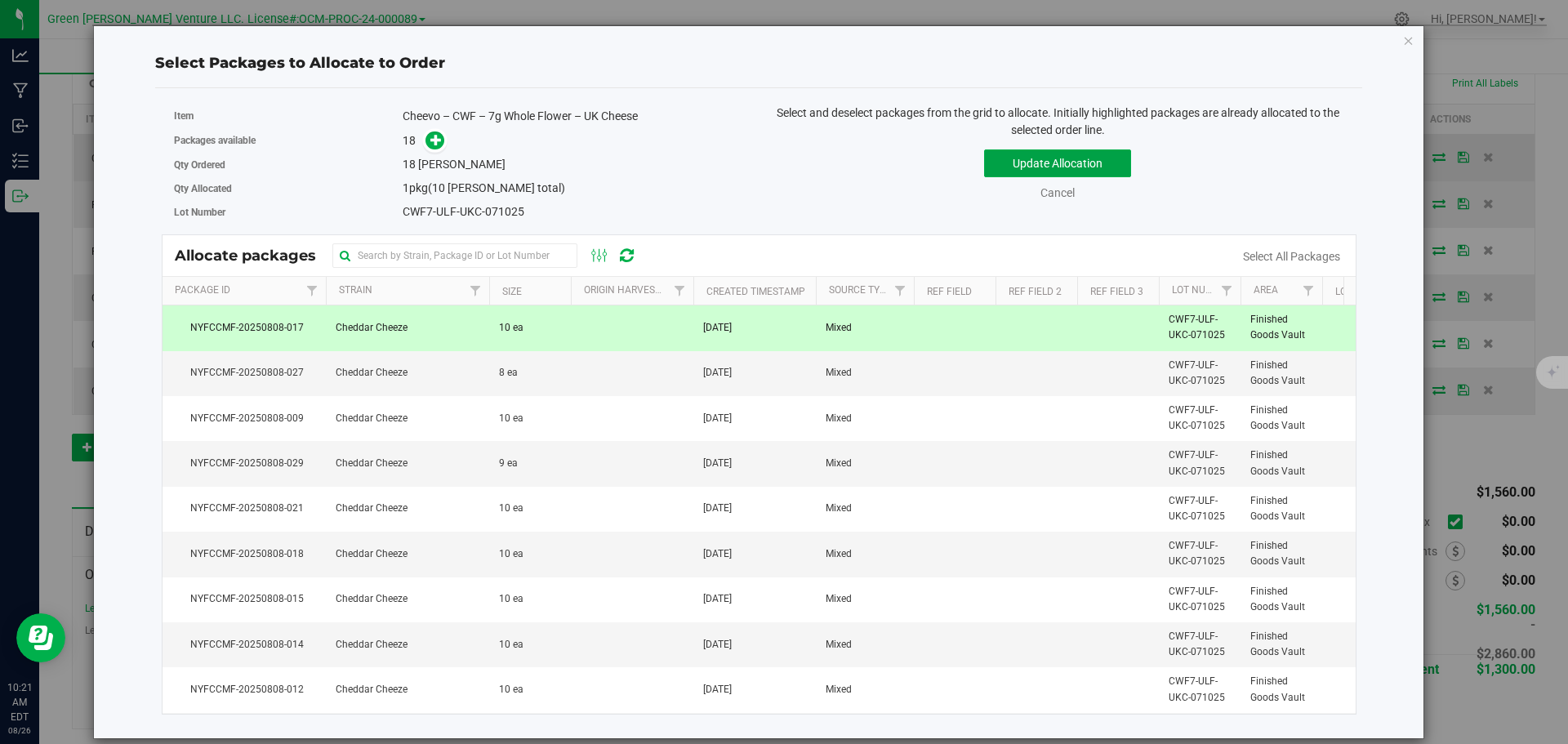
click at [1107, 153] on button "Update Allocation" at bounding box center [1058, 163] width 147 height 28
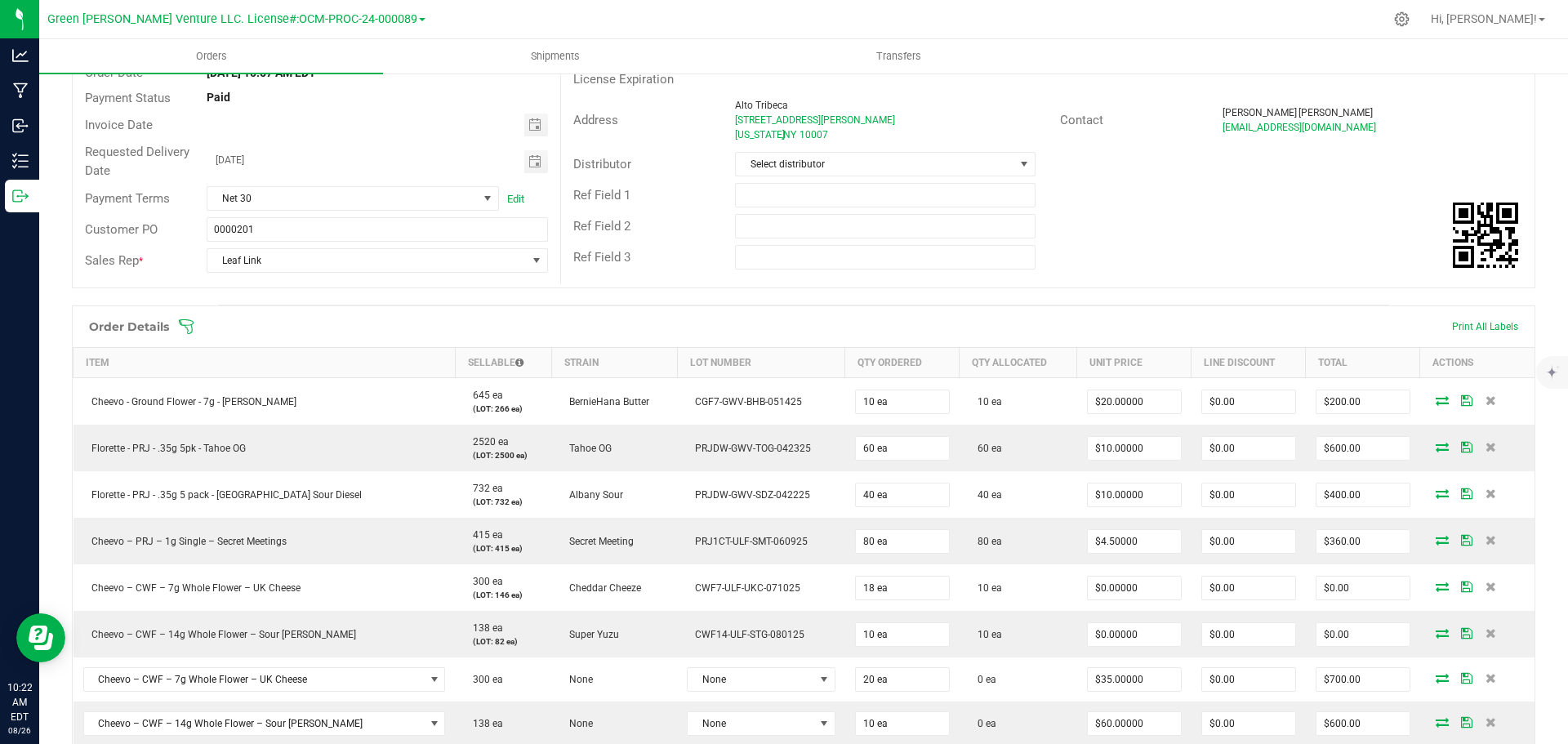
scroll to position [163, 0]
click at [181, 332] on icon at bounding box center [186, 328] width 16 height 16
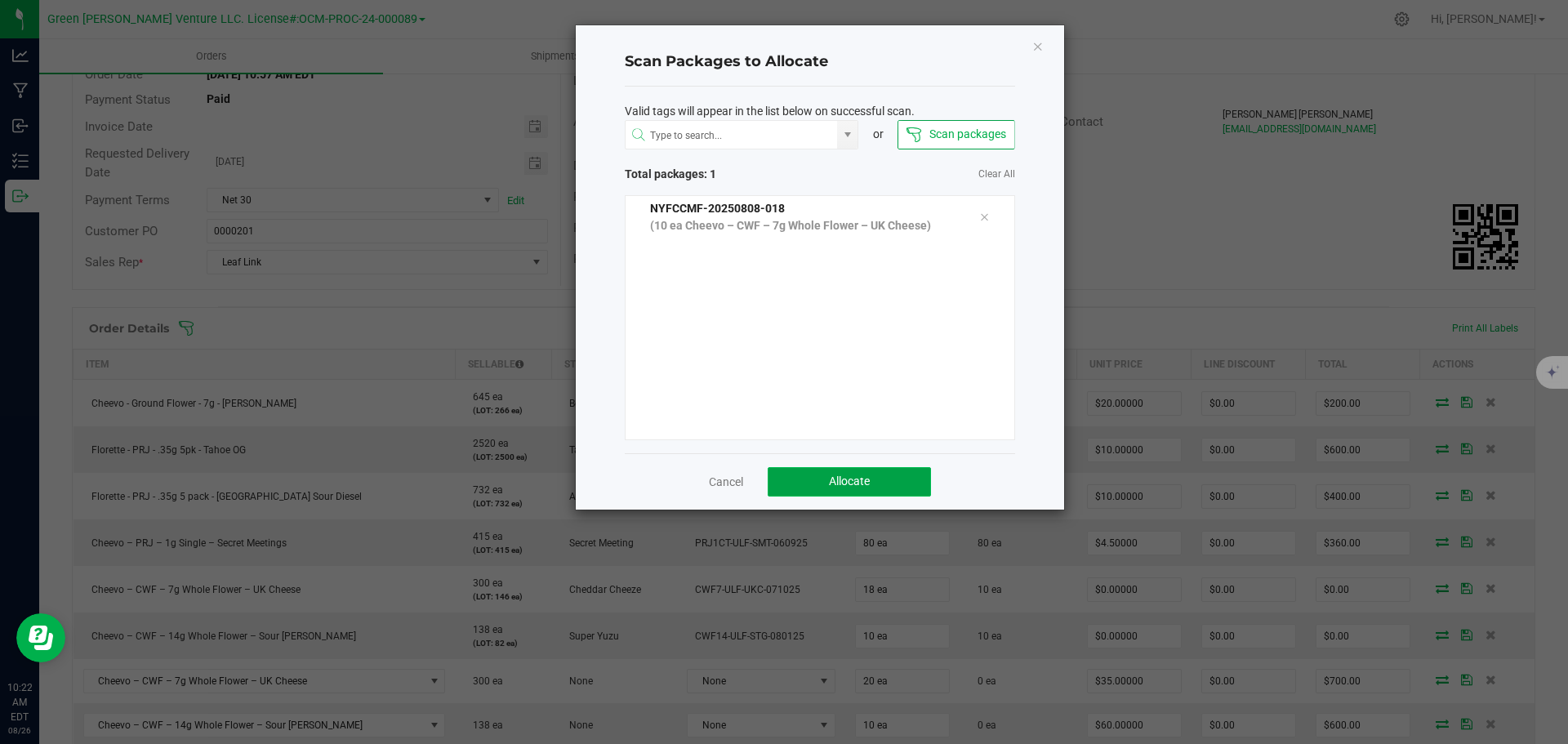
click at [796, 482] on button "Allocate" at bounding box center [849, 482] width 163 height 29
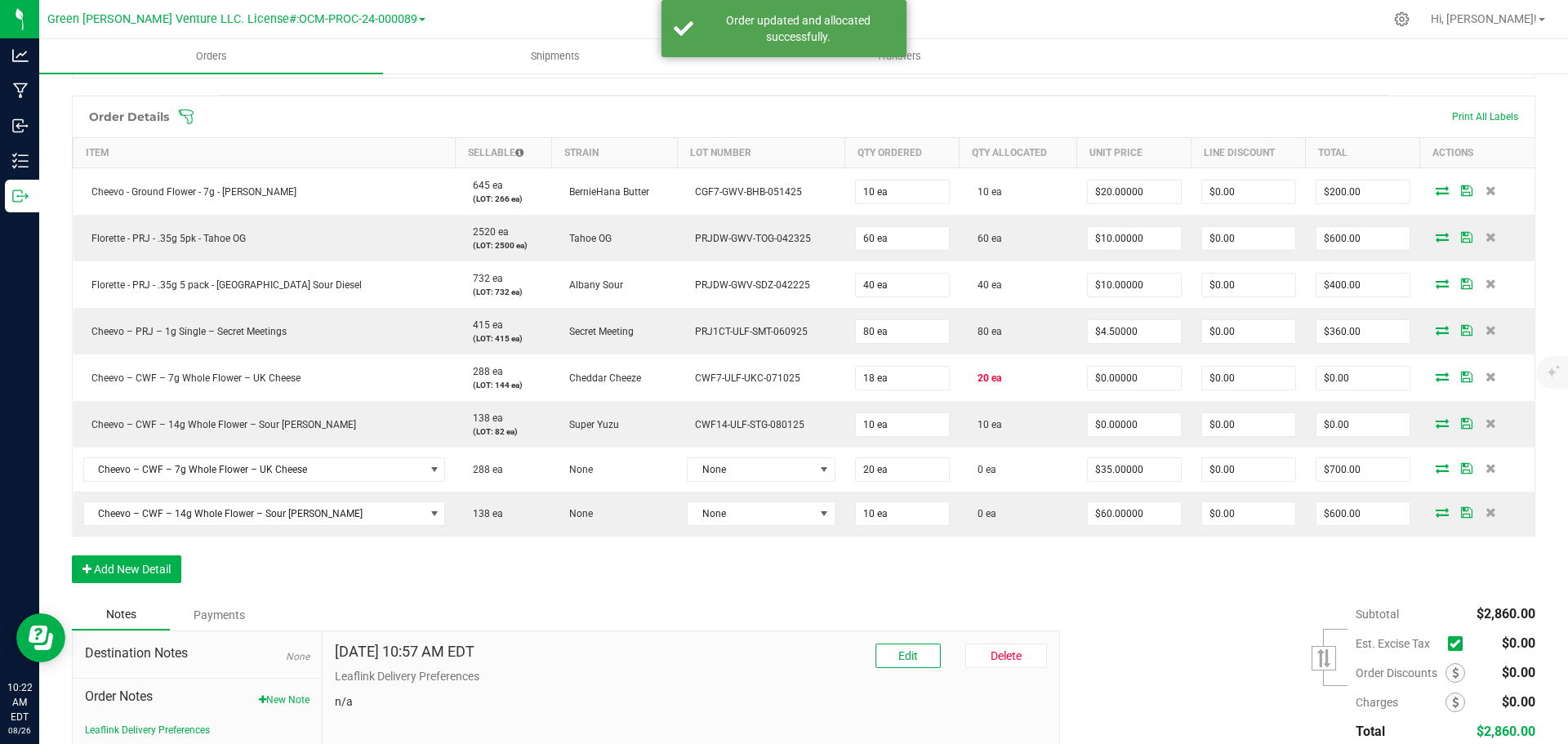
scroll to position [408, 0]
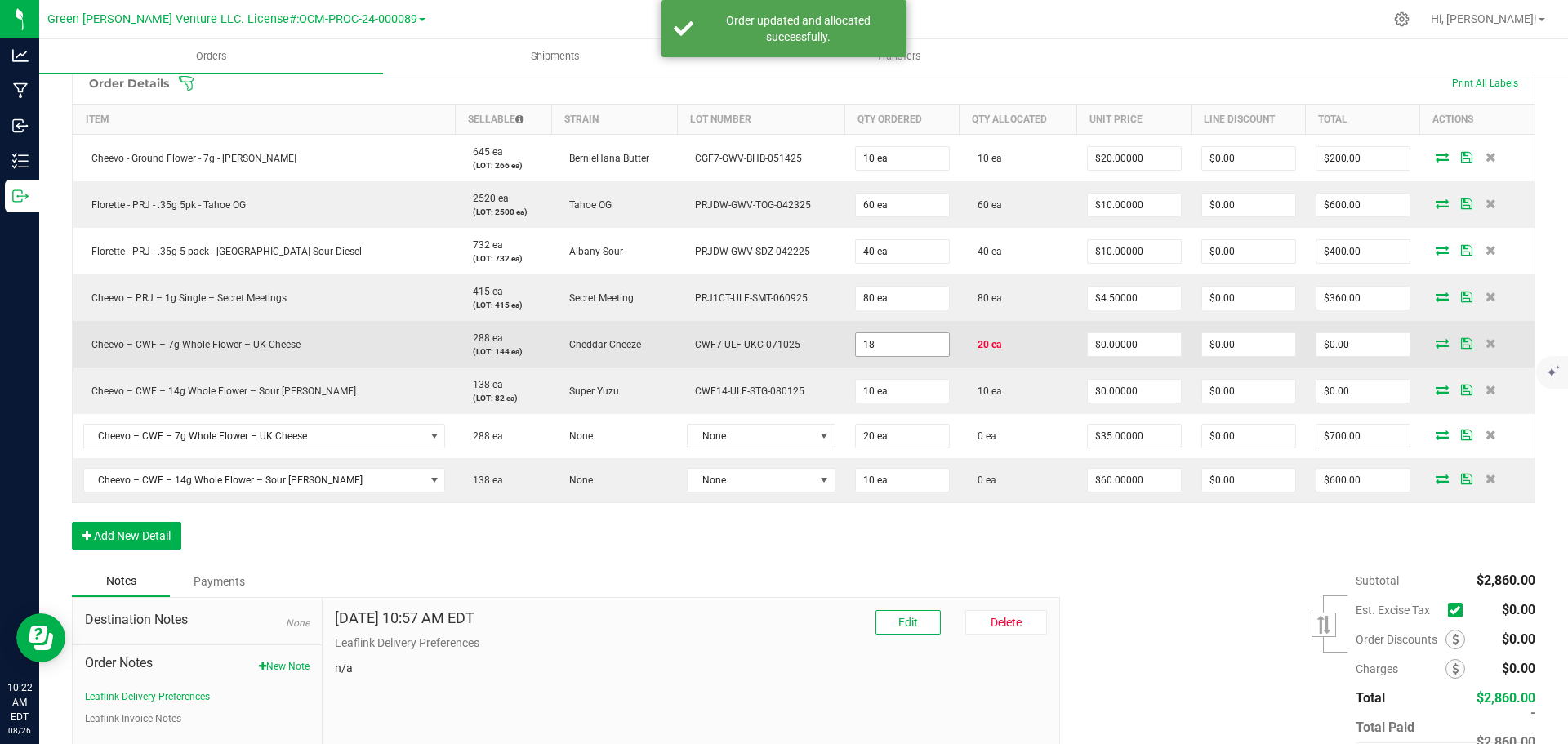
click at [856, 340] on input "18" at bounding box center [902, 344] width 93 height 23
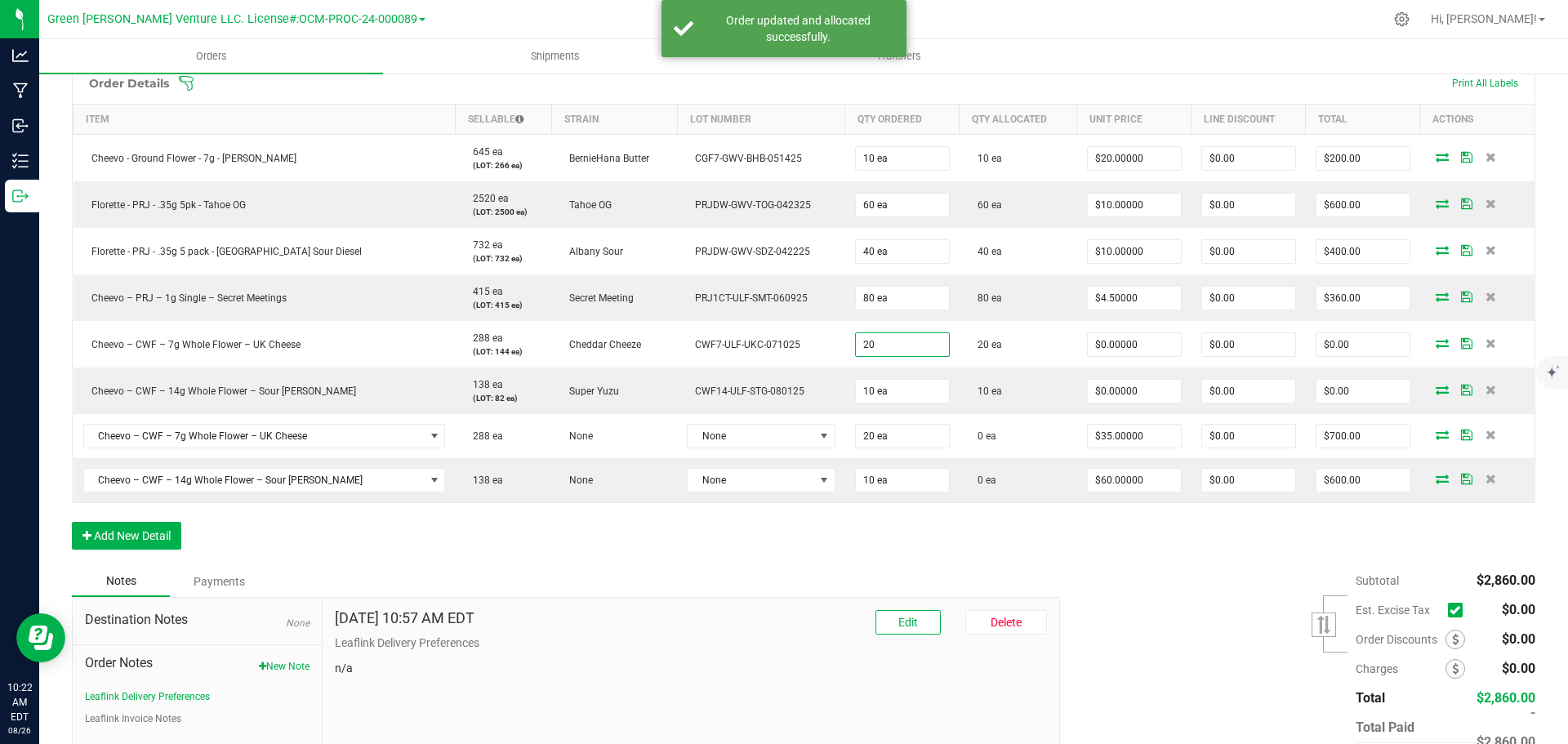
type input "20 ea"
click at [904, 548] on div "Order Details Print All Labels Item Sellable Strain Lot Number Qty Ordered Qty …" at bounding box center [804, 314] width 1464 height 504
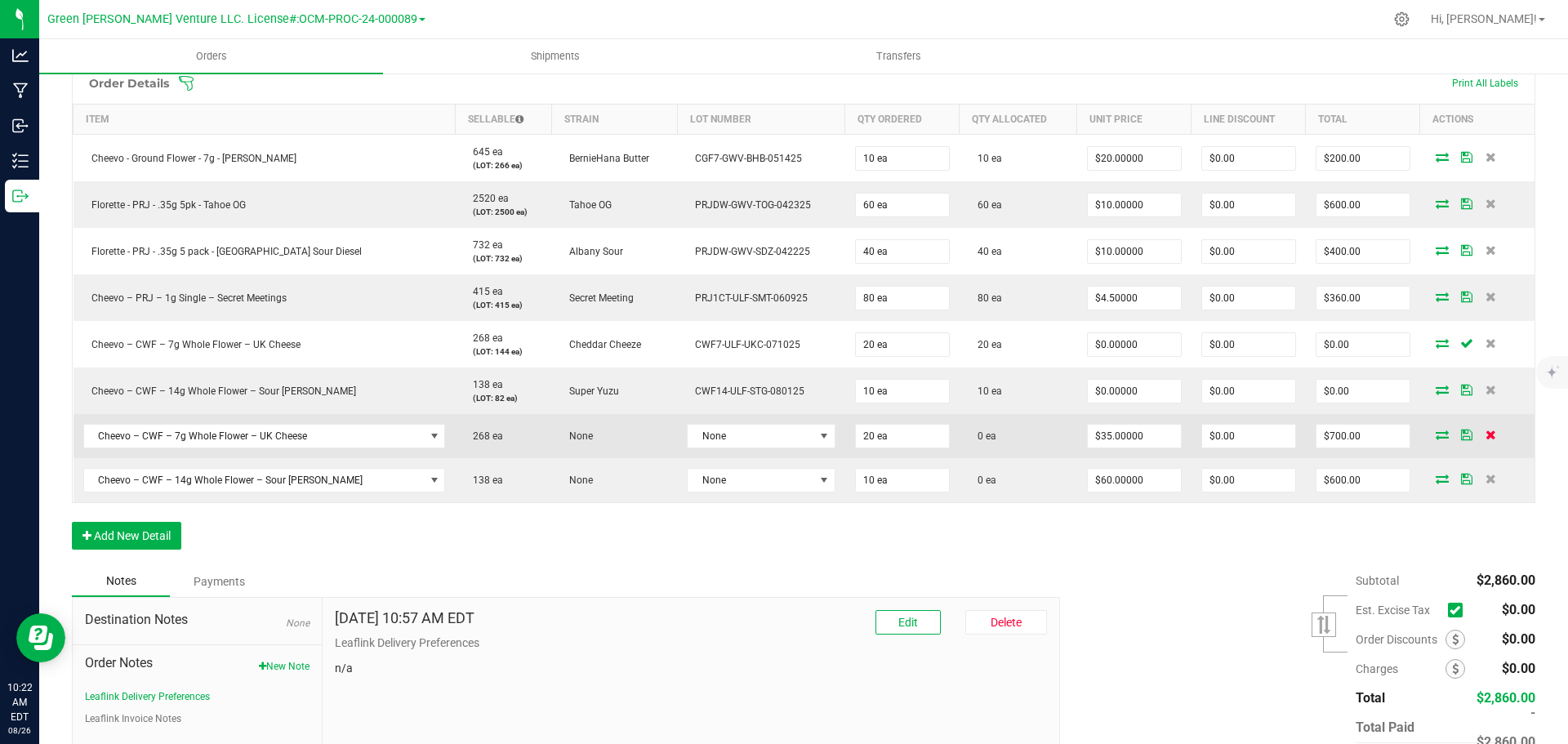
click at [1486, 435] on icon at bounding box center [1491, 434] width 10 height 9
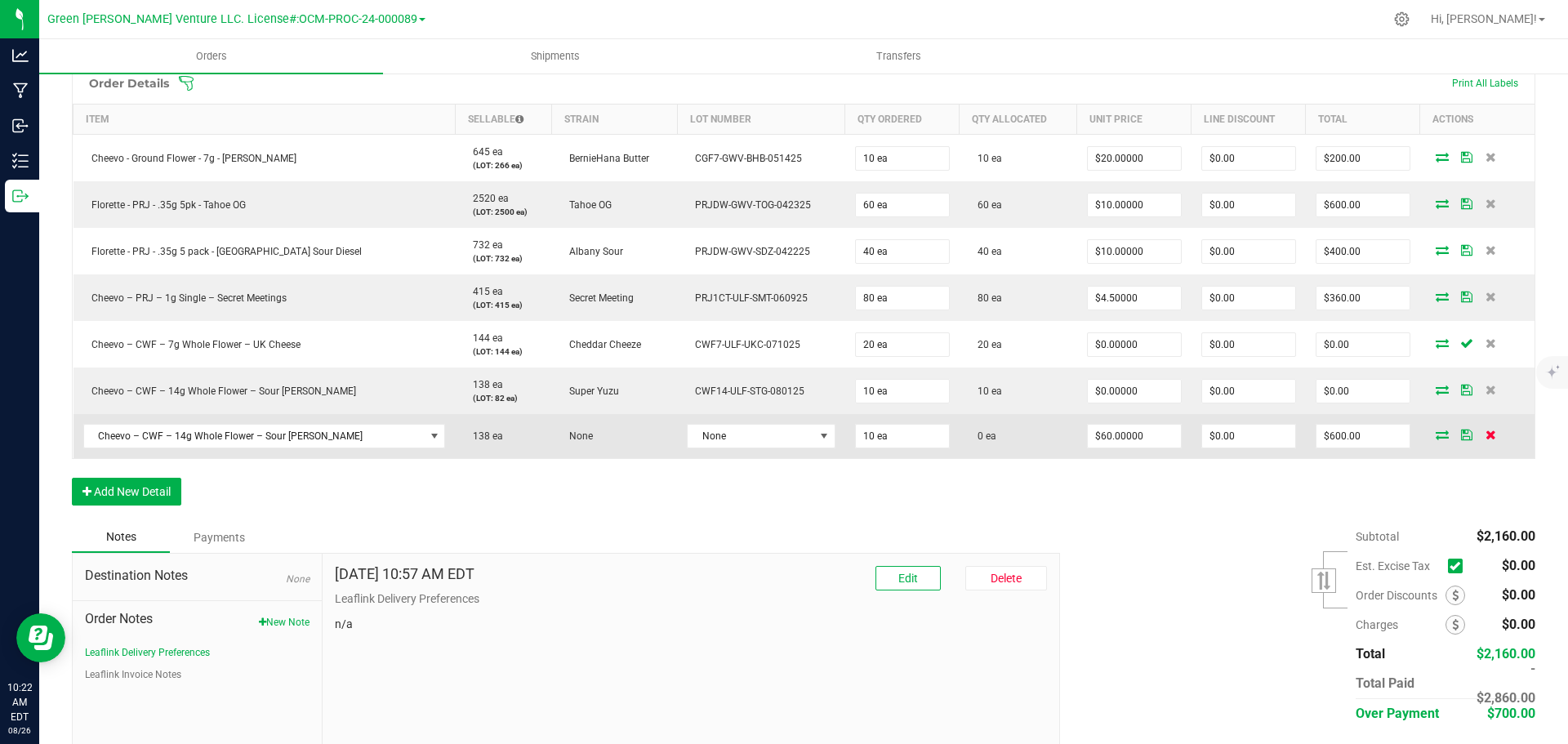
click at [1486, 434] on icon at bounding box center [1491, 434] width 10 height 9
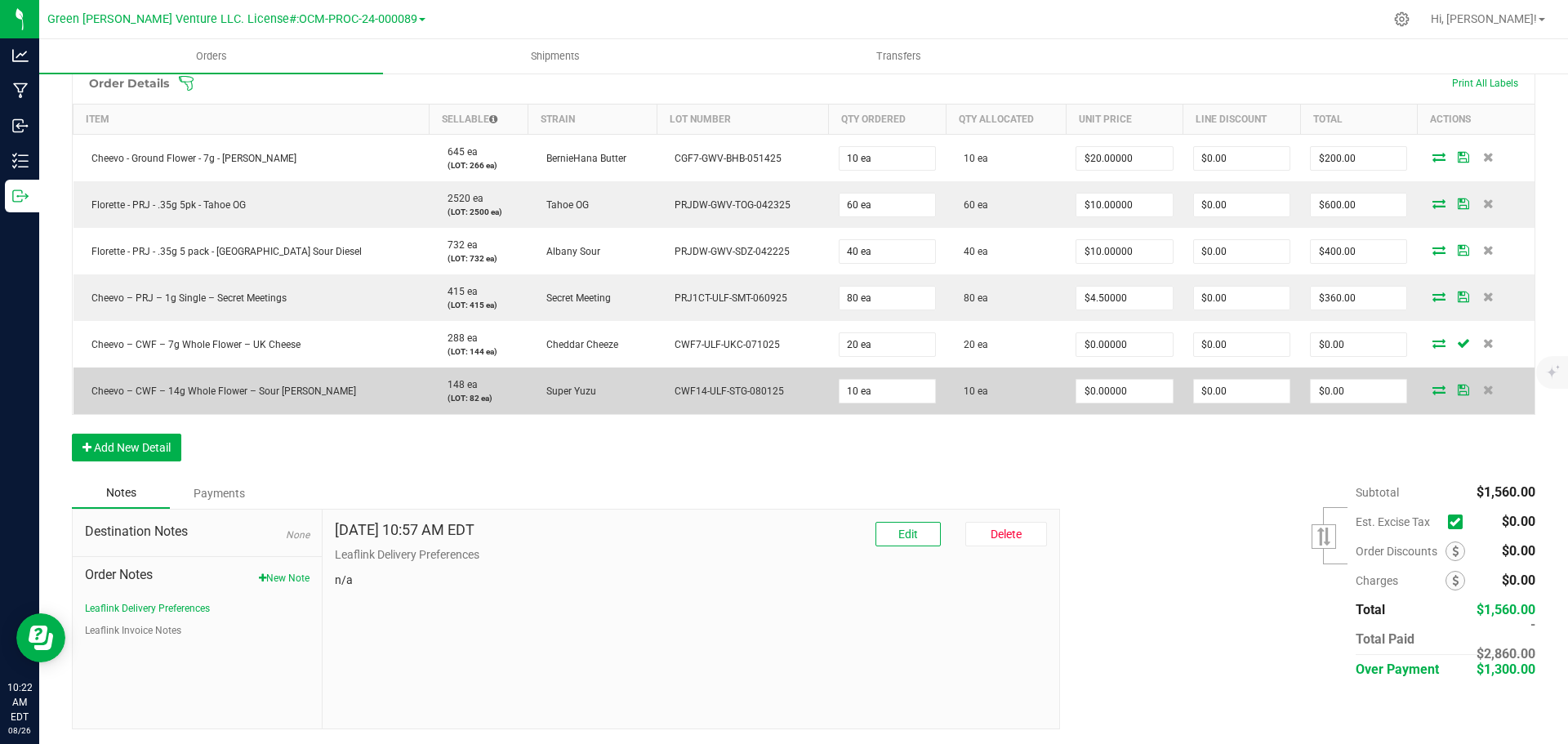
click at [1458, 391] on icon at bounding box center [1463, 390] width 11 height 9
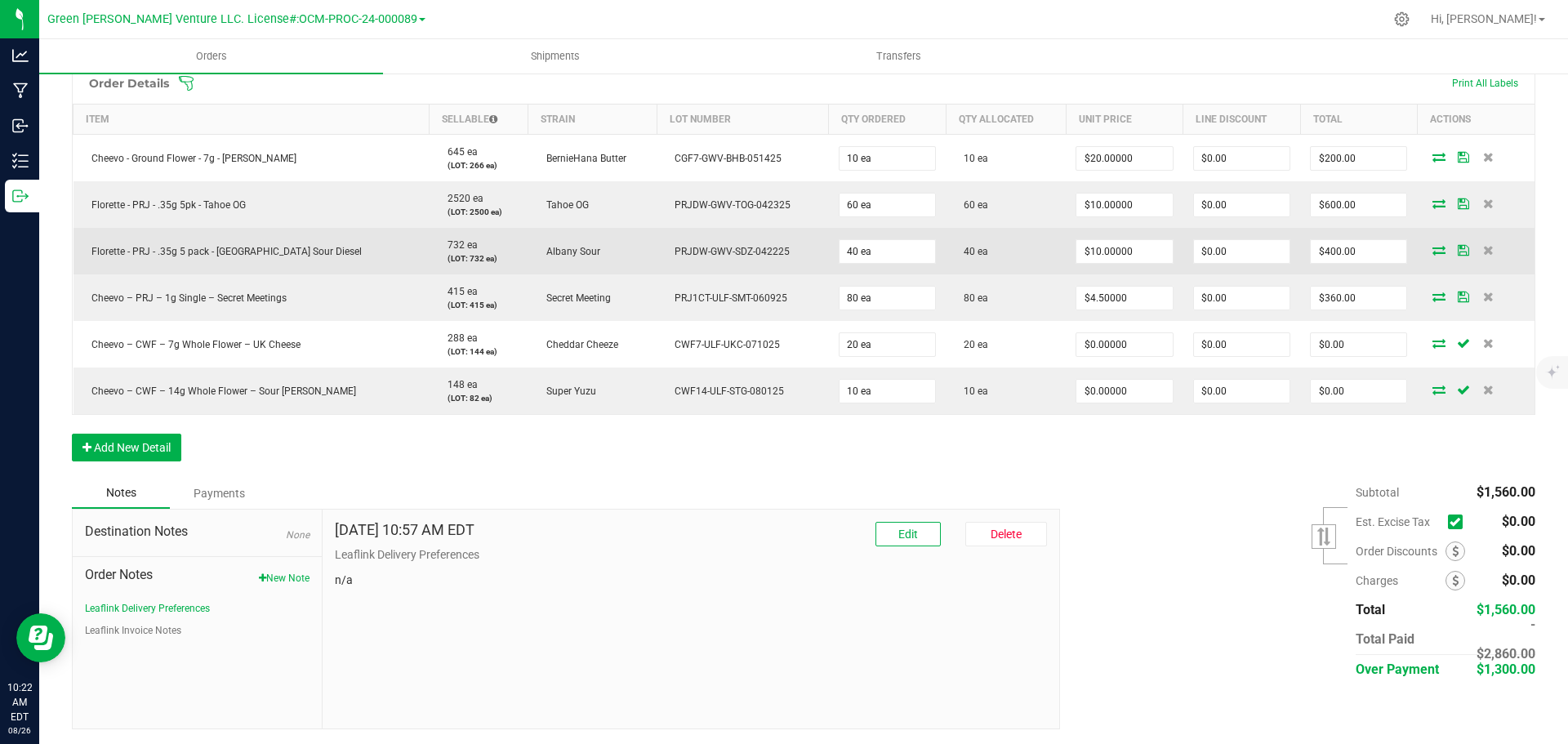
drag, startPoint x: 1447, startPoint y: 301, endPoint x: 1442, endPoint y: 257, distance: 44.3
click at [1458, 299] on icon at bounding box center [1463, 296] width 11 height 9
click at [1458, 249] on icon at bounding box center [1463, 249] width 11 height 9
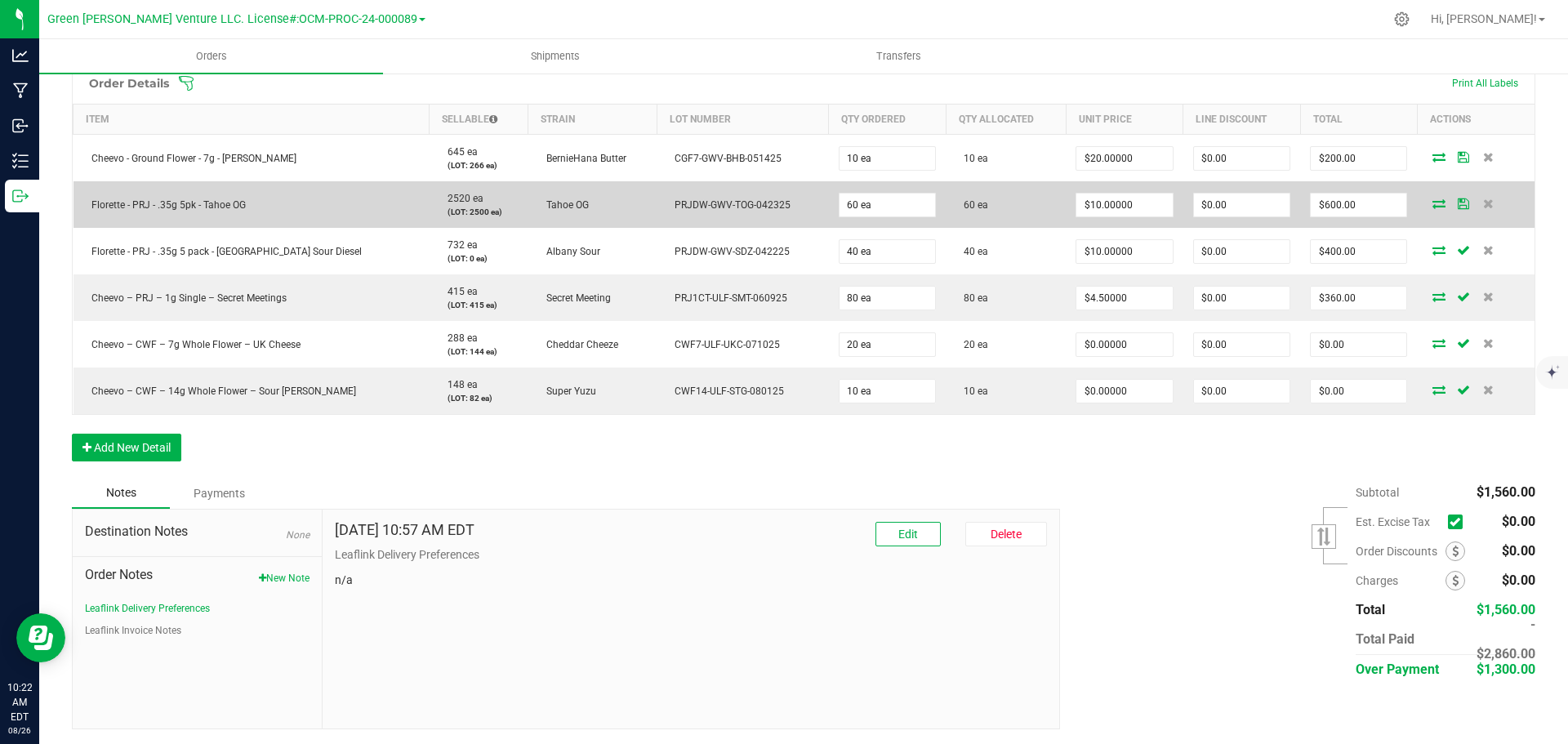
click at [1458, 202] on icon at bounding box center [1463, 202] width 11 height 9
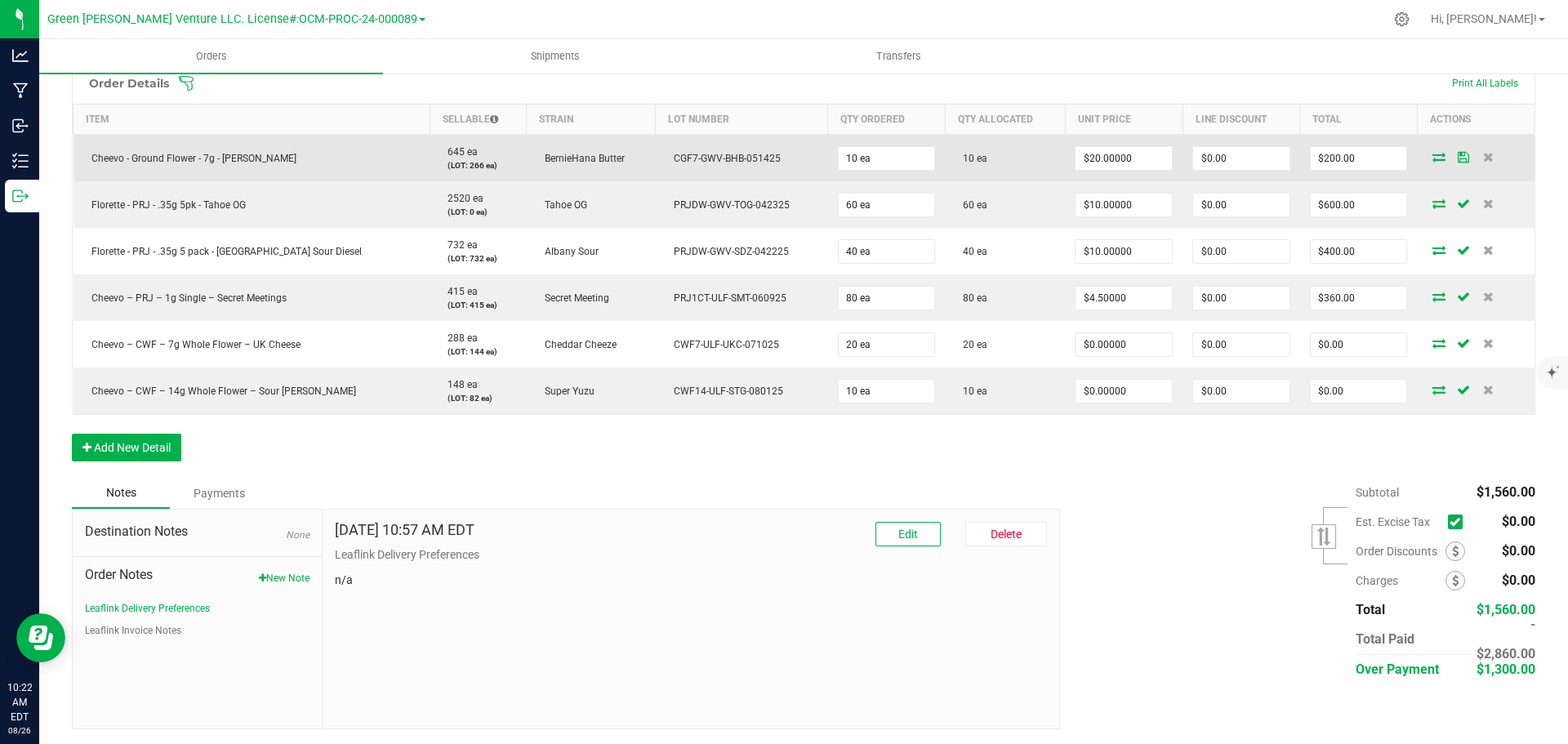
click at [1458, 153] on icon at bounding box center [1463, 156] width 11 height 9
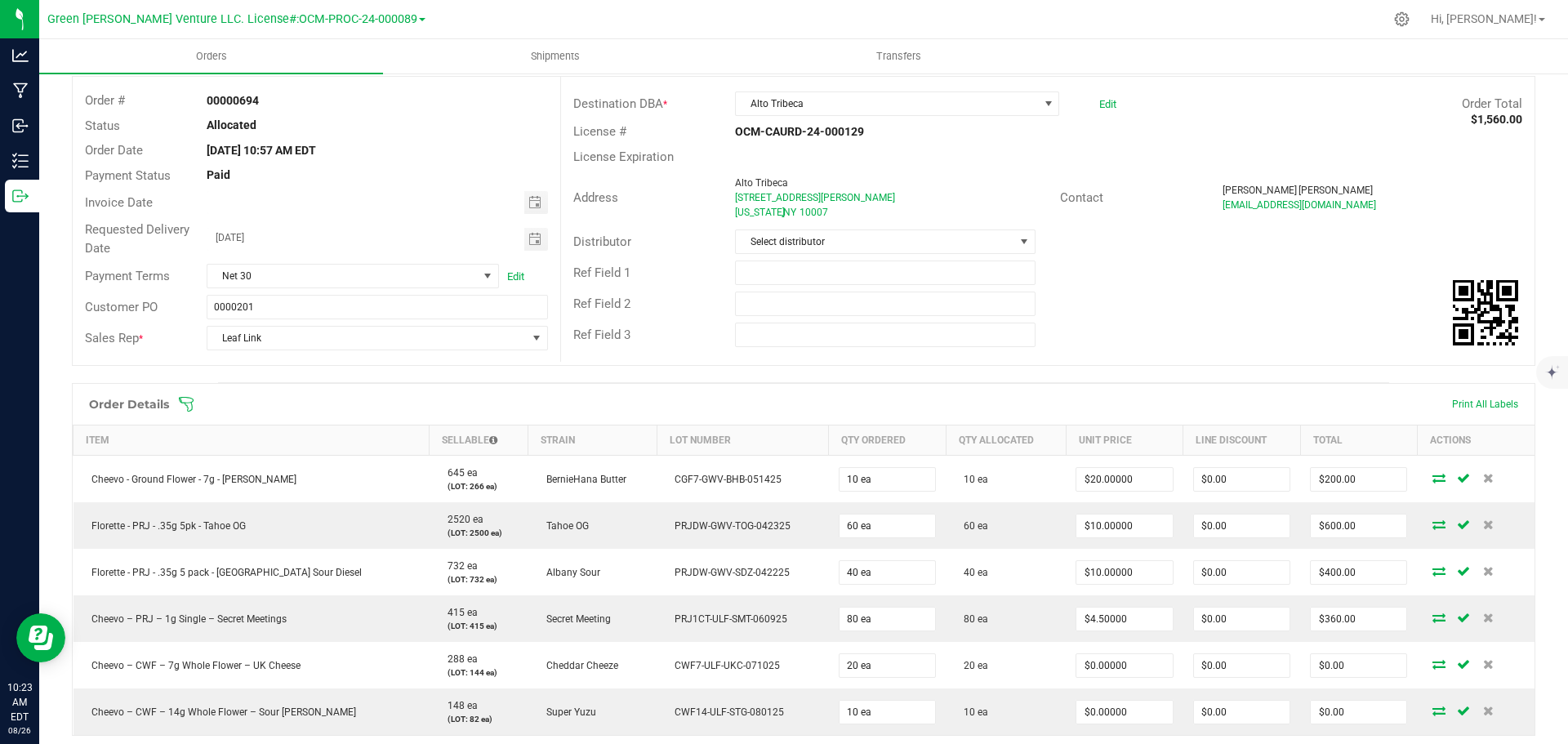
scroll to position [2, 0]
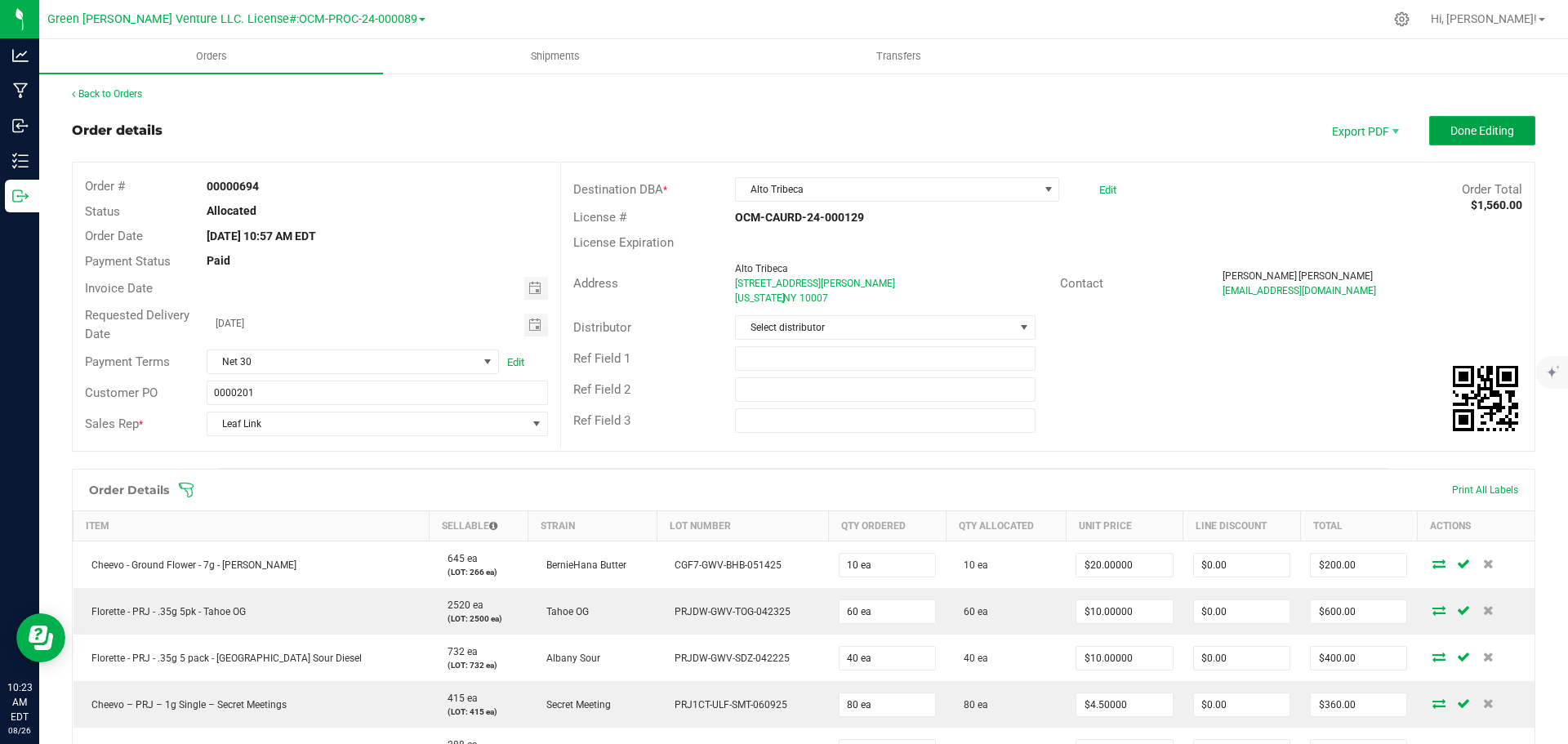
click at [1451, 138] on span "Done Editing" at bounding box center [1483, 130] width 64 height 13
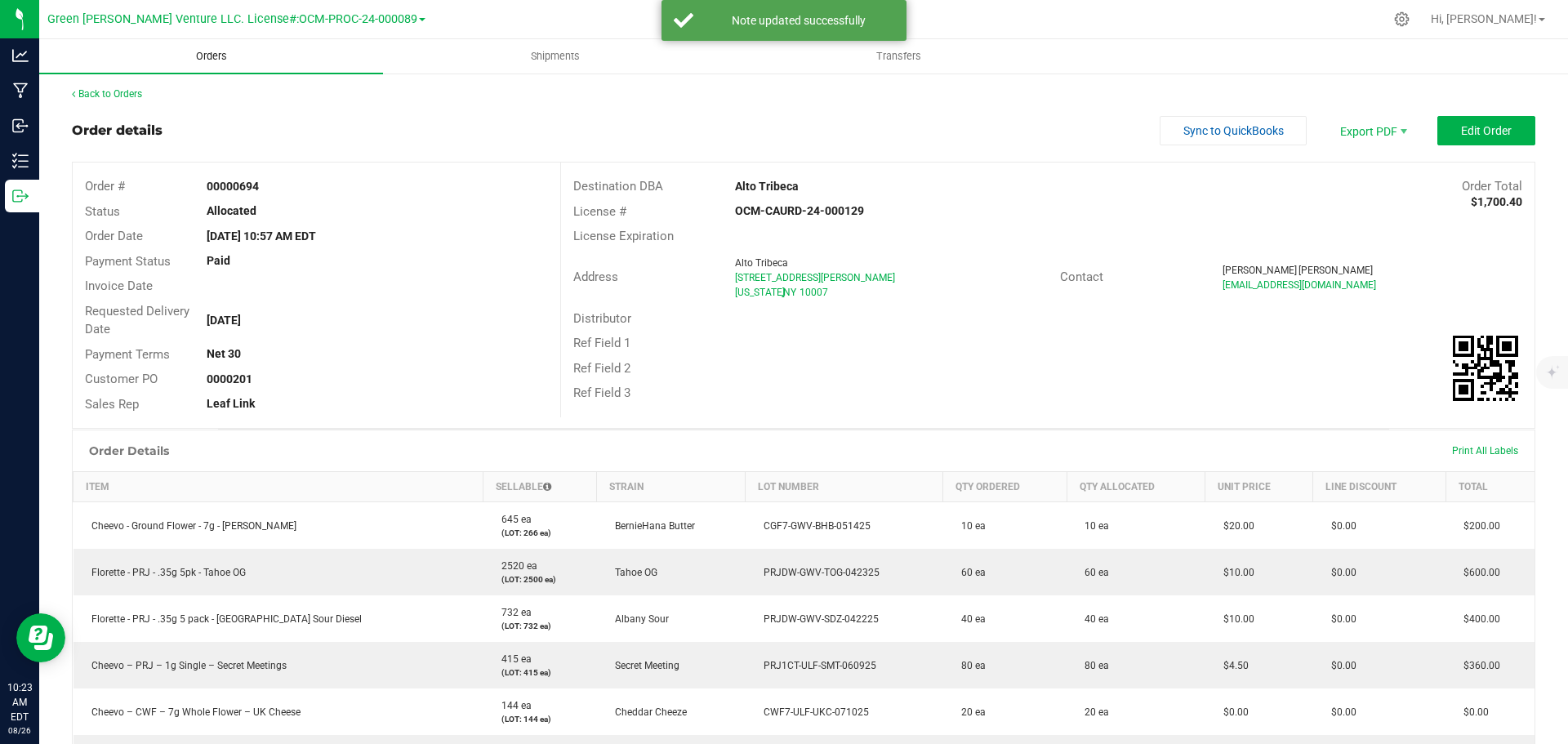
click at [210, 59] on span "Orders" at bounding box center [212, 56] width 75 height 15
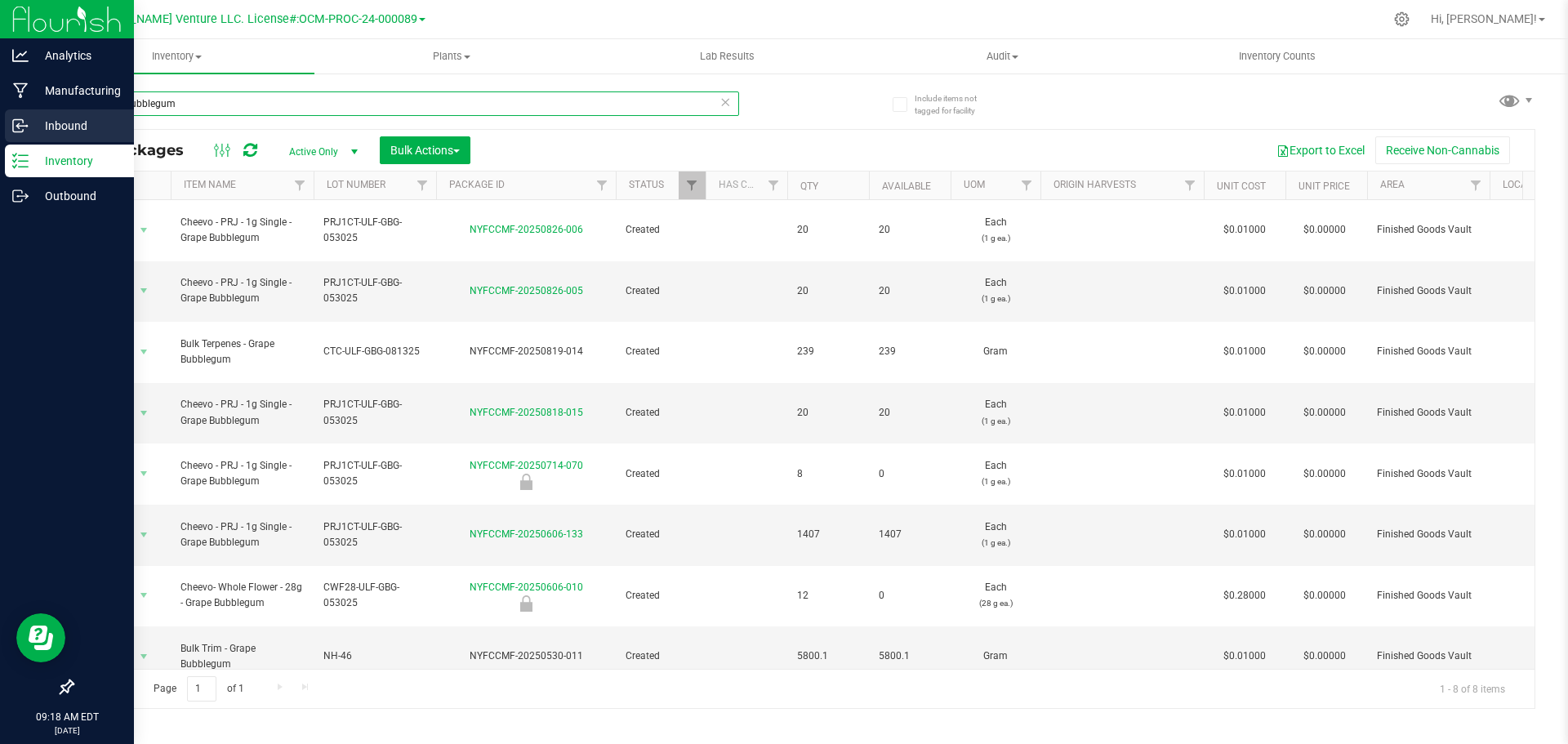
drag, startPoint x: 196, startPoint y: 94, endPoint x: 42, endPoint y: 117, distance: 155.7
click at [40, 99] on div "Include items not tagged for facility grape bubblegum All Packages Active Only …" at bounding box center [804, 320] width 1530 height 498
type input "NYFCCMF-20250623-120"
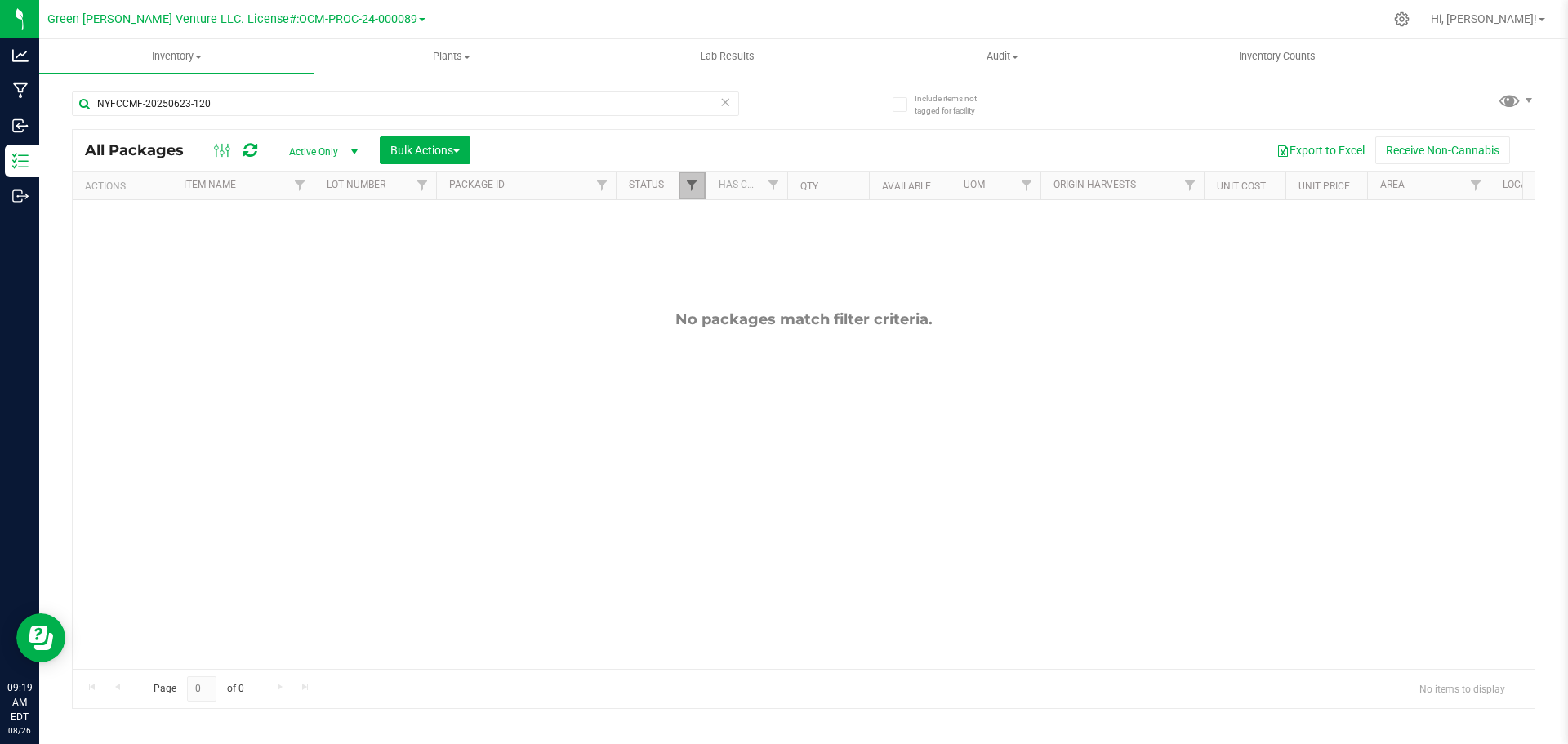
click at [693, 192] on span "Filter" at bounding box center [691, 185] width 13 height 13
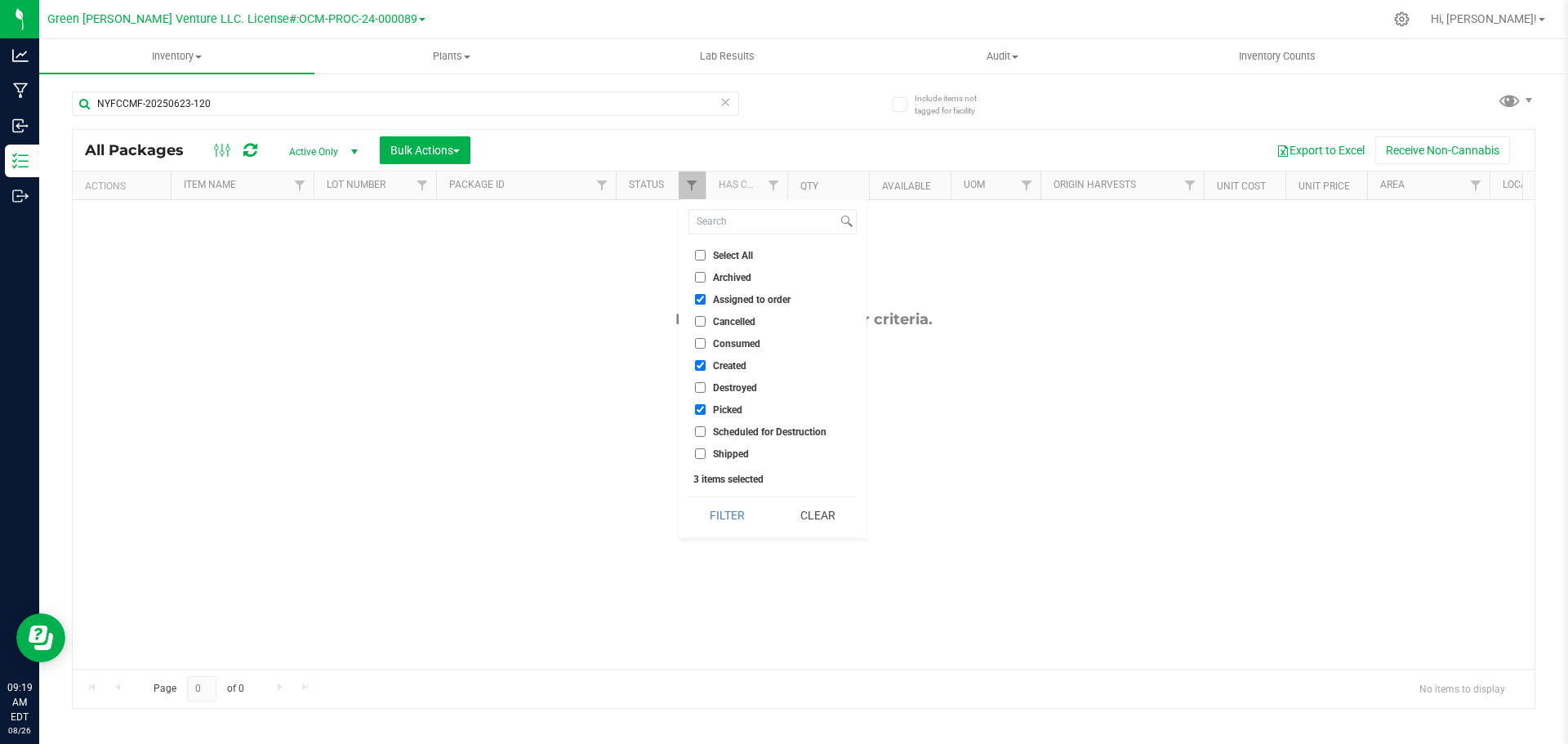
click at [704, 254] on input "Select All" at bounding box center [700, 255] width 10 height 10
checkbox input "true"
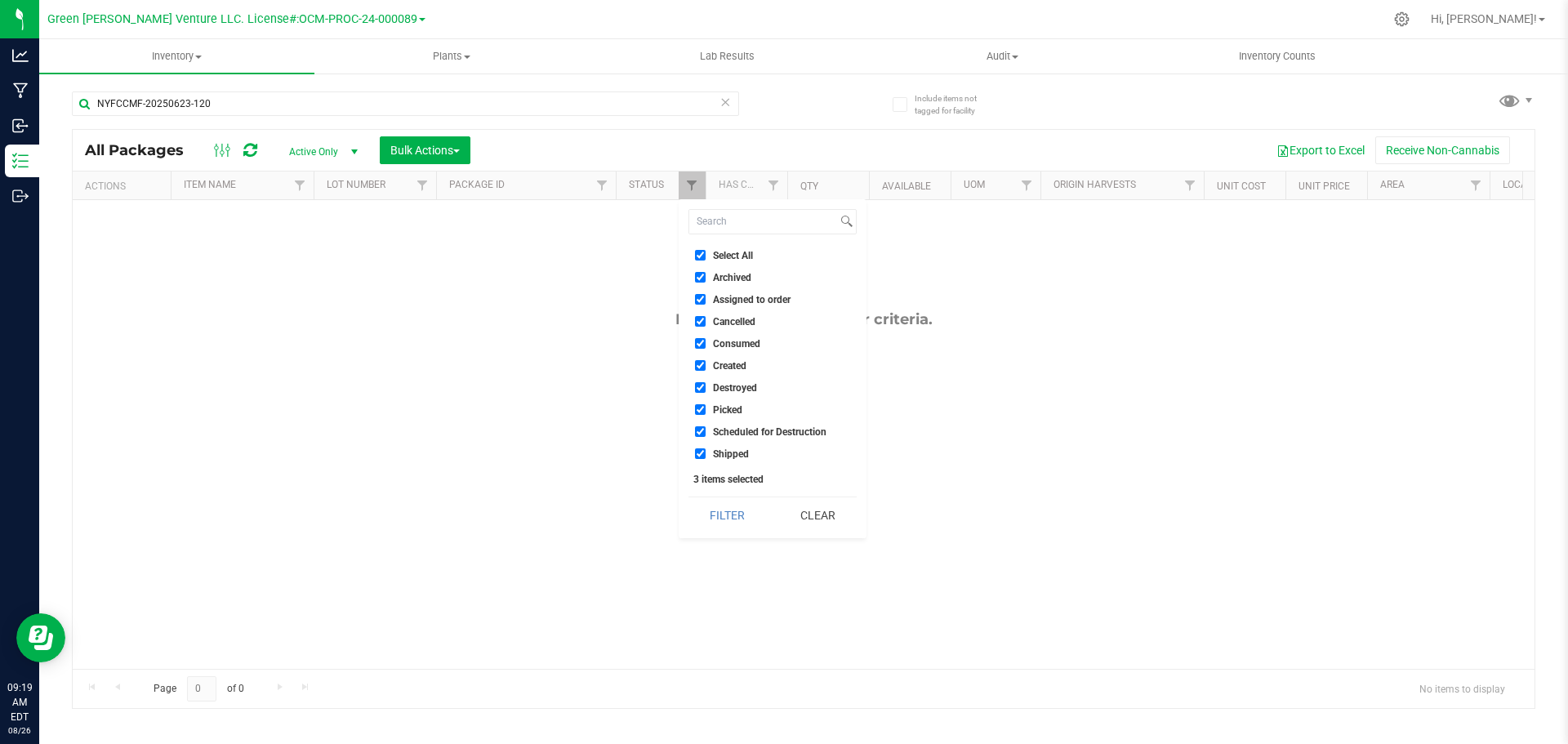
checkbox input "true"
click at [733, 531] on button "Filter" at bounding box center [728, 515] width 79 height 36
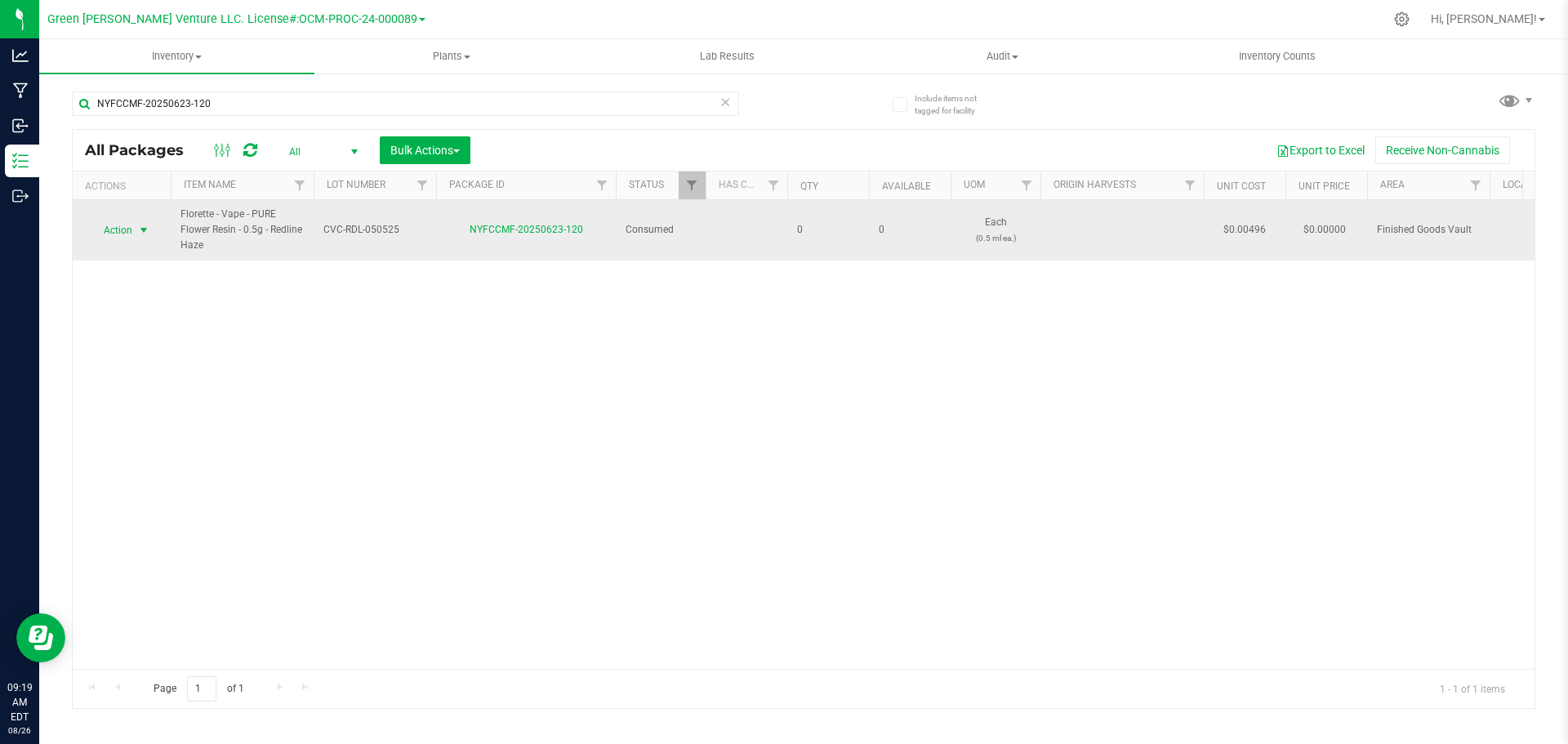
click at [129, 230] on span "Action" at bounding box center [111, 230] width 44 height 23
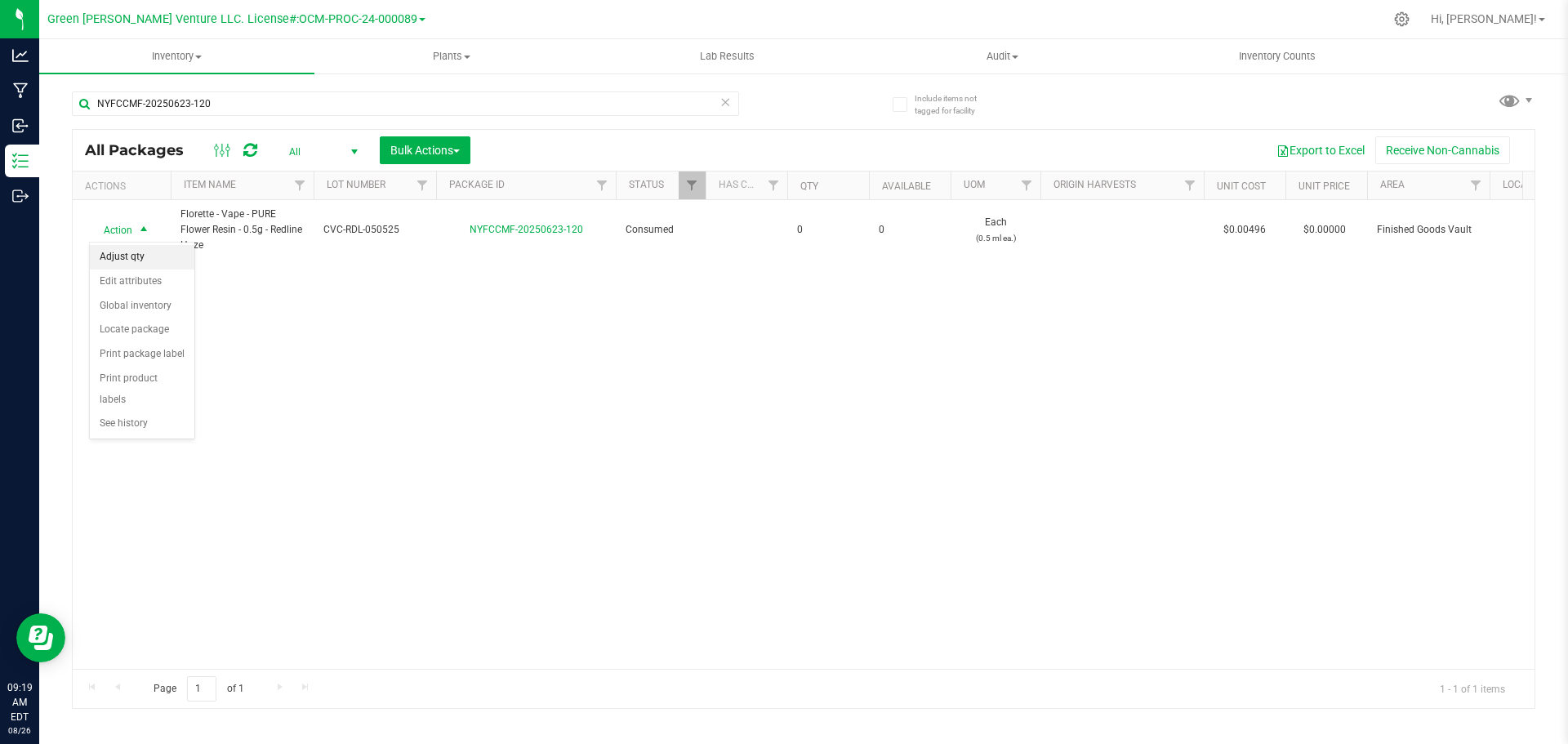
click at [139, 255] on li "Adjust qty" at bounding box center [142, 257] width 104 height 25
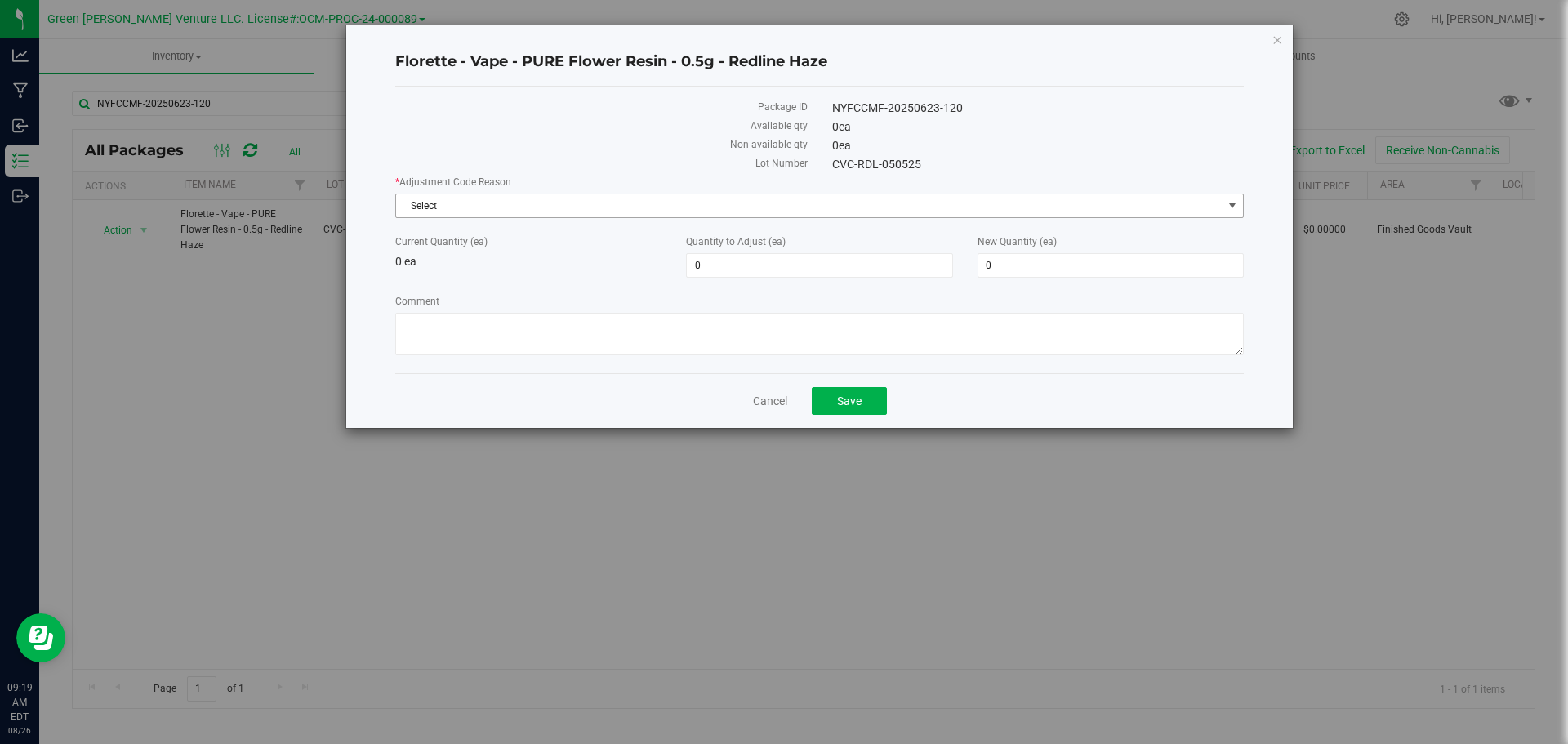
click at [531, 197] on span "Select" at bounding box center [810, 206] width 827 height 23
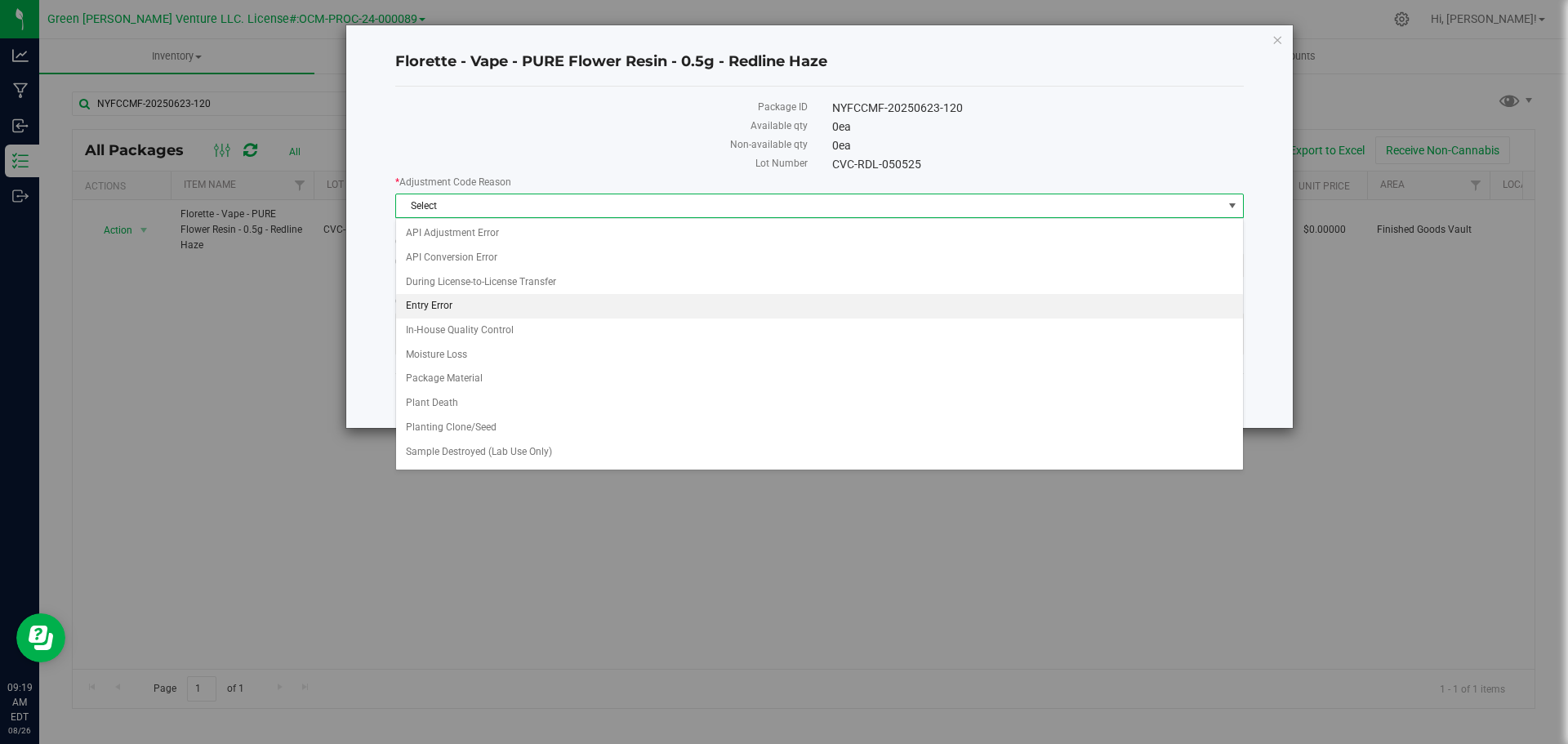
click at [484, 302] on li "Entry Error" at bounding box center [820, 306] width 847 height 25
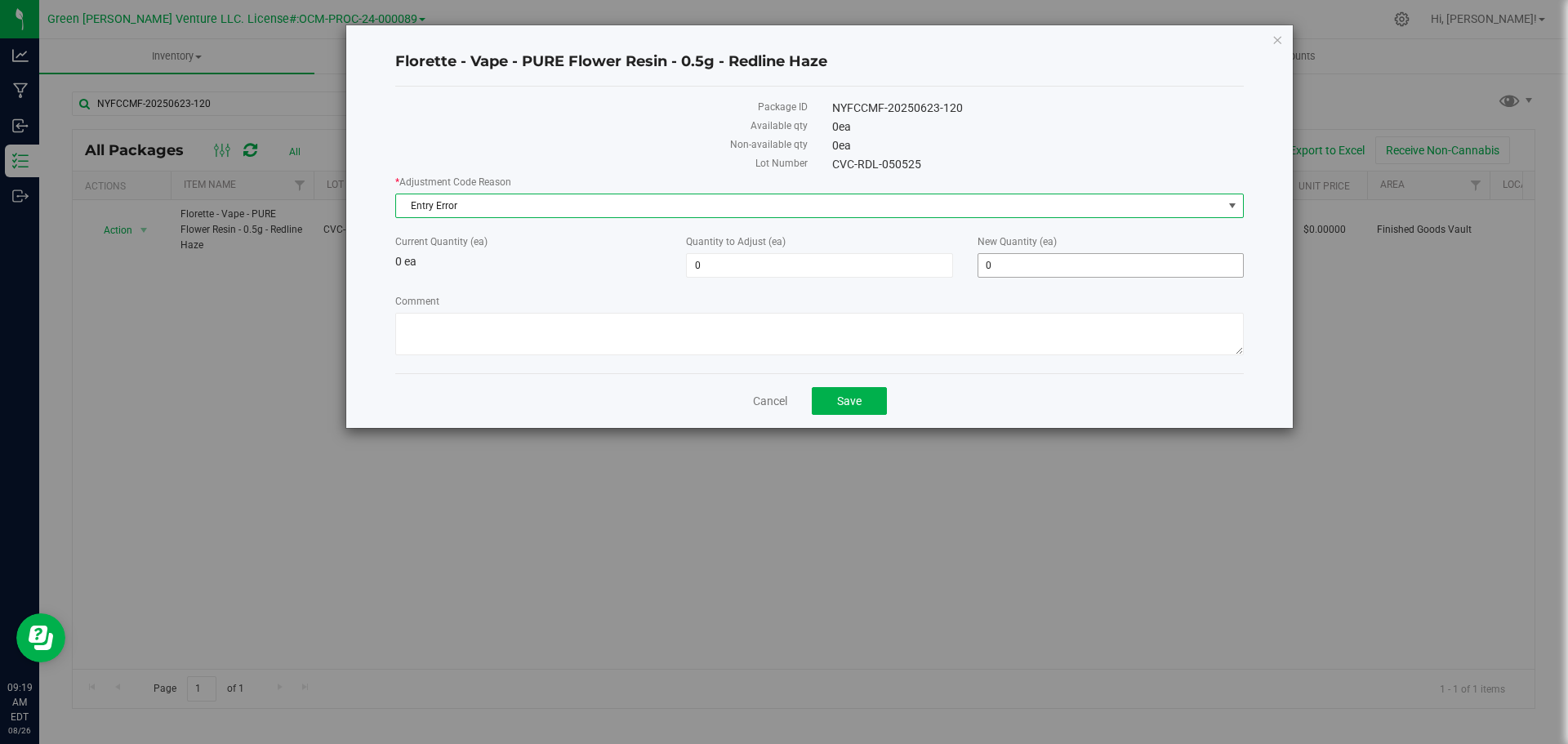
click at [1015, 260] on span "0 0" at bounding box center [1111, 266] width 266 height 25
type input "20"
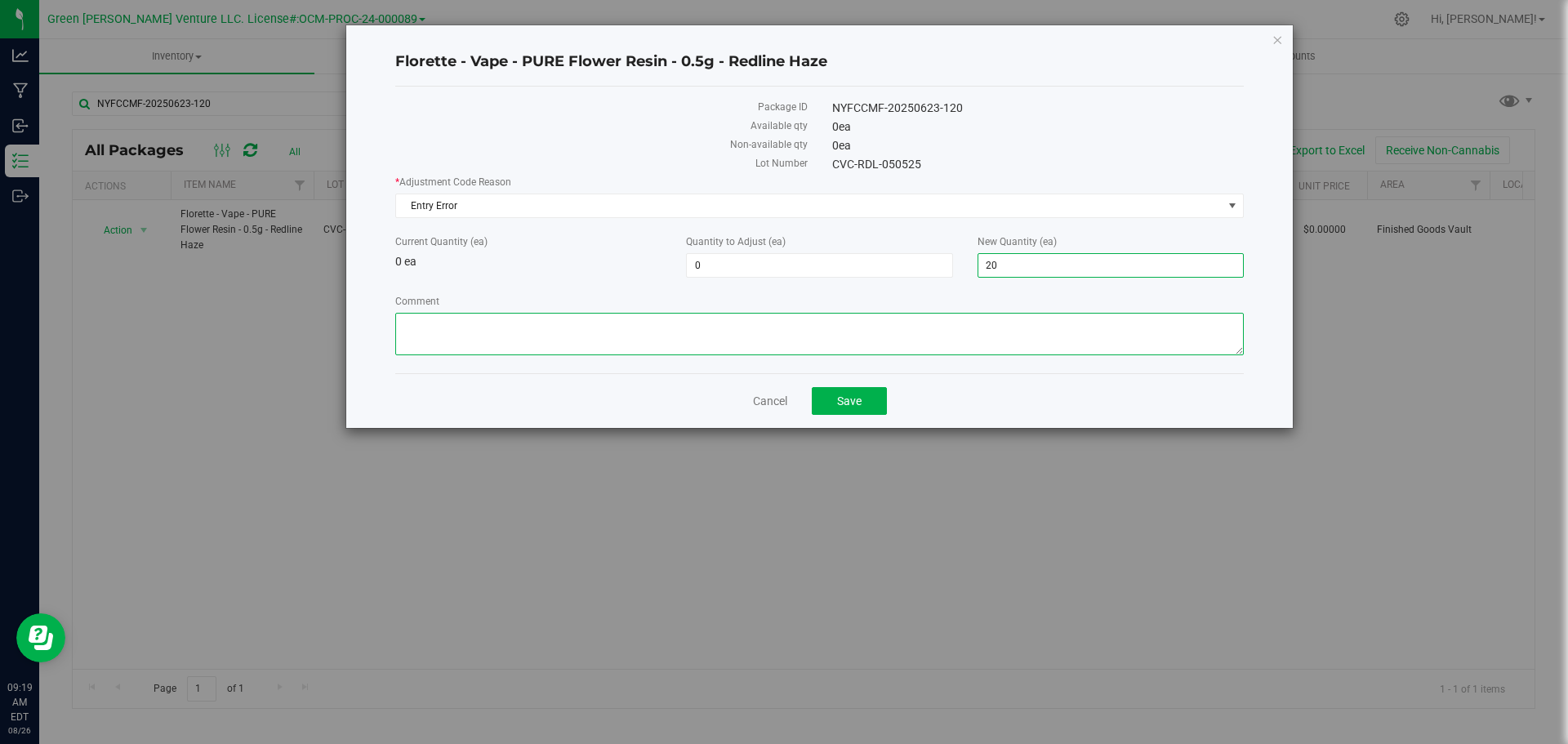
type input "20"
click at [804, 337] on textarea "Comment" at bounding box center [820, 334] width 849 height 43
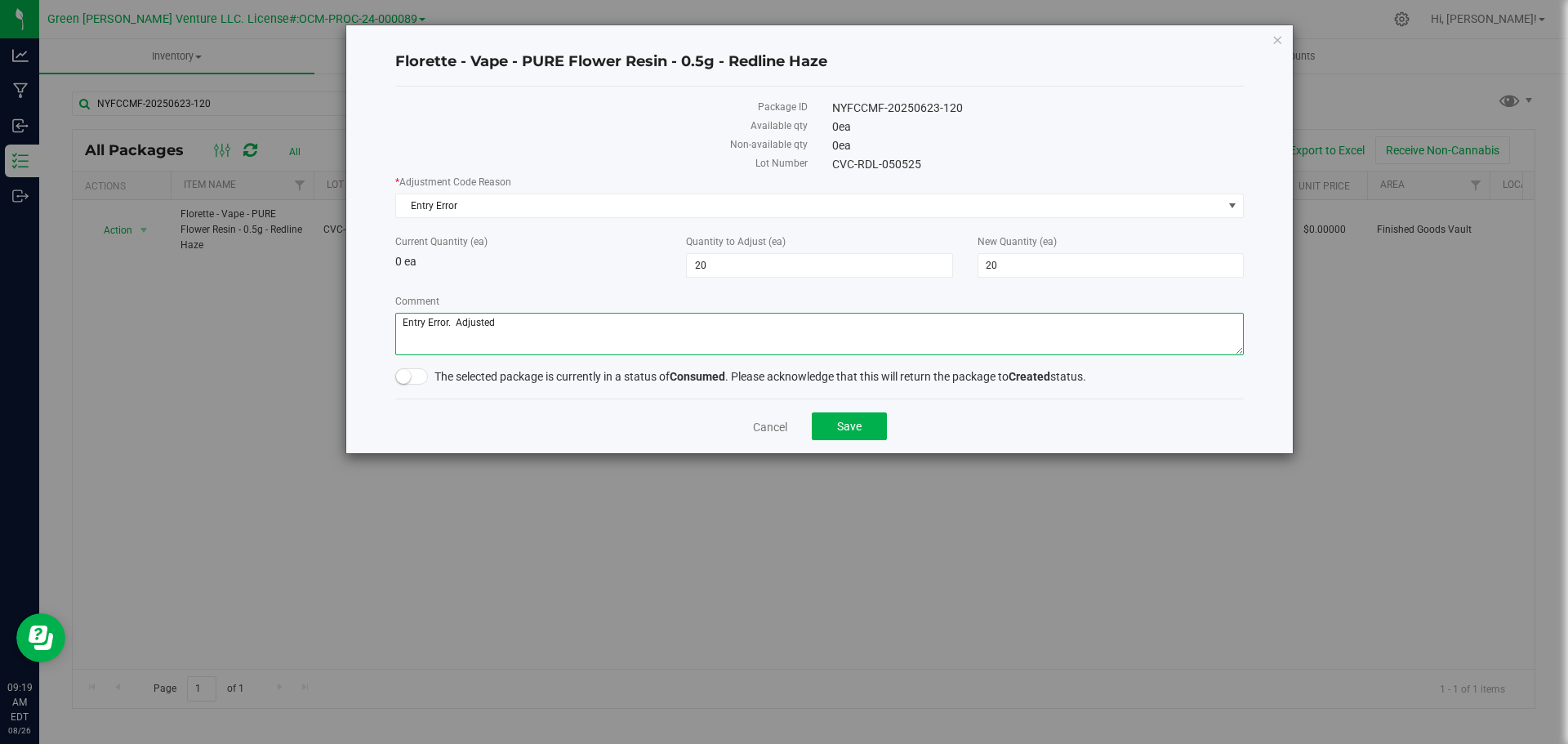
type textarea "Entry Error. Adjusted"
click at [415, 384] on span at bounding box center [412, 376] width 32 height 16
click at [875, 428] on button "Save" at bounding box center [850, 426] width 75 height 28
